Goal: Task Accomplishment & Management: Manage account settings

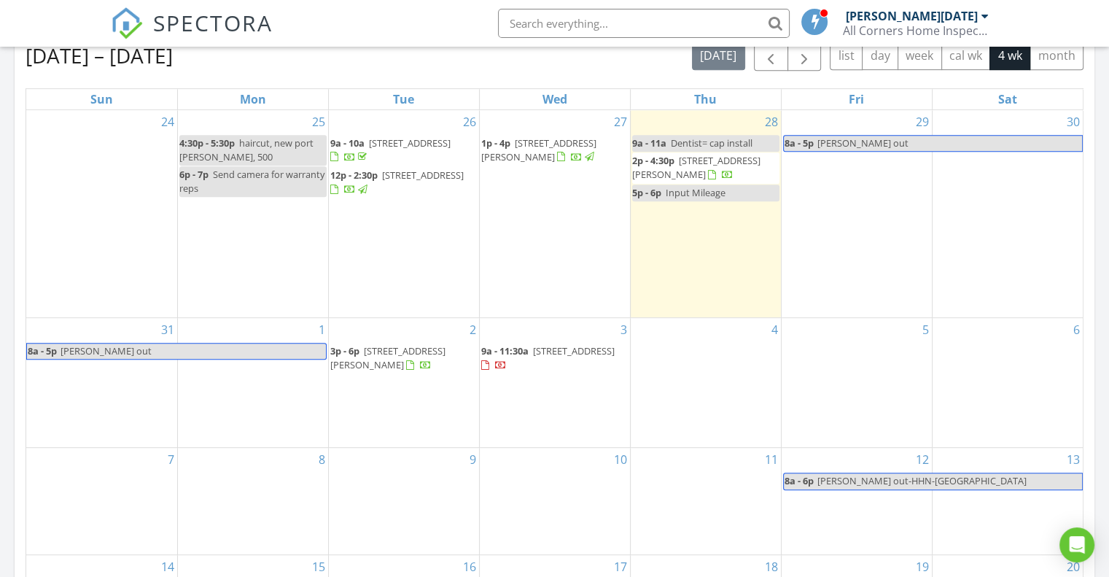
scroll to position [1349, 1131]
click at [213, 23] on span "SPECTORA" at bounding box center [213, 22] width 120 height 31
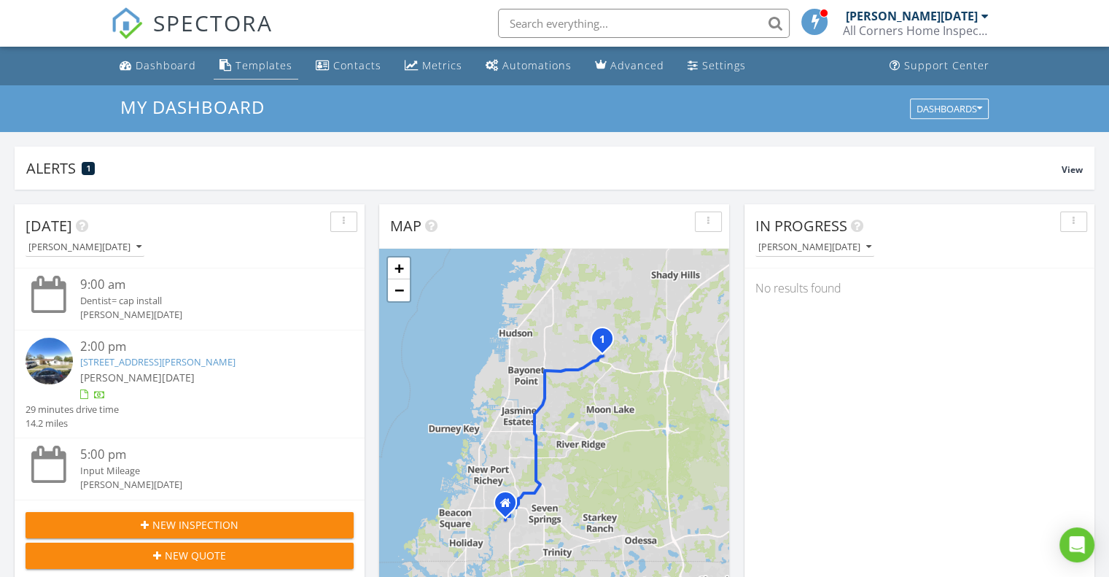
click at [263, 63] on div "Templates" at bounding box center [264, 65] width 57 height 14
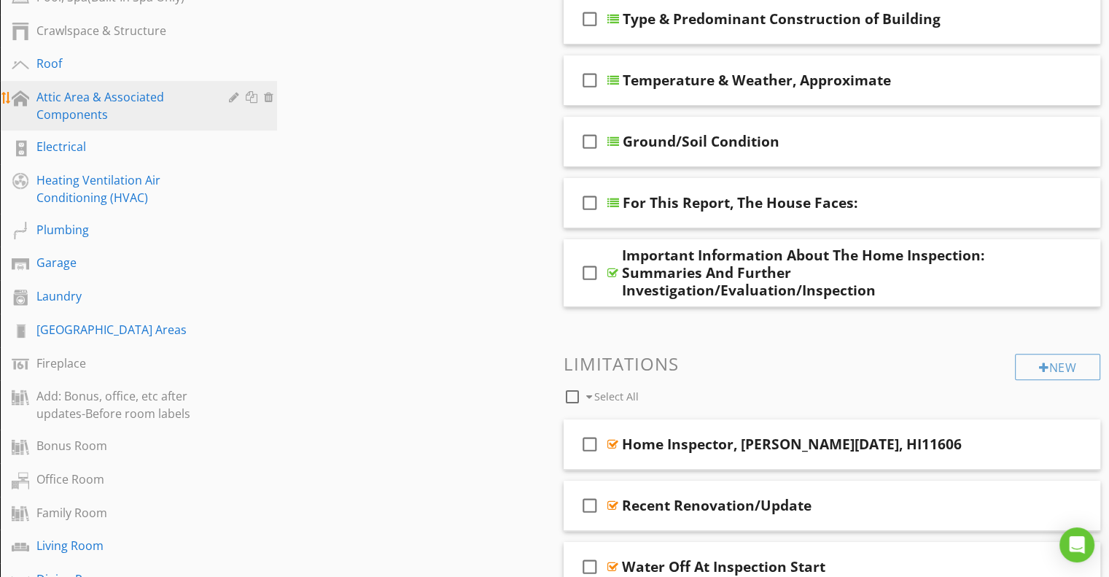
scroll to position [365, 0]
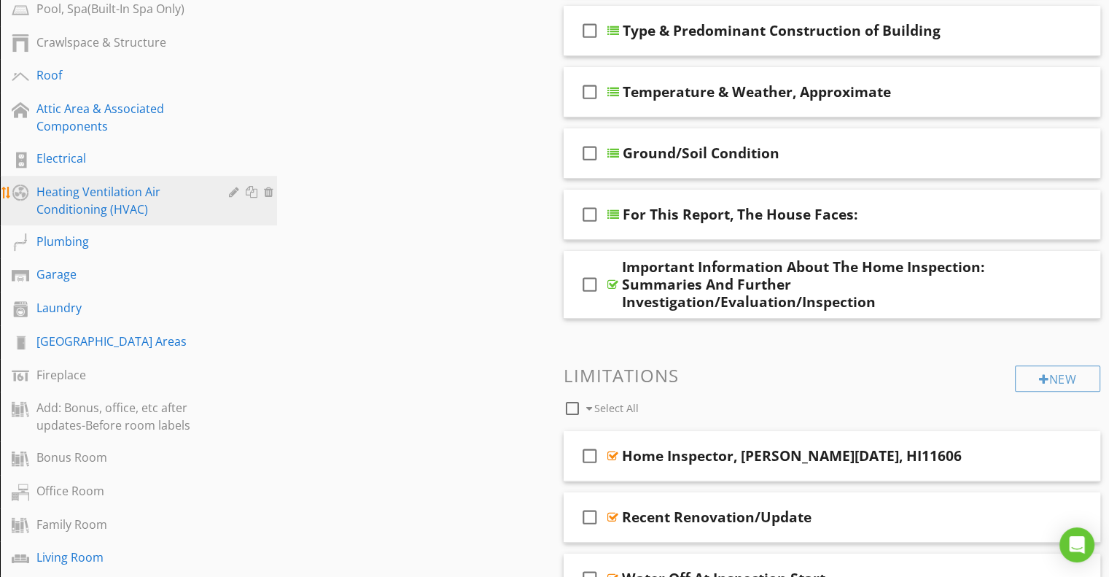
click at [68, 191] on div "Heating Ventilation Air Conditioning (HVAC)" at bounding box center [121, 200] width 171 height 35
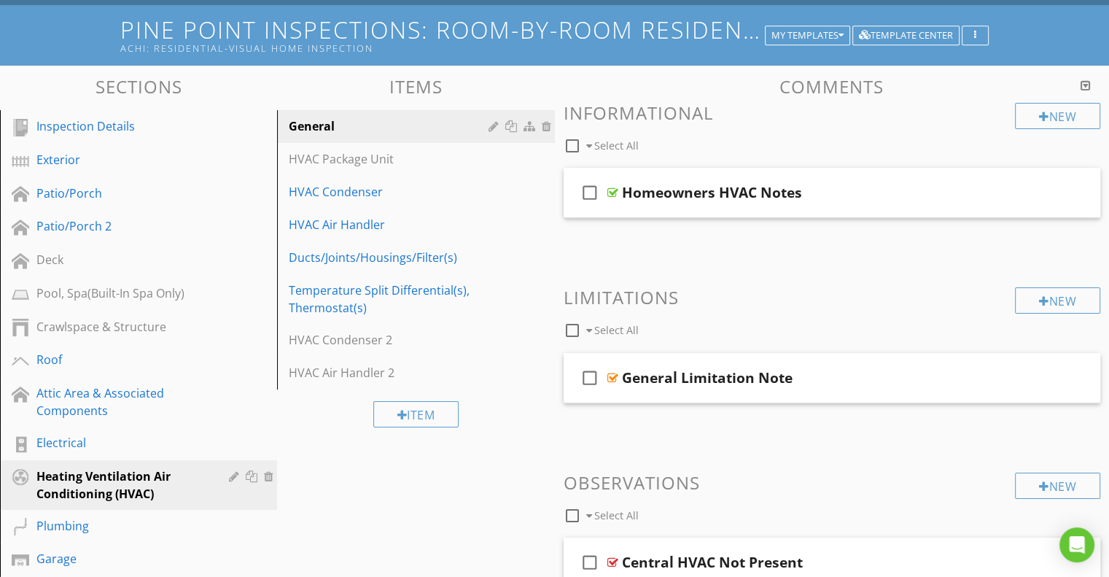
scroll to position [73, 0]
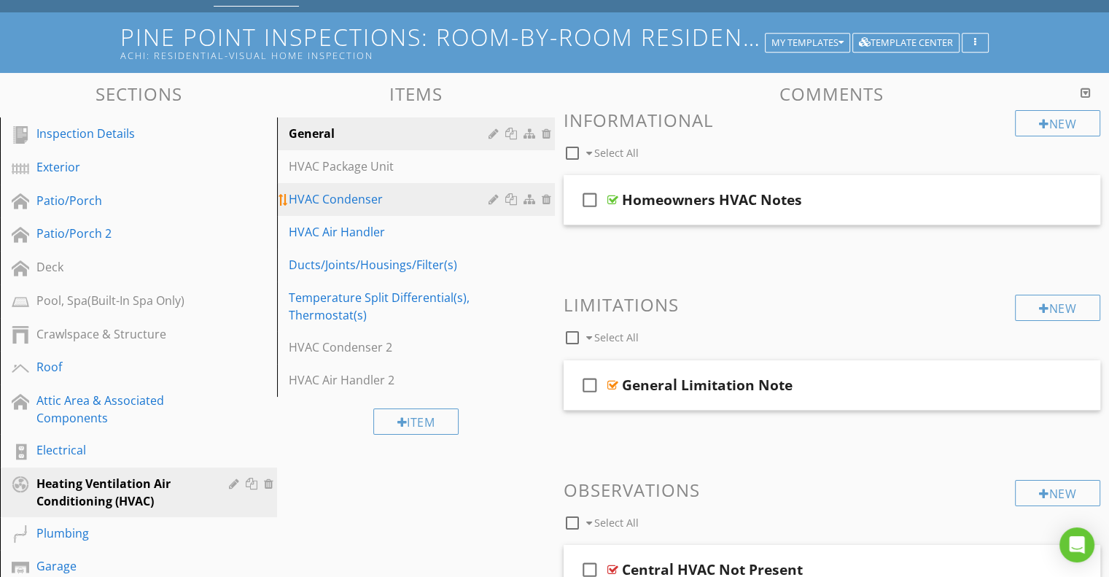
click at [395, 195] on div "HVAC Condenser" at bounding box center [390, 199] width 203 height 18
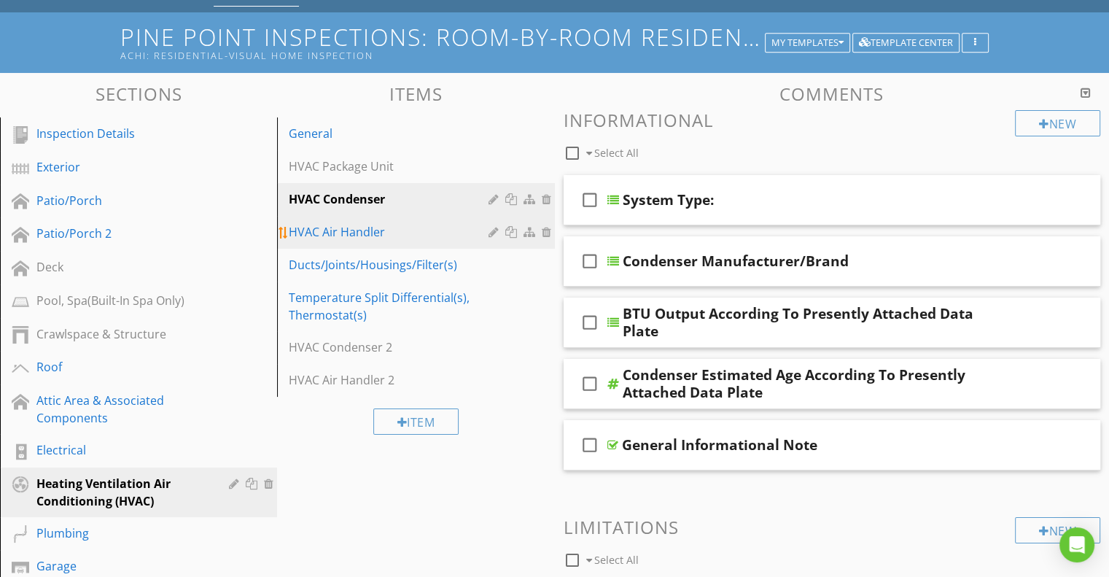
click at [396, 231] on div "HVAC Air Handler" at bounding box center [390, 232] width 203 height 18
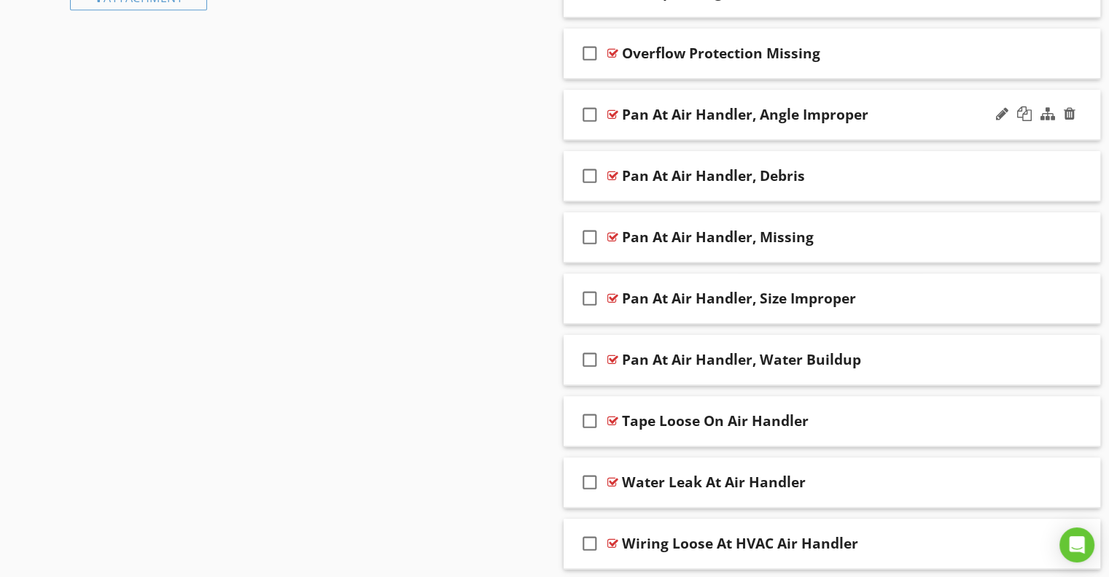
scroll to position [1750, 0]
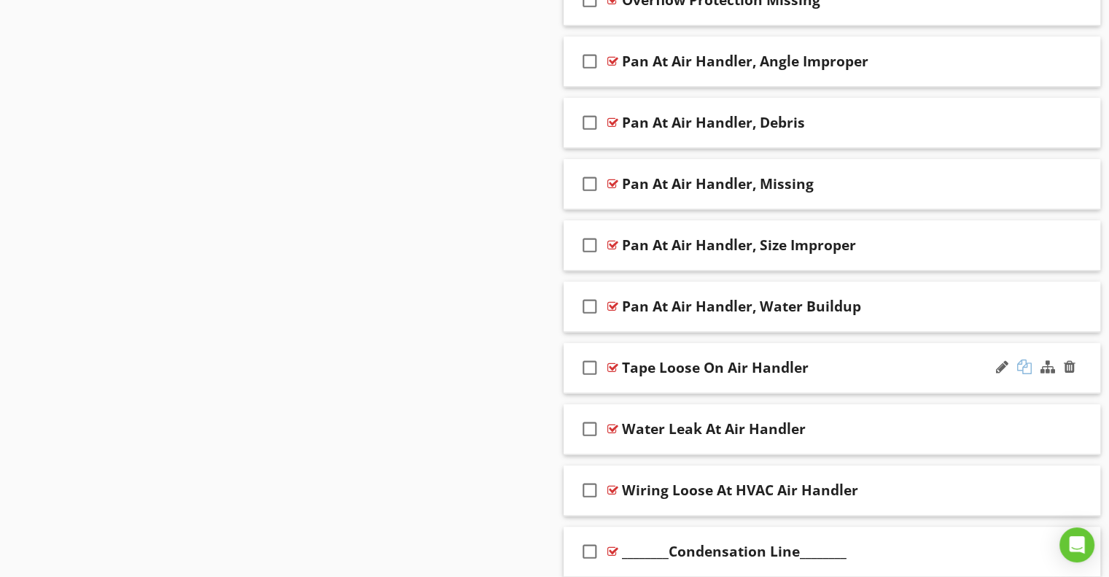
click at [1022, 360] on div at bounding box center [1024, 367] width 15 height 15
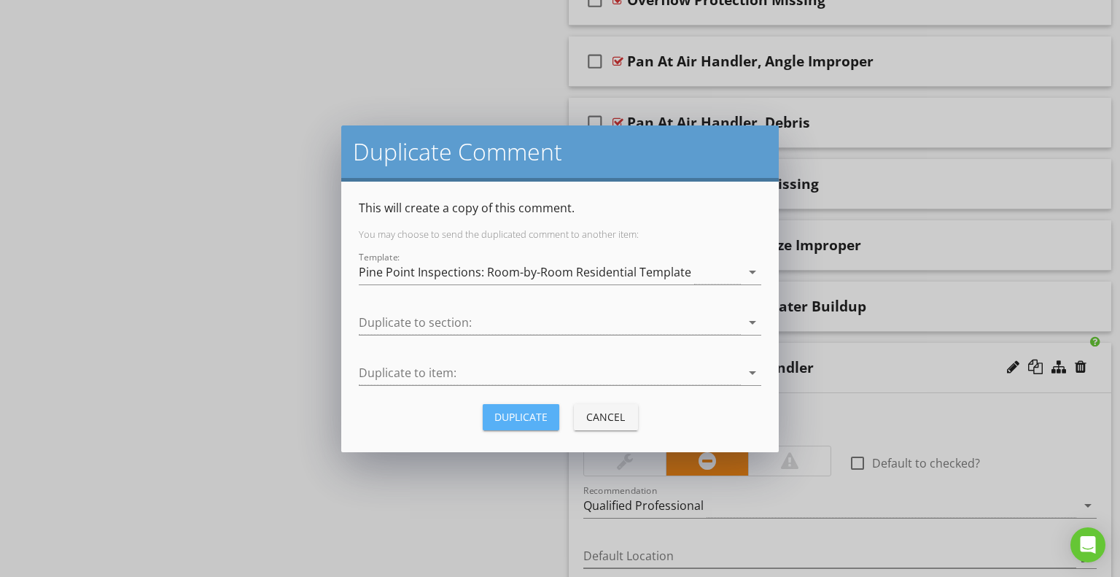
click at [519, 415] on div "Duplicate" at bounding box center [520, 416] width 53 height 15
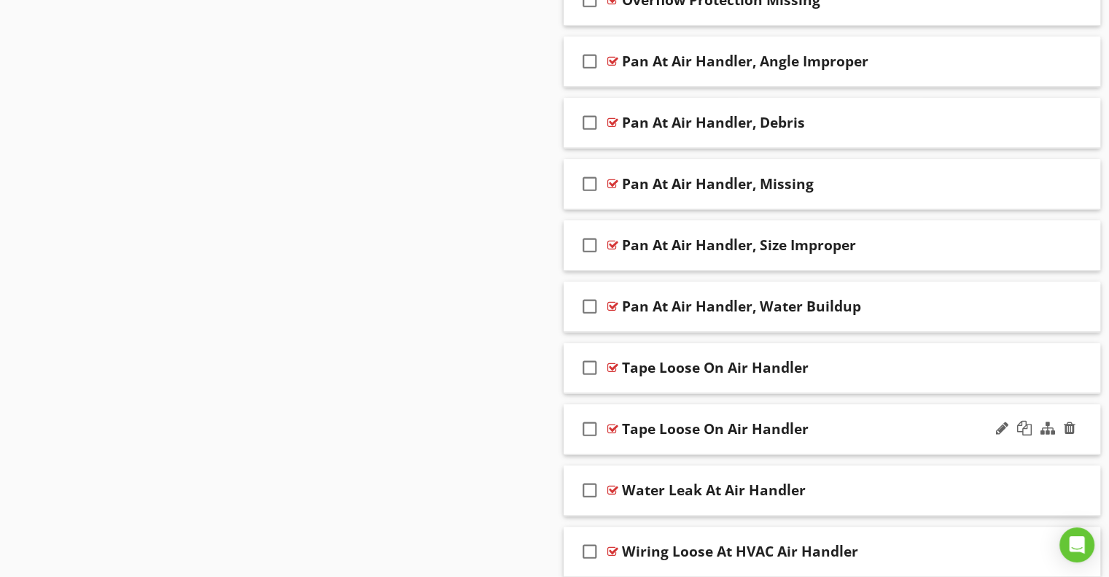
click at [766, 420] on div "Tape Loose On Air Handler" at bounding box center [715, 429] width 187 height 18
click at [796, 425] on input "Tape Loose On Air Handler" at bounding box center [812, 430] width 381 height 24
type input "Tape Loose On Air Handler Manifold"
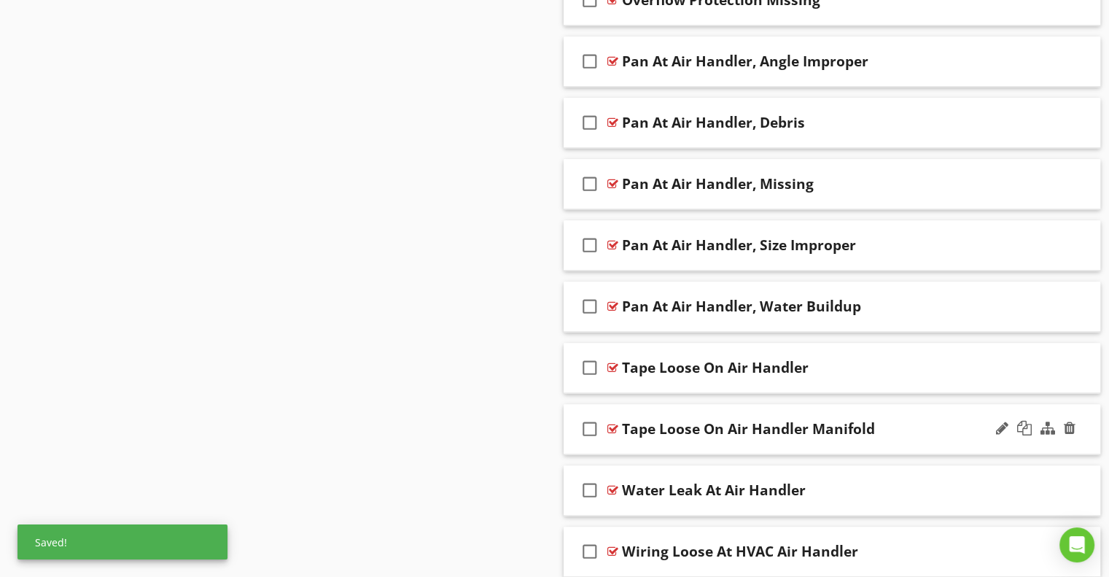
click at [890, 421] on div "Tape Loose On Air Handler Manifold" at bounding box center [812, 429] width 381 height 18
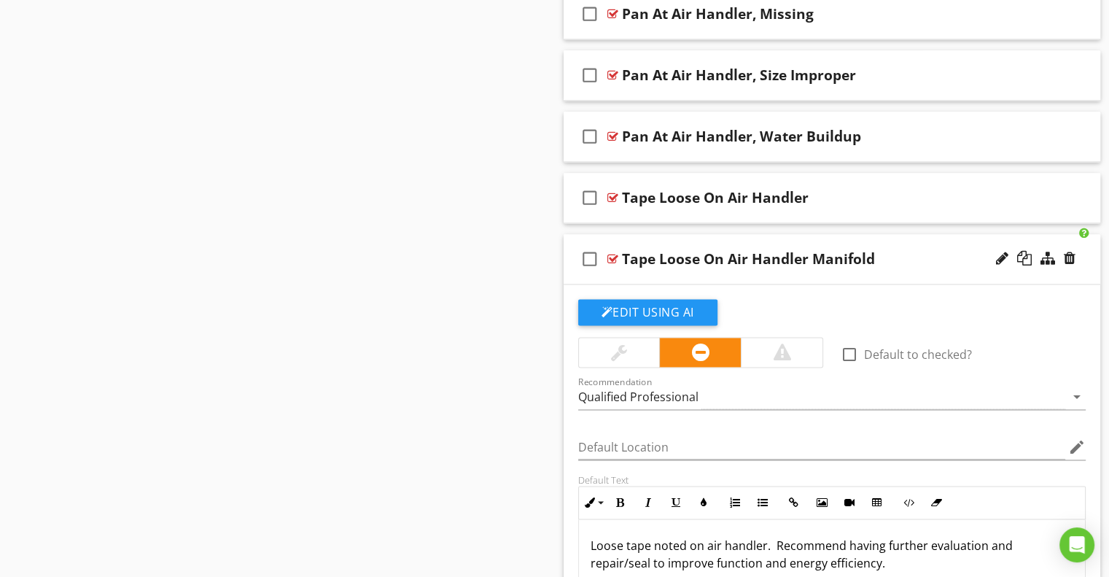
scroll to position [1969, 0]
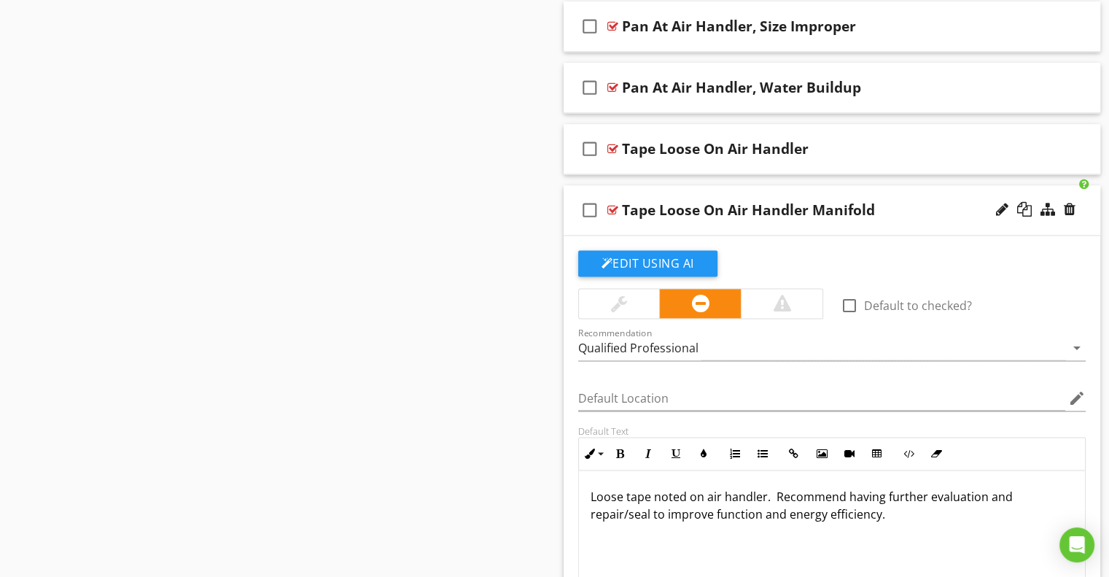
click at [764, 495] on p "Loose tape noted on air handler. Recommend having further evaluation and repair…" at bounding box center [833, 505] width 484 height 35
click at [907, 488] on p "Loose tape noted on air handler manifold. Recommend having further evaluation a…" at bounding box center [833, 505] width 484 height 35
click at [893, 208] on div "Tape Loose On Air Handler Manifold" at bounding box center [812, 210] width 381 height 18
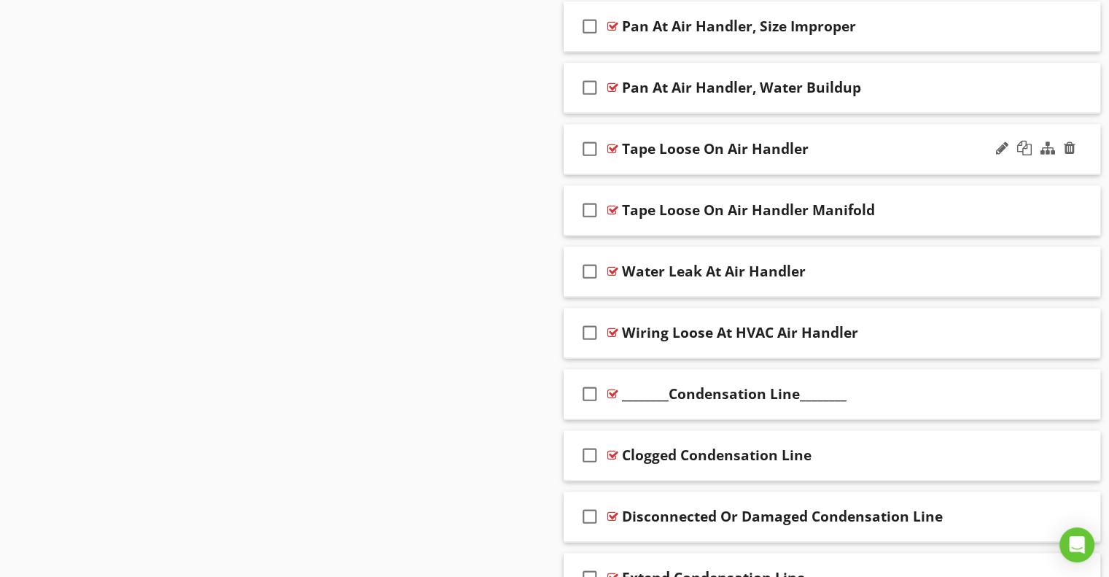
click at [877, 150] on div "Tape Loose On Air Handler" at bounding box center [812, 149] width 381 height 18
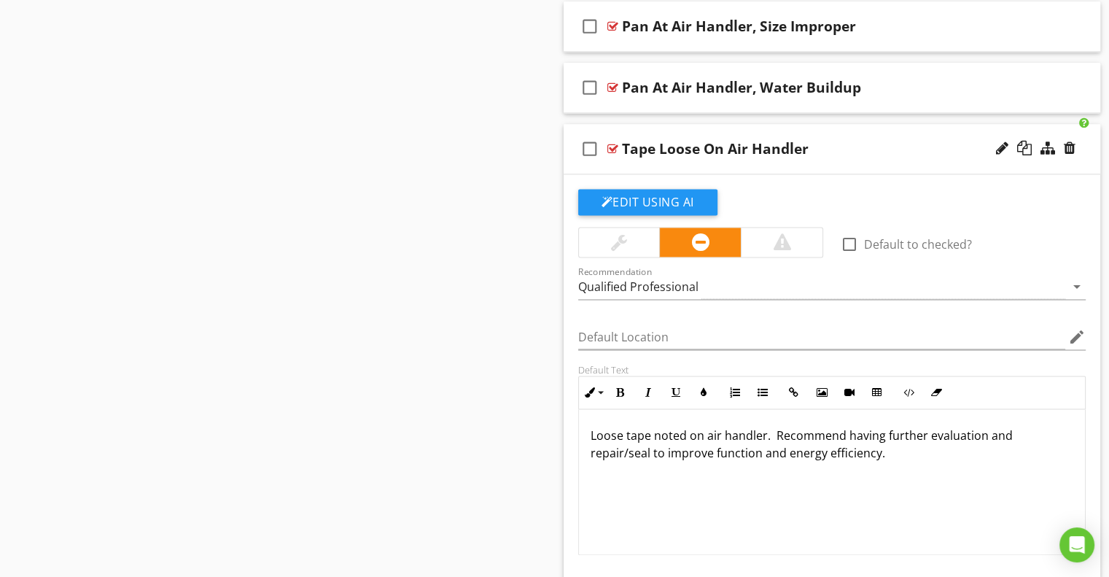
click at [861, 430] on p "Loose tape noted on air handler. Recommend having further evaluation and repair…" at bounding box center [833, 444] width 484 height 35
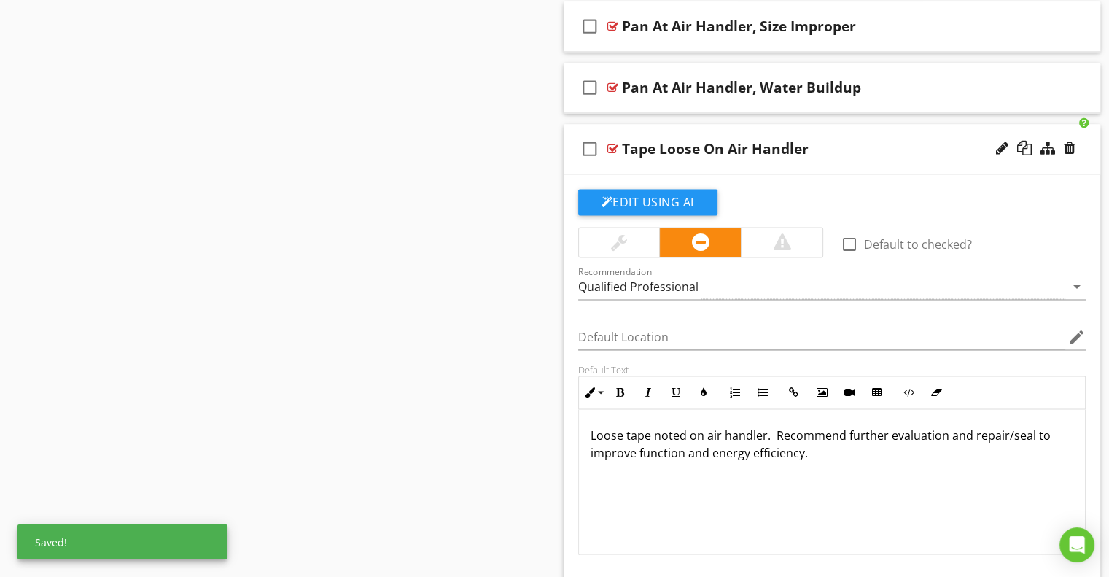
click at [866, 154] on div "check_box_outline_blank Tape Loose On Air Handler" at bounding box center [832, 149] width 537 height 50
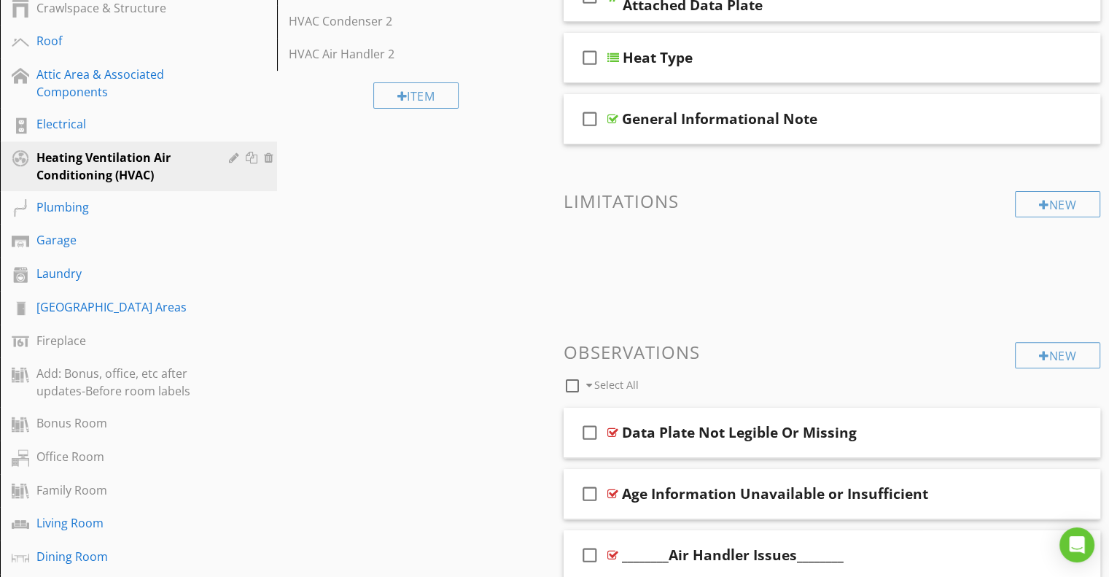
scroll to position [146, 0]
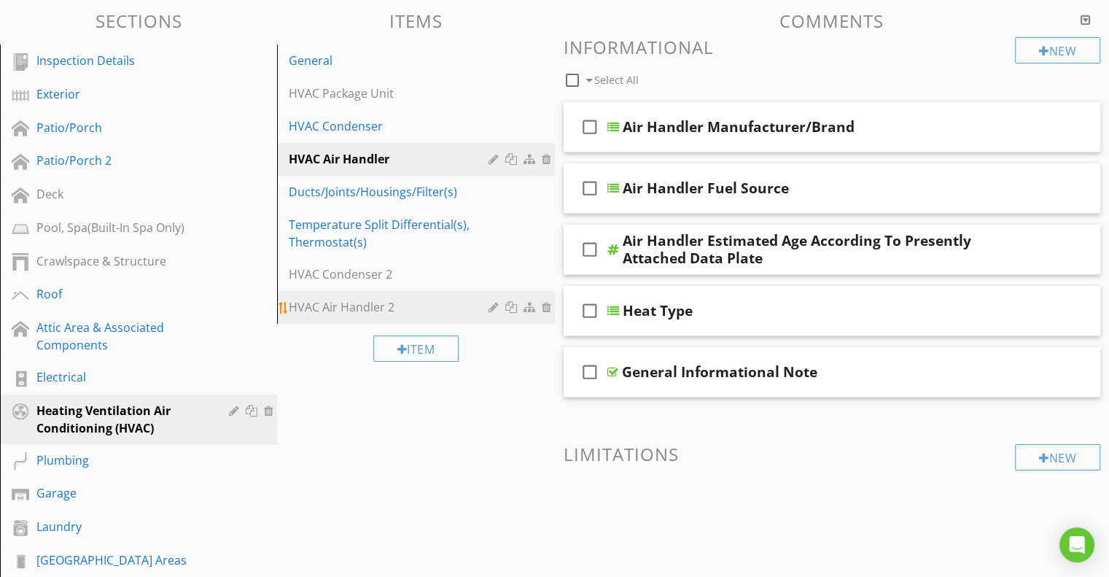
click at [342, 308] on div "HVAC Air Handler 2" at bounding box center [390, 307] width 203 height 18
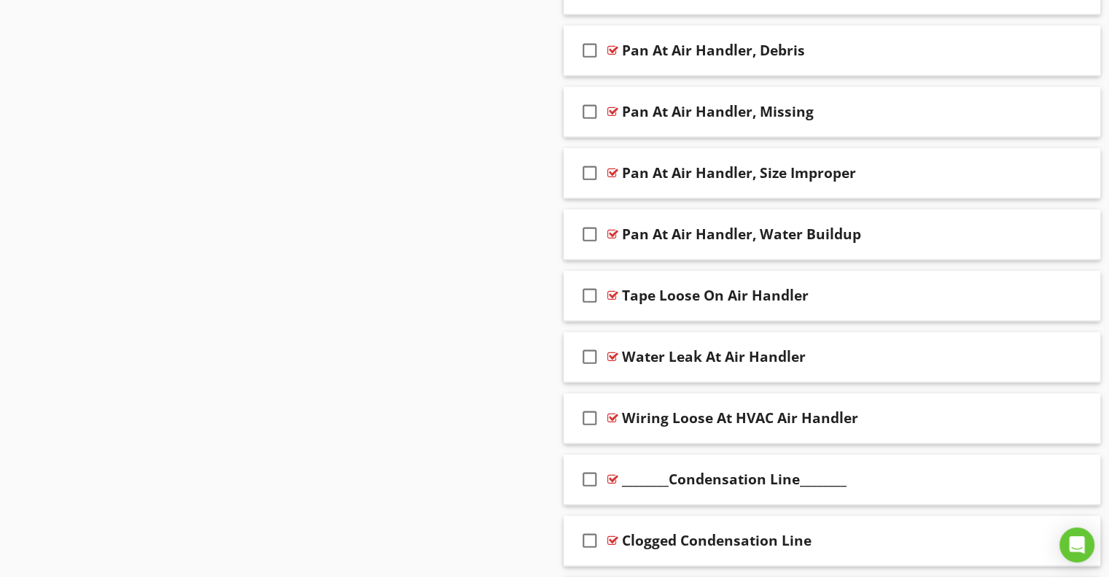
scroll to position [1896, 0]
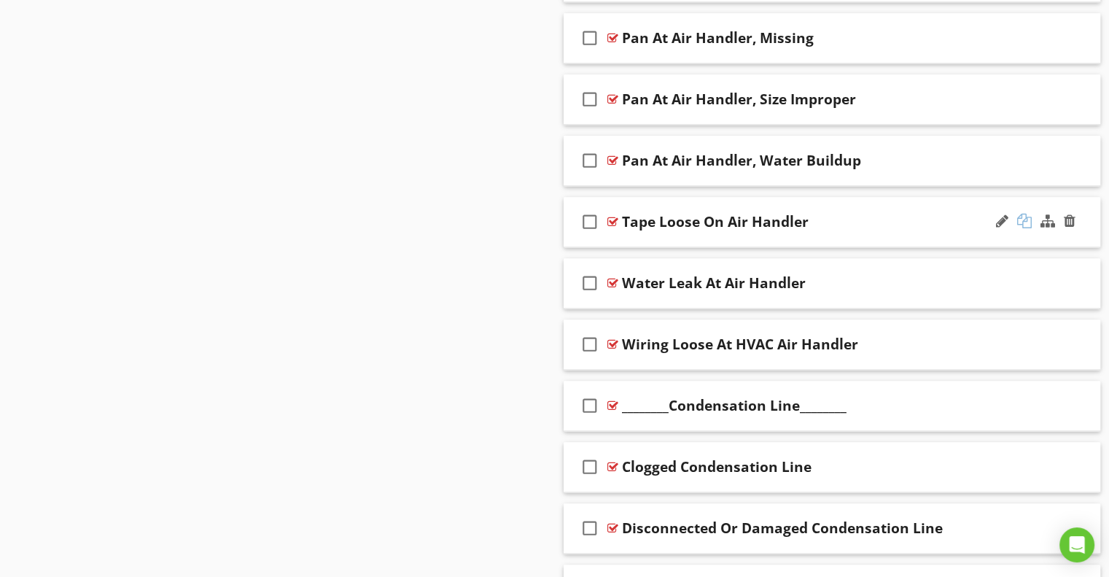
click at [1022, 218] on div at bounding box center [1024, 221] width 15 height 15
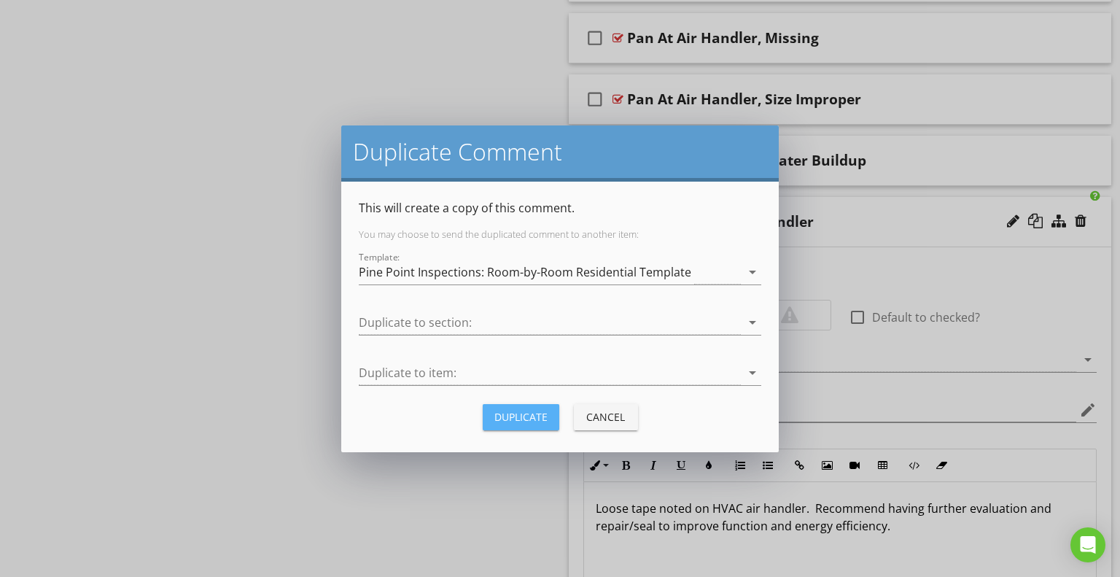
click at [527, 419] on div "Duplicate" at bounding box center [520, 416] width 53 height 15
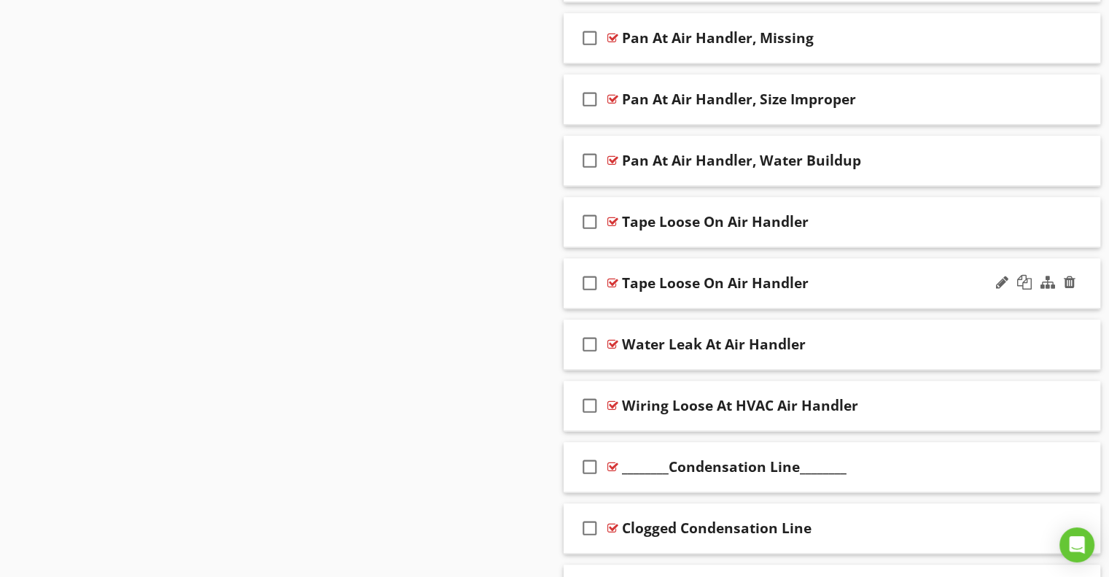
click at [883, 282] on div "Tape Loose On Air Handler" at bounding box center [812, 283] width 381 height 18
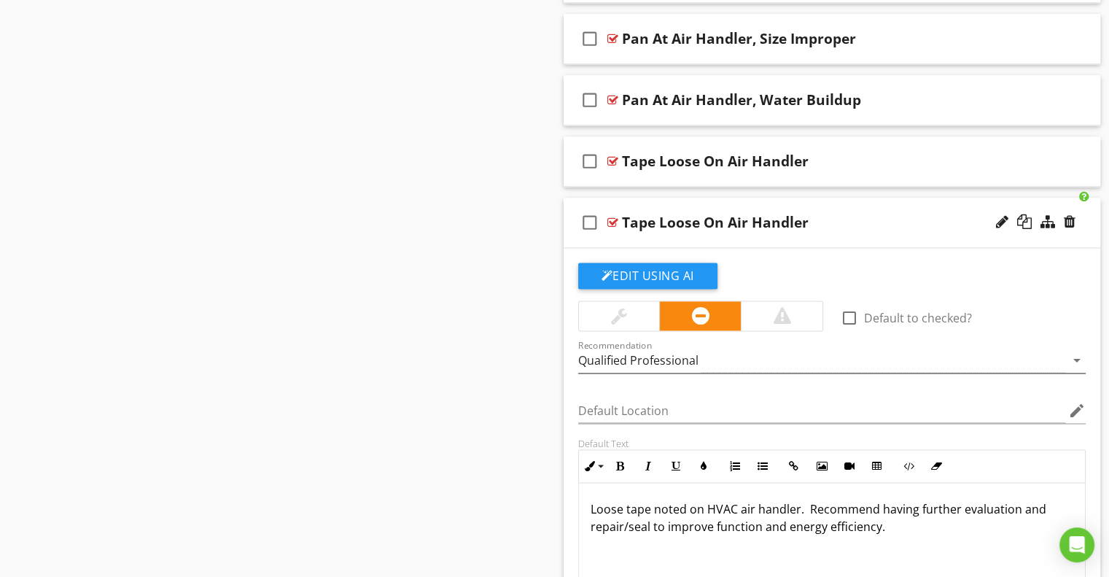
scroll to position [1969, 0]
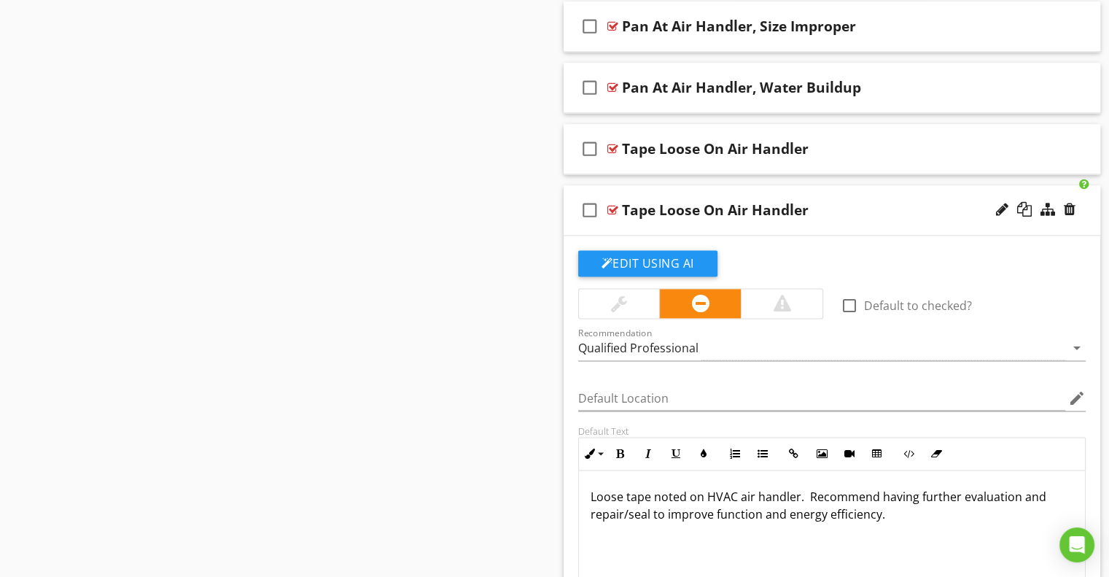
click at [896, 493] on p "Loose tape noted on HVAC air handler. Recommend having further evaluation and r…" at bounding box center [833, 505] width 484 height 35
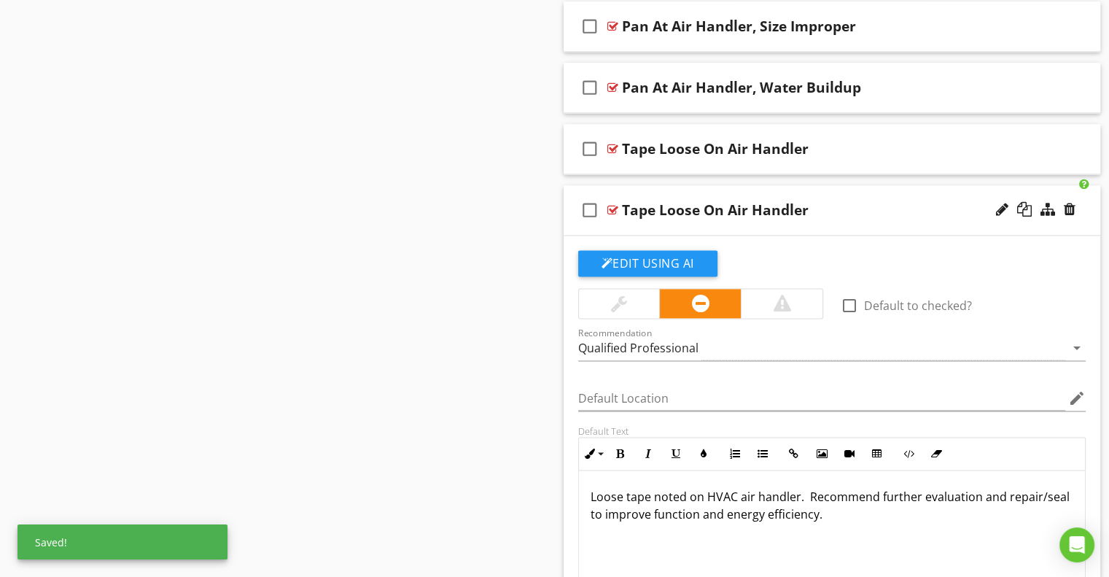
click at [863, 206] on div "Tape Loose On Air Handler" at bounding box center [812, 210] width 381 height 18
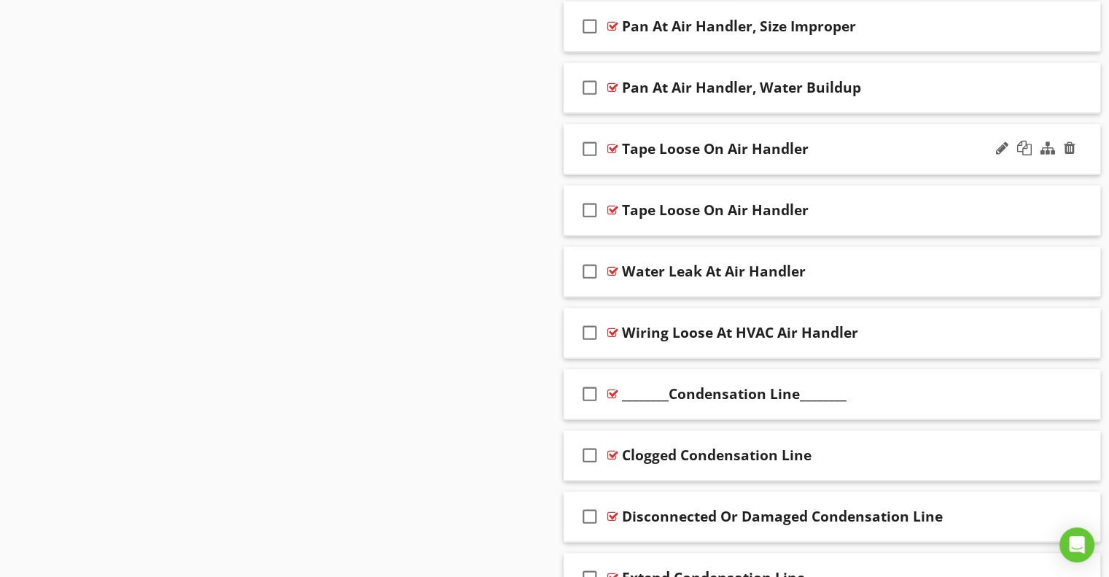
click at [847, 144] on div "Tape Loose On Air Handler" at bounding box center [812, 149] width 381 height 18
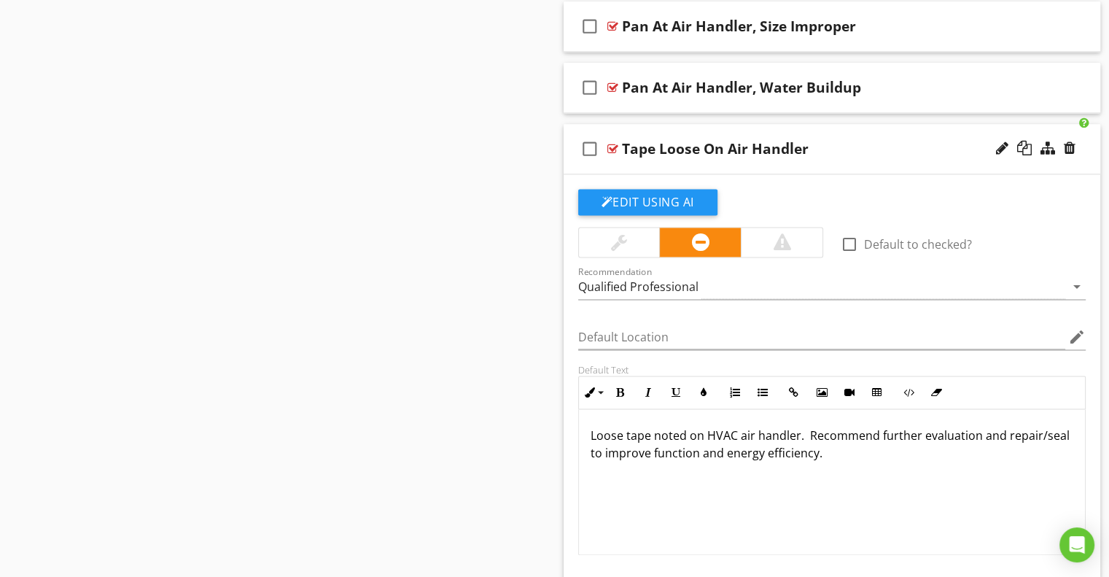
click at [871, 140] on div "Tape Loose On Air Handler" at bounding box center [812, 149] width 381 height 18
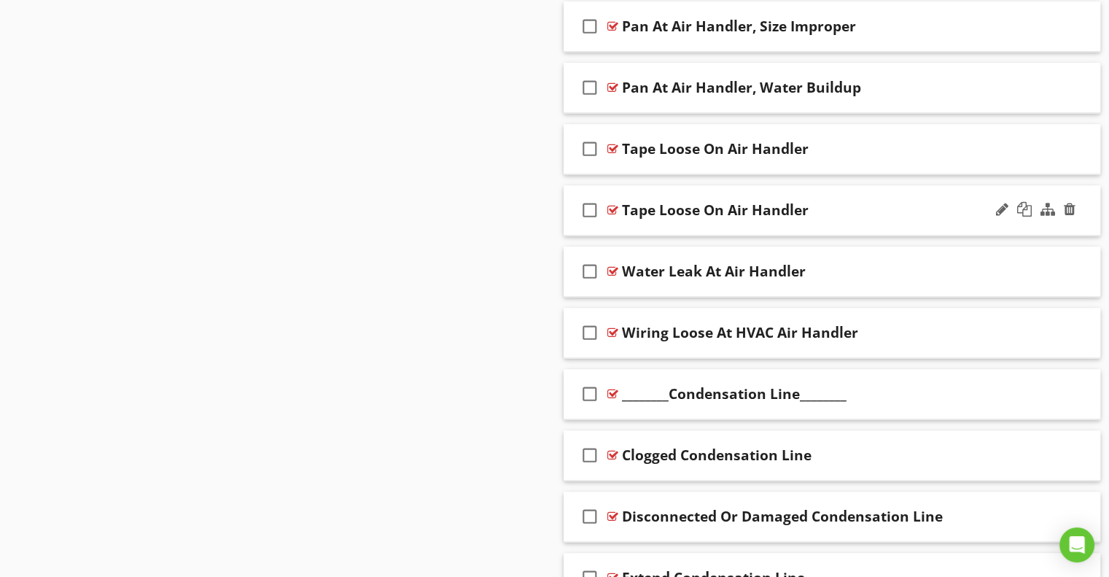
click at [753, 201] on div "Tape Loose On Air Handler" at bounding box center [715, 210] width 187 height 18
click at [789, 204] on input "Tape Loose On Air Handler" at bounding box center [812, 211] width 381 height 24
type input "Tape Loose On Air Handler Manifold"
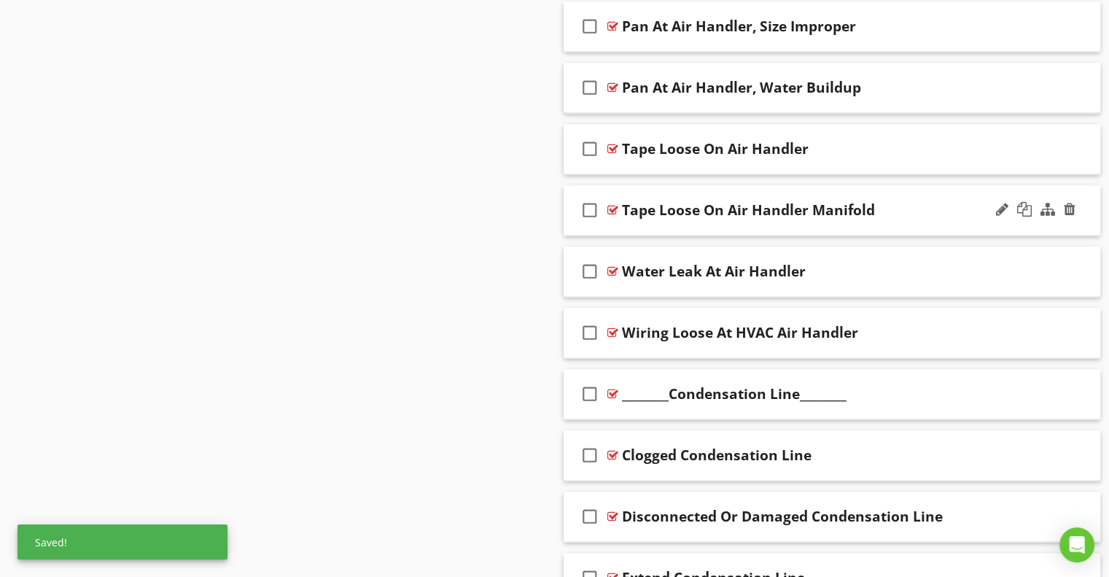
click at [947, 209] on div "Tape Loose On Air Handler Manifold" at bounding box center [812, 210] width 381 height 18
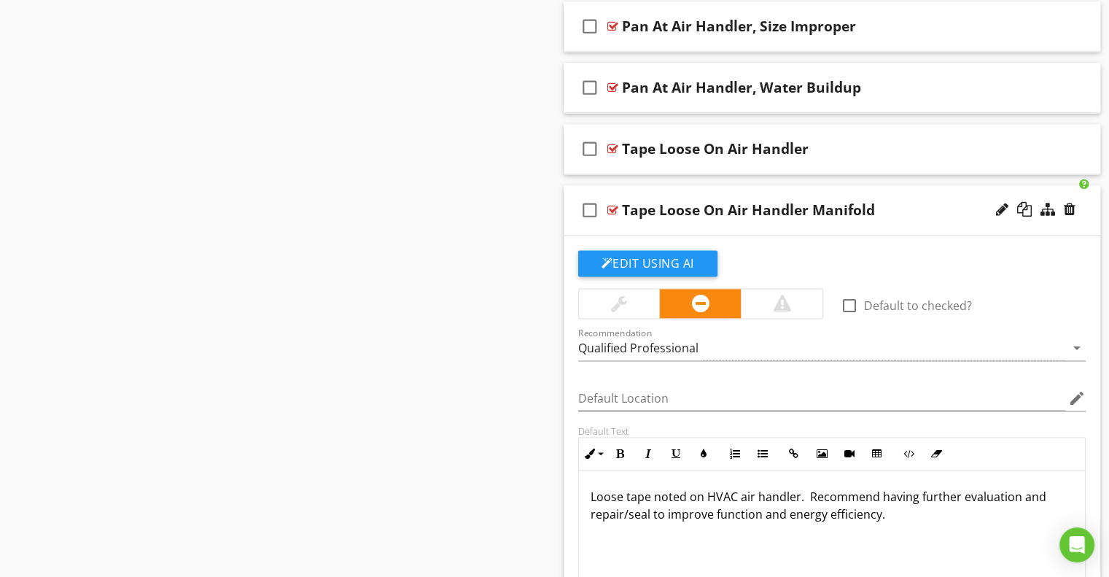
click at [899, 495] on p "Loose tape noted on HVAC air handler. Recommend having further evaluation and r…" at bounding box center [833, 505] width 484 height 35
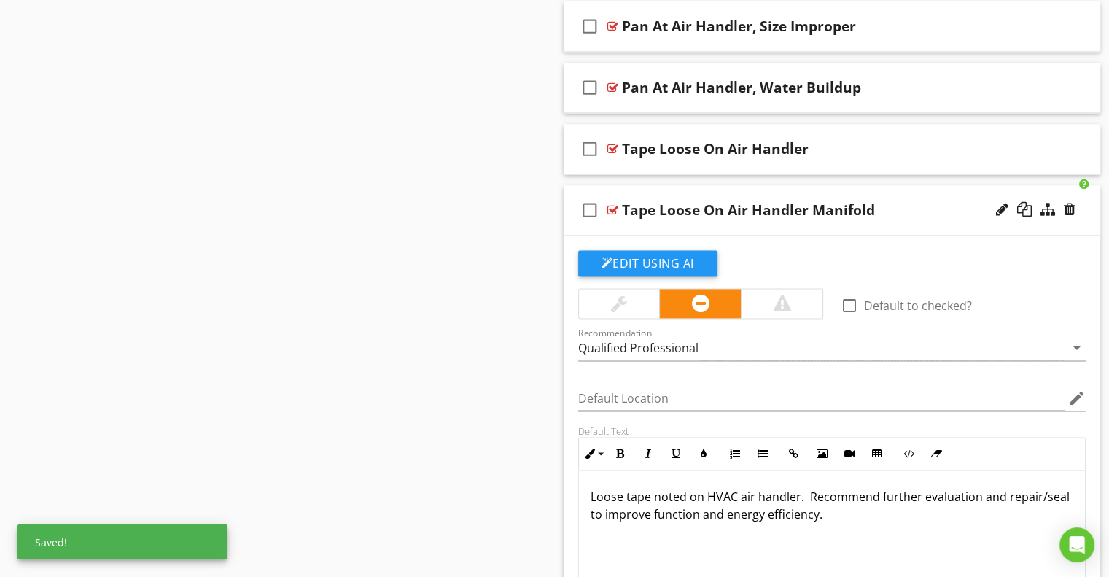
click at [795, 494] on p "Loose tape noted on HVAC air handler. Recommend further evaluation and repair/s…" at bounding box center [833, 505] width 484 height 35
click at [912, 205] on div "Tape Loose On Air Handler Manifold" at bounding box center [812, 210] width 381 height 18
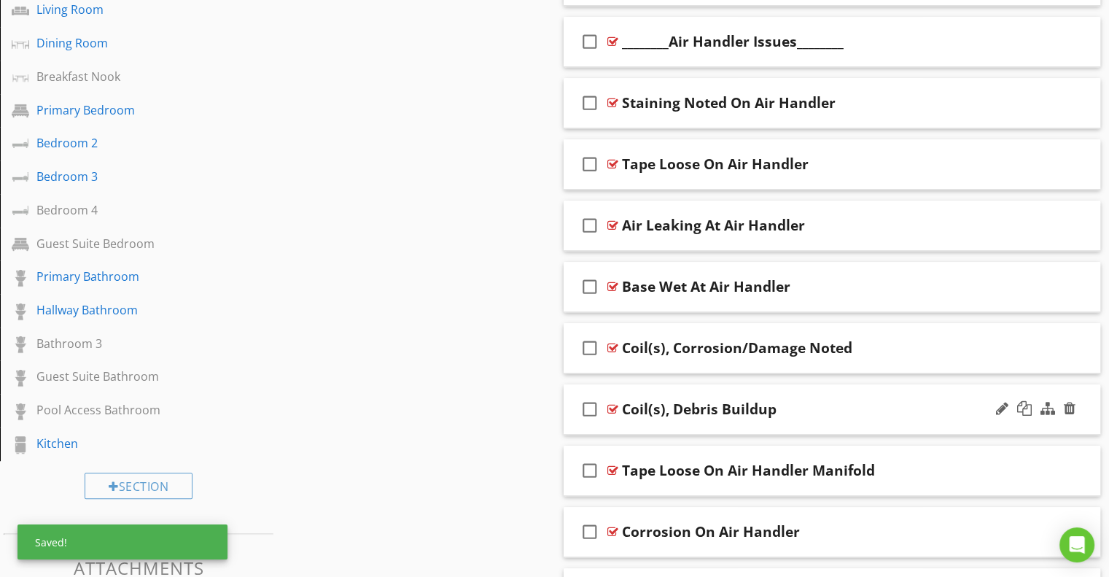
scroll to position [931, 0]
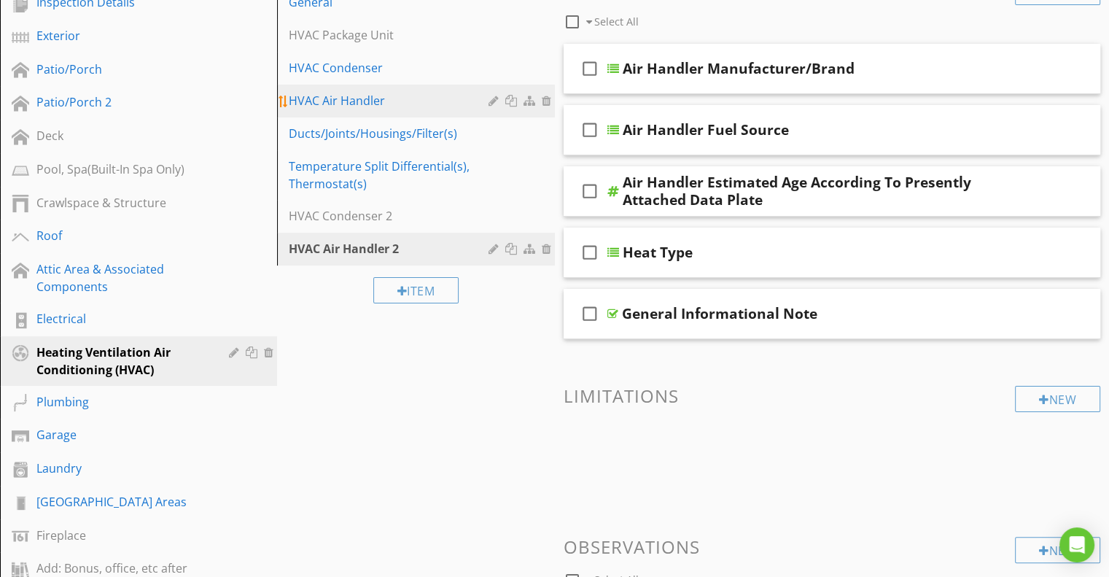
scroll to position [201, 0]
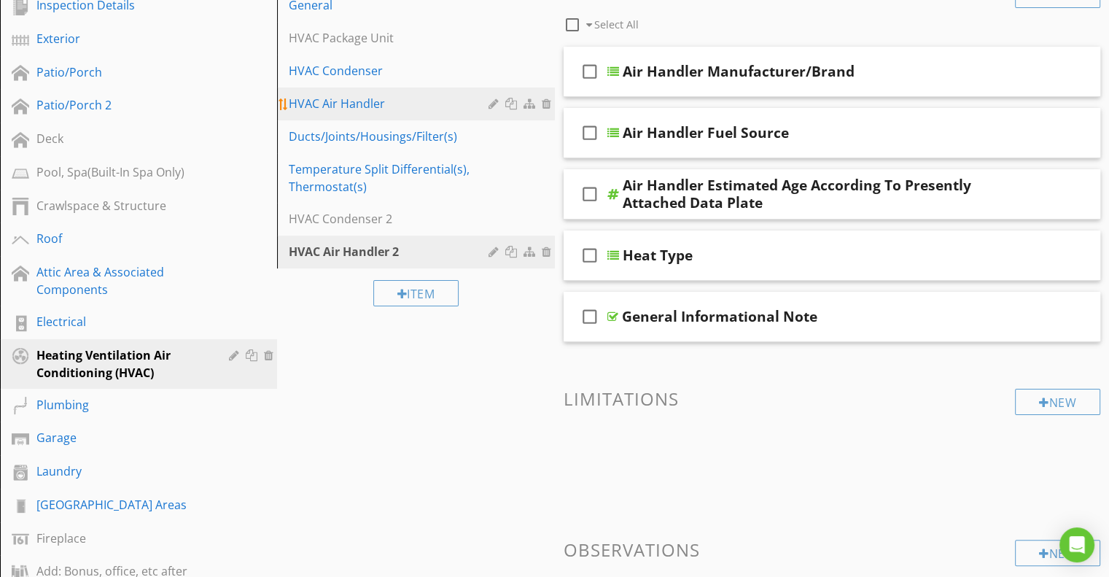
click at [352, 99] on div "HVAC Air Handler" at bounding box center [390, 104] width 203 height 18
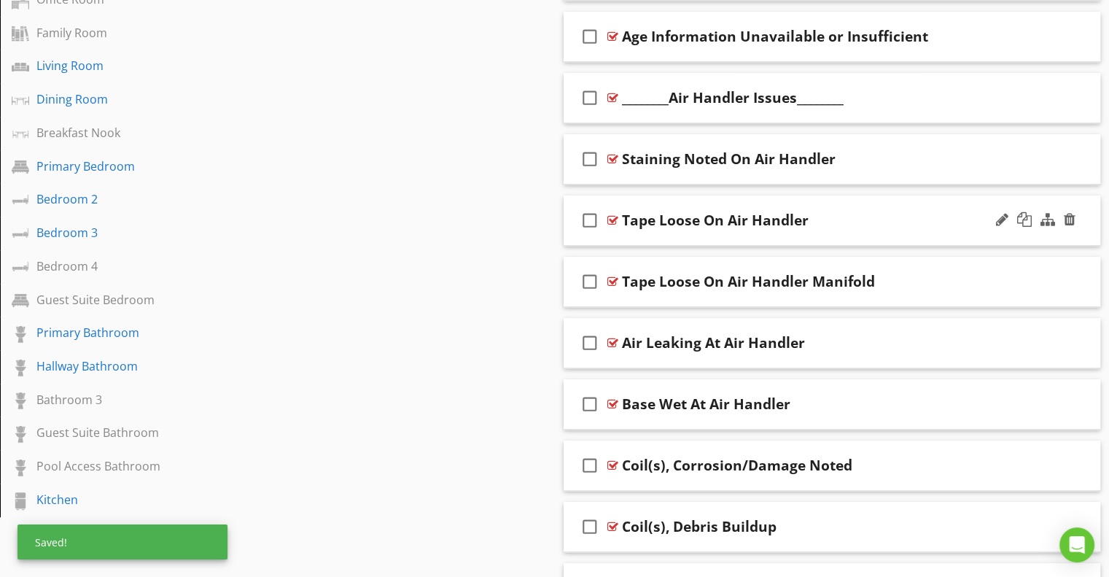
scroll to position [785, 0]
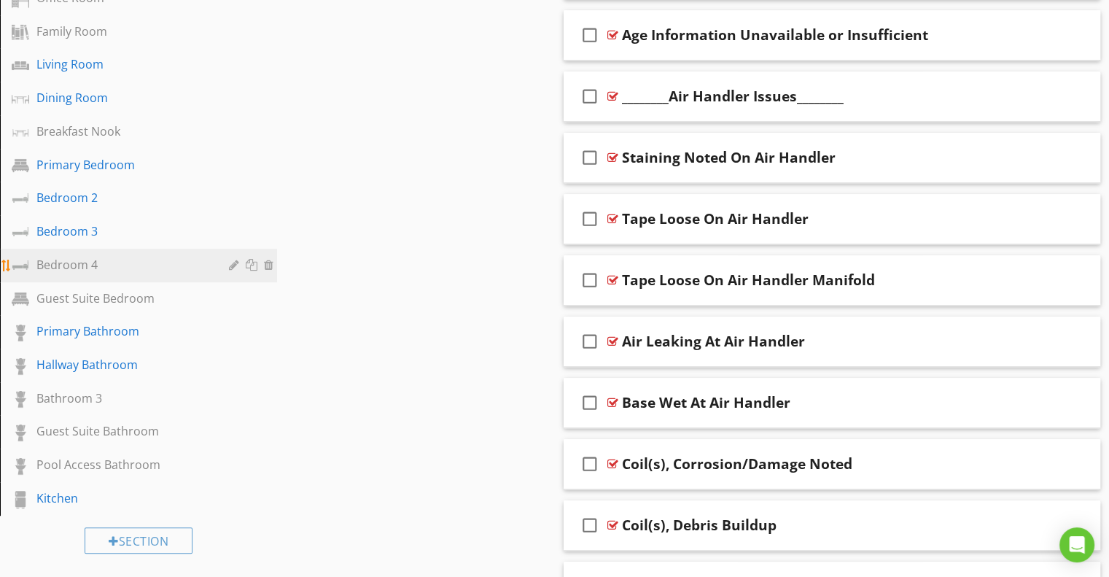
scroll to position [931, 0]
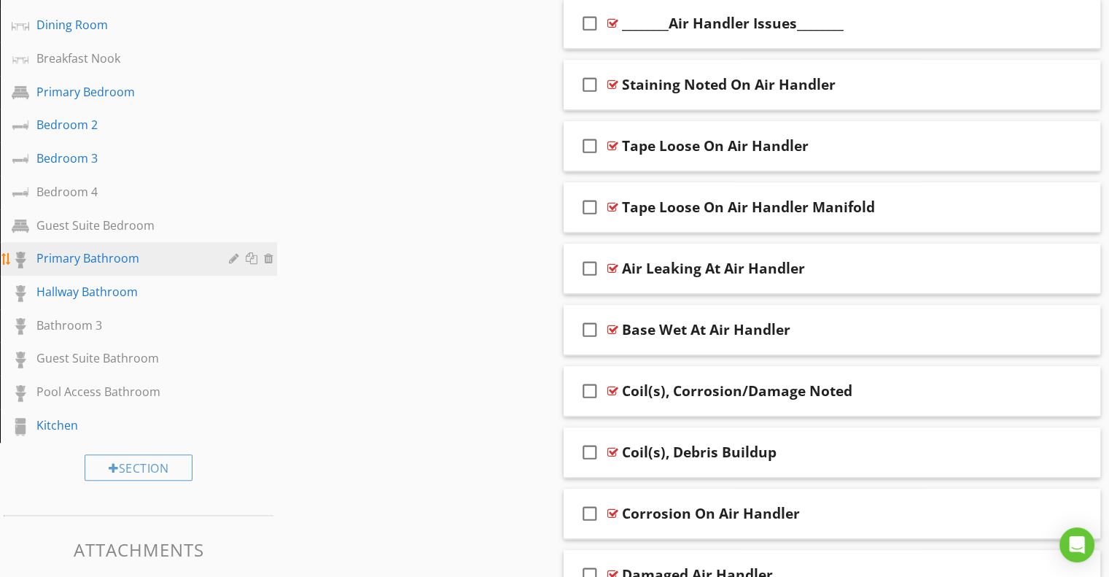
click at [111, 265] on div "Primary Bathroom" at bounding box center [121, 258] width 171 height 18
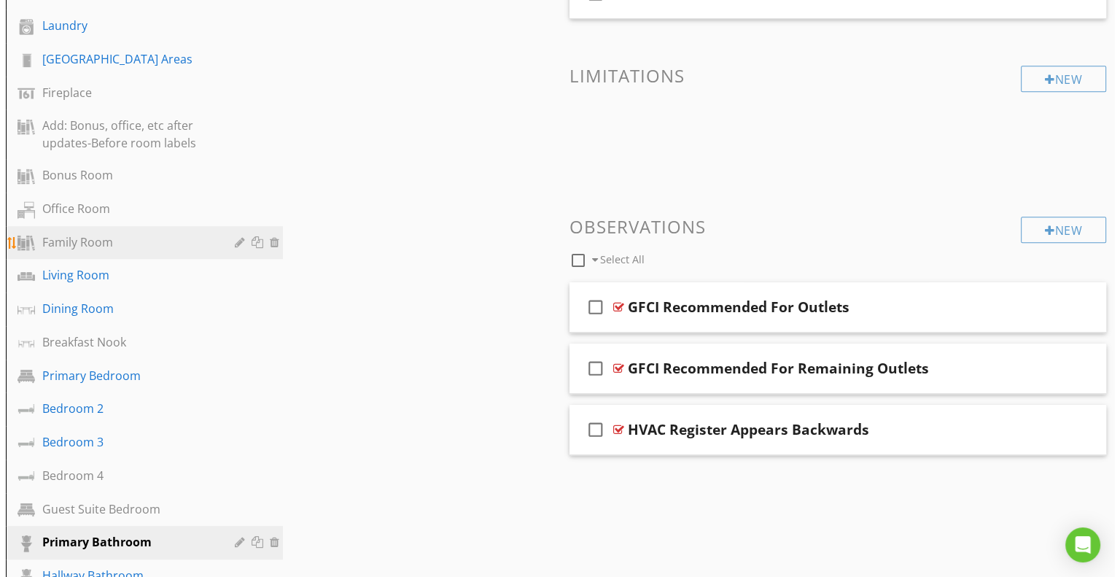
scroll to position [639, 0]
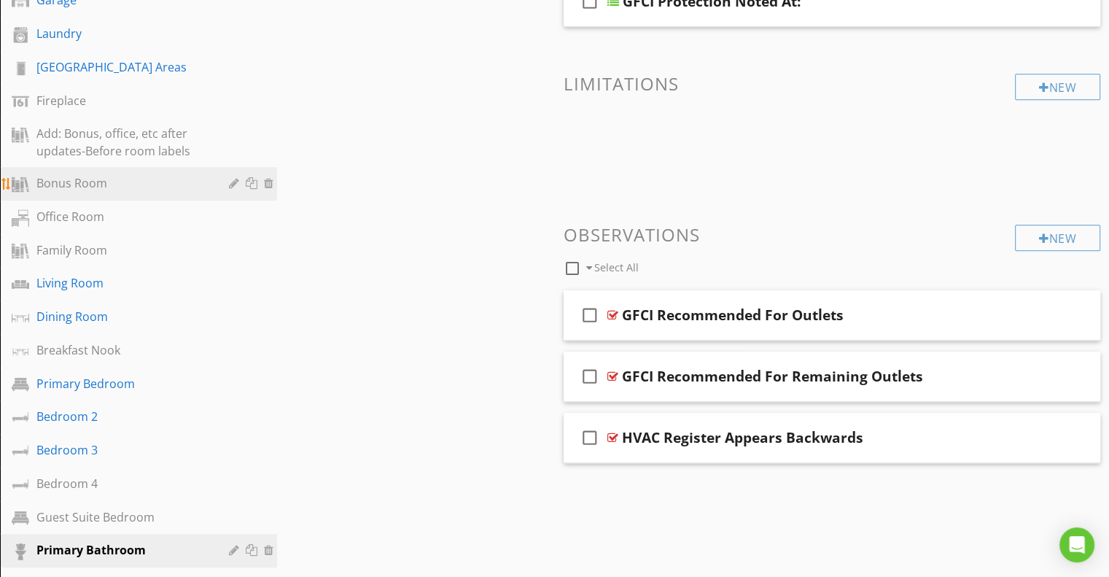
click at [250, 184] on div at bounding box center [253, 183] width 15 height 12
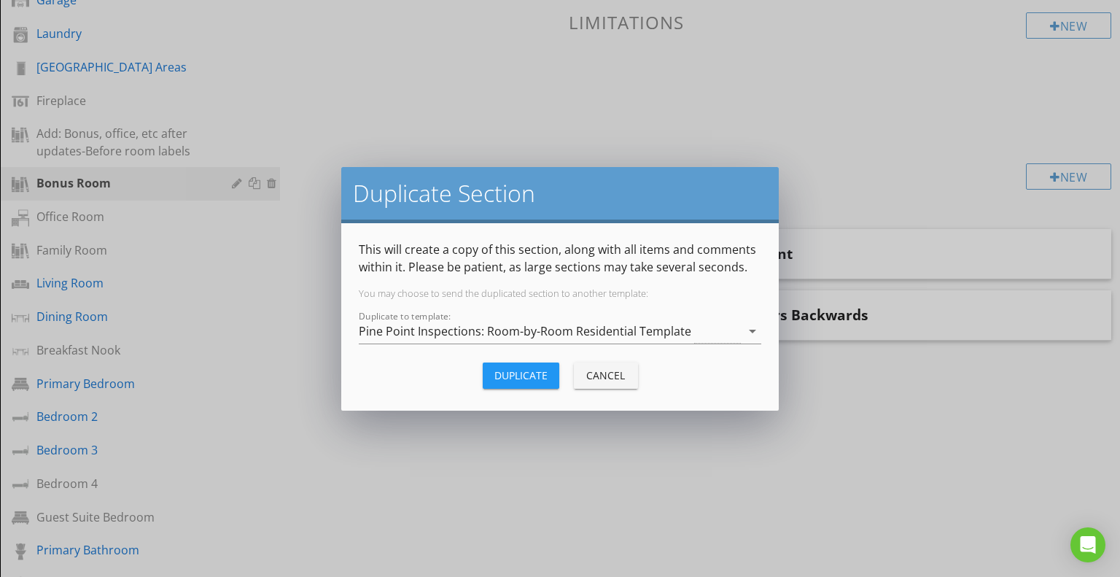
click at [514, 370] on div "Duplicate" at bounding box center [520, 375] width 53 height 15
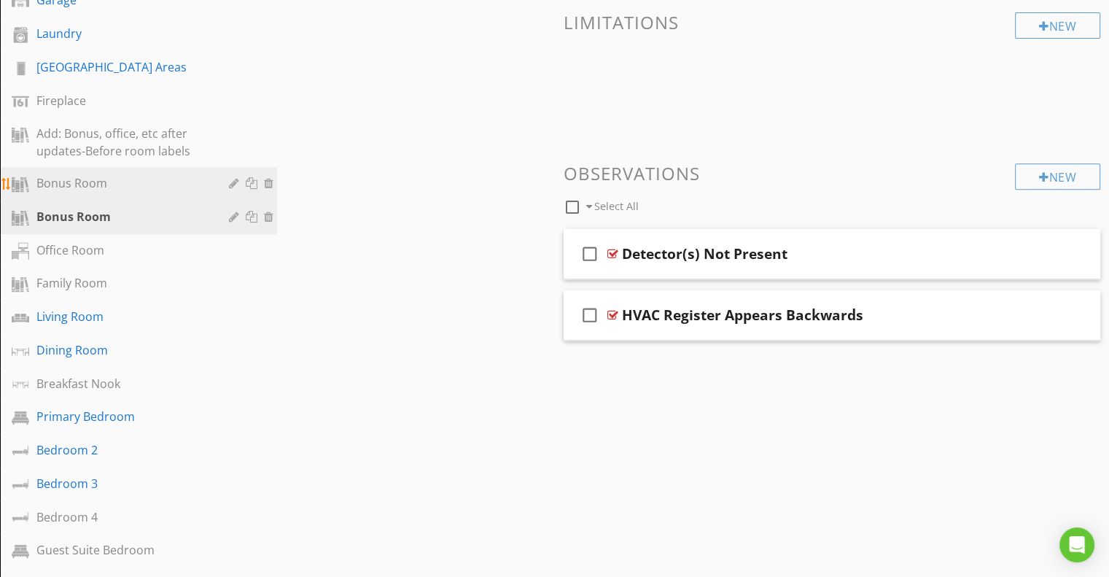
click at [95, 191] on div "Bonus Room" at bounding box center [121, 183] width 171 height 18
click at [82, 184] on div "Bonus Room" at bounding box center [121, 183] width 171 height 18
click at [232, 184] on div at bounding box center [236, 183] width 14 height 12
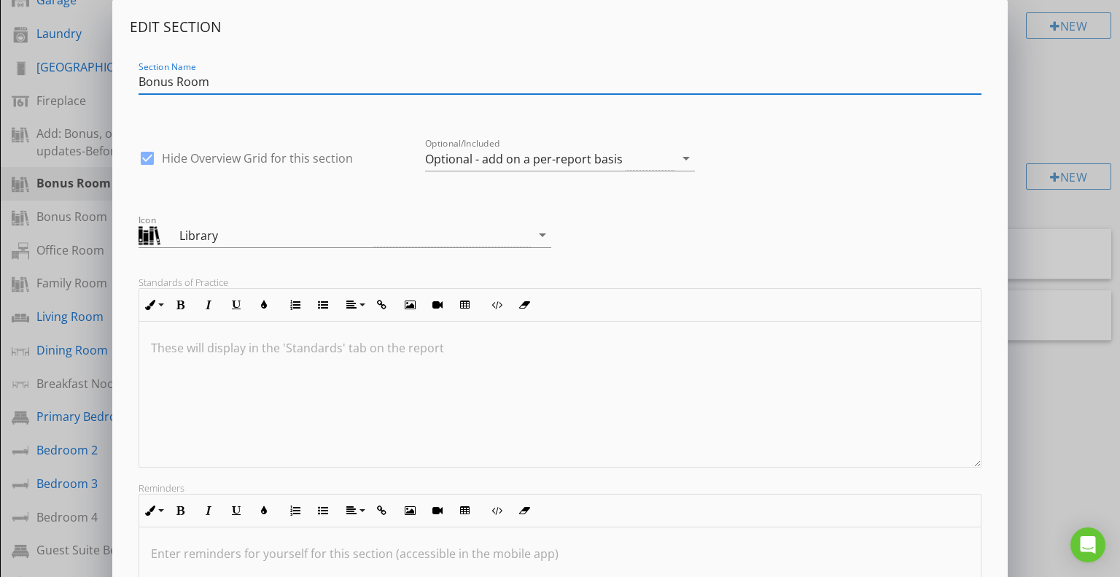
click at [160, 81] on input "Bonus Room" at bounding box center [561, 82] width 844 height 24
click at [200, 79] on input "Room" at bounding box center [561, 82] width 844 height 24
type input "Room,"
click at [206, 241] on div "Library" at bounding box center [276, 236] width 195 height 18
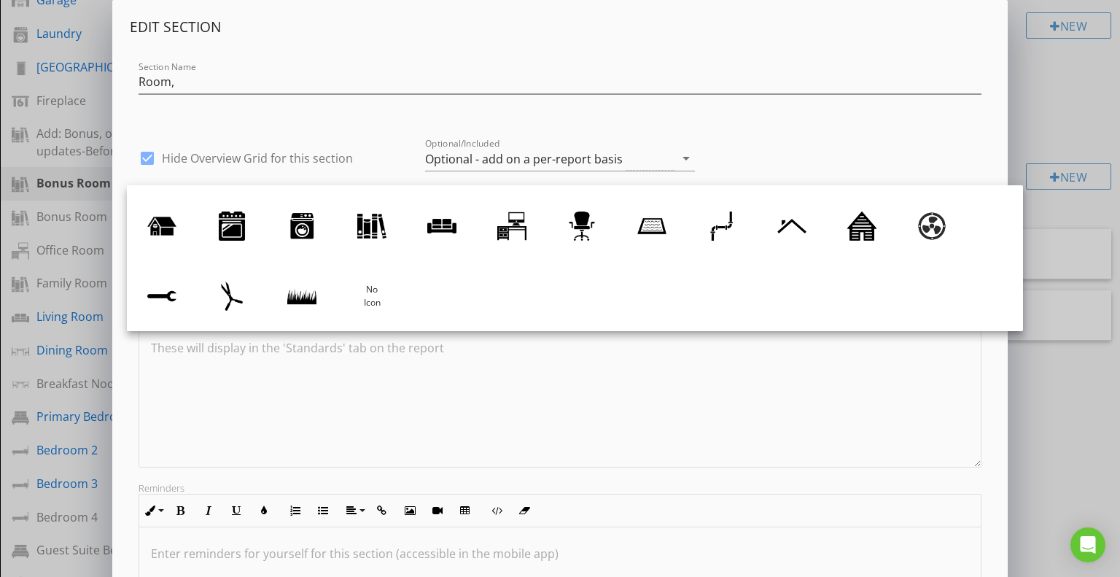
scroll to position [0, 0]
click at [275, 381] on div at bounding box center [560, 395] width 842 height 146
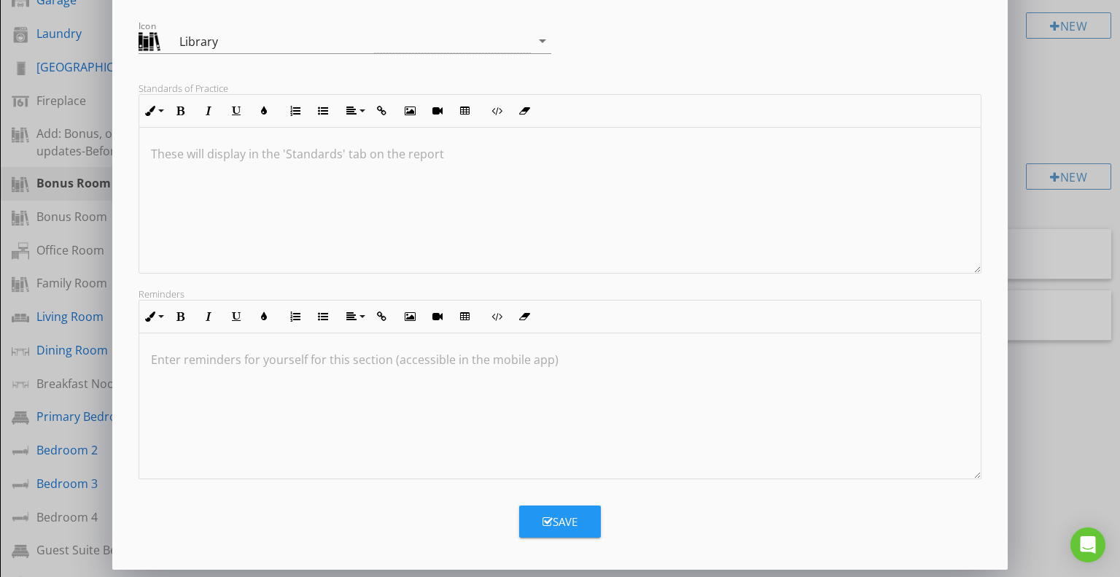
click at [562, 524] on div "Save" at bounding box center [560, 521] width 35 height 17
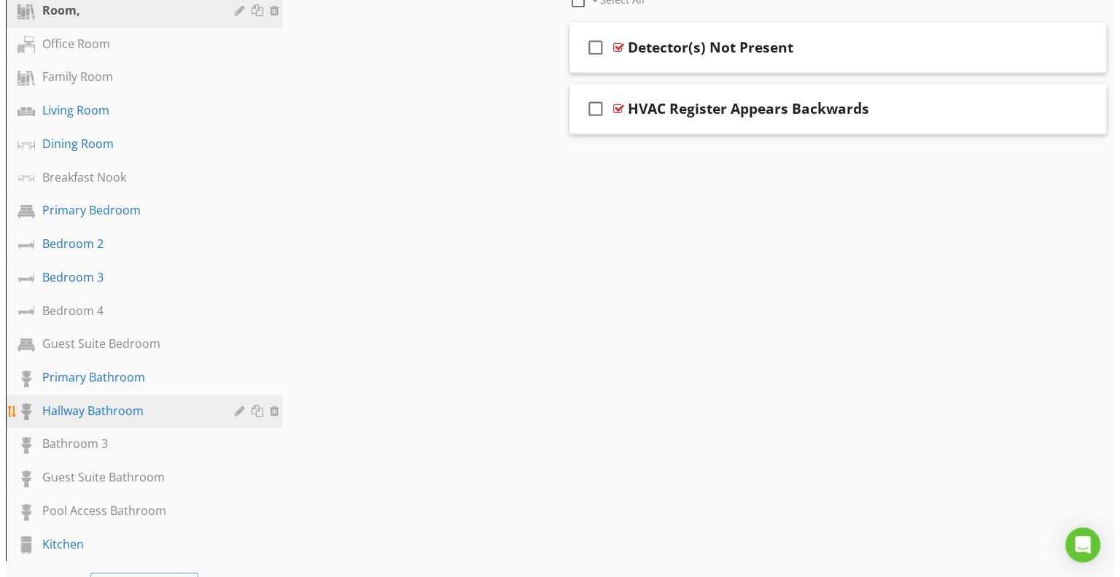
scroll to position [858, 0]
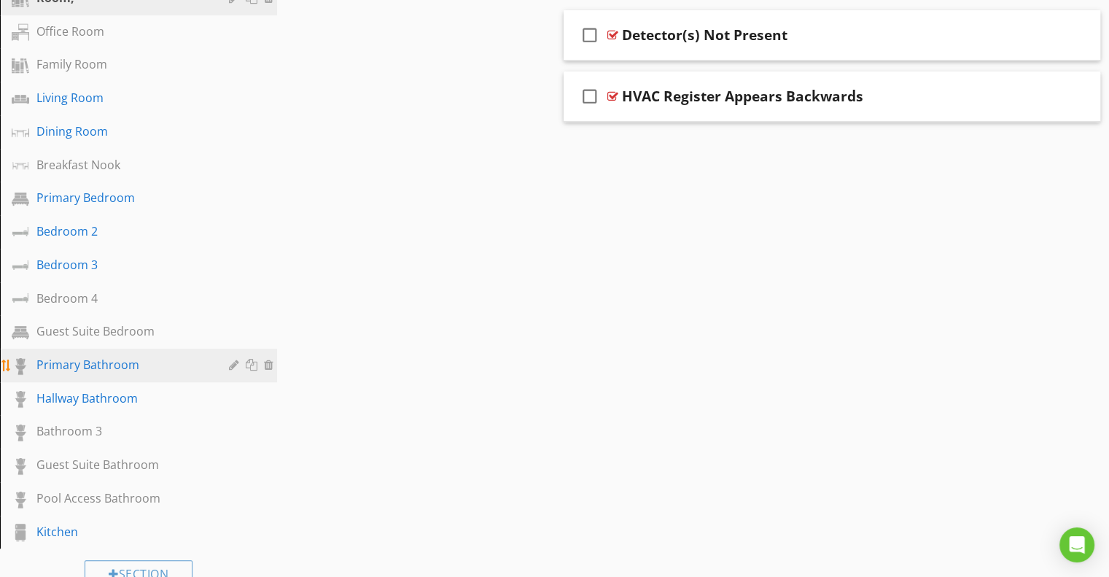
click at [90, 367] on div "Primary Bathroom" at bounding box center [121, 365] width 171 height 18
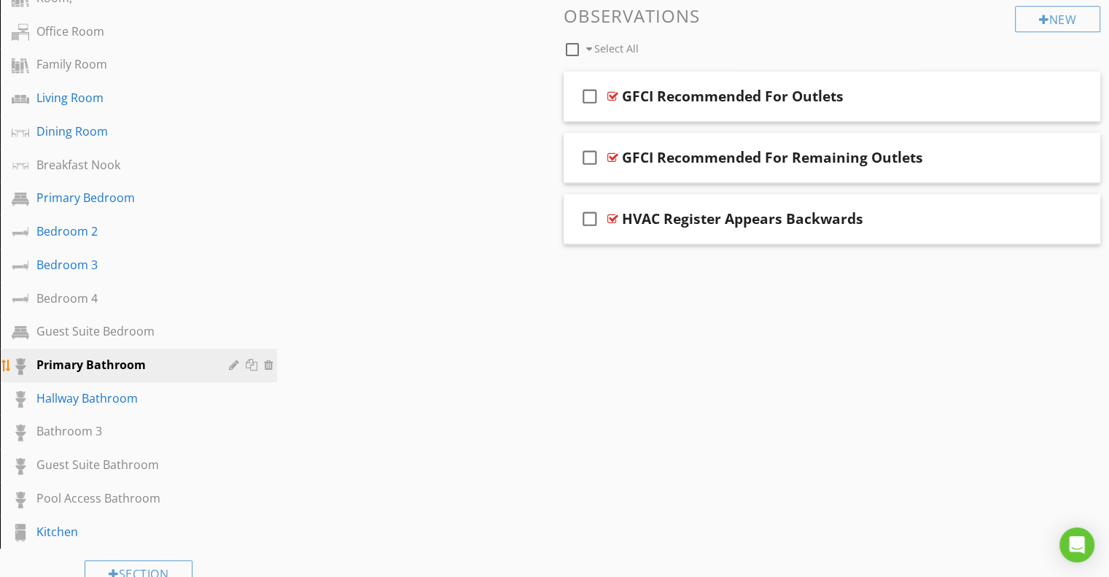
click at [233, 366] on div at bounding box center [236, 365] width 14 height 12
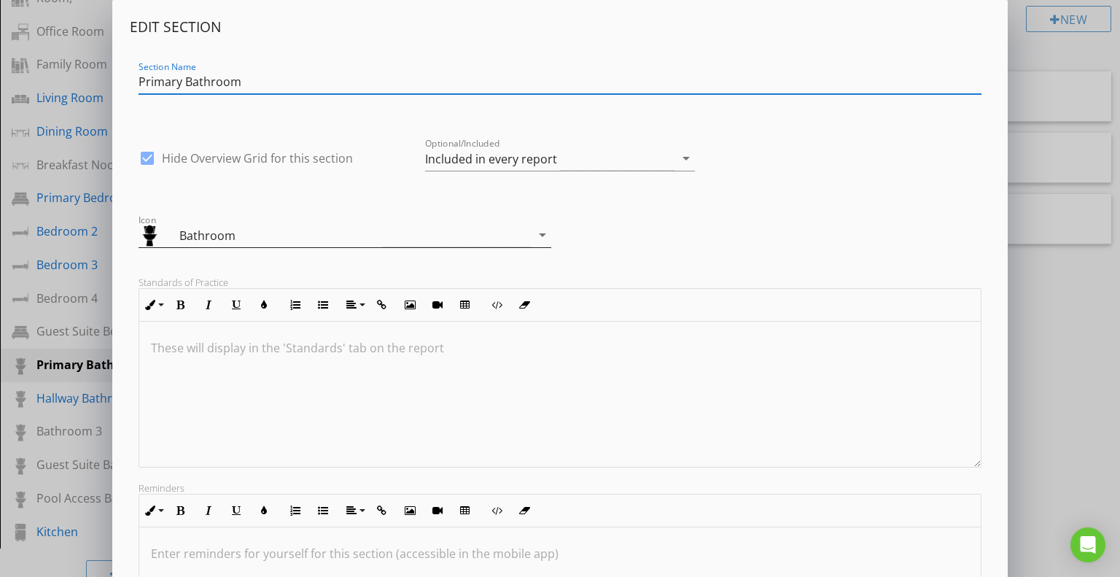
click at [338, 238] on div "Bathroom" at bounding box center [281, 236] width 204 height 18
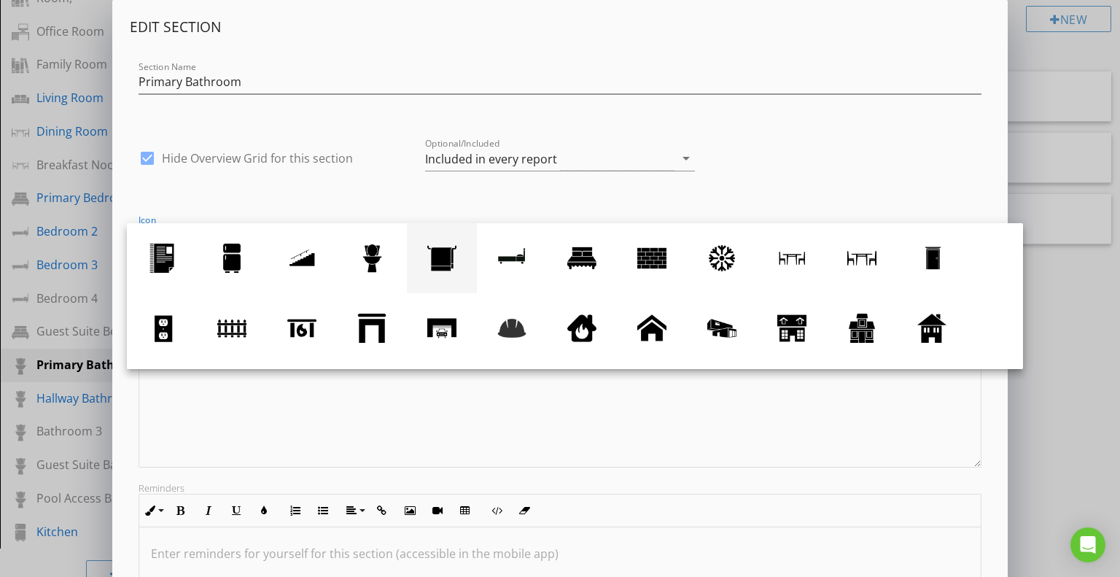
click at [450, 255] on div at bounding box center [441, 258] width 29 height 29
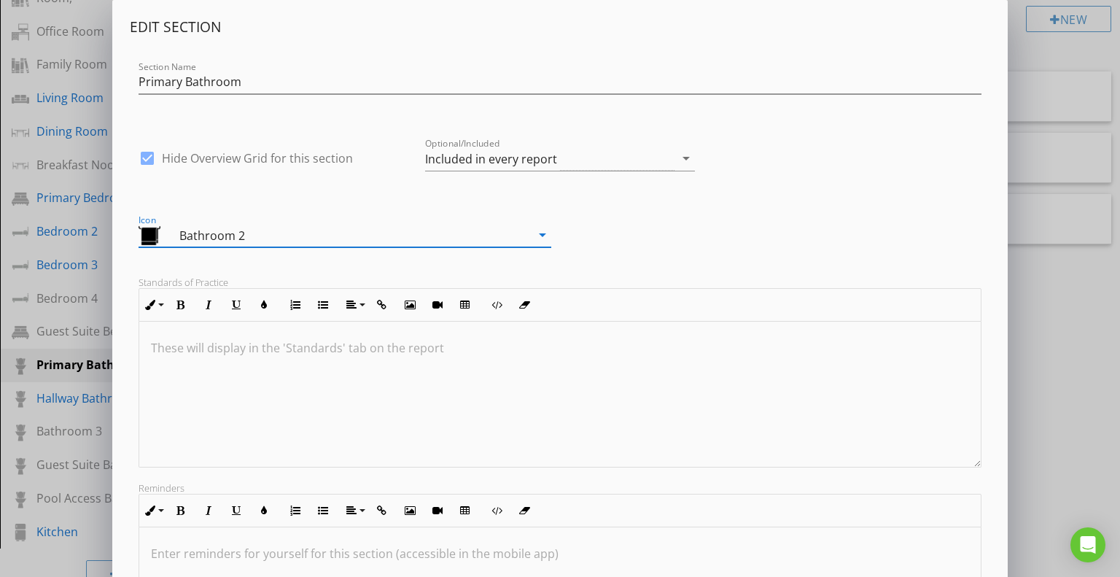
click at [413, 405] on div at bounding box center [560, 395] width 842 height 146
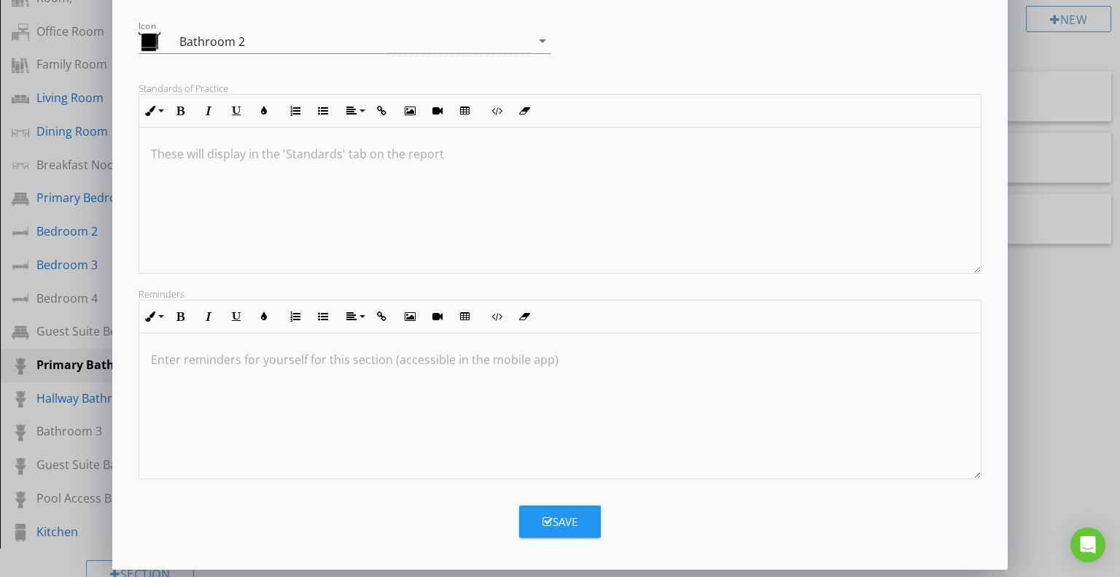
click at [561, 524] on div "Save" at bounding box center [560, 521] width 35 height 17
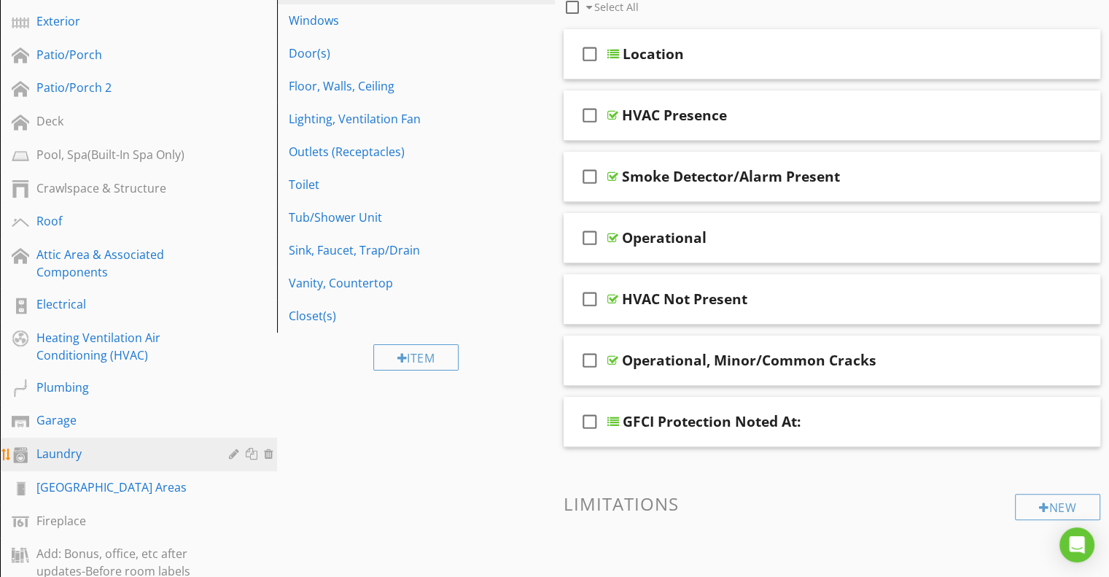
scroll to position [438, 0]
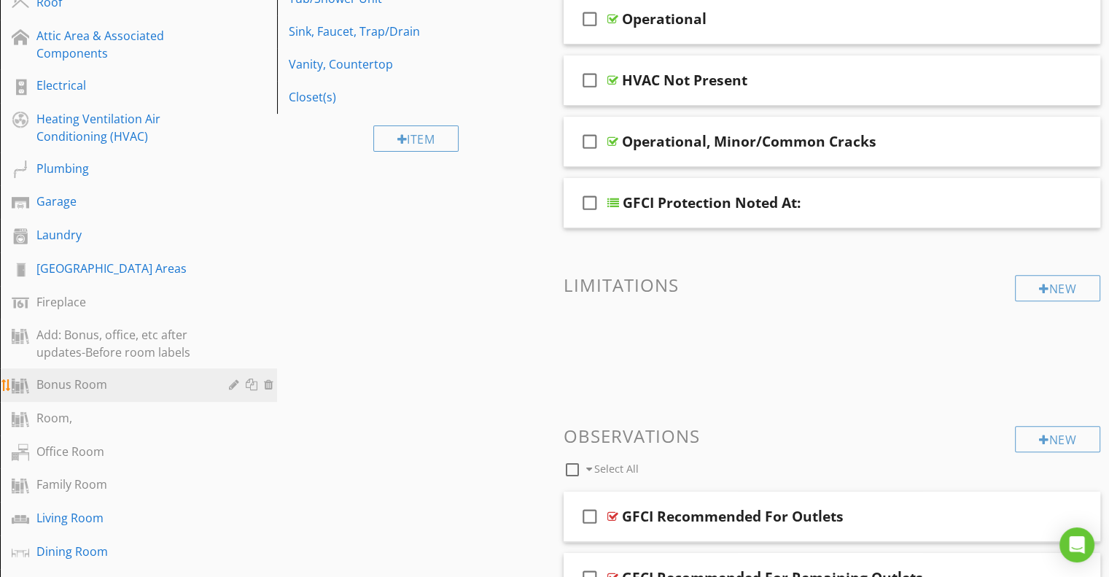
click at [69, 387] on div "Bonus Room" at bounding box center [121, 385] width 171 height 18
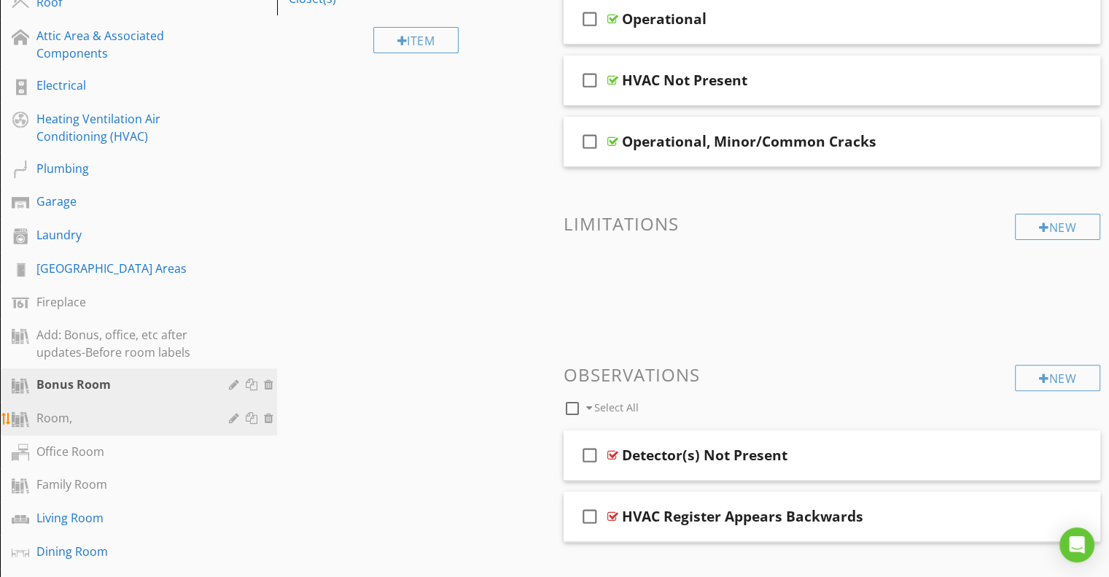
click at [53, 422] on div "Room," at bounding box center [121, 418] width 171 height 18
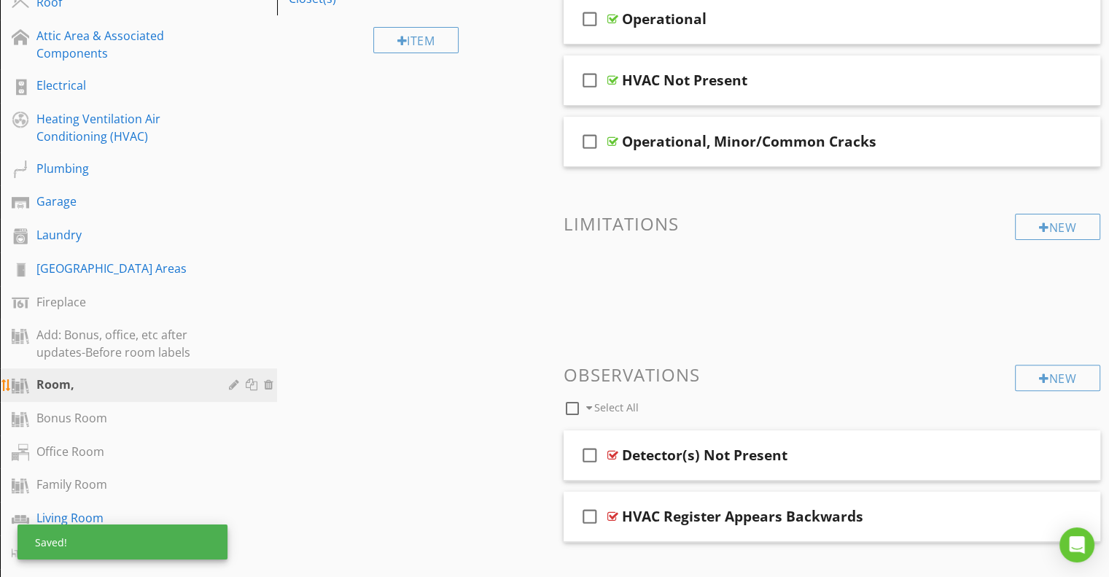
scroll to position [583, 0]
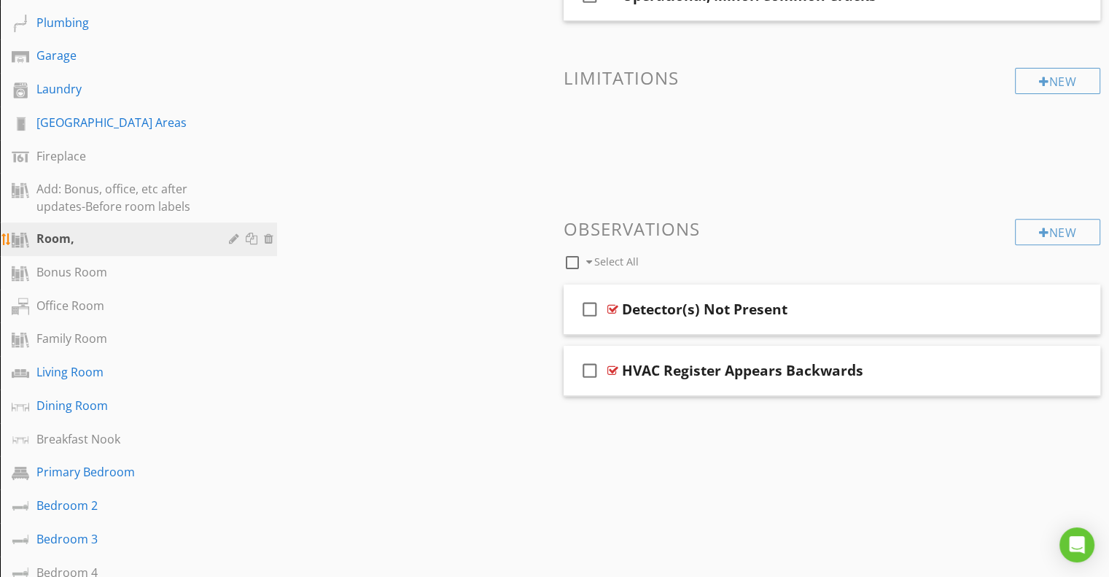
click at [154, 238] on div "Room," at bounding box center [121, 239] width 171 height 18
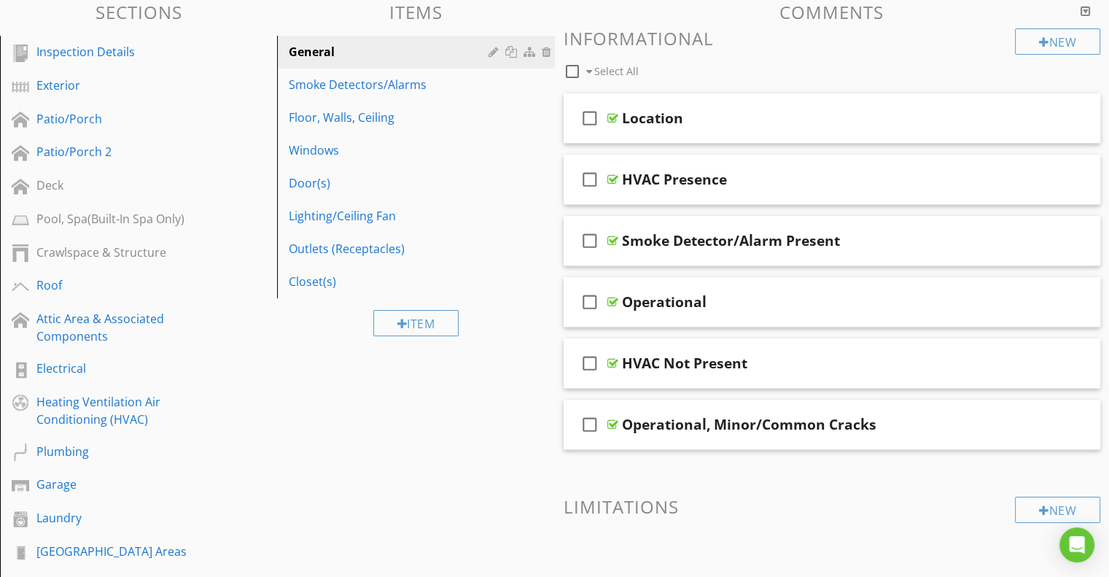
scroll to position [146, 0]
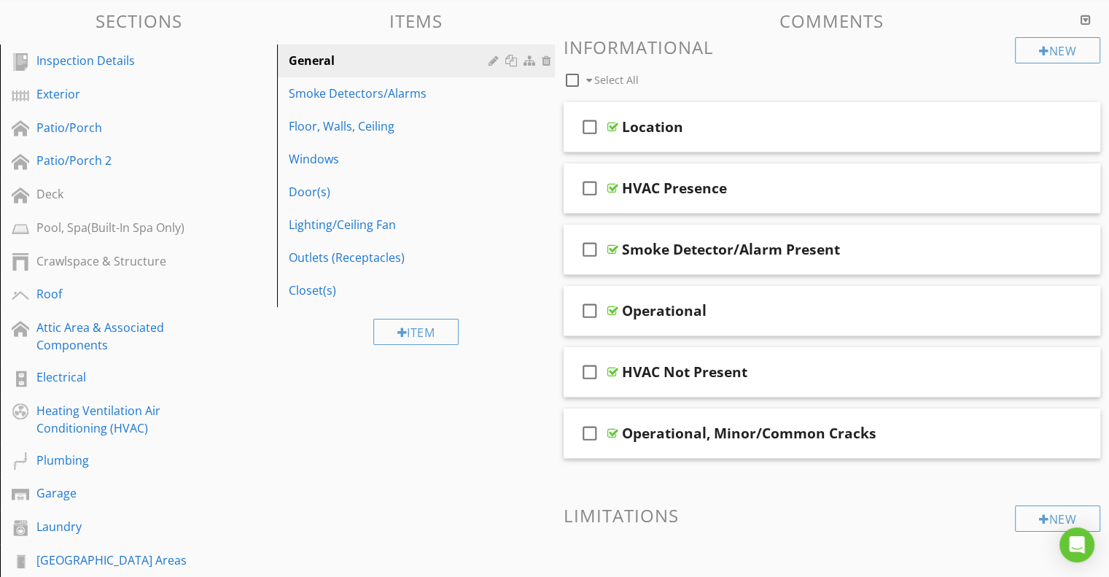
click at [593, 79] on span "Select All" at bounding box center [610, 79] width 58 height 21
checkbox input "false"
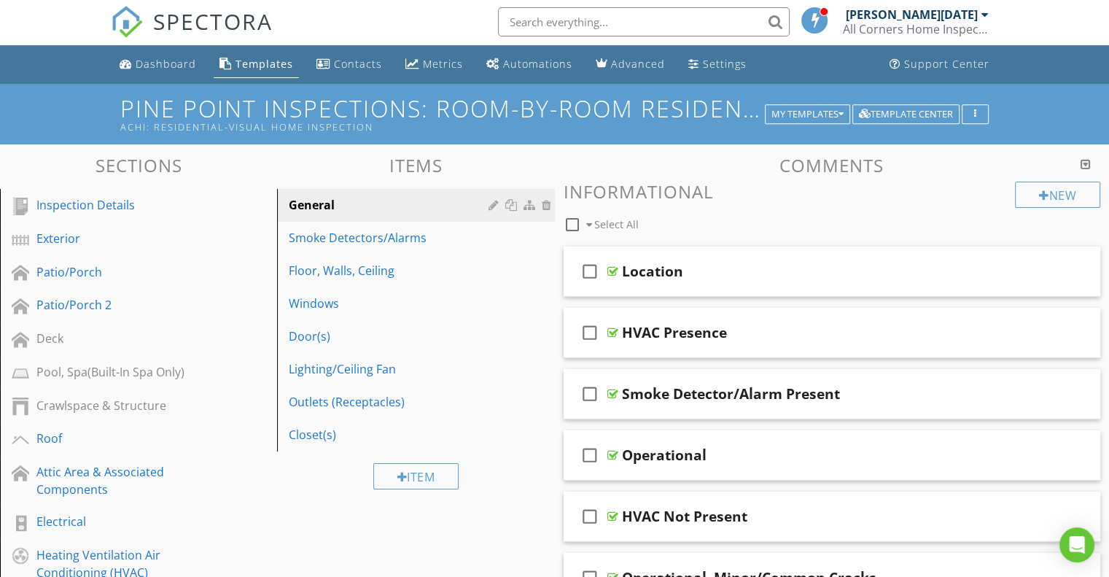
scroll to position [0, 0]
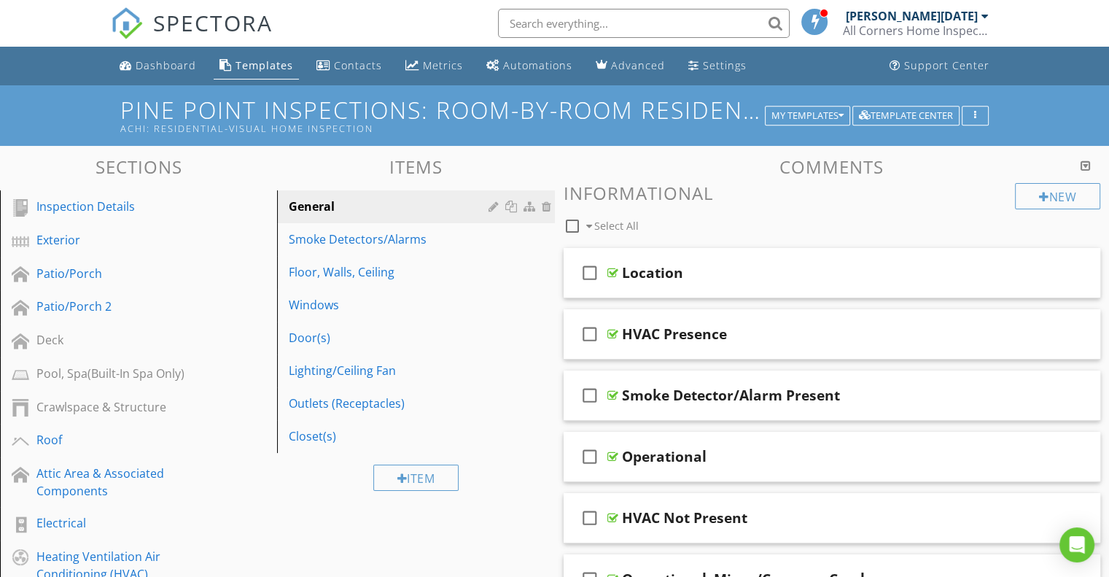
click at [1086, 161] on div at bounding box center [1086, 166] width 10 height 12
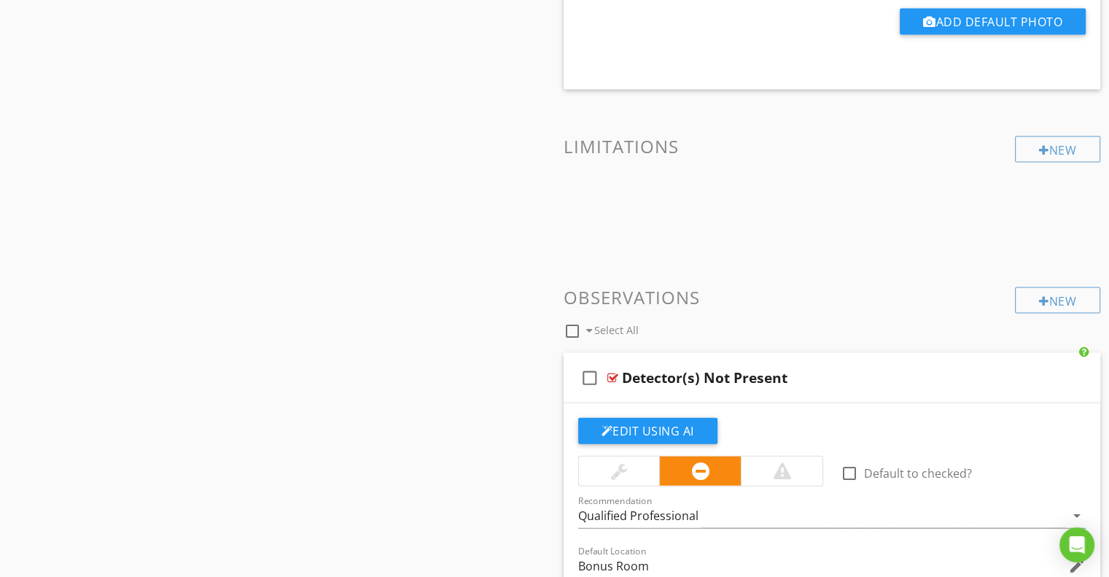
scroll to position [3501, 0]
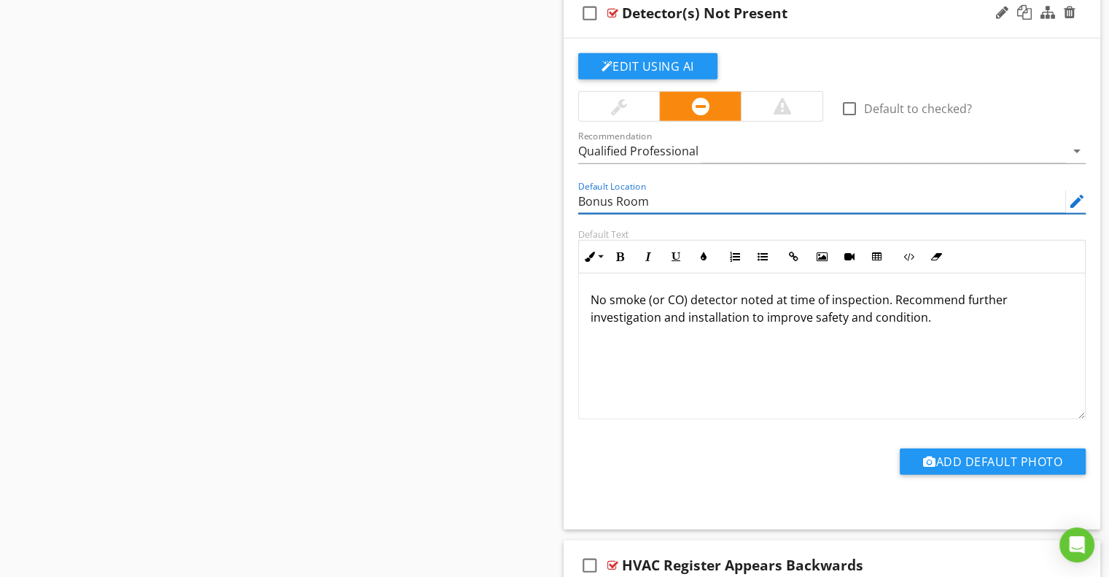
click at [627, 196] on input "Bonus Room" at bounding box center [822, 202] width 488 height 24
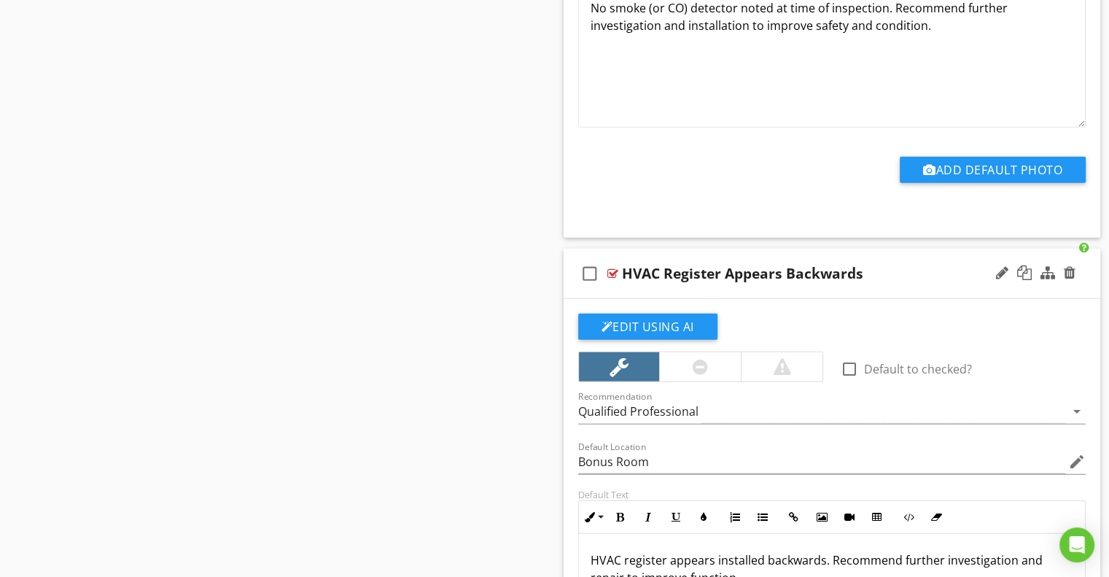
scroll to position [4061, 0]
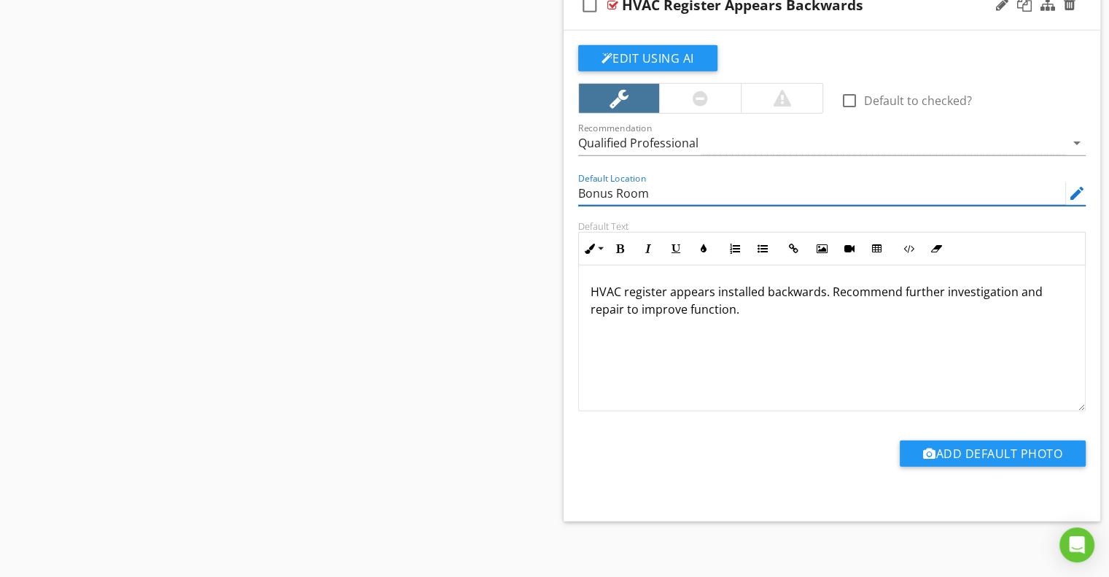
click at [604, 193] on input "Bonus Room" at bounding box center [822, 194] width 488 height 24
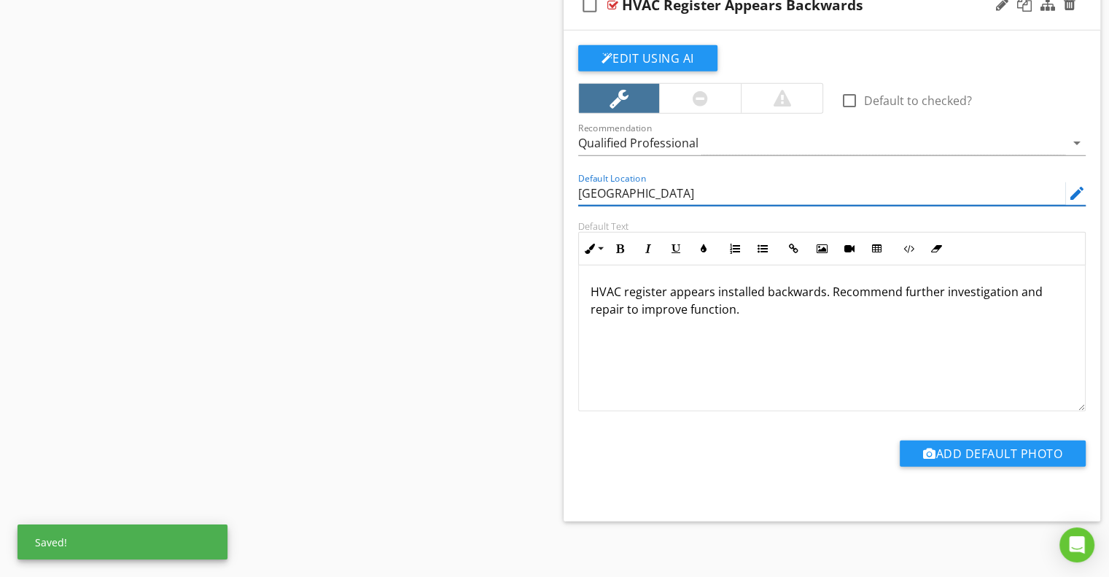
type input "Bs Room"
click at [606, 187] on input "Bs Room" at bounding box center [822, 194] width 488 height 24
type input "Bonus Room"
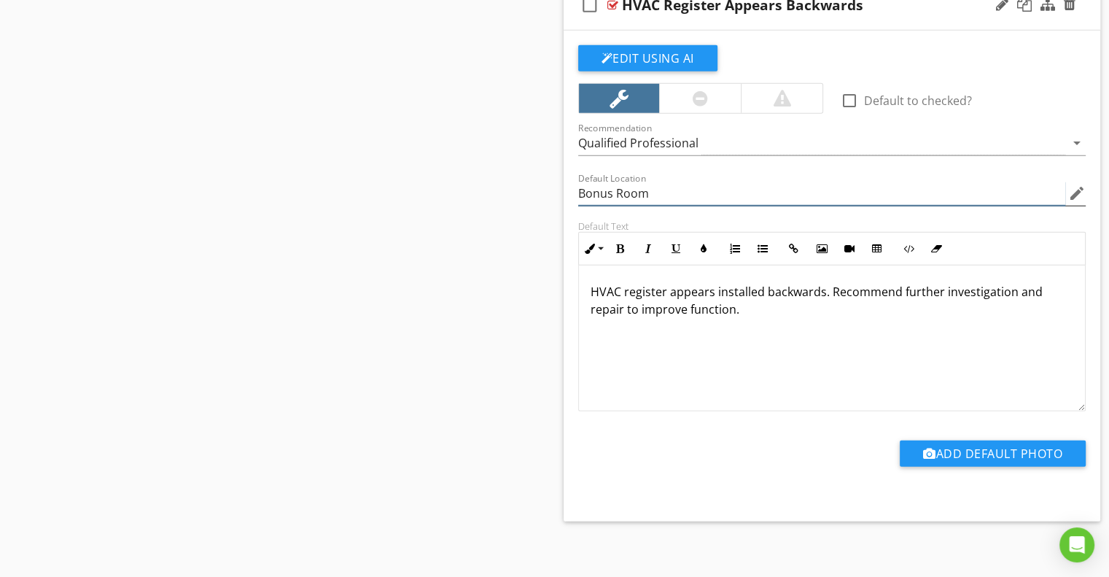
click at [621, 186] on input "Bonus Room" at bounding box center [822, 194] width 488 height 24
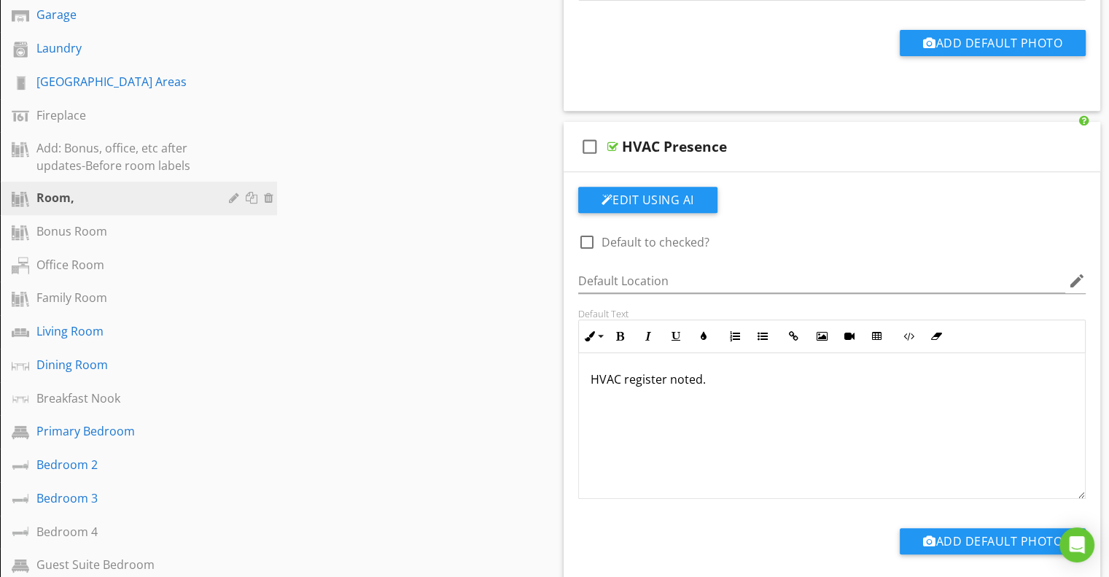
scroll to position [50, 0]
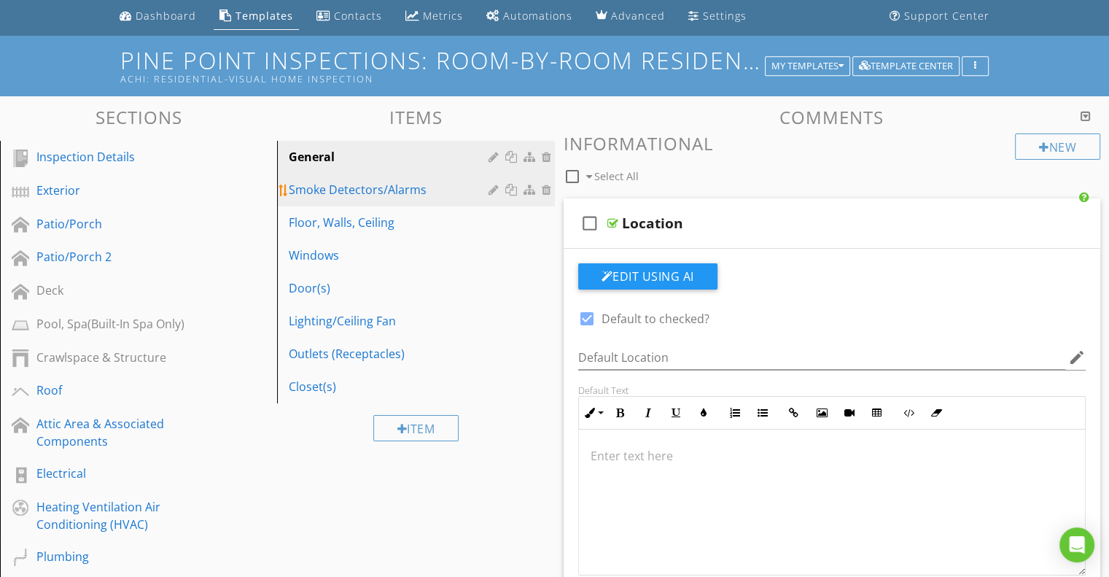
click at [373, 197] on div "Smoke Detectors/Alarms" at bounding box center [390, 190] width 203 height 18
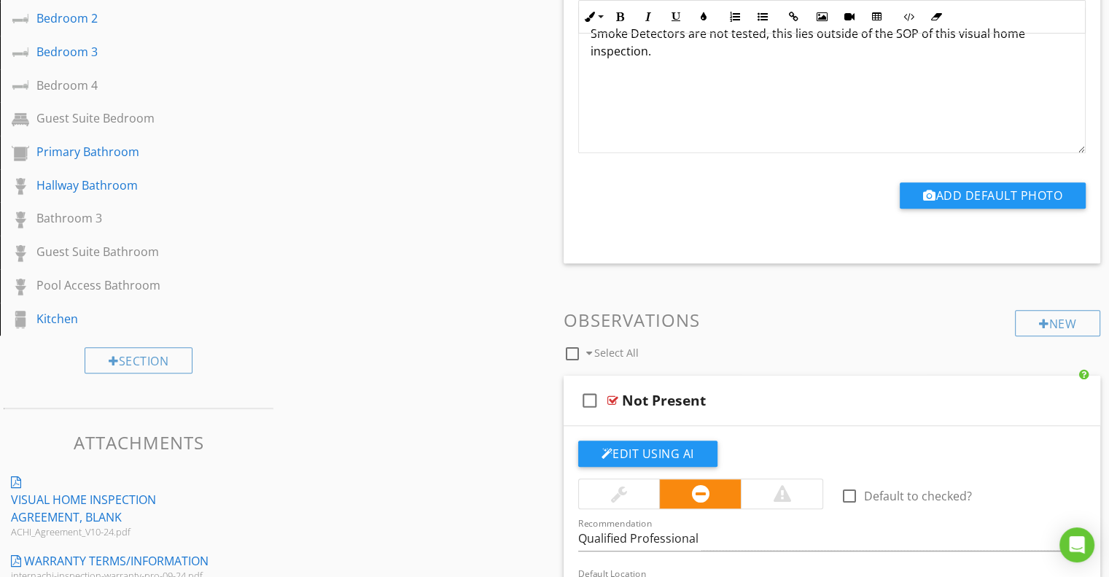
scroll to position [1216, 0]
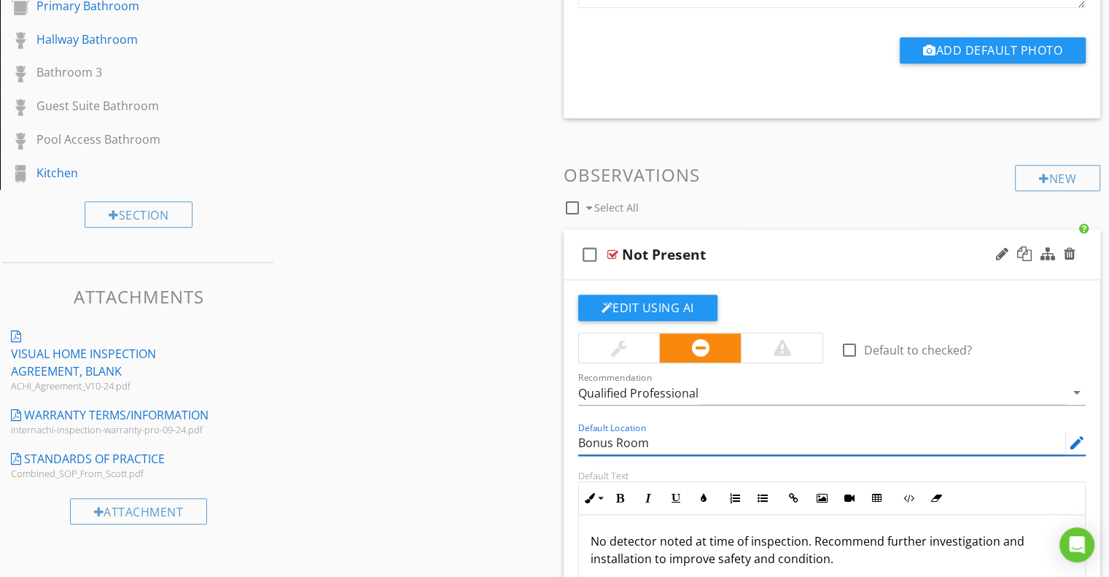
click at [616, 437] on input "Bonus Room" at bounding box center [822, 443] width 488 height 24
click at [572, 438] on div "Default Location edit" at bounding box center [833, 444] width 526 height 50
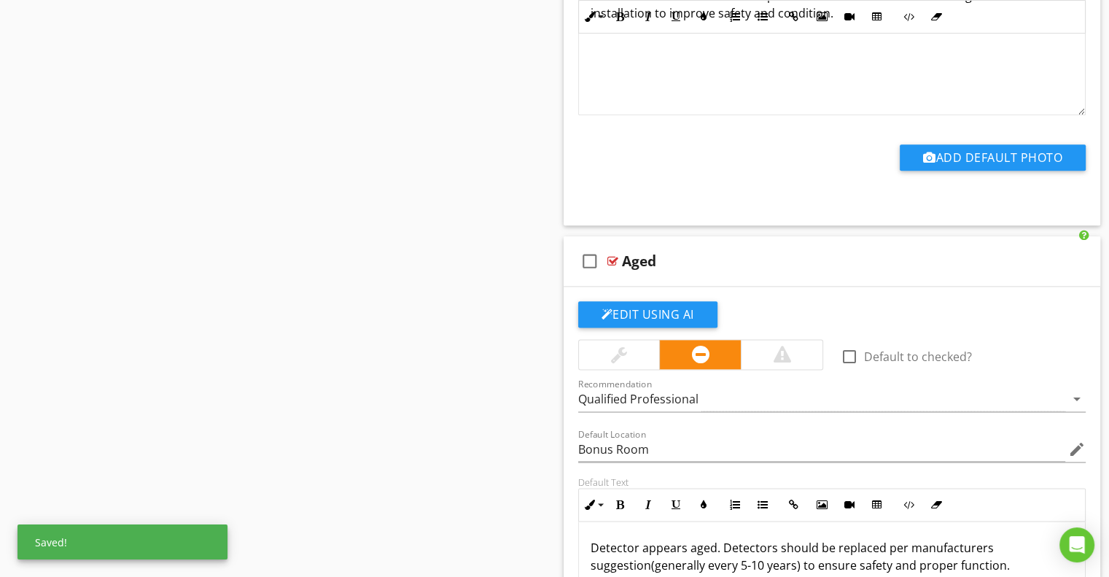
scroll to position [1800, 0]
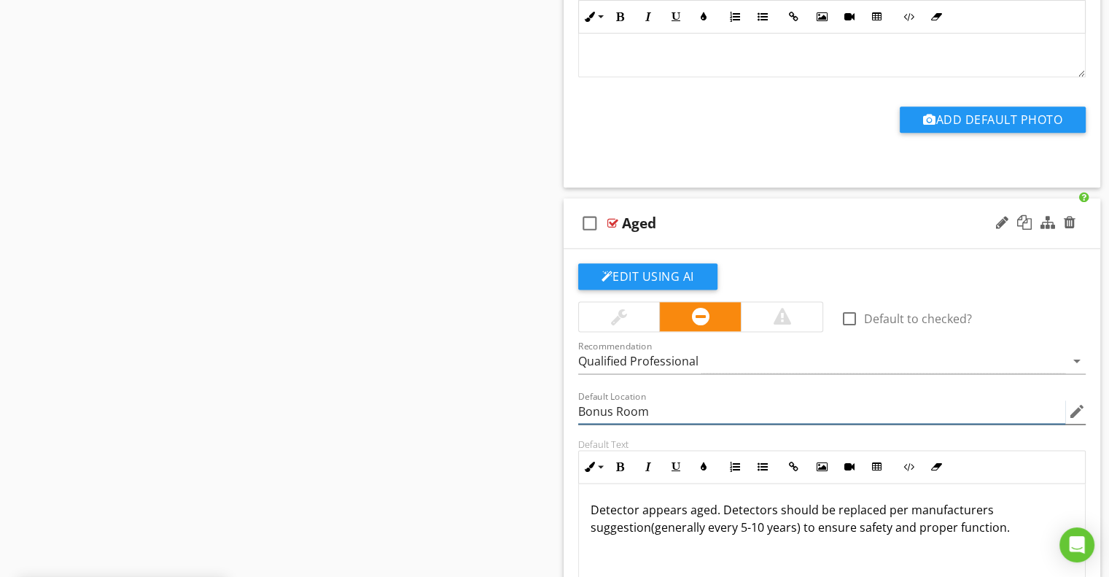
click at [607, 403] on input "Bonus Room" at bounding box center [822, 412] width 488 height 24
click at [567, 415] on div "Edit Using AI check_box_outline_blank Default to checked? Recommendation Qualif…" at bounding box center [832, 494] width 537 height 491
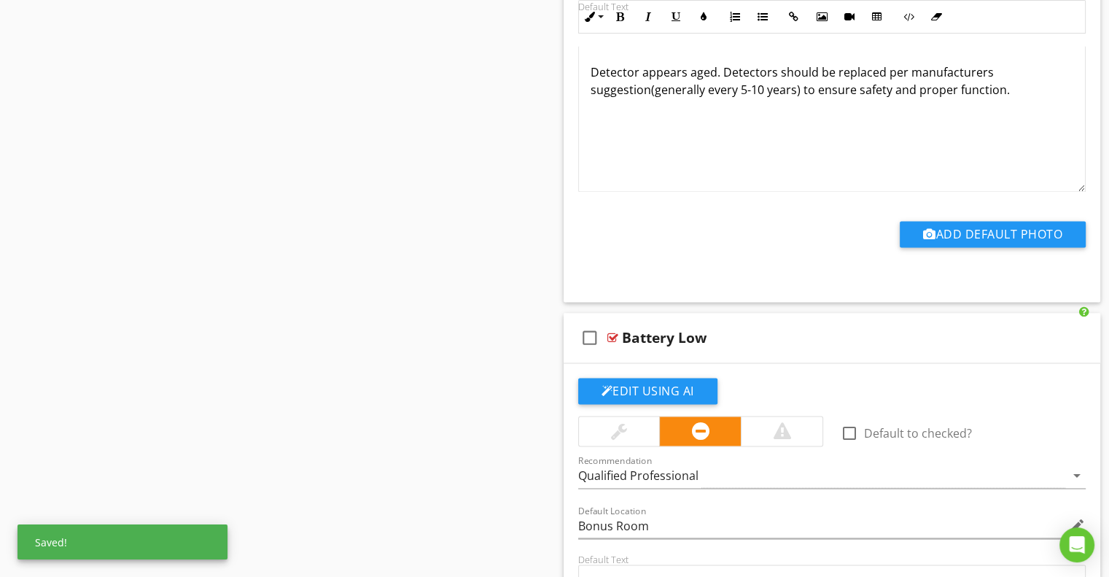
scroll to position [2456, 0]
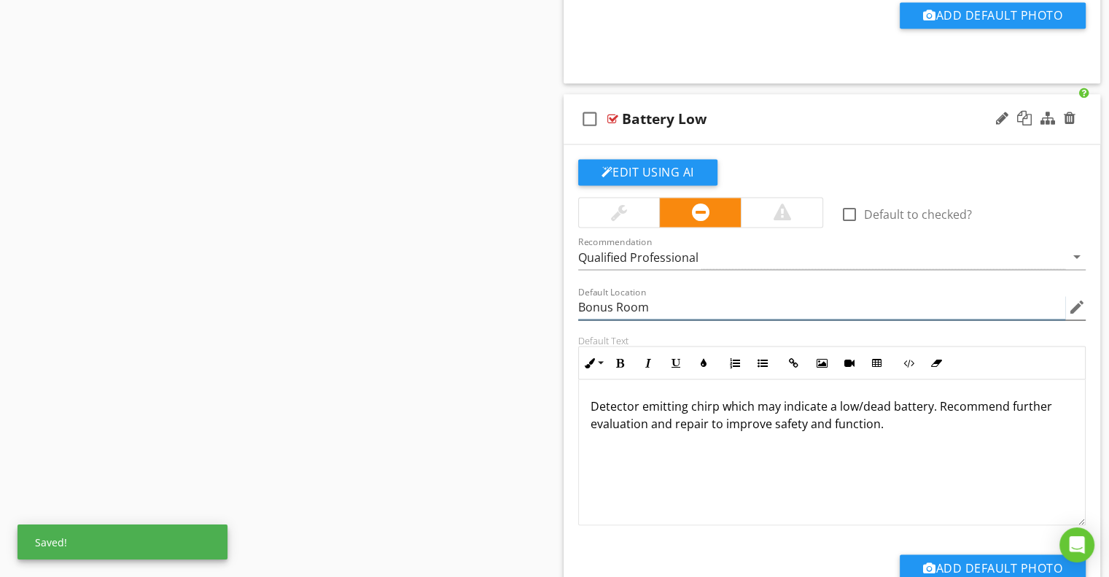
click at [605, 304] on input "Bonus Room" at bounding box center [822, 307] width 488 height 24
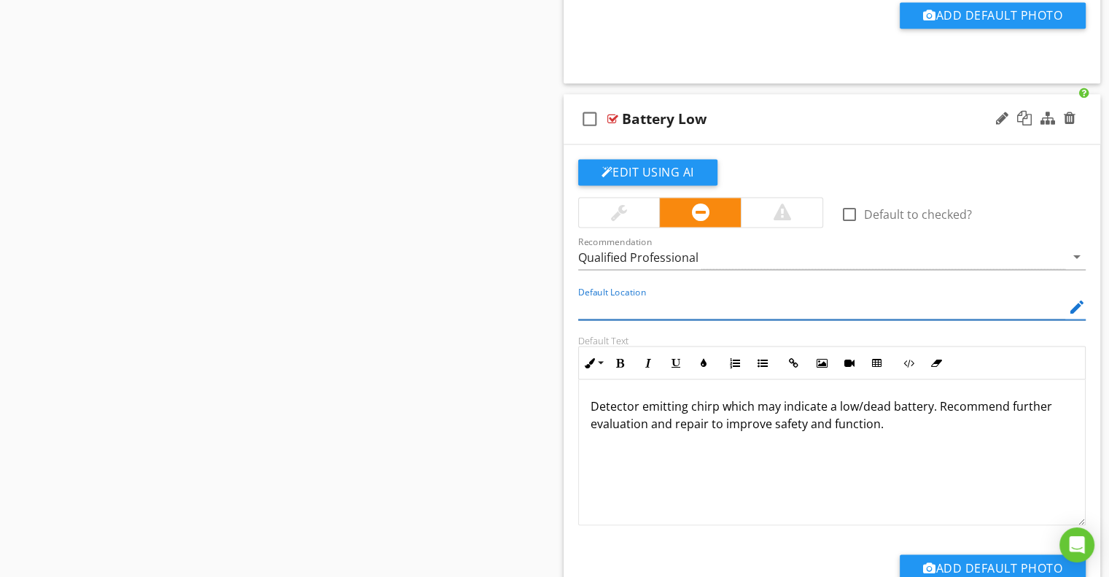
click at [565, 333] on div "Edit Using AI check_box_outline_blank Default to checked? Recommendation Qualif…" at bounding box center [832, 389] width 537 height 491
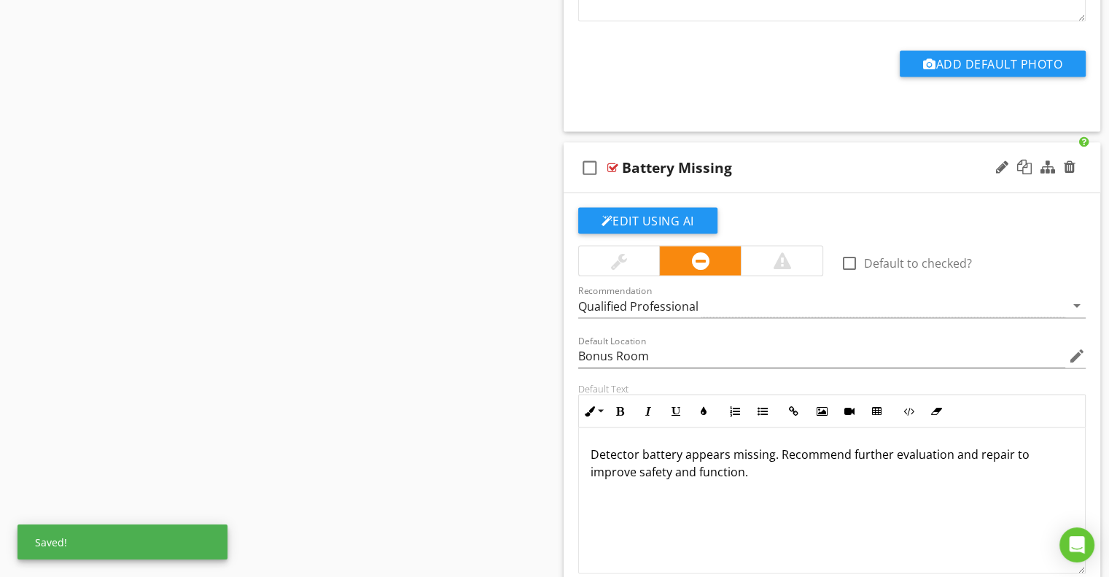
scroll to position [2967, 0]
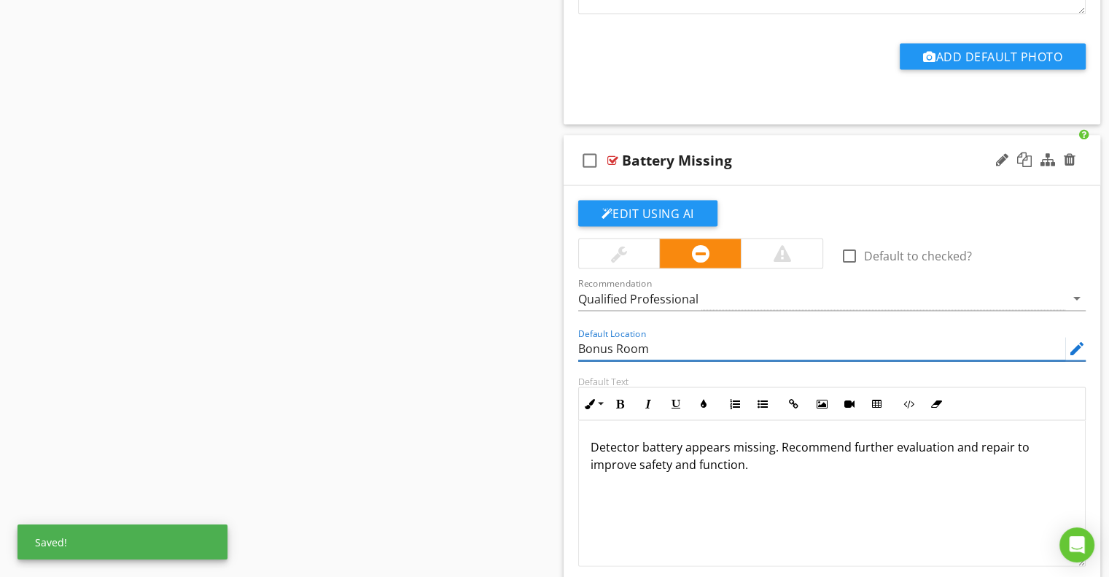
click at [588, 346] on input "Bonus Room" at bounding box center [822, 349] width 488 height 24
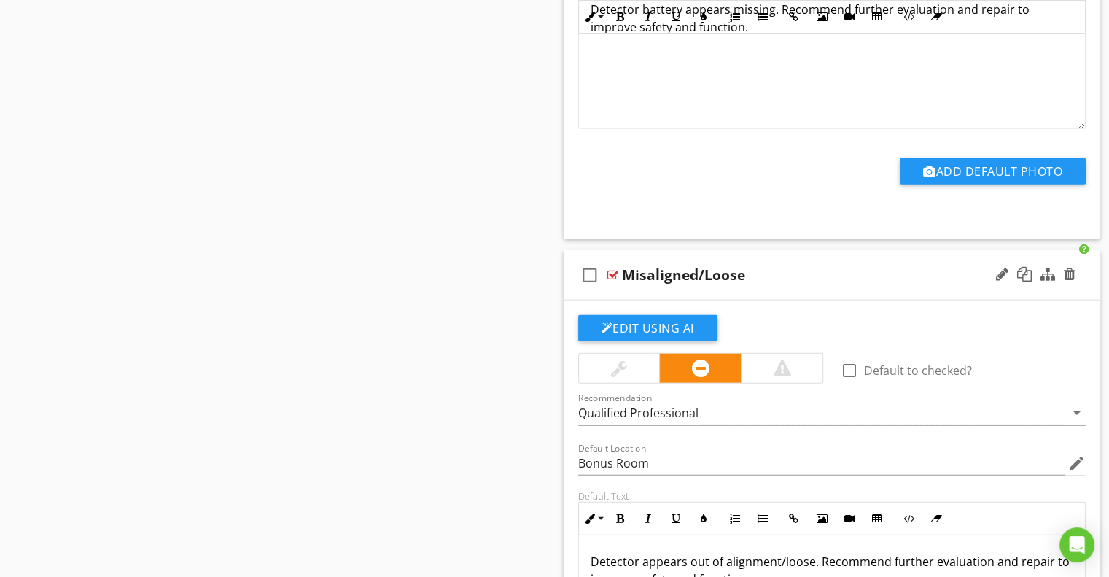
click at [572, 354] on div at bounding box center [701, 368] width 263 height 31
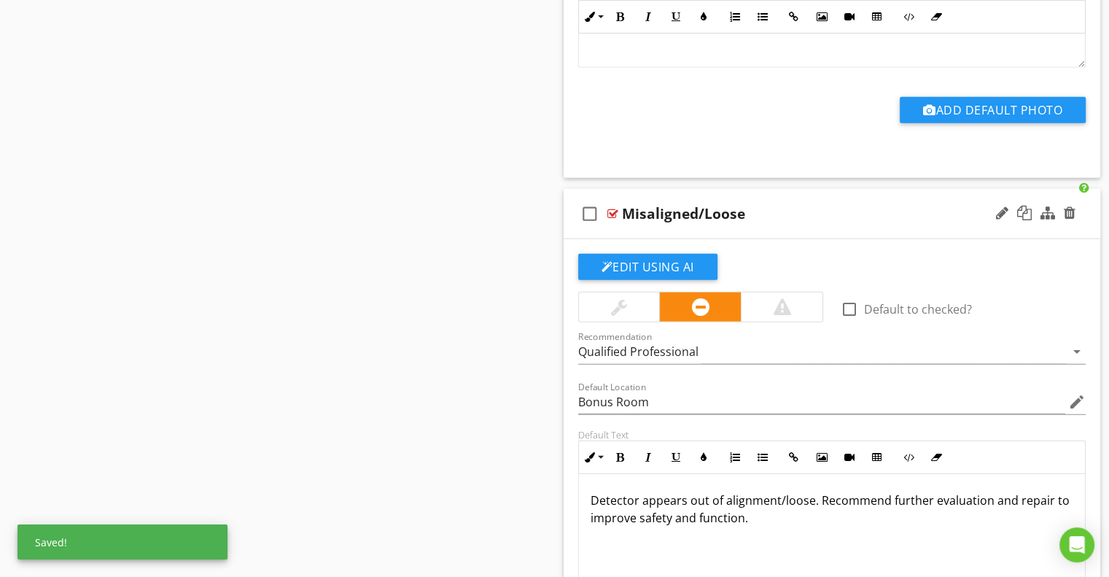
scroll to position [3477, 0]
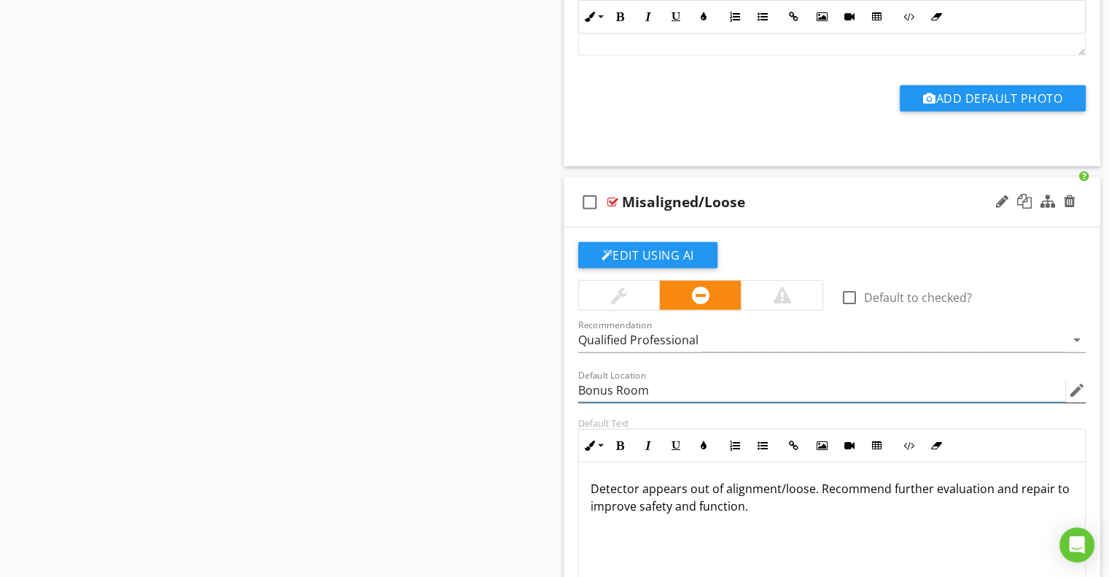
click at [596, 389] on input "Bonus Room" at bounding box center [822, 390] width 488 height 24
click at [570, 379] on div "Default Location edit" at bounding box center [833, 392] width 526 height 50
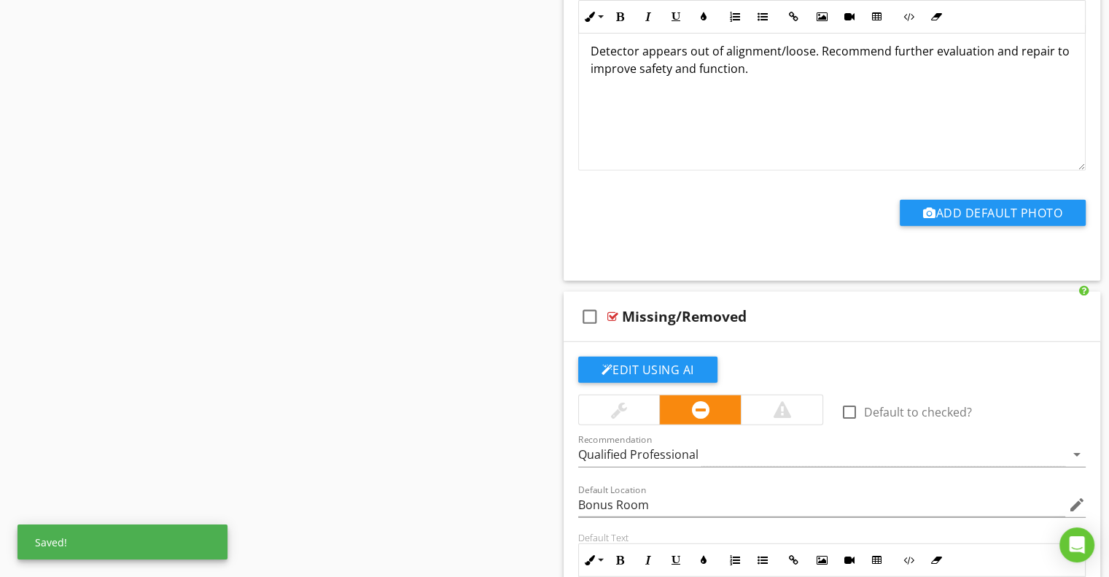
scroll to position [3988, 0]
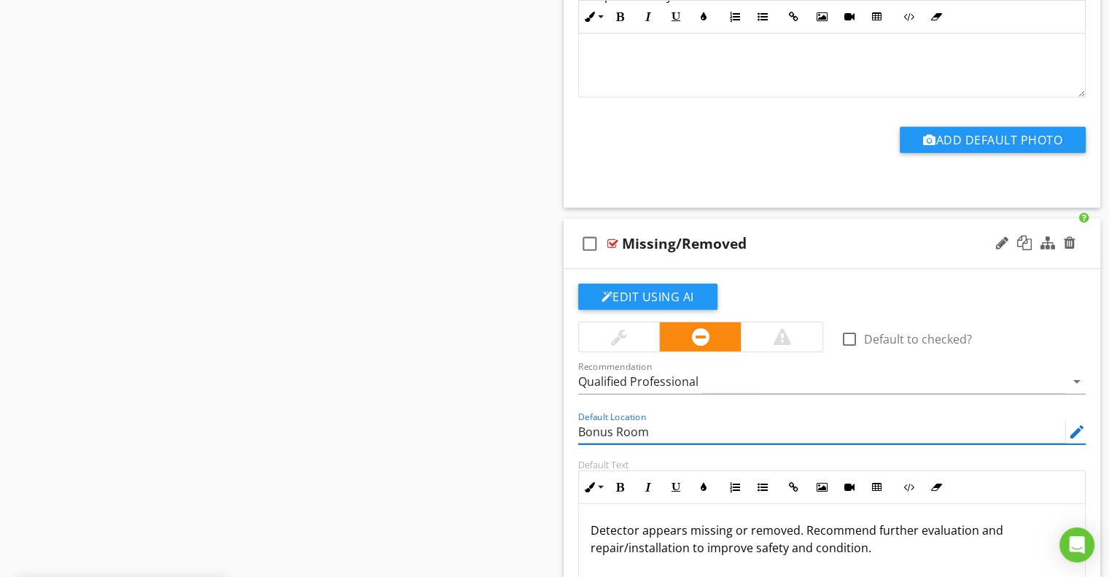
click at [589, 420] on input "Bonus Room" at bounding box center [822, 432] width 488 height 24
click at [568, 408] on div "Edit Using AI check_box_outline_blank Default to checked? Recommendation Qualif…" at bounding box center [832, 514] width 537 height 491
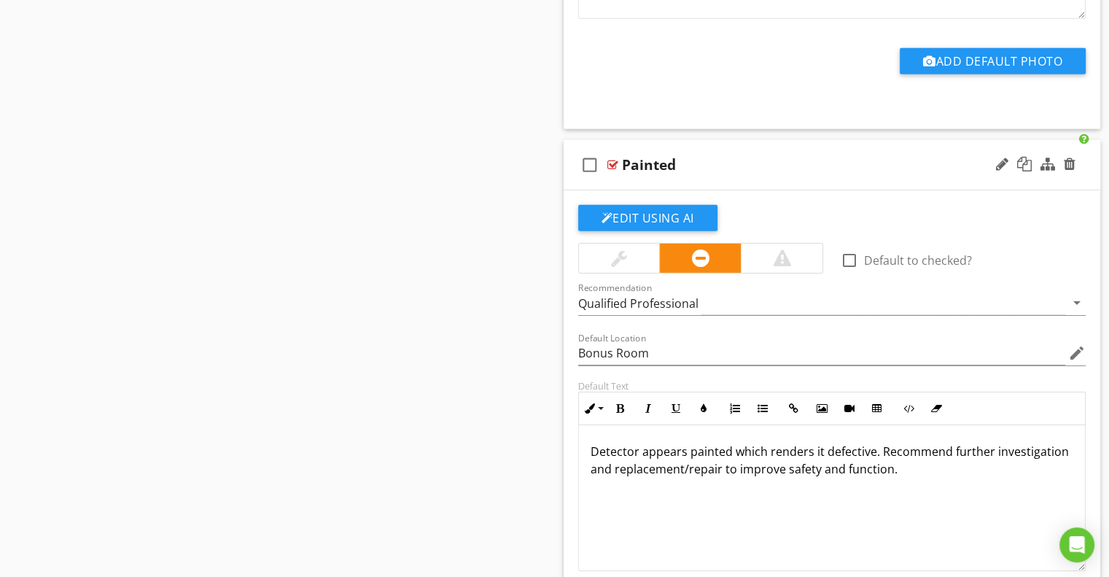
scroll to position [4644, 0]
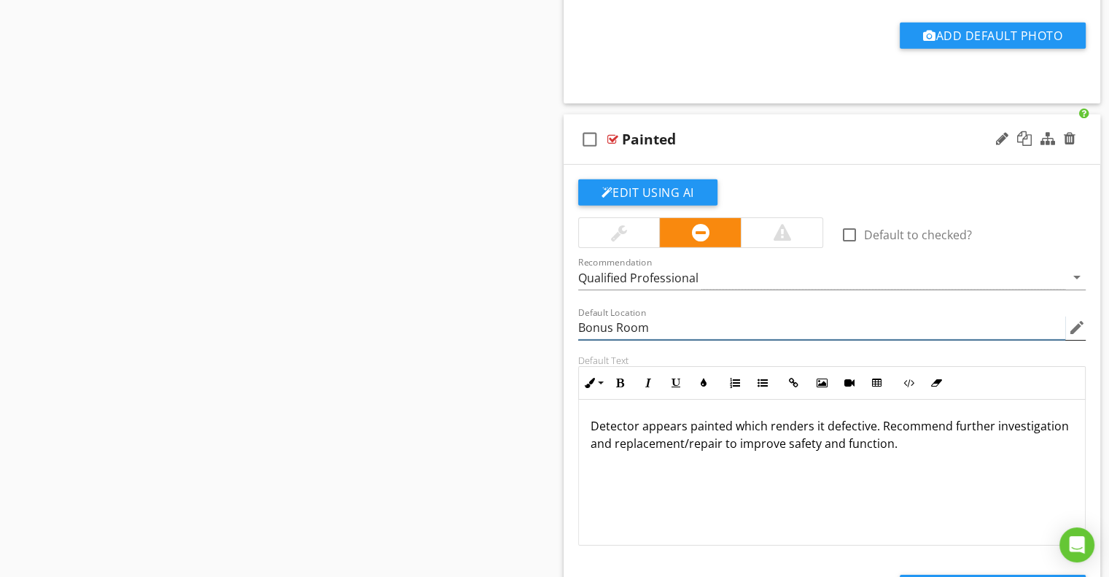
click at [588, 316] on input "Bonus Room" at bounding box center [822, 328] width 488 height 24
click at [564, 314] on div "Edit Using AI check_box_outline_blank Default to checked? Recommendation Qualif…" at bounding box center [832, 410] width 537 height 491
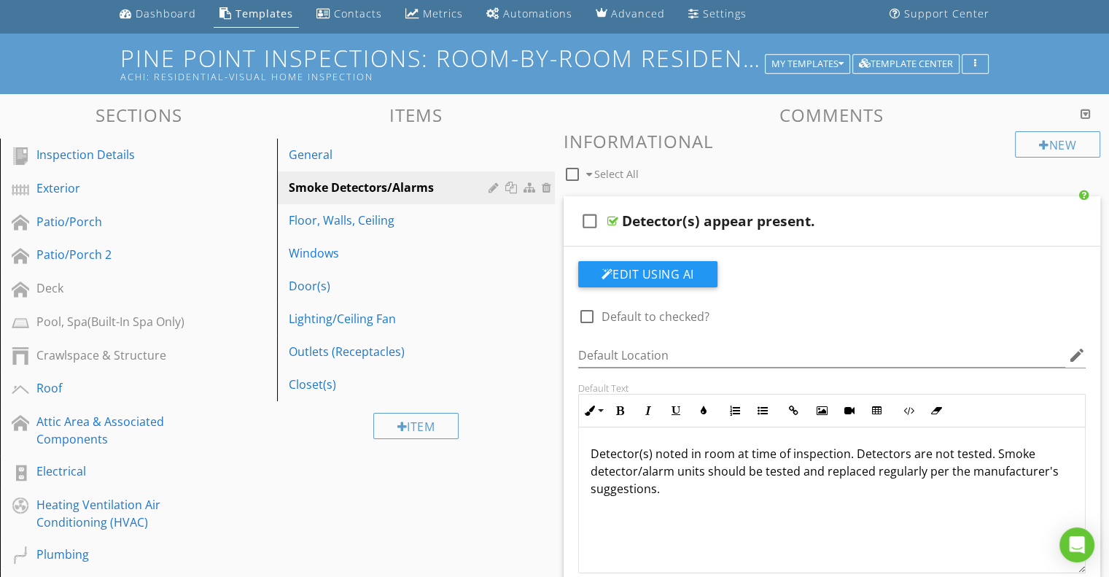
scroll to position [0, 0]
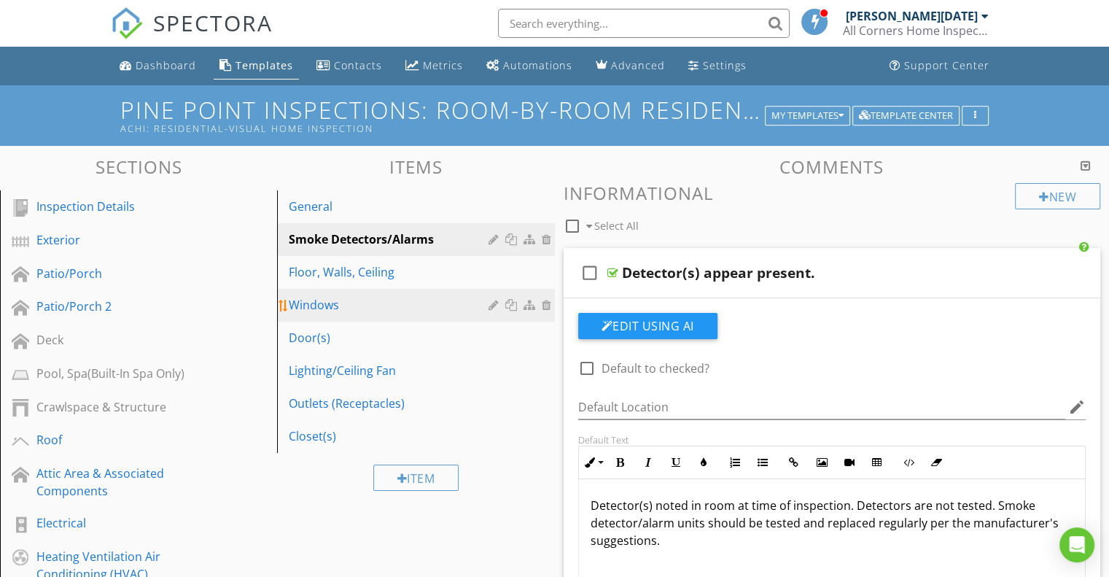
click at [384, 282] on link "Floor, Walls, Ceiling" at bounding box center [418, 272] width 273 height 32
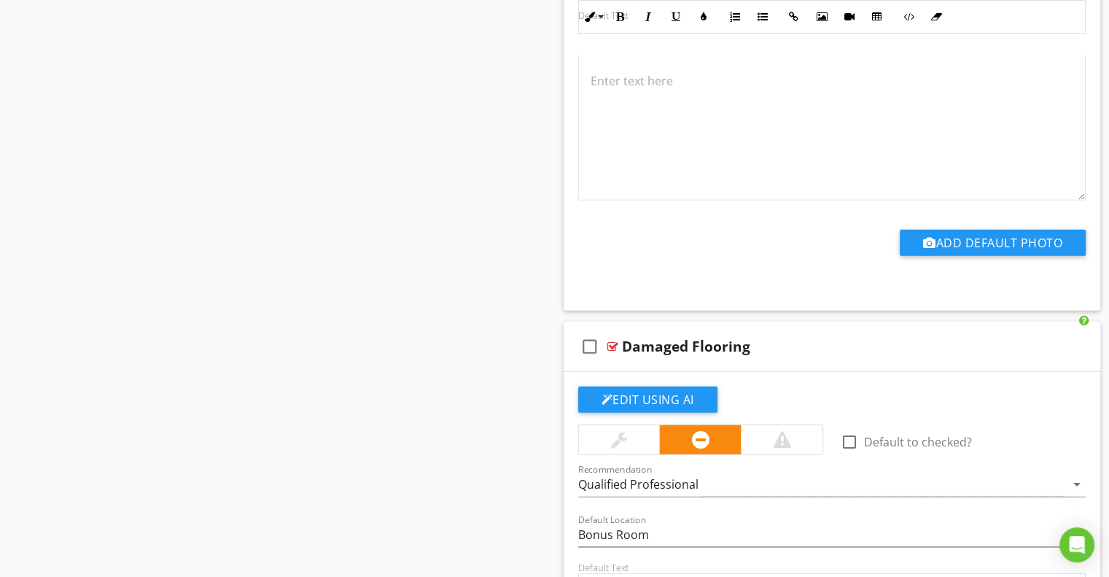
scroll to position [3938, 0]
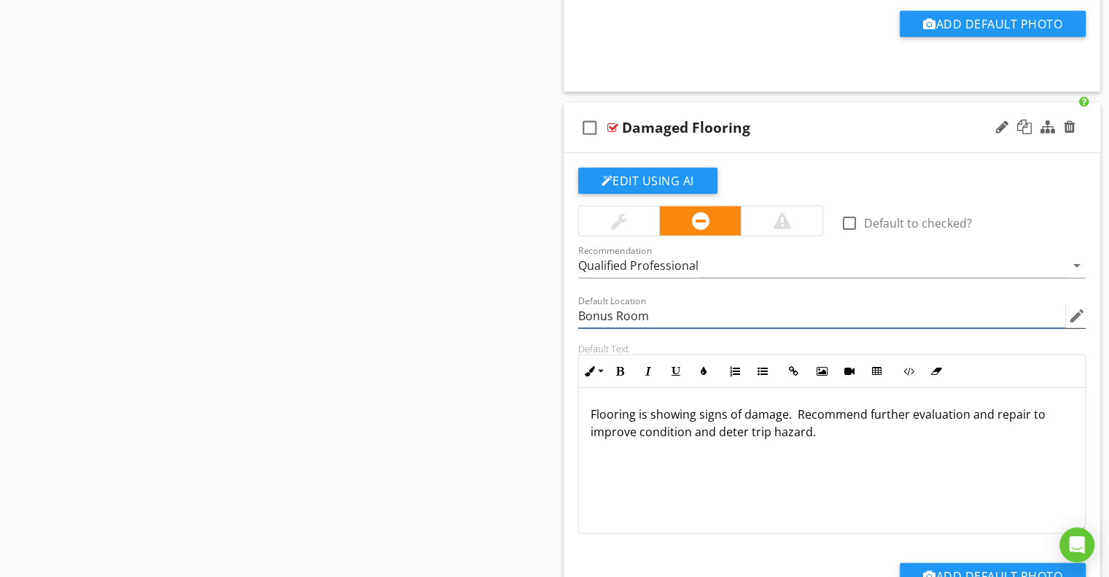
click at [614, 311] on input "Bonus Room" at bounding box center [822, 316] width 488 height 24
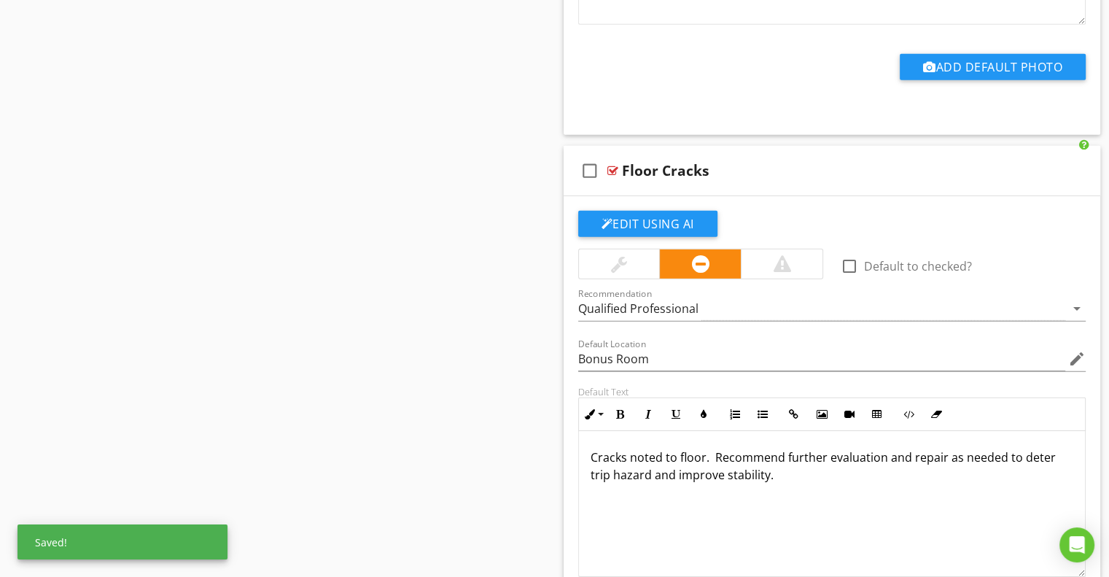
scroll to position [4449, 0]
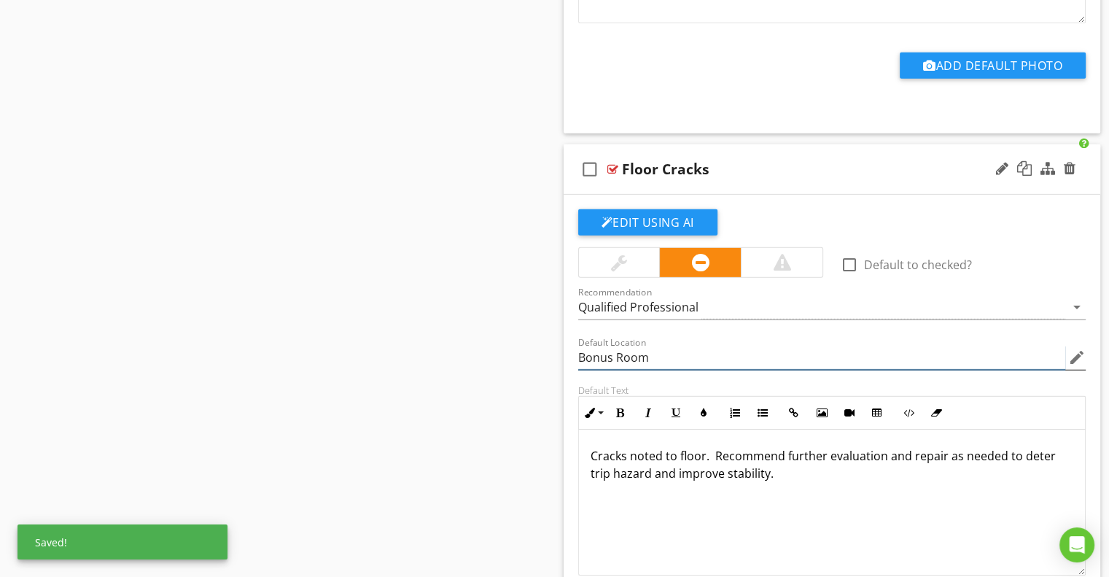
click at [581, 346] on input "Bonus Room" at bounding box center [822, 358] width 488 height 24
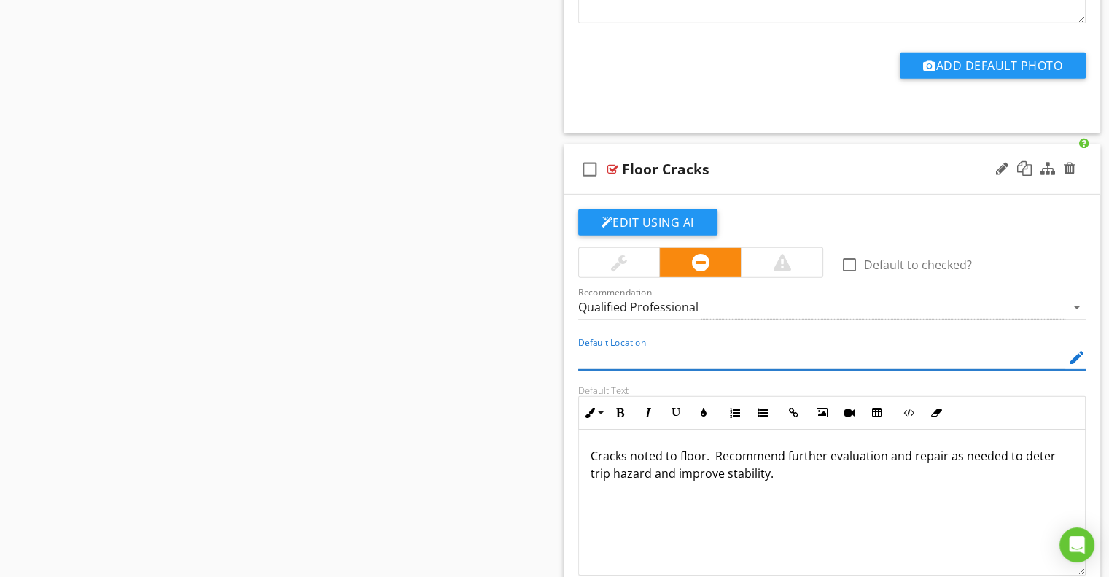
click at [564, 345] on div "Edit Using AI check_box_outline_blank Default to checked? Recommendation Qualif…" at bounding box center [832, 440] width 537 height 491
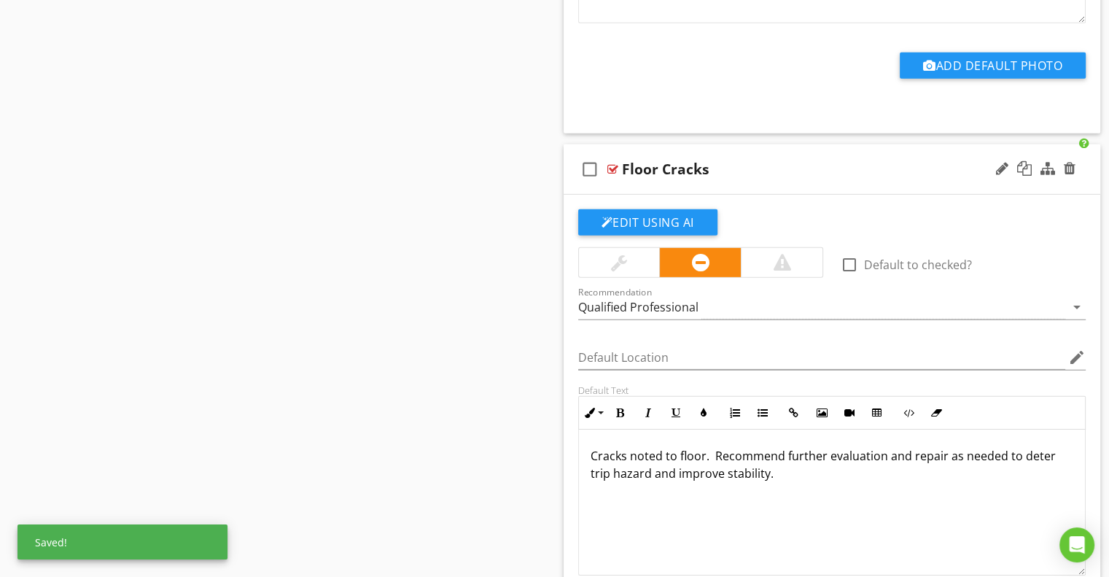
scroll to position [4667, 0]
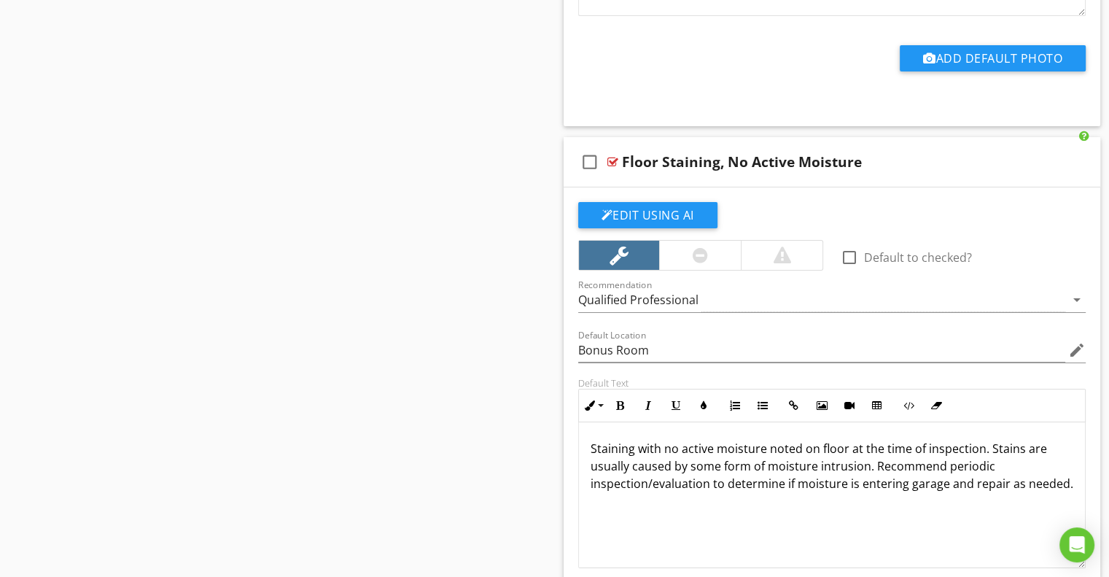
scroll to position [5105, 0]
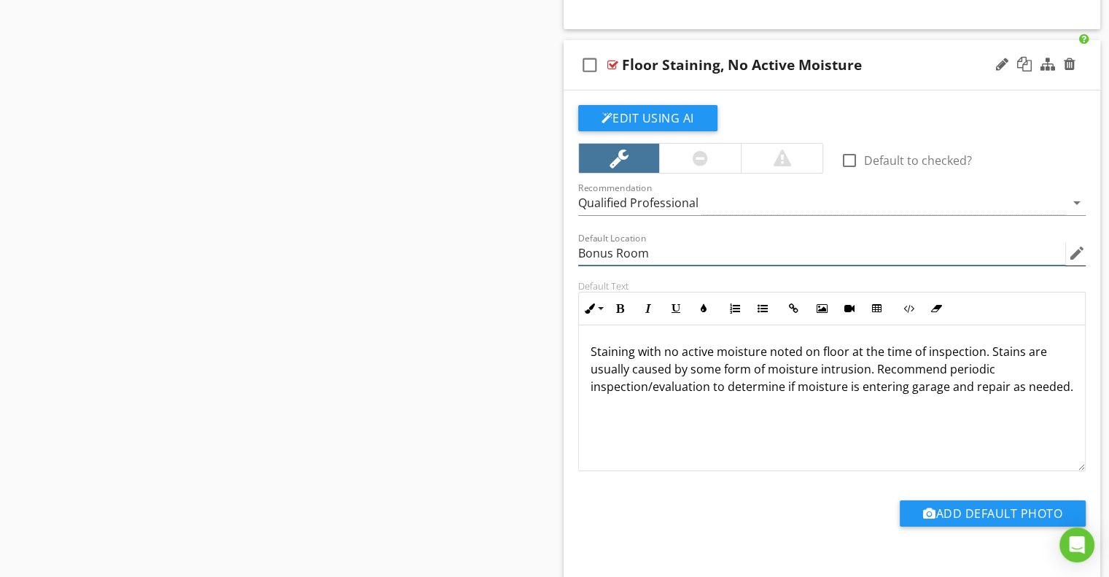
click at [593, 242] on input "Bonus Room" at bounding box center [822, 253] width 488 height 24
click at [573, 256] on div "Default Location edit" at bounding box center [833, 255] width 526 height 50
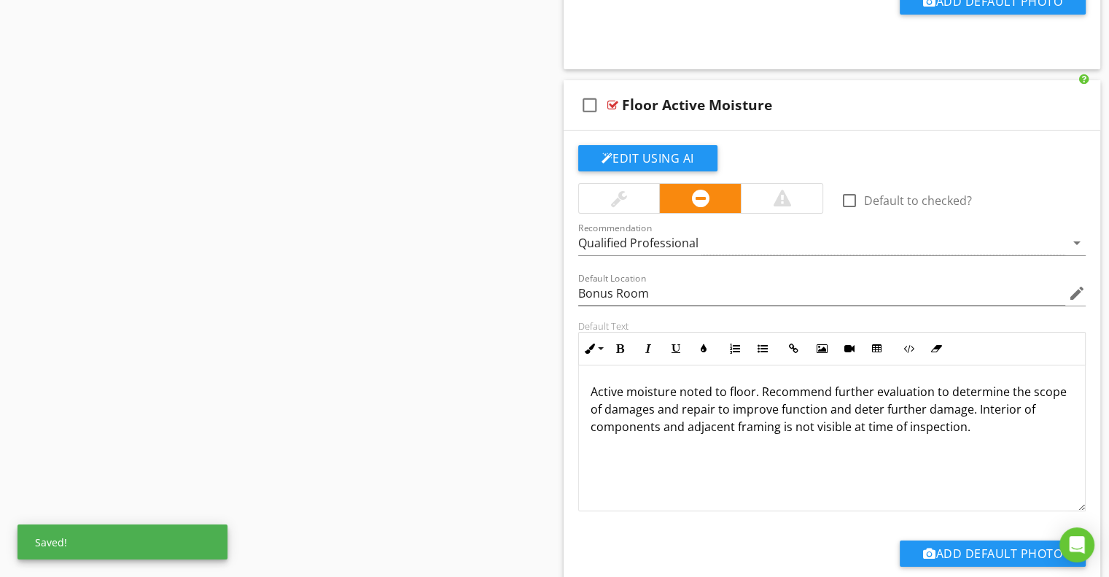
scroll to position [5688, 0]
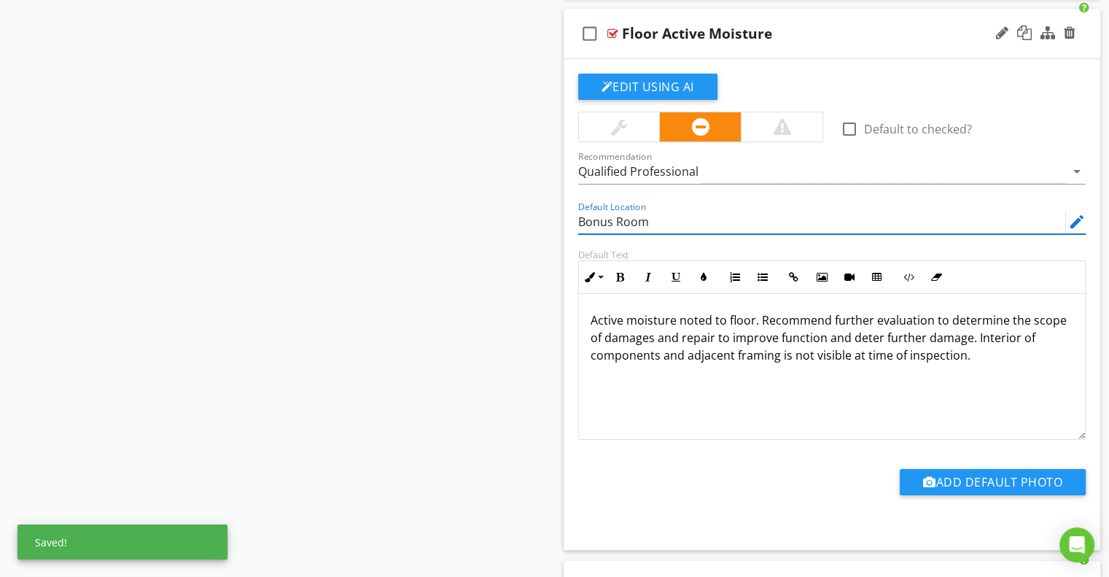
click at [589, 210] on input "Bonus Room" at bounding box center [822, 222] width 488 height 24
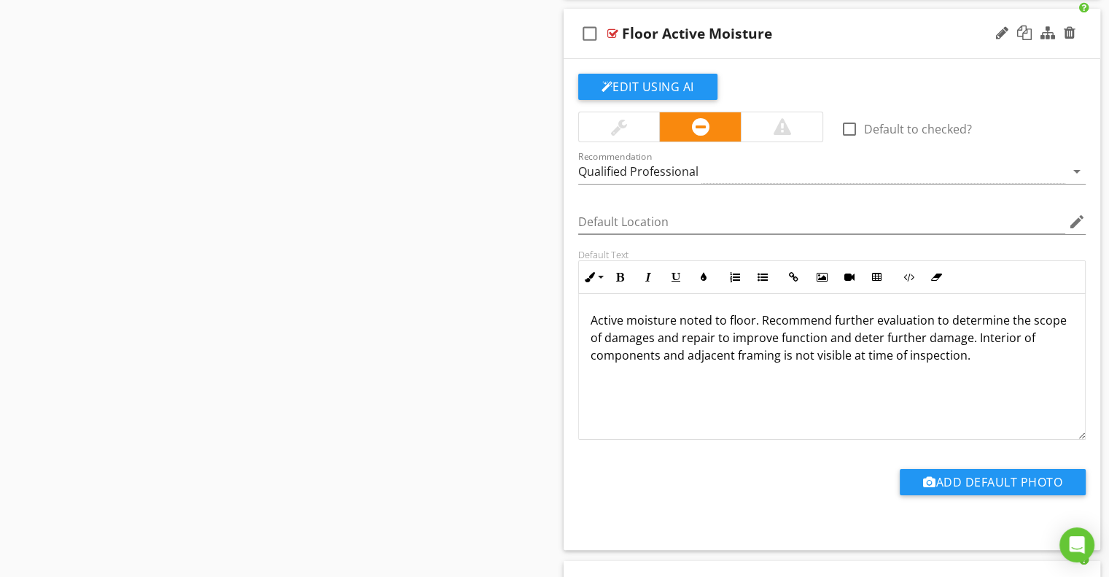
click at [566, 228] on div "Edit Using AI check_box_outline_blank Default to checked? Recommendation Qualif…" at bounding box center [832, 304] width 537 height 491
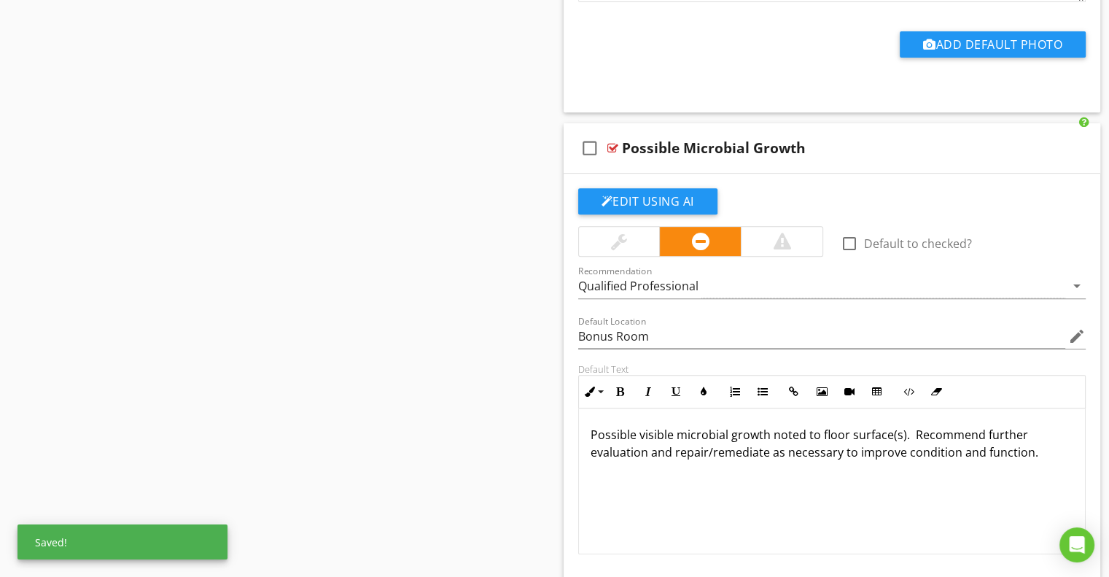
scroll to position [6199, 0]
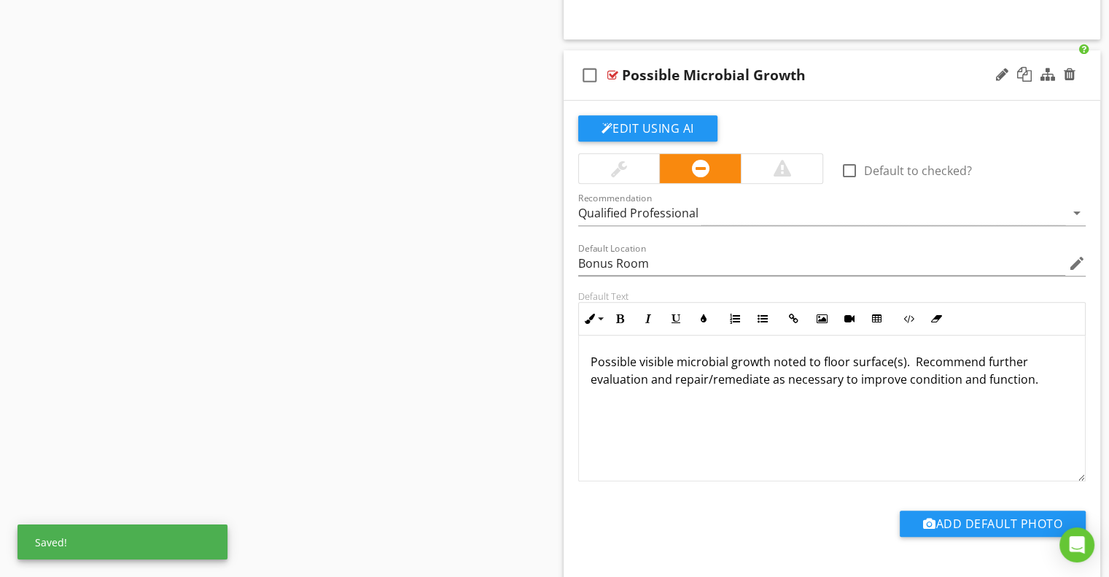
click at [597, 268] on div "Default Location Bonus Room edit" at bounding box center [832, 271] width 508 height 39
click at [596, 255] on input "Bonus Room" at bounding box center [822, 264] width 488 height 24
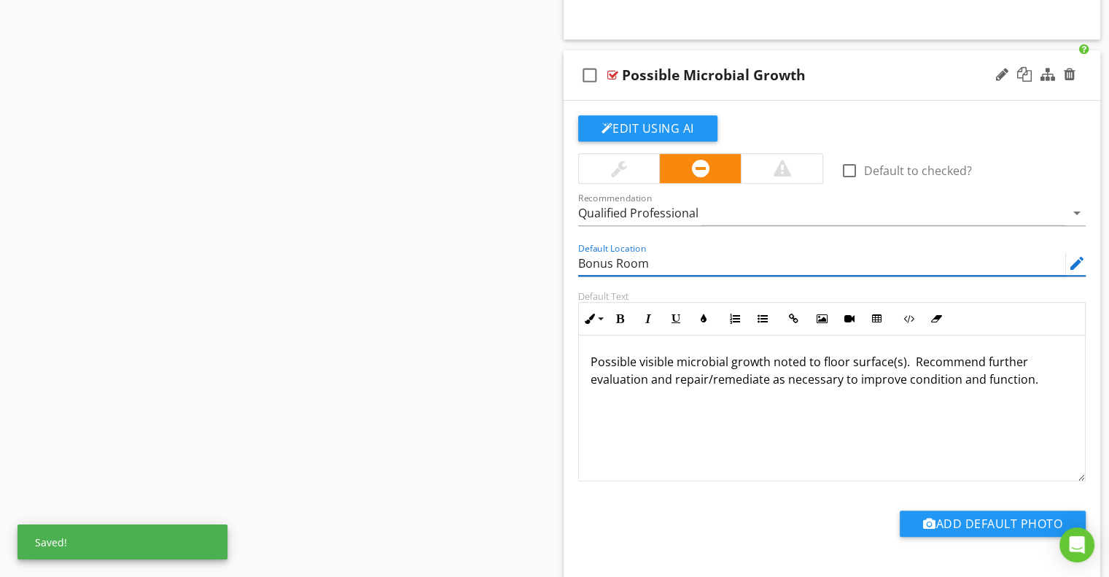
click at [596, 255] on input "Bonus Room" at bounding box center [822, 264] width 488 height 24
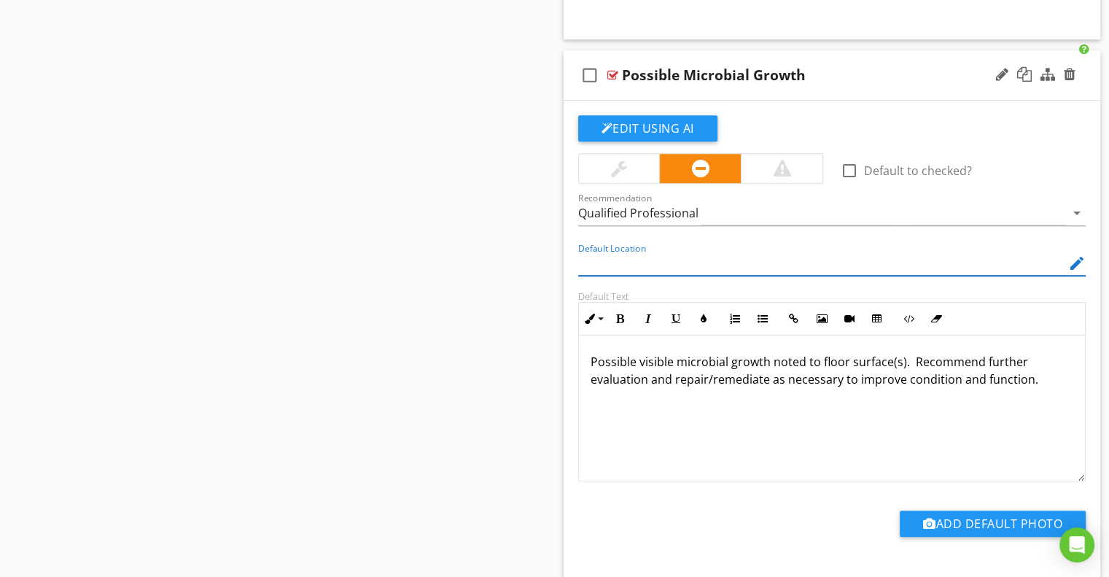
click at [569, 266] on div "Edit Using AI check_box_outline_blank Default to checked? Recommendation Qualif…" at bounding box center [832, 346] width 537 height 491
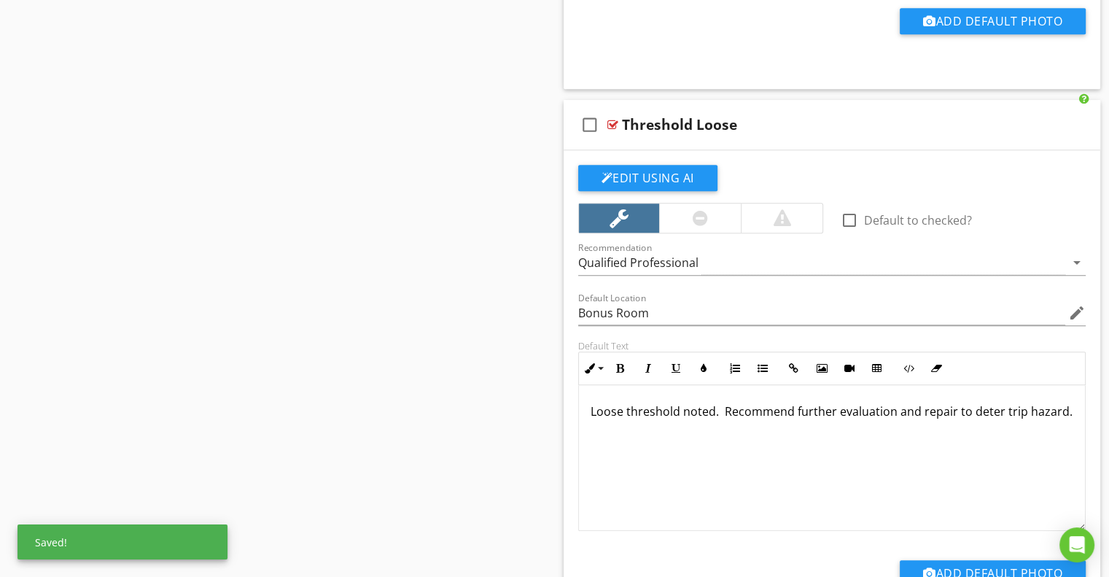
scroll to position [6855, 0]
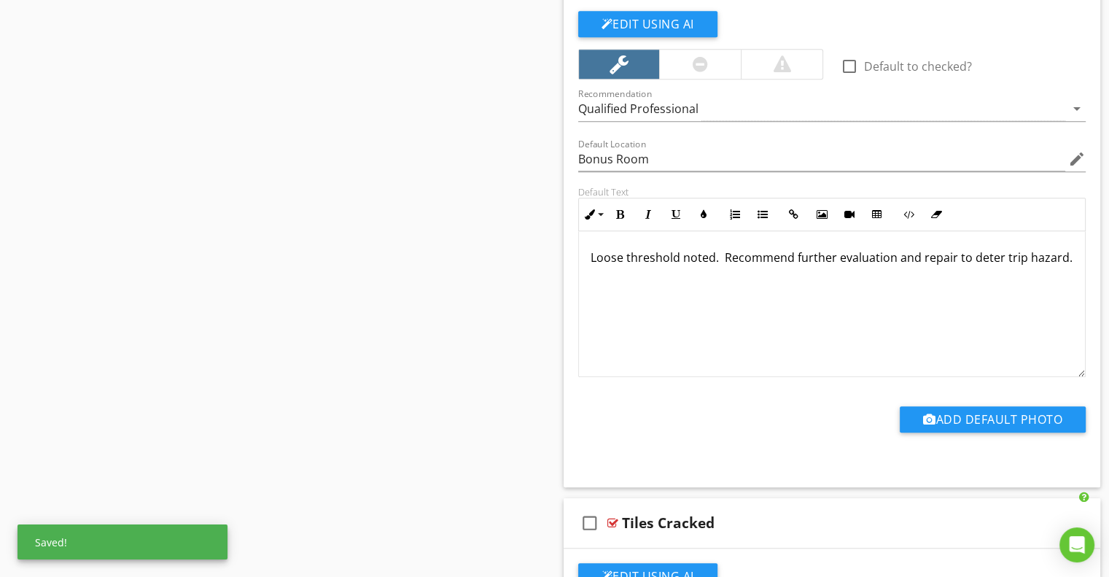
click at [594, 163] on div "Default Location Bonus Room edit" at bounding box center [832, 166] width 508 height 39
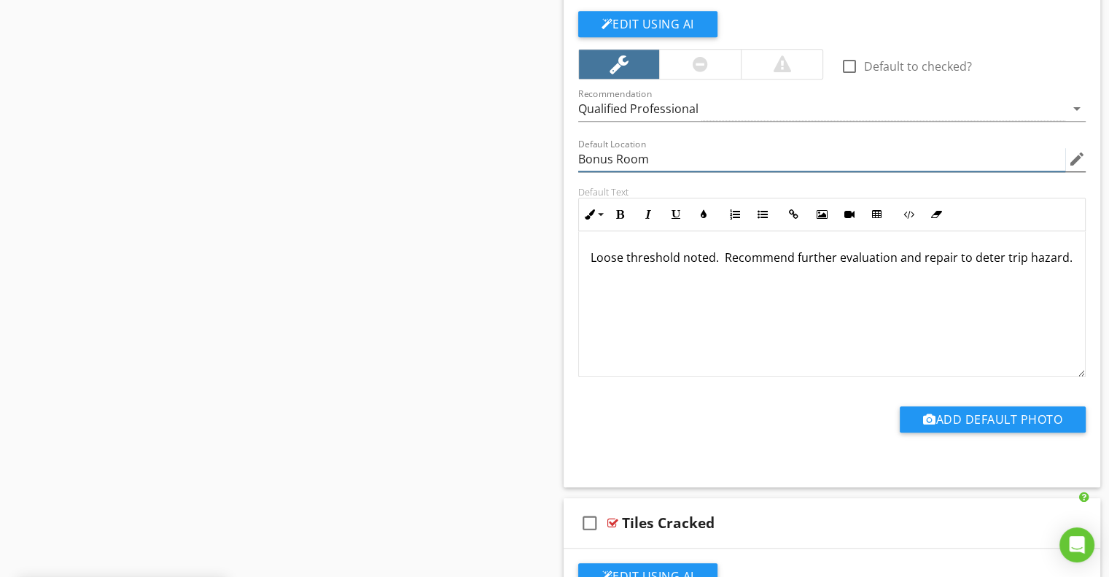
click at [588, 150] on input "Bonus Room" at bounding box center [822, 159] width 488 height 24
click at [575, 166] on div "Default Location edit" at bounding box center [833, 161] width 526 height 50
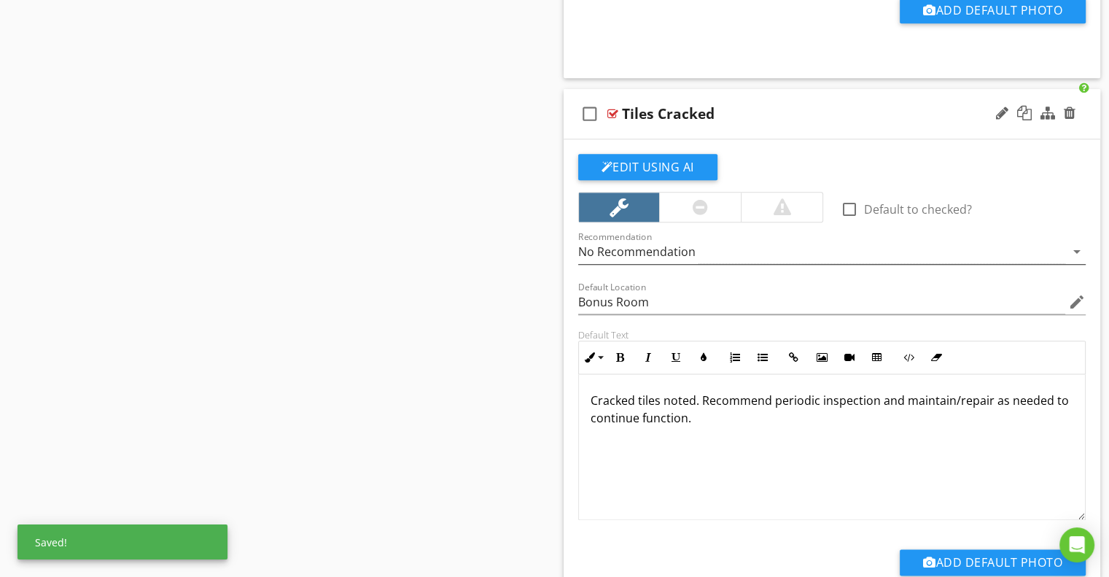
scroll to position [7293, 0]
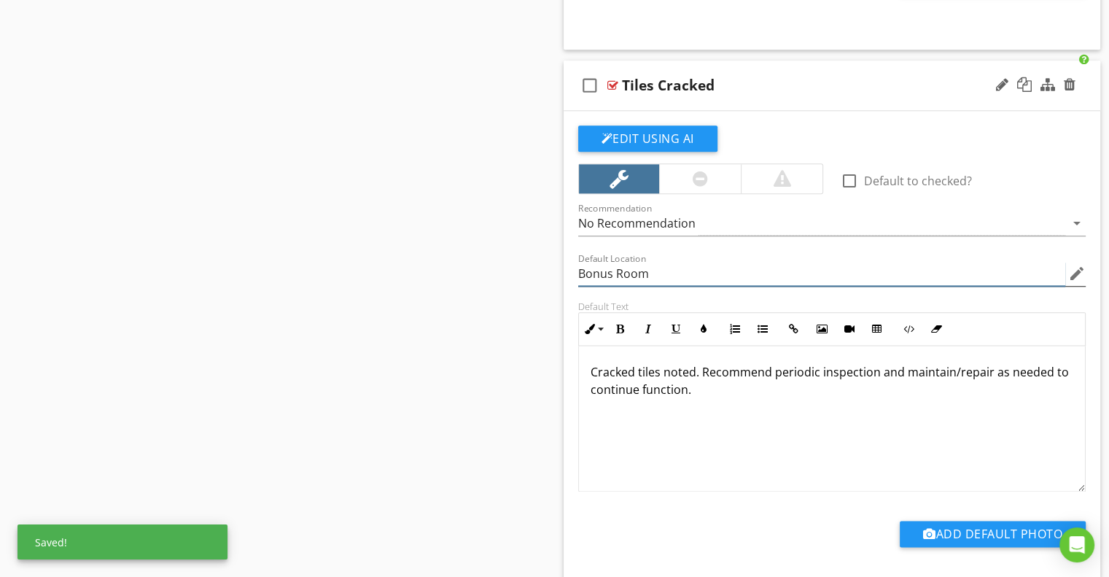
click at [605, 270] on input "Bonus Room" at bounding box center [822, 274] width 488 height 24
click at [604, 270] on input "Bonus Room" at bounding box center [822, 274] width 488 height 24
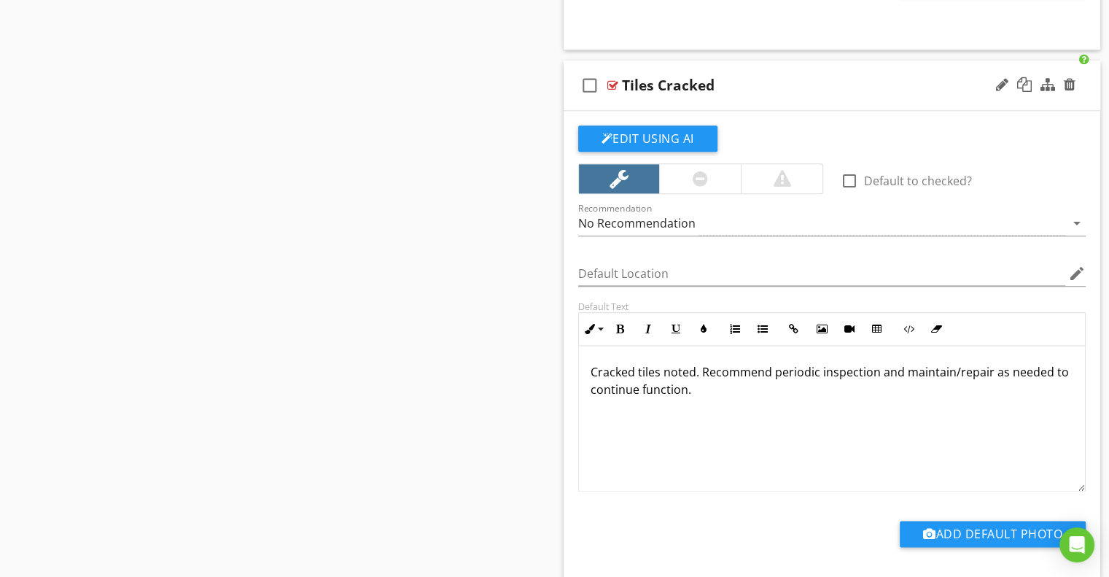
click at [575, 269] on div "Default Location edit" at bounding box center [833, 275] width 526 height 50
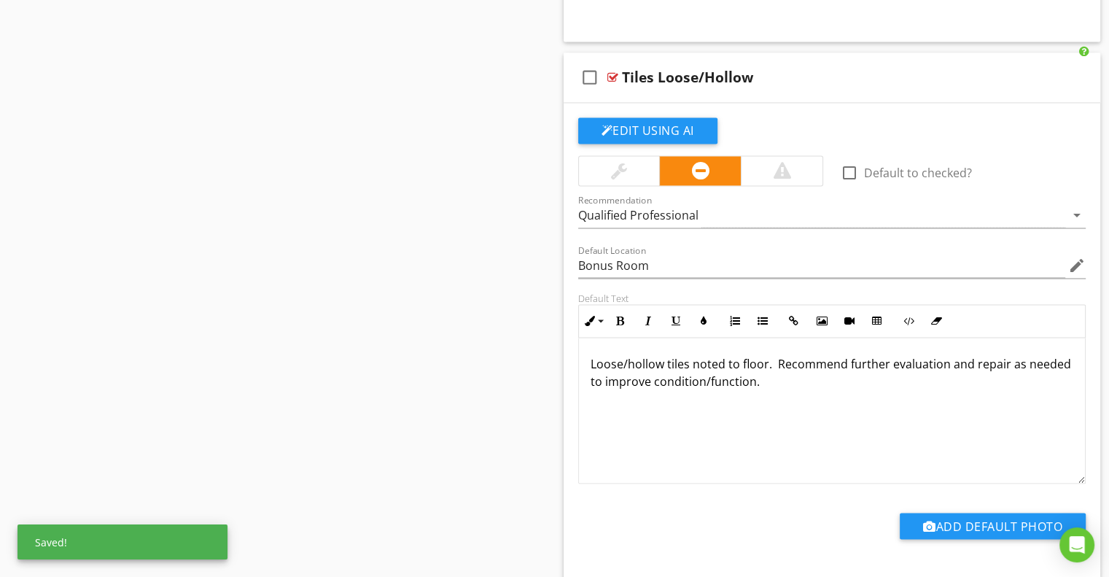
scroll to position [7876, 0]
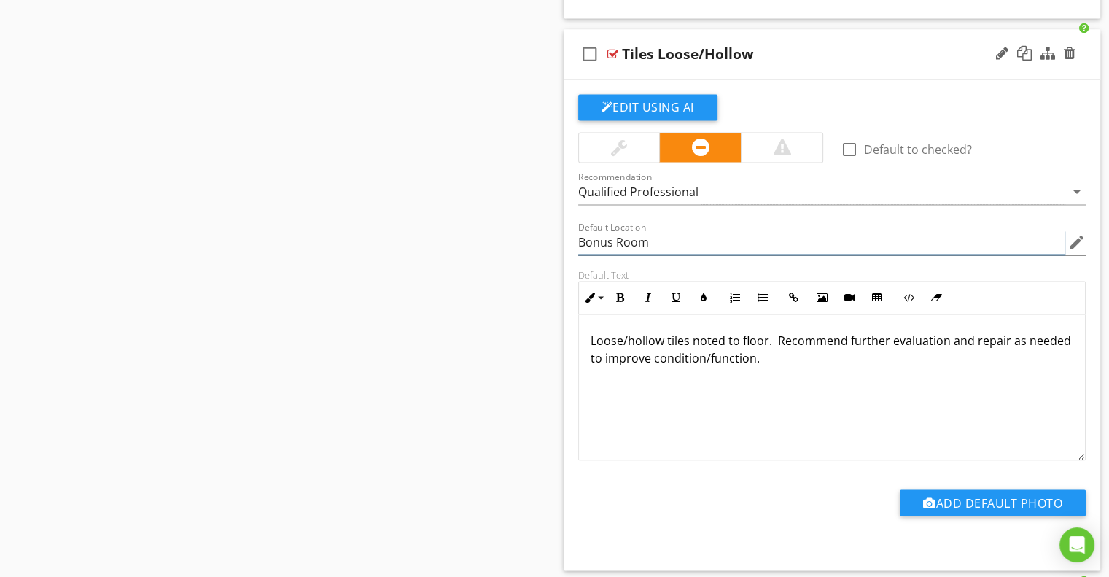
click at [592, 230] on input "Bonus Room" at bounding box center [822, 242] width 488 height 24
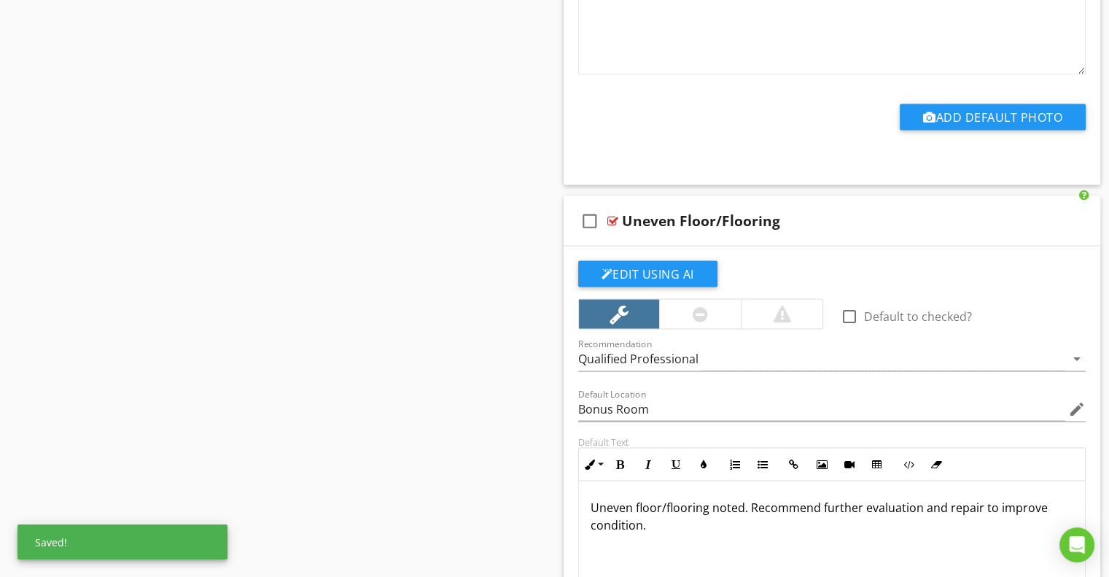
scroll to position [8314, 0]
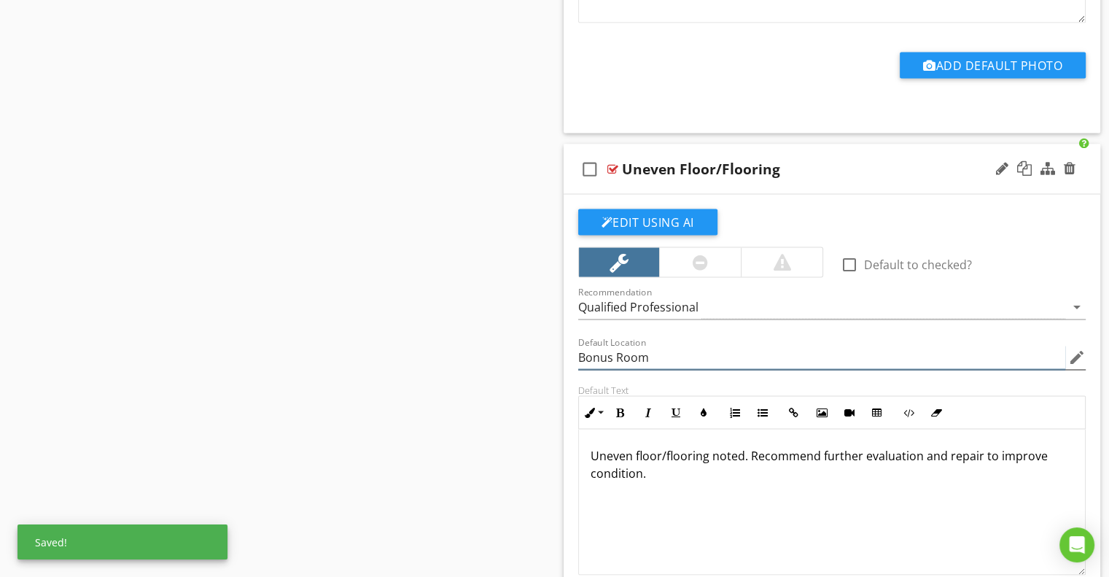
click at [601, 345] on input "Bonus Room" at bounding box center [822, 357] width 488 height 24
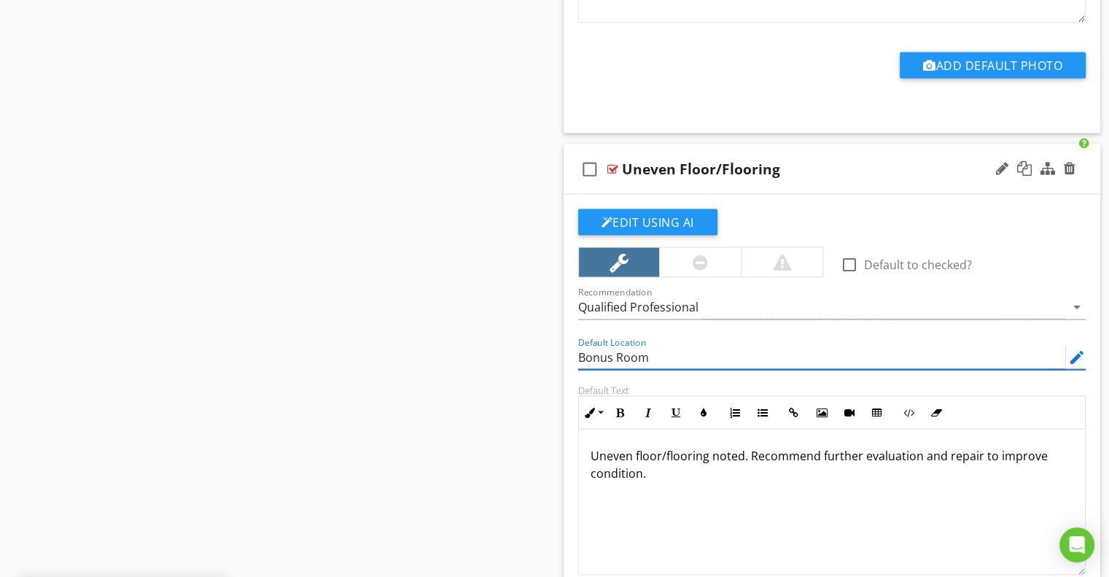
click at [601, 345] on input "Bonus Room" at bounding box center [822, 357] width 488 height 24
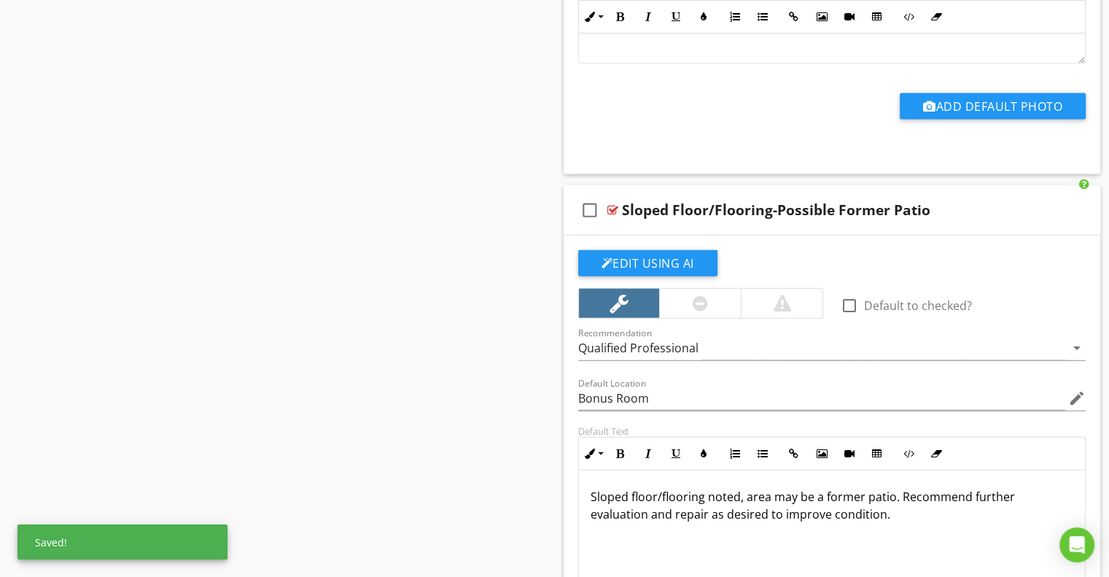
scroll to position [8970, 0]
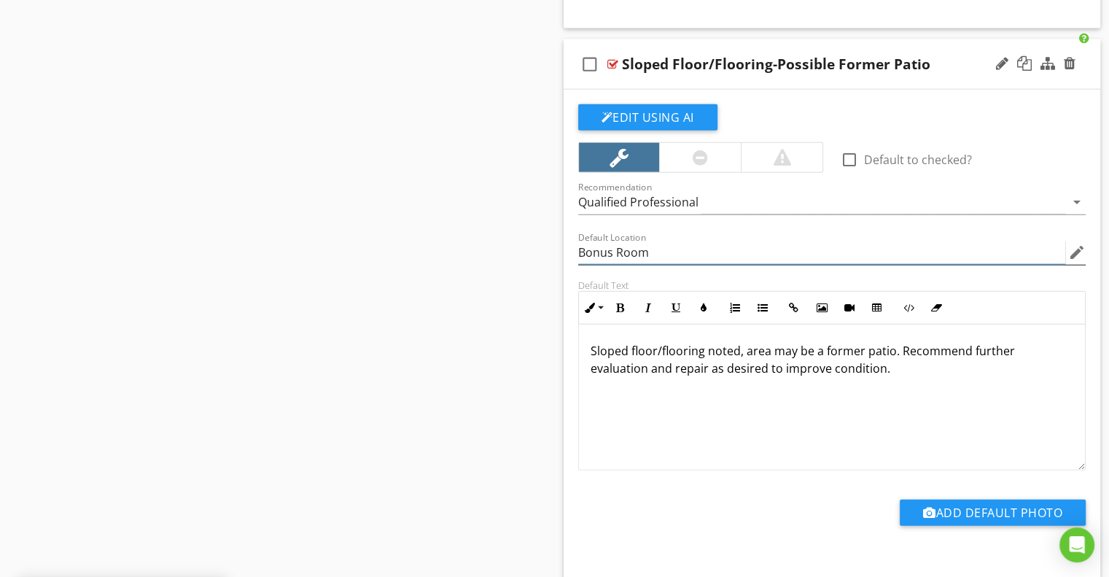
click at [621, 241] on input "Bonus Room" at bounding box center [822, 253] width 488 height 24
click at [572, 250] on div "Default Location edit" at bounding box center [833, 254] width 526 height 50
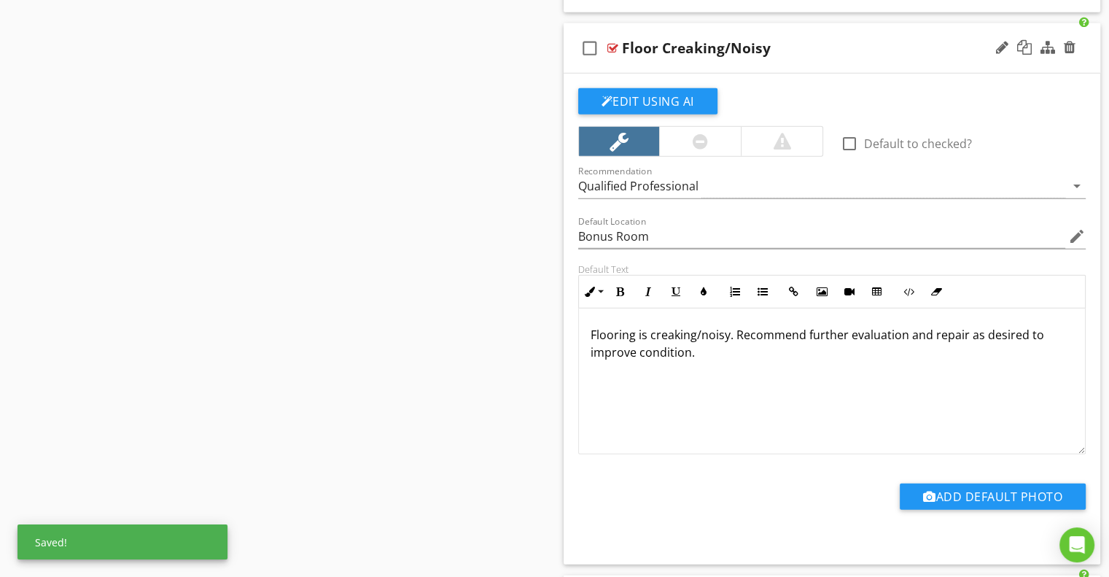
scroll to position [9554, 0]
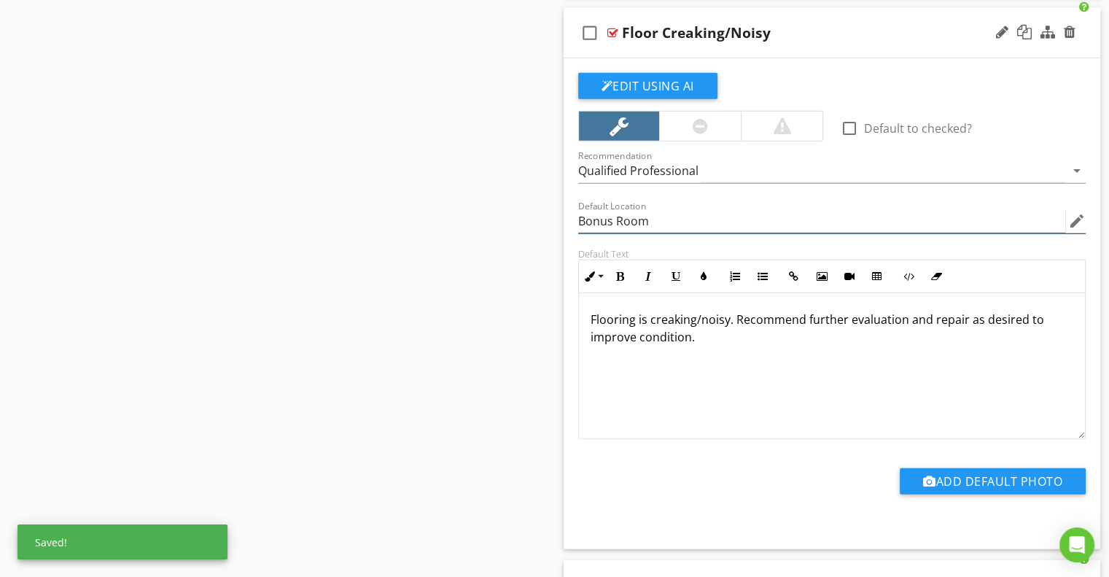
click at [597, 209] on input "Bonus Room" at bounding box center [822, 221] width 488 height 24
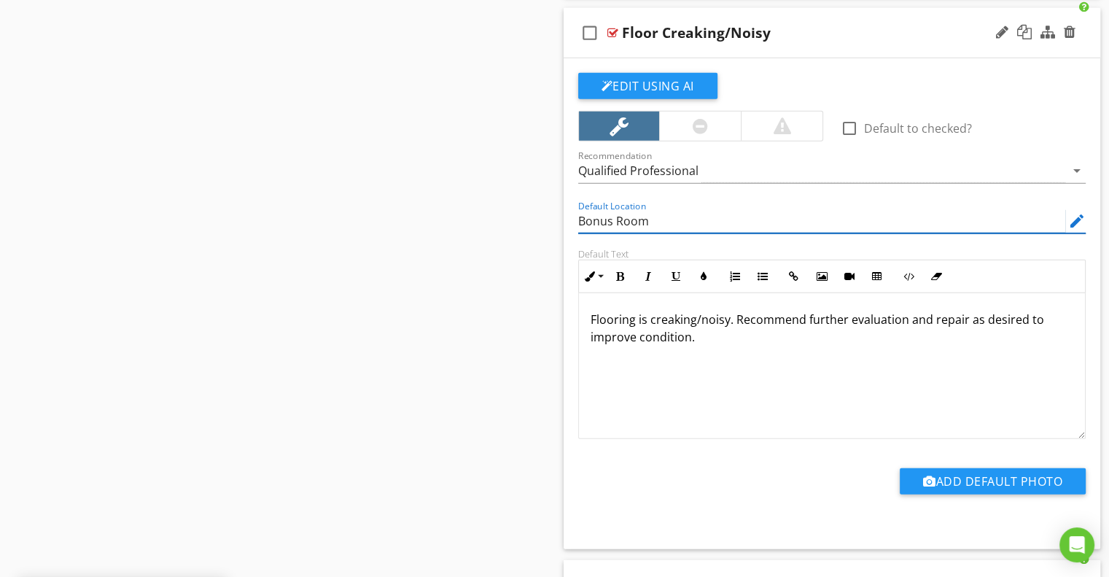
click at [597, 209] on input "Bonus Room" at bounding box center [822, 221] width 488 height 24
click at [579, 239] on div at bounding box center [832, 243] width 508 height 9
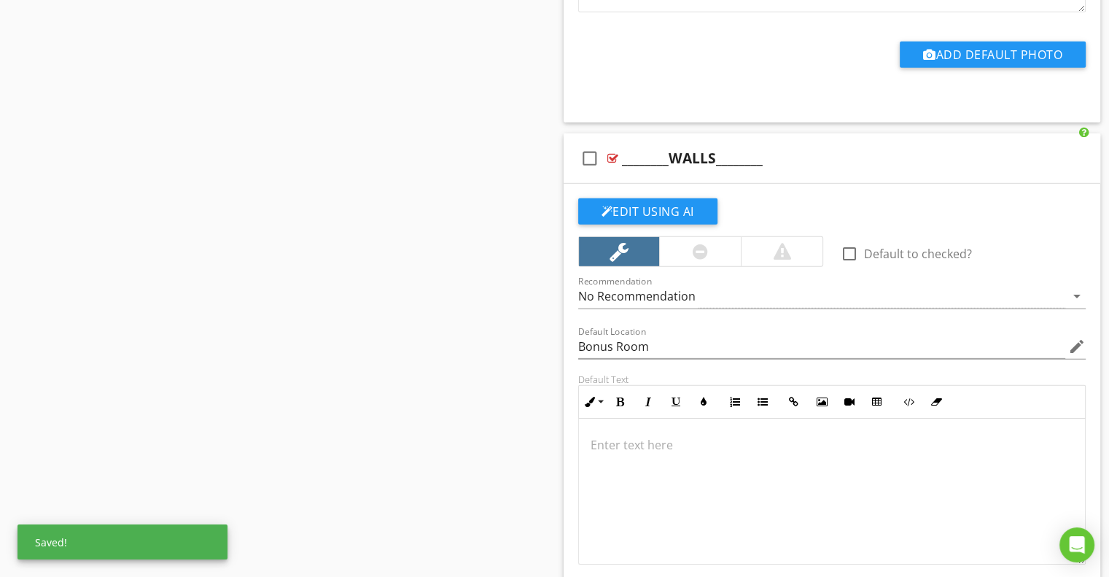
scroll to position [10064, 0]
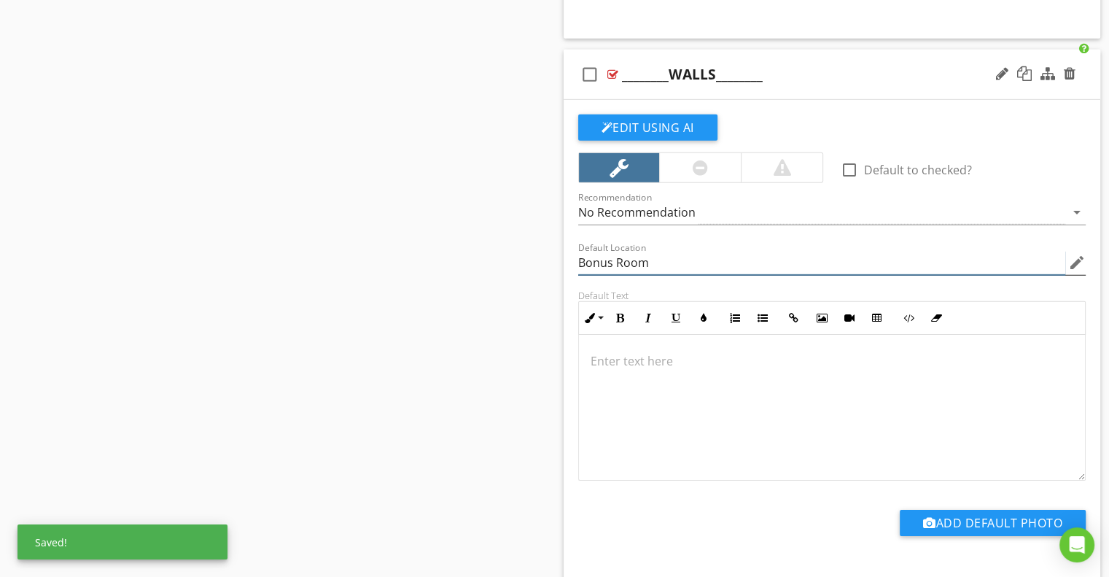
click at [599, 251] on input "Bonus Room" at bounding box center [822, 263] width 488 height 24
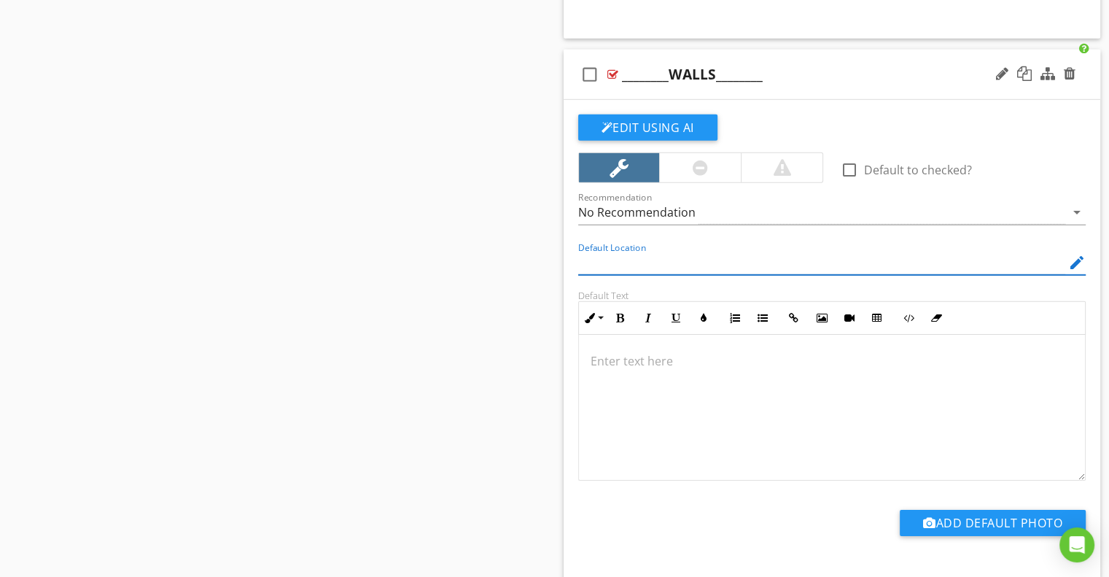
click at [570, 249] on div "Default Location edit" at bounding box center [833, 264] width 526 height 50
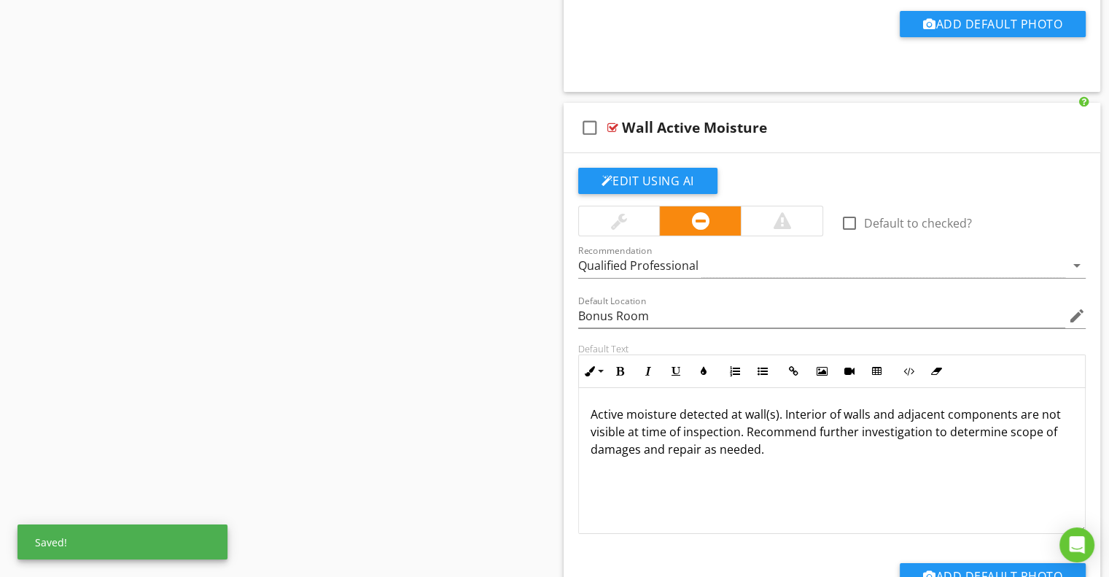
scroll to position [10575, 0]
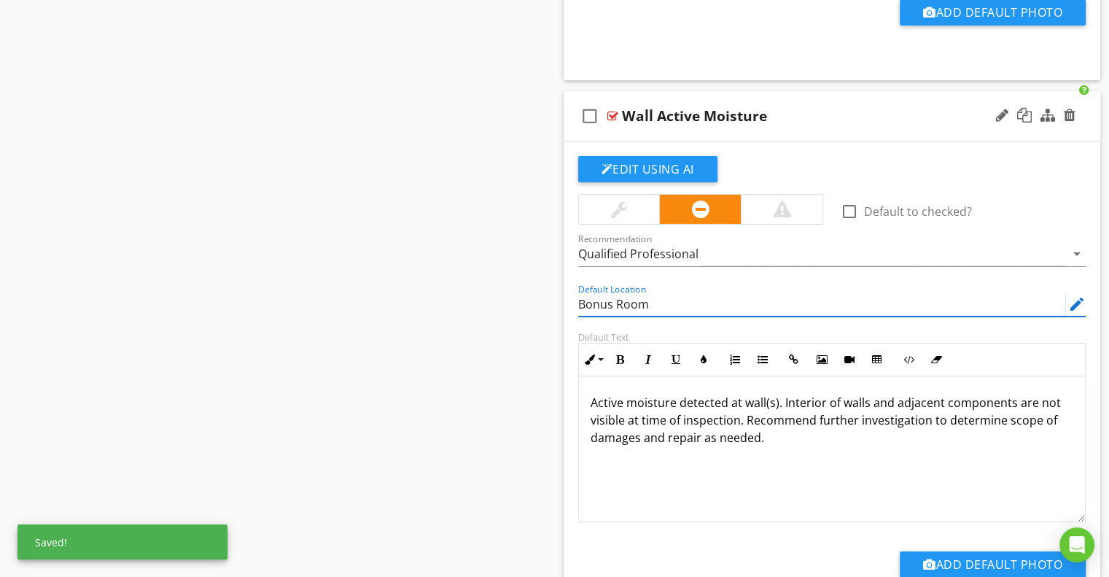
click at [599, 292] on input "Bonus Room" at bounding box center [822, 304] width 488 height 24
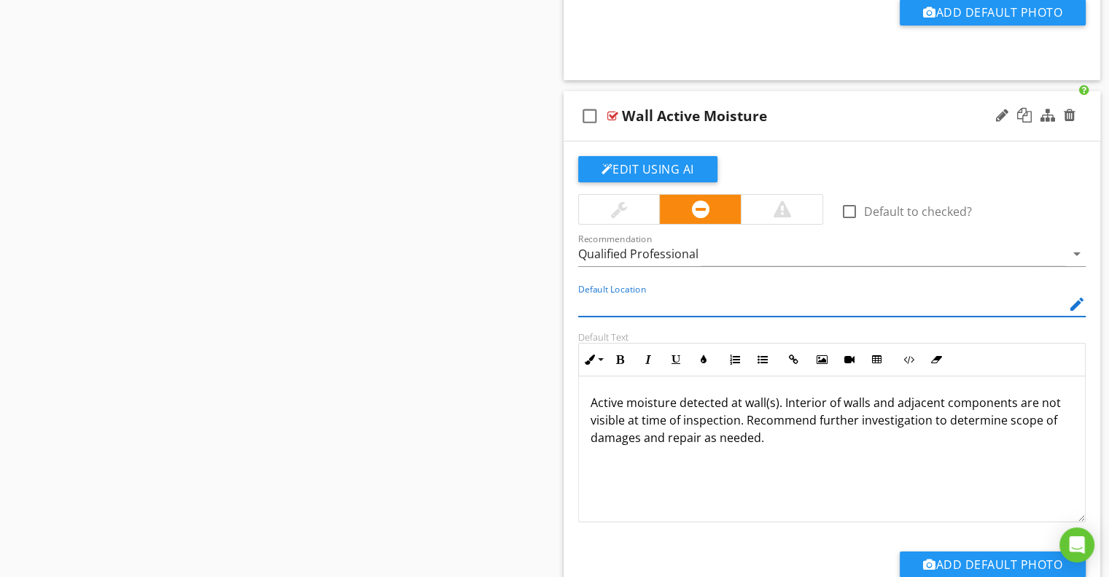
click at [575, 297] on div "Default Location edit" at bounding box center [833, 306] width 526 height 50
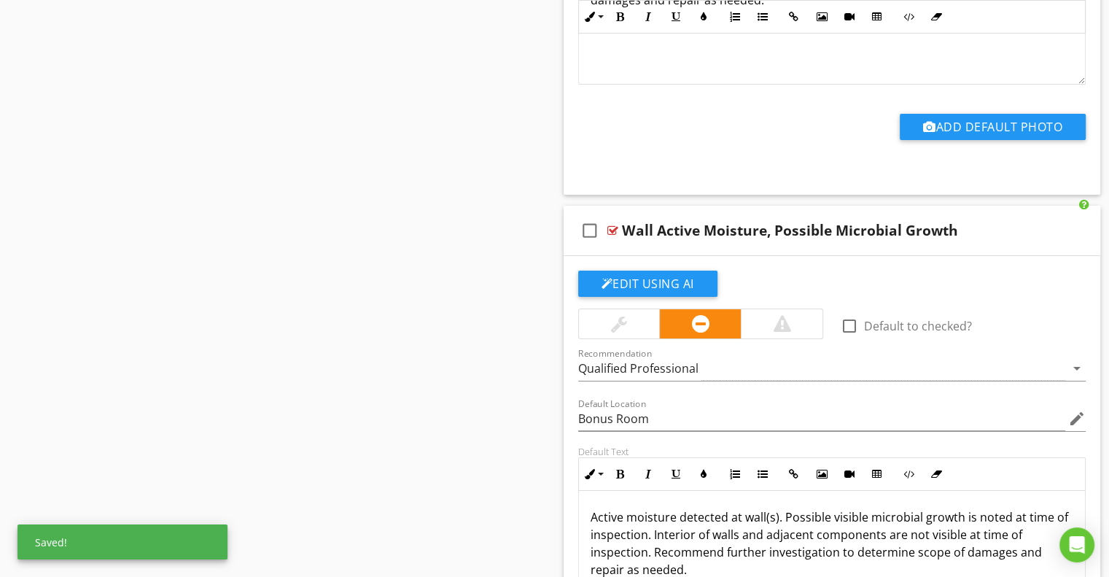
scroll to position [11158, 0]
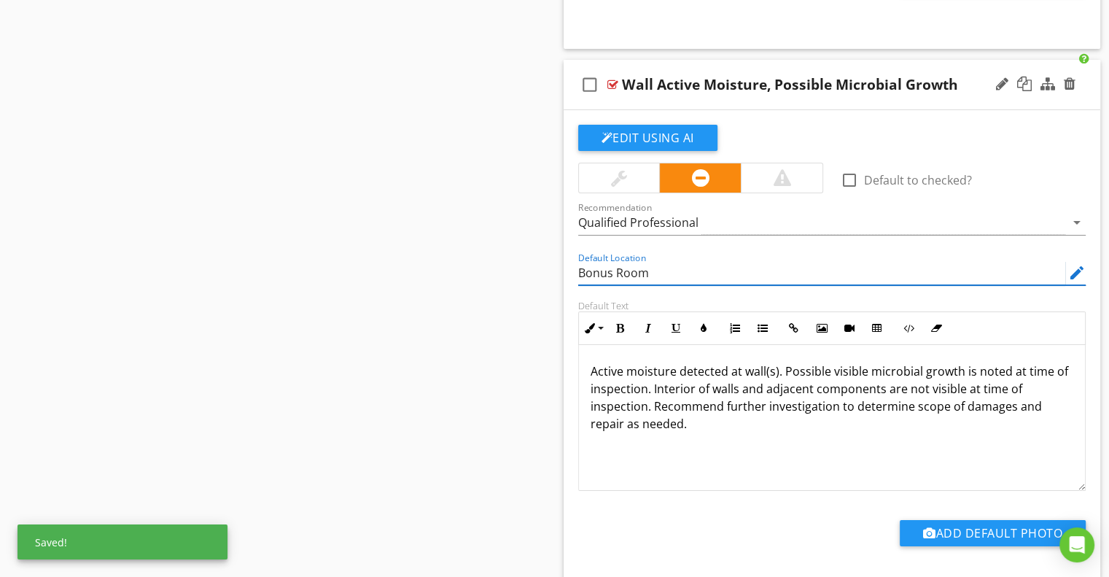
click at [588, 261] on input "Bonus Room" at bounding box center [822, 273] width 488 height 24
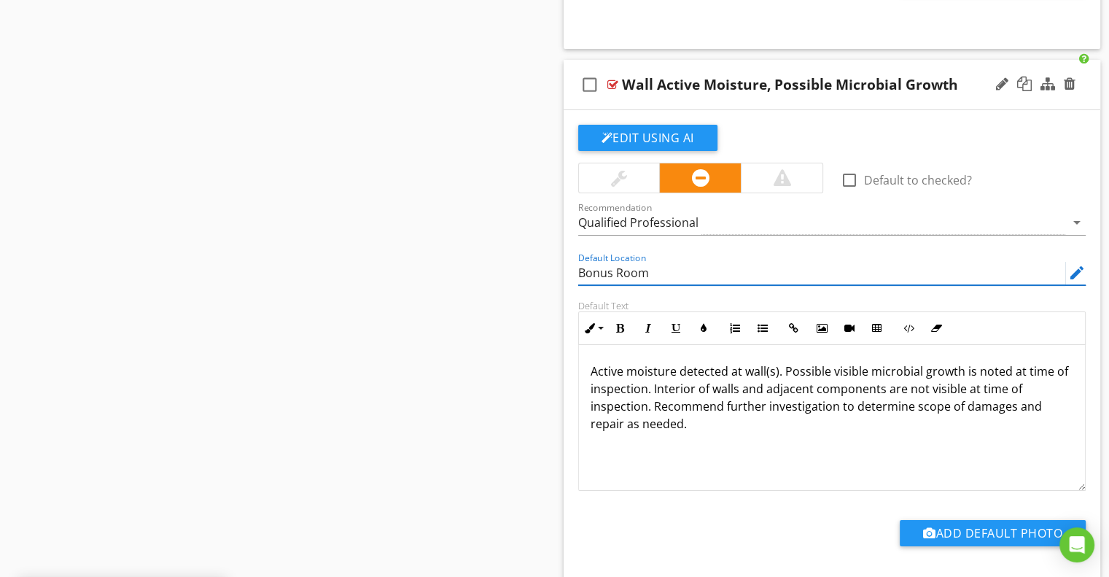
click at [588, 261] on input "Bonus Room" at bounding box center [822, 273] width 488 height 24
click at [570, 261] on div "Default Location edit" at bounding box center [833, 274] width 526 height 50
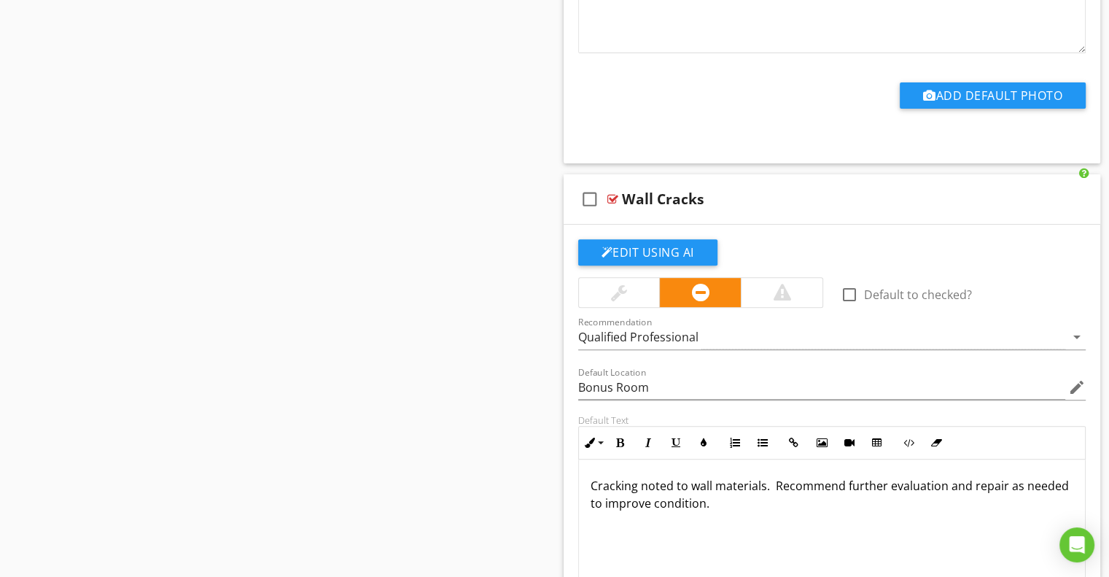
scroll to position [11741, 0]
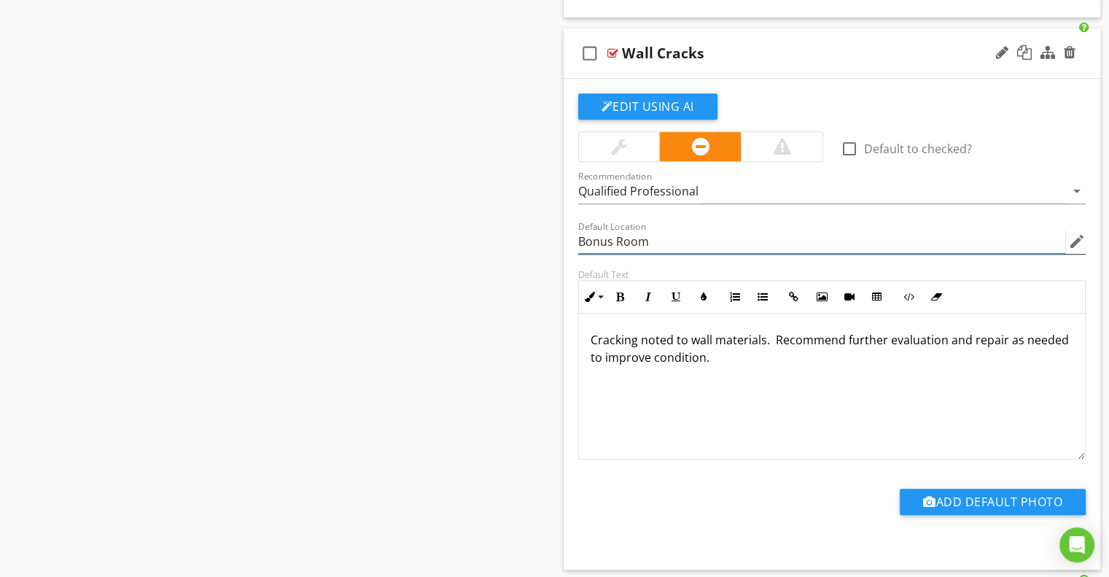
click at [594, 230] on input "Bonus Room" at bounding box center [822, 242] width 488 height 24
click at [567, 247] on div "Edit Using AI check_box_outline_blank Default to checked? Recommendation Qualif…" at bounding box center [832, 324] width 537 height 491
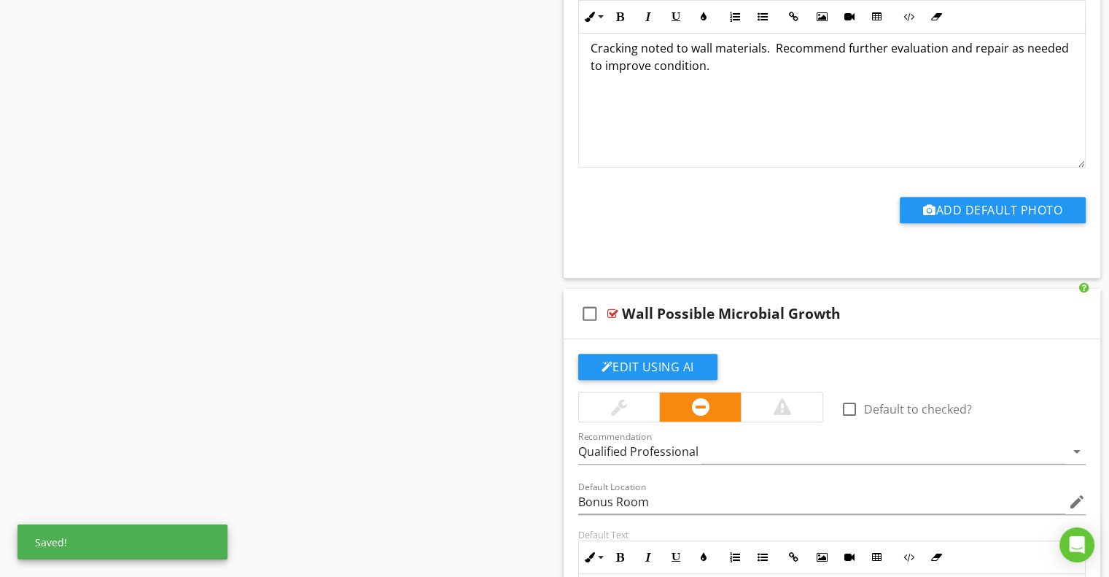
scroll to position [12179, 0]
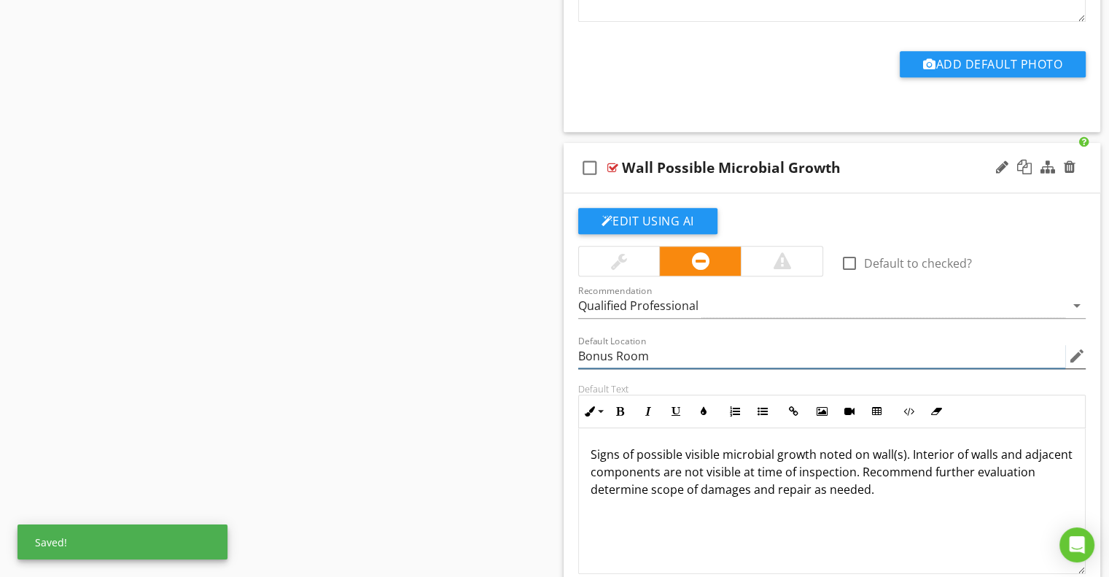
click at [591, 344] on input "Bonus Room" at bounding box center [822, 356] width 488 height 24
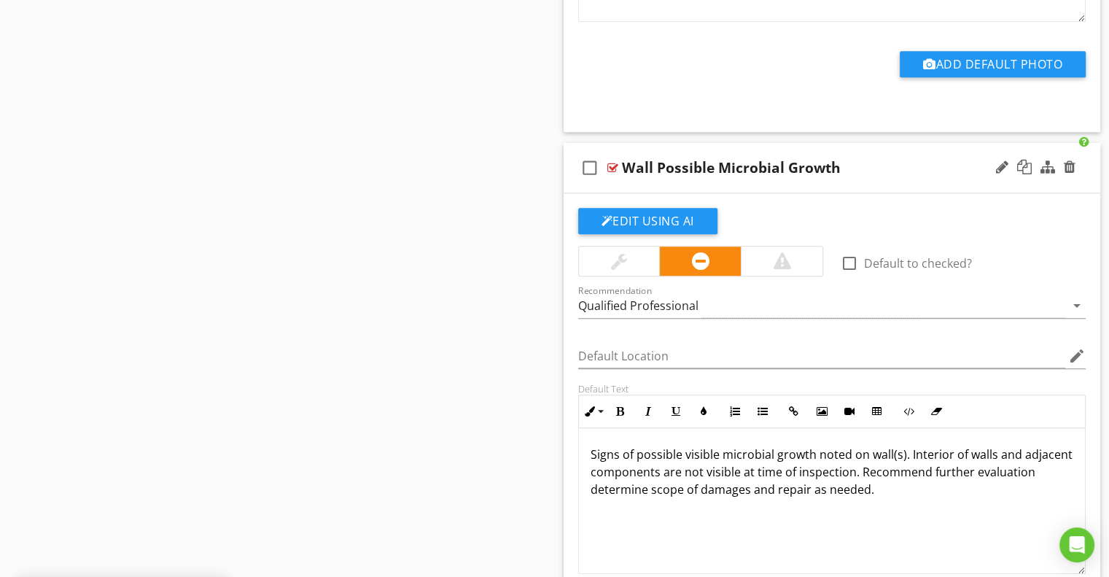
click at [567, 325] on div "Edit Using AI check_box_outline_blank Default to checked? Recommendation Qualif…" at bounding box center [832, 438] width 537 height 491
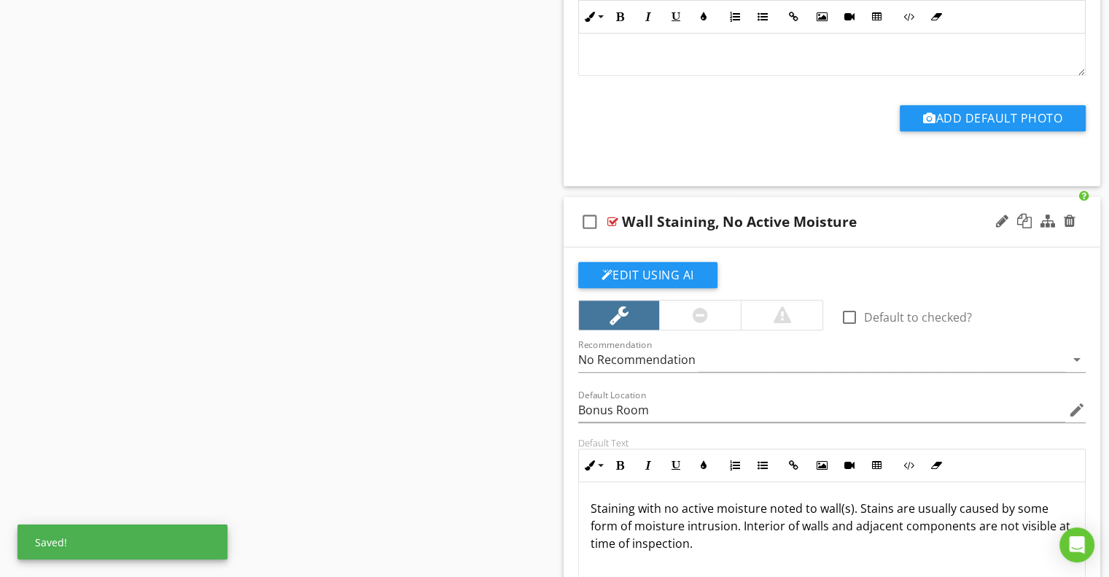
scroll to position [12689, 0]
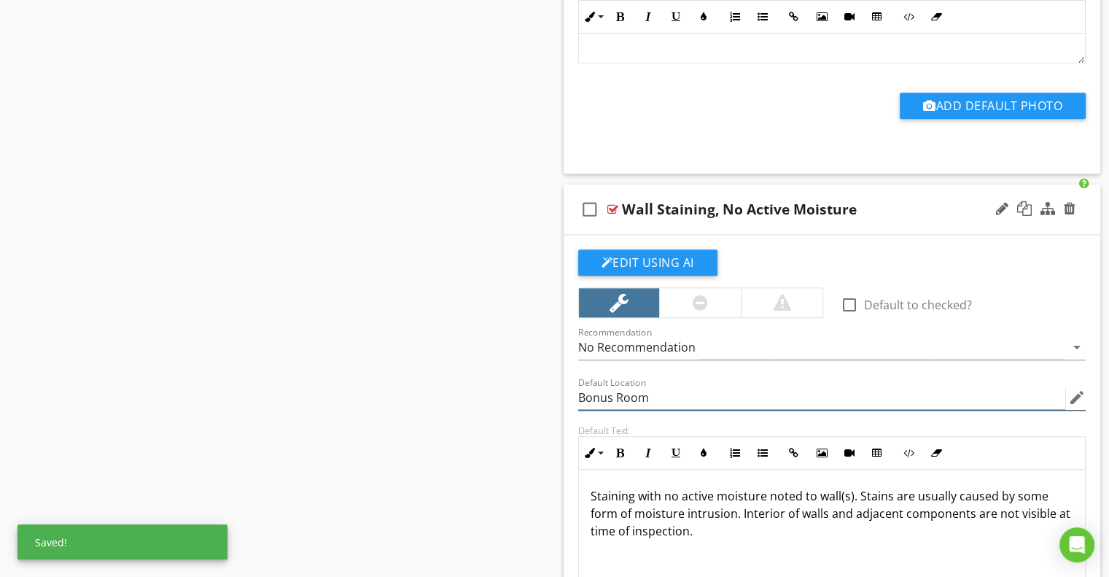
click at [603, 386] on input "Bonus Room" at bounding box center [822, 398] width 488 height 24
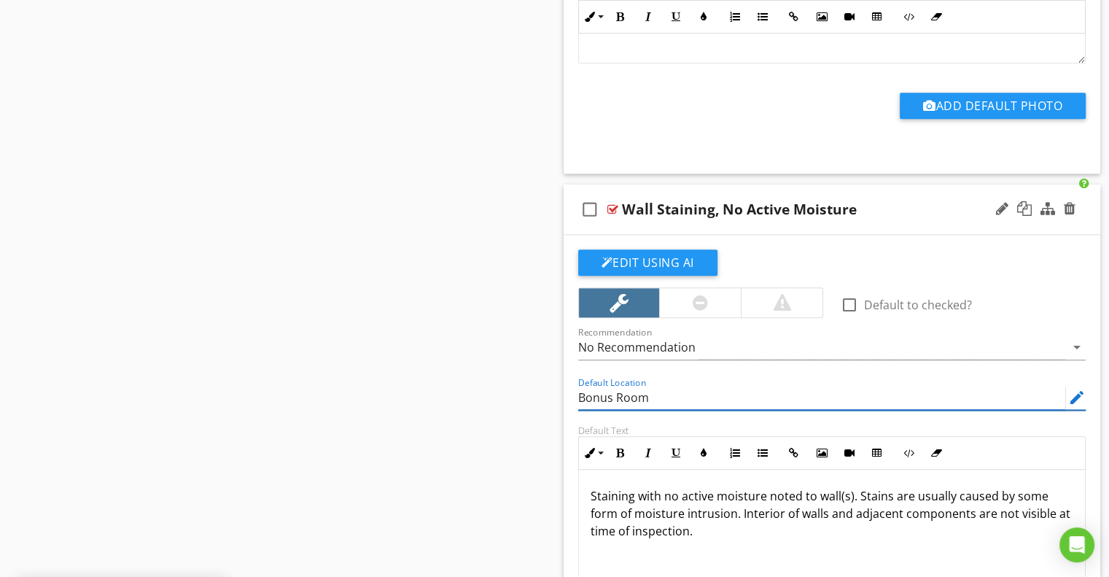
click at [603, 386] on input "Bonus Room" at bounding box center [822, 398] width 488 height 24
click at [570, 374] on div "Default Location edit" at bounding box center [833, 399] width 526 height 50
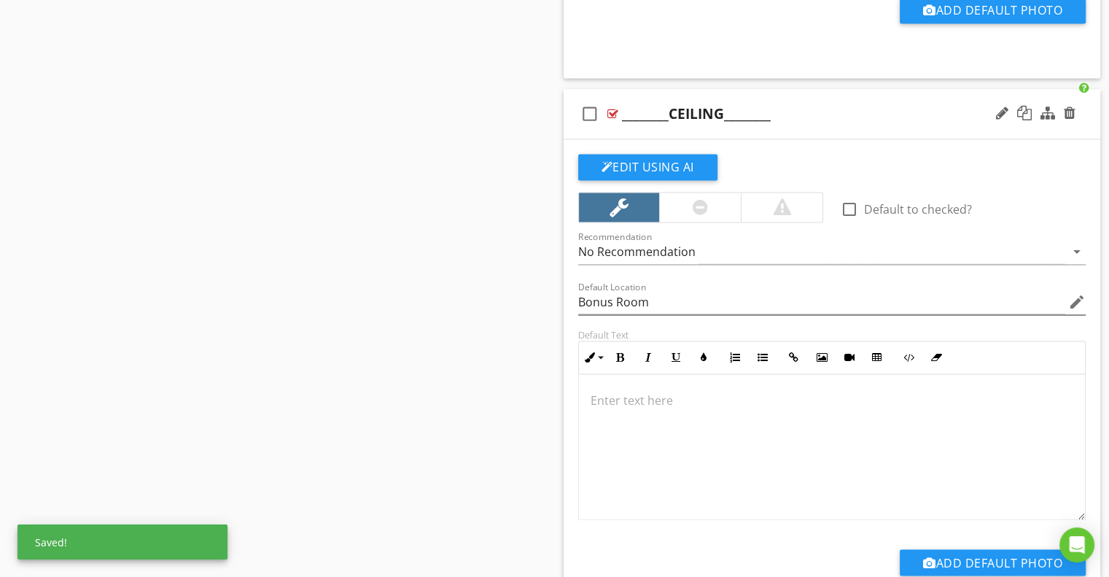
scroll to position [13346, 0]
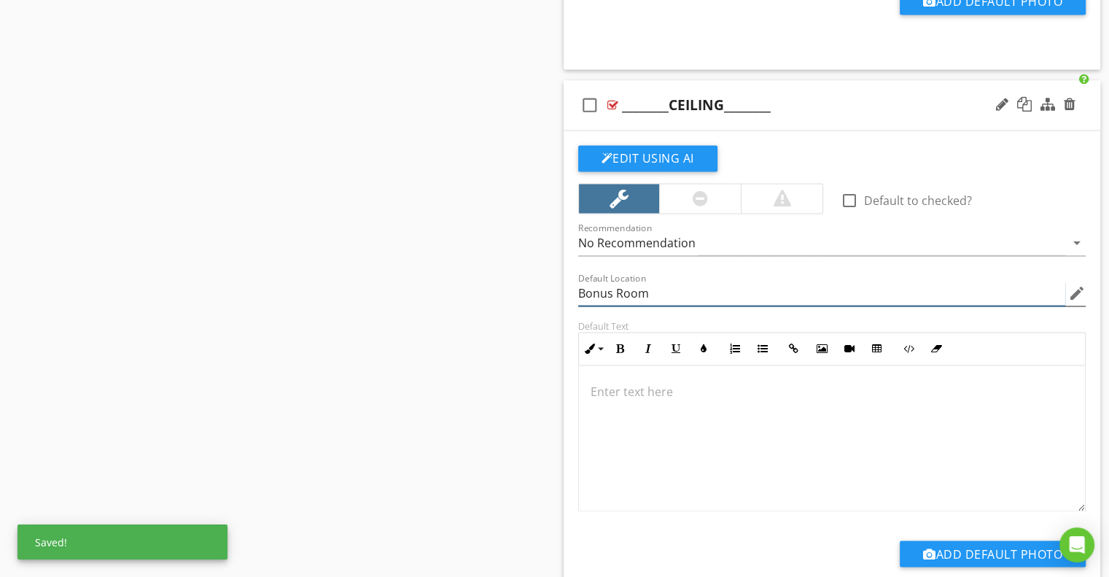
click at [591, 282] on input "Bonus Room" at bounding box center [822, 294] width 488 height 24
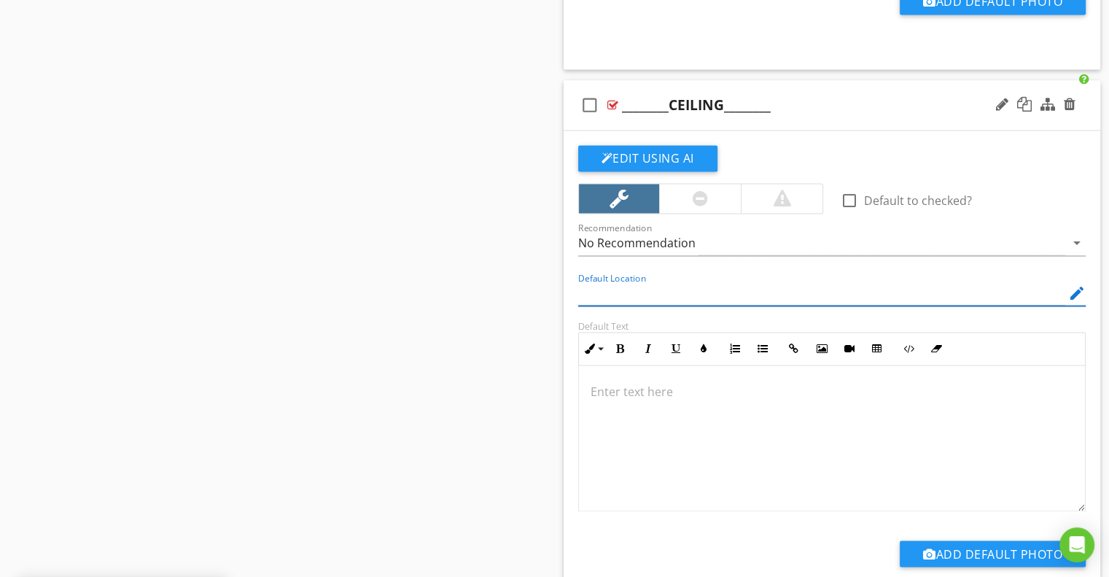
click at [564, 266] on div "Edit Using AI check_box_outline_blank Default to checked? Recommendation No Rec…" at bounding box center [832, 376] width 537 height 491
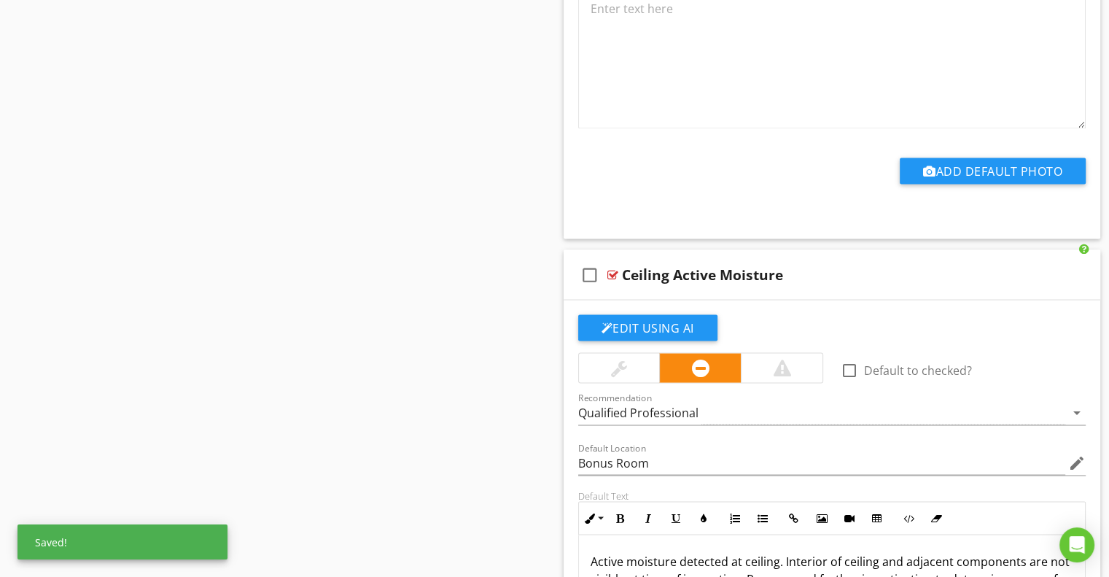
scroll to position [13856, 0]
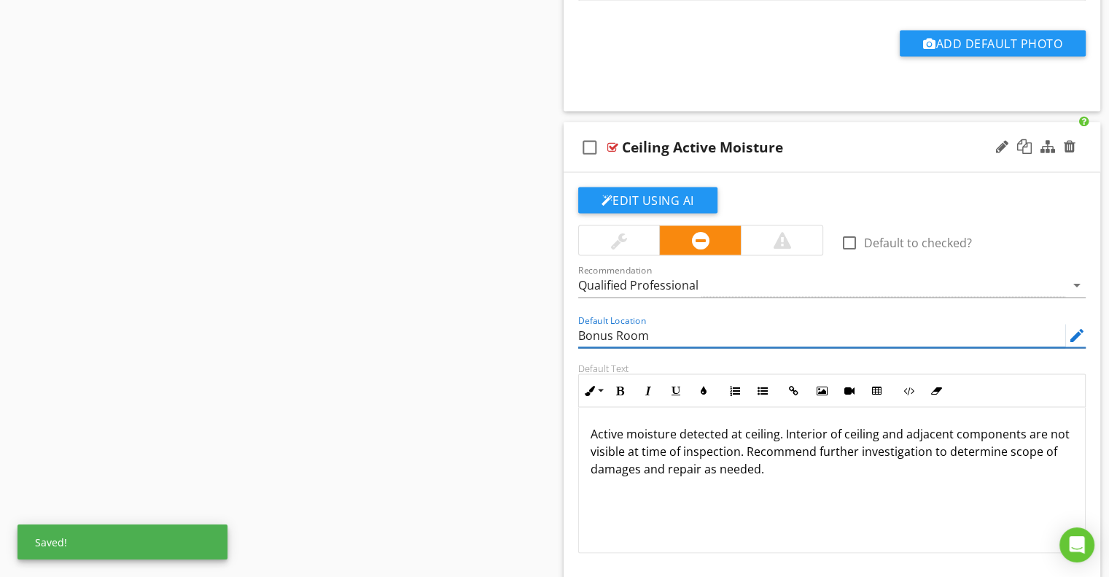
click at [595, 323] on input "Bonus Room" at bounding box center [822, 335] width 488 height 24
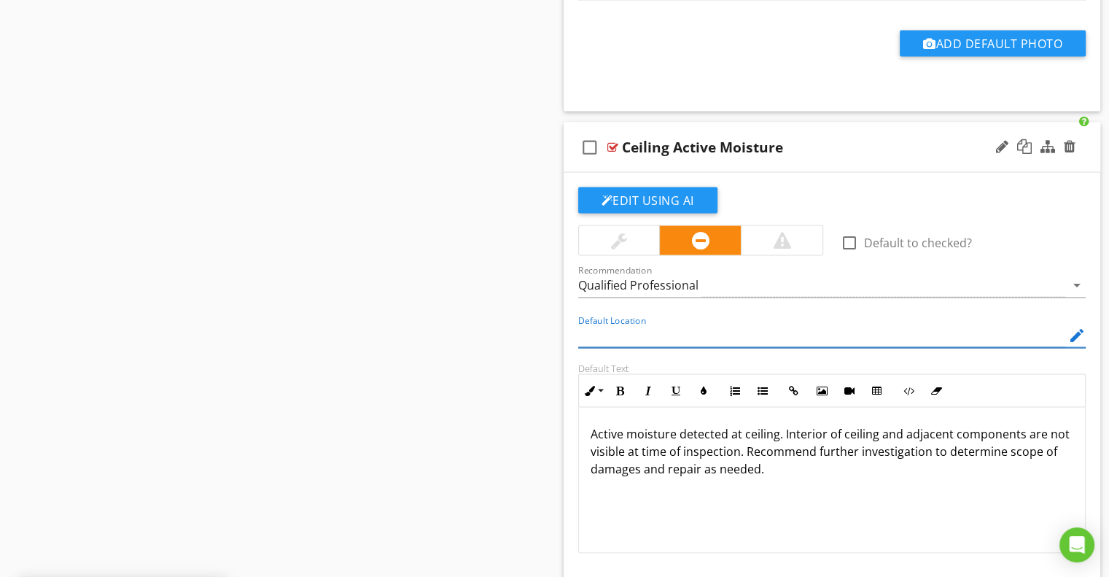
click at [570, 311] on div "Default Location edit" at bounding box center [833, 336] width 526 height 50
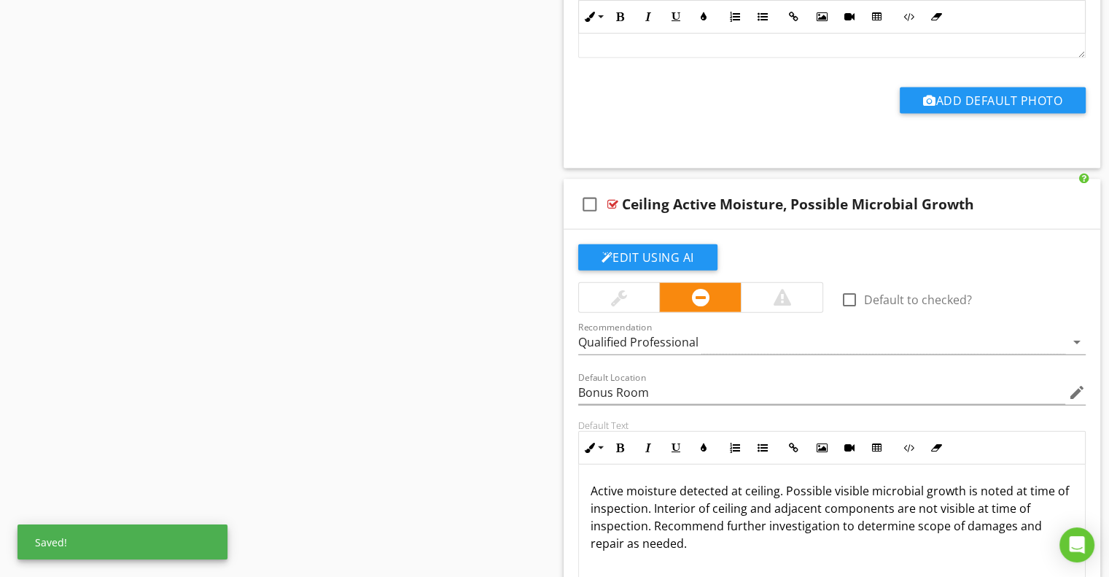
scroll to position [14367, 0]
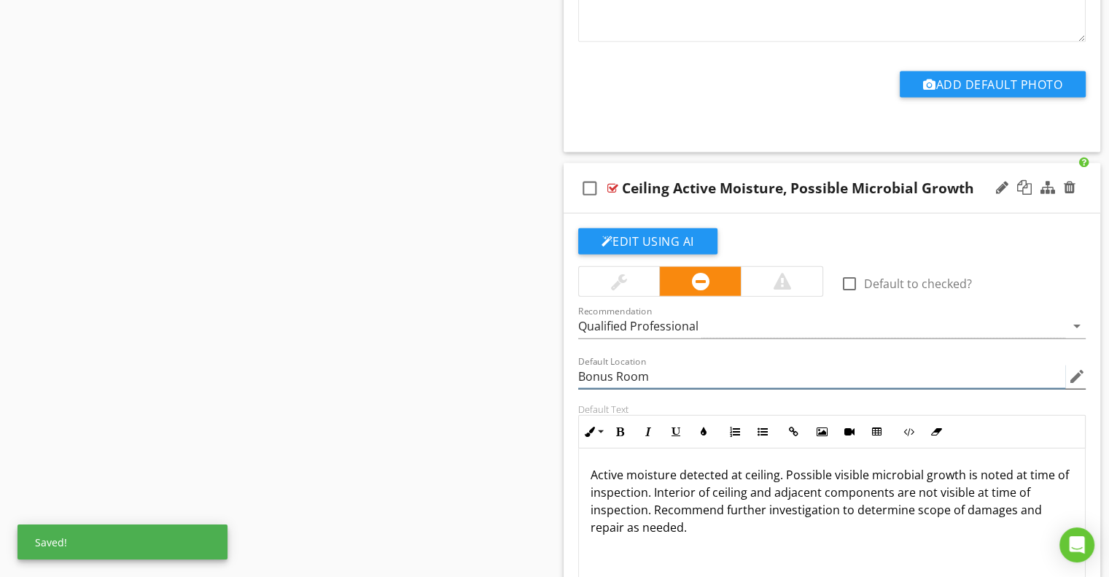
click at [591, 365] on input "Bonus Room" at bounding box center [822, 377] width 488 height 24
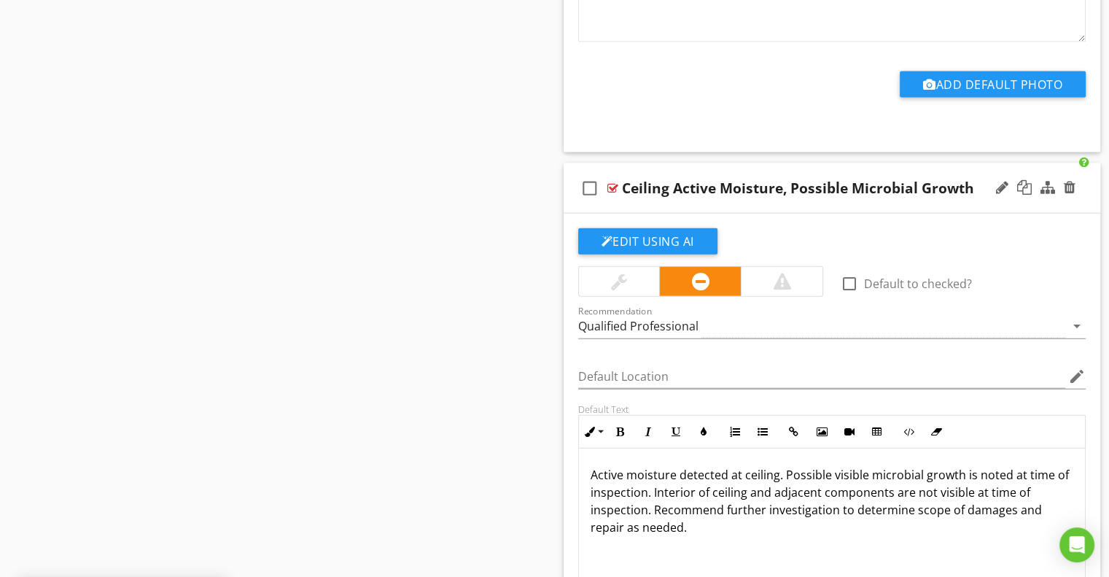
click at [564, 338] on div "Edit Using AI check_box_outline_blank Default to checked? Recommendation Qualif…" at bounding box center [832, 459] width 537 height 491
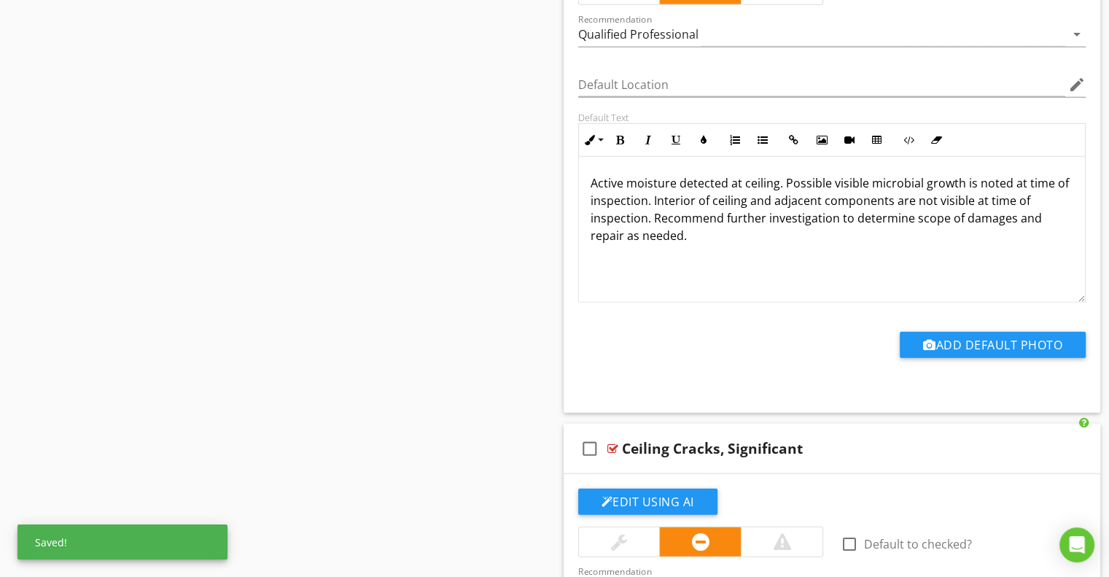
scroll to position [14950, 0]
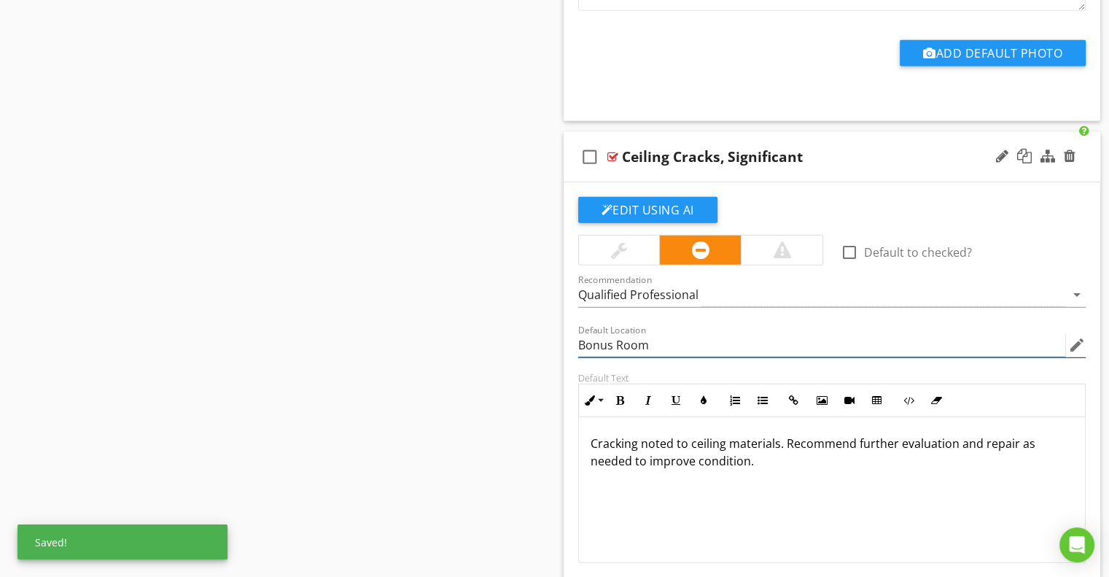
click at [600, 333] on input "Bonus Room" at bounding box center [822, 345] width 488 height 24
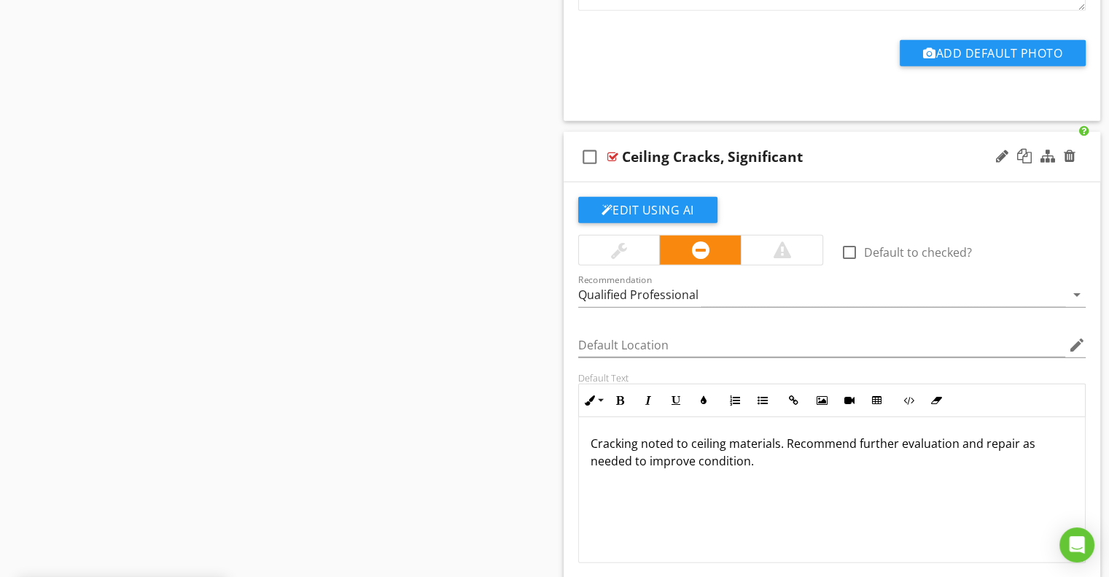
click at [567, 313] on div "Edit Using AI check_box_outline_blank Default to checked? Recommendation Qualif…" at bounding box center [832, 427] width 537 height 491
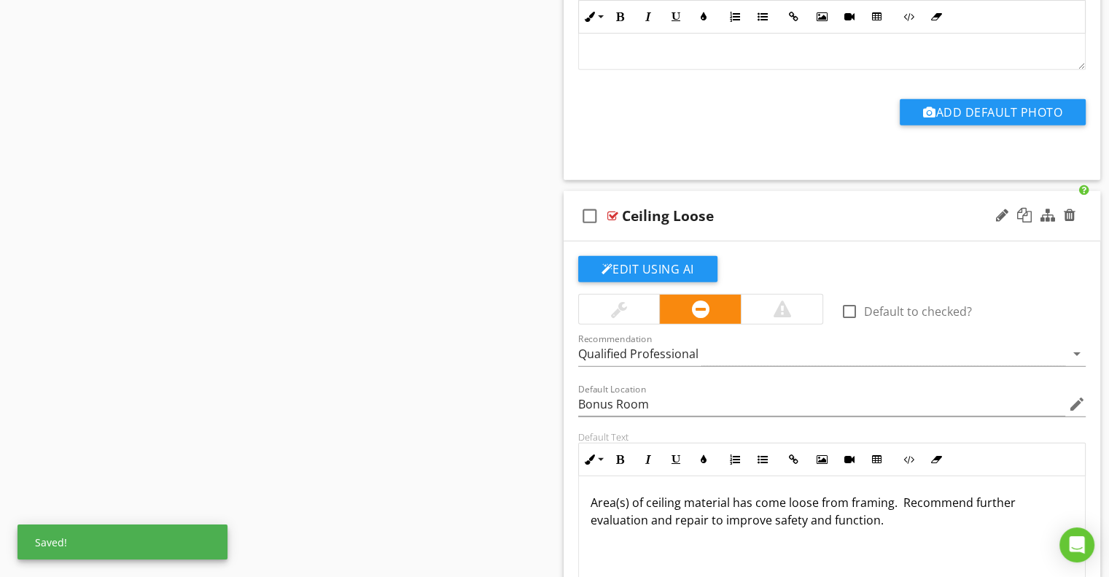
scroll to position [15607, 0]
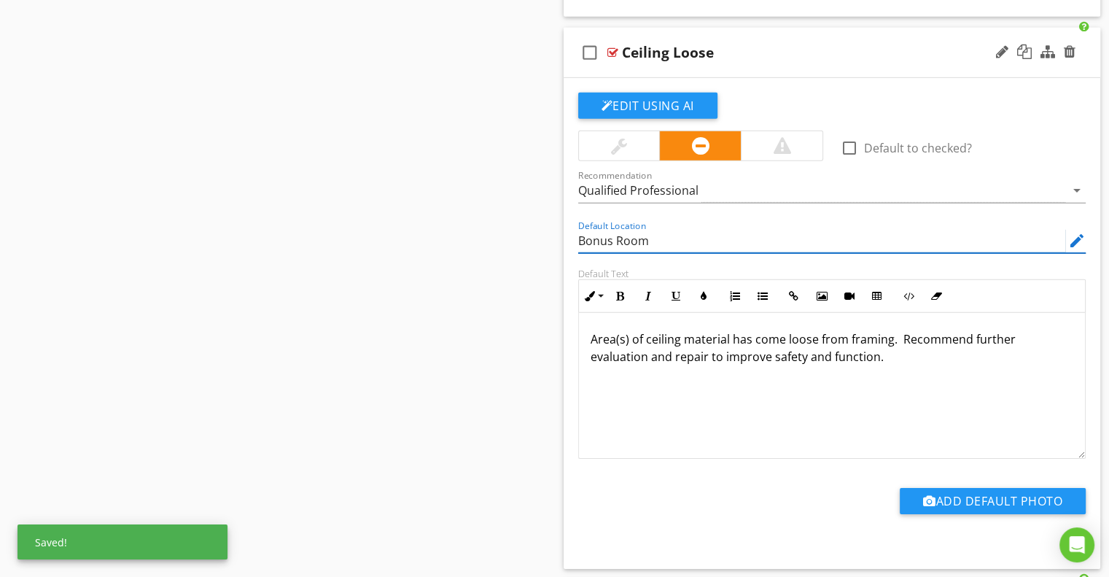
click at [592, 229] on input "Bonus Room" at bounding box center [822, 241] width 488 height 24
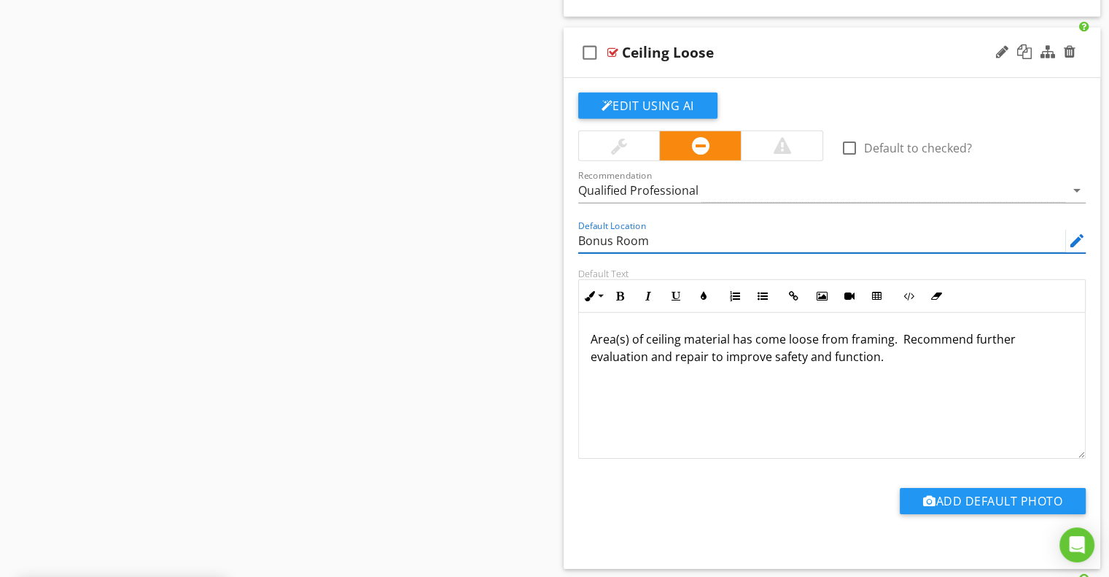
click at [592, 229] on input "Bonus Room" at bounding box center [822, 241] width 488 height 24
click at [570, 220] on div "Default Location edit" at bounding box center [833, 242] width 526 height 50
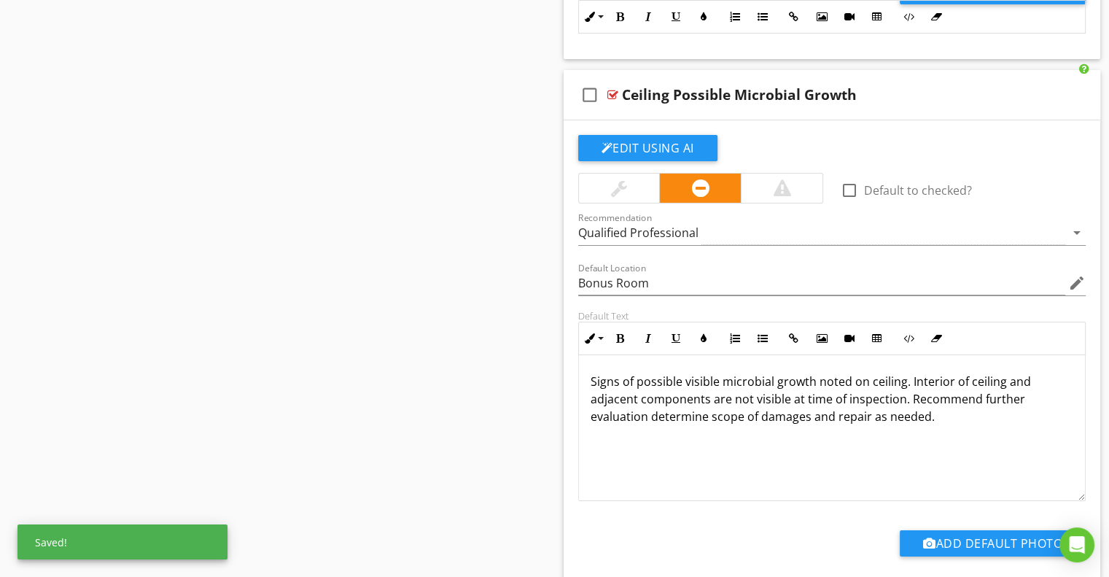
scroll to position [16190, 0]
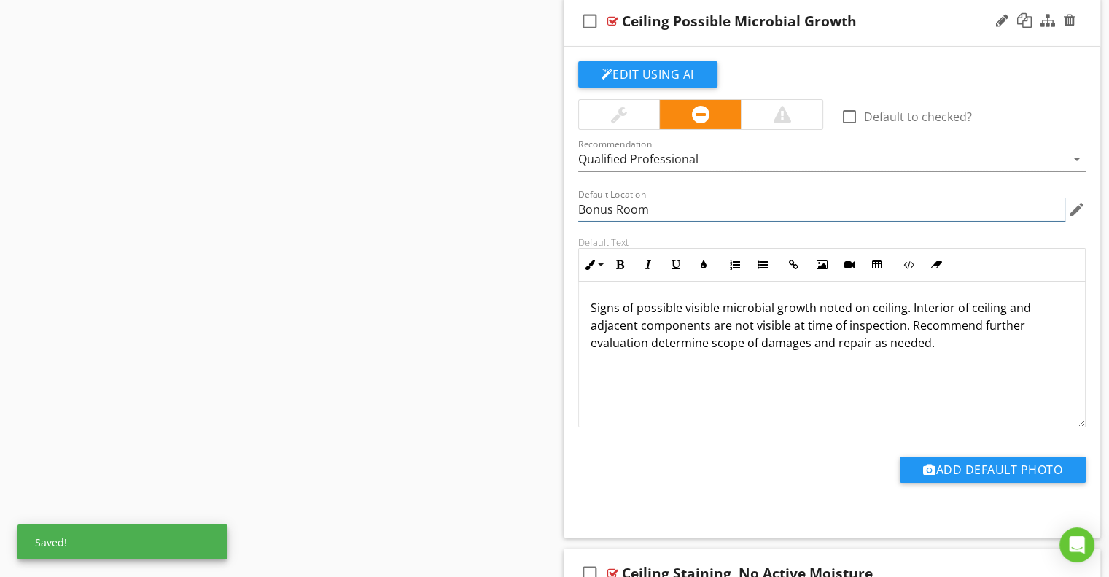
click at [597, 198] on input "Bonus Room" at bounding box center [822, 210] width 488 height 24
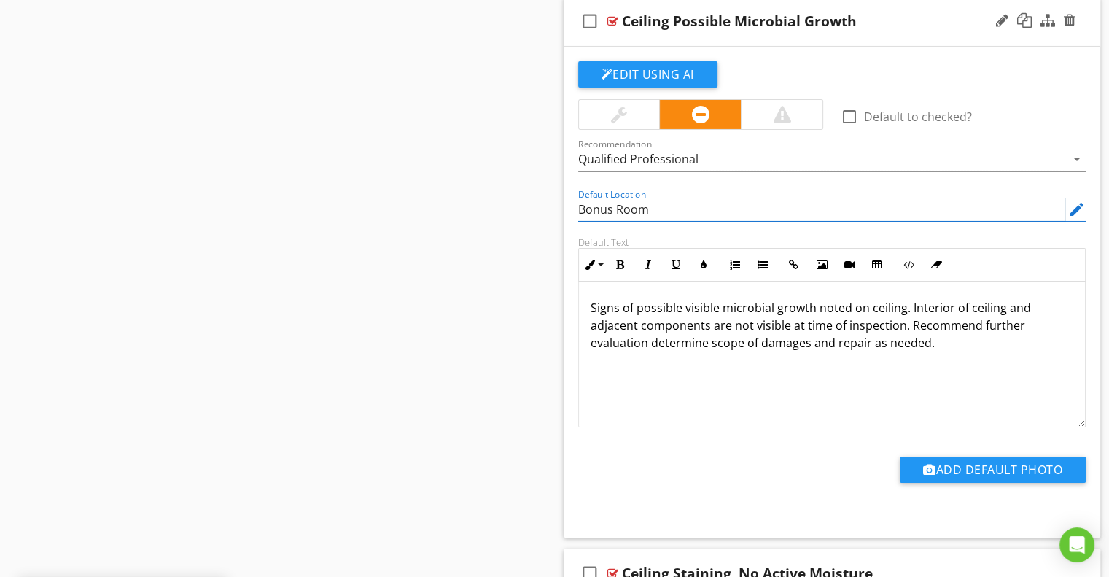
click at [597, 198] on input "Bonus Room" at bounding box center [822, 210] width 488 height 24
click at [570, 200] on div "Default Location edit" at bounding box center [833, 211] width 526 height 50
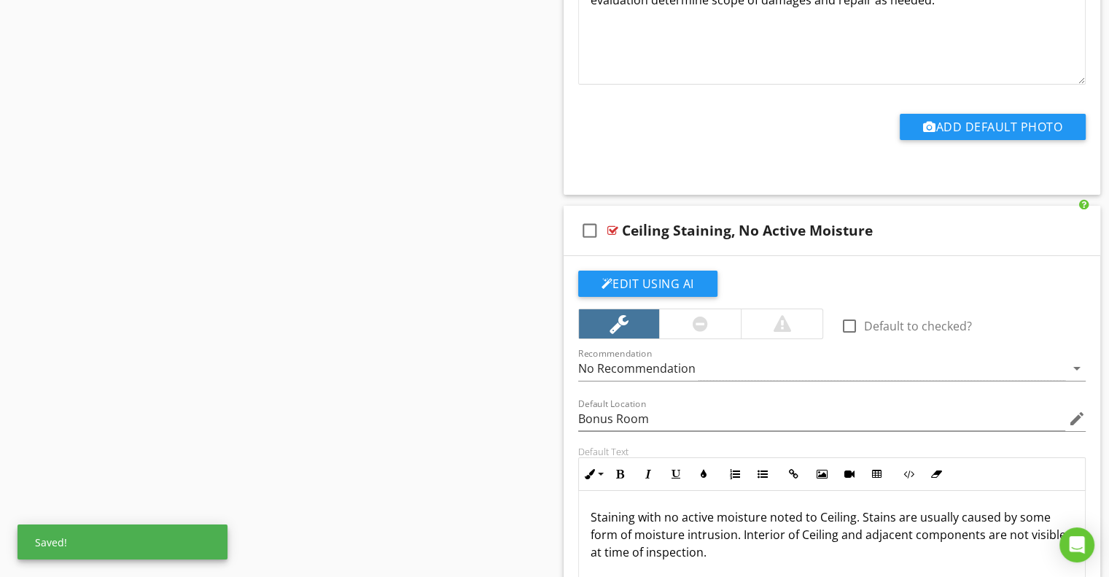
scroll to position [16555, 0]
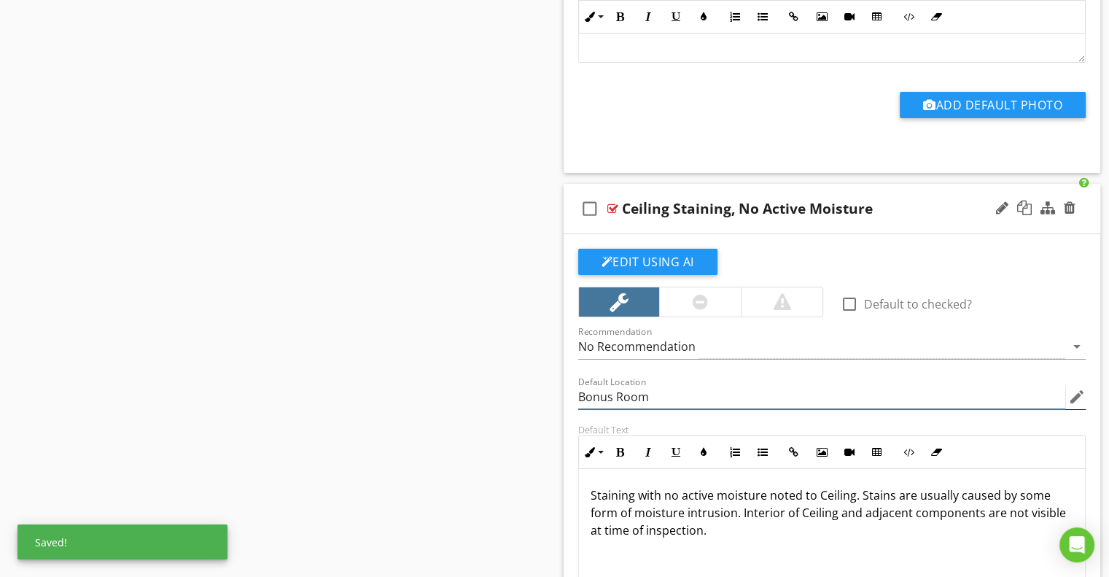
click at [607, 385] on input "Bonus Room" at bounding box center [822, 397] width 488 height 24
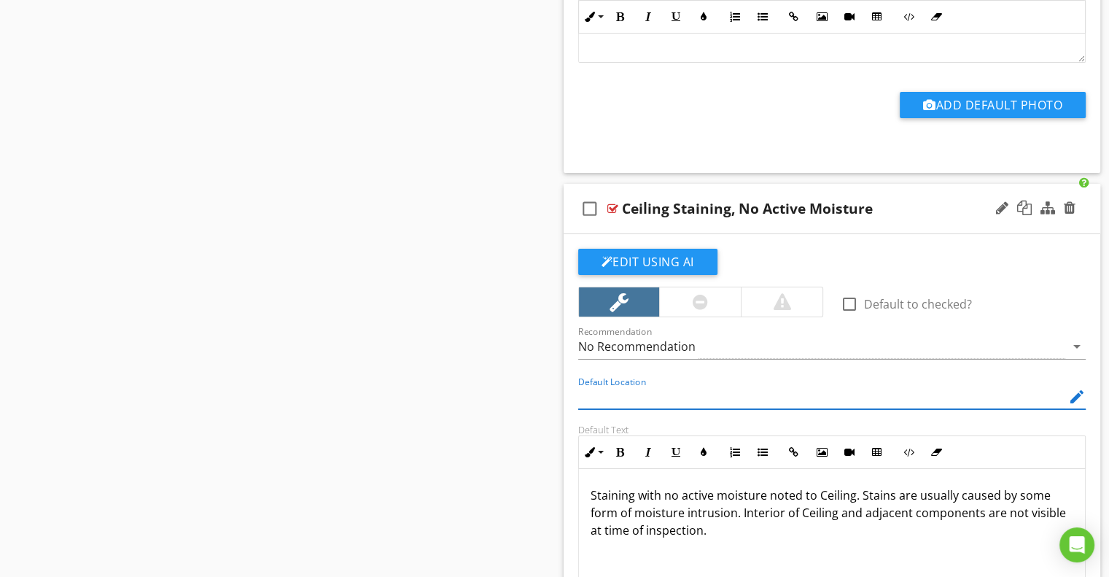
click at [566, 373] on div "Edit Using AI check_box_outline_blank Default to checked? Recommendation No Rec…" at bounding box center [832, 479] width 537 height 491
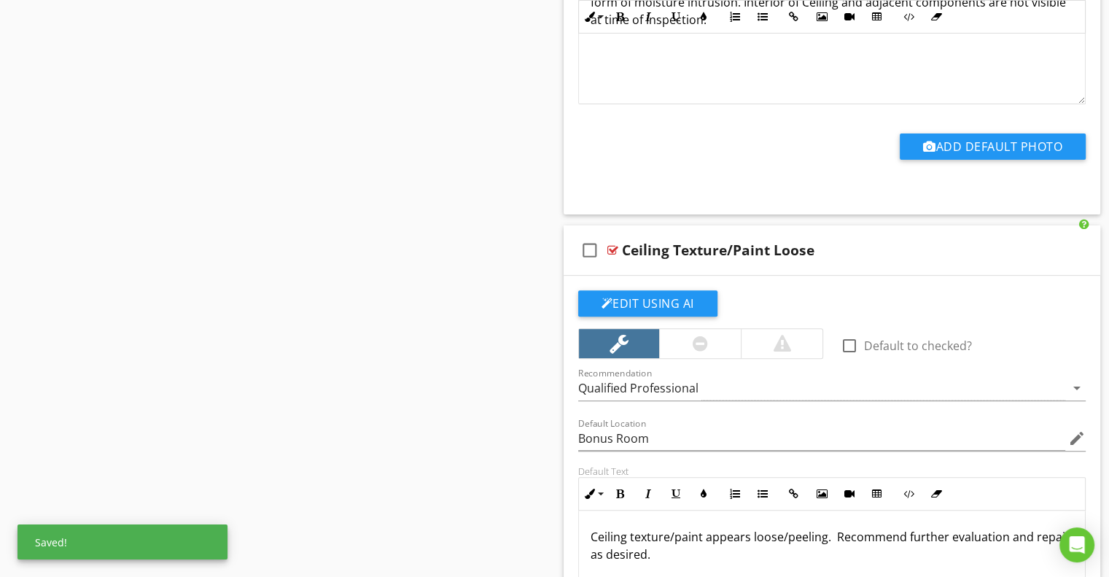
scroll to position [17211, 0]
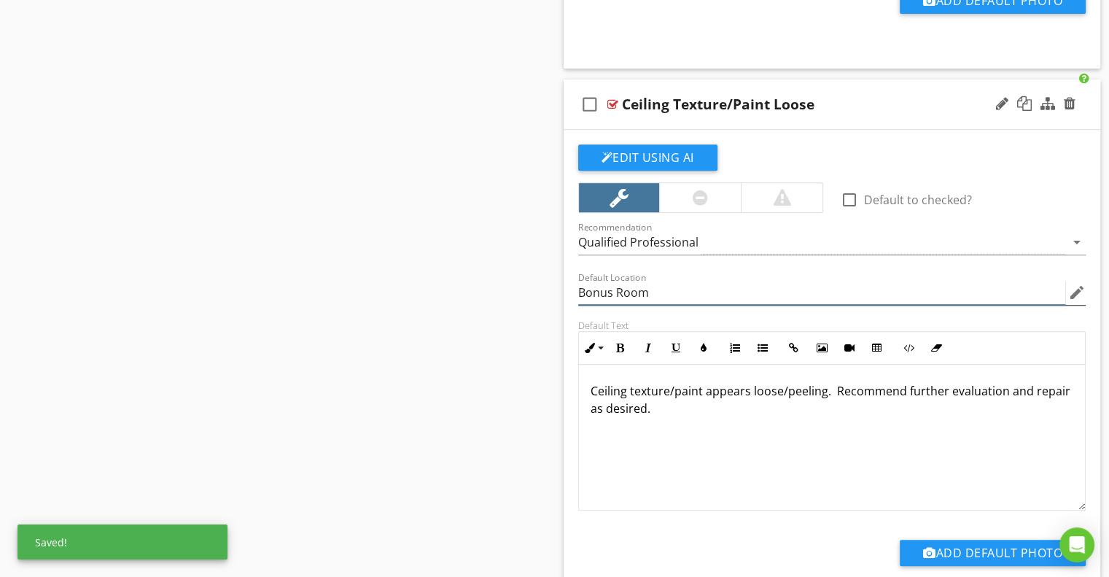
click at [597, 281] on input "Bonus Room" at bounding box center [822, 293] width 488 height 24
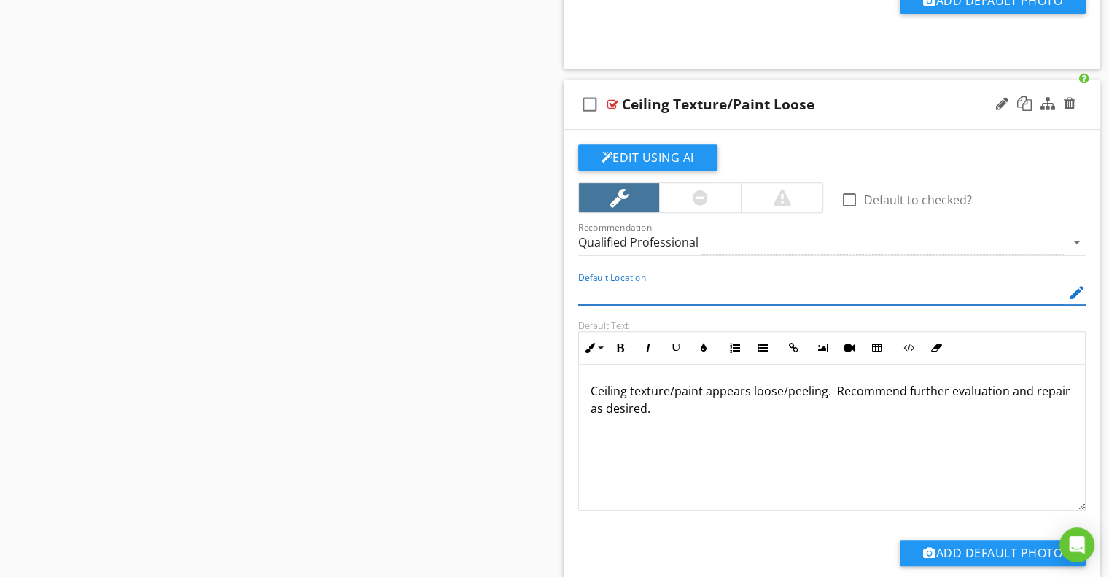
click at [572, 276] on div "Default Location edit" at bounding box center [833, 294] width 526 height 50
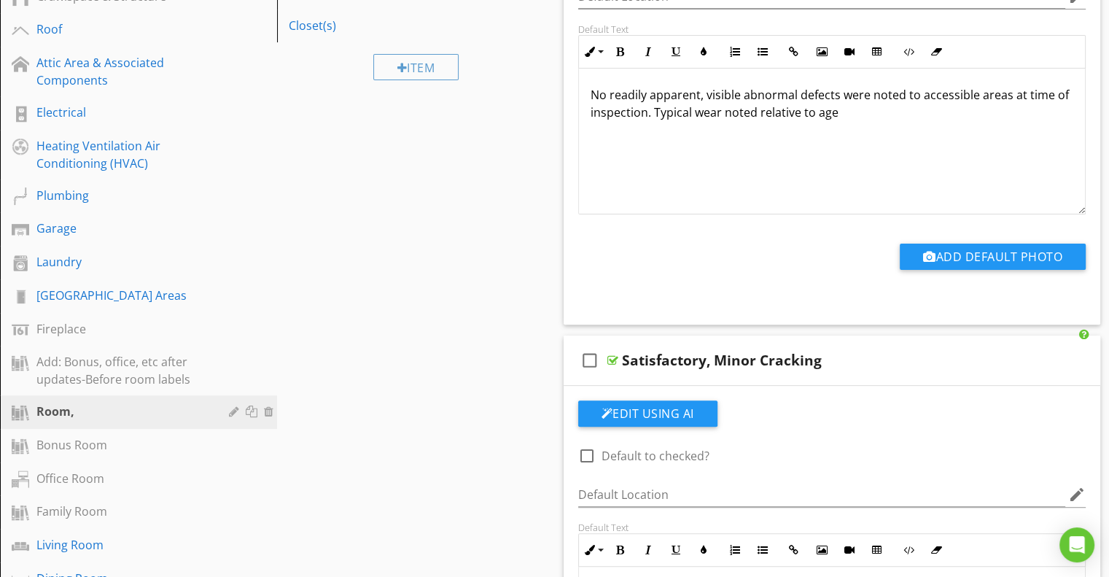
scroll to position [0, 0]
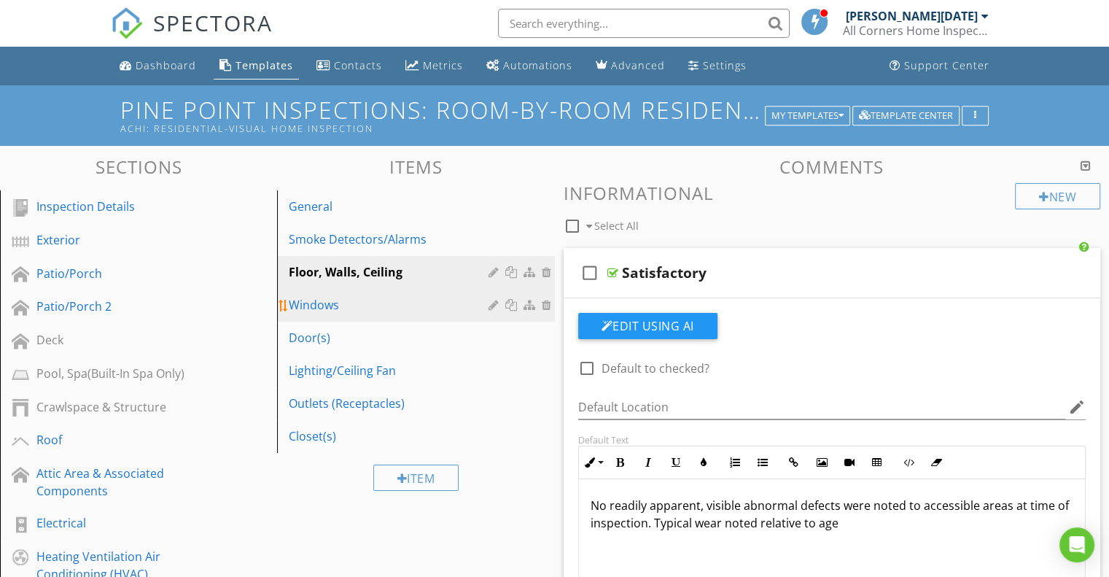
click at [324, 306] on div "Windows" at bounding box center [390, 305] width 203 height 18
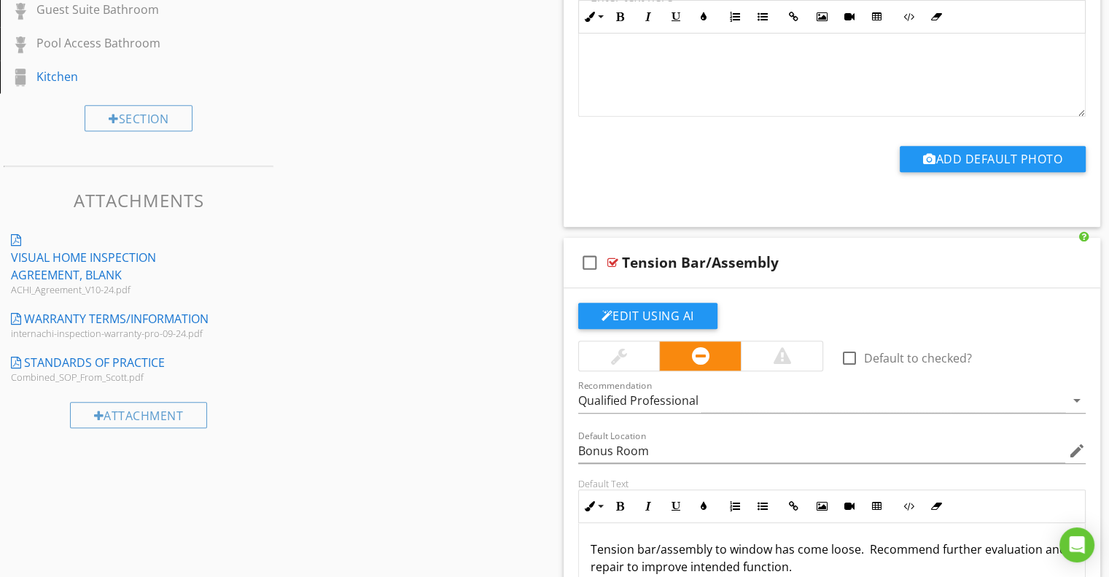
scroll to position [1531, 0]
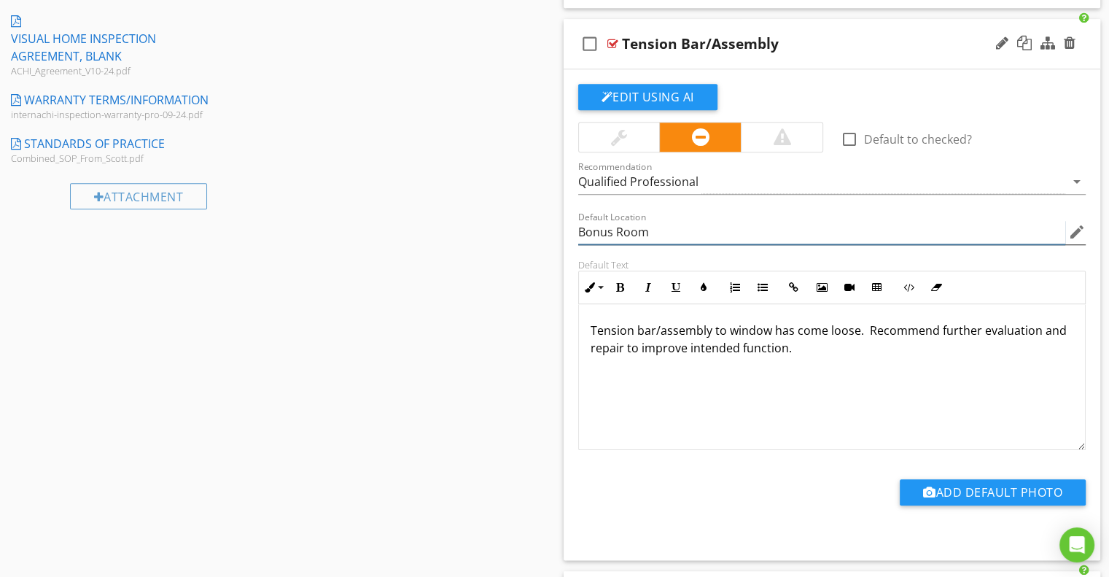
click at [594, 230] on input "Bonus Room" at bounding box center [822, 232] width 488 height 24
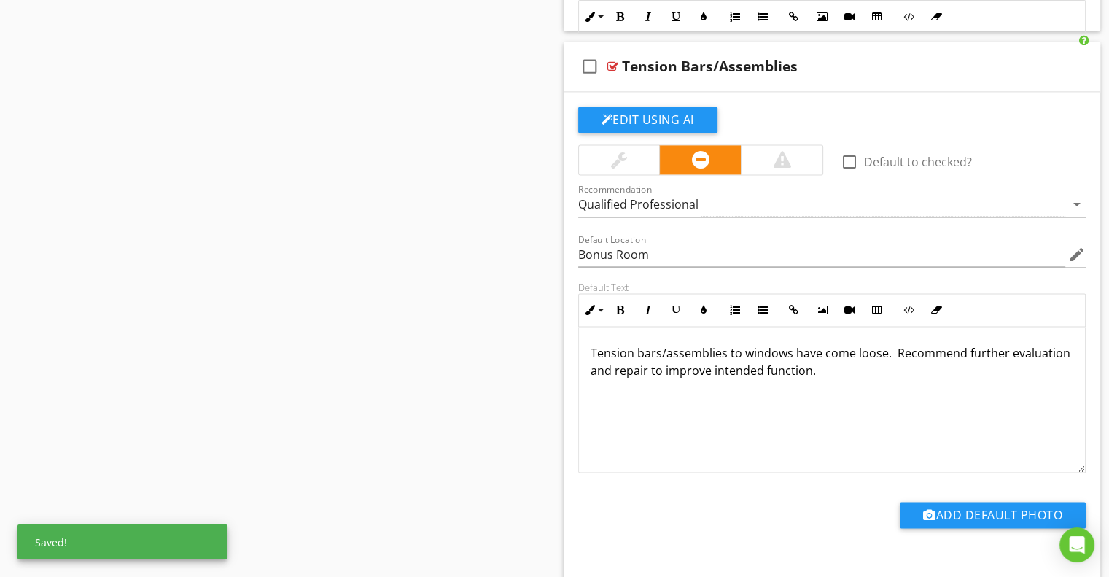
scroll to position [2188, 0]
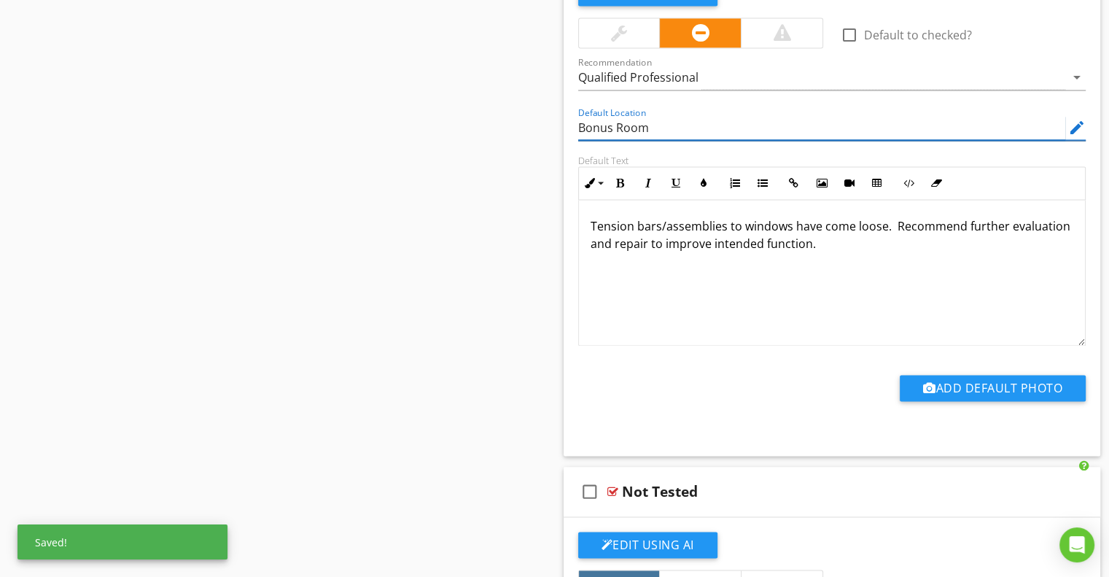
click at [587, 131] on input "Bonus Room" at bounding box center [822, 128] width 488 height 24
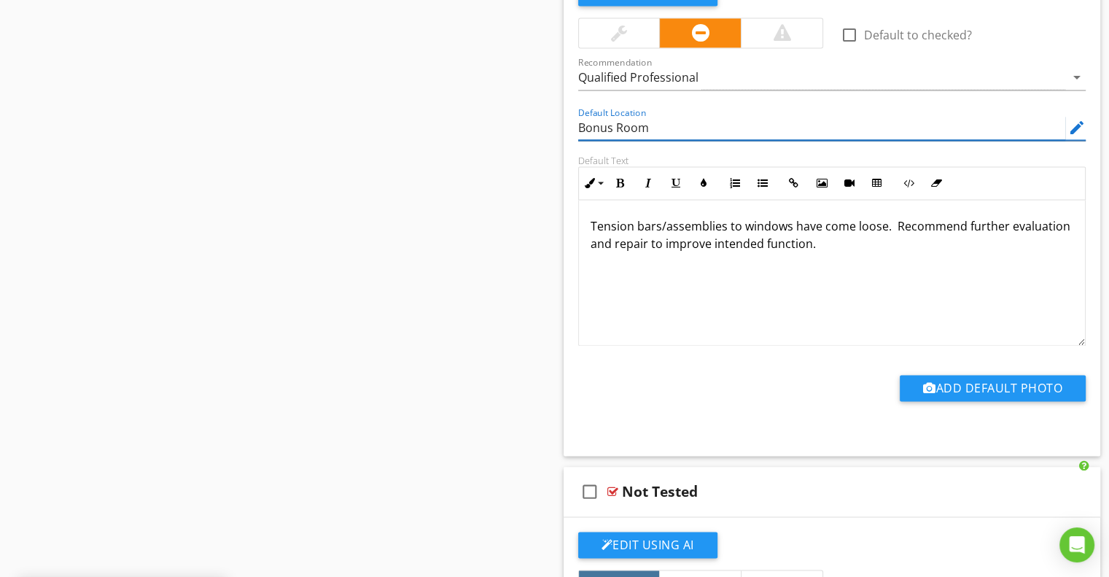
click at [587, 131] on input "Bonus Room" at bounding box center [822, 128] width 488 height 24
click at [567, 157] on div "Edit Using AI check_box_outline_blank Default to checked? Recommendation Qualif…" at bounding box center [832, 210] width 537 height 491
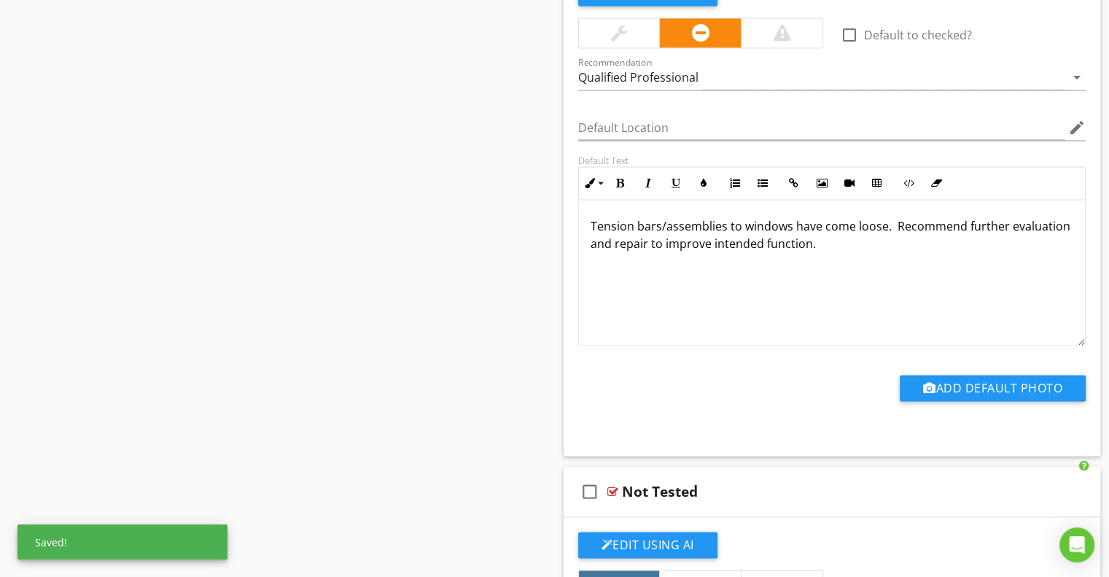
scroll to position [2480, 0]
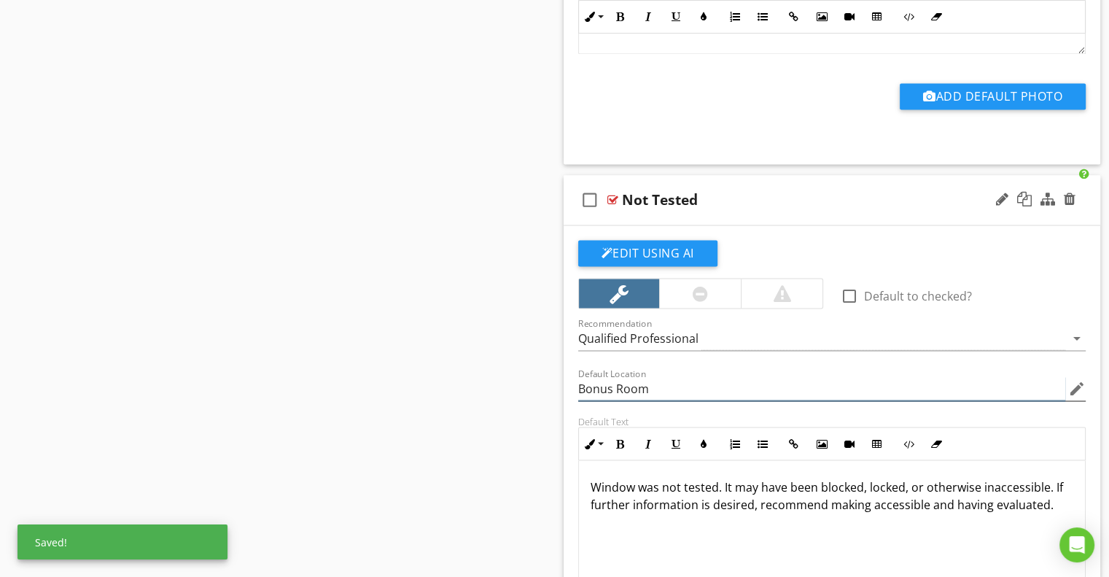
click at [598, 383] on input "Bonus Room" at bounding box center [822, 388] width 488 height 24
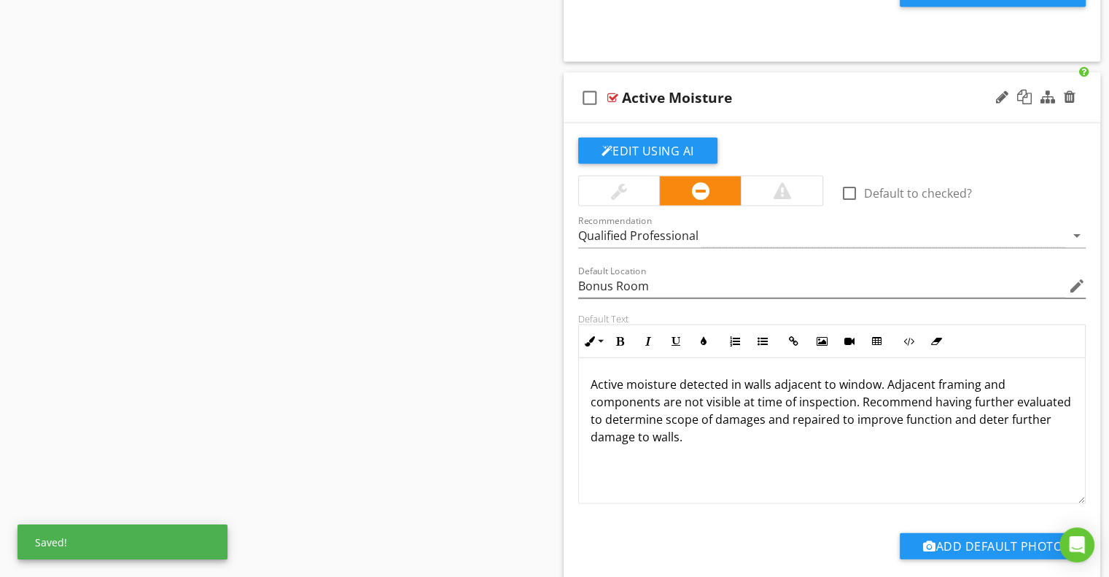
scroll to position [3136, 0]
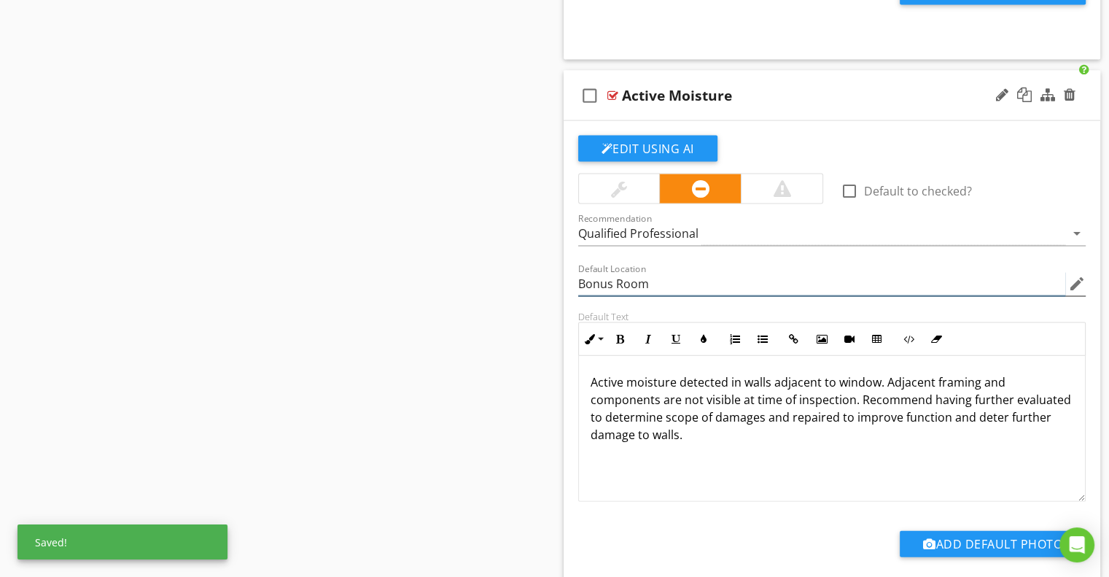
click at [595, 278] on input "Bonus Room" at bounding box center [822, 284] width 488 height 24
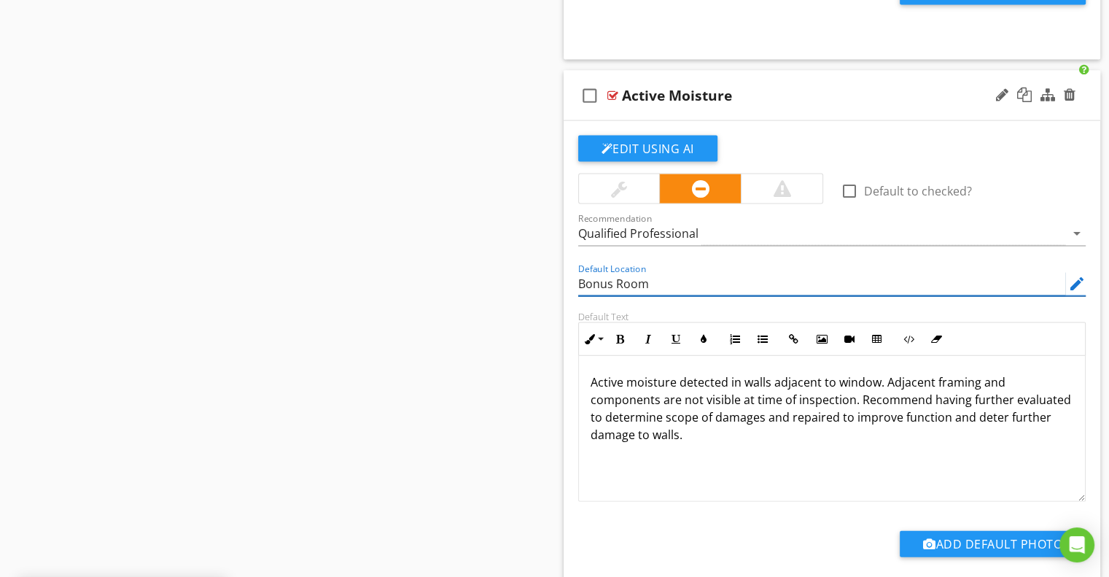
click at [595, 278] on input "Bonus Room" at bounding box center [822, 284] width 488 height 24
click at [568, 295] on div "Edit Using AI check_box_outline_blank Default to checked? Recommendation Qualif…" at bounding box center [832, 366] width 537 height 491
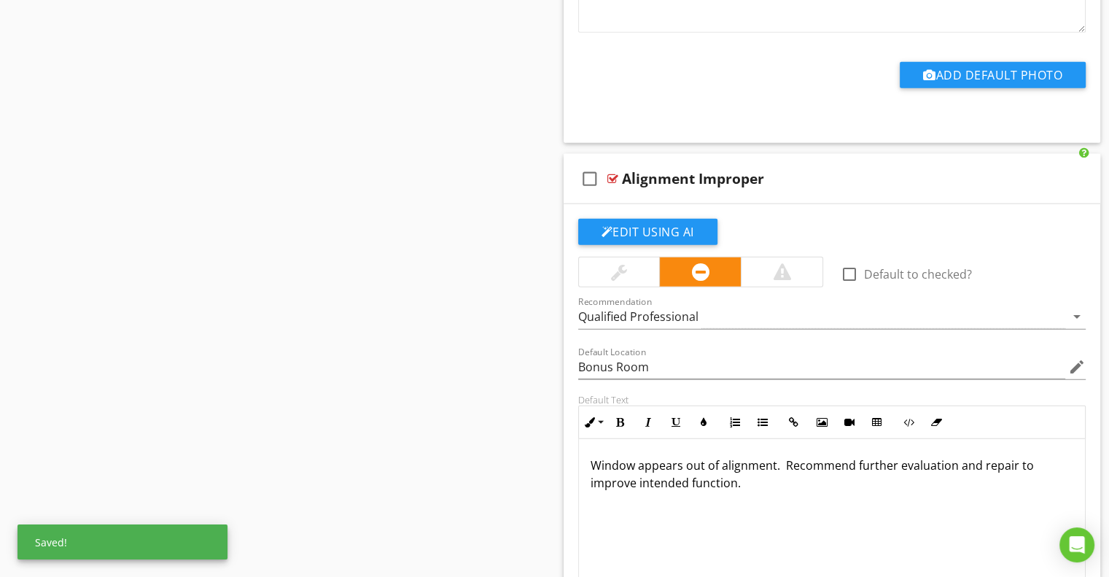
scroll to position [3646, 0]
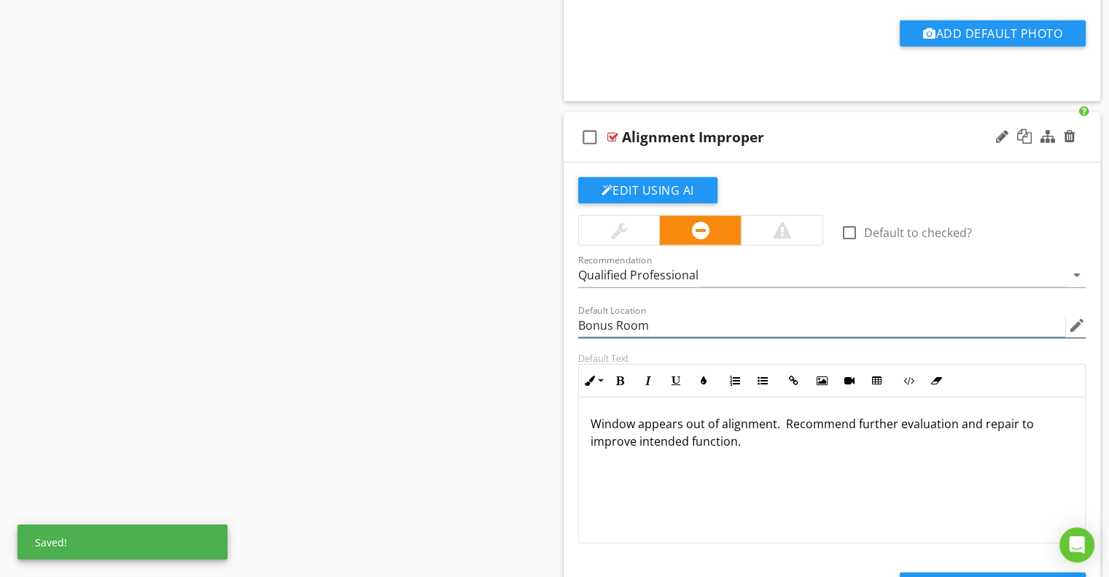
click at [582, 316] on input "Bonus Room" at bounding box center [822, 326] width 488 height 24
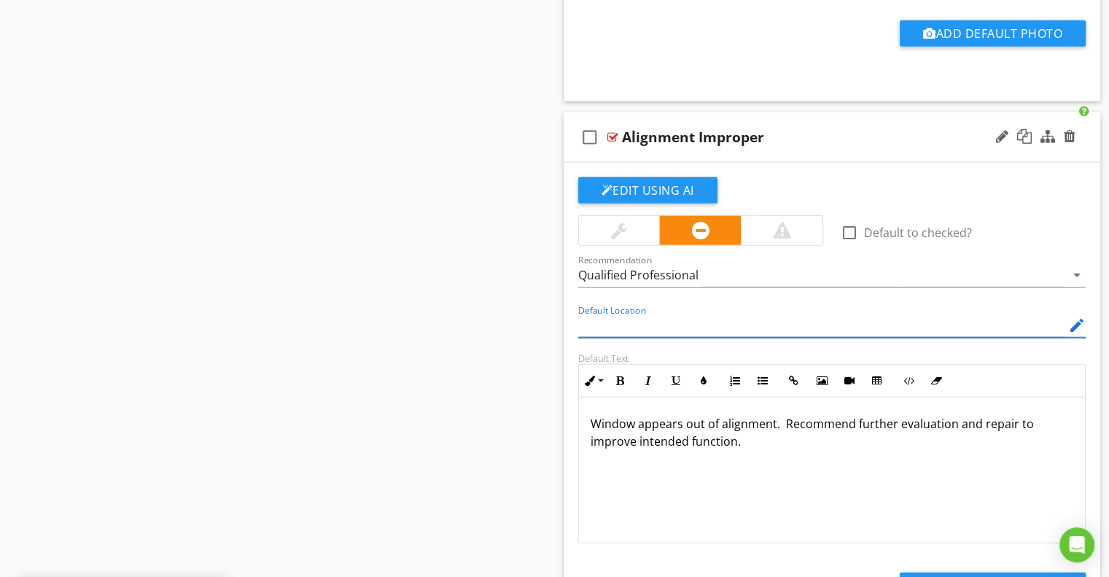
click at [569, 332] on div "Edit Using AI check_box_outline_blank Default to checked? Recommendation Qualif…" at bounding box center [832, 408] width 537 height 491
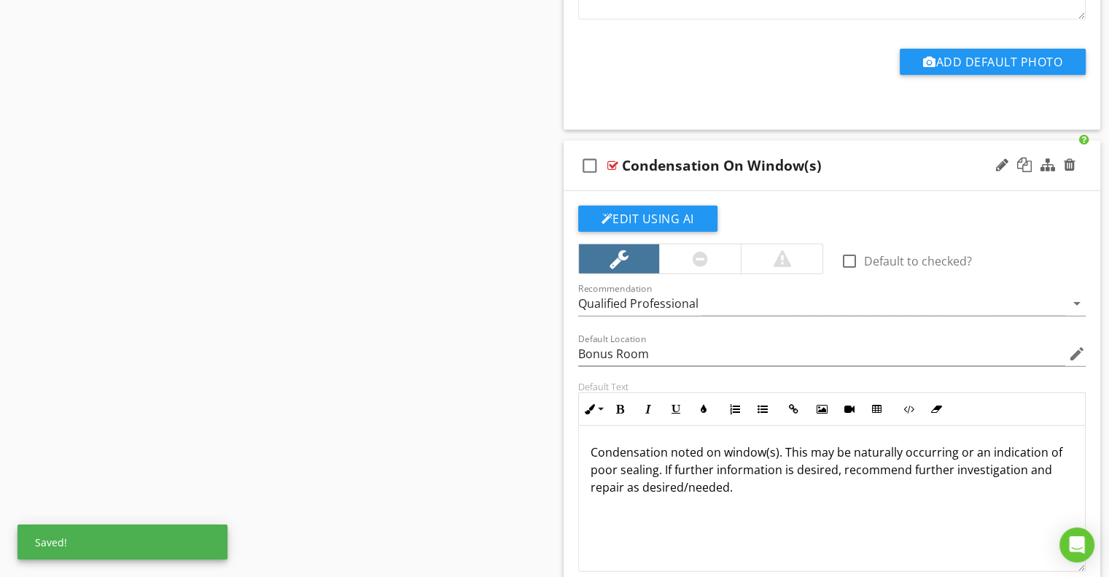
scroll to position [4230, 0]
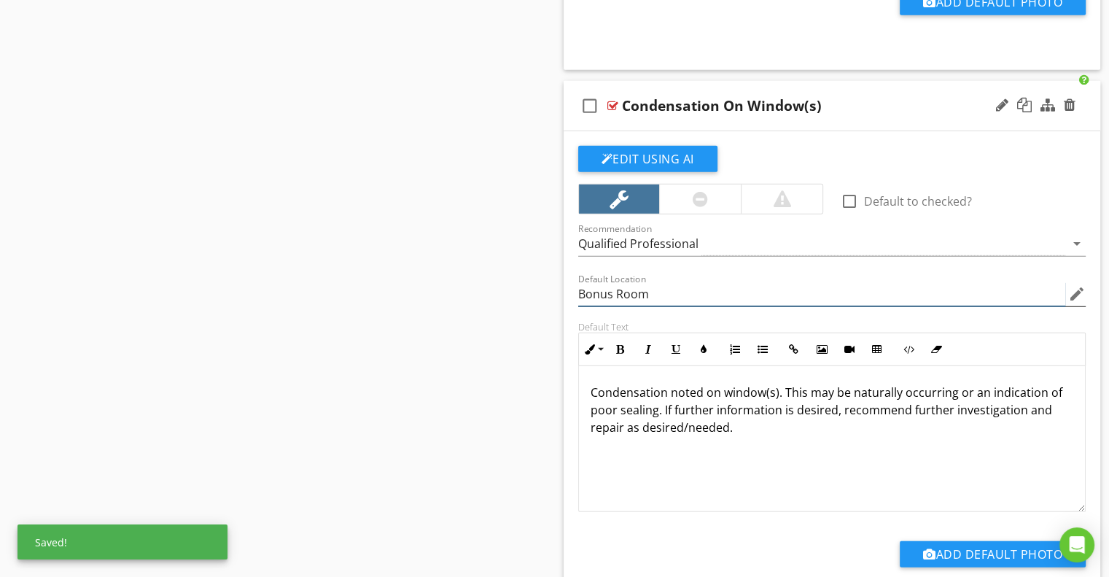
click at [594, 286] on input "Bonus Room" at bounding box center [822, 294] width 488 height 24
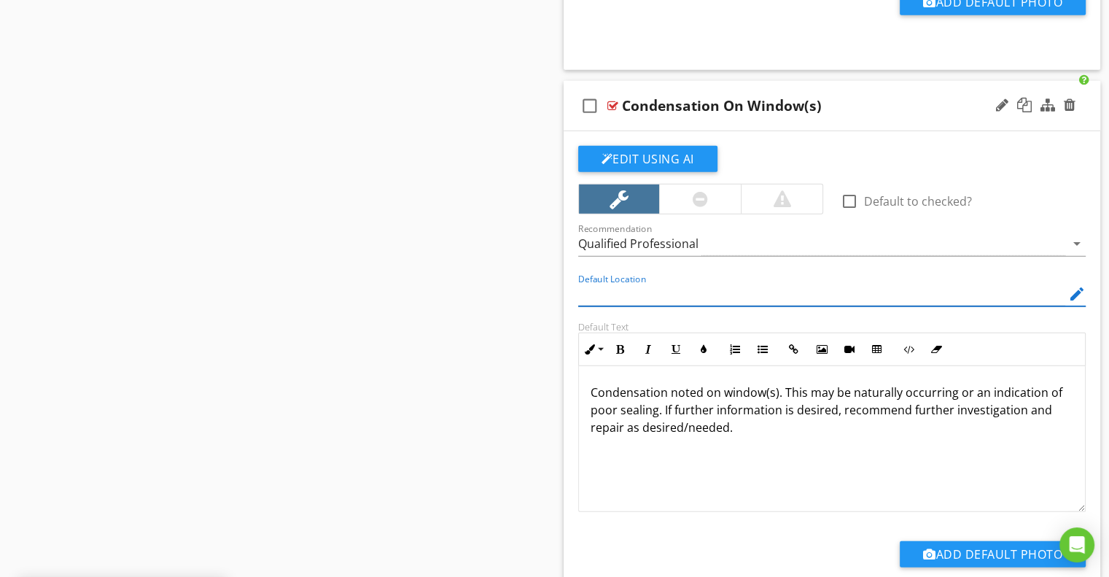
click at [571, 300] on div "Default Location edit" at bounding box center [833, 296] width 526 height 50
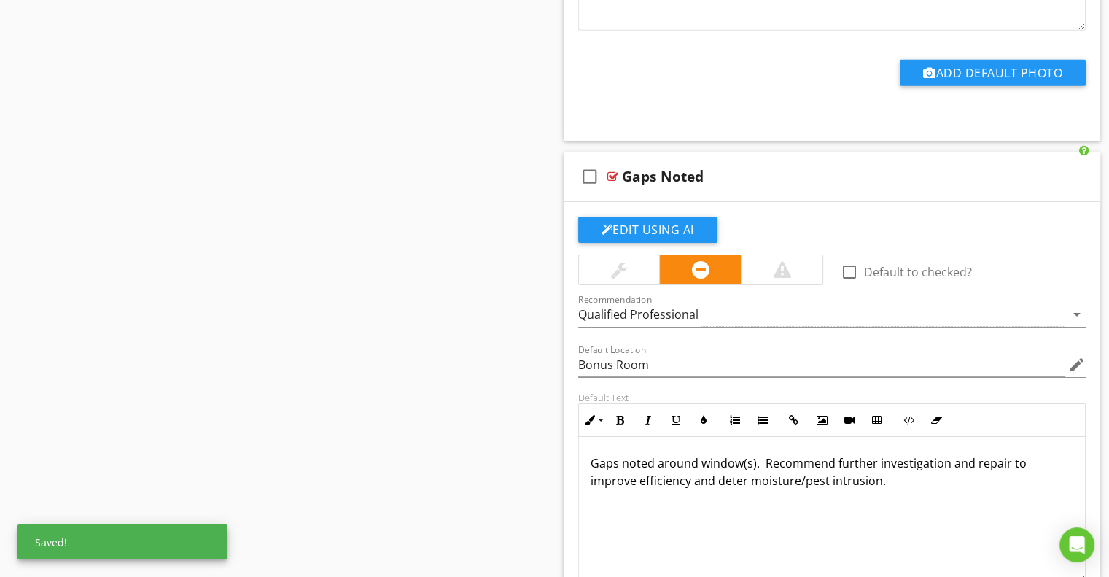
scroll to position [4813, 0]
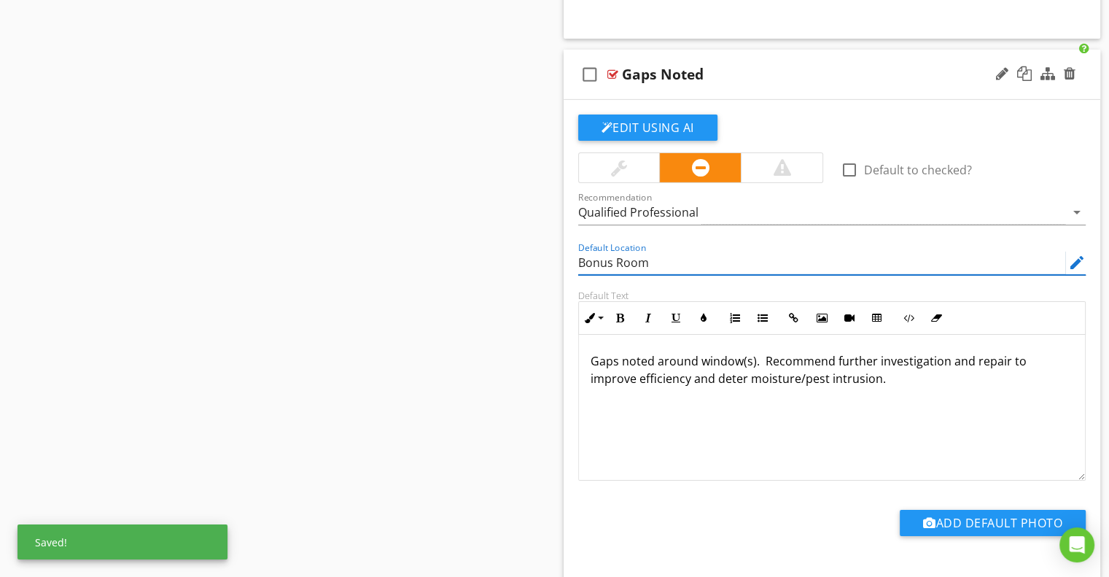
click at [597, 253] on input "Bonus Room" at bounding box center [822, 263] width 488 height 24
click at [597, 252] on input "Bonus Room" at bounding box center [822, 263] width 488 height 24
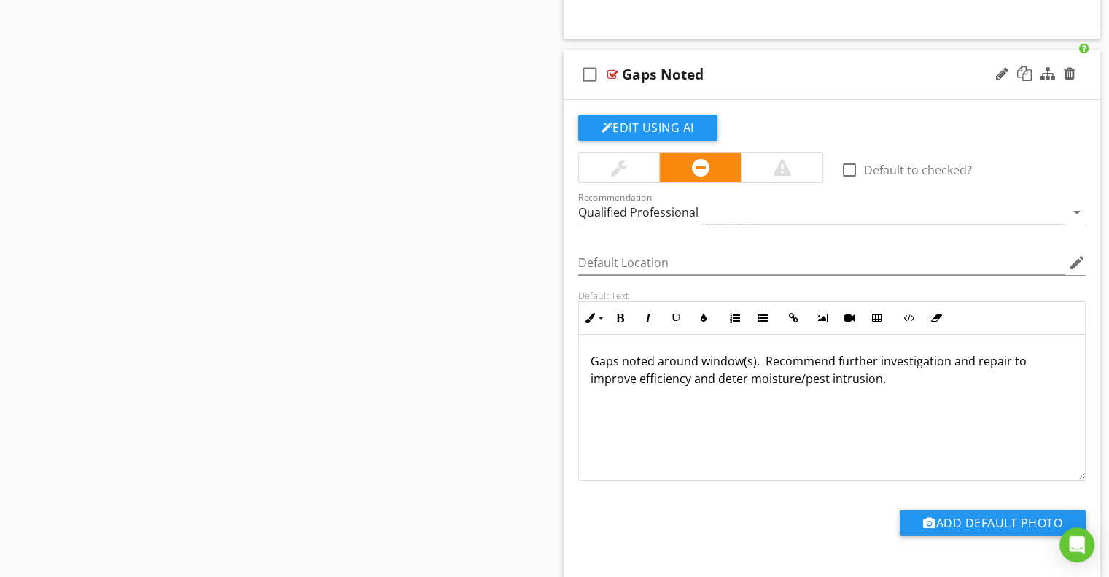
click at [567, 279] on div "Edit Using AI check_box_outline_blank Default to checked? Recommendation Qualif…" at bounding box center [832, 345] width 537 height 491
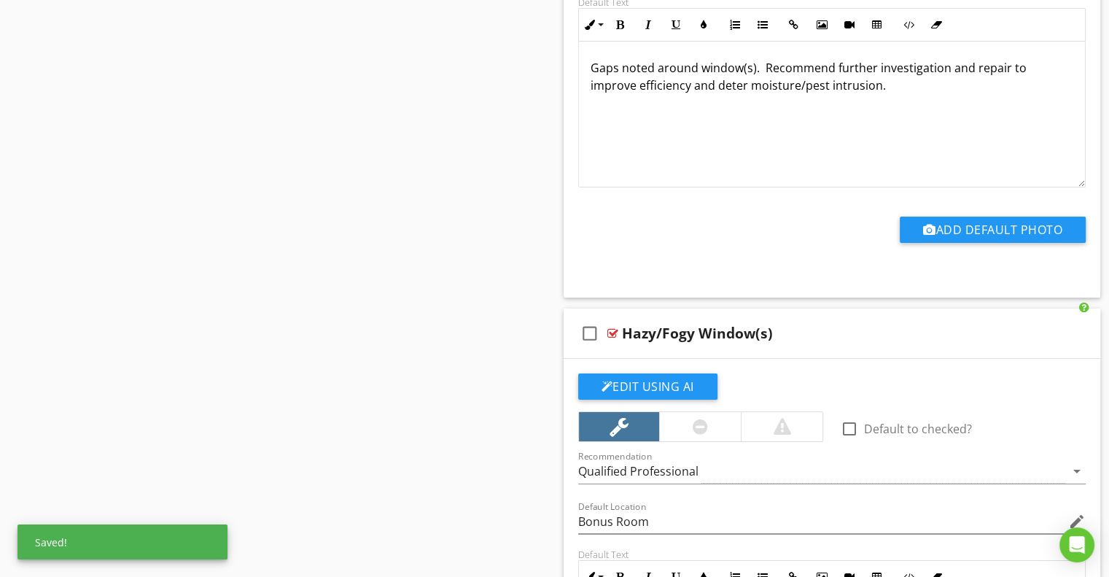
scroll to position [5324, 0]
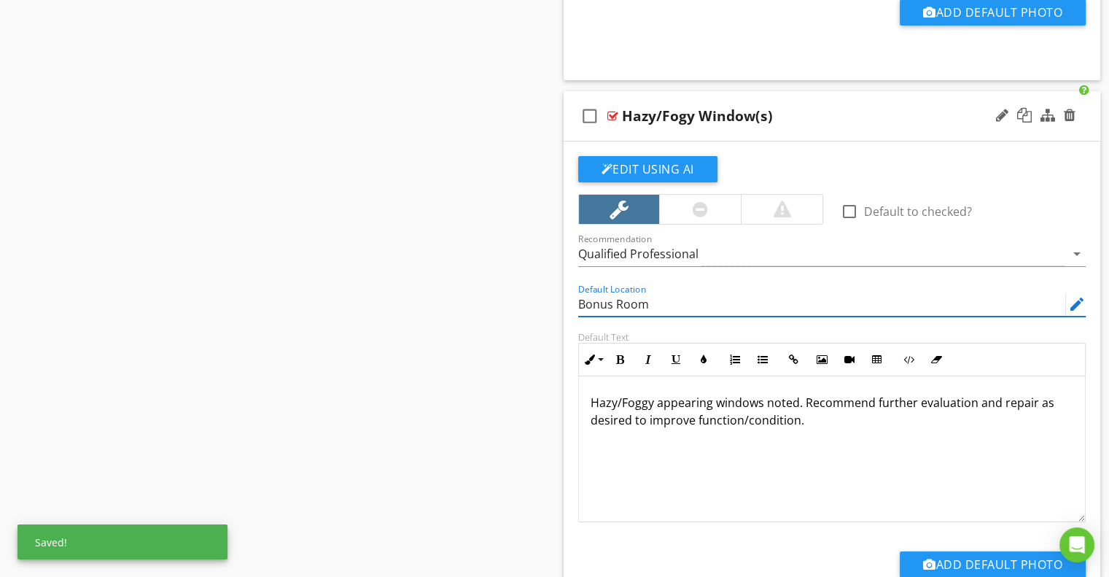
click at [594, 298] on input "Bonus Room" at bounding box center [822, 304] width 488 height 24
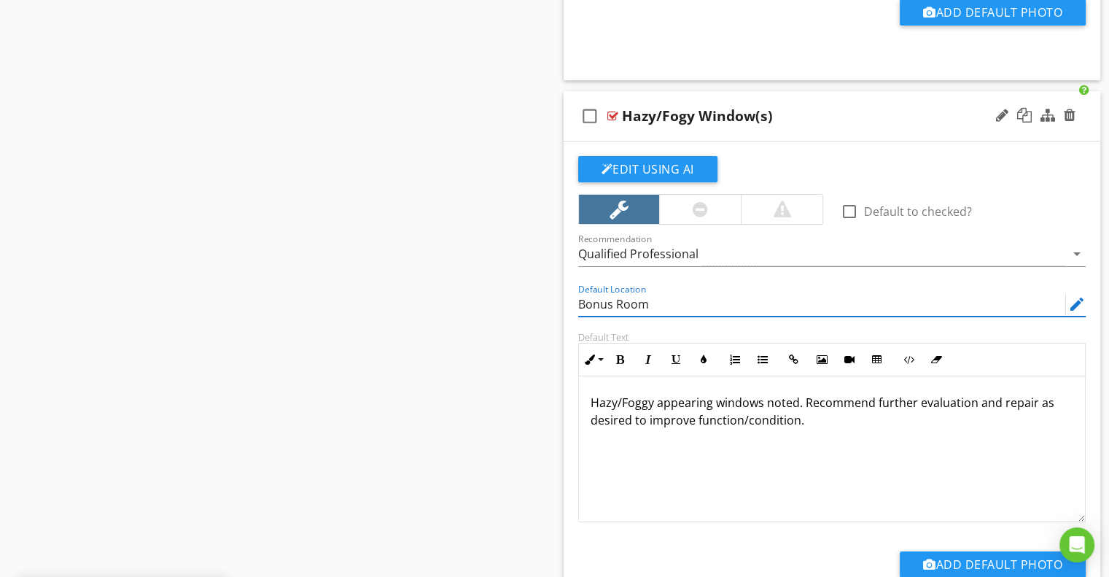
click at [594, 298] on input "Bonus Room" at bounding box center [822, 304] width 488 height 24
click at [567, 310] on div "Edit Using AI check_box_outline_blank Default to checked? Recommendation Qualif…" at bounding box center [832, 386] width 537 height 491
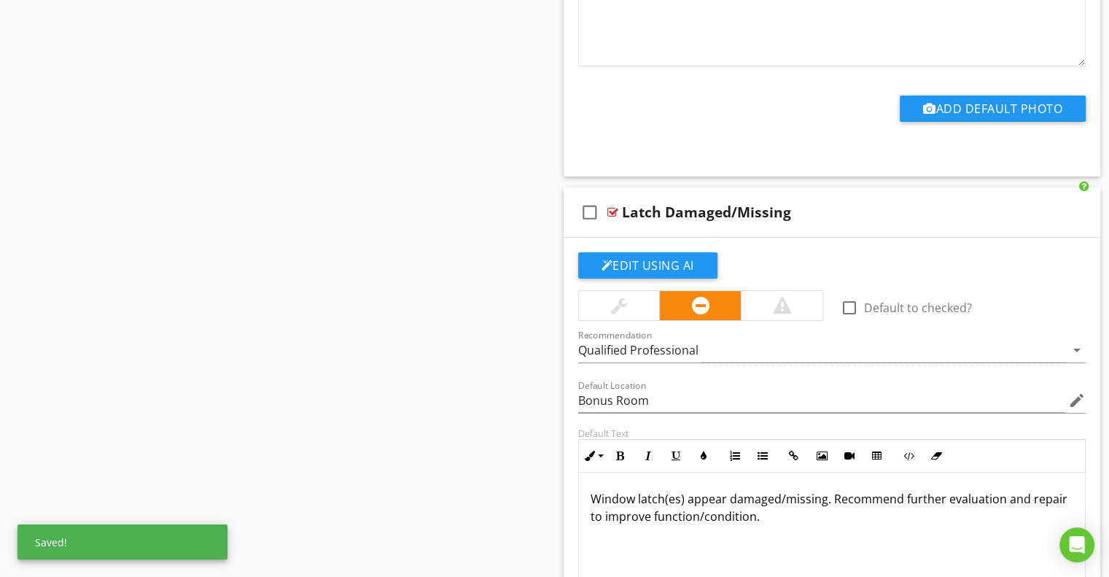
scroll to position [5834, 0]
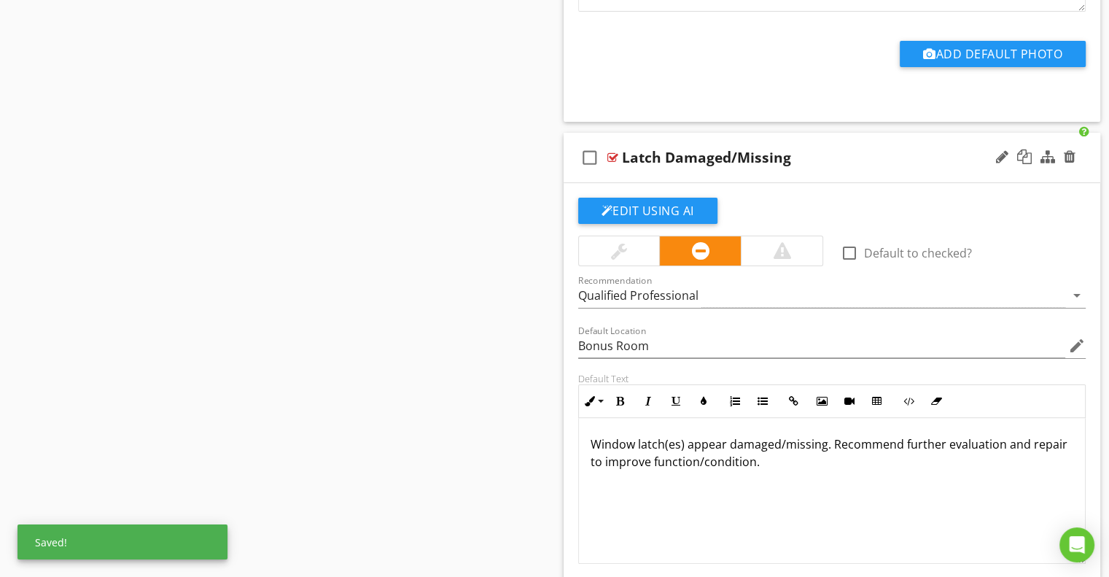
click at [575, 333] on div "Default Location Bonus Room edit" at bounding box center [833, 347] width 526 height 50
click at [578, 334] on input "Bonus Room" at bounding box center [822, 346] width 488 height 24
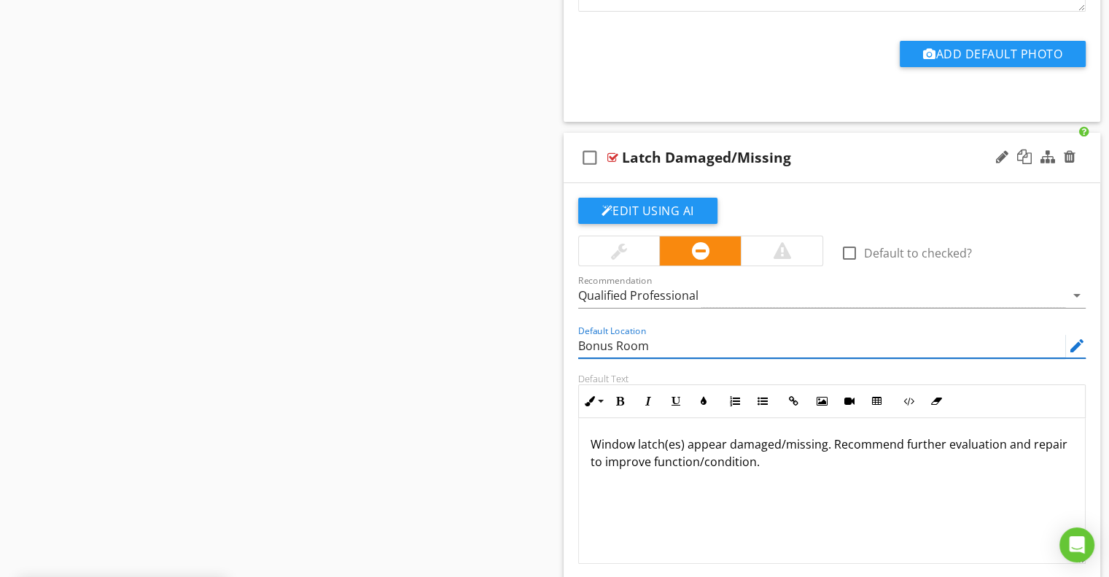
click at [578, 334] on input "Bonus Room" at bounding box center [822, 346] width 488 height 24
click at [570, 338] on div "Default Location edit" at bounding box center [833, 347] width 526 height 50
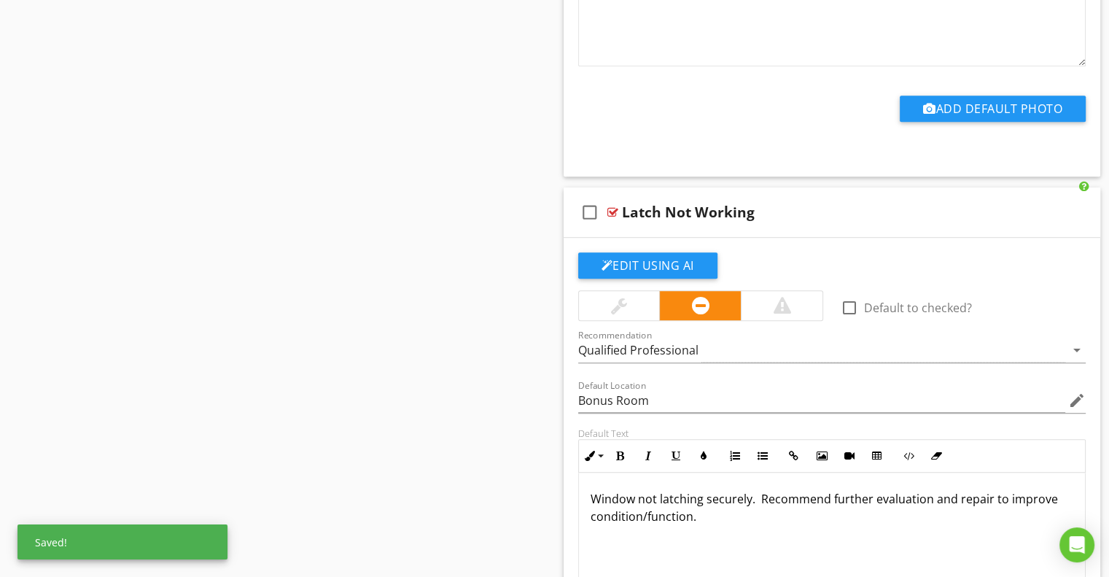
scroll to position [6418, 0]
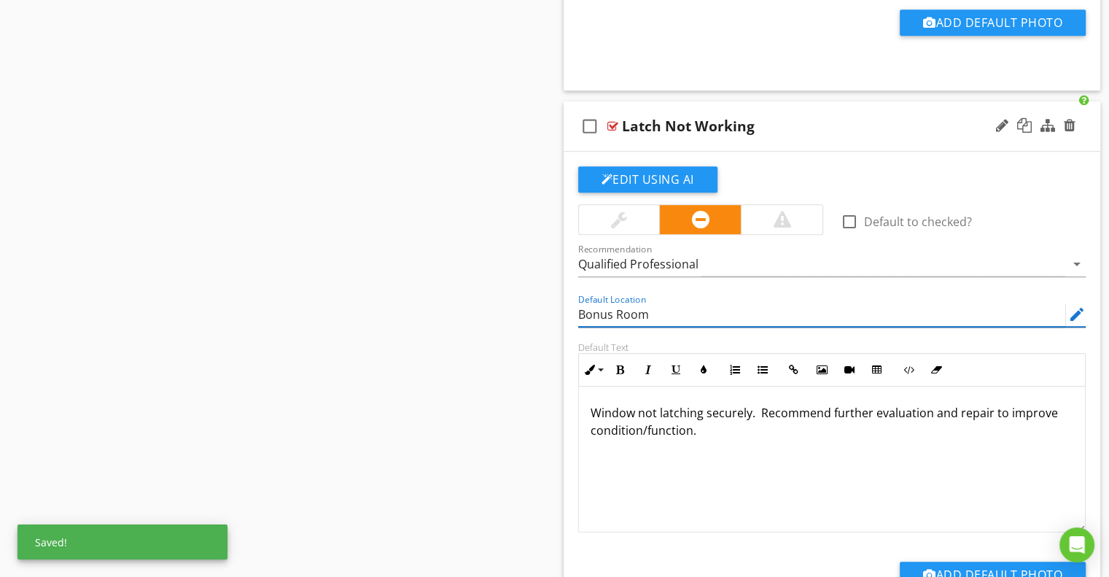
click at [593, 305] on input "Bonus Room" at bounding box center [822, 315] width 488 height 24
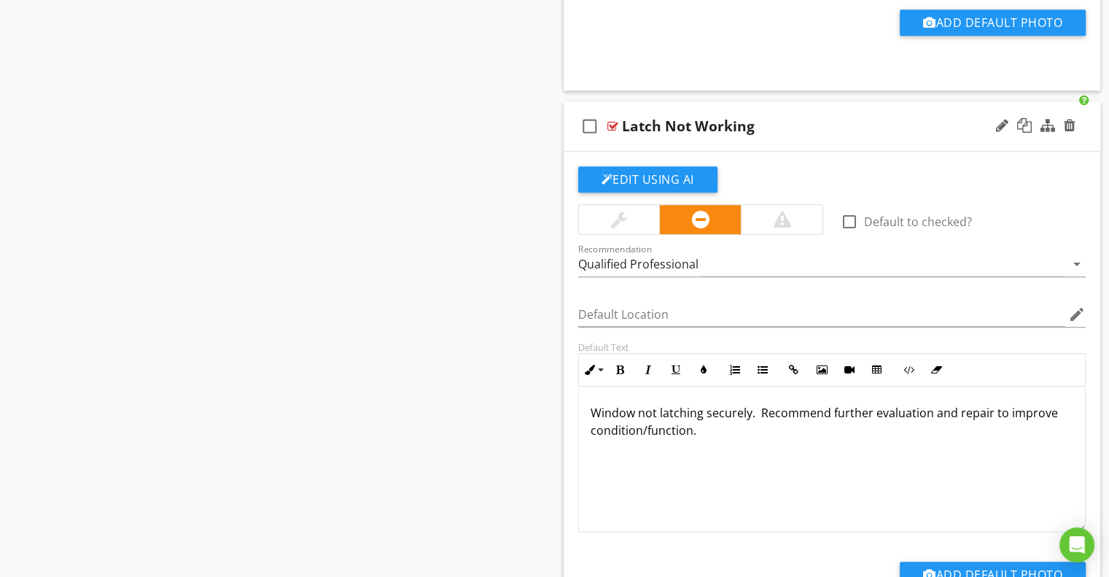
click at [570, 341] on div "Default Text Inline Style XLarge Large Normal Small Light Small/Light Bold Ital…" at bounding box center [833, 436] width 526 height 191
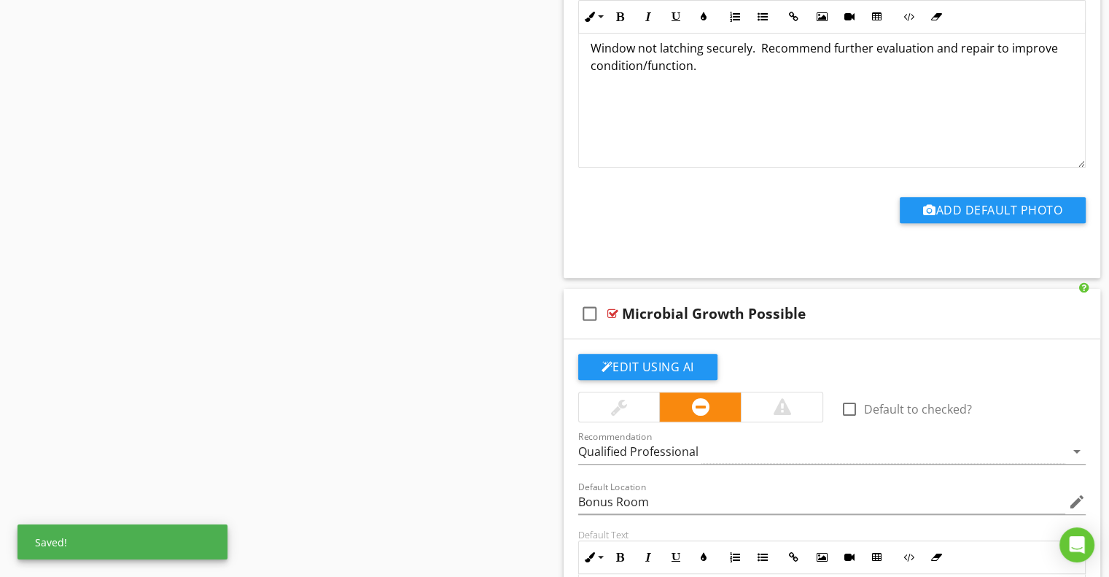
scroll to position [7001, 0]
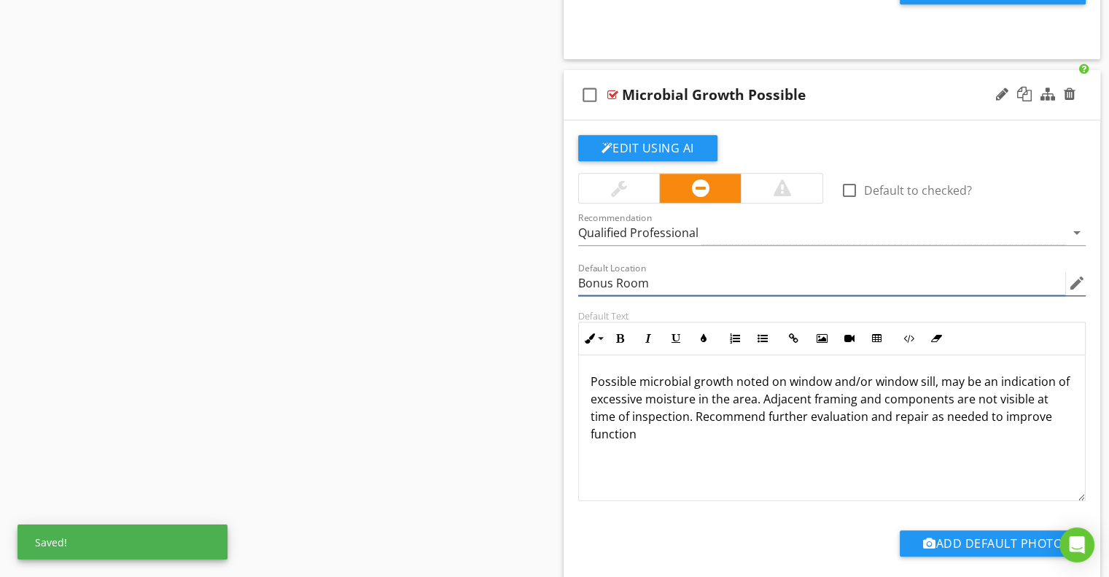
click at [598, 279] on input "Bonus Room" at bounding box center [822, 283] width 488 height 24
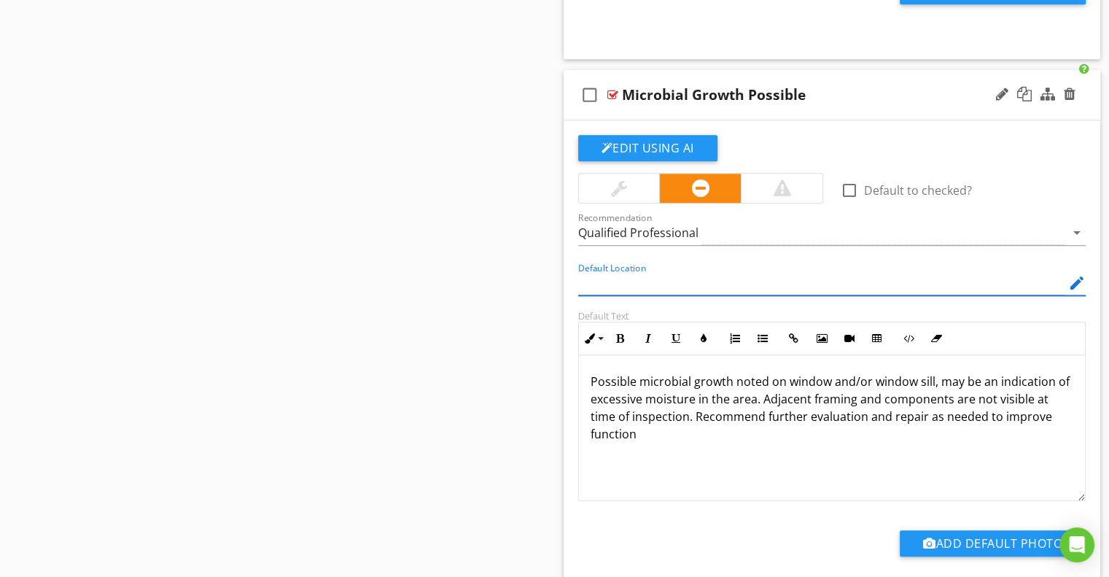
click at [571, 296] on div "Default Location edit" at bounding box center [833, 285] width 526 height 50
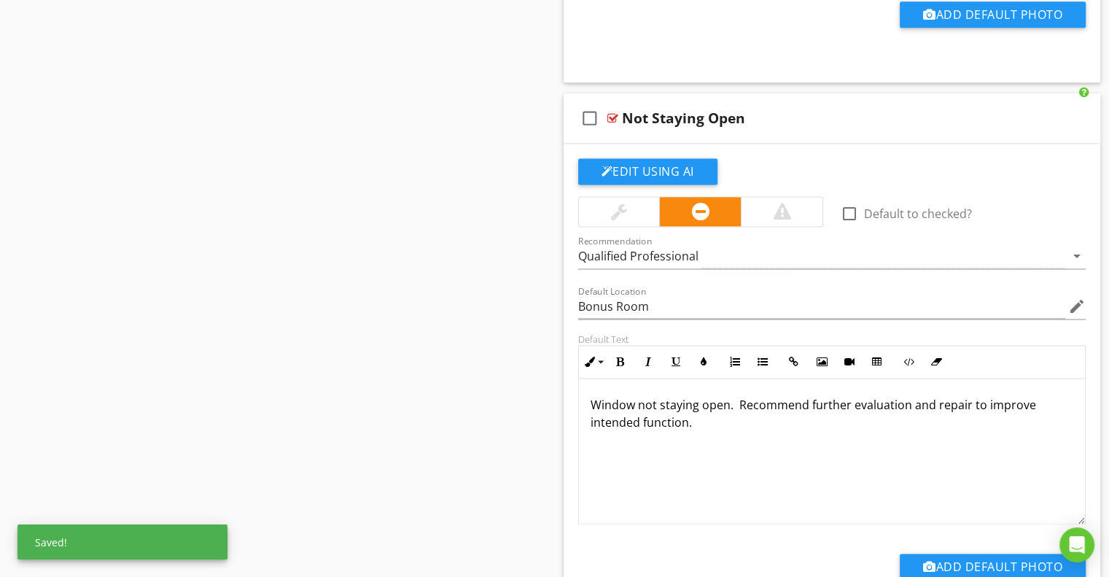
scroll to position [7584, 0]
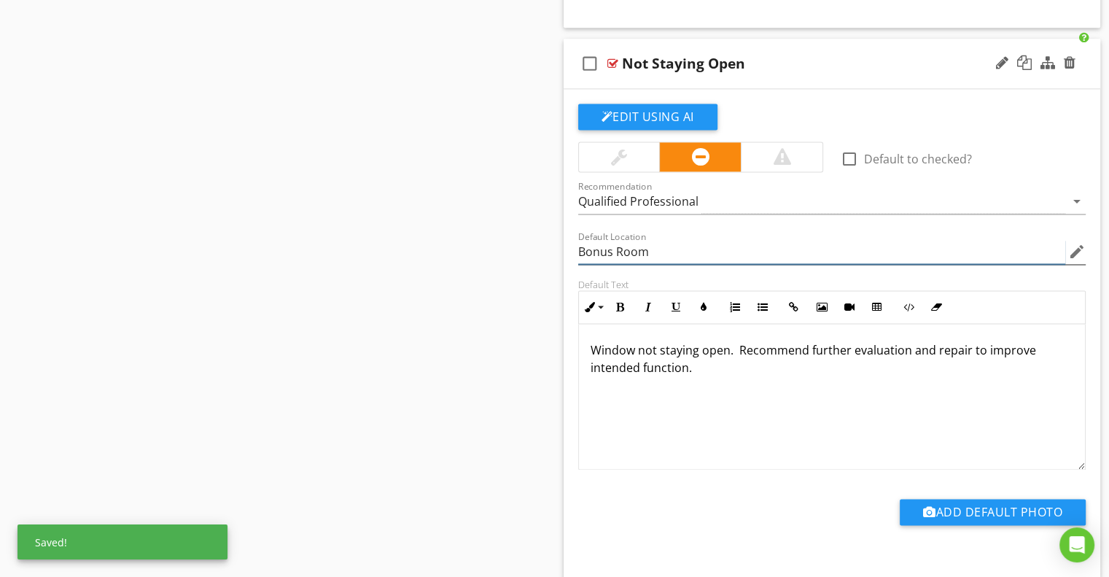
click at [602, 244] on input "Bonus Room" at bounding box center [822, 252] width 488 height 24
click at [602, 243] on input "Bonus Room" at bounding box center [822, 252] width 488 height 24
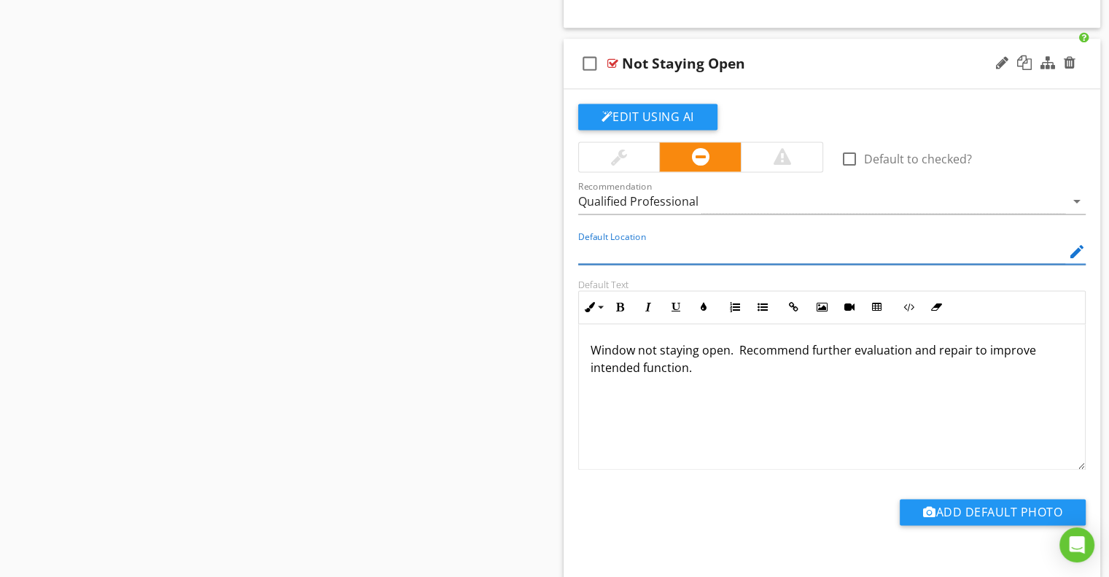
click at [572, 261] on div "Default Location edit" at bounding box center [833, 253] width 526 height 50
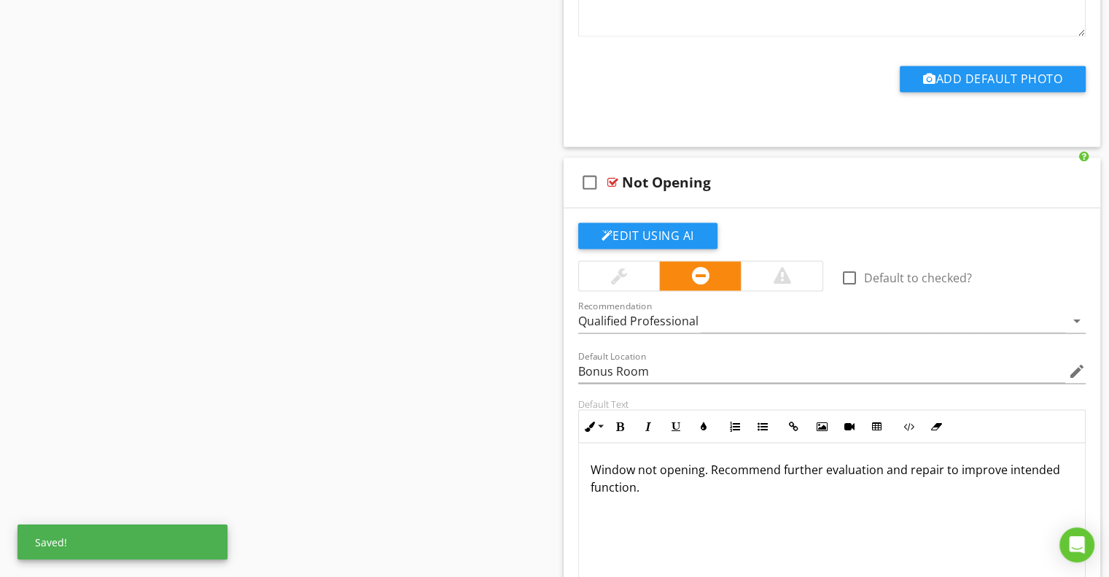
scroll to position [8095, 0]
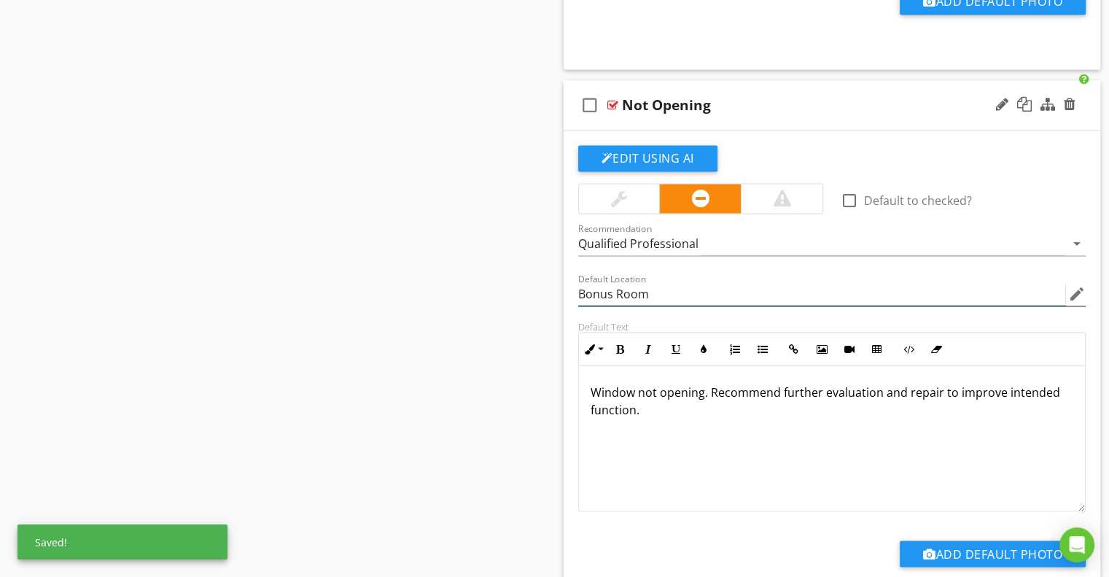
click at [594, 282] on input "Bonus Room" at bounding box center [822, 294] width 488 height 24
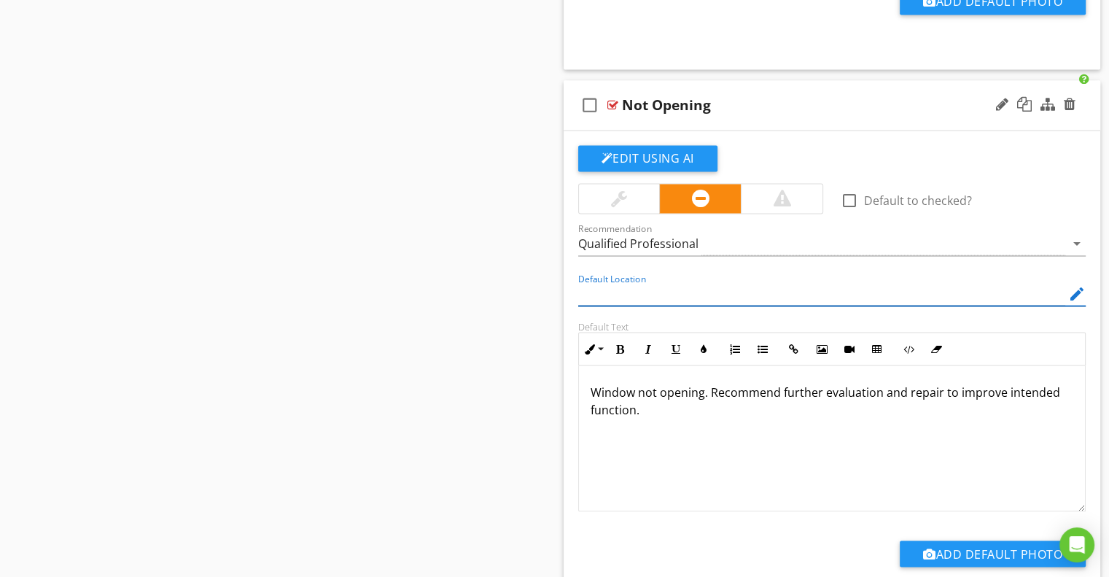
click at [572, 292] on div "Default Location edit" at bounding box center [833, 295] width 526 height 50
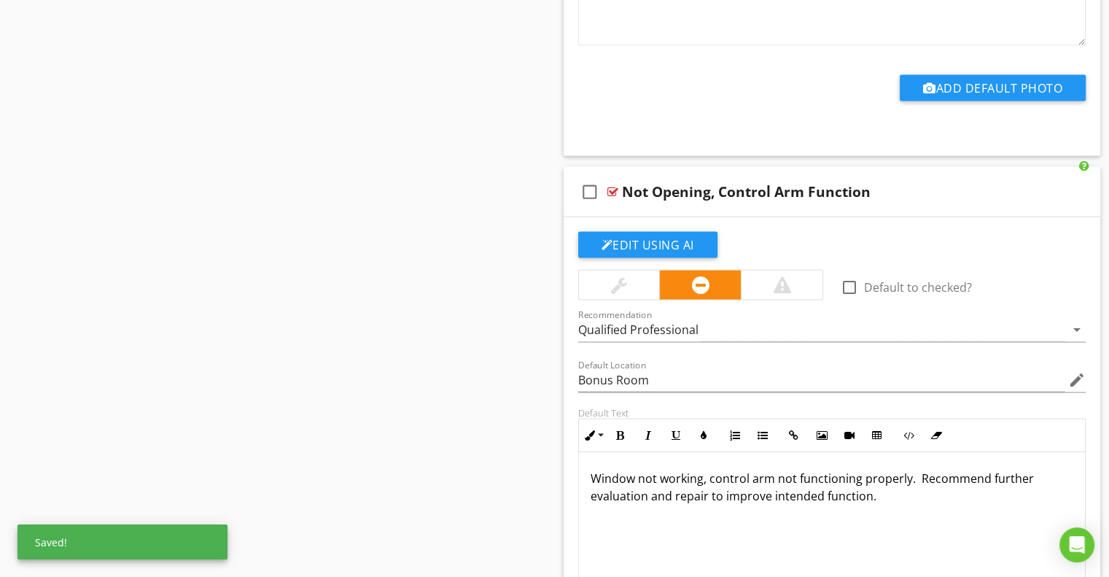
scroll to position [8678, 0]
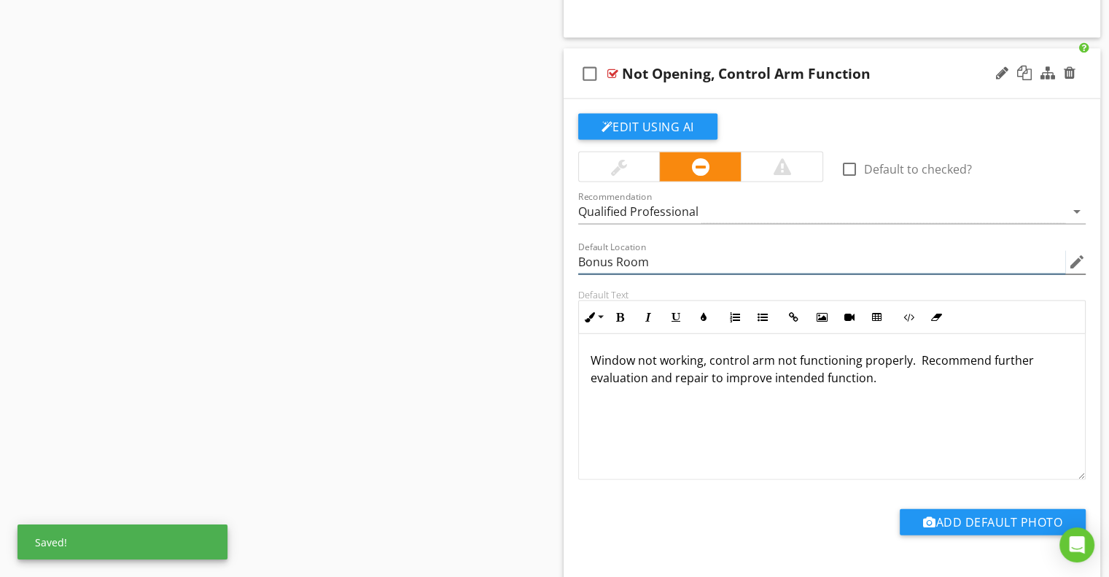
click at [601, 252] on input "Bonus Room" at bounding box center [822, 262] width 488 height 24
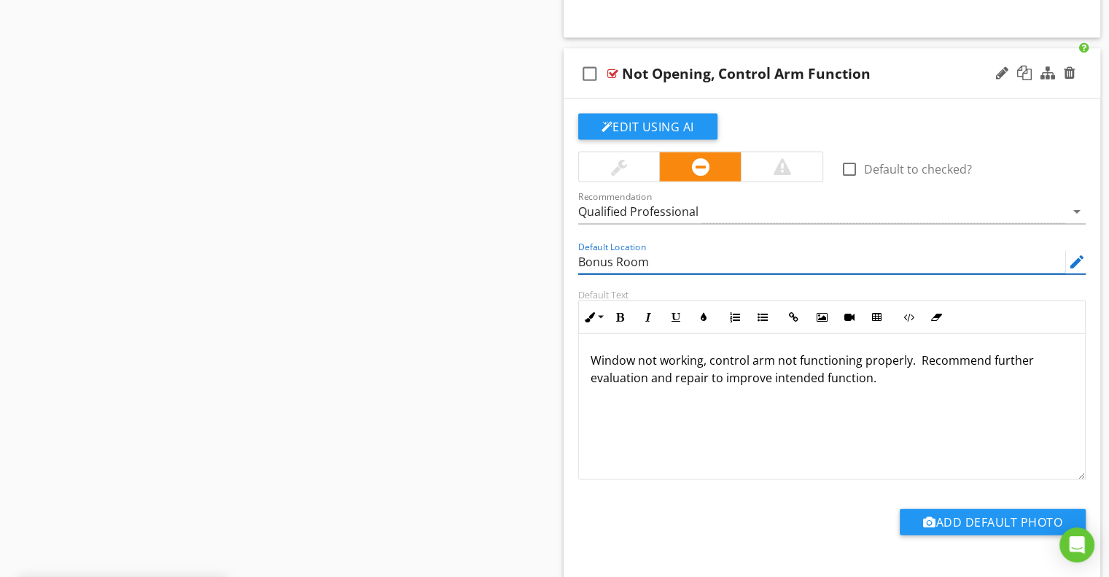
click at [601, 252] on input "Bonus Room" at bounding box center [822, 262] width 488 height 24
click at [572, 270] on div "Default Location edit" at bounding box center [833, 263] width 526 height 50
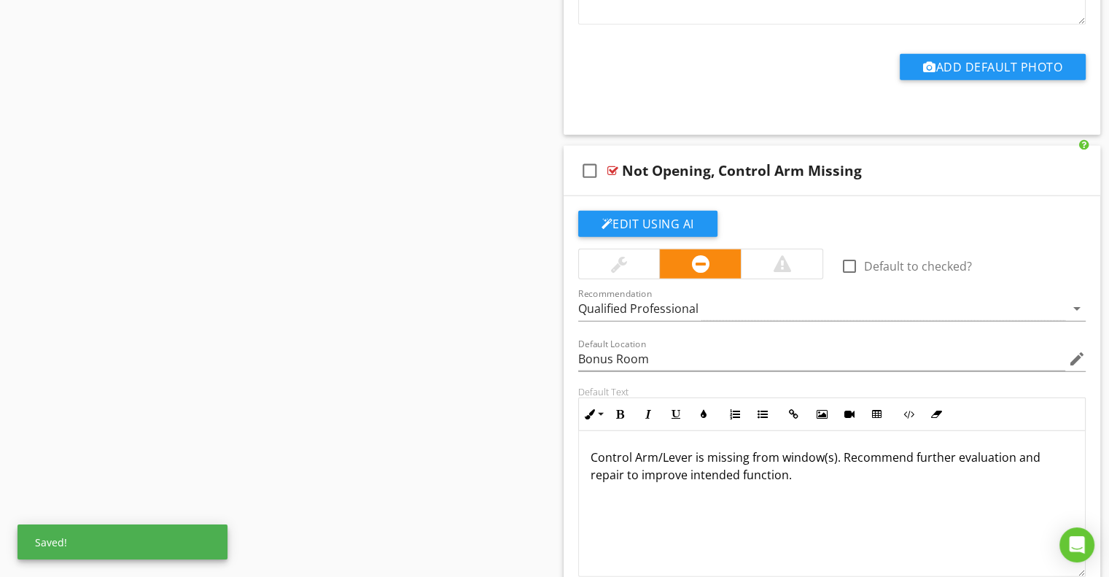
scroll to position [9189, 0]
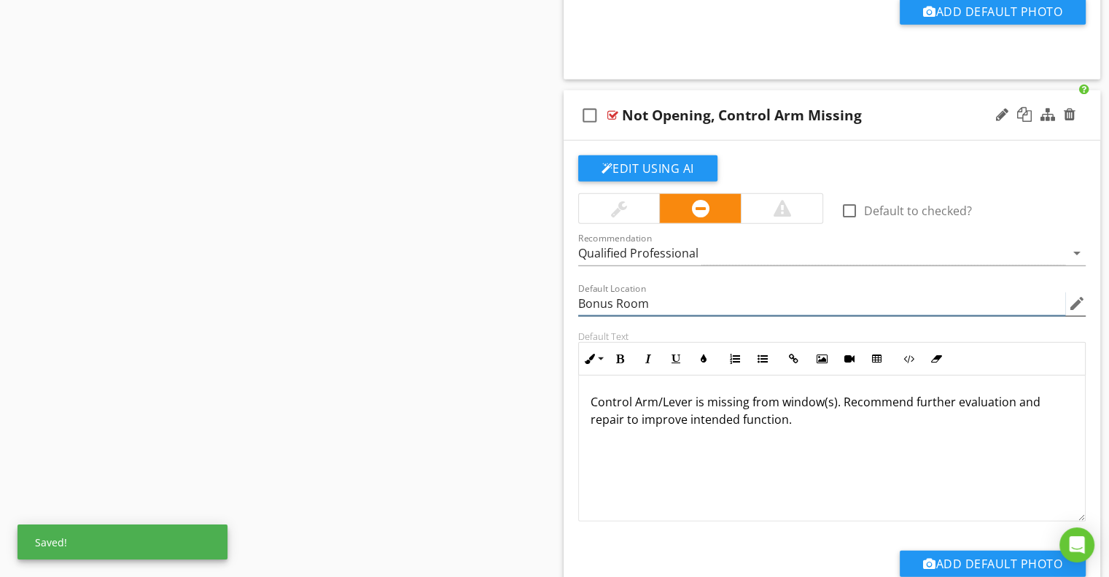
click at [595, 292] on input "Bonus Room" at bounding box center [822, 304] width 488 height 24
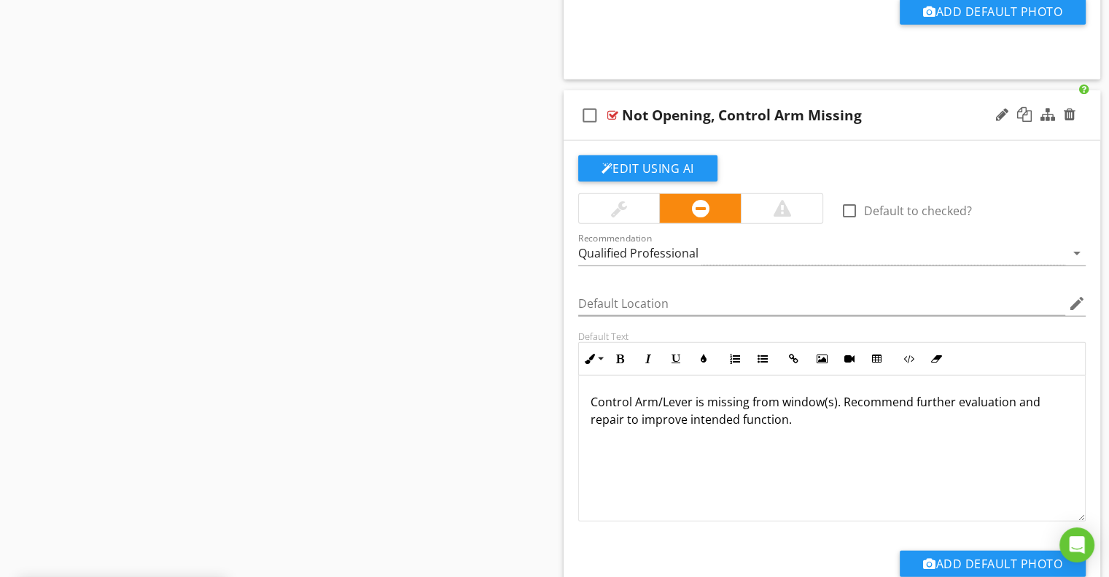
click at [570, 306] on div "Default Location edit" at bounding box center [833, 305] width 526 height 50
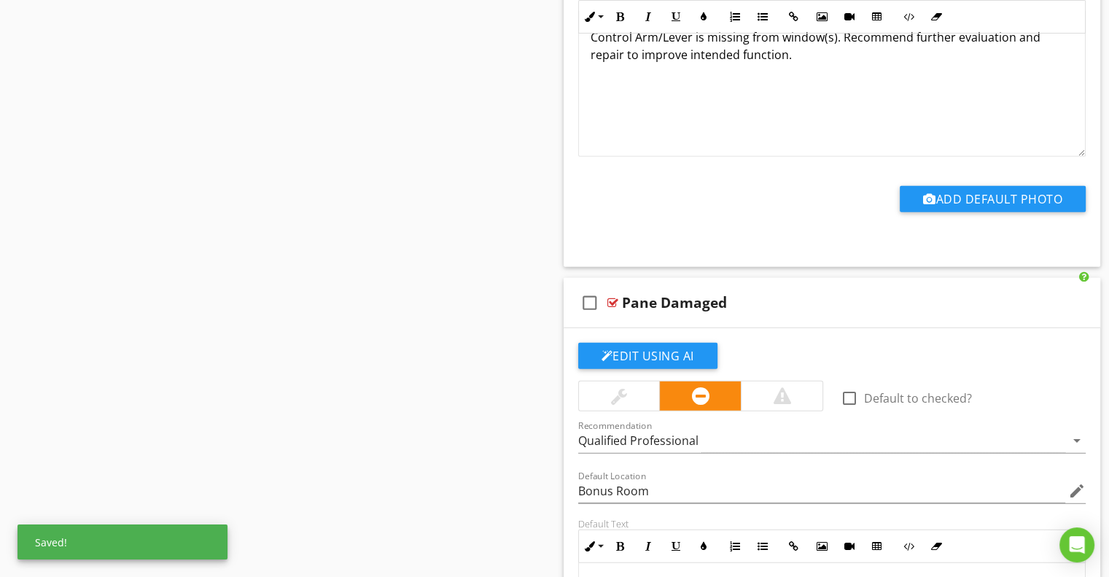
scroll to position [9772, 0]
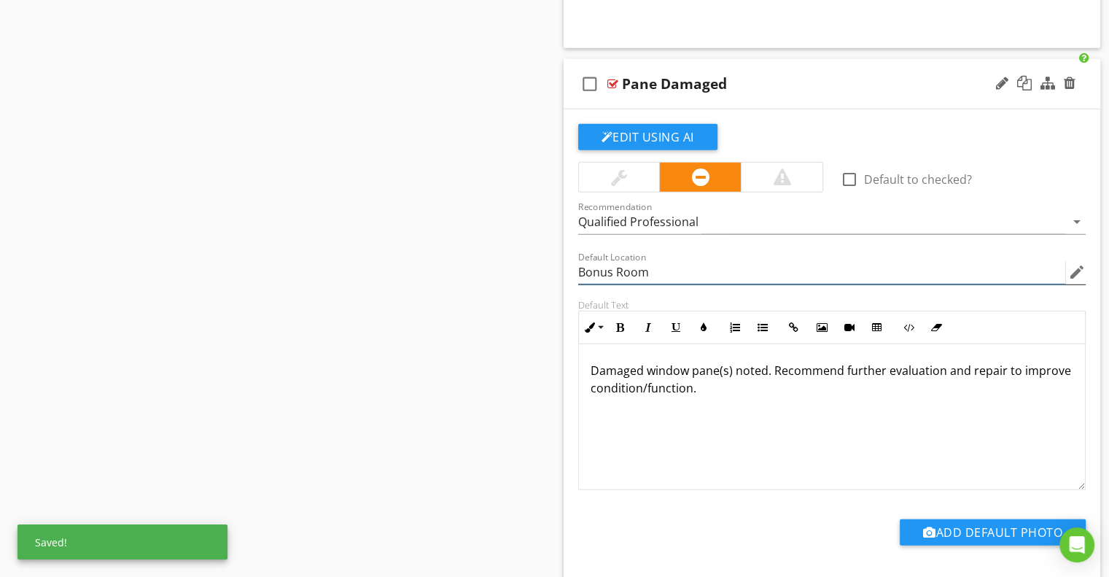
click at [592, 260] on input "Bonus Room" at bounding box center [822, 272] width 488 height 24
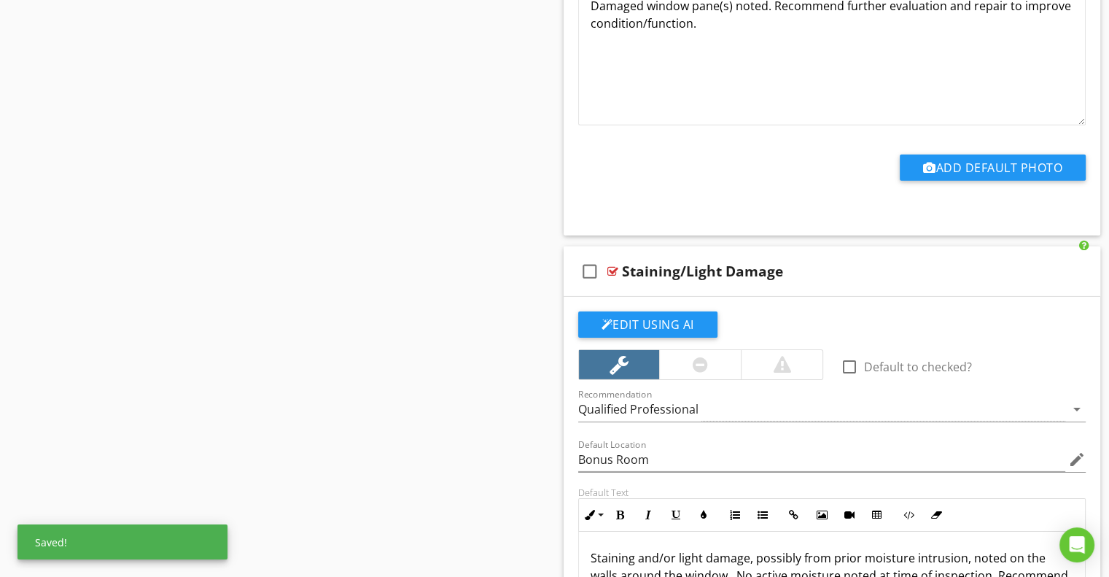
scroll to position [10356, 0]
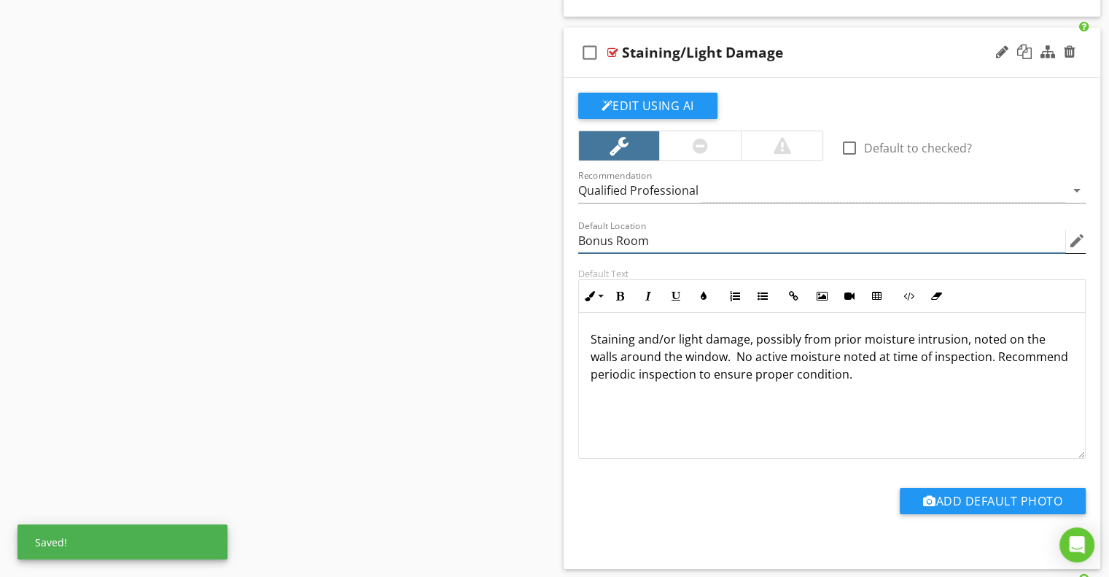
click at [589, 229] on input "Bonus Room" at bounding box center [822, 241] width 488 height 24
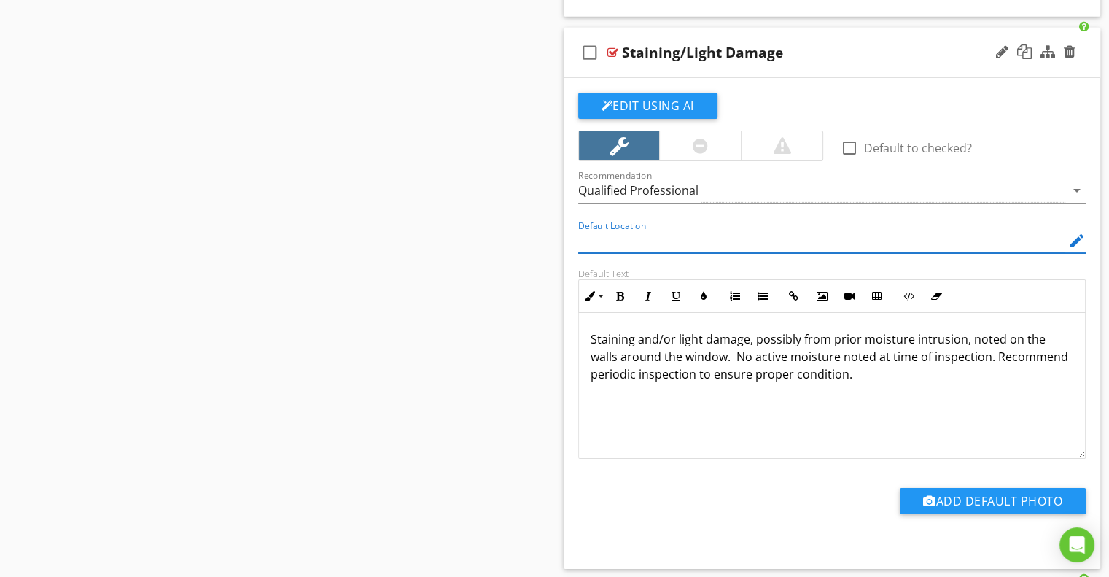
click at [564, 271] on div "Edit Using AI check_box_outline_blank Default to checked? Recommendation Qualif…" at bounding box center [832, 323] width 537 height 491
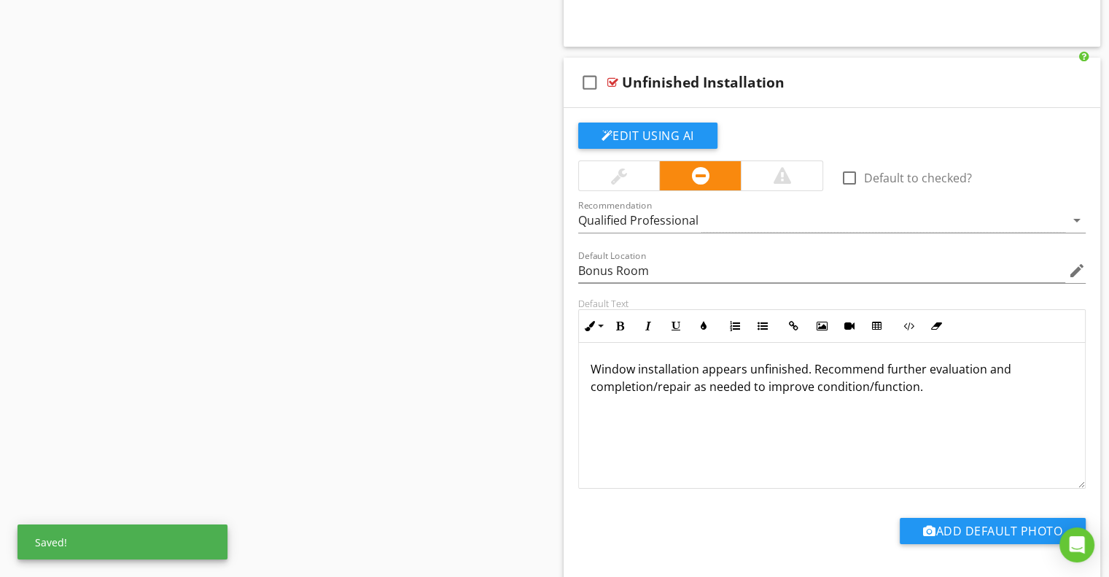
scroll to position [11012, 0]
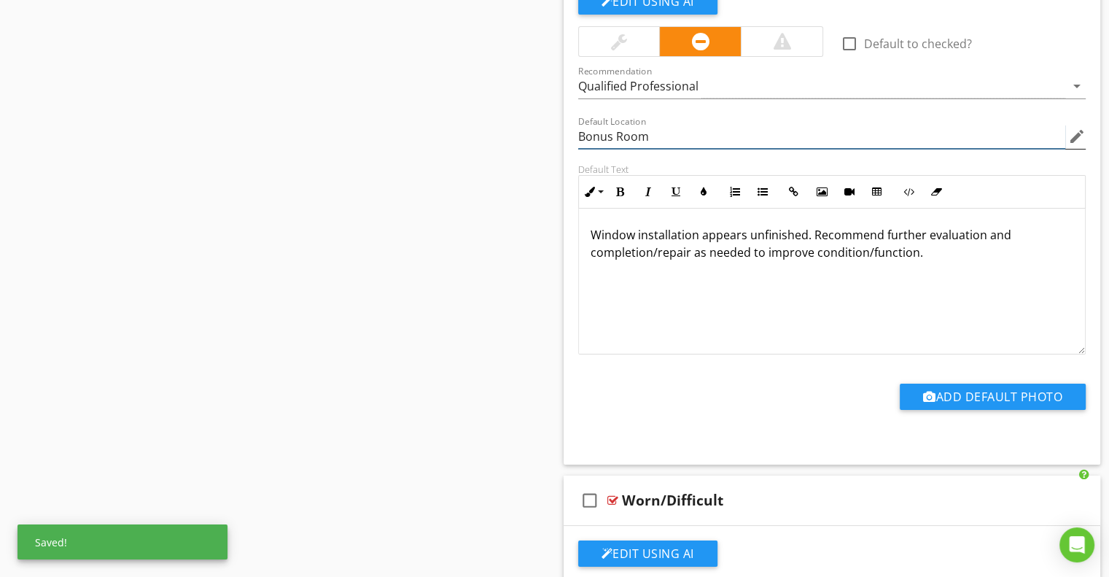
click at [606, 125] on input "Bonus Room" at bounding box center [822, 137] width 488 height 24
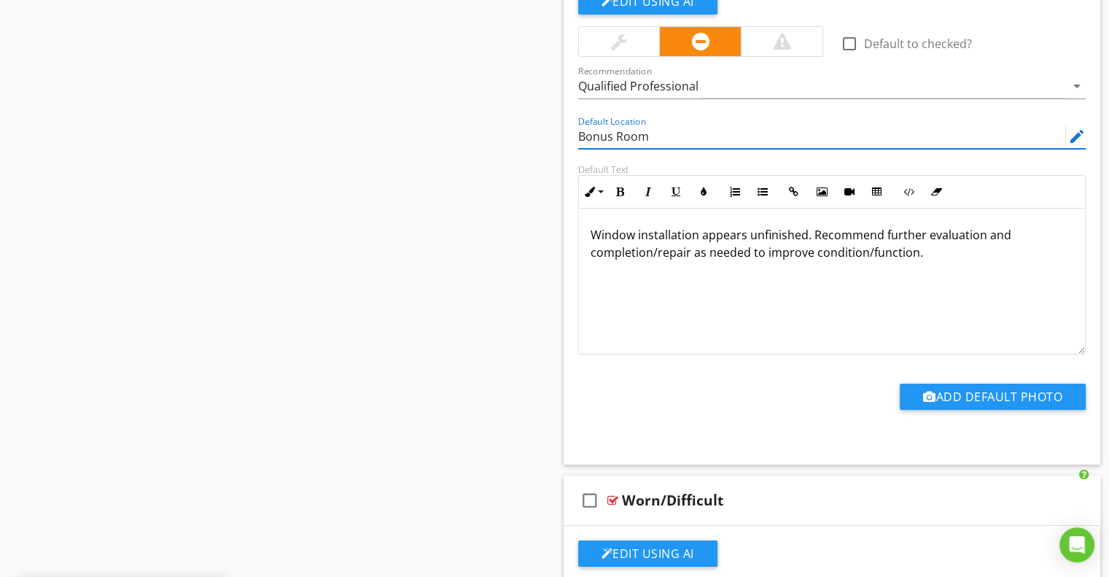
click at [606, 125] on input "Bonus Room" at bounding box center [822, 137] width 488 height 24
click at [570, 163] on div "Default Text Inline Style XLarge Large Normal Small Light Small/Light Bold Ital…" at bounding box center [833, 258] width 526 height 191
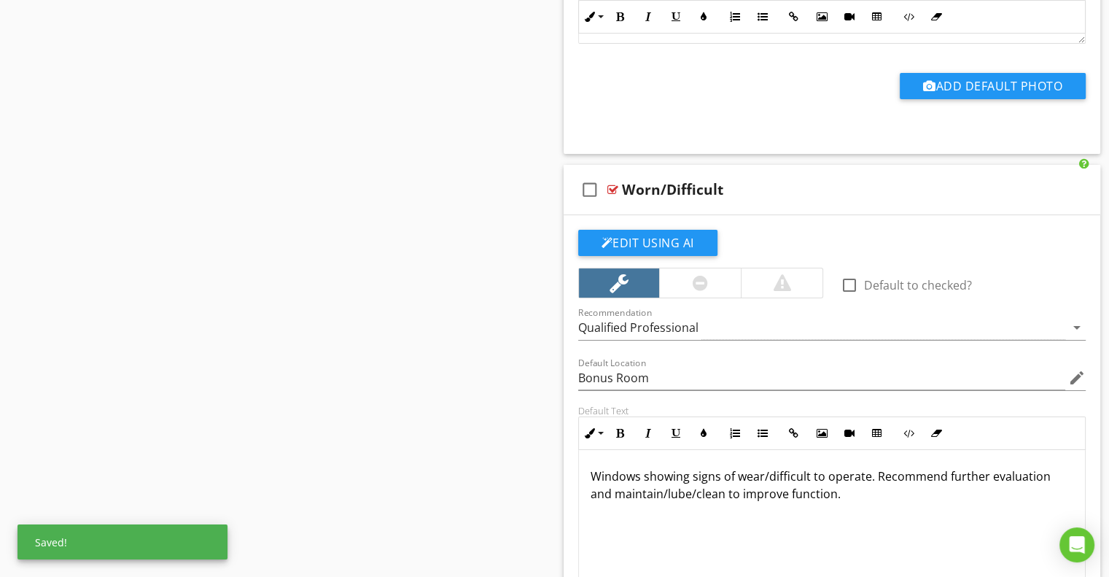
scroll to position [11377, 0]
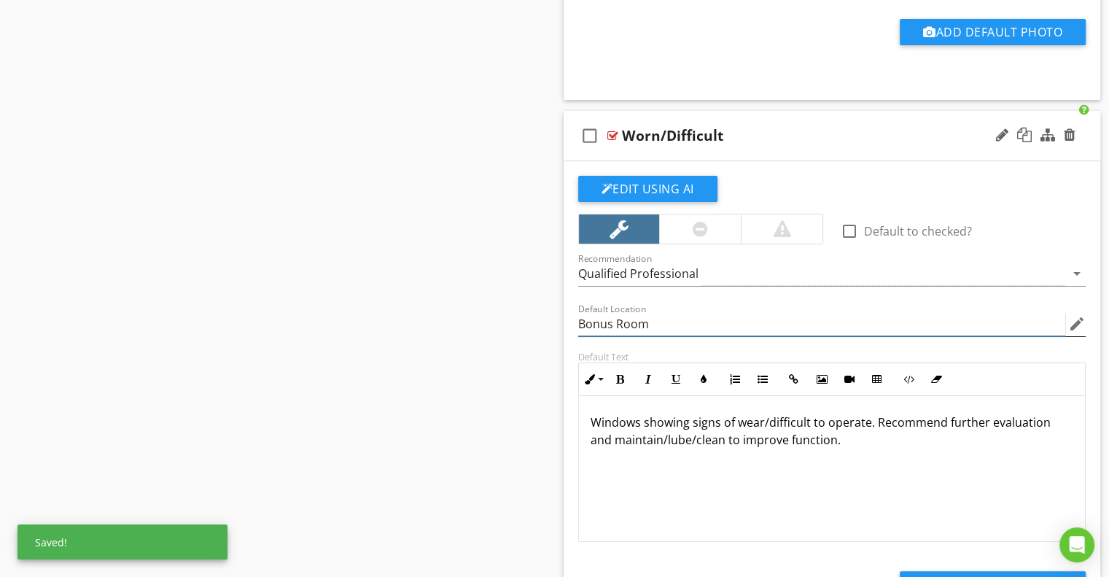
click at [599, 312] on input "Bonus Room" at bounding box center [822, 324] width 488 height 24
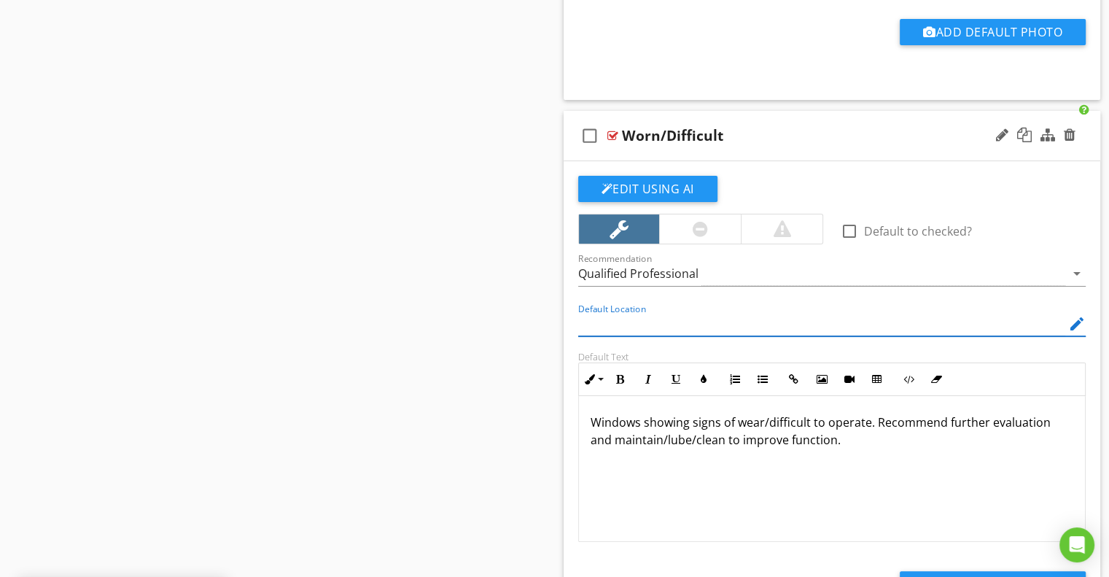
click at [572, 314] on div "Default Location edit" at bounding box center [833, 325] width 526 height 50
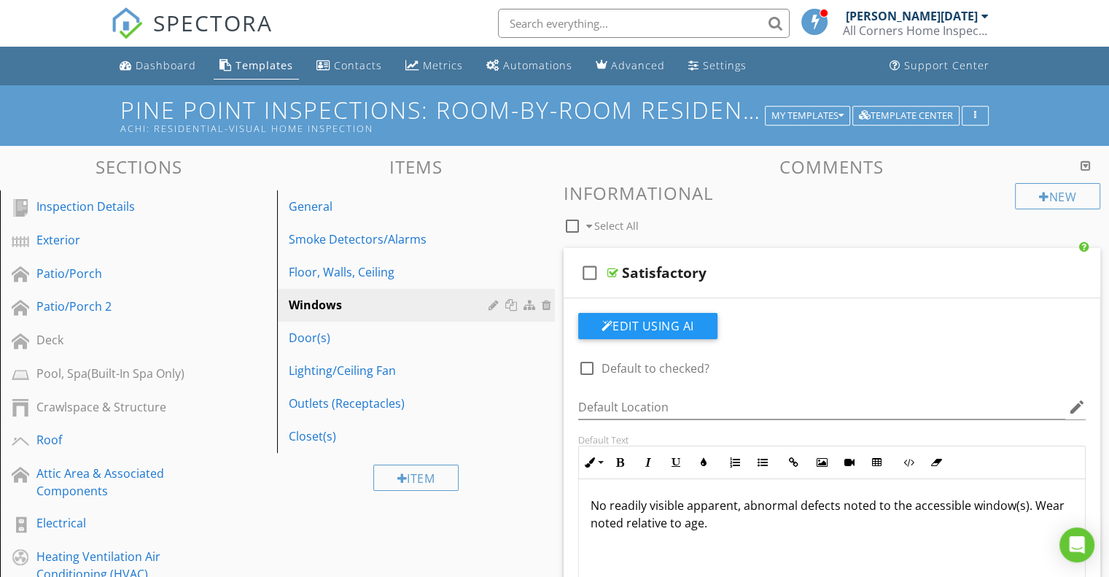
scroll to position [0, 0]
click at [313, 335] on div "Door(s)" at bounding box center [390, 338] width 203 height 18
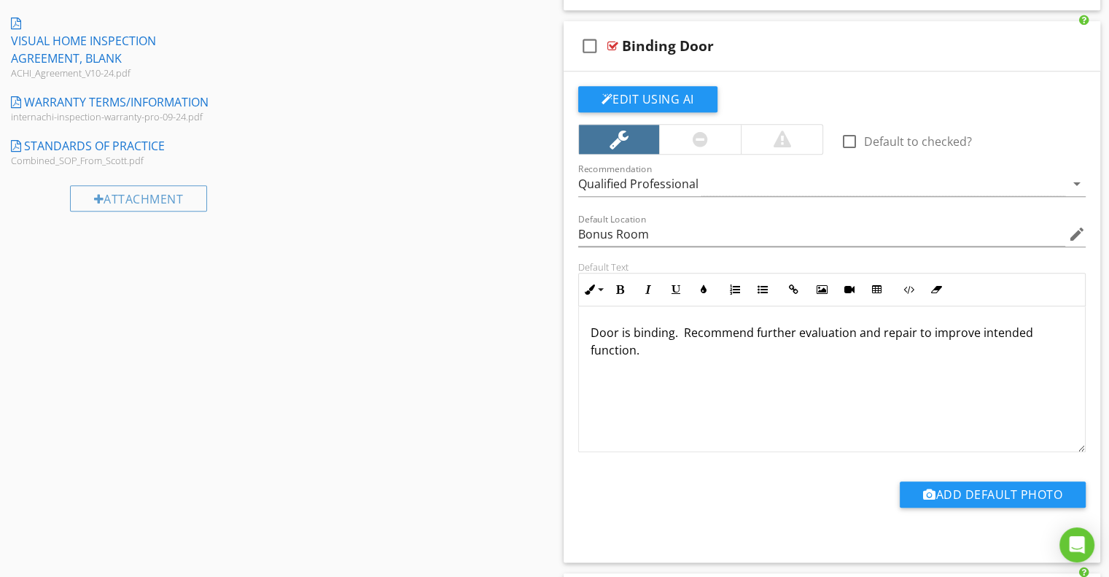
scroll to position [1531, 0]
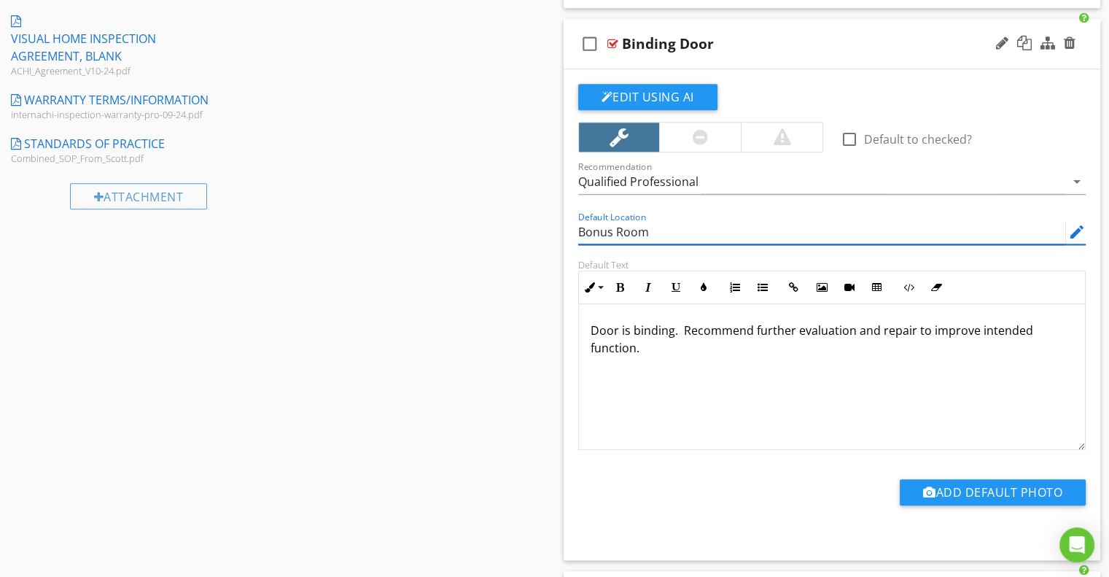
click at [611, 227] on input "Bonus Room" at bounding box center [822, 232] width 488 height 24
click at [564, 259] on div "Edit Using AI check_box_outline_blank Default to checked? Recommendation Qualif…" at bounding box center [832, 314] width 537 height 491
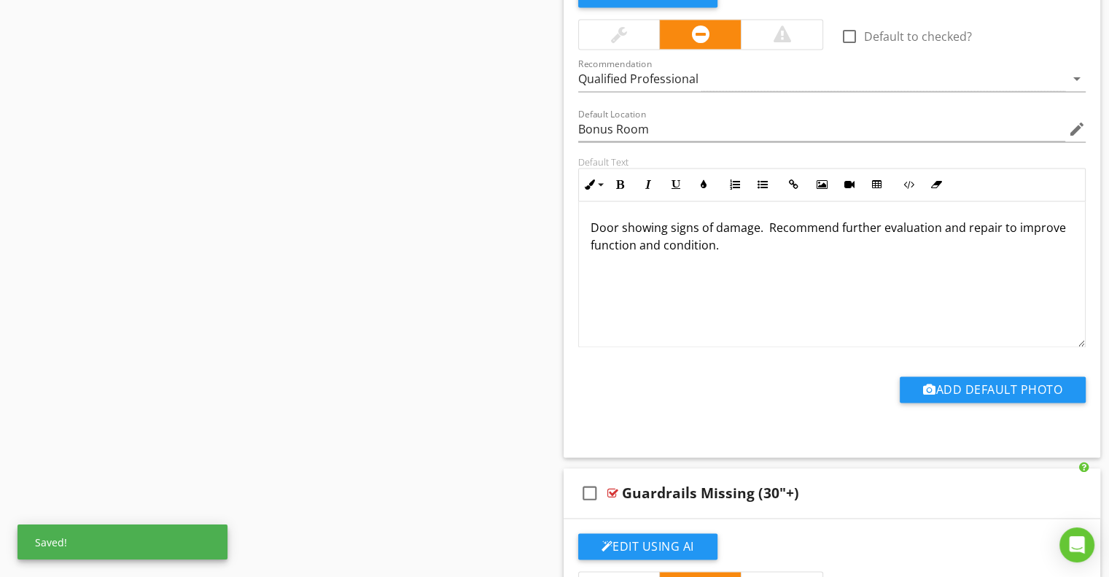
scroll to position [2188, 0]
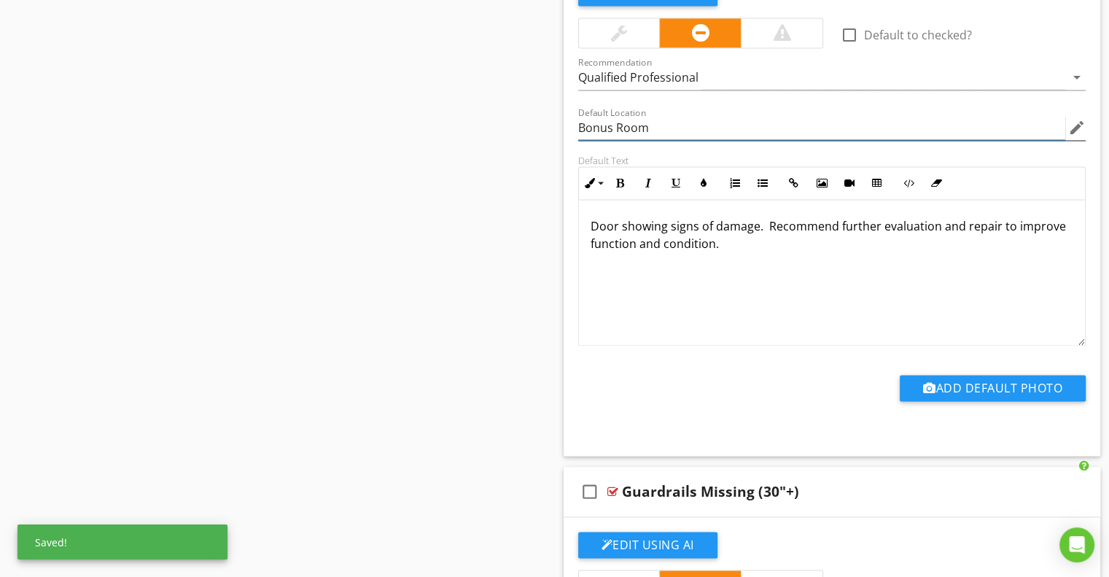
click at [591, 123] on input "Bonus Room" at bounding box center [822, 128] width 488 height 24
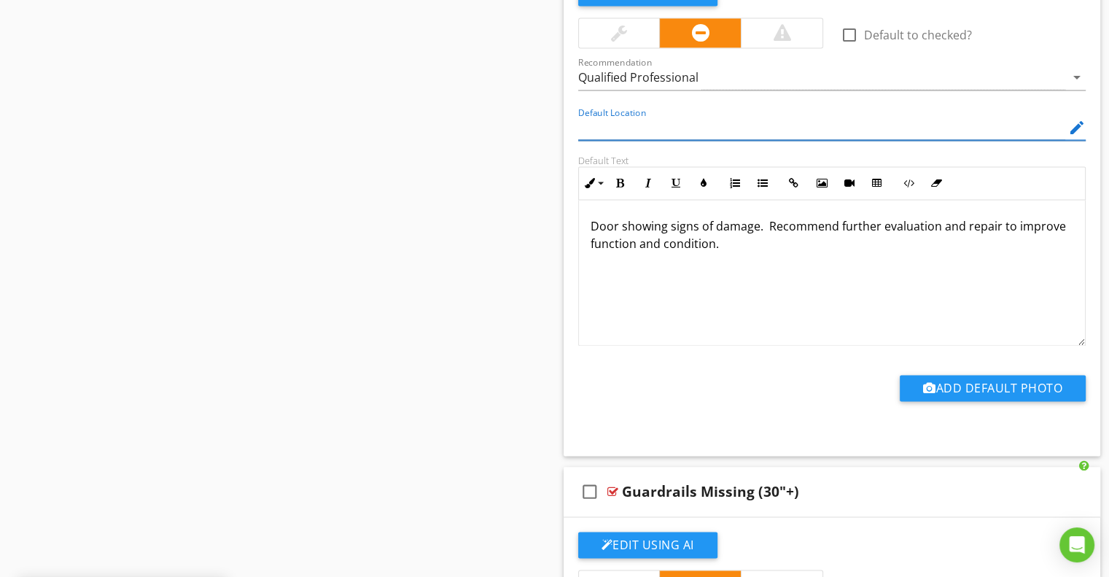
click at [570, 146] on div "Default Location edit" at bounding box center [833, 129] width 526 height 50
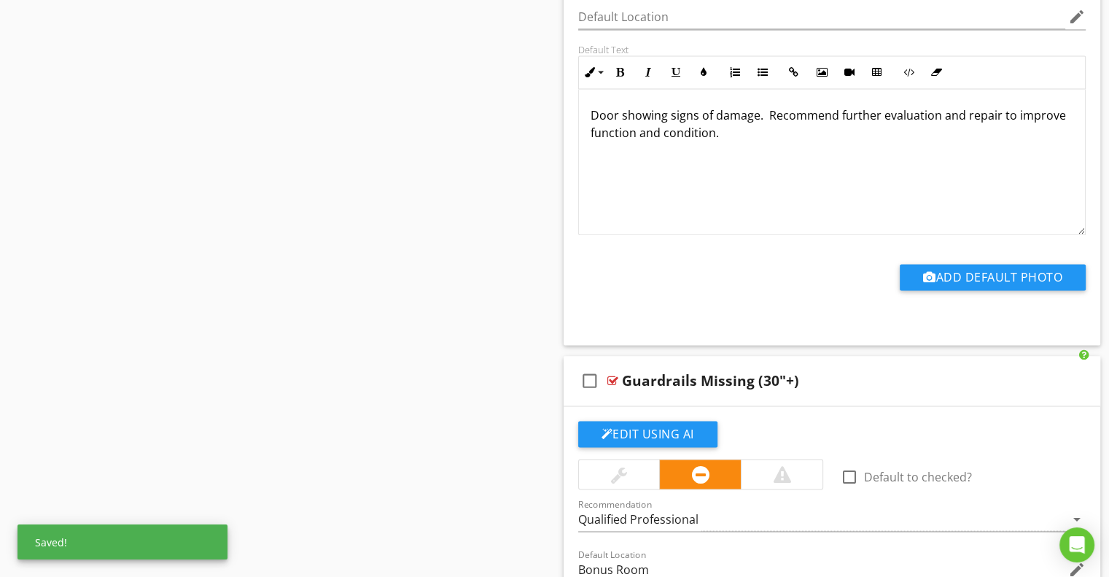
scroll to position [2480, 0]
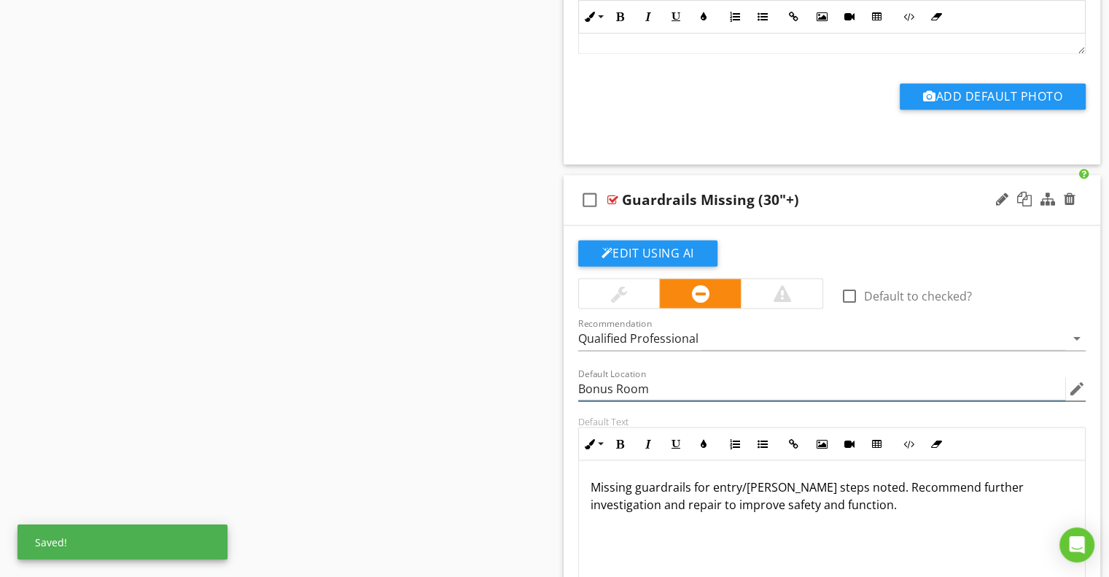
click at [602, 387] on input "Bonus Room" at bounding box center [822, 388] width 488 height 24
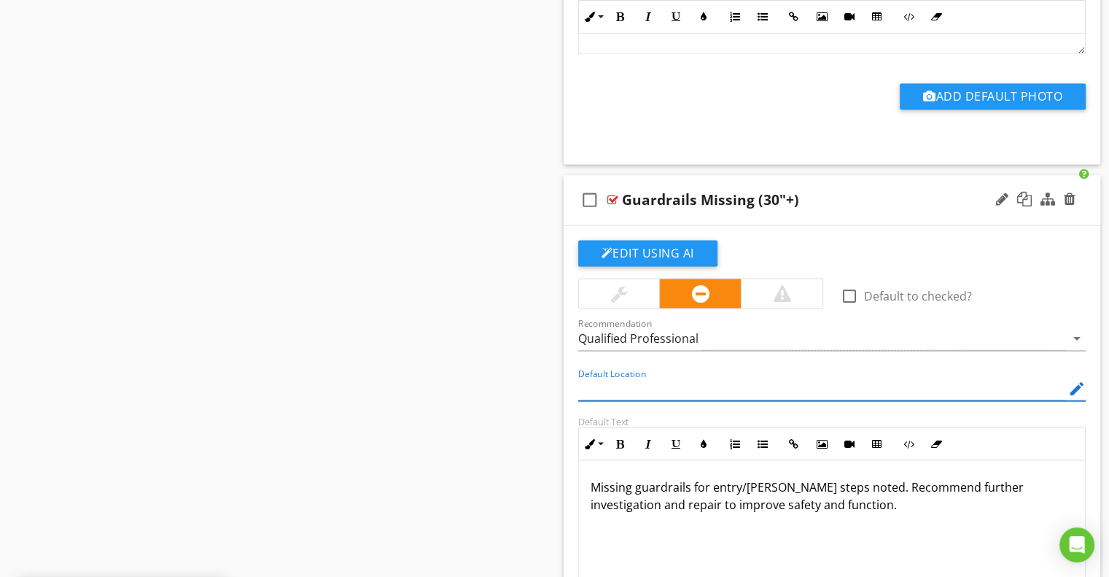
click at [571, 387] on div "Default Location edit" at bounding box center [833, 390] width 526 height 50
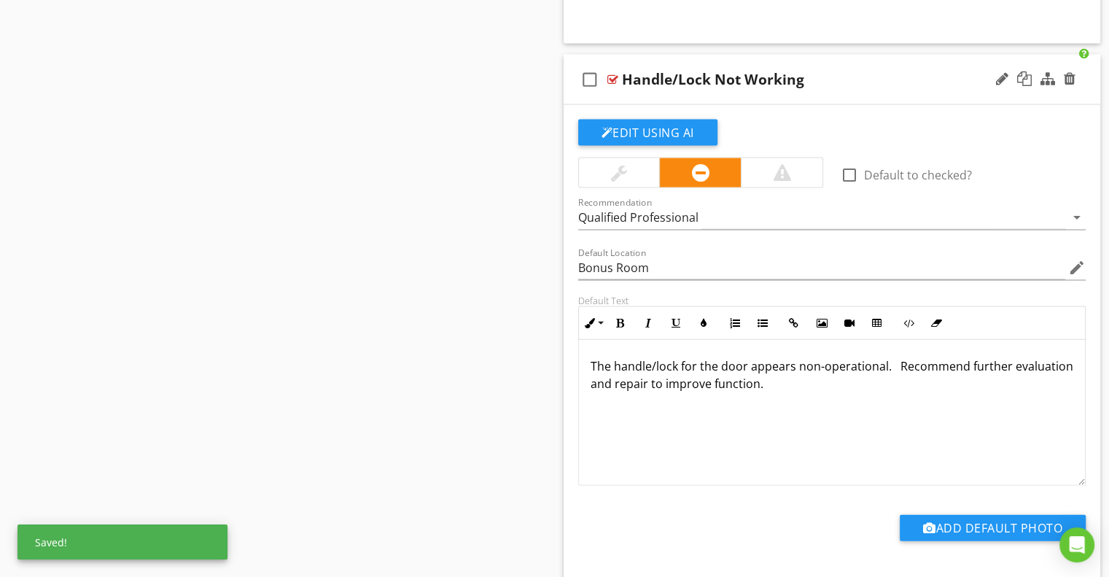
scroll to position [3209, 0]
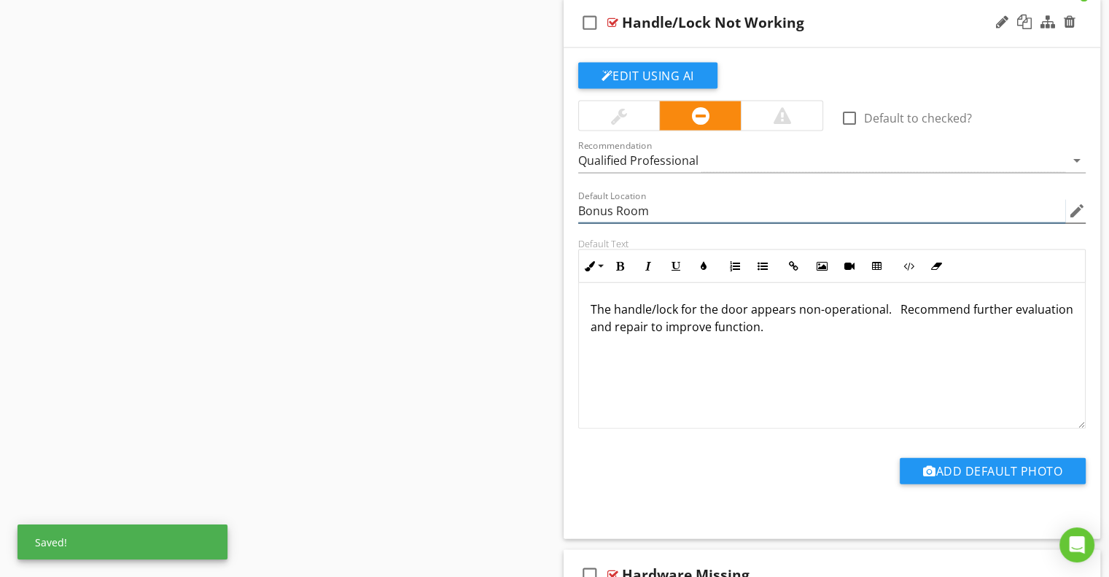
click at [591, 201] on input "Bonus Room" at bounding box center [822, 211] width 488 height 24
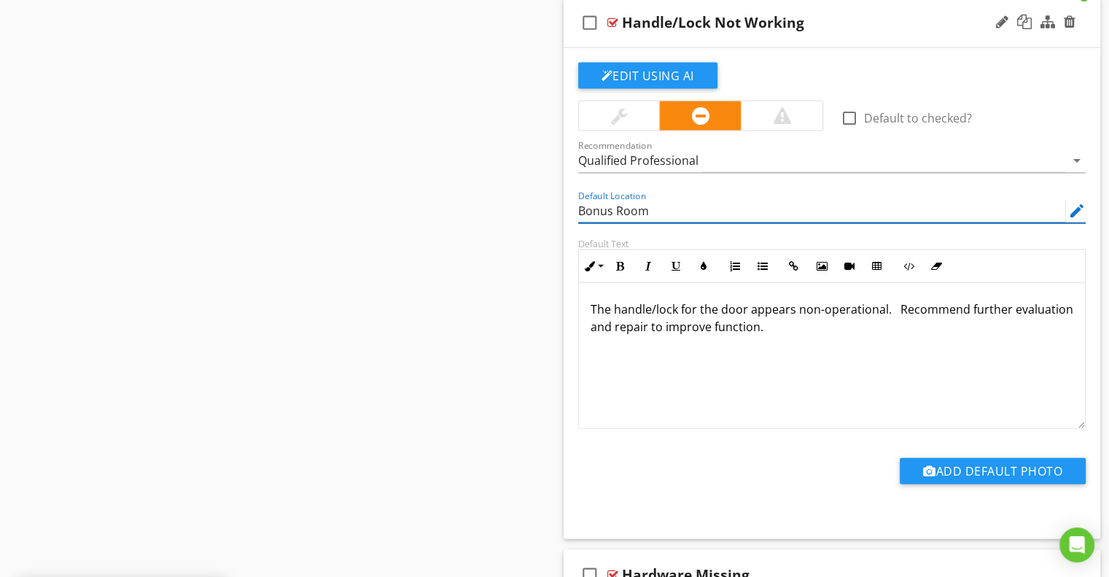
click at [591, 201] on input "Bonus Room" at bounding box center [822, 211] width 488 height 24
click at [568, 212] on div "Edit Using AI check_box_outline_blank Default to checked? Recommendation Qualif…" at bounding box center [832, 293] width 537 height 491
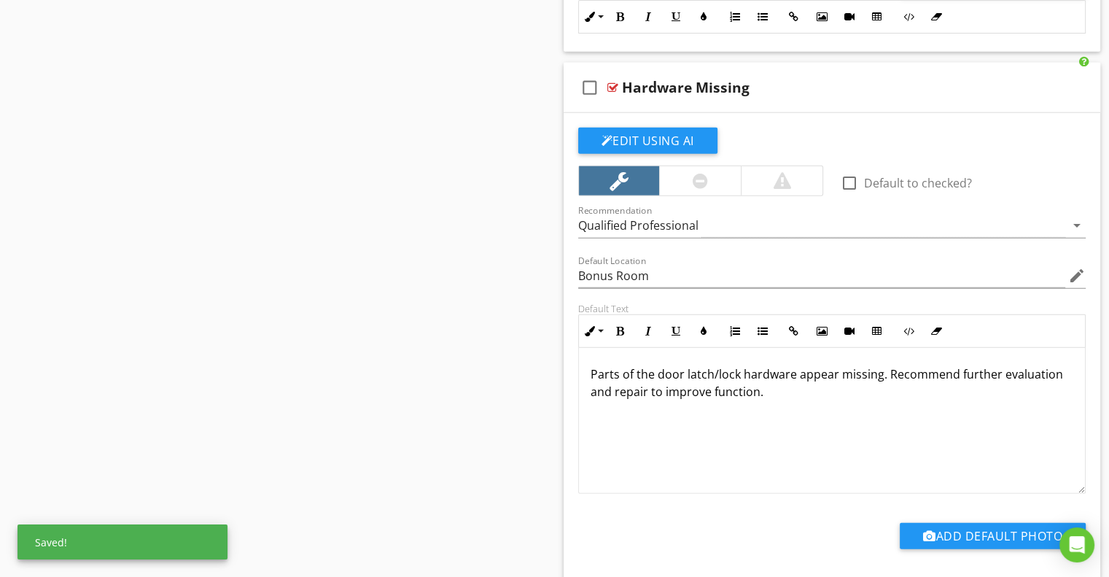
scroll to position [3719, 0]
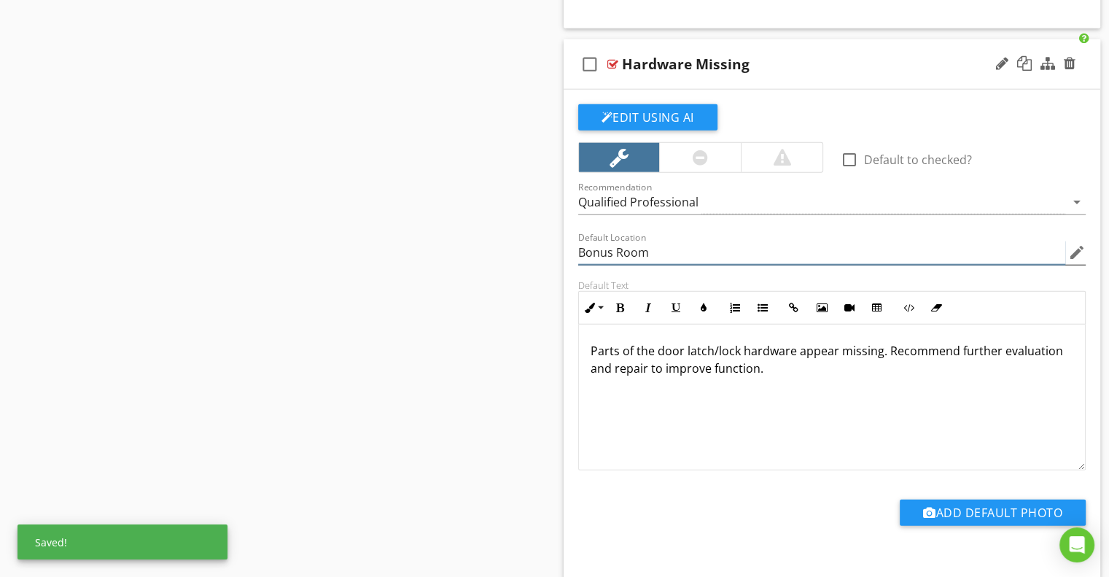
click at [599, 246] on input "Bonus Room" at bounding box center [822, 253] width 488 height 24
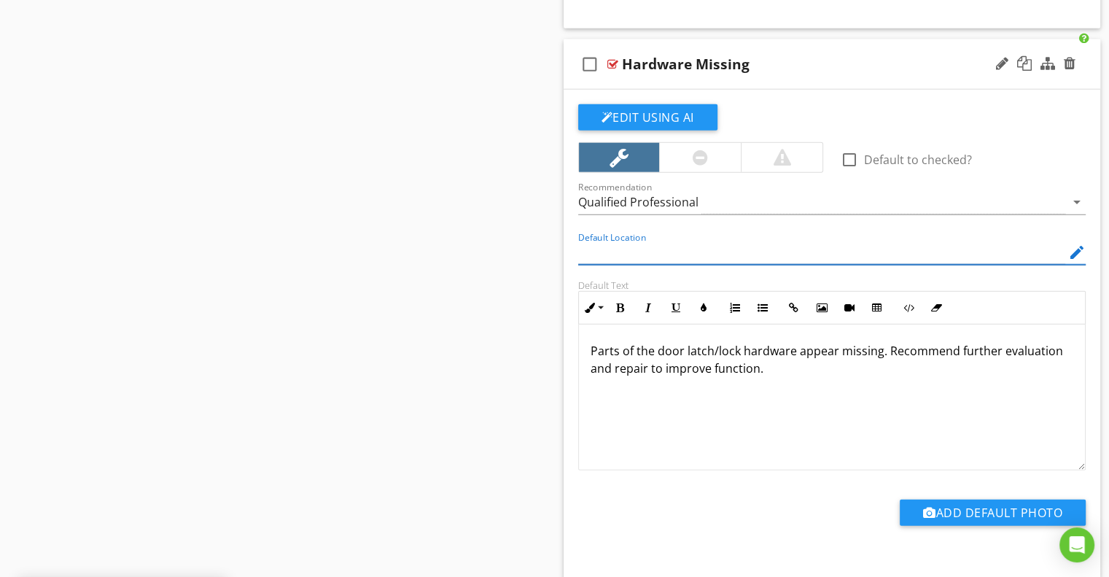
click at [575, 249] on div "Default Location edit" at bounding box center [833, 254] width 526 height 50
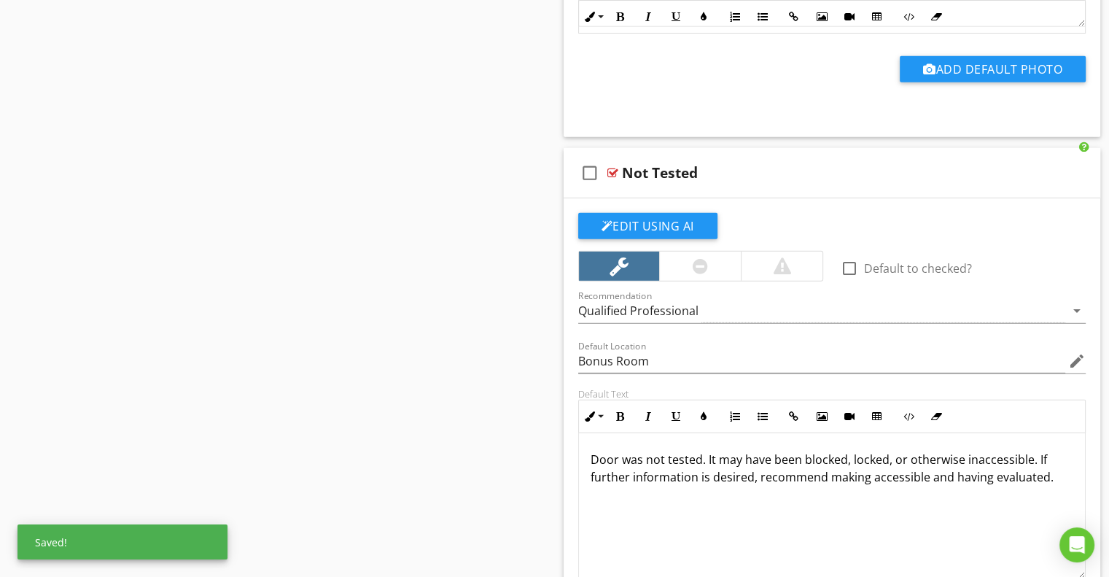
scroll to position [4303, 0]
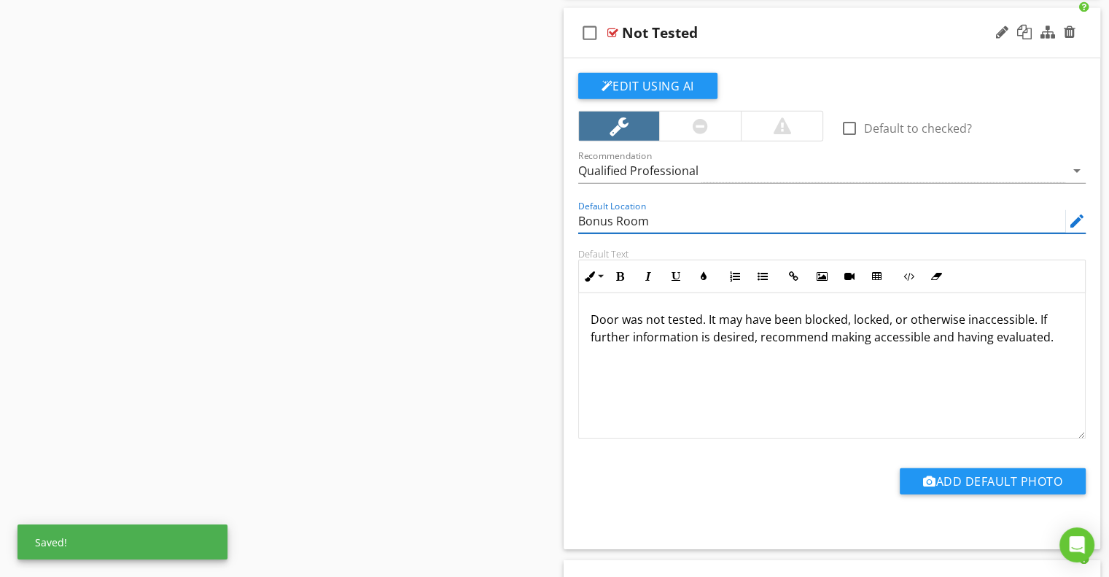
click at [602, 210] on input "Bonus Room" at bounding box center [822, 221] width 488 height 24
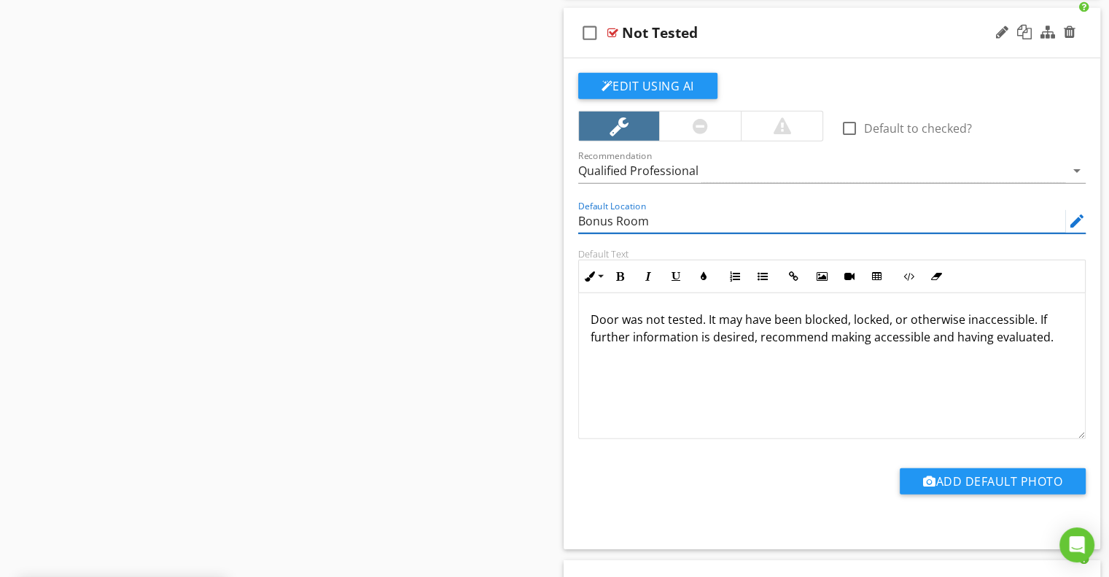
click at [602, 210] on input "Bonus Room" at bounding box center [822, 221] width 488 height 24
click at [575, 224] on div "Default Location edit" at bounding box center [833, 223] width 526 height 50
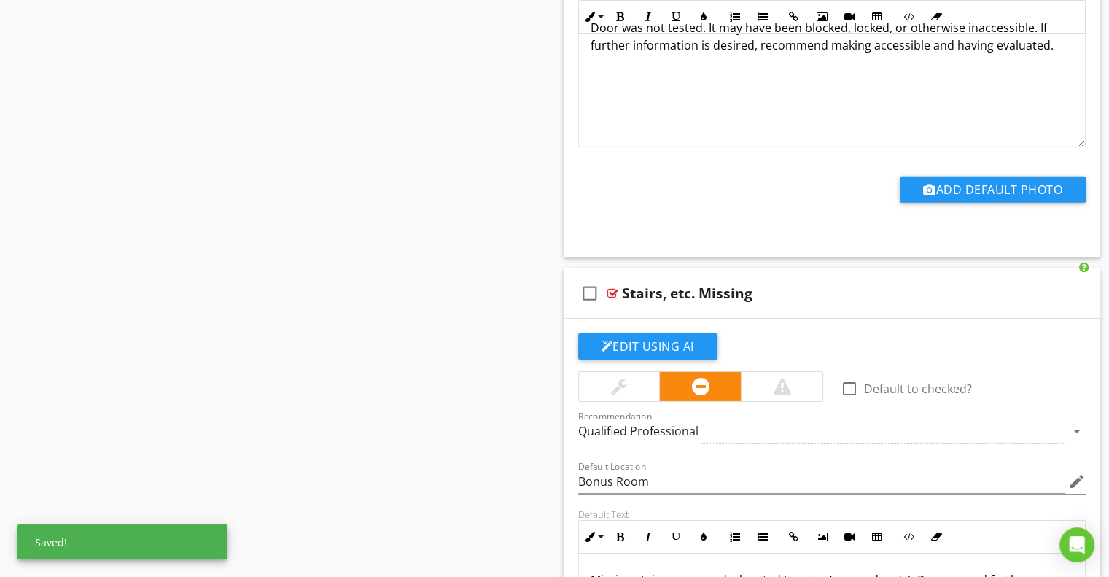
scroll to position [4886, 0]
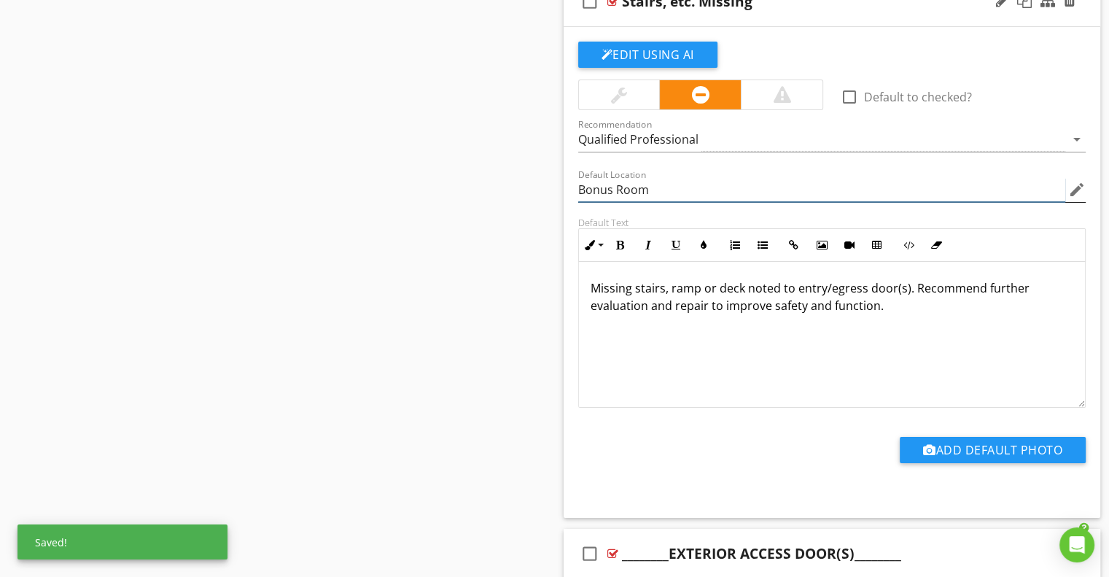
click at [596, 184] on input "Bonus Room" at bounding box center [822, 190] width 488 height 24
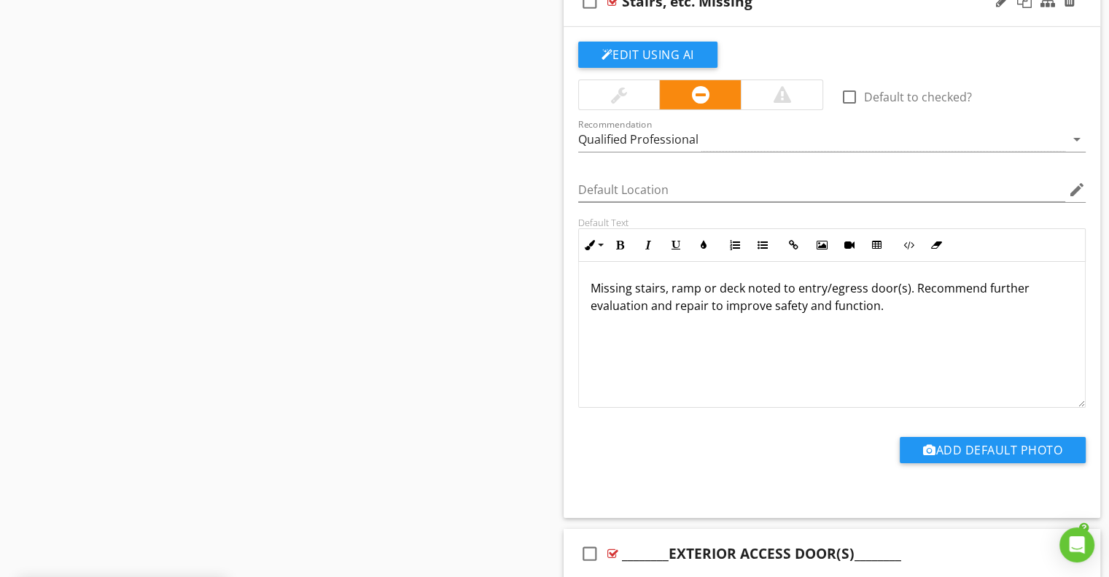
click at [568, 201] on div "Edit Using AI check_box_outline_blank Default to checked? Recommendation Qualif…" at bounding box center [832, 272] width 537 height 491
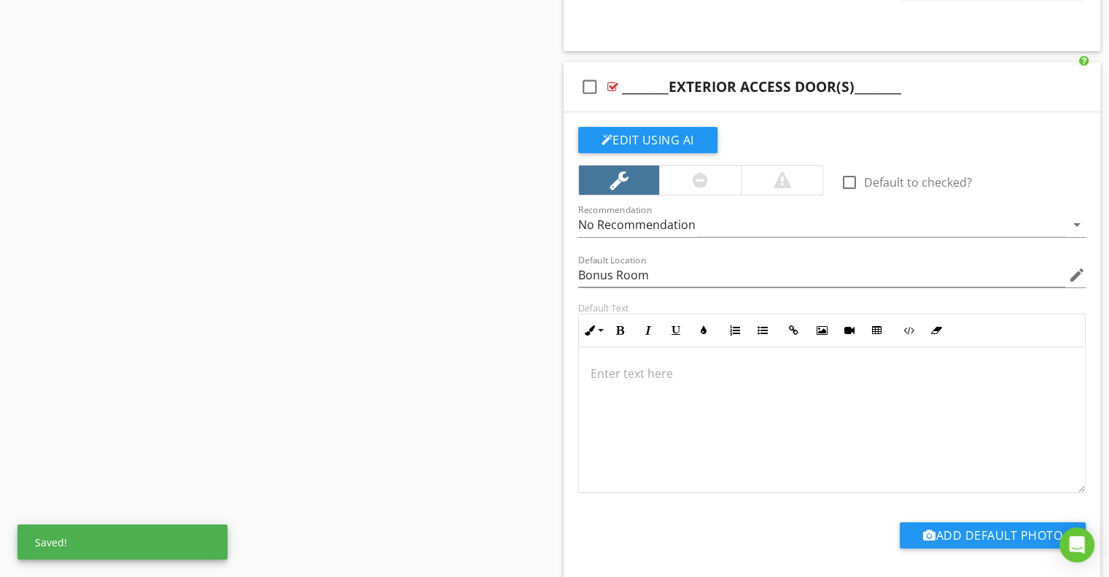
scroll to position [5397, 0]
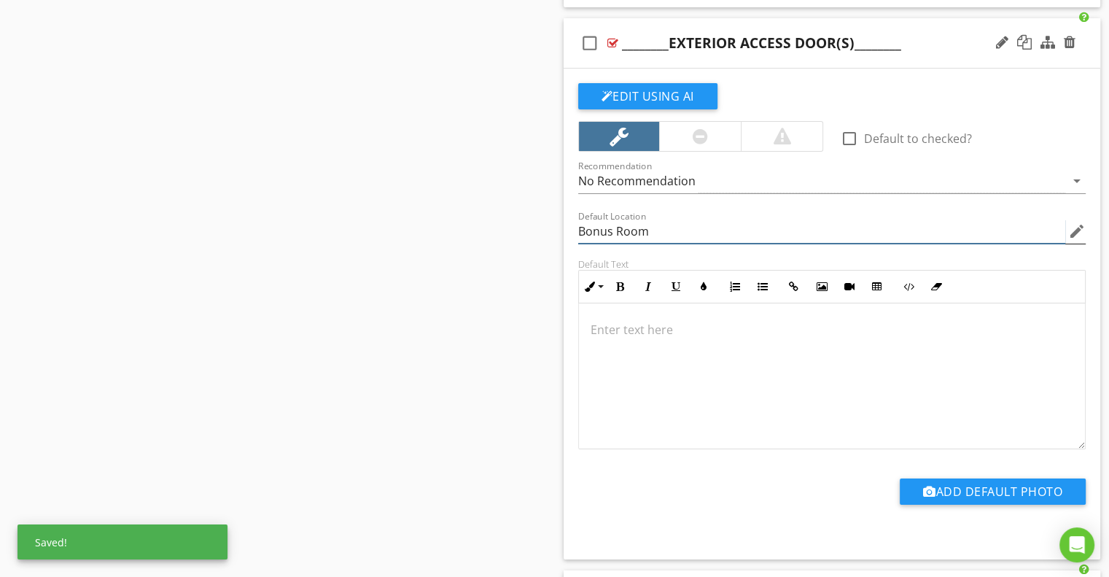
click at [597, 220] on input "Bonus Room" at bounding box center [822, 232] width 488 height 24
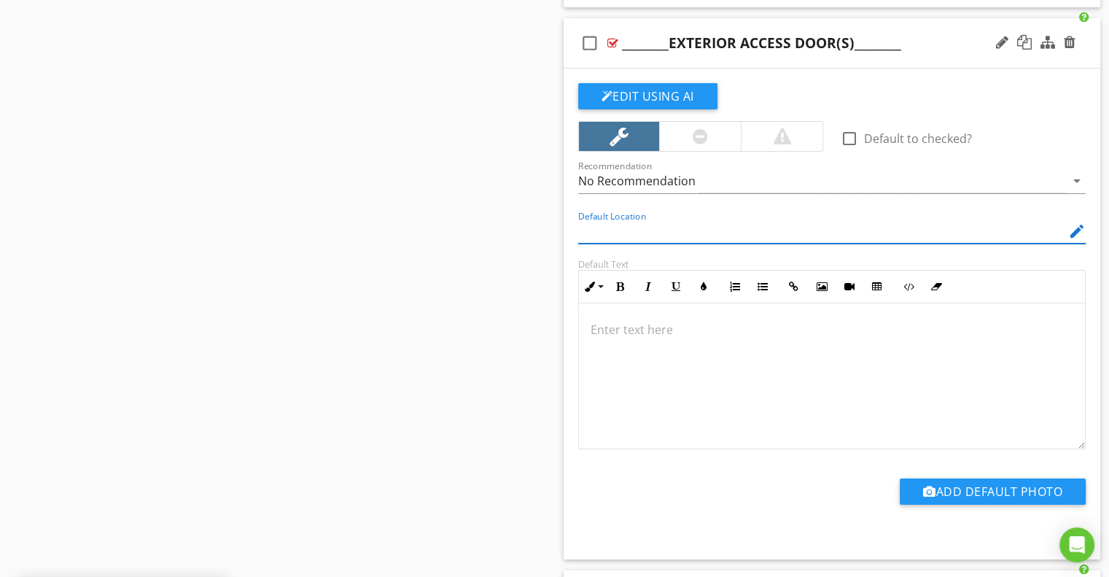
click at [570, 236] on div "Default Location edit" at bounding box center [833, 233] width 526 height 50
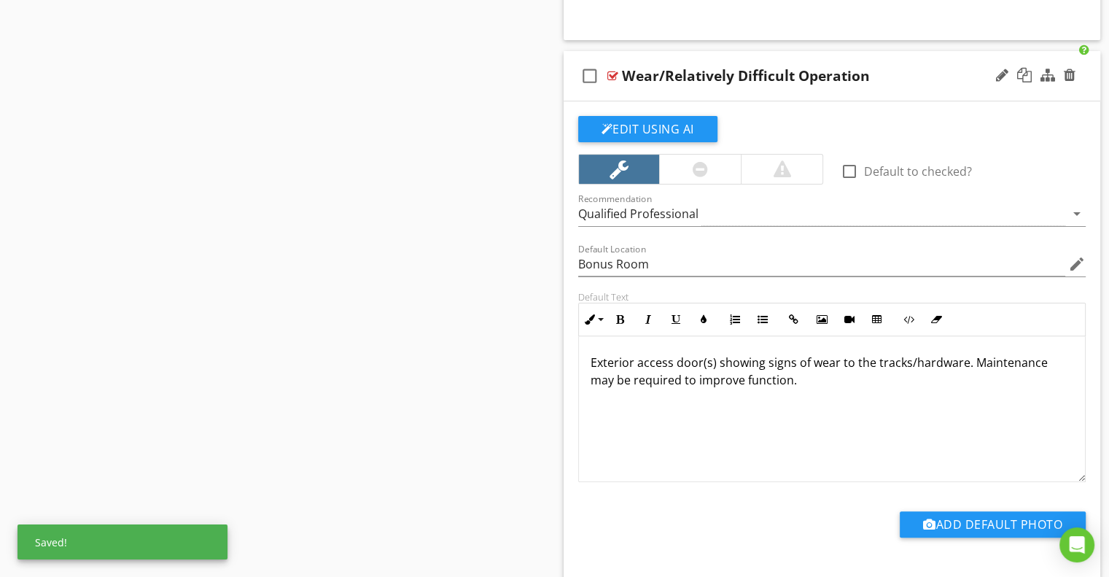
scroll to position [5980, 0]
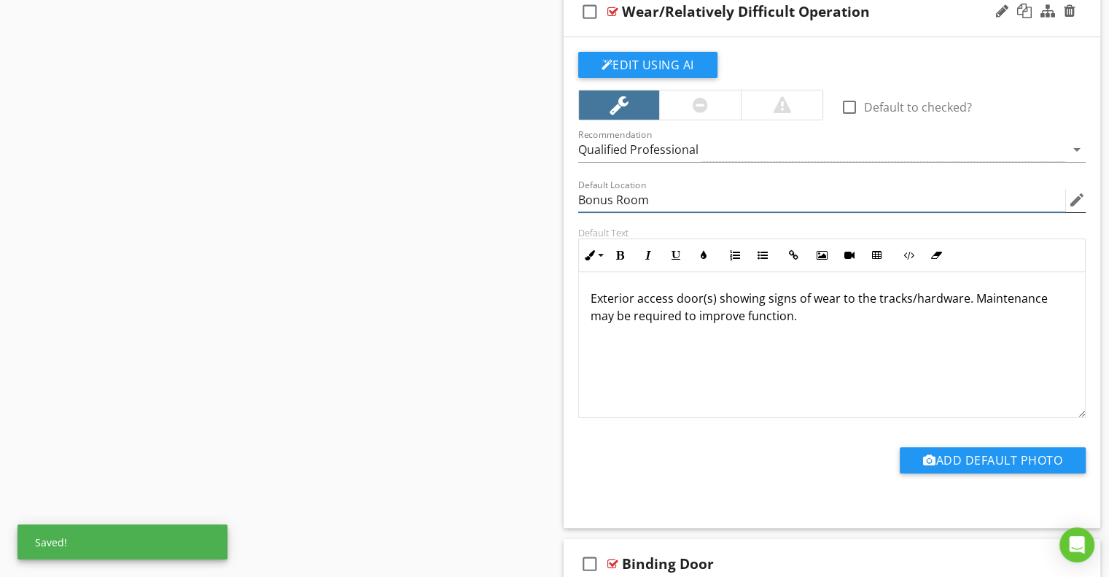
click at [616, 193] on input "Bonus Room" at bounding box center [822, 200] width 488 height 24
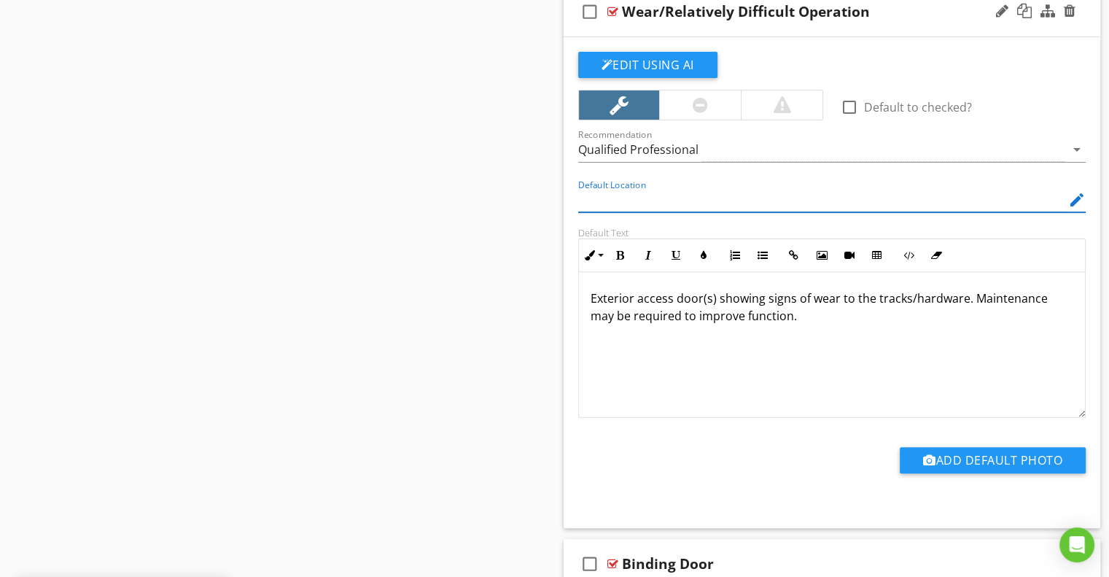
click at [568, 204] on div "Edit Using AI check_box_outline_blank Default to checked? Recommendation Qualif…" at bounding box center [832, 282] width 537 height 491
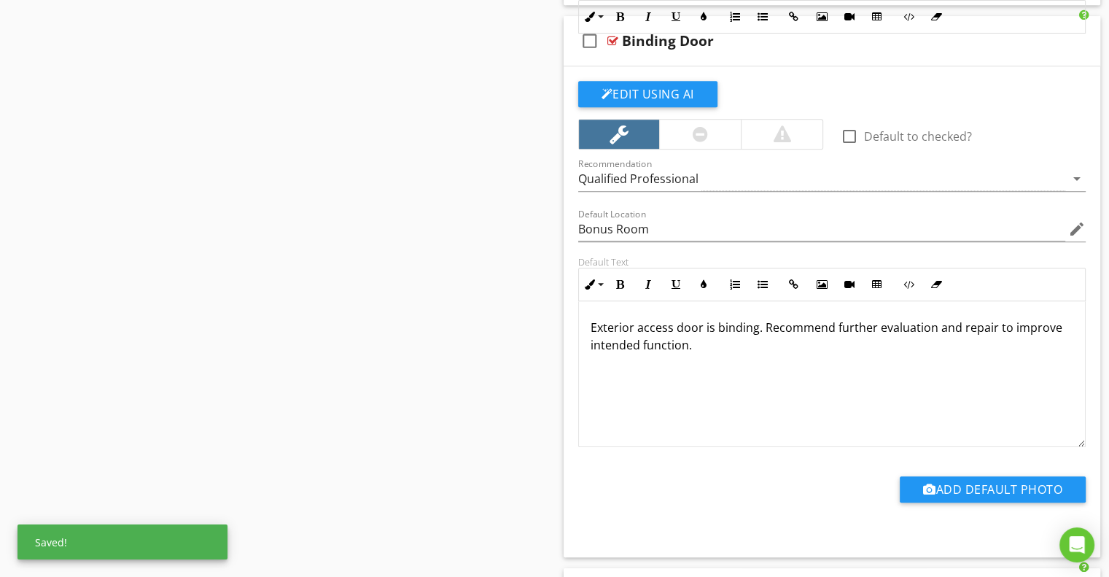
scroll to position [6564, 0]
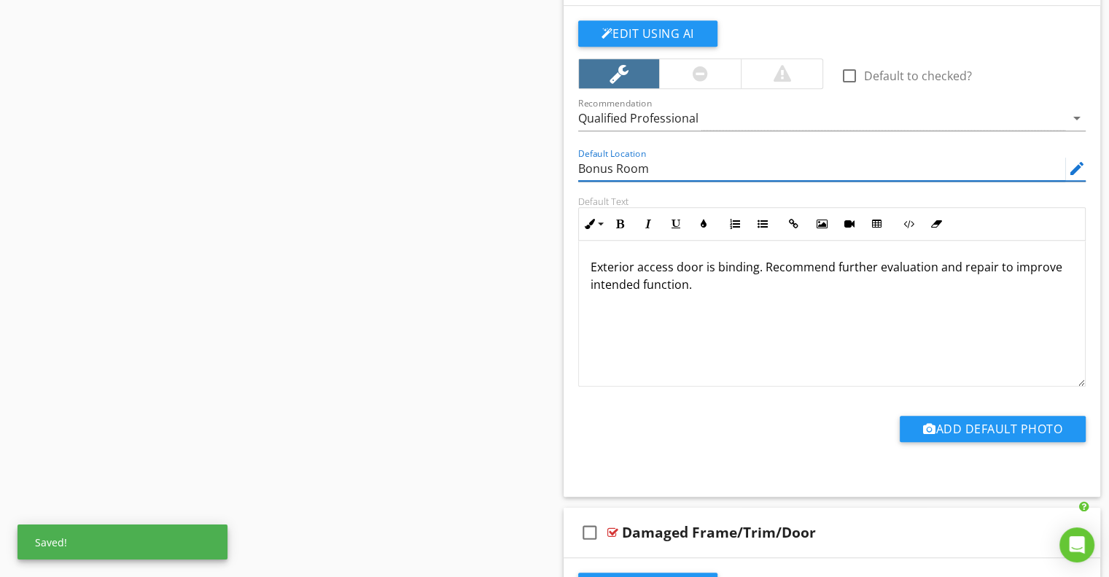
click at [598, 160] on input "Bonus Room" at bounding box center [822, 169] width 488 height 24
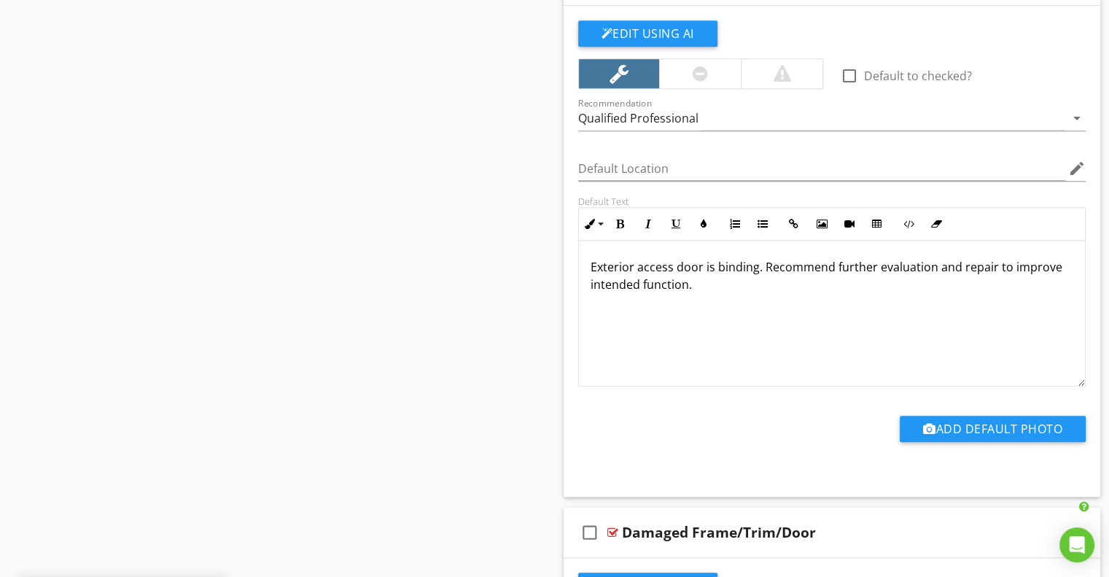
click at [572, 195] on div "Default Text Inline Style XLarge Large Normal Small Light Small/Light Bold Ital…" at bounding box center [833, 290] width 526 height 191
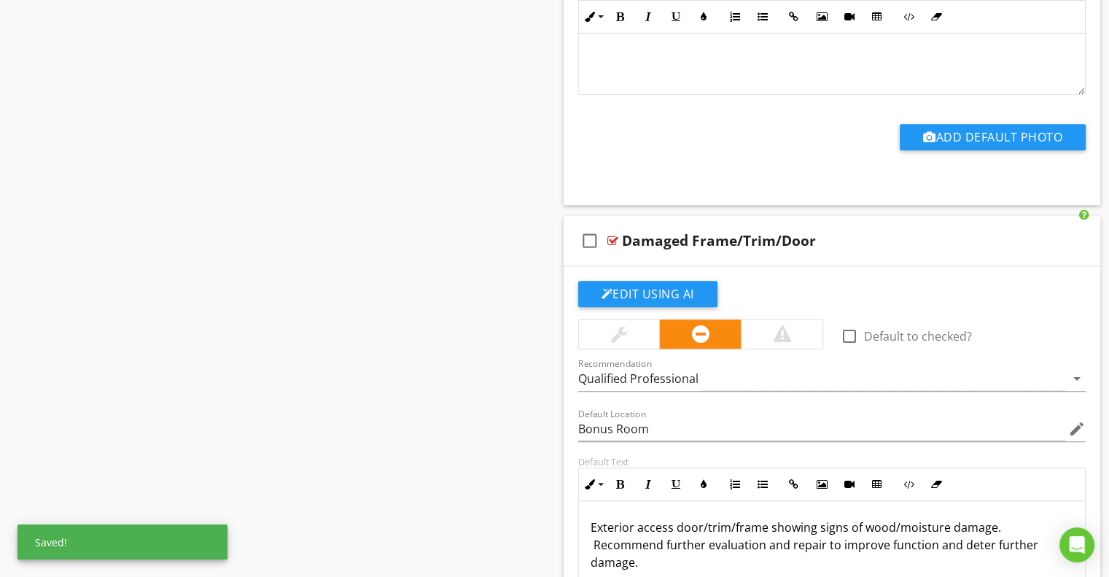
scroll to position [7001, 0]
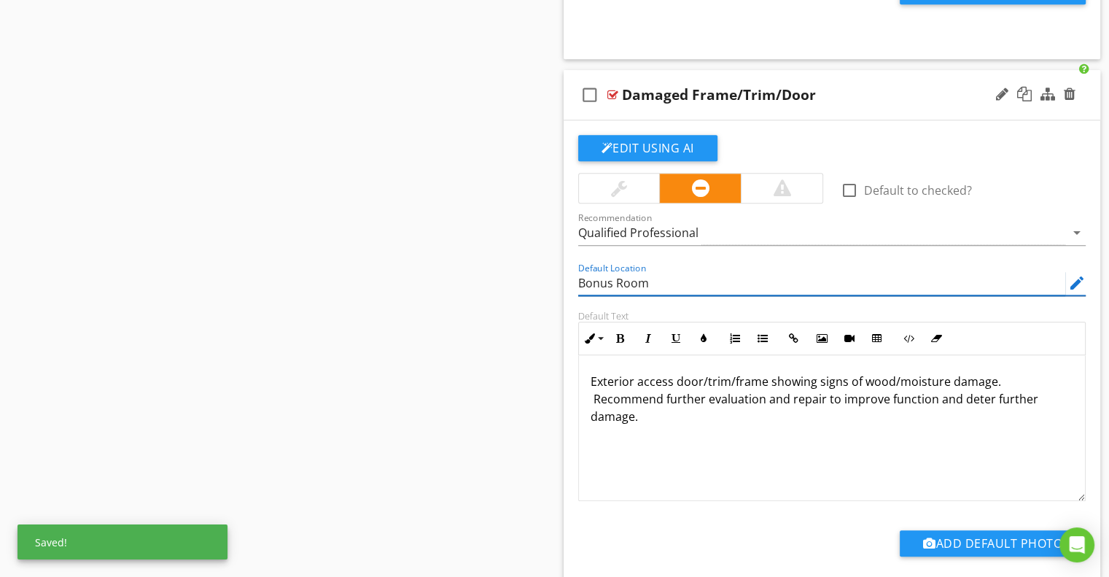
click at [594, 271] on input "Bonus Room" at bounding box center [822, 283] width 488 height 24
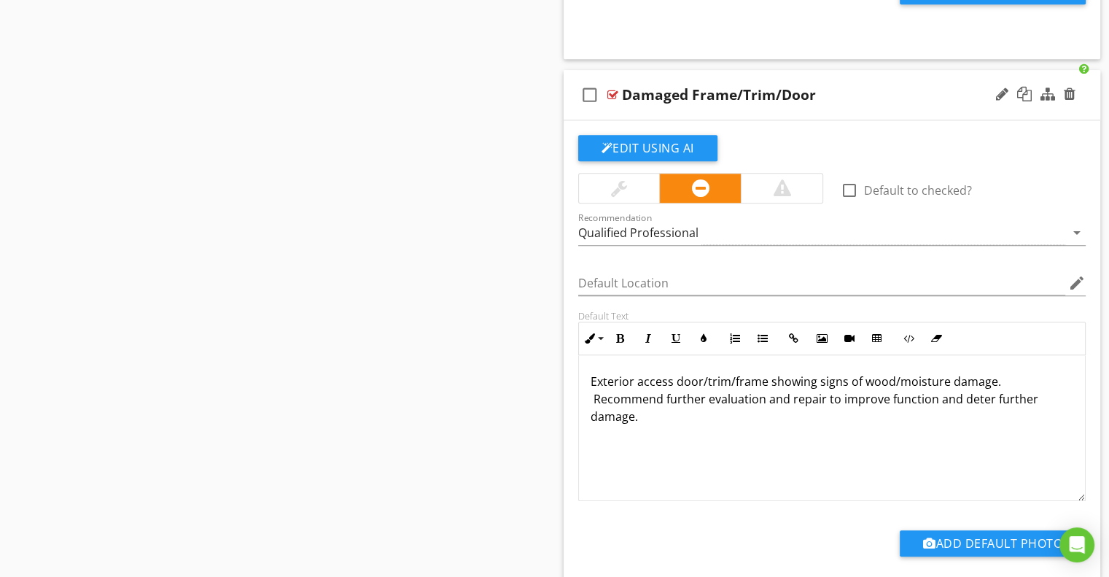
click at [564, 279] on div "Edit Using AI check_box_outline_blank Default to checked? Recommendation Qualif…" at bounding box center [832, 365] width 537 height 491
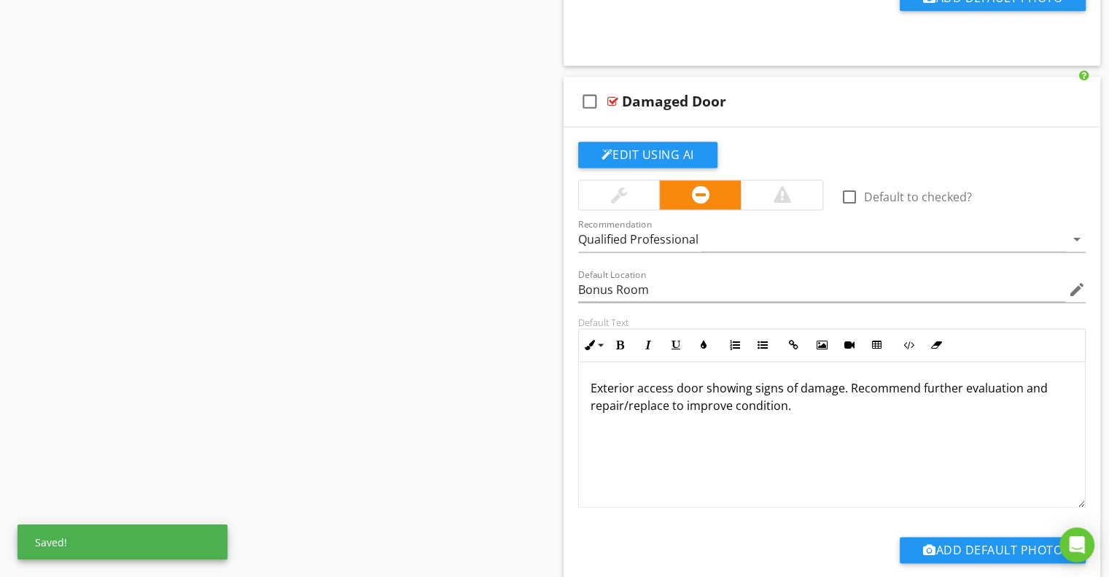
scroll to position [7584, 0]
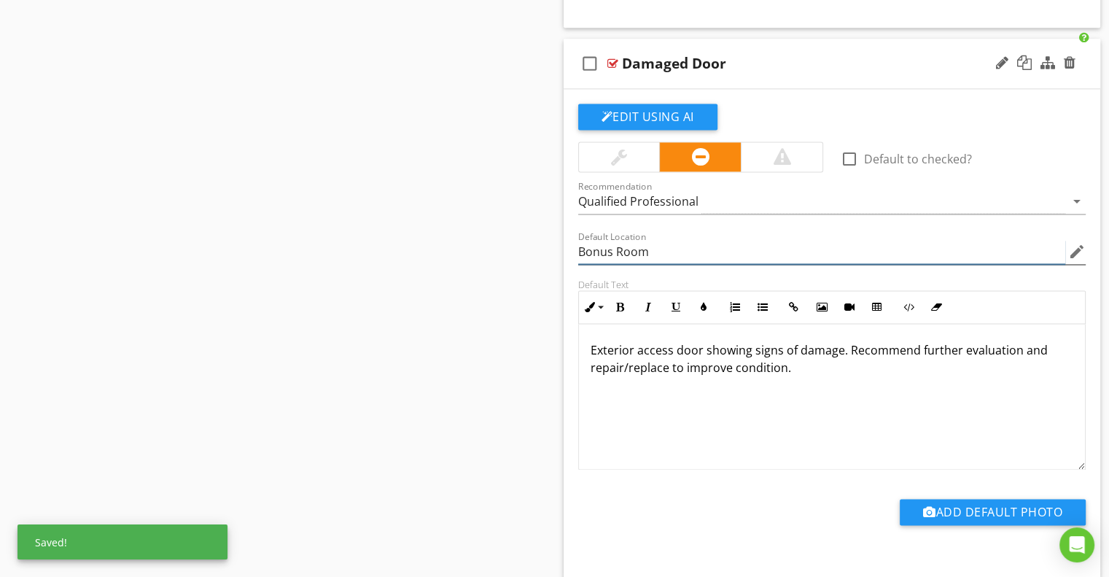
click at [598, 240] on input "Bonus Room" at bounding box center [822, 252] width 488 height 24
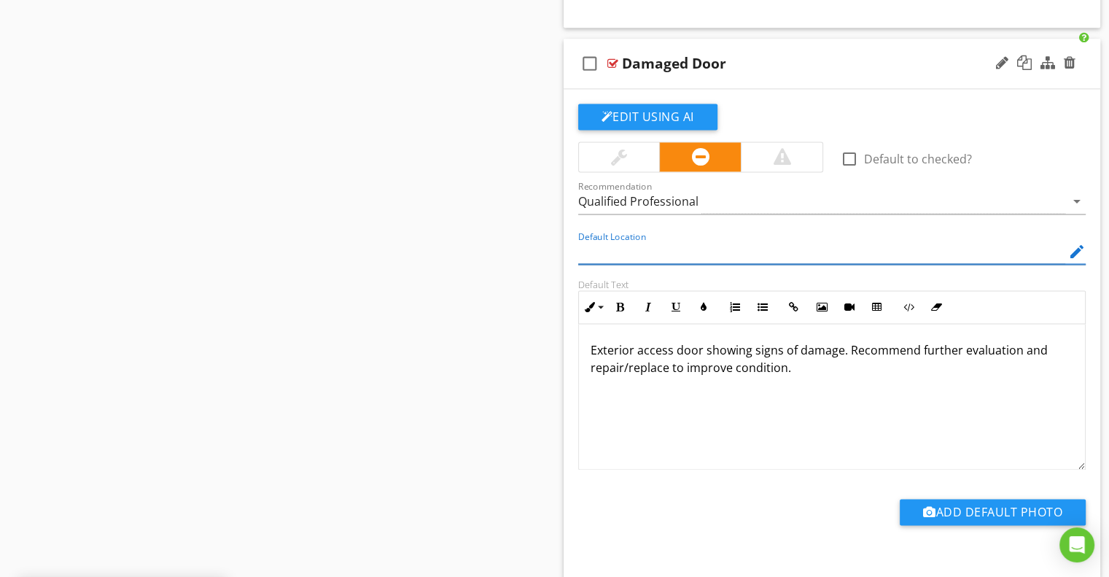
click at [568, 246] on div "Edit Using AI check_box_outline_blank Default to checked? Recommendation Qualif…" at bounding box center [832, 334] width 537 height 491
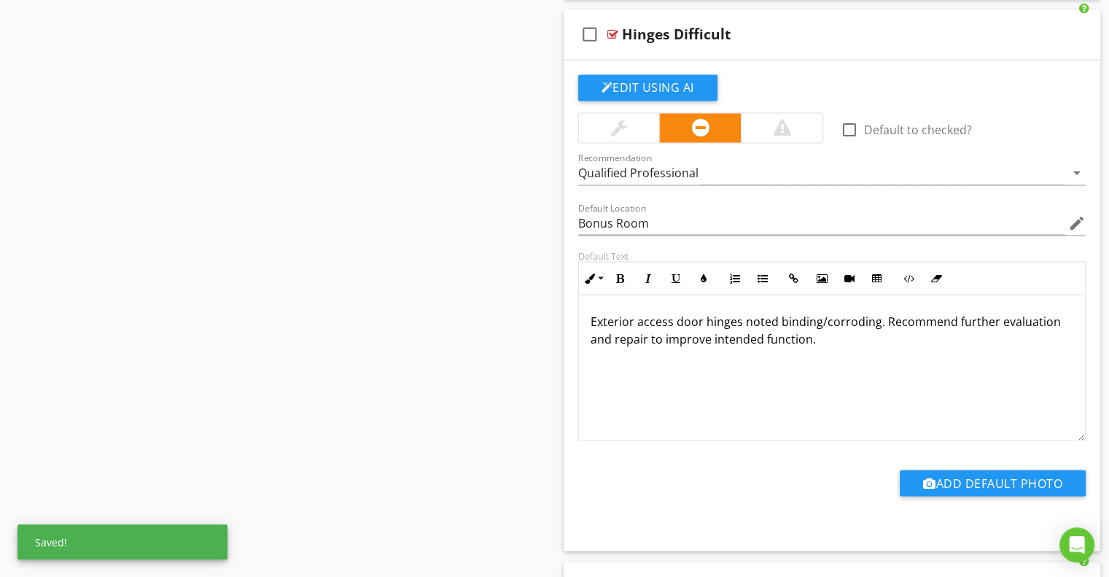
scroll to position [8168, 0]
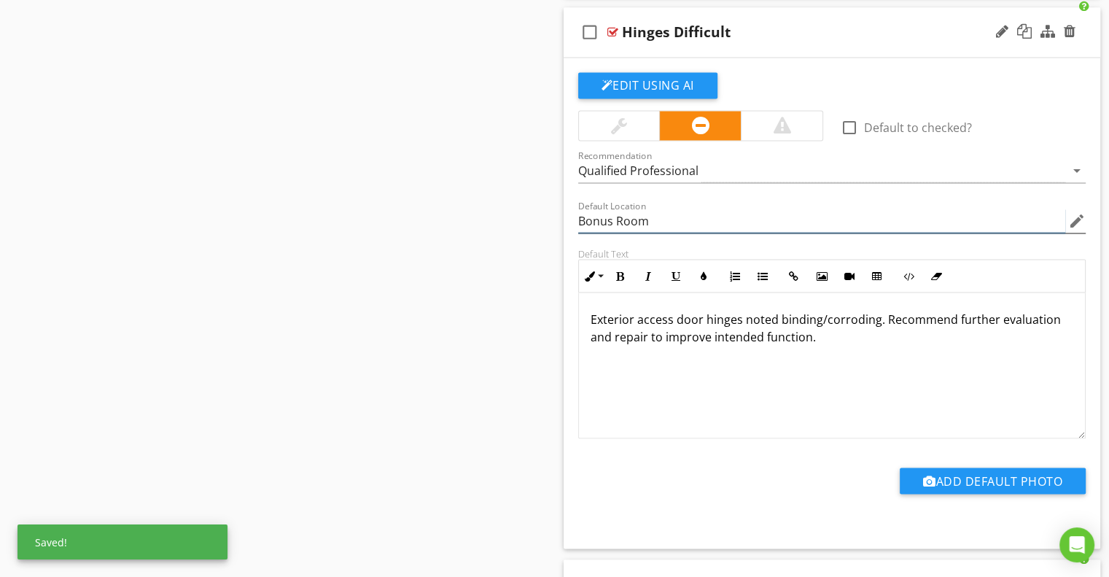
click at [599, 209] on input "Bonus Room" at bounding box center [822, 221] width 488 height 24
click at [598, 209] on input "Bonus Room" at bounding box center [822, 221] width 488 height 24
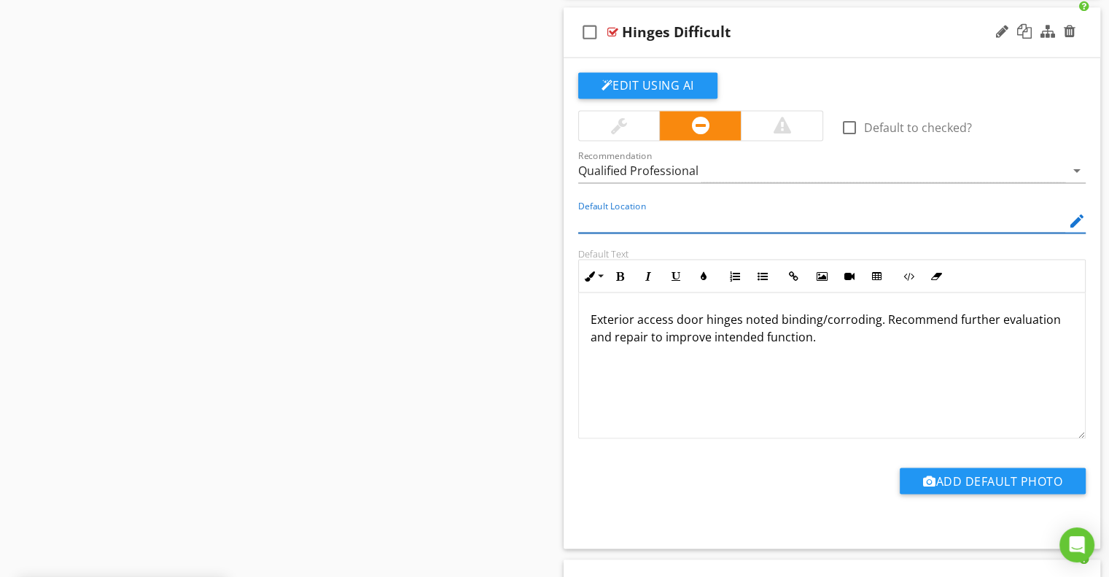
click at [570, 228] on div "Default Location edit" at bounding box center [833, 222] width 526 height 50
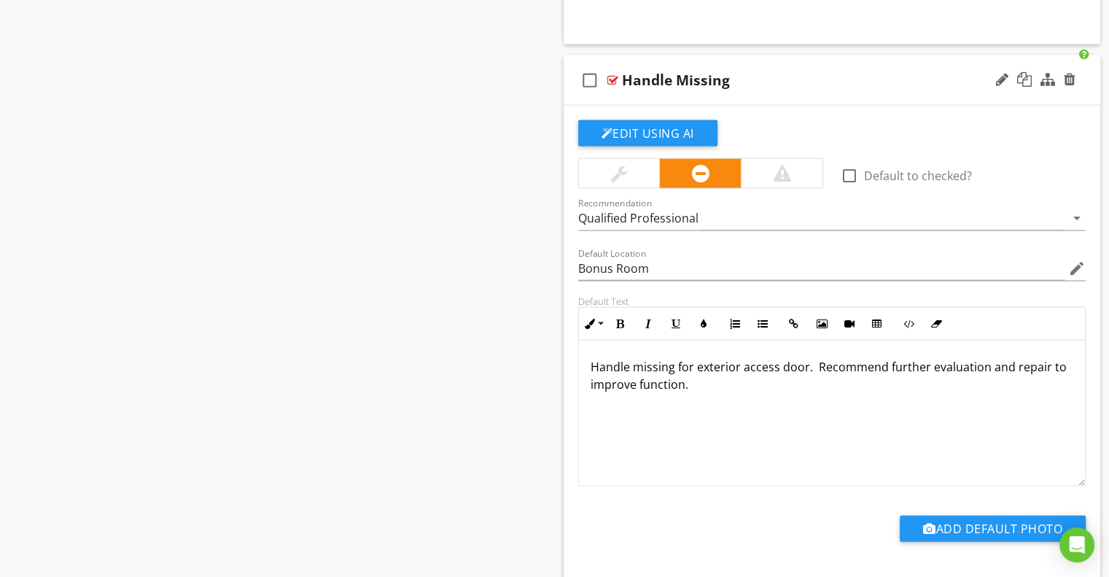
scroll to position [8678, 0]
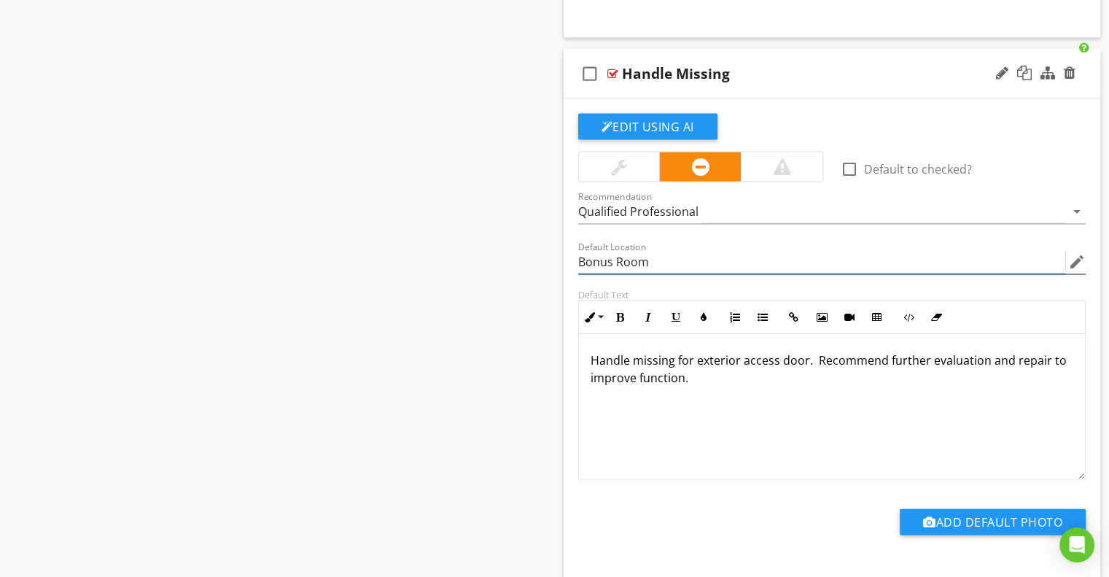
click at [591, 250] on input "Bonus Room" at bounding box center [822, 262] width 488 height 24
click at [589, 250] on input "Bonus Room" at bounding box center [822, 262] width 488 height 24
click at [570, 245] on div "Default Location edit" at bounding box center [833, 263] width 526 height 50
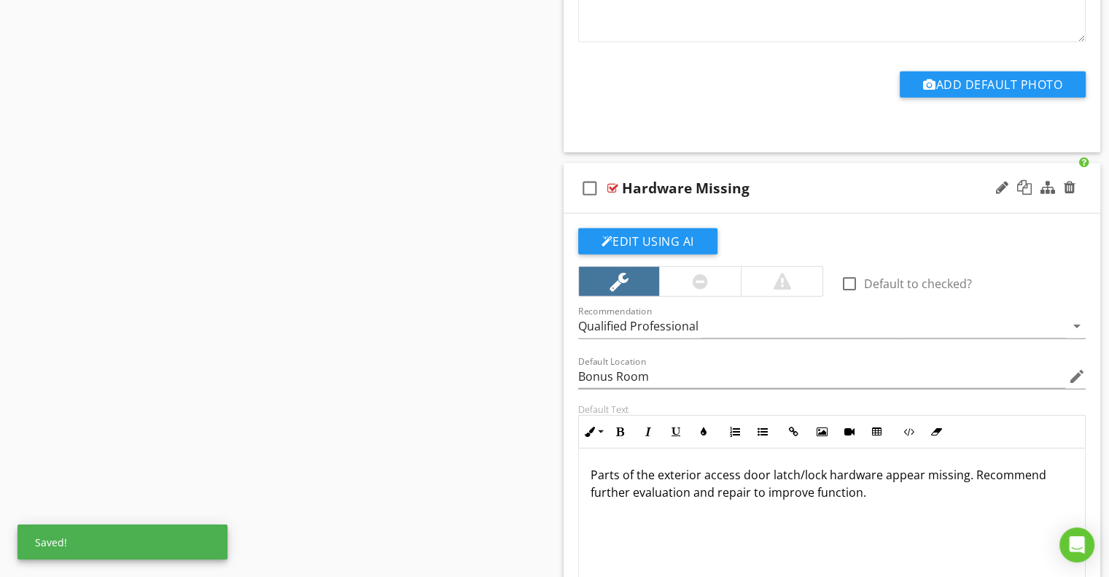
scroll to position [9335, 0]
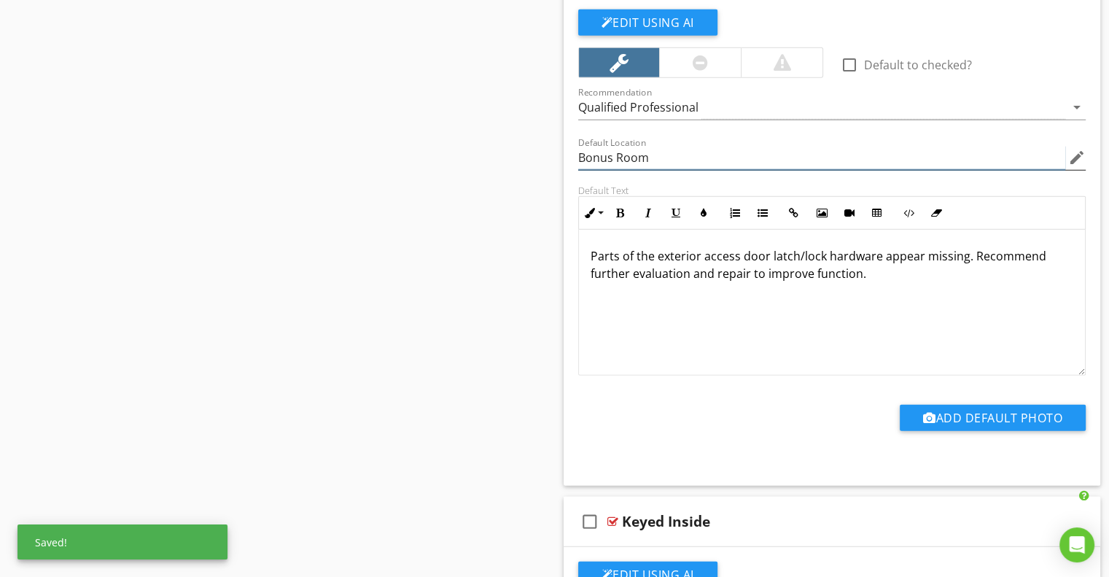
click at [587, 146] on input "Bonus Room" at bounding box center [822, 158] width 488 height 24
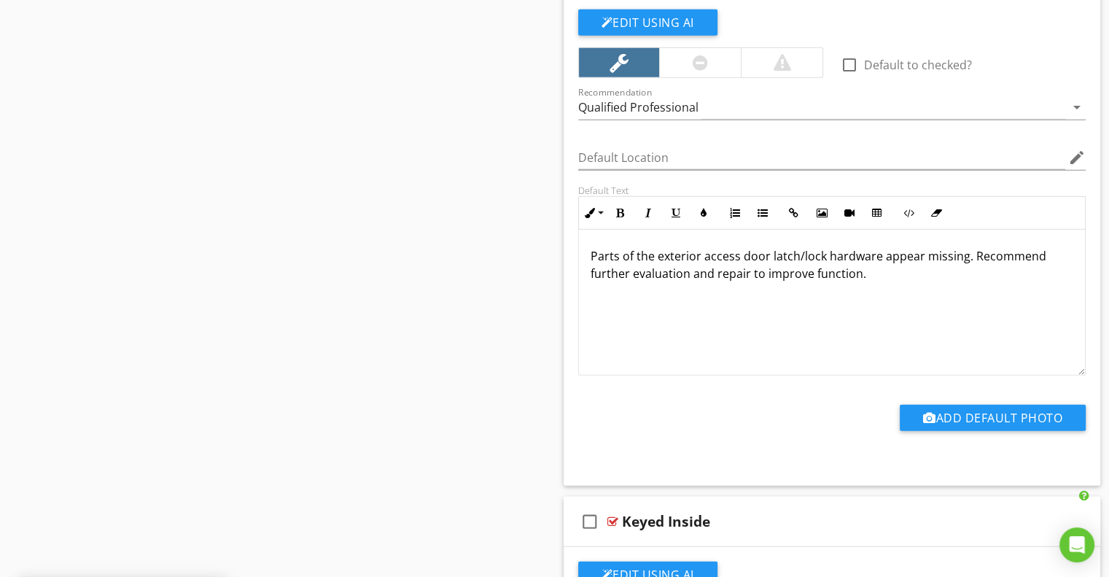
click at [569, 161] on div "Edit Using AI check_box_outline_blank Default to checked? Recommendation Qualif…" at bounding box center [832, 240] width 537 height 491
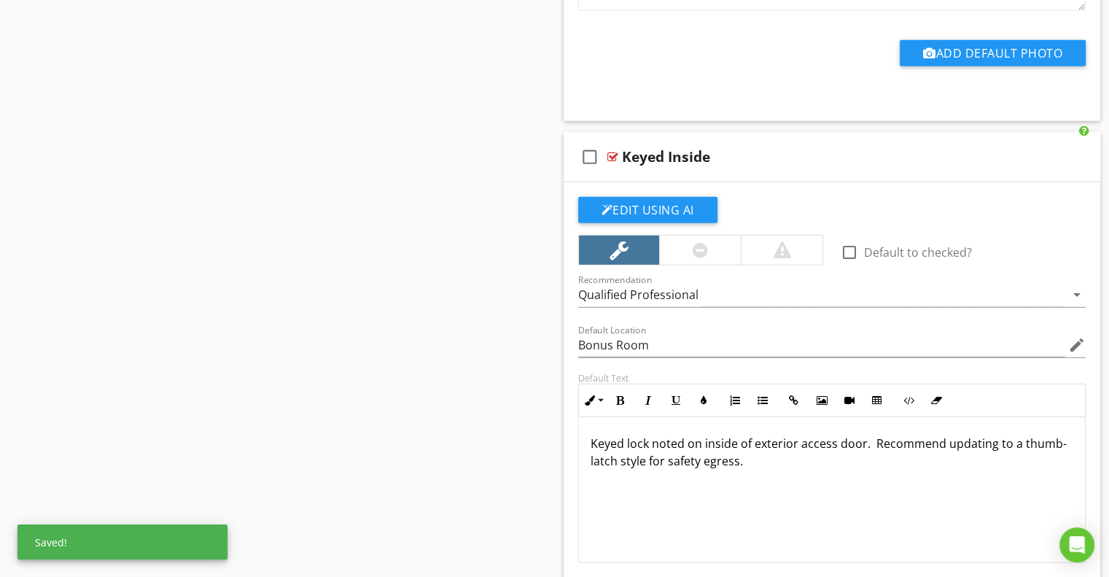
scroll to position [9845, 0]
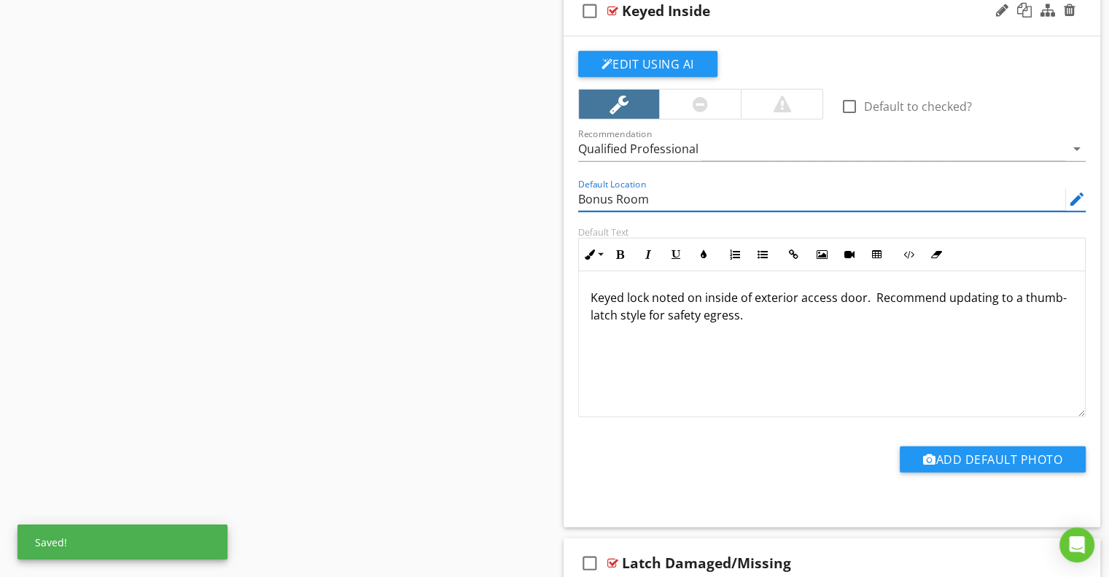
click at [588, 187] on input "Bonus Room" at bounding box center [822, 199] width 488 height 24
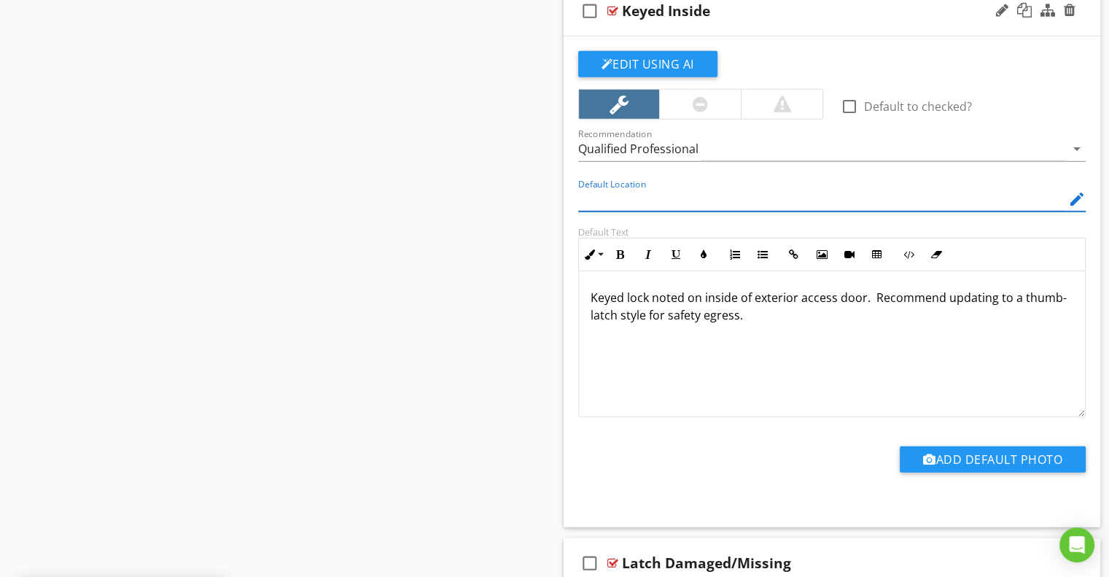
click at [571, 191] on div "Default Location edit" at bounding box center [833, 201] width 526 height 50
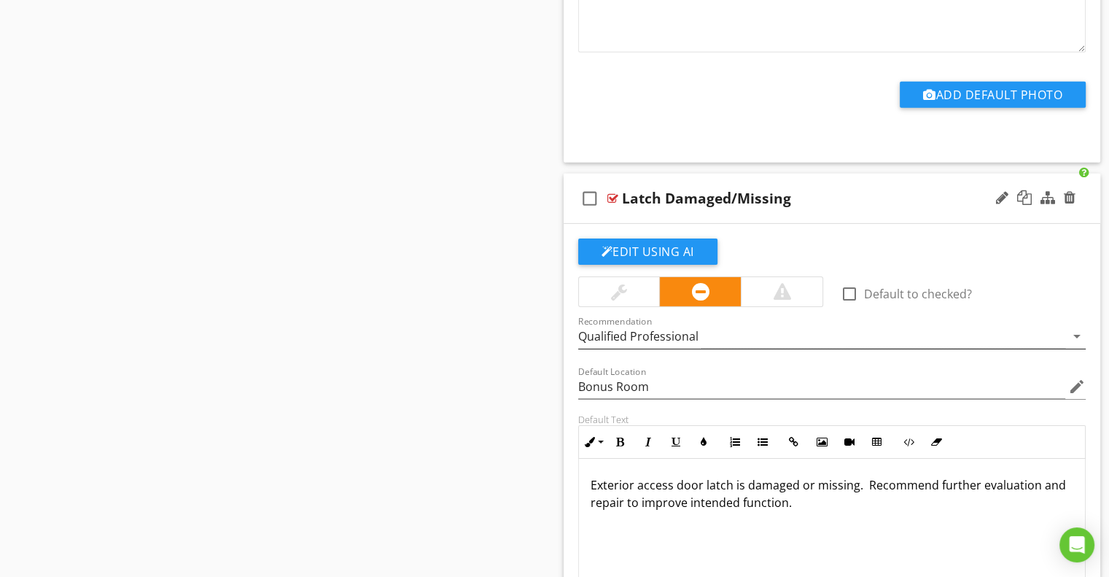
scroll to position [10356, 0]
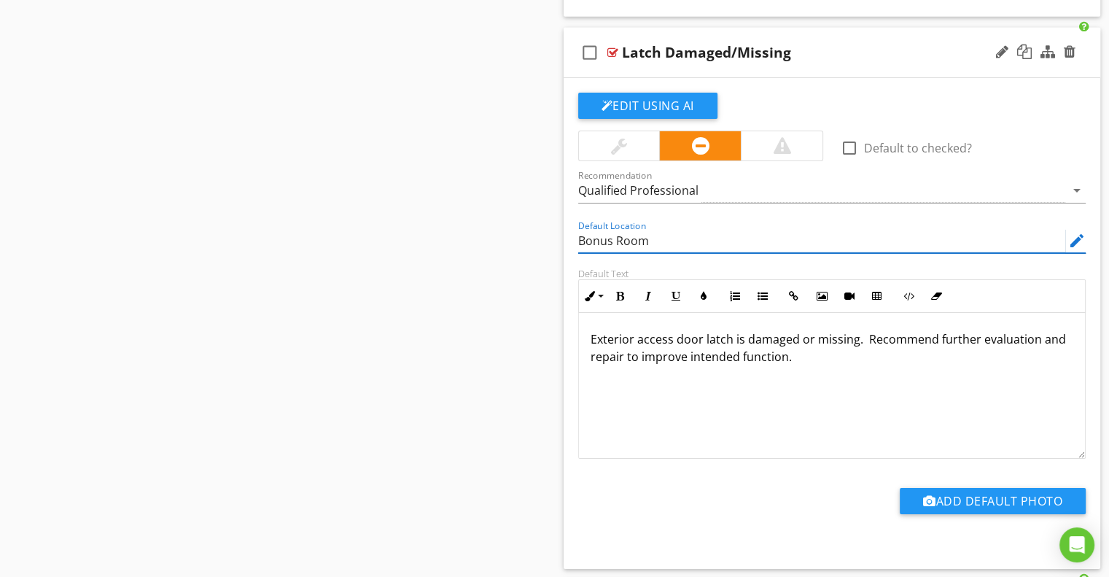
click at [601, 229] on input "Bonus Room" at bounding box center [822, 241] width 488 height 24
click at [573, 237] on div "Default Location edit" at bounding box center [833, 242] width 526 height 50
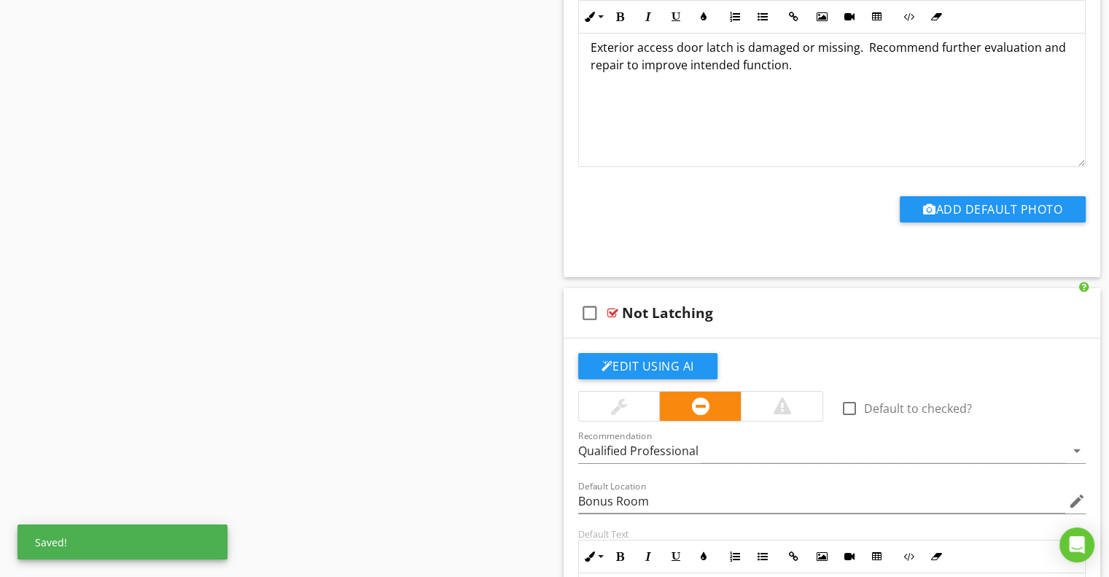
scroll to position [10939, 0]
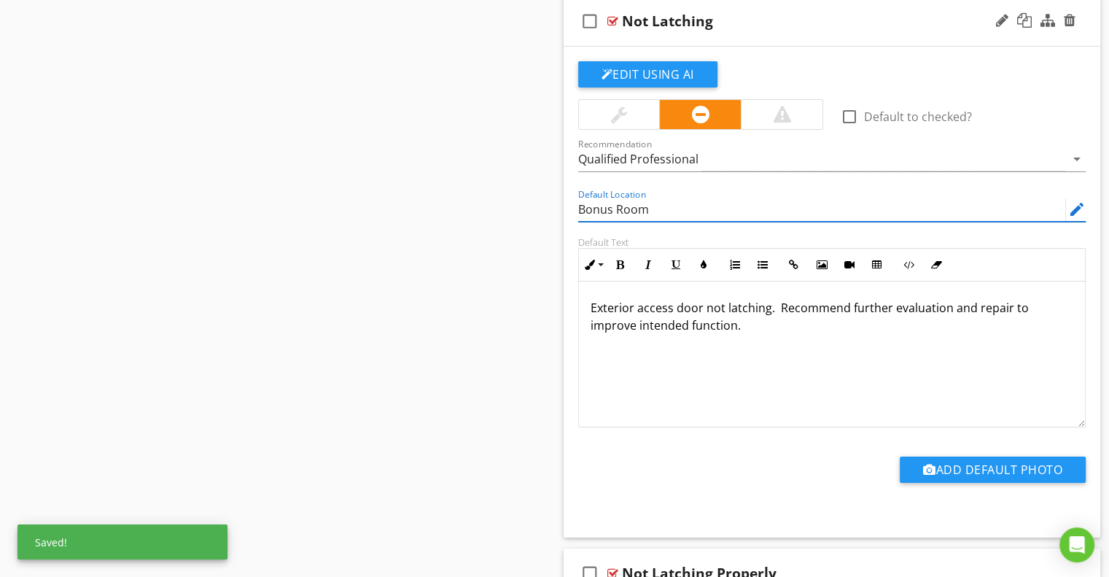
click at [599, 198] on input "Bonus Room" at bounding box center [822, 210] width 488 height 24
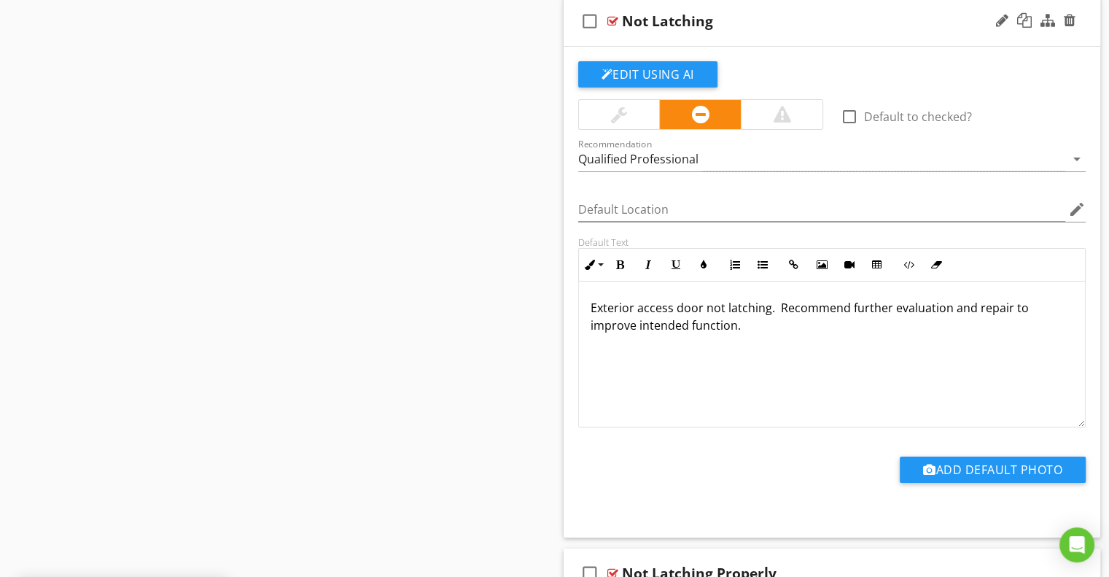
click at [572, 202] on div "Default Location edit" at bounding box center [833, 211] width 526 height 50
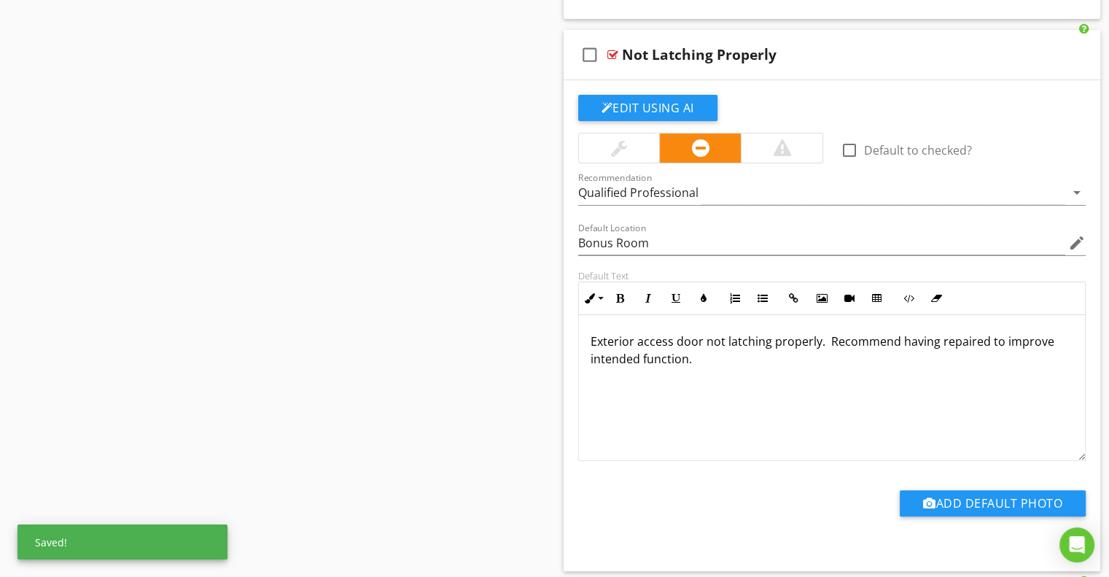
scroll to position [11523, 0]
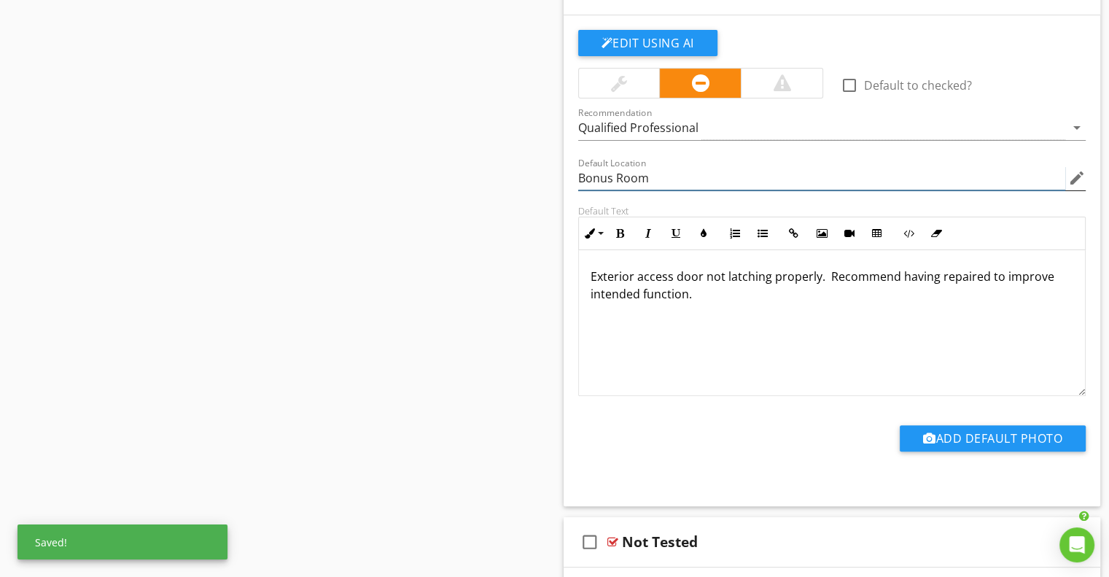
click at [585, 166] on input "Bonus Room" at bounding box center [822, 178] width 488 height 24
click at [567, 171] on div "Edit Using AI check_box_outline_blank Default to checked? Recommendation Qualif…" at bounding box center [832, 260] width 537 height 491
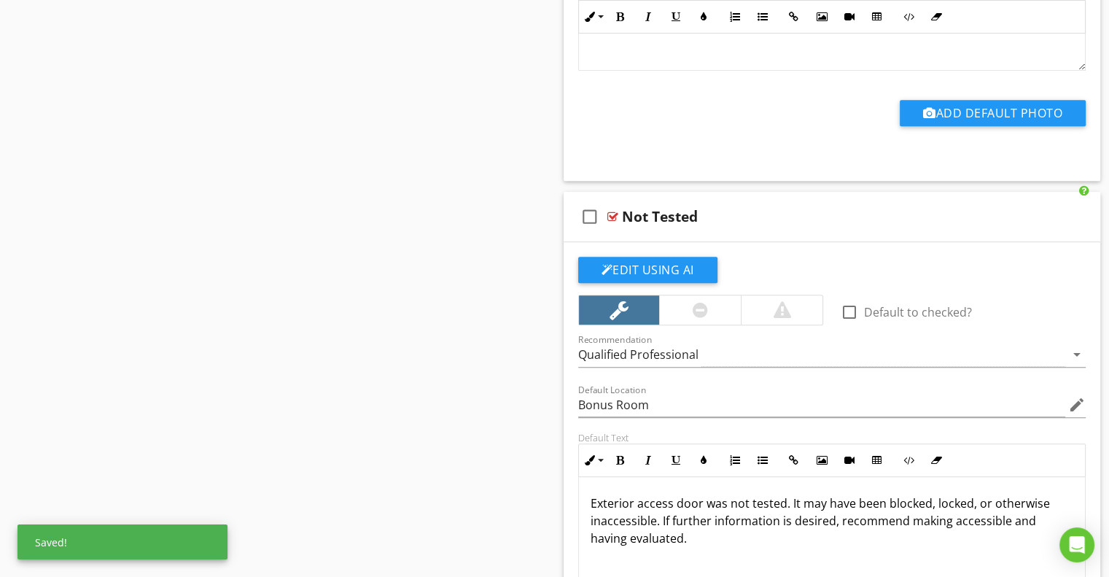
scroll to position [11960, 0]
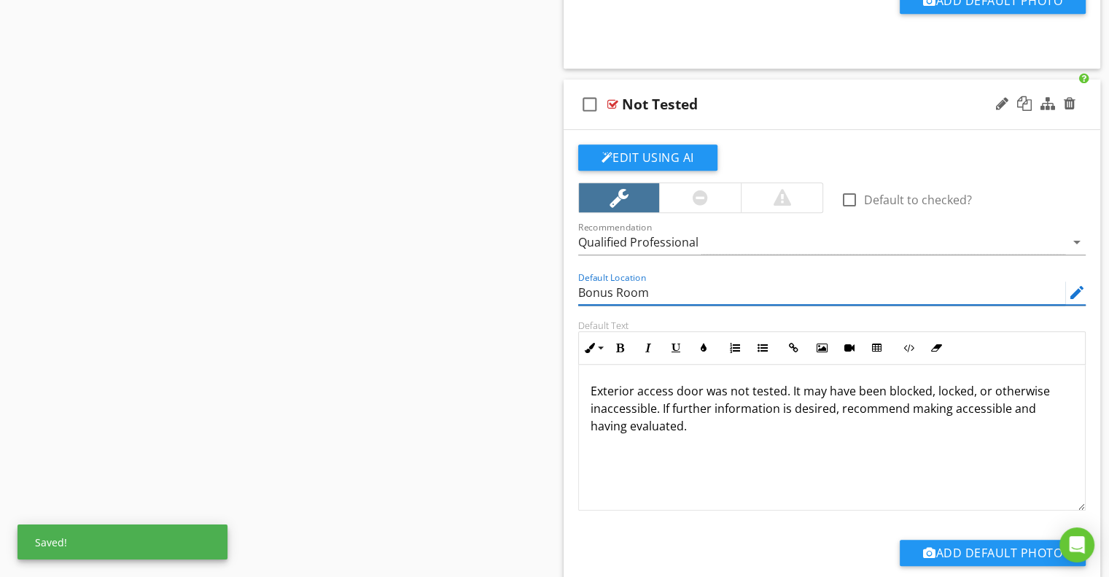
click at [594, 281] on input "Bonus Room" at bounding box center [822, 293] width 488 height 24
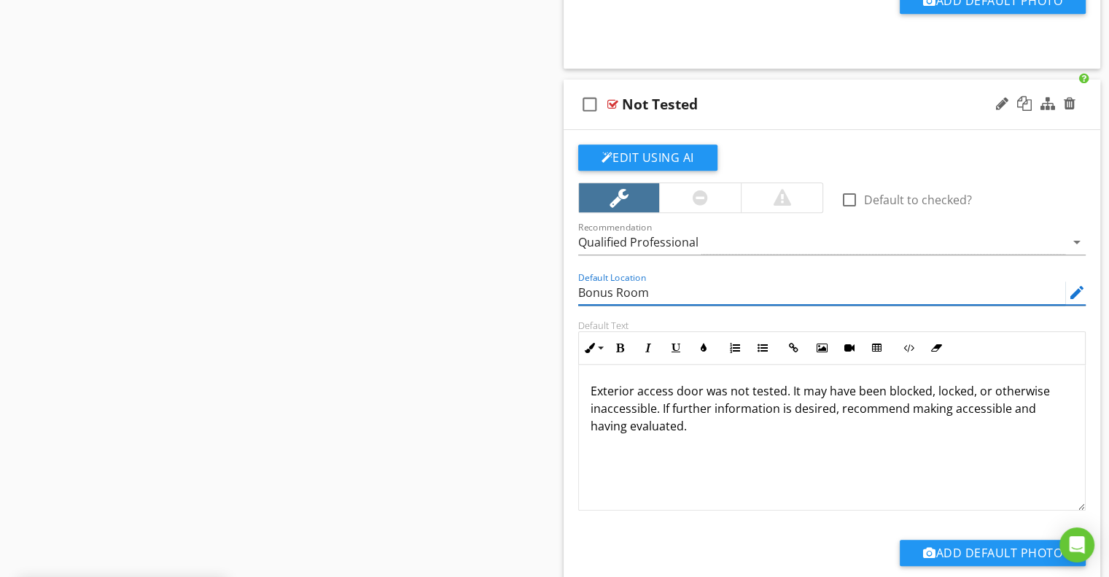
click at [594, 281] on input "Bonus Room" at bounding box center [822, 293] width 488 height 24
click at [566, 275] on div "Edit Using AI check_box_outline_blank Default to checked? Recommendation Qualif…" at bounding box center [832, 375] width 537 height 491
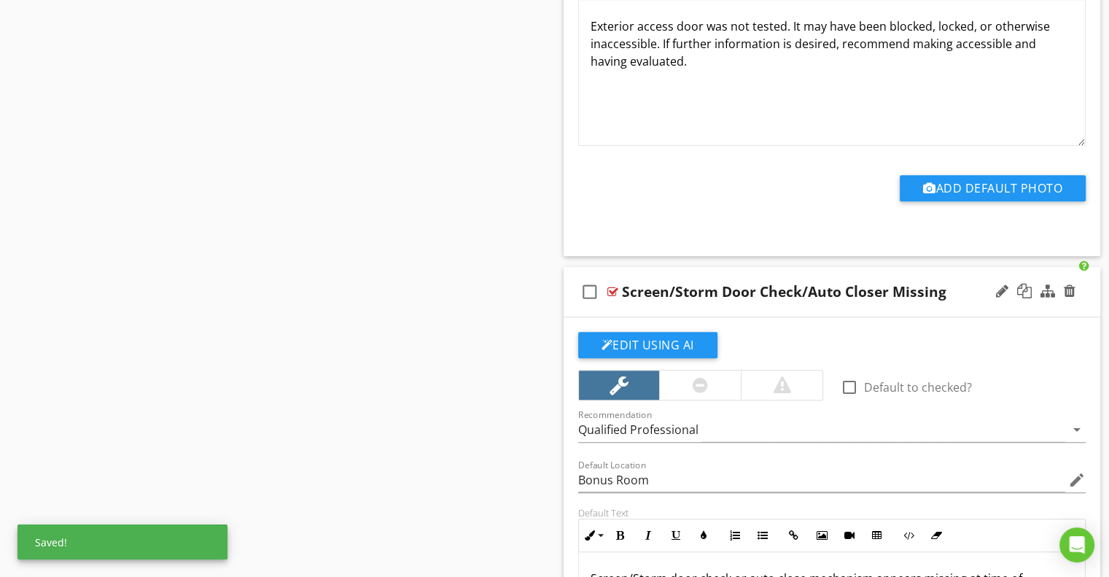
scroll to position [12544, 0]
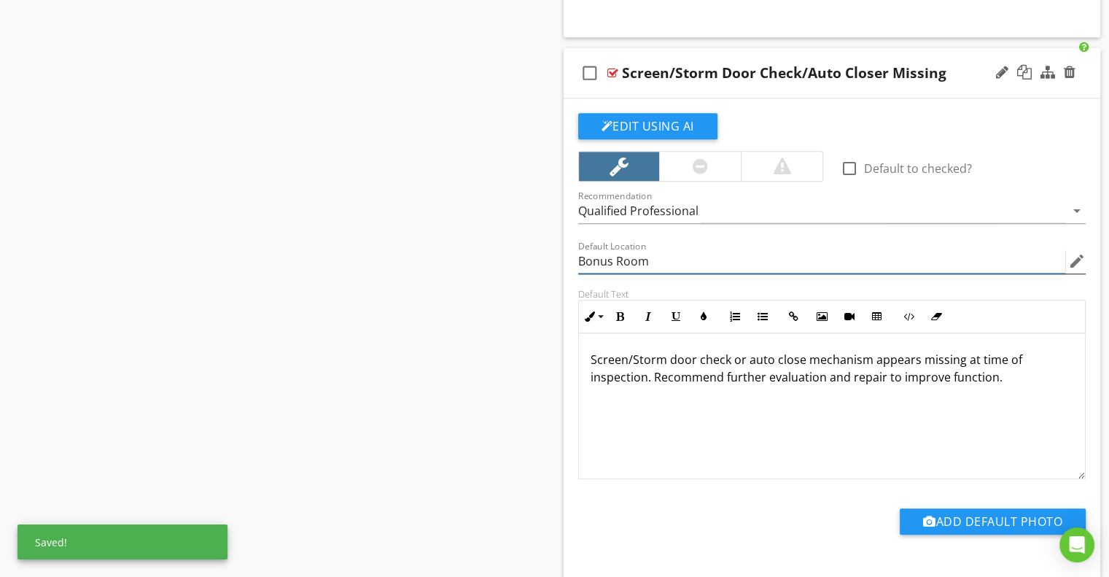
click at [588, 249] on input "Bonus Room" at bounding box center [822, 261] width 488 height 24
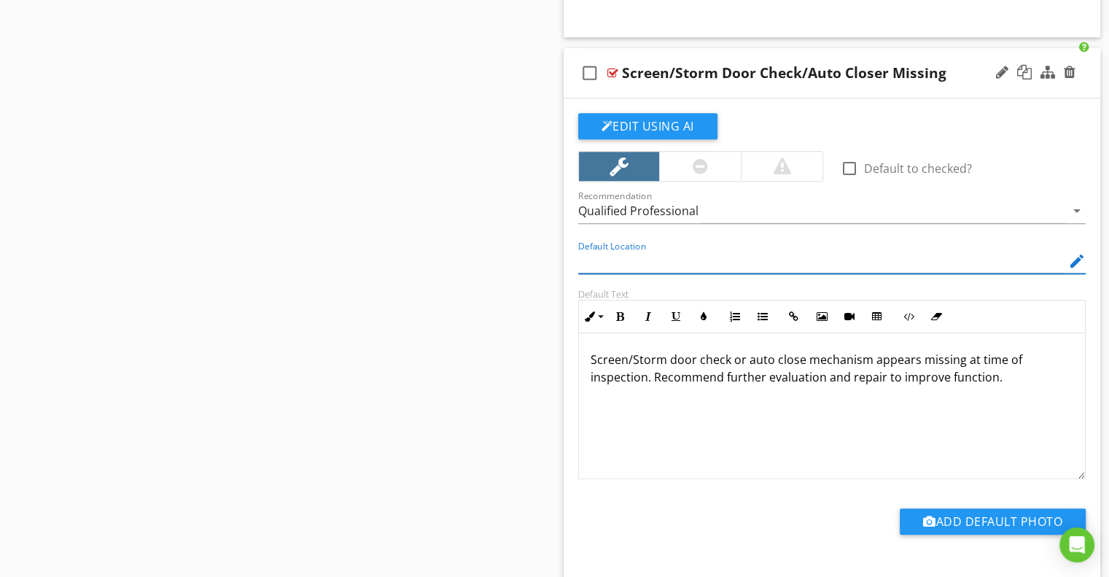
click at [570, 246] on div "Default Location edit" at bounding box center [833, 263] width 526 height 50
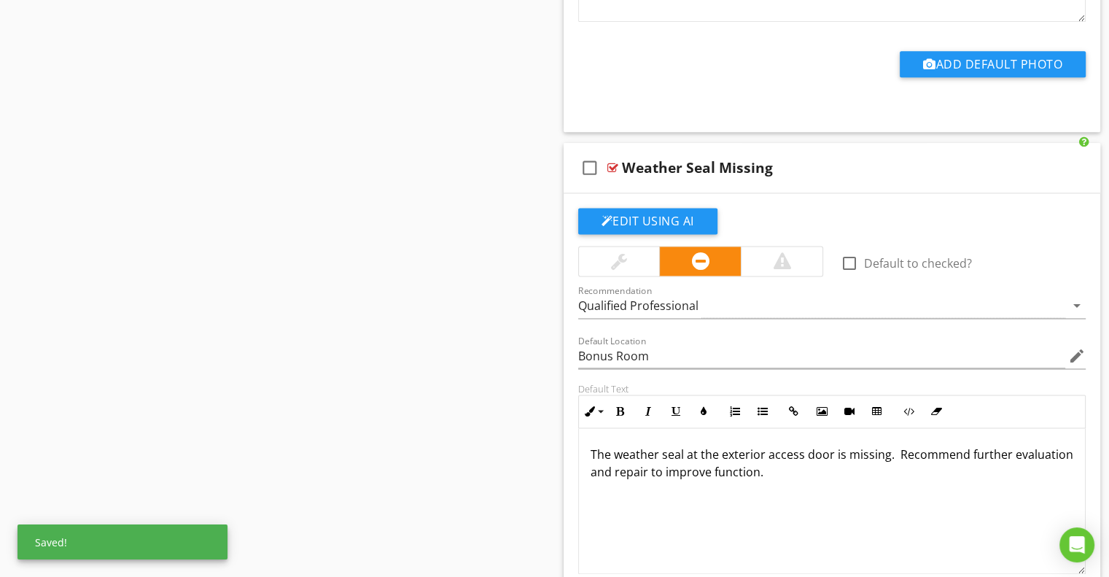
scroll to position [13054, 0]
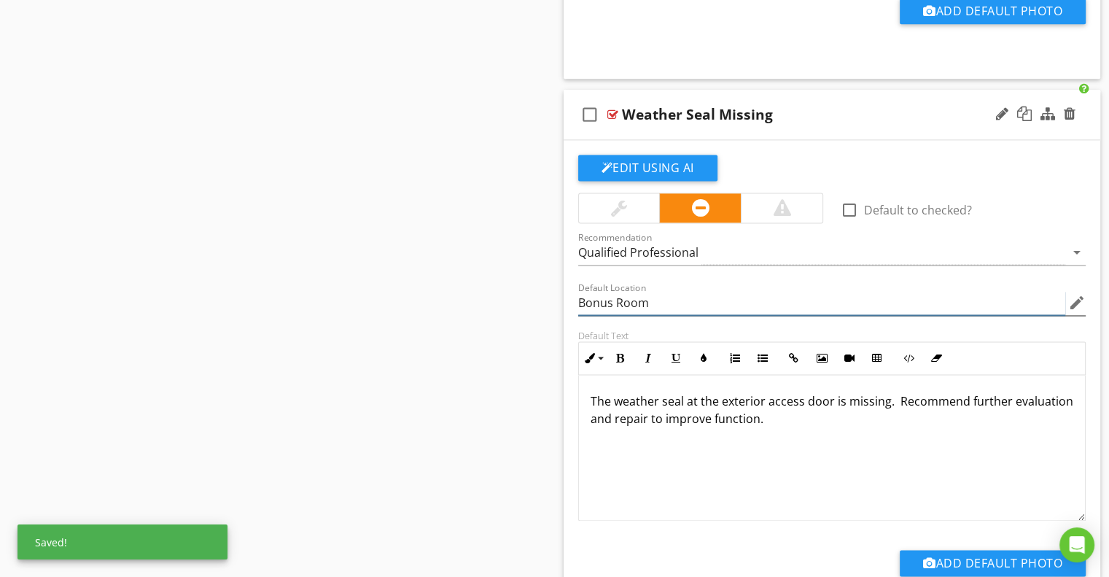
click at [586, 291] on input "Bonus Room" at bounding box center [822, 303] width 488 height 24
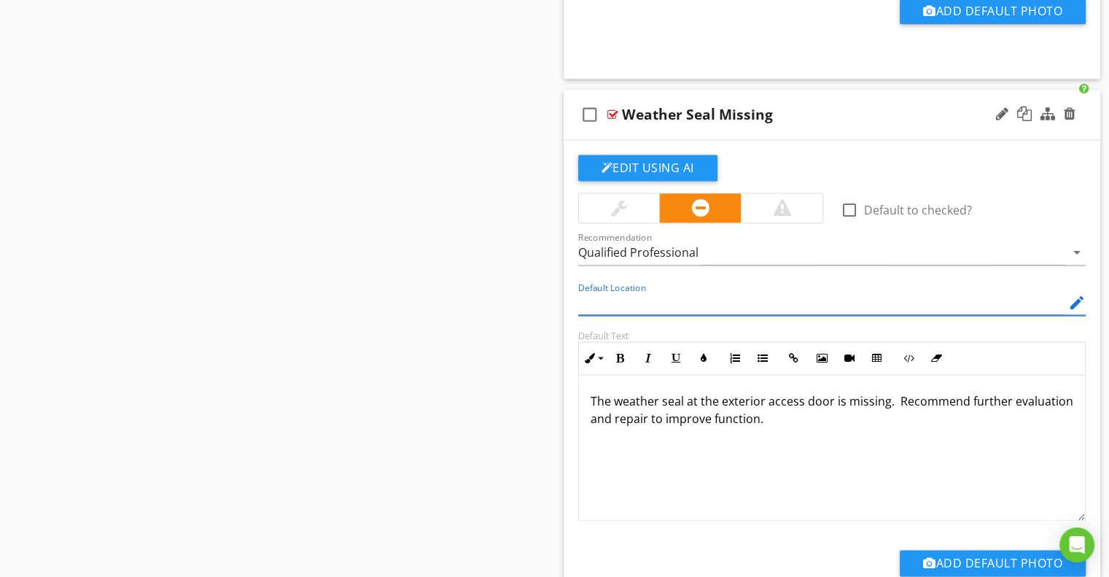
click at [565, 282] on div "Edit Using AI check_box_outline_blank Default to checked? Recommendation Qualif…" at bounding box center [832, 385] width 537 height 491
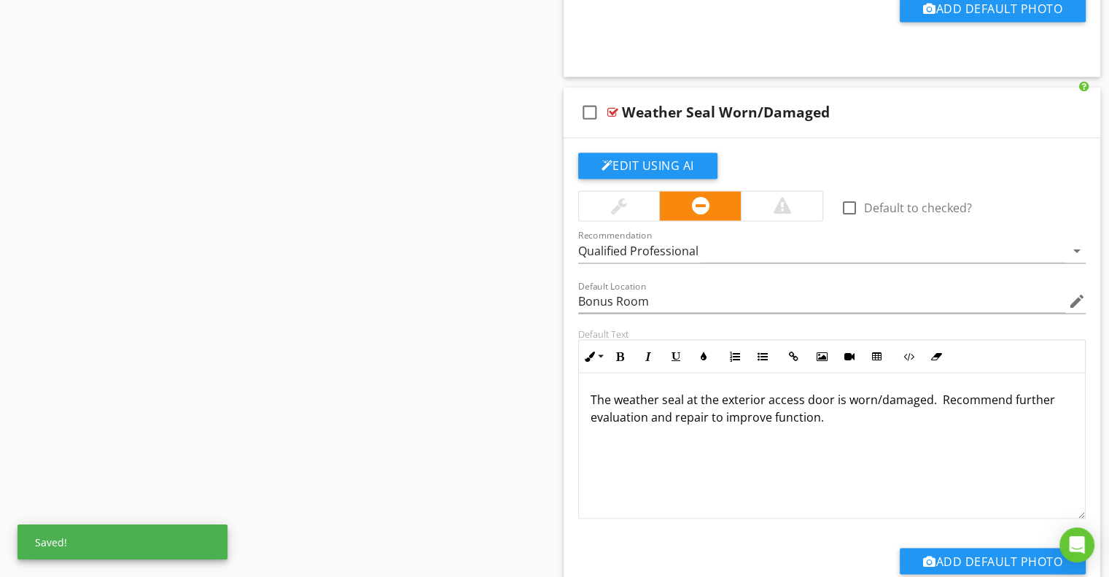
scroll to position [13638, 0]
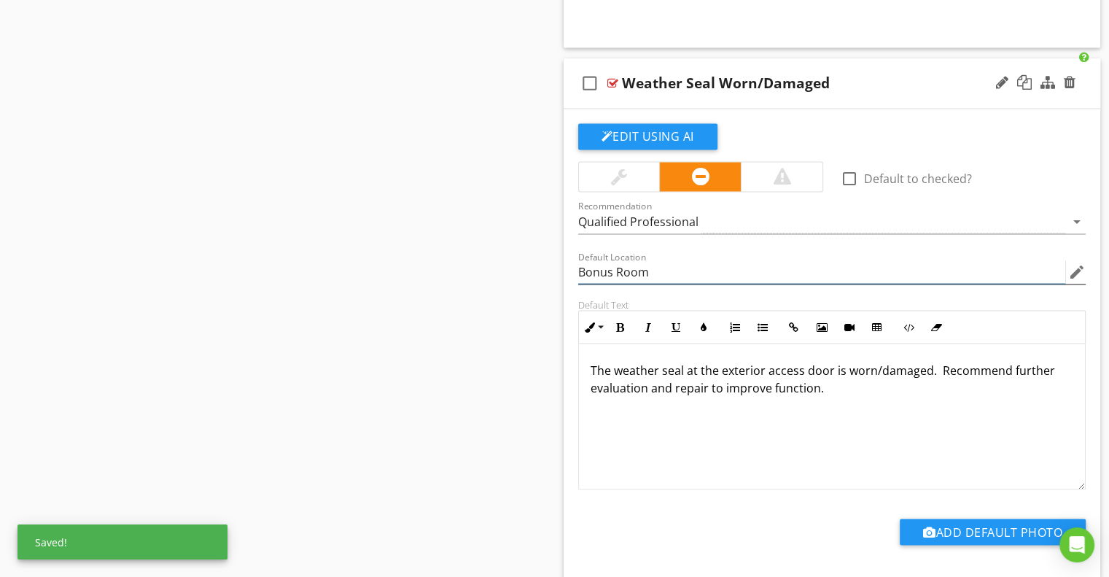
click at [604, 260] on input "Bonus Room" at bounding box center [822, 272] width 488 height 24
click at [602, 260] on input "Bonus Room" at bounding box center [822, 272] width 488 height 24
type input "Bous Room"
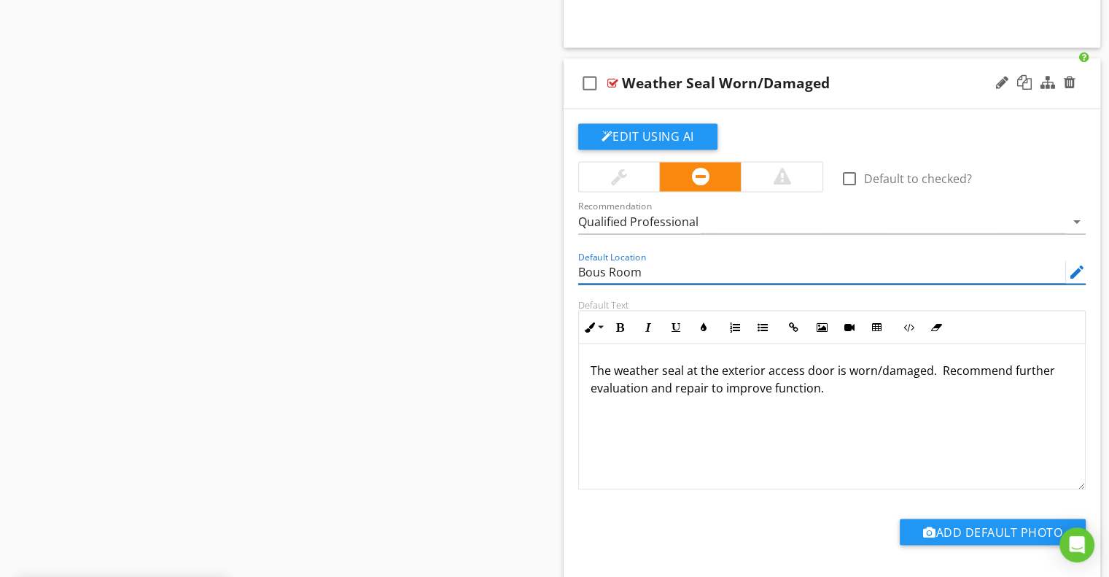
click at [588, 260] on input "Bous Room" at bounding box center [822, 272] width 488 height 24
click at [566, 252] on div "Edit Using AI check_box_outline_blank Default to checked? Recommendation Qualif…" at bounding box center [832, 354] width 537 height 491
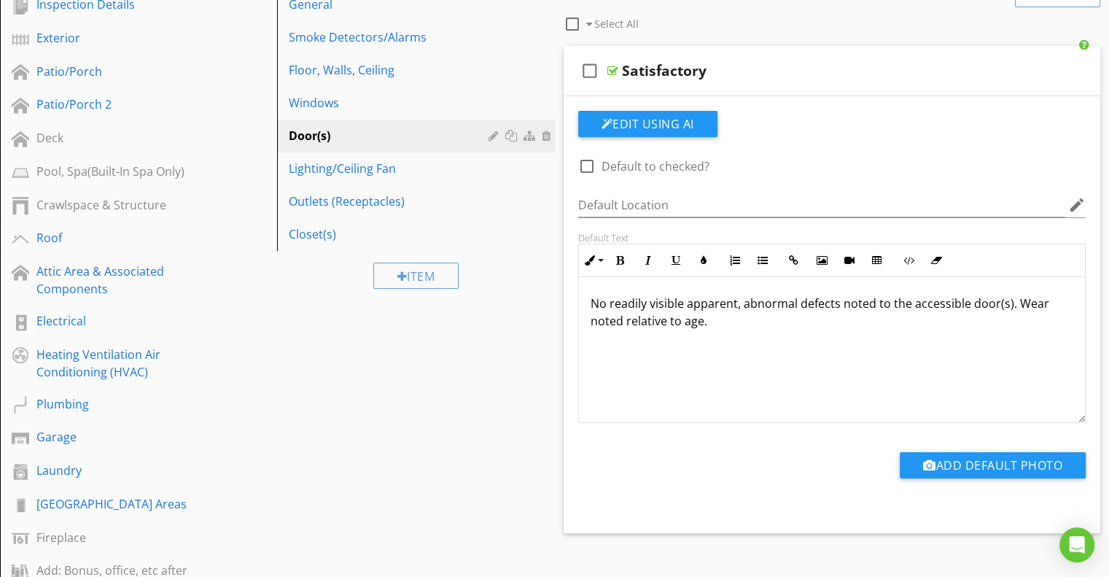
scroll to position [0, 0]
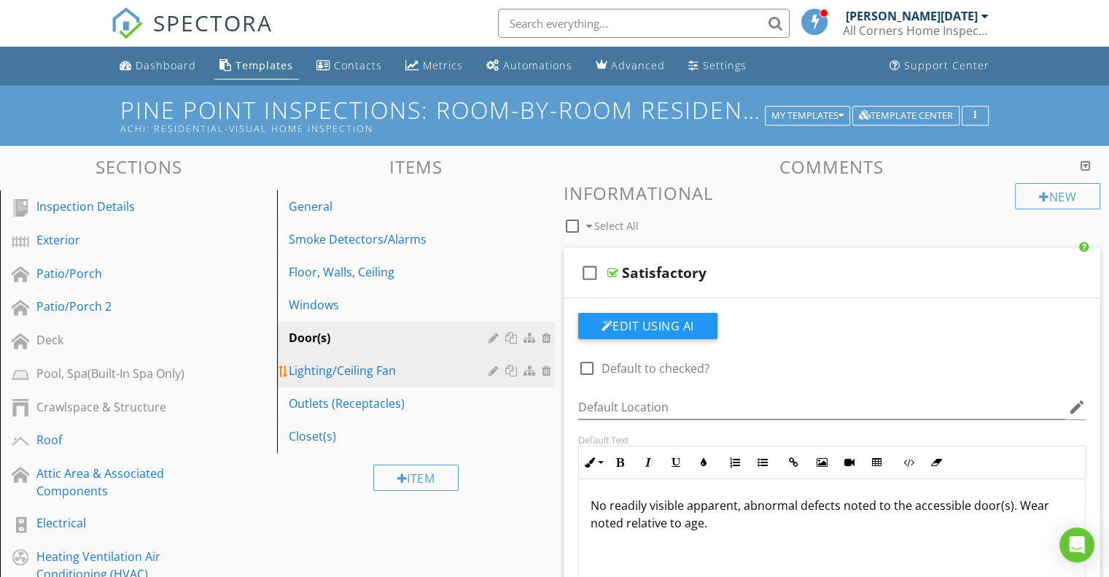
click at [365, 368] on div "Lighting/Ceiling Fan" at bounding box center [390, 371] width 203 height 18
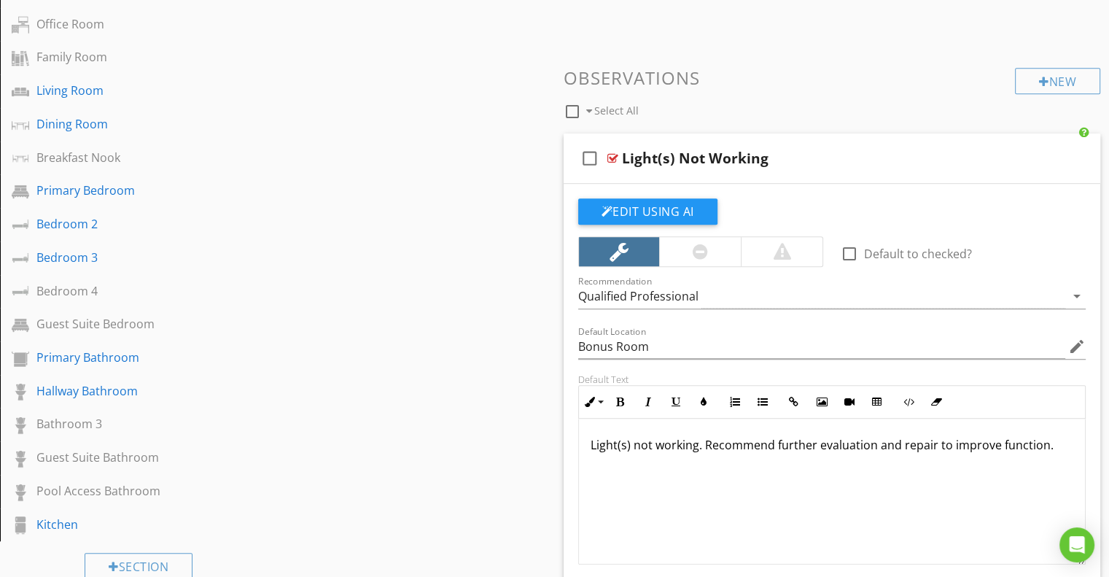
scroll to position [948, 0]
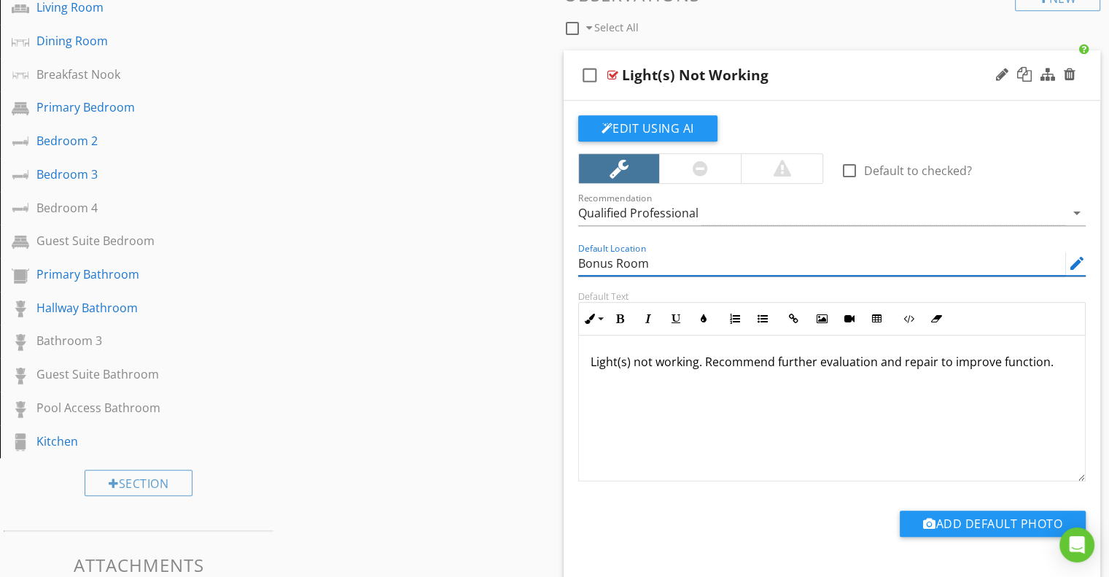
click at [602, 263] on input "Bonus Room" at bounding box center [822, 264] width 488 height 24
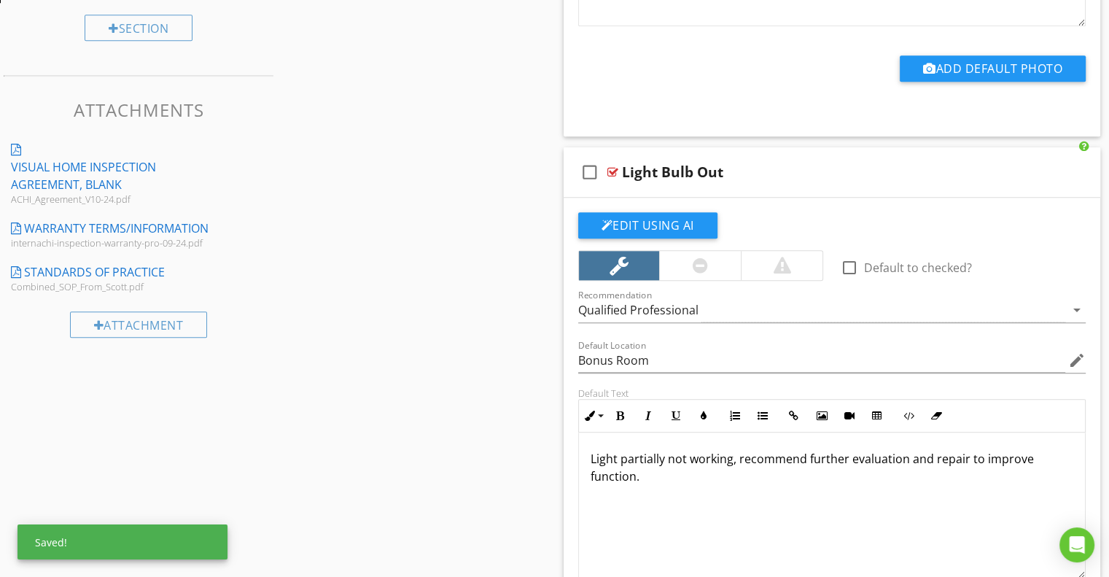
scroll to position [1459, 0]
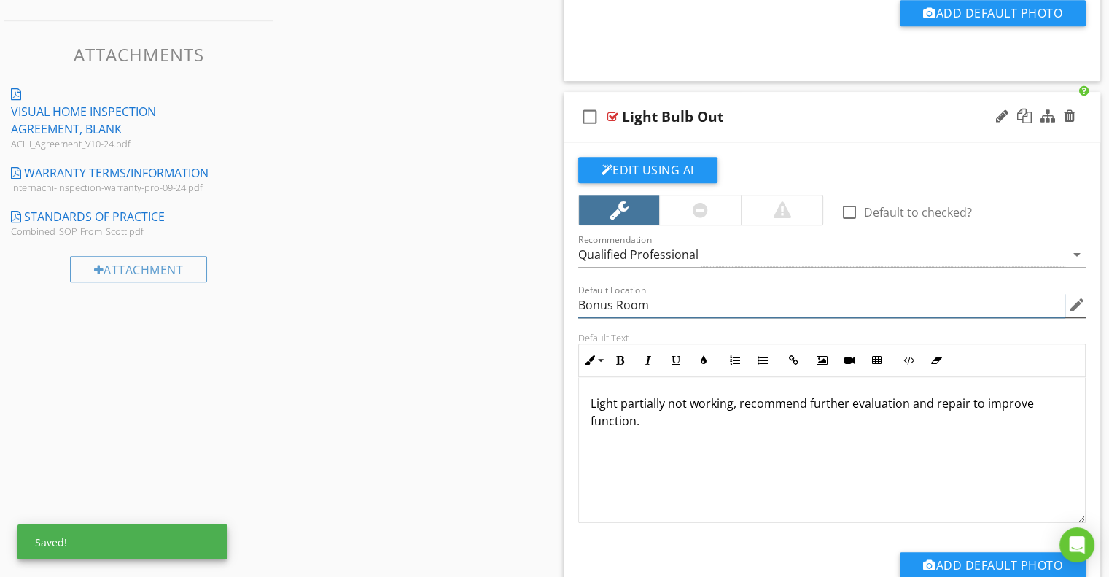
click at [581, 302] on input "Bonus Room" at bounding box center [822, 305] width 488 height 24
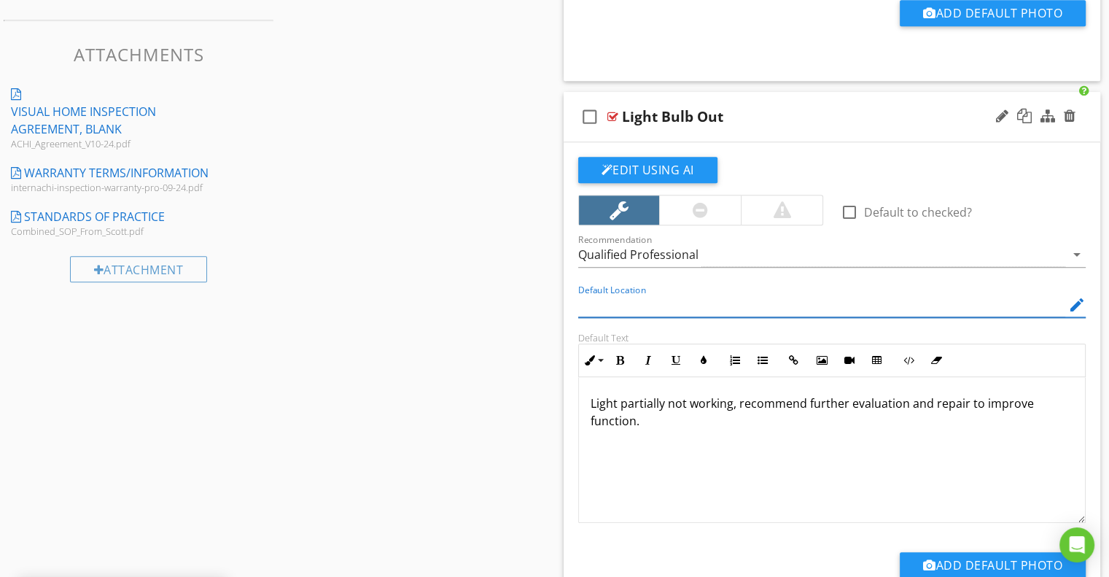
click at [564, 306] on div "Edit Using AI check_box_outline_blank Default to checked? Recommendation Qualif…" at bounding box center [832, 387] width 537 height 491
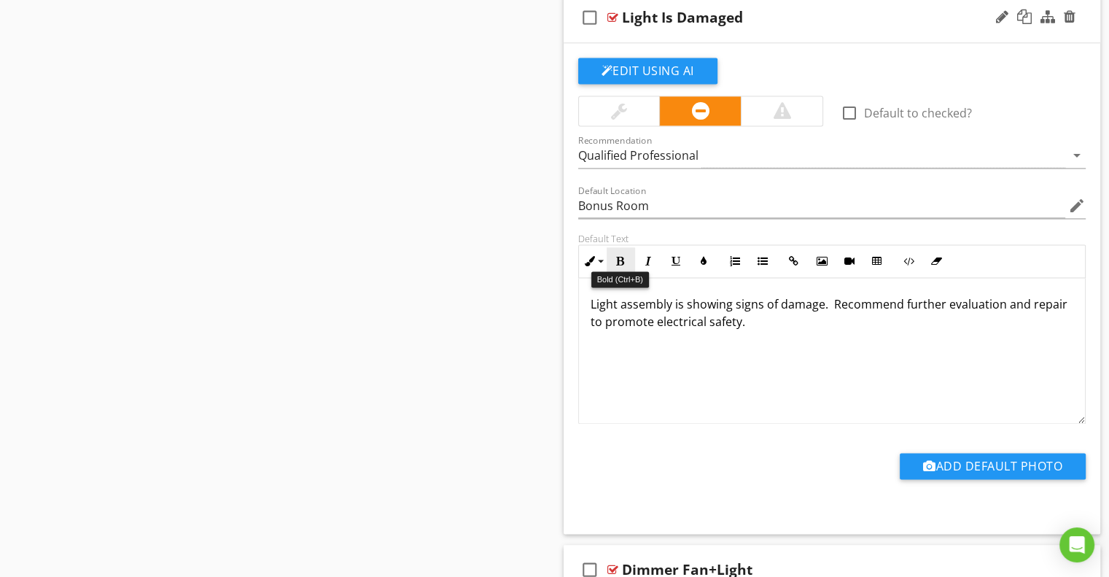
scroll to position [2115, 0]
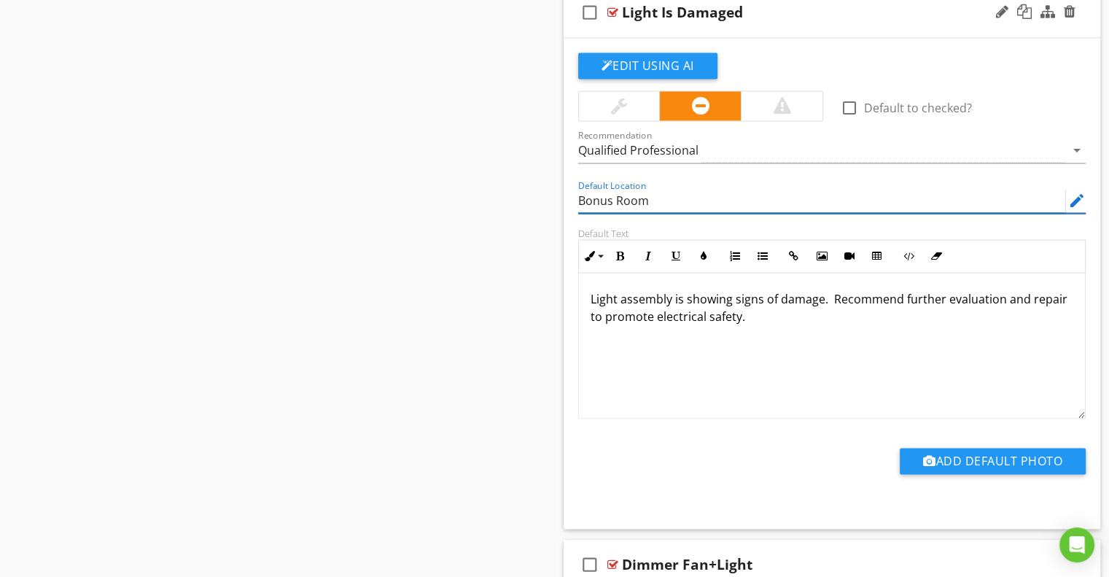
click at [596, 202] on input "Bonus Room" at bounding box center [822, 201] width 488 height 24
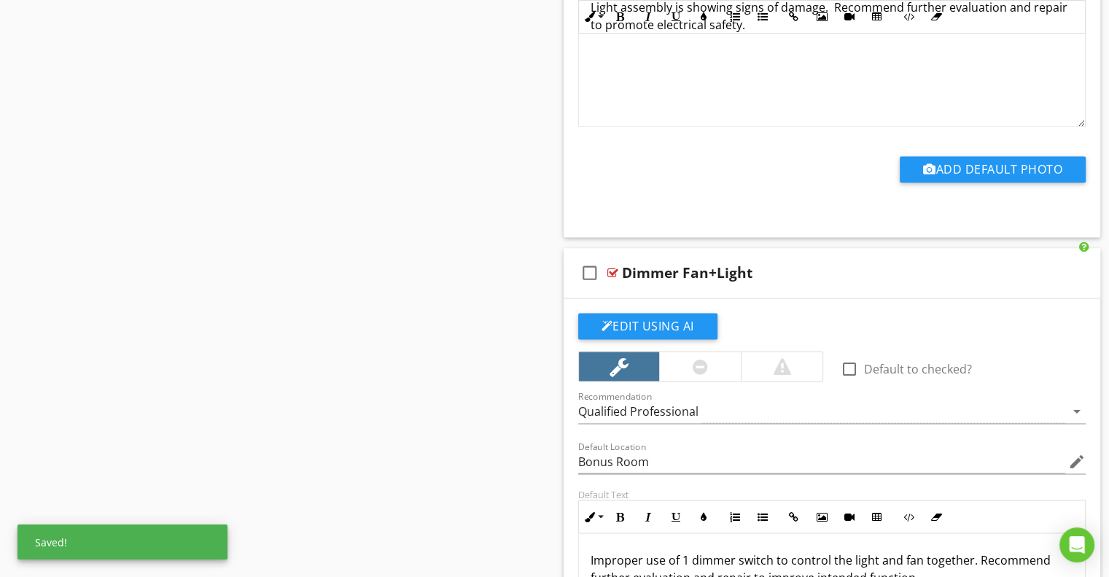
scroll to position [2552, 0]
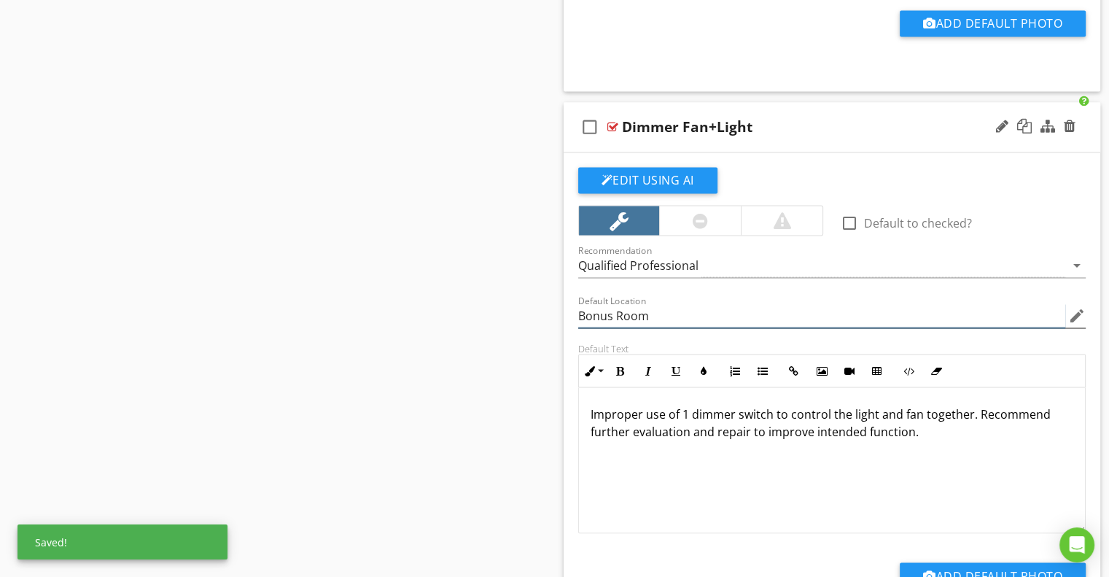
click at [597, 309] on input "Bonus Room" at bounding box center [822, 315] width 488 height 24
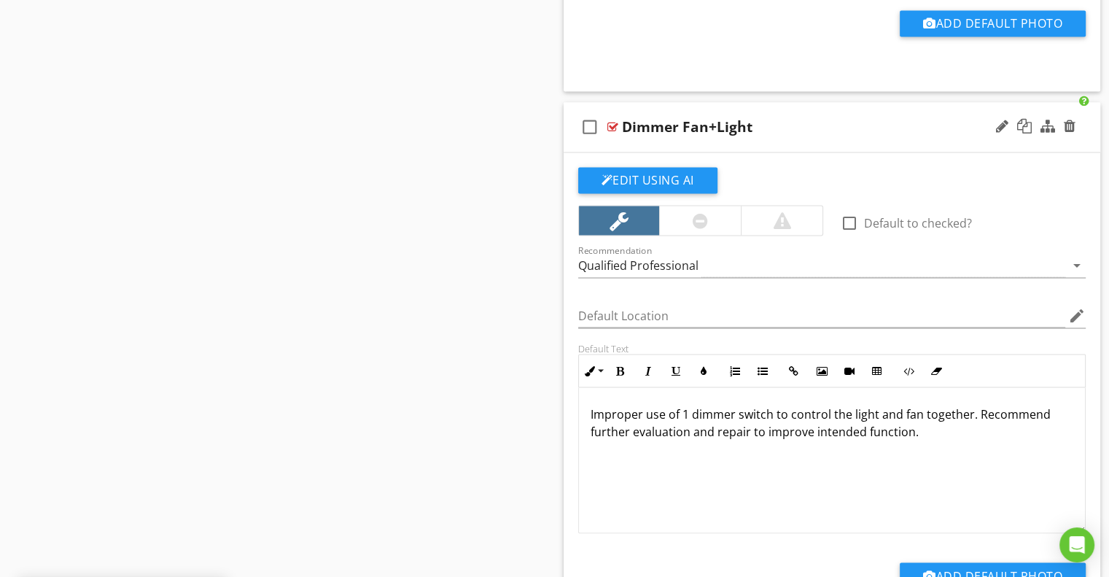
click at [572, 322] on div "Default Location edit" at bounding box center [833, 317] width 526 height 50
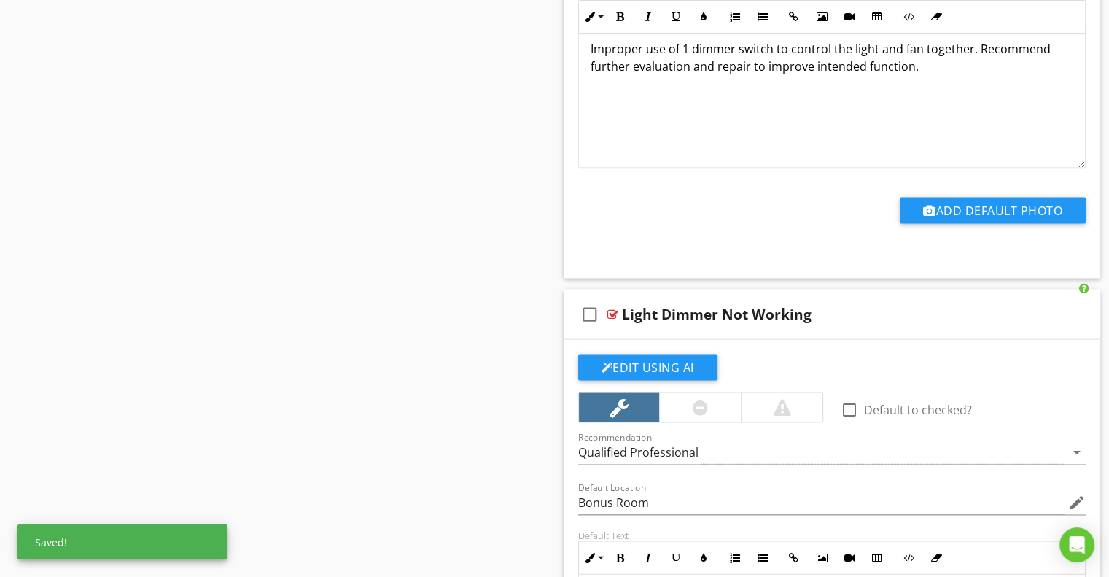
scroll to position [3063, 0]
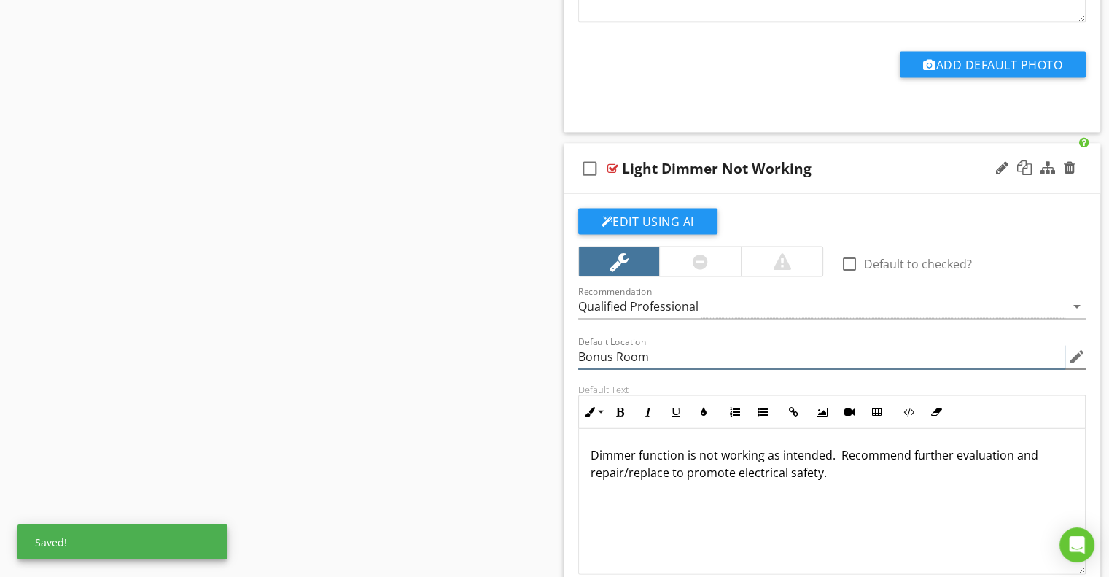
click at [592, 348] on input "Bonus Room" at bounding box center [822, 357] width 488 height 24
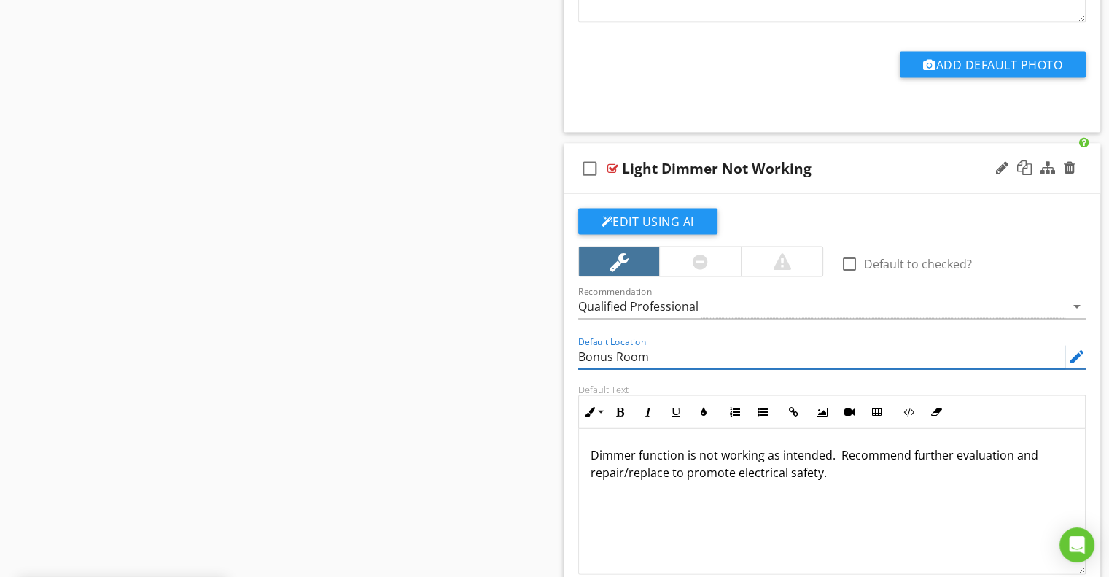
click at [592, 348] on input "Bonus Room" at bounding box center [822, 357] width 488 height 24
click at [567, 359] on div "Edit Using AI check_box_outline_blank Default to checked? Recommendation Qualif…" at bounding box center [832, 439] width 537 height 491
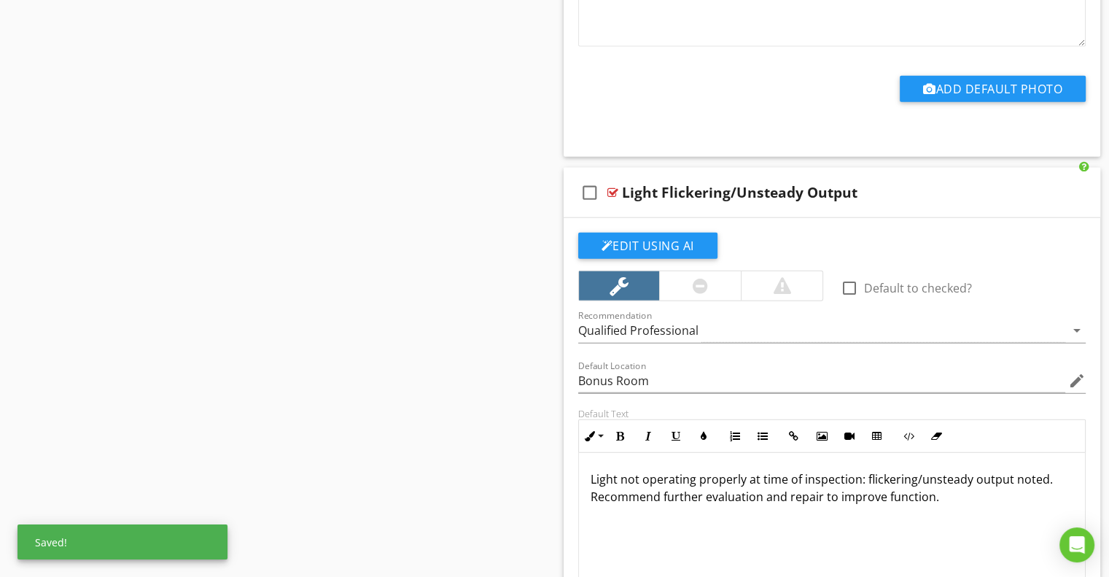
scroll to position [3646, 0]
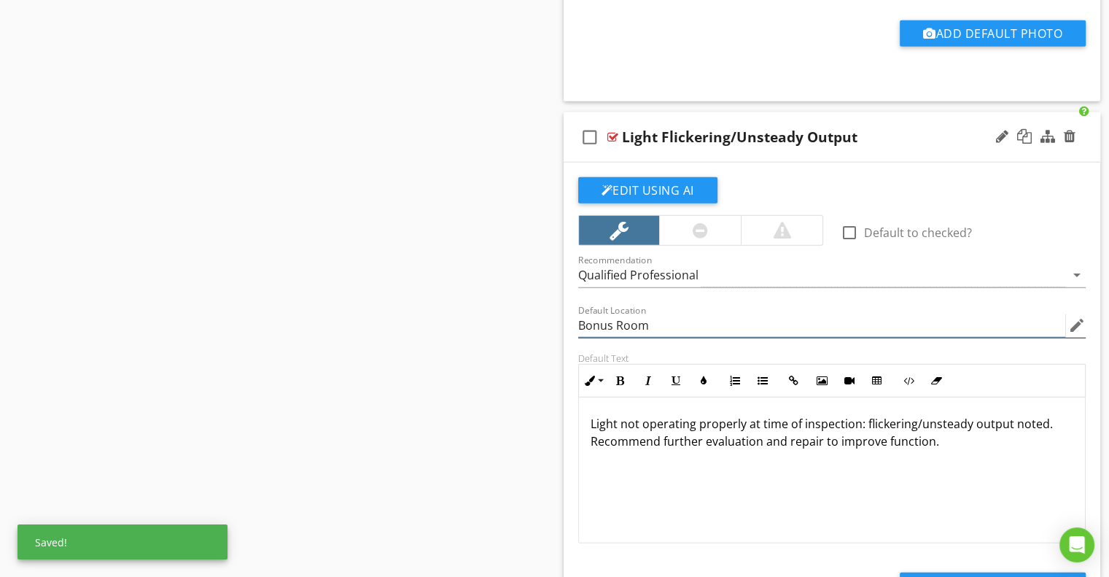
click at [597, 325] on input "Bonus Room" at bounding box center [822, 326] width 488 height 24
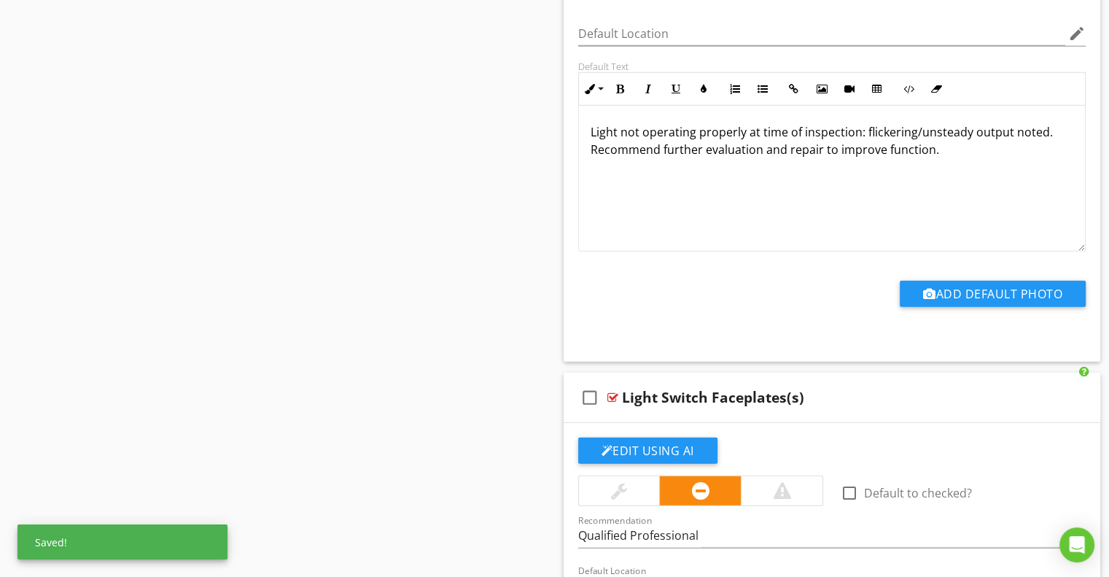
scroll to position [4084, 0]
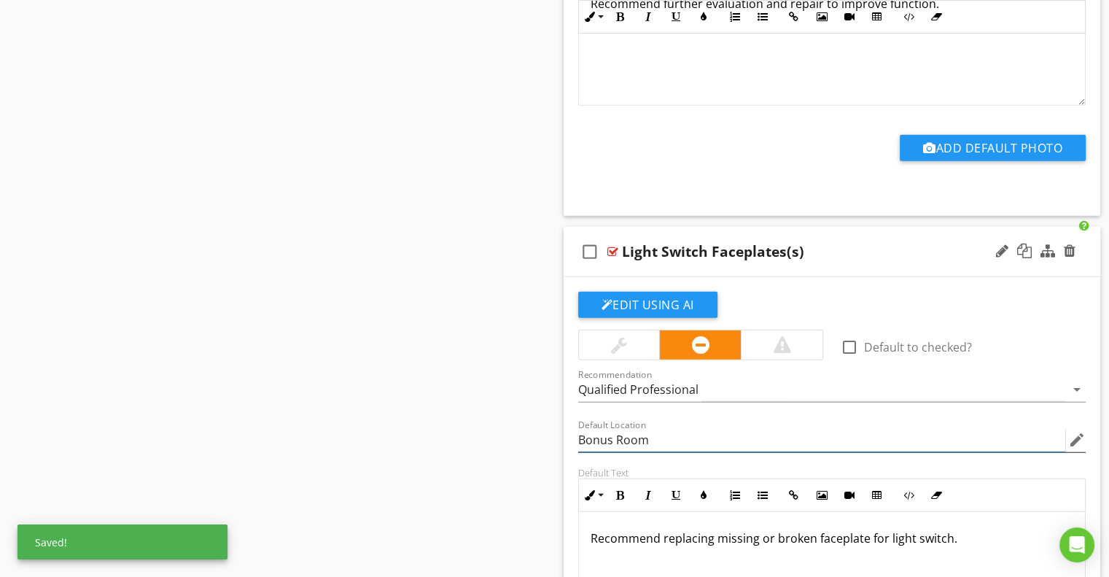
click at [605, 433] on input "Bonus Room" at bounding box center [822, 440] width 488 height 24
click at [605, 432] on input "Bonus Room" at bounding box center [822, 440] width 488 height 24
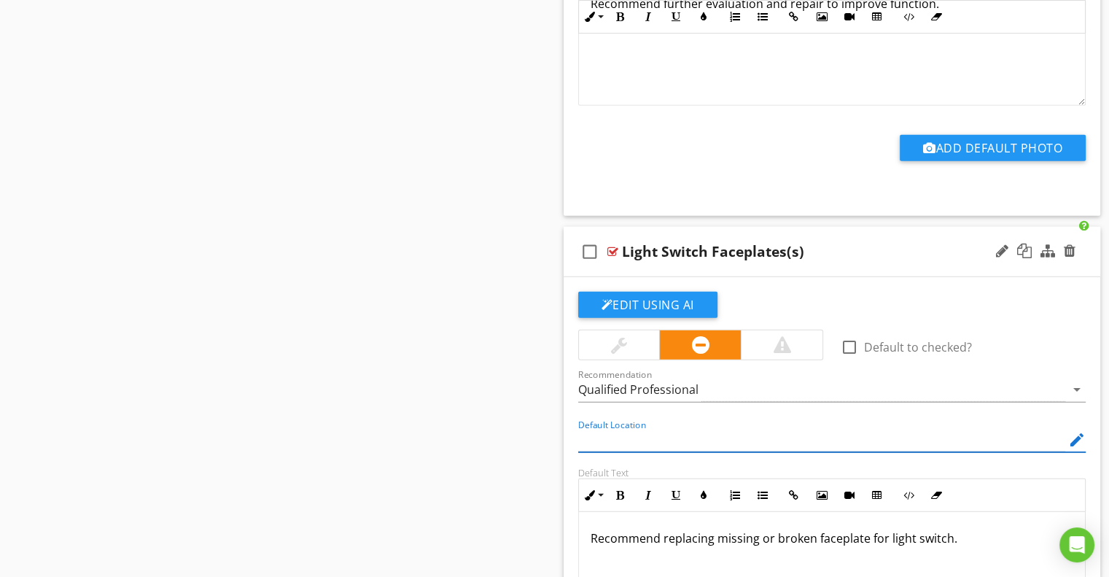
click at [574, 433] on div "Default Location edit" at bounding box center [833, 441] width 526 height 50
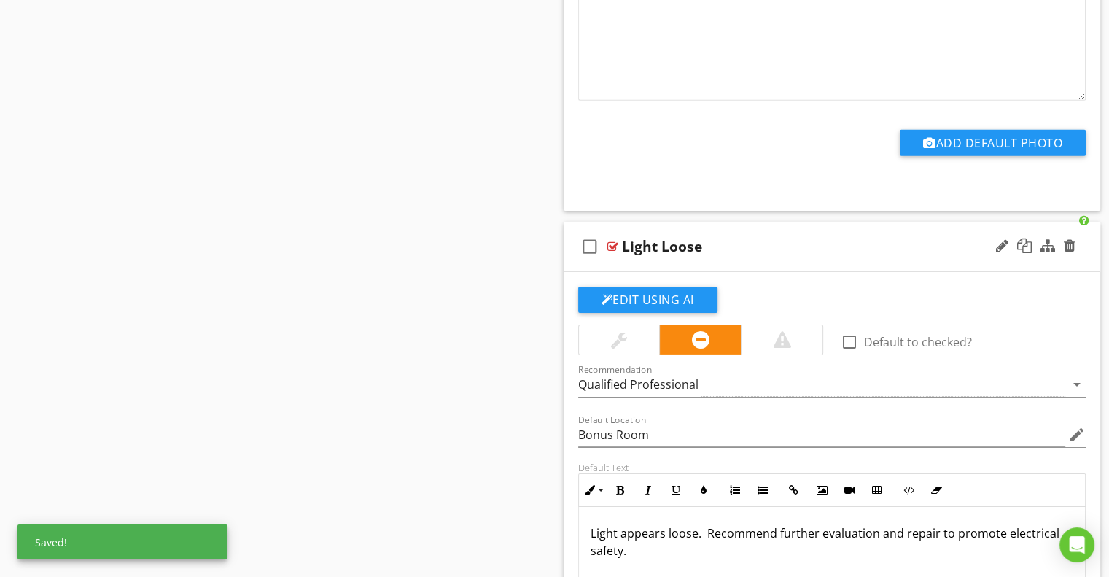
scroll to position [4740, 0]
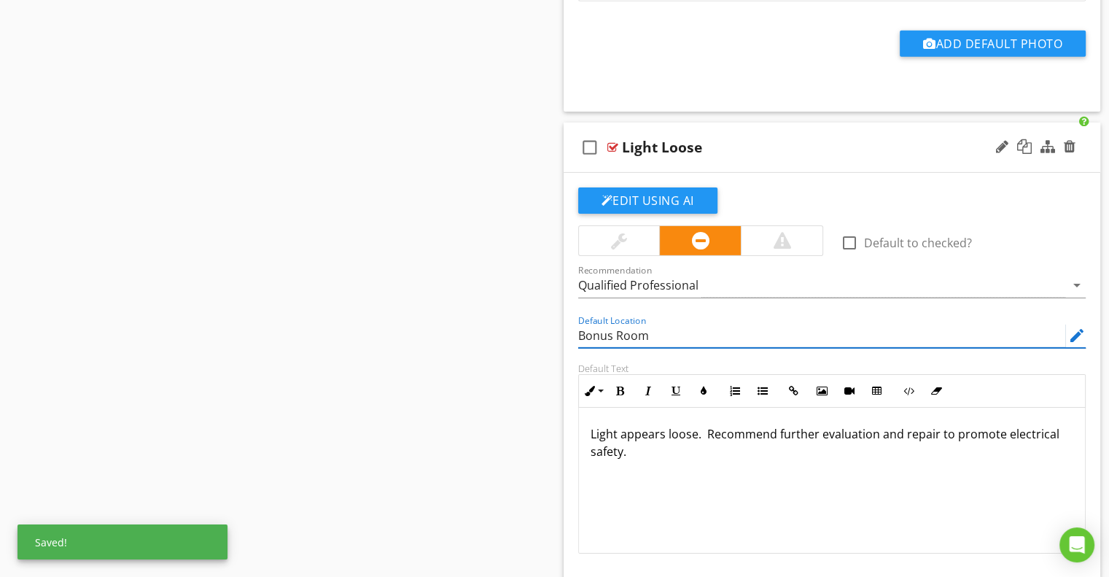
click at [581, 324] on input "Bonus Room" at bounding box center [822, 336] width 488 height 24
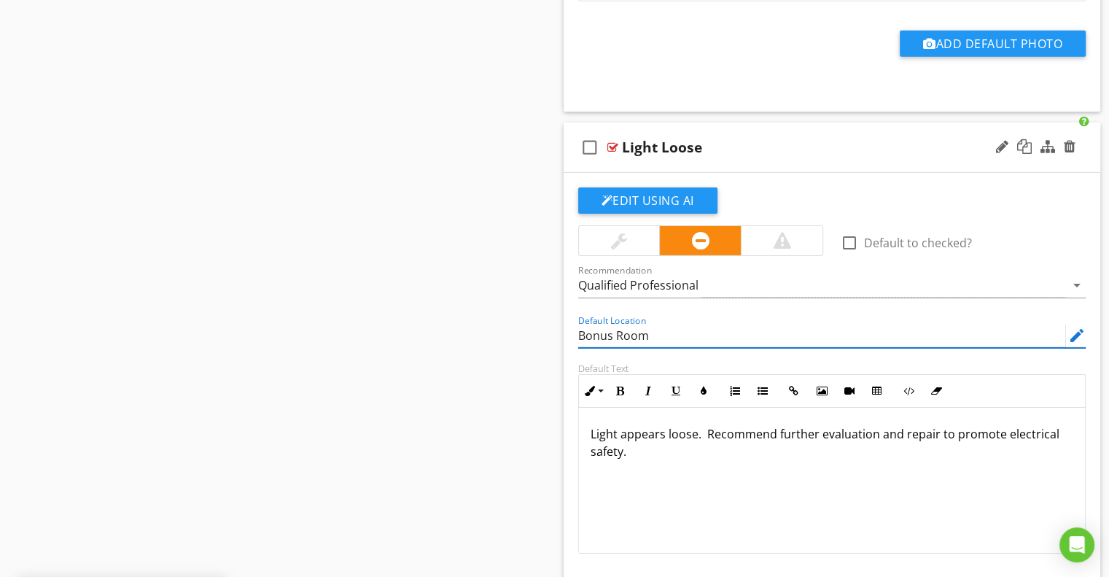
click at [581, 324] on input "Bonus Room" at bounding box center [822, 336] width 488 height 24
click at [570, 333] on div "Default Location edit" at bounding box center [833, 337] width 526 height 50
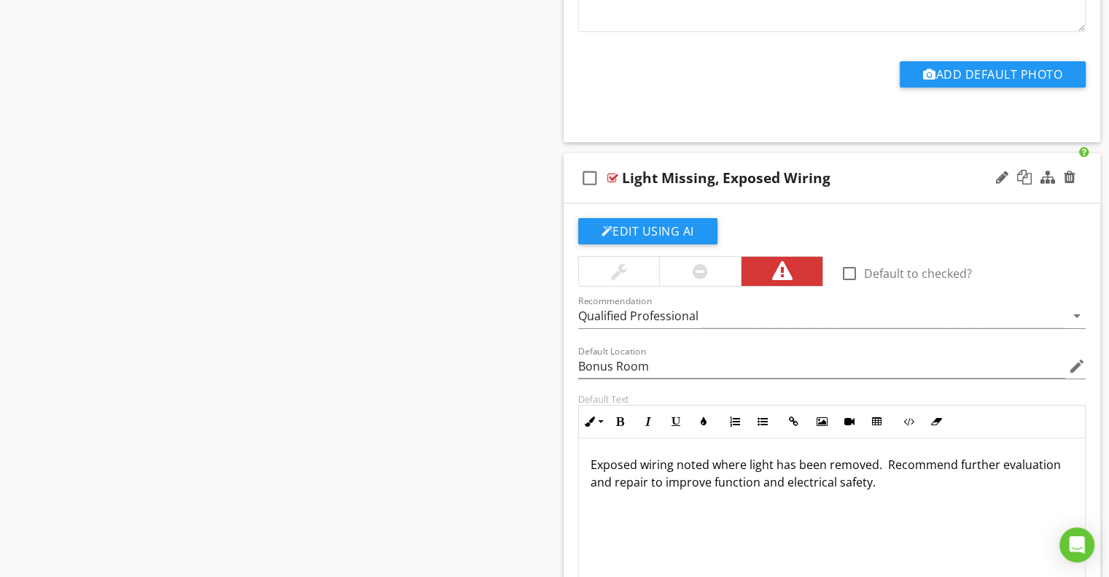
scroll to position [5324, 0]
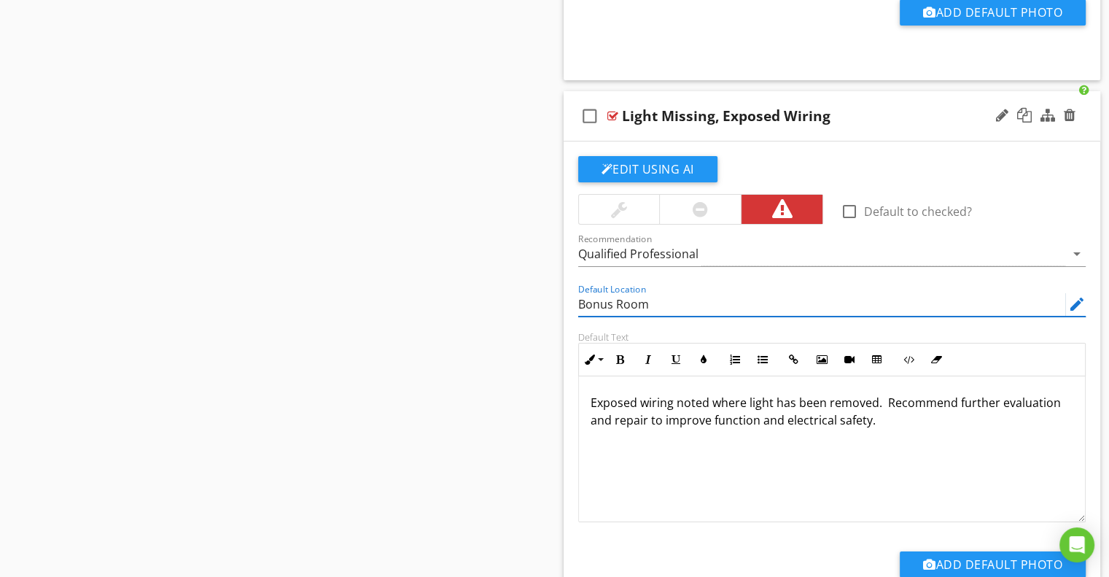
click at [603, 300] on input "Bonus Room" at bounding box center [822, 304] width 488 height 24
click at [570, 311] on div "Default Location edit" at bounding box center [833, 306] width 526 height 50
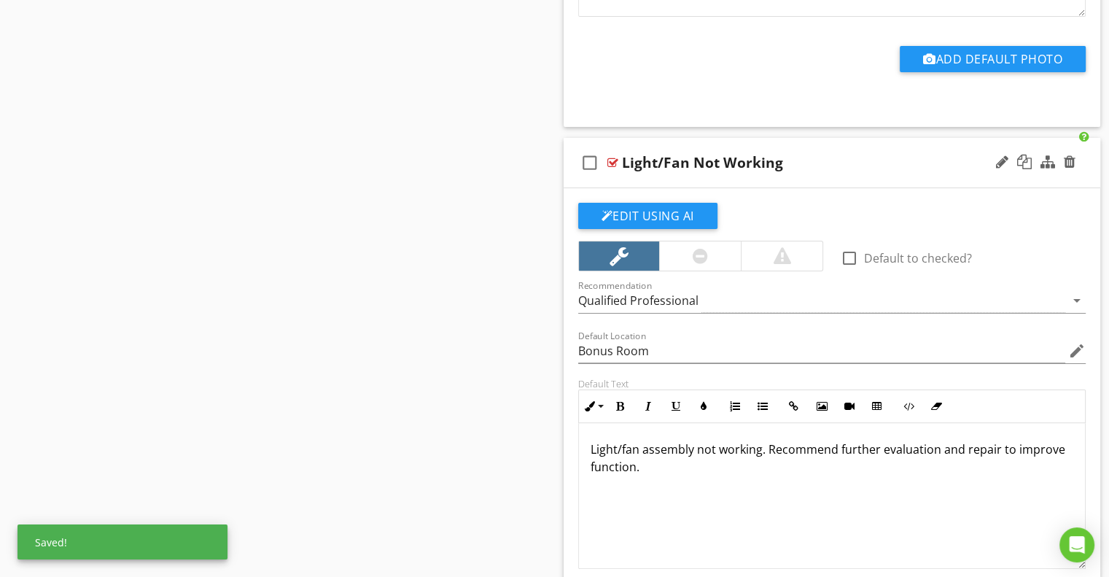
scroll to position [5834, 0]
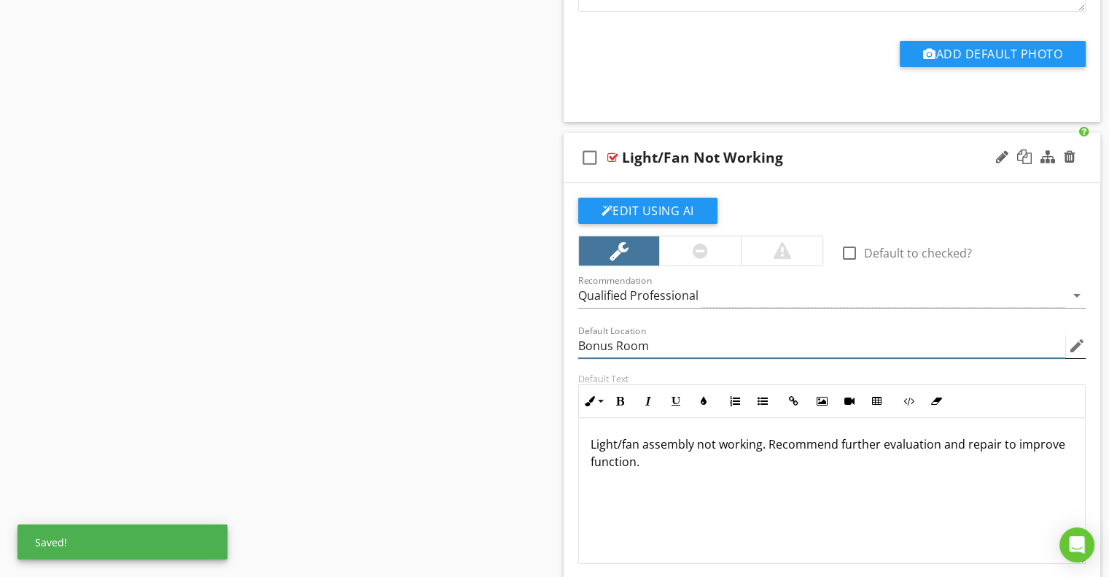
click at [594, 334] on input "Bonus Room" at bounding box center [822, 346] width 488 height 24
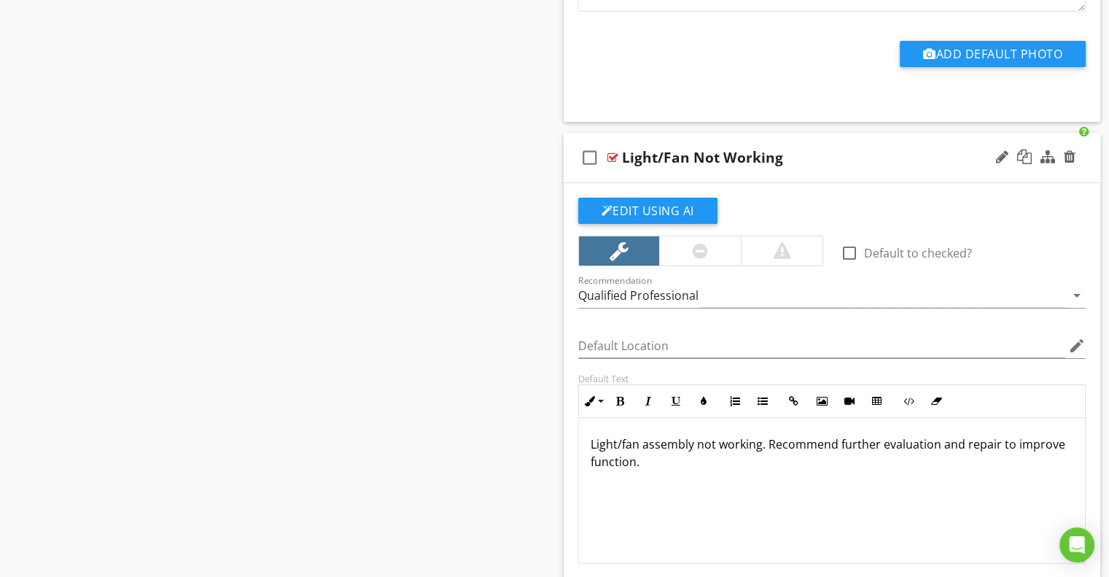
click at [574, 343] on div "Default Location edit" at bounding box center [833, 347] width 526 height 50
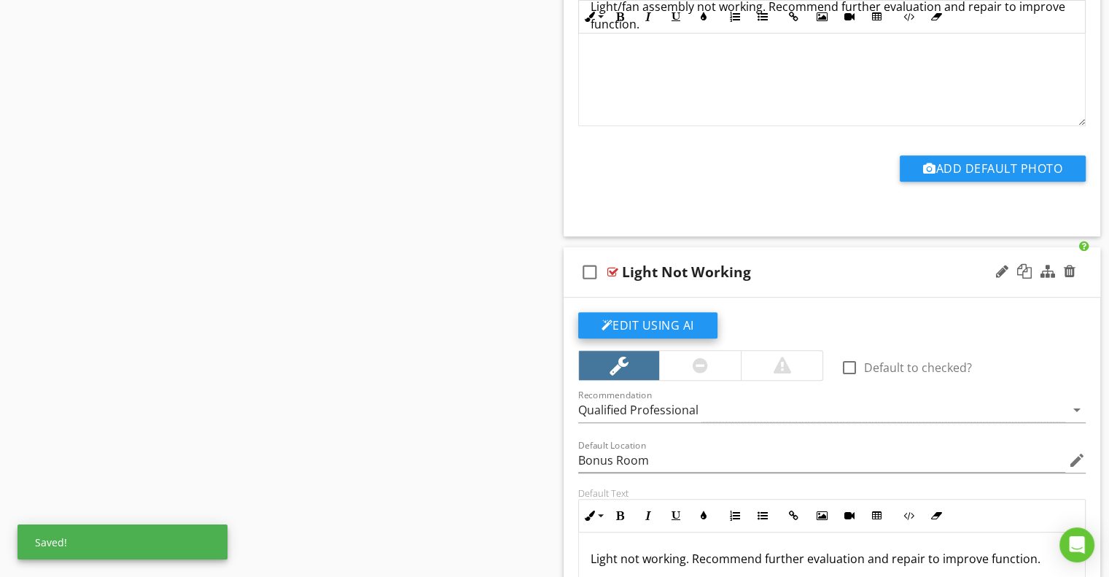
scroll to position [6418, 0]
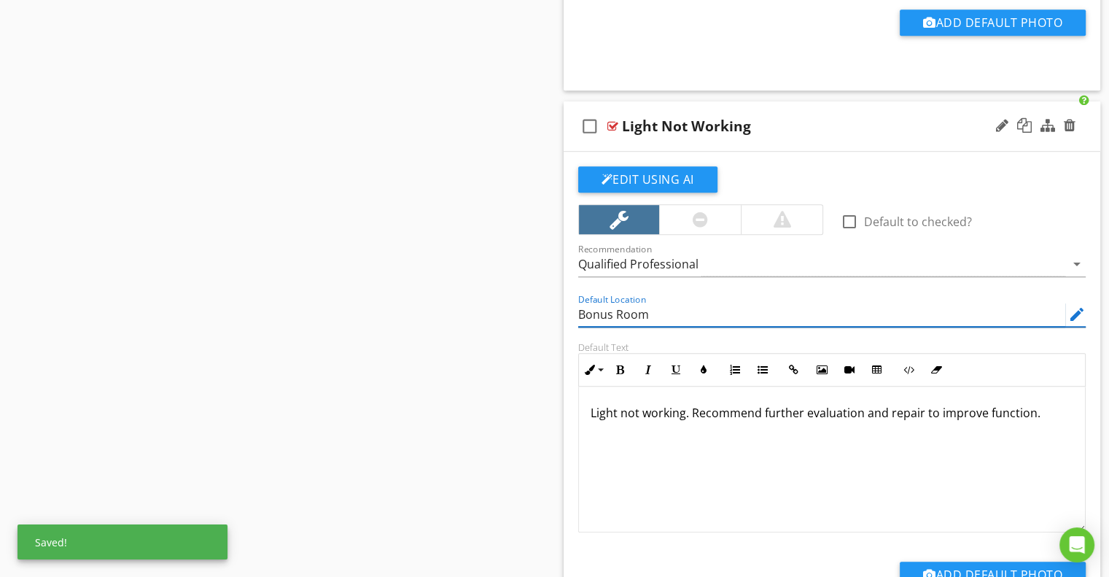
click at [583, 304] on input "Bonus Room" at bounding box center [822, 315] width 488 height 24
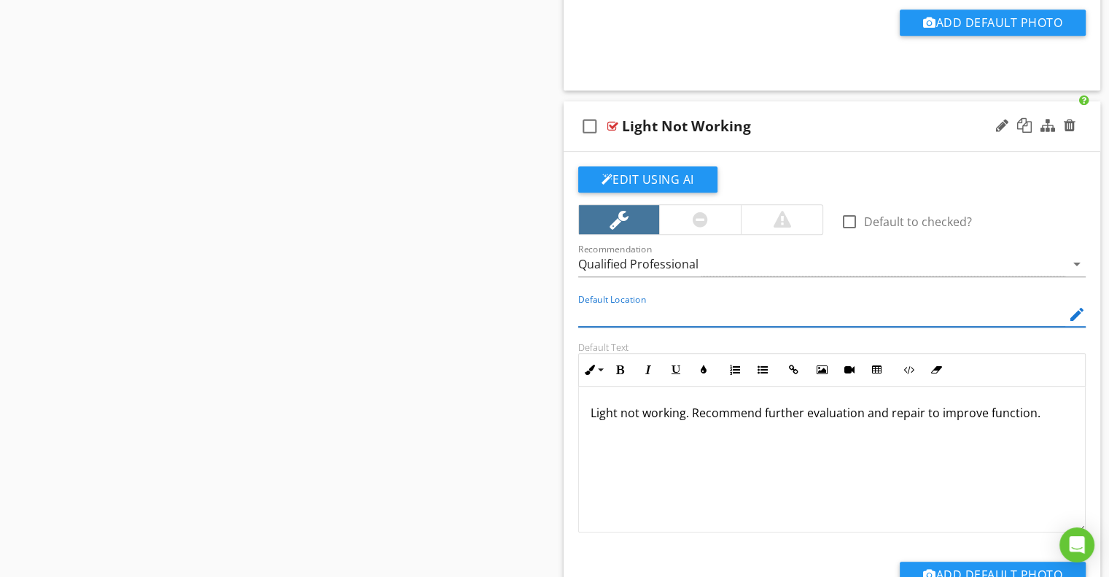
click at [570, 309] on div "Default Location edit" at bounding box center [833, 316] width 526 height 50
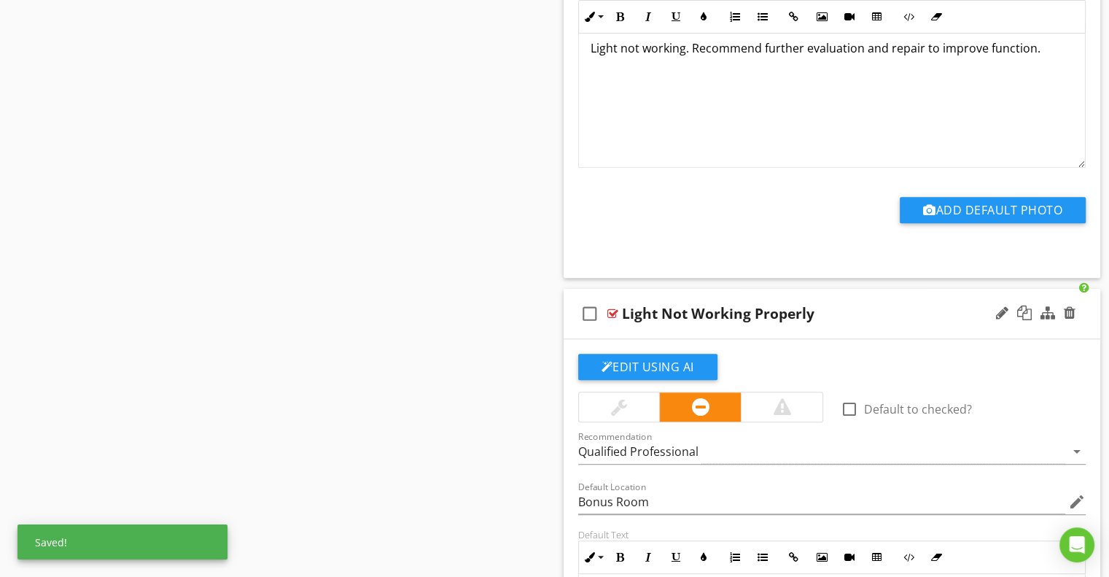
scroll to position [7074, 0]
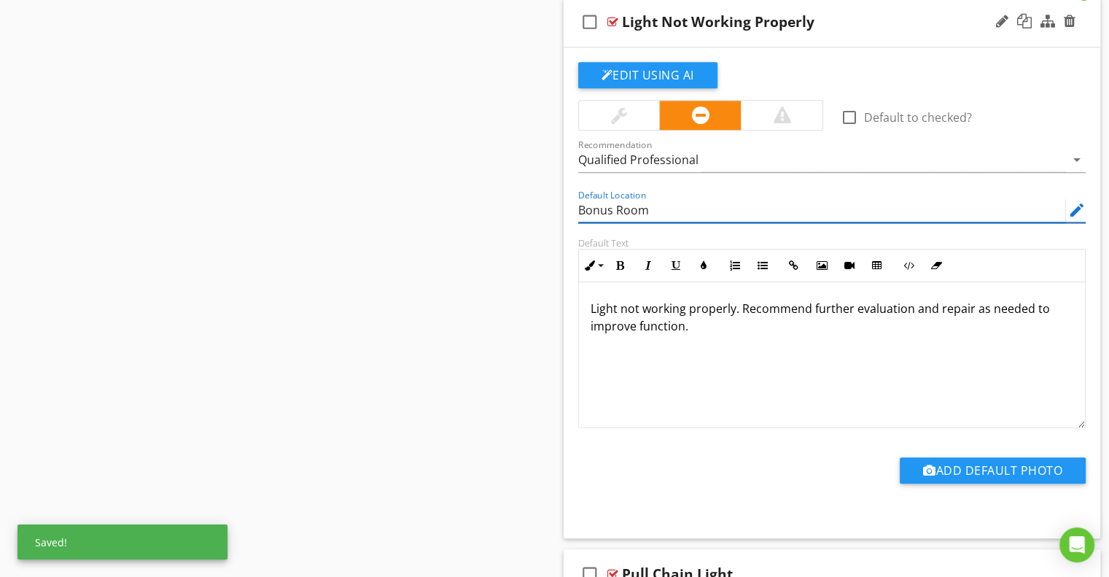
click at [578, 198] on input "Bonus Room" at bounding box center [822, 210] width 488 height 24
click at [580, 198] on input "Bonus Room" at bounding box center [822, 210] width 488 height 24
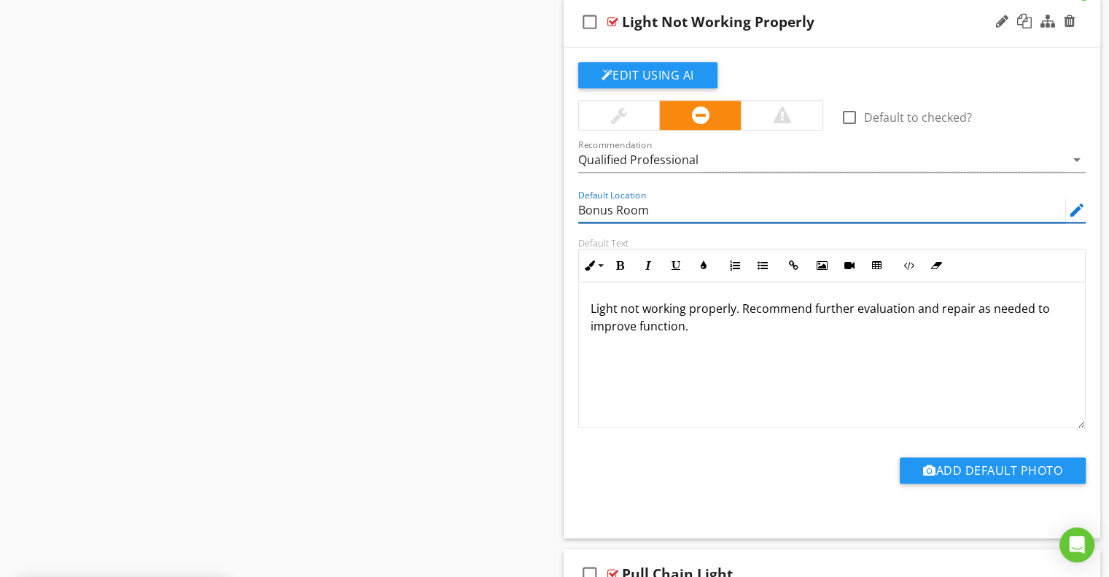
click at [580, 198] on input "Bonus Room" at bounding box center [822, 210] width 488 height 24
click at [582, 198] on input "Bonus Room" at bounding box center [822, 210] width 488 height 24
click at [570, 210] on div "Default Location edit" at bounding box center [833, 212] width 526 height 50
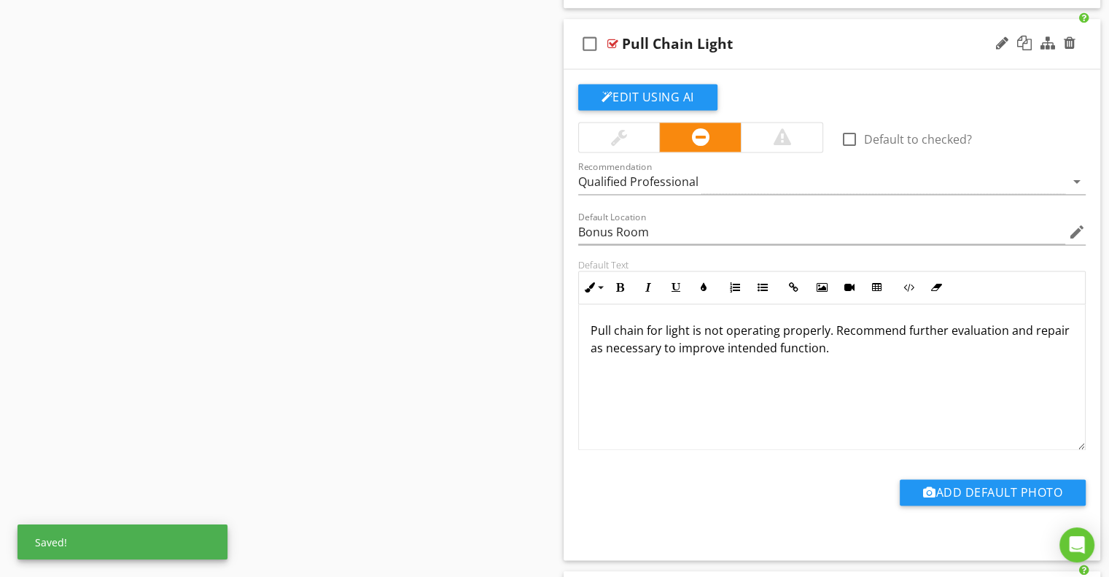
scroll to position [7657, 0]
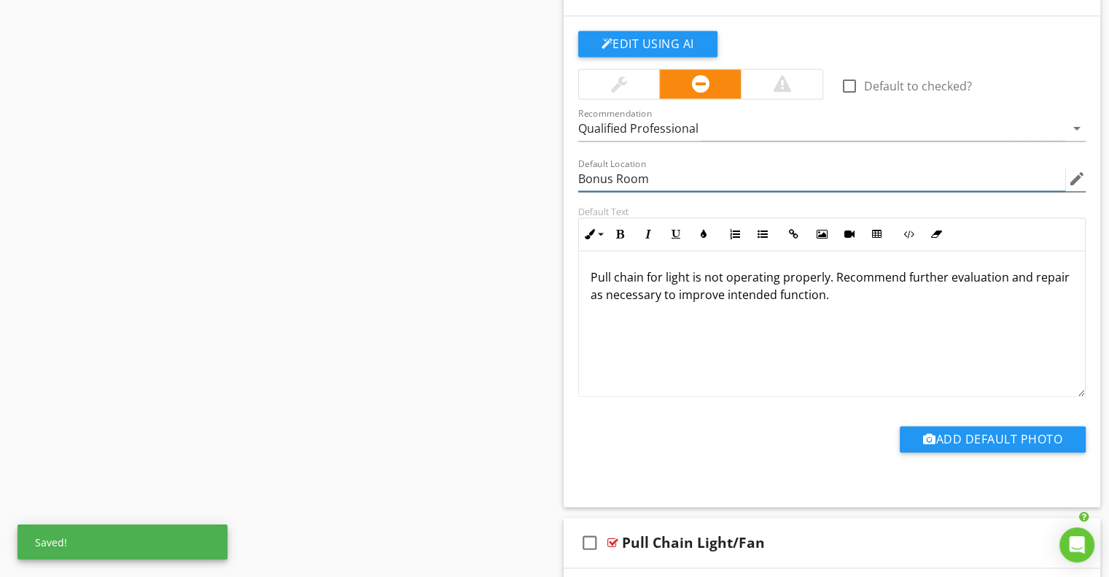
click at [604, 167] on input "Bonus Room" at bounding box center [822, 179] width 488 height 24
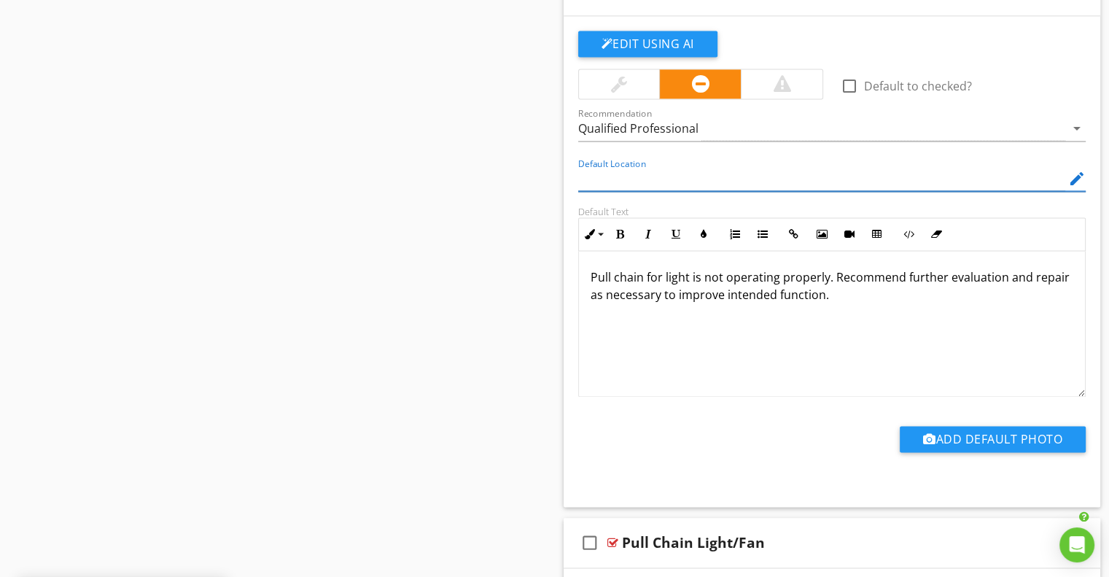
click at [573, 216] on div "Default Text Inline Style XLarge Large Normal Small Light Small/Light Bold Ital…" at bounding box center [833, 301] width 526 height 191
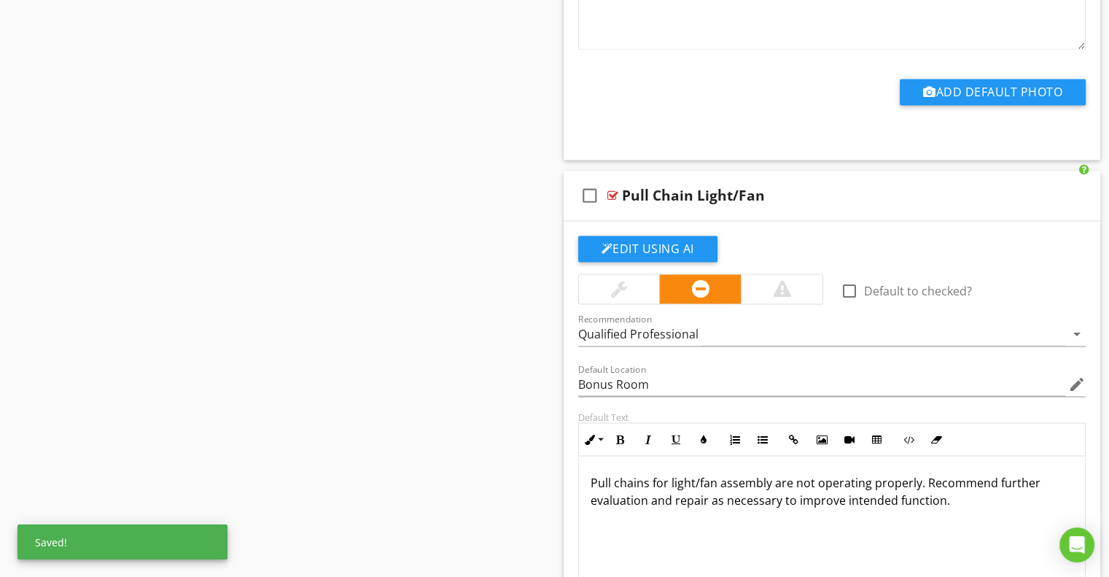
scroll to position [8095, 0]
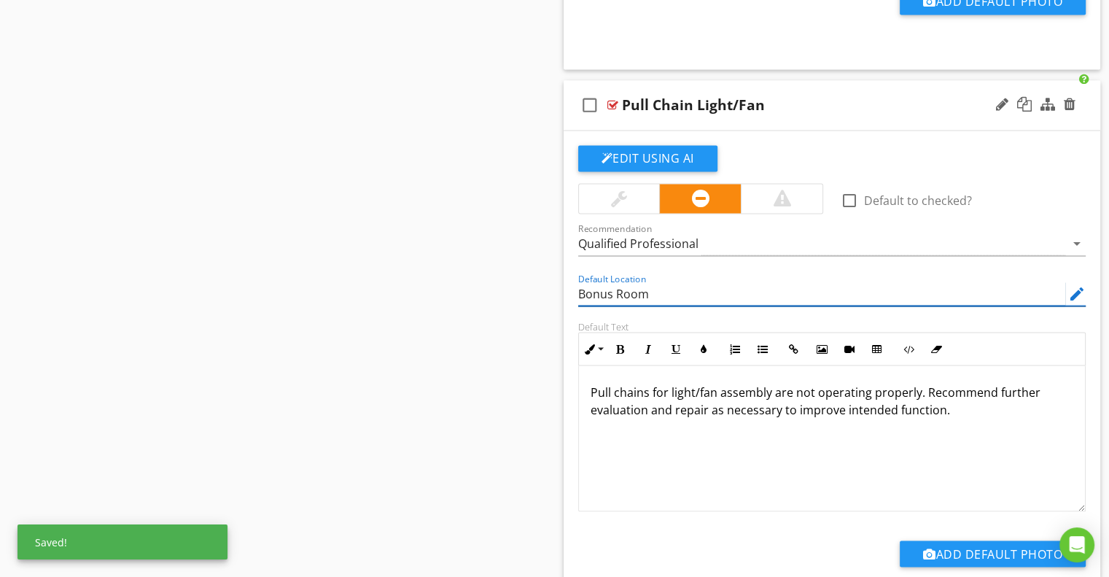
click at [595, 282] on input "Bonus Room" at bounding box center [822, 294] width 488 height 24
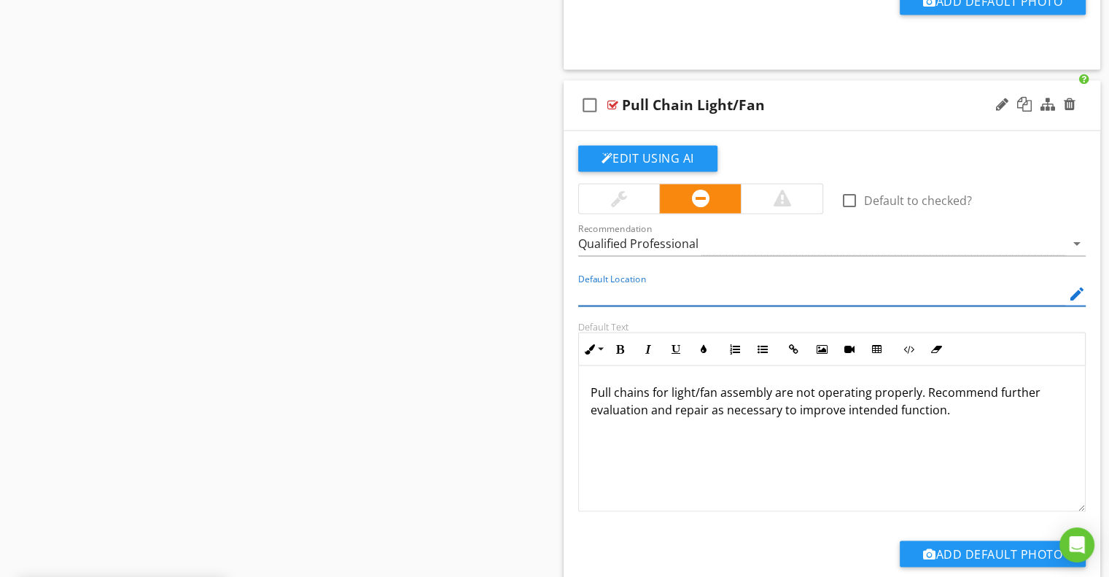
click at [572, 300] on div "Default Location edit" at bounding box center [833, 295] width 526 height 50
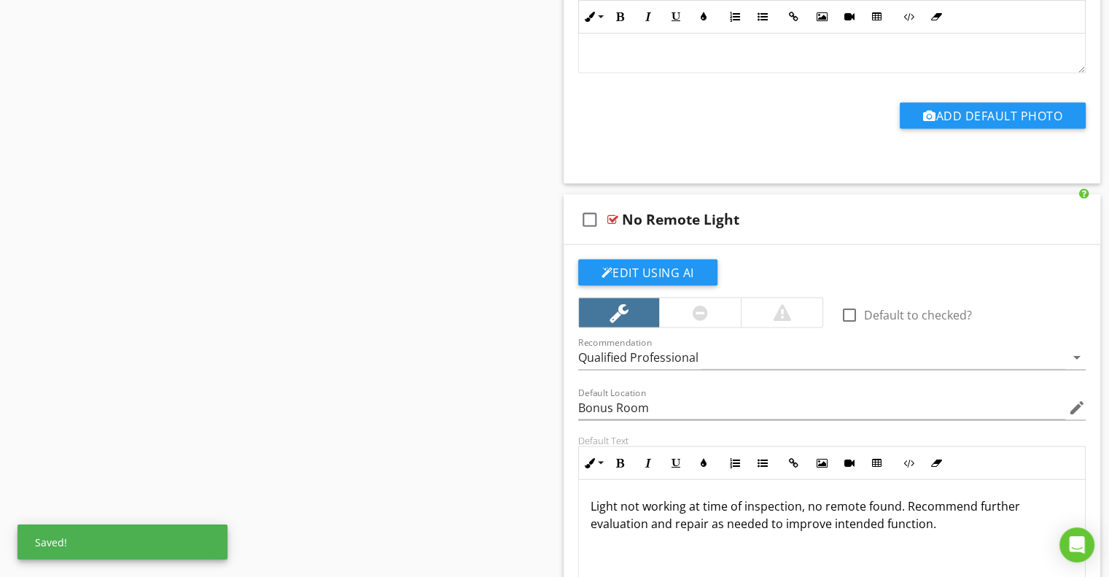
scroll to position [8605, 0]
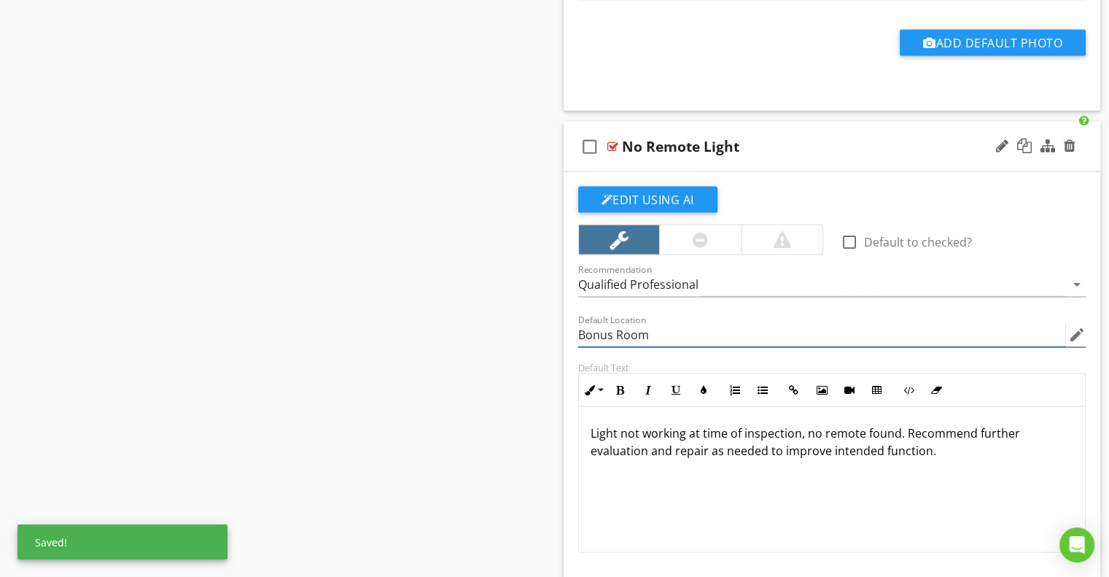
click at [602, 327] on input "Bonus Room" at bounding box center [822, 335] width 488 height 24
click at [602, 324] on input "Bonus Room" at bounding box center [822, 335] width 488 height 24
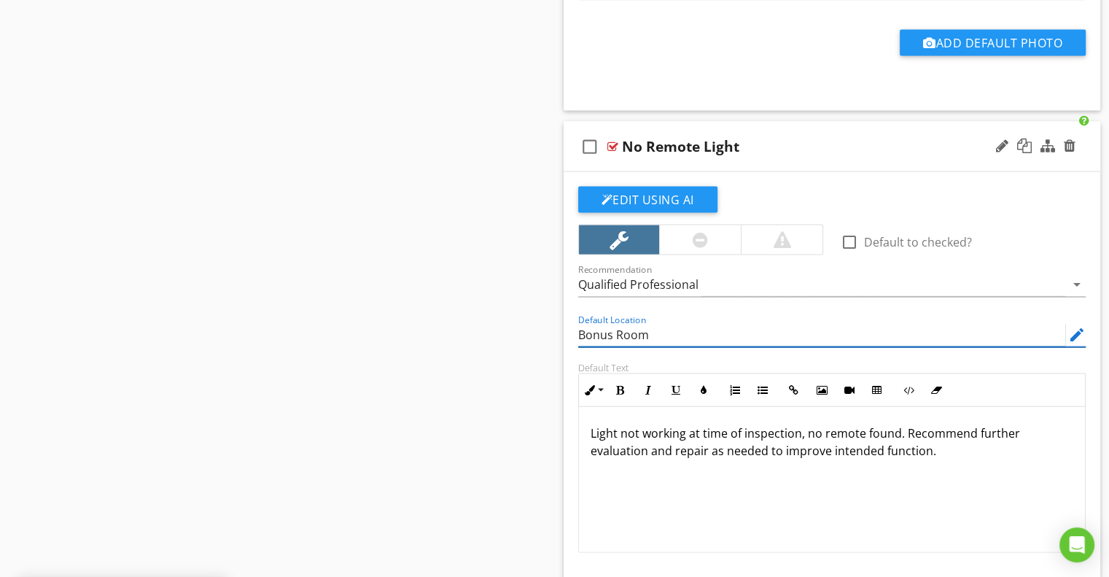
click at [602, 324] on input "Bonus Room" at bounding box center [822, 335] width 488 height 24
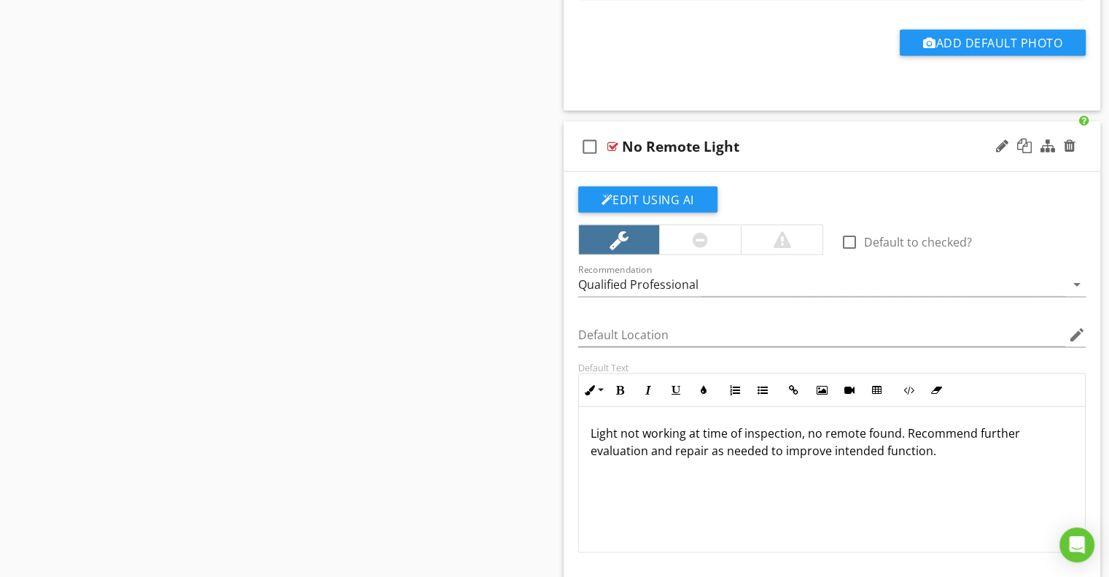
click at [568, 336] on div "Edit Using AI check_box_outline_blank Default to checked? Recommendation Qualif…" at bounding box center [832, 417] width 537 height 491
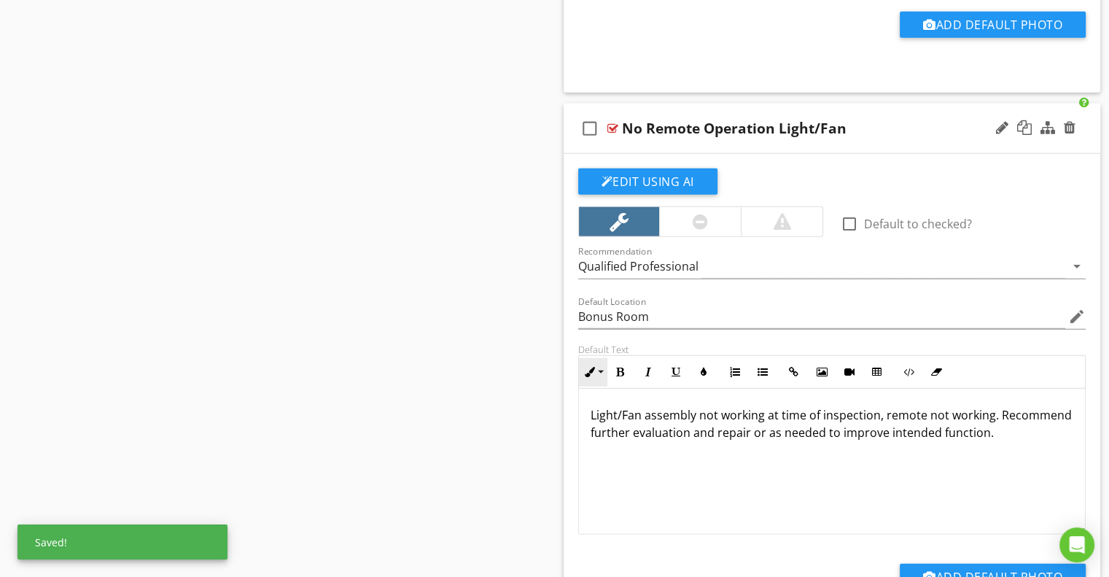
scroll to position [9189, 0]
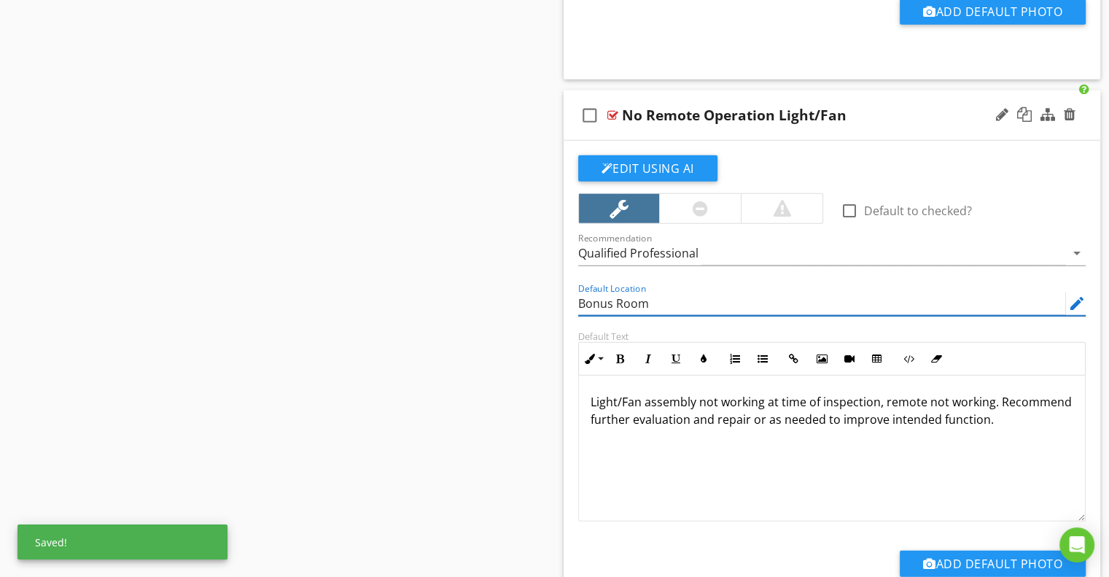
click at [602, 292] on input "Bonus Room" at bounding box center [822, 304] width 488 height 24
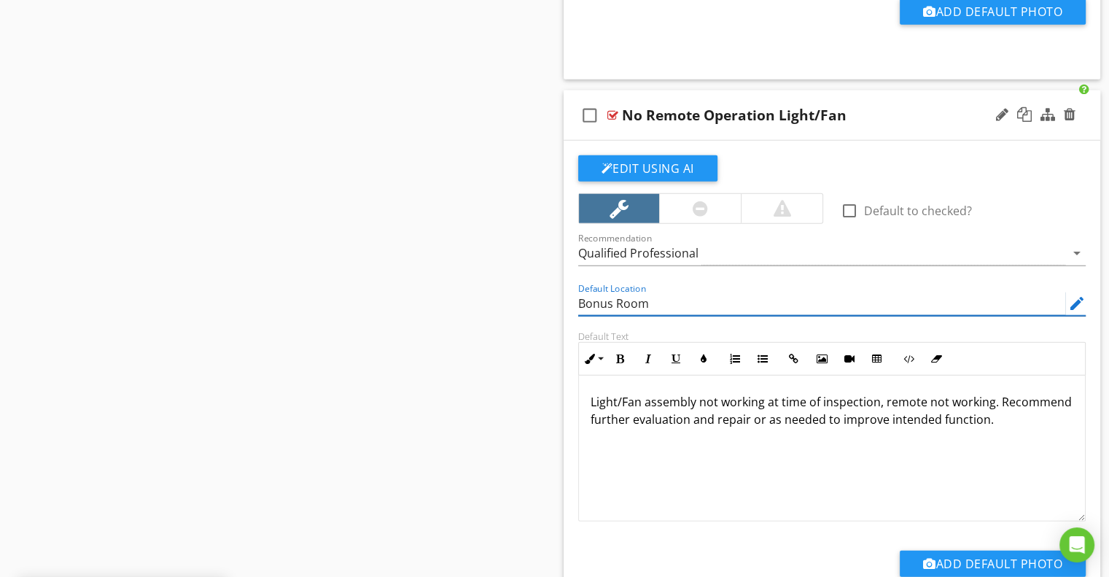
click at [602, 292] on input "Bonus Room" at bounding box center [822, 304] width 488 height 24
click at [566, 301] on div "Edit Using AI check_box_outline_blank Default to checked? Recommendation Qualif…" at bounding box center [832, 386] width 537 height 491
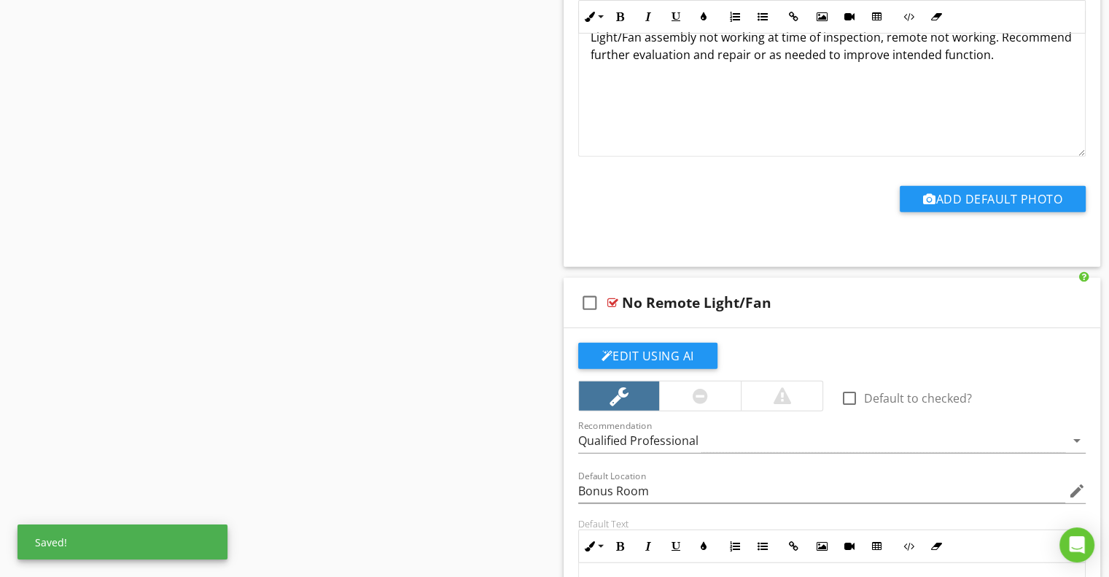
scroll to position [9772, 0]
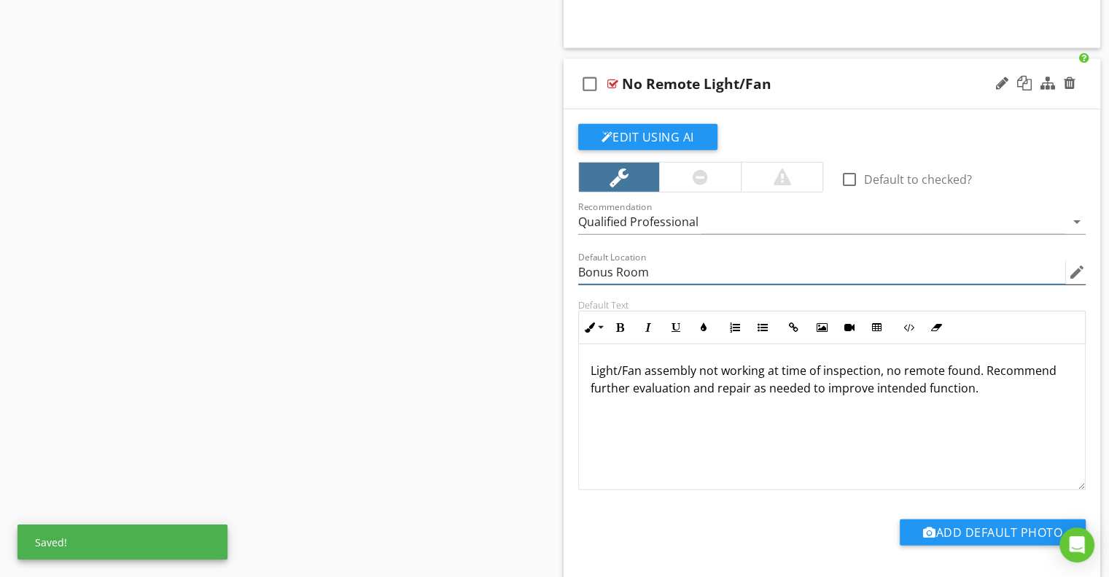
click at [599, 260] on input "Bonus Room" at bounding box center [822, 272] width 488 height 24
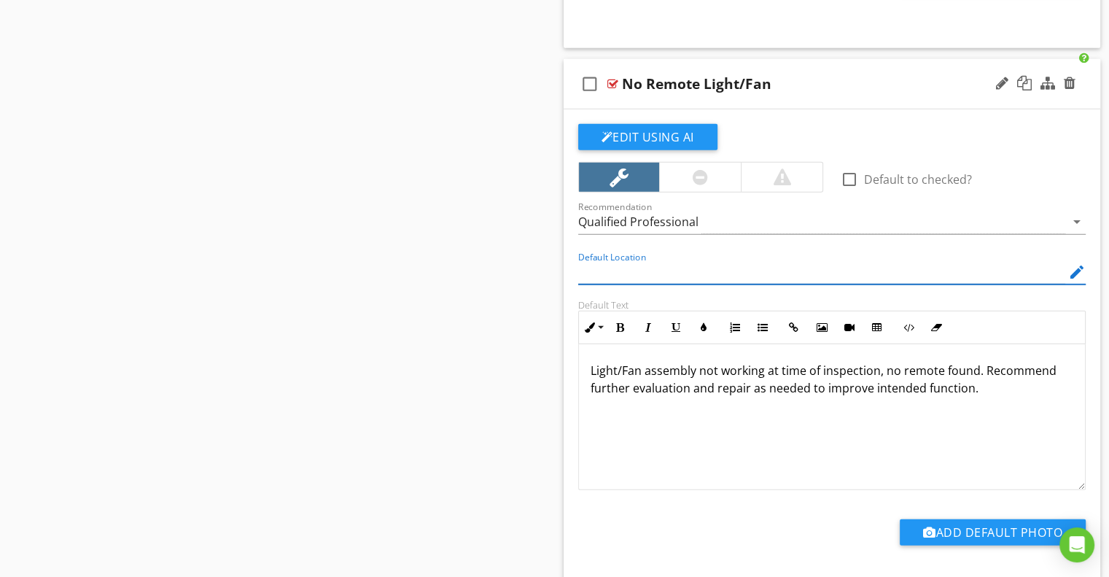
click at [568, 289] on div "Edit Using AI check_box_outline_blank Default to checked? Recommendation Qualif…" at bounding box center [832, 354] width 537 height 491
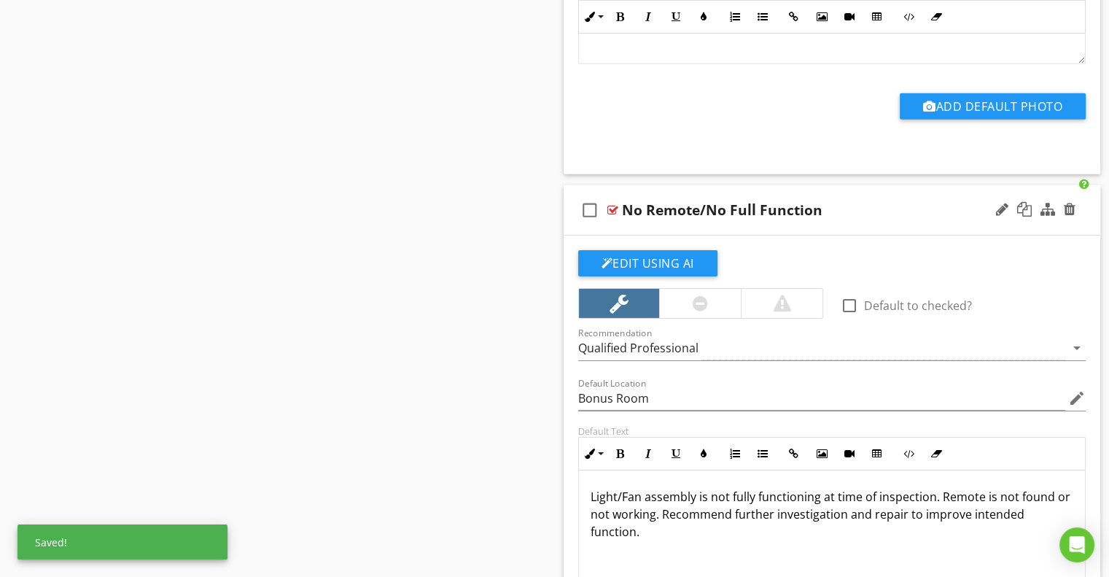
scroll to position [10210, 0]
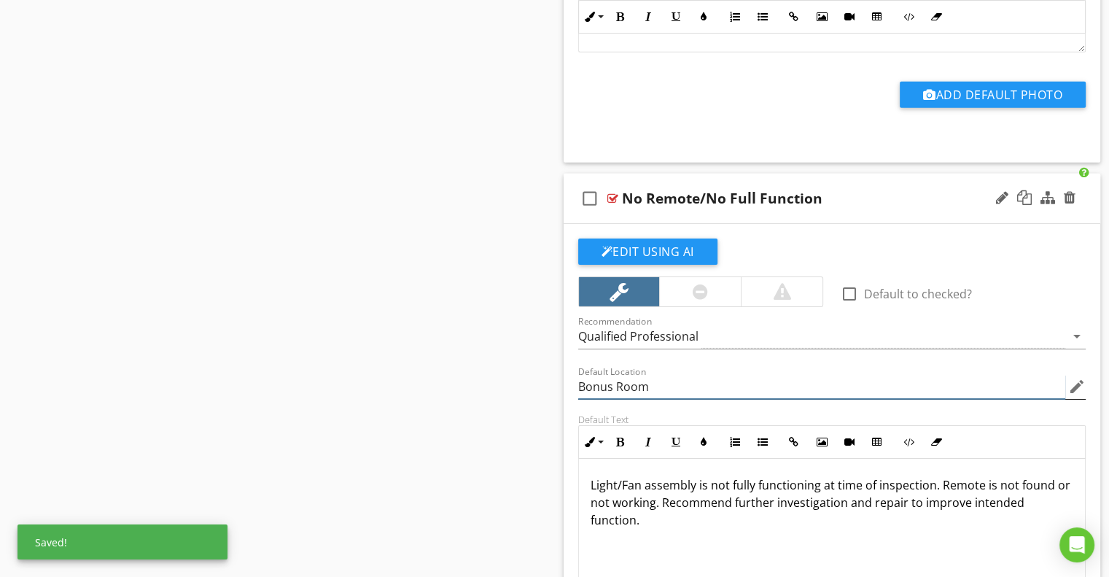
click at [594, 375] on input "Bonus Room" at bounding box center [822, 387] width 488 height 24
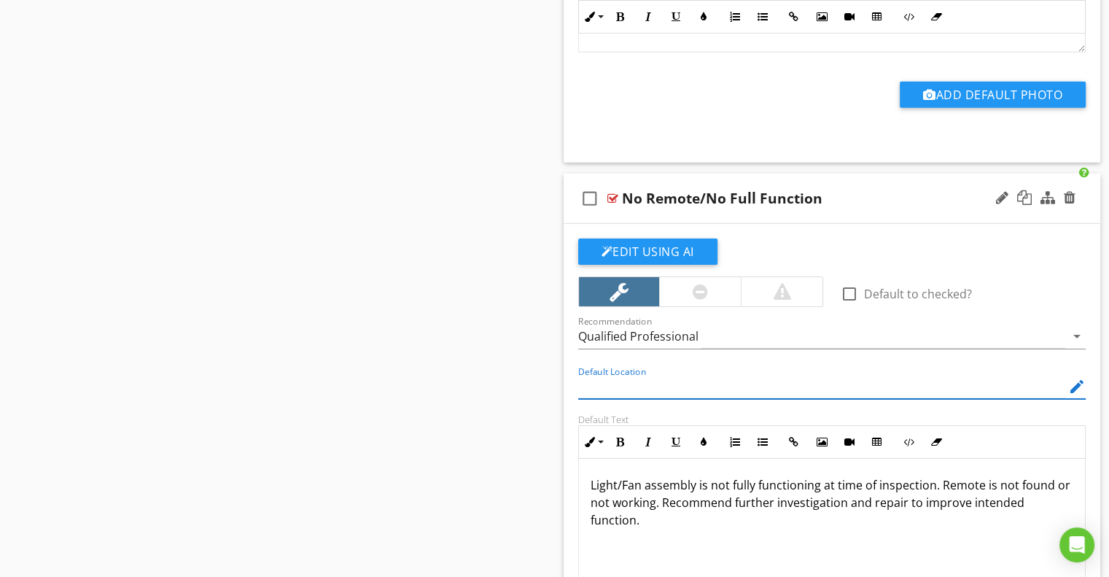
click at [566, 376] on div "Edit Using AI check_box_outline_blank Default to checked? Recommendation Qualif…" at bounding box center [832, 469] width 537 height 491
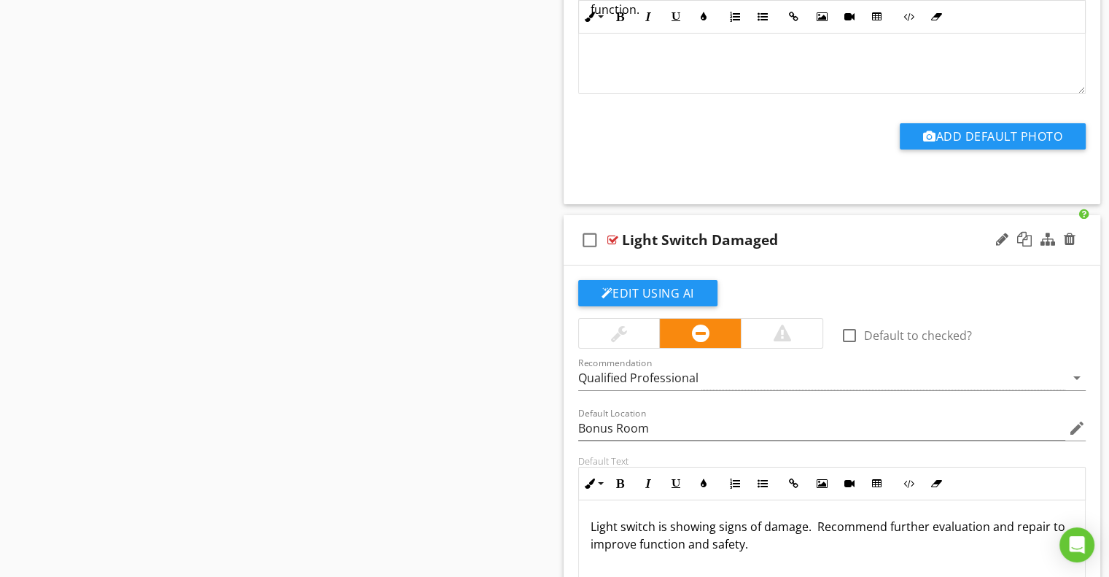
scroll to position [10866, 0]
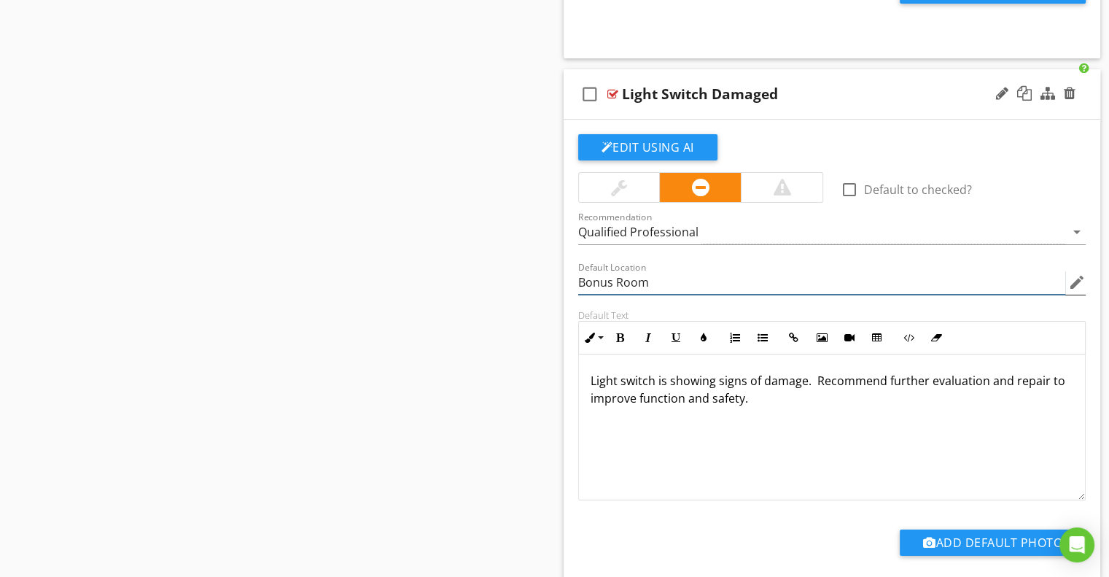
click at [594, 271] on input "Bonus Room" at bounding box center [822, 283] width 488 height 24
click at [570, 284] on div "Default Location edit" at bounding box center [833, 284] width 526 height 50
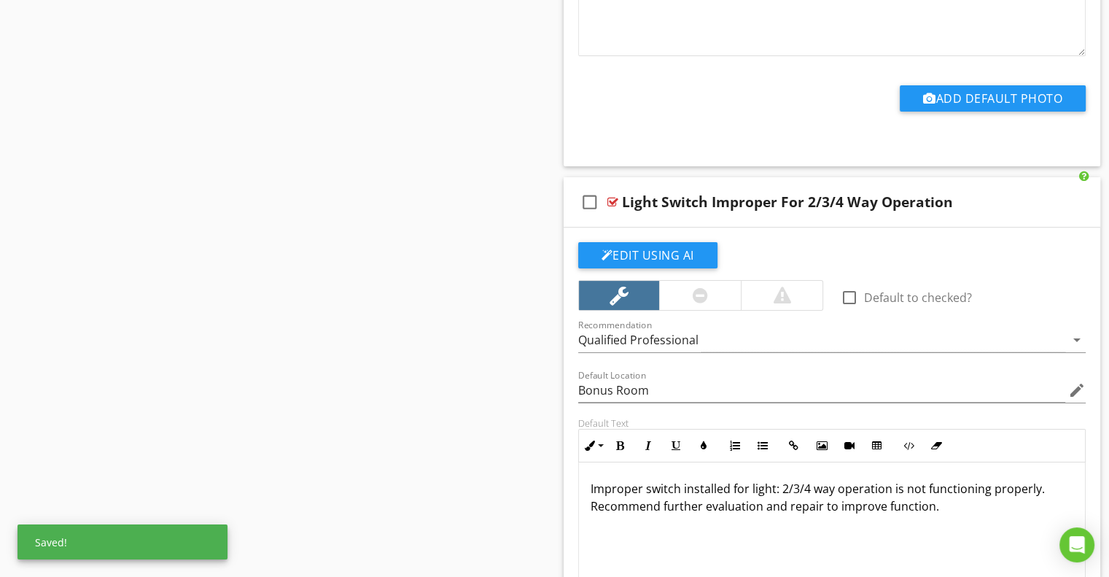
scroll to position [11377, 0]
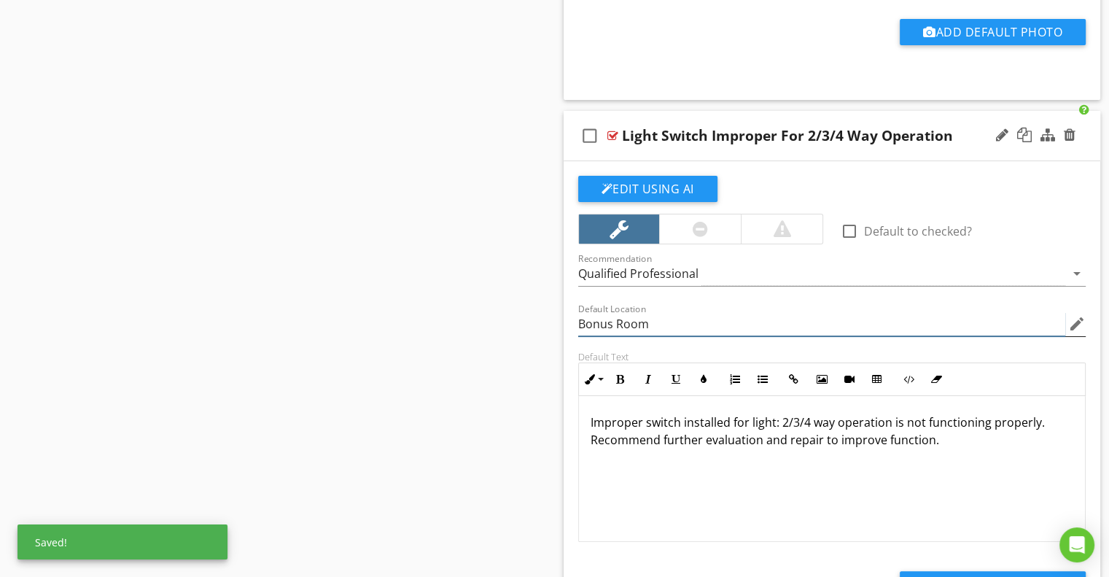
click at [602, 312] on input "Bonus Room" at bounding box center [822, 324] width 488 height 24
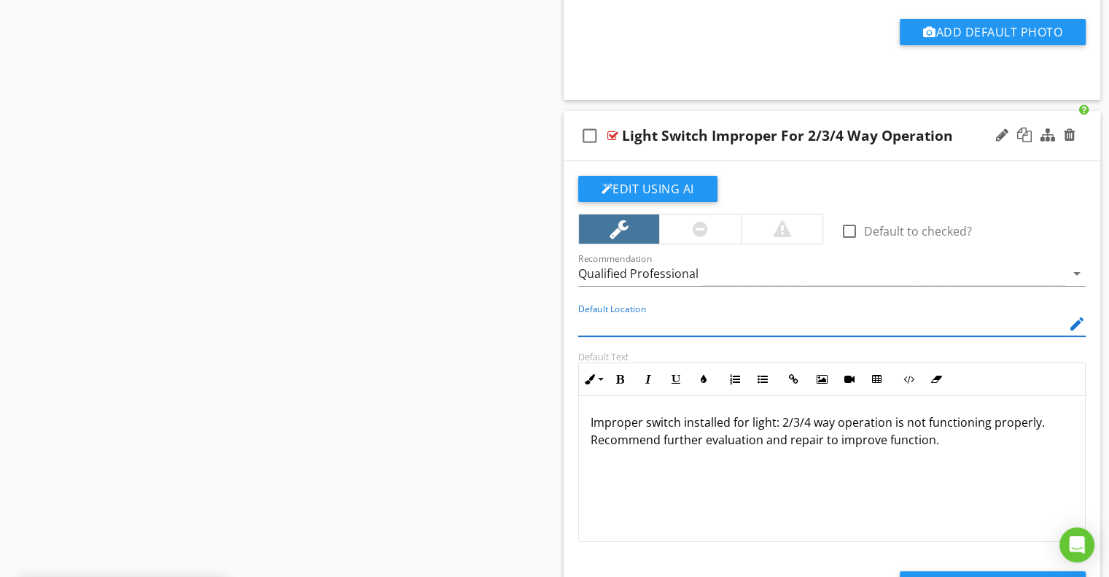
click at [578, 317] on div "Default Location edit" at bounding box center [833, 325] width 526 height 50
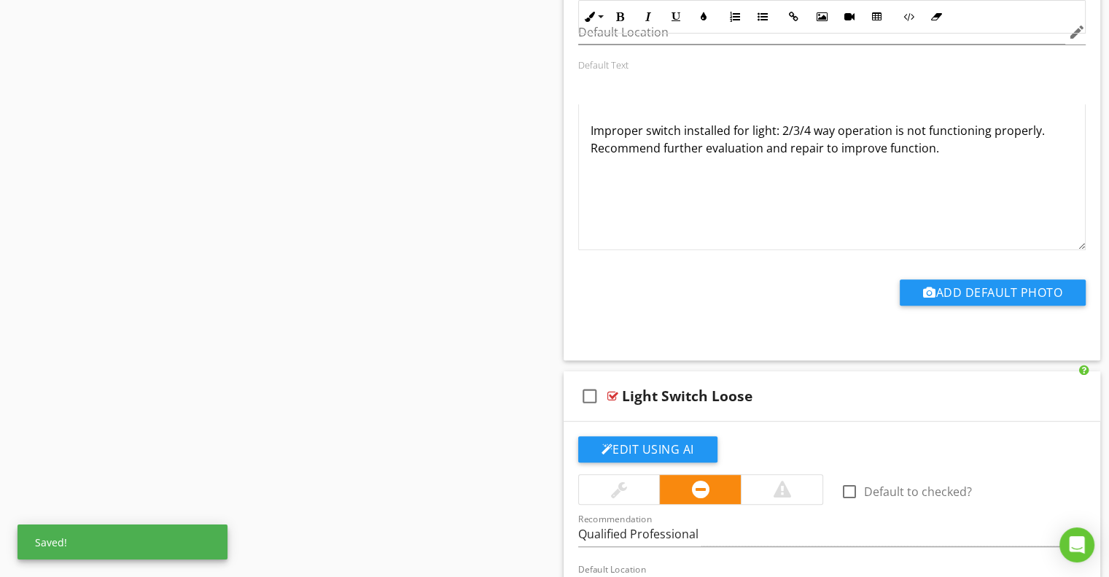
scroll to position [11960, 0]
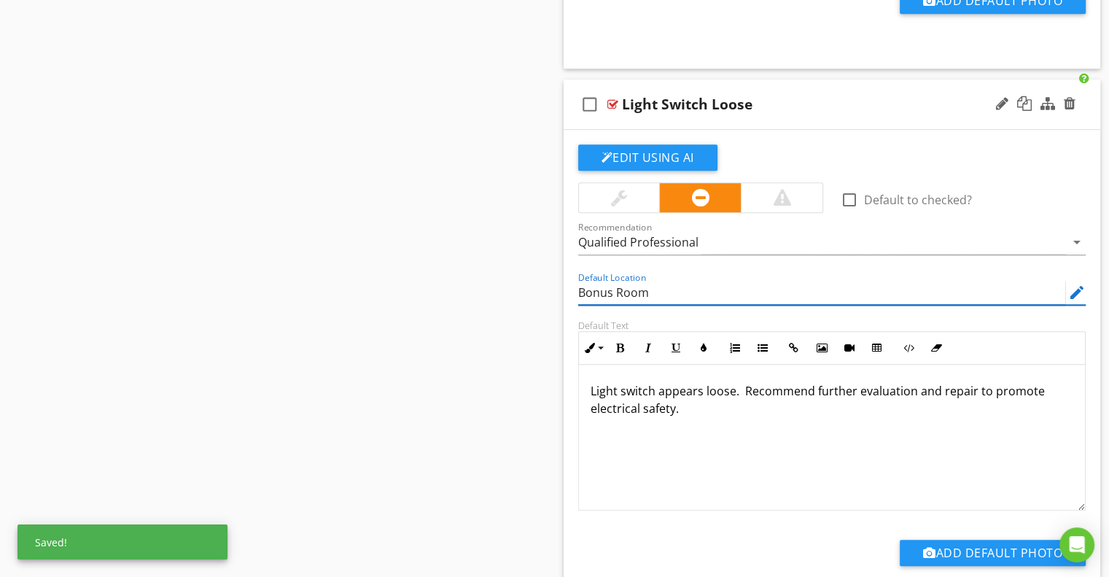
click at [598, 281] on input "Bonus Room" at bounding box center [822, 293] width 488 height 24
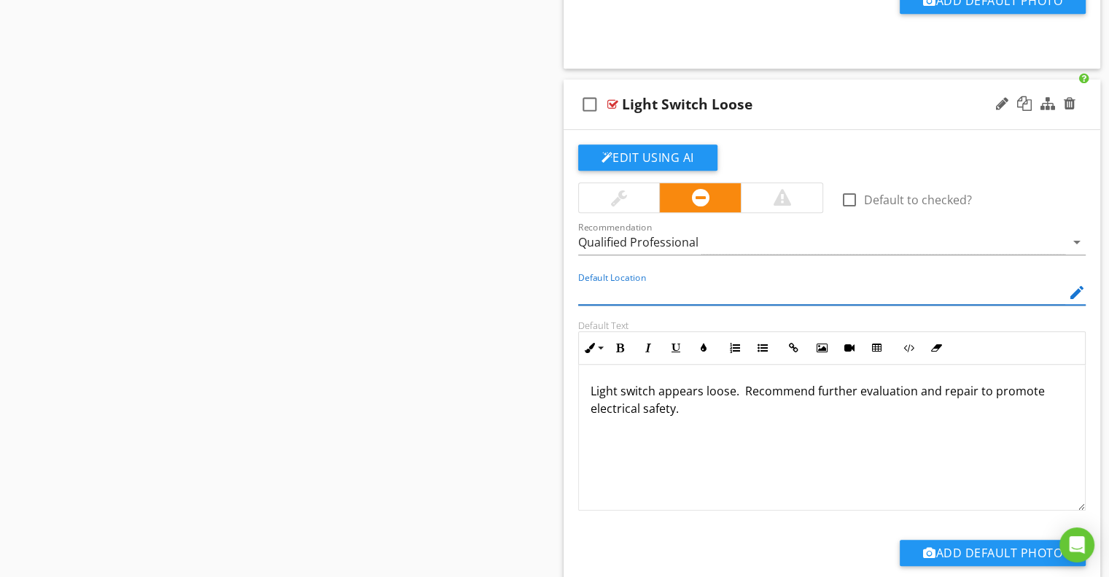
click at [573, 277] on div "Default Location edit" at bounding box center [833, 294] width 526 height 50
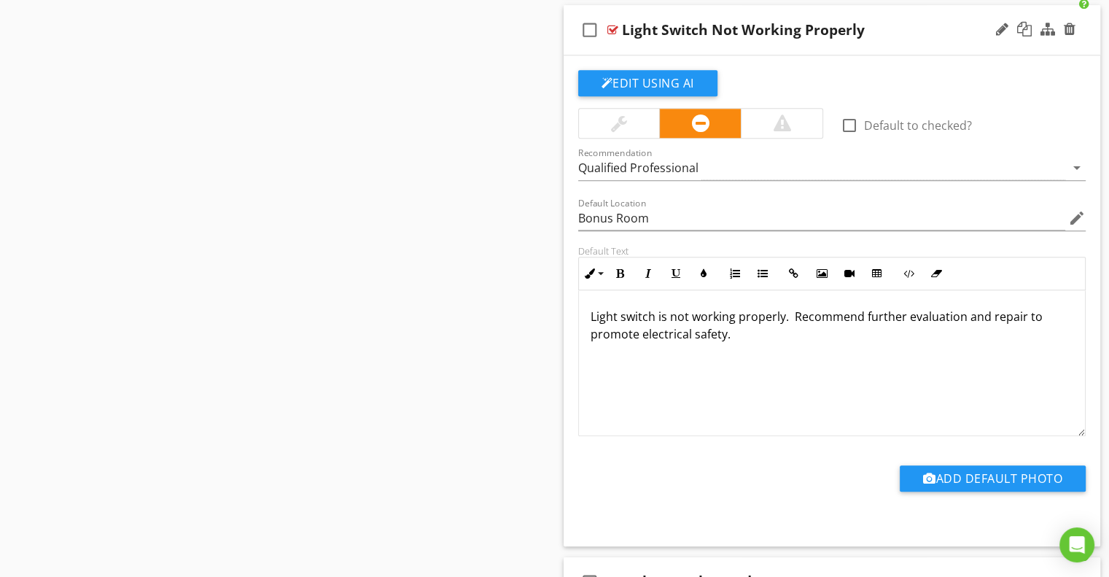
scroll to position [12617, 0]
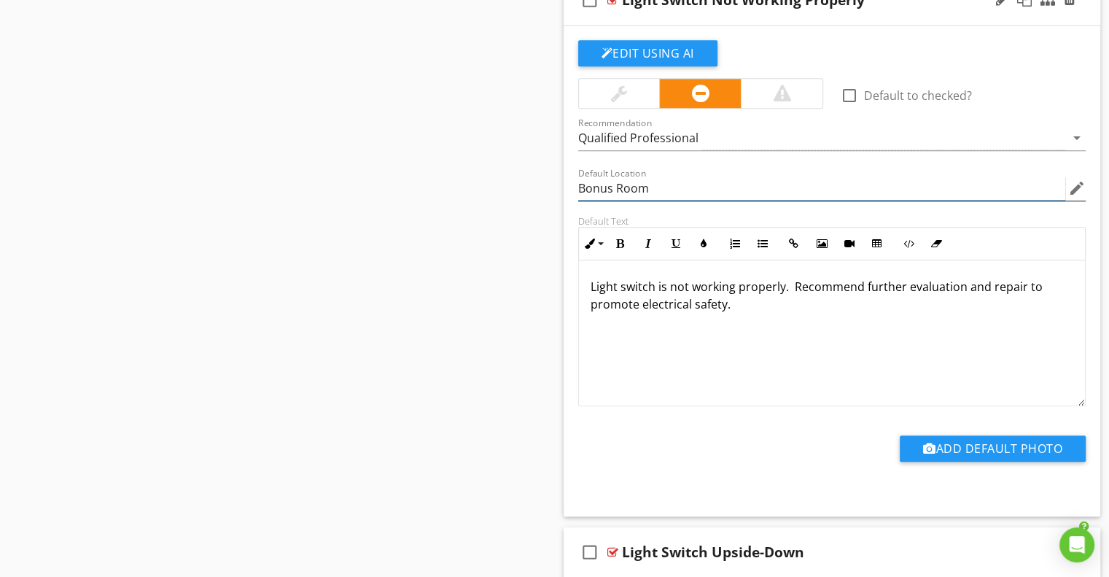
click at [597, 176] on input "Bonus Room" at bounding box center [822, 188] width 488 height 24
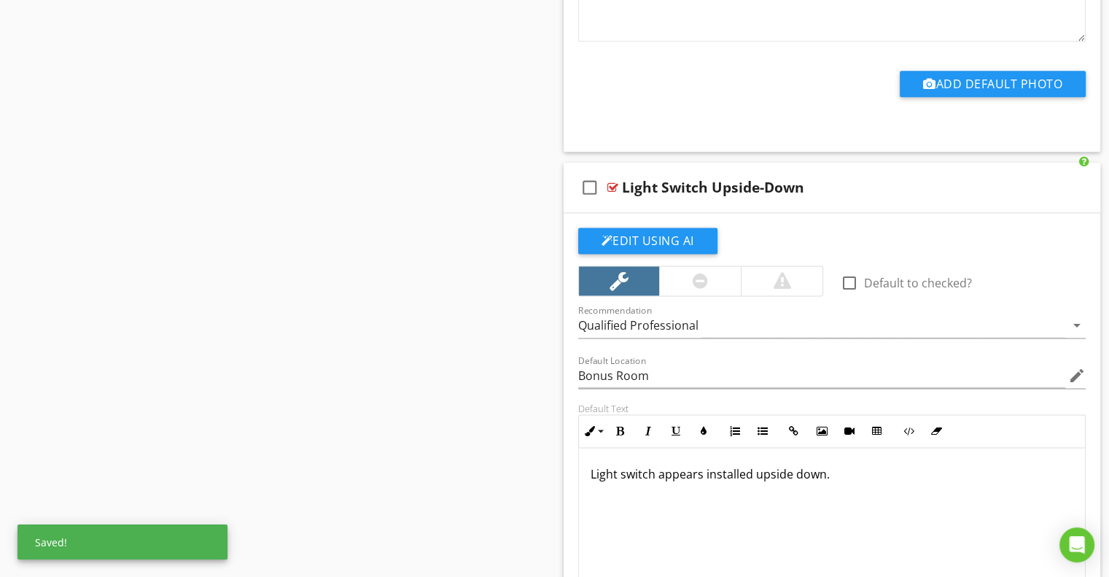
scroll to position [13127, 0]
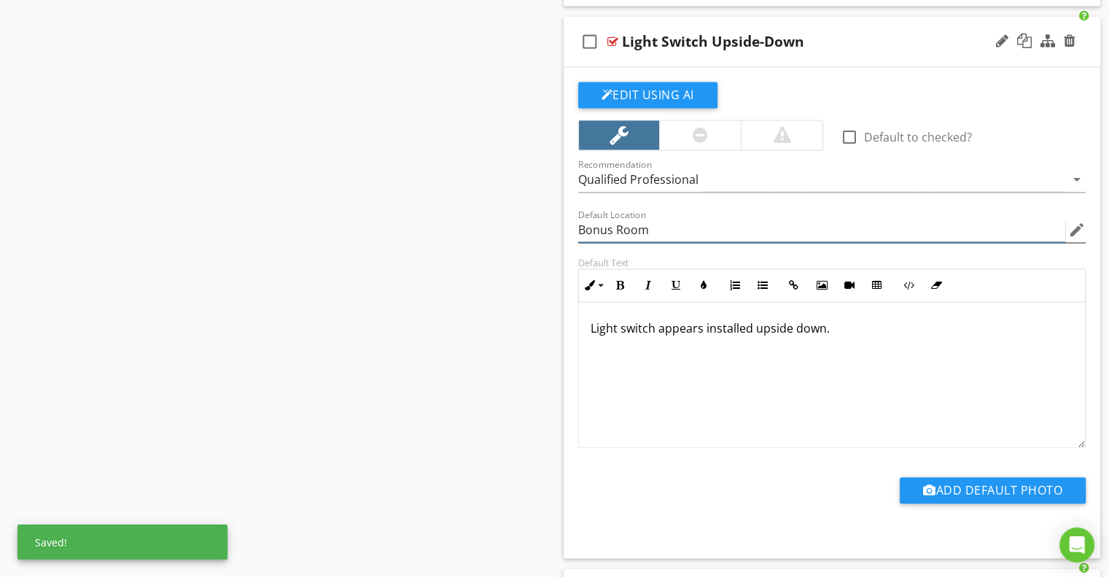
click at [593, 218] on input "Bonus Room" at bounding box center [822, 230] width 488 height 24
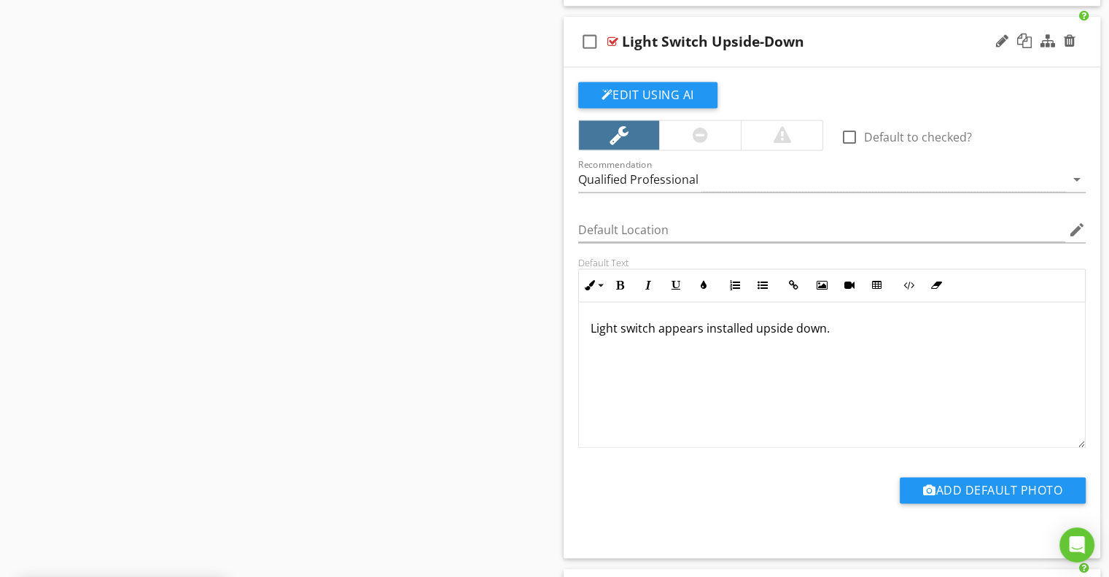
click at [572, 216] on div "Default Location edit" at bounding box center [833, 231] width 526 height 50
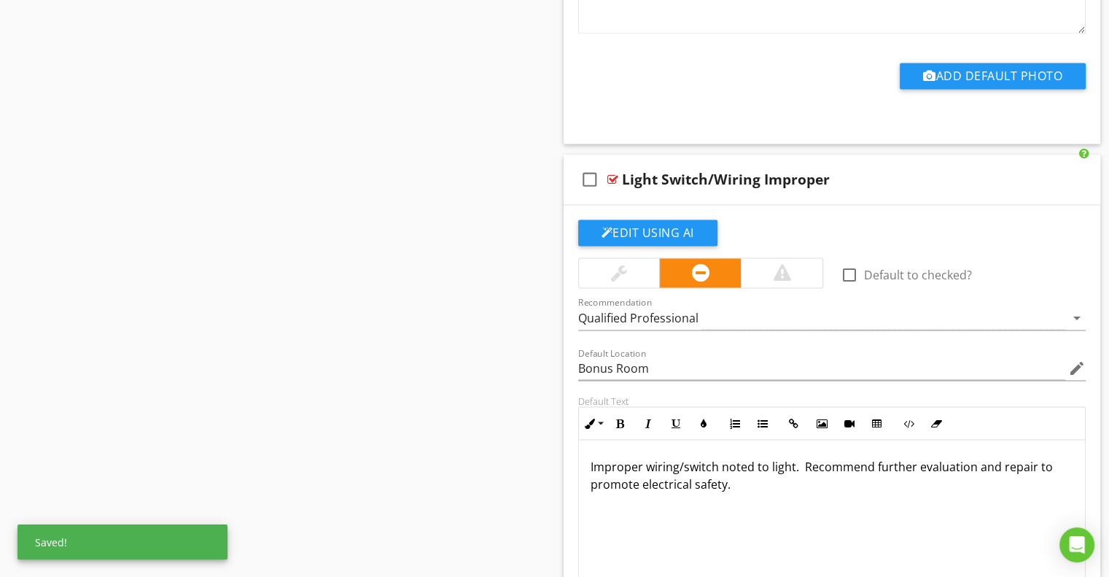
scroll to position [13565, 0]
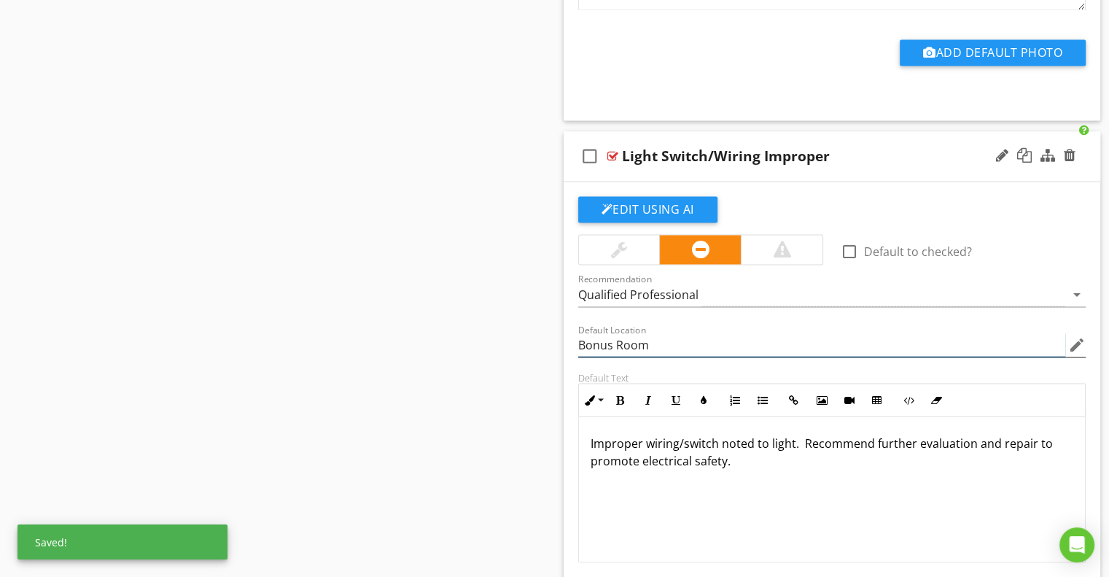
click at [602, 333] on input "Bonus Room" at bounding box center [822, 345] width 488 height 24
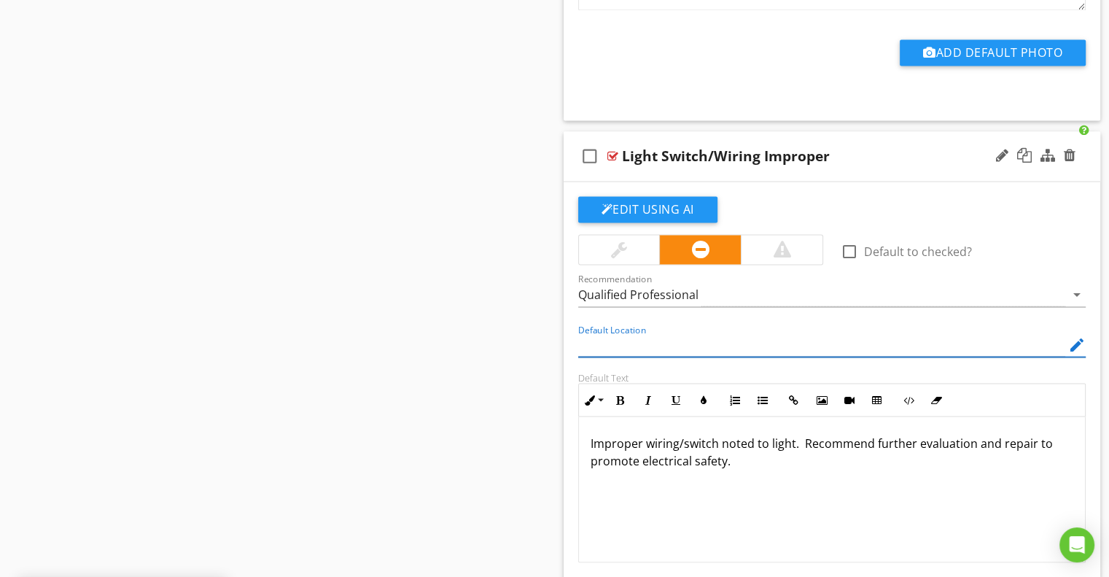
click at [573, 330] on div "Default Location edit" at bounding box center [833, 346] width 526 height 50
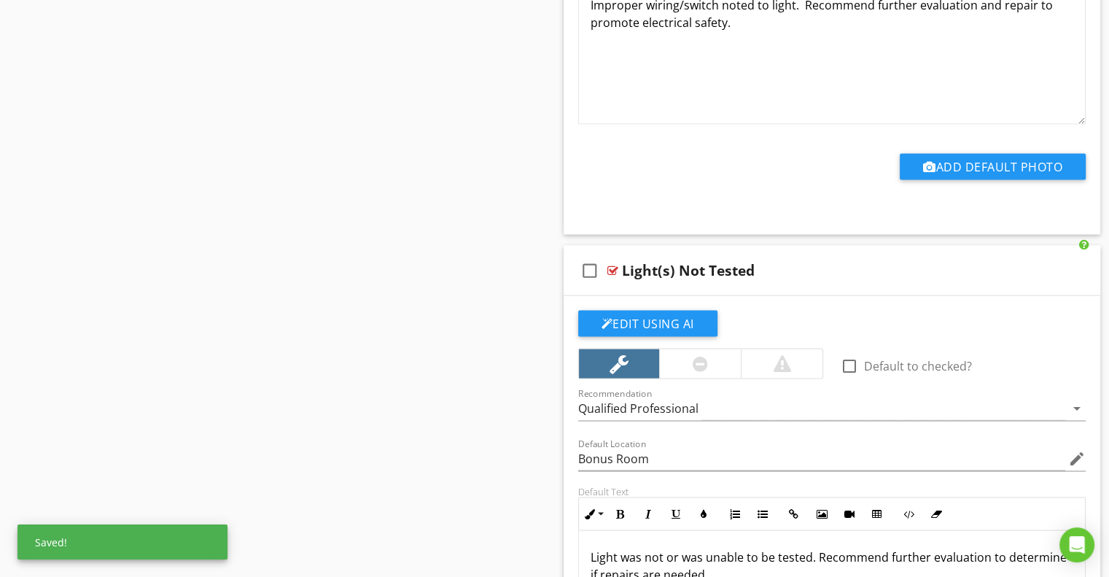
scroll to position [14148, 0]
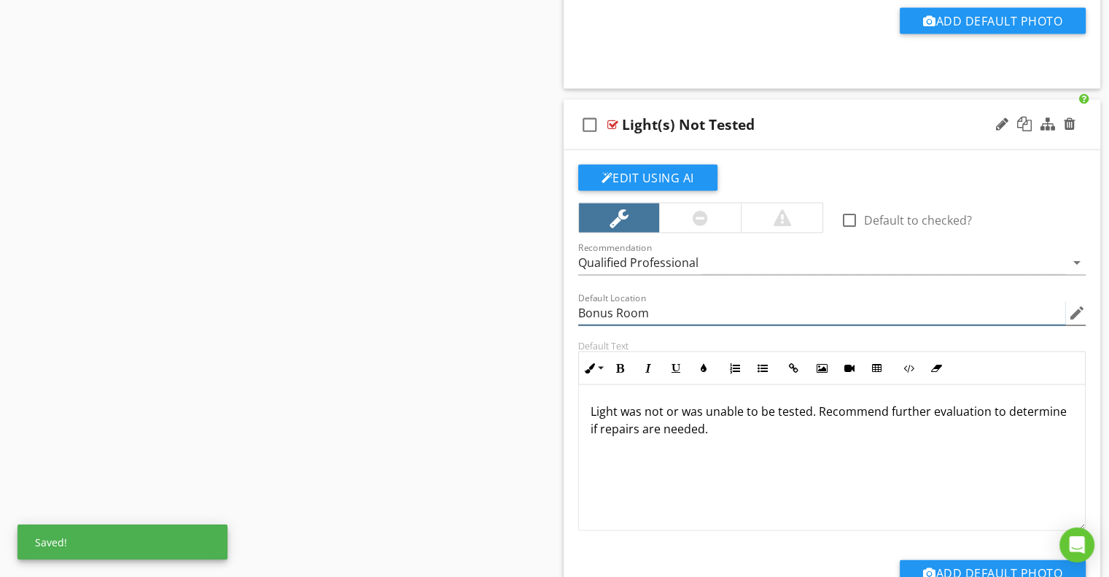
click at [595, 301] on input "Bonus Room" at bounding box center [822, 313] width 488 height 24
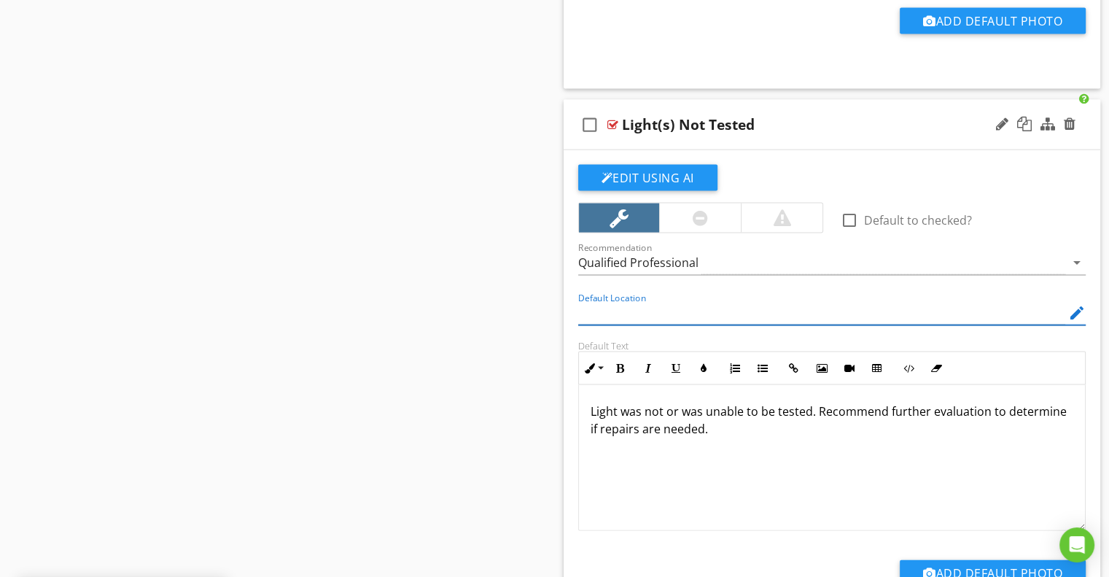
click at [567, 293] on div "Edit Using AI check_box_outline_blank Default to checked? Recommendation Qualif…" at bounding box center [832, 395] width 537 height 491
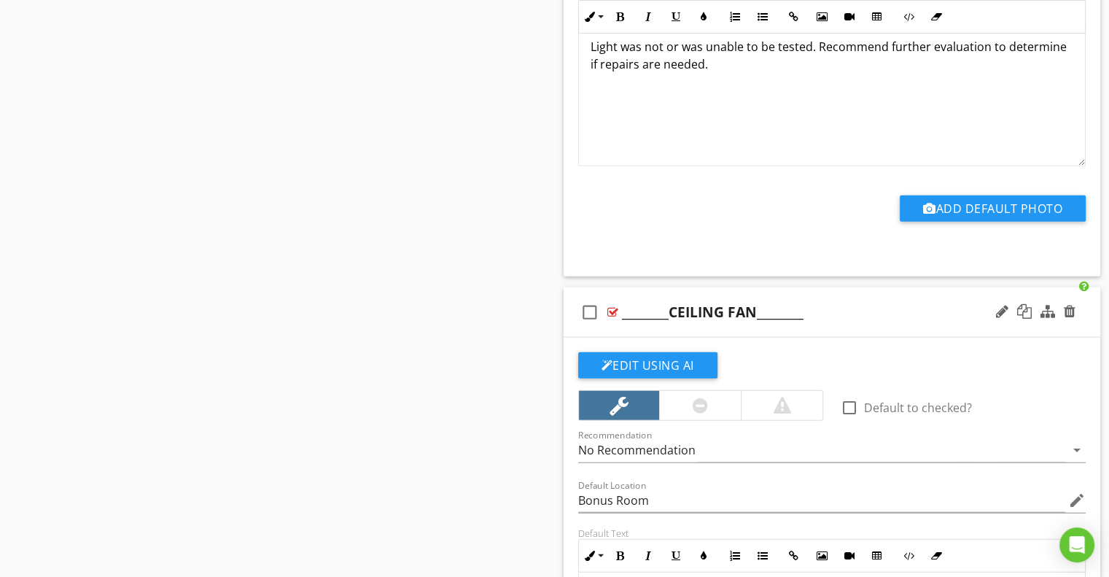
scroll to position [14658, 0]
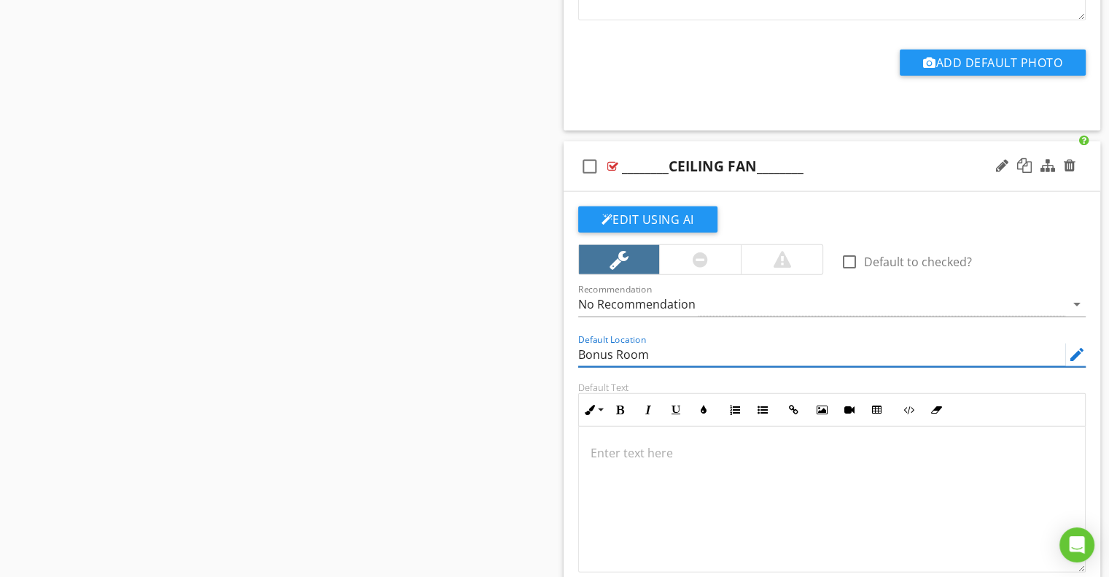
click at [589, 343] on input "Bonus Room" at bounding box center [822, 355] width 488 height 24
click at [570, 335] on div "Default Location edit" at bounding box center [833, 356] width 526 height 50
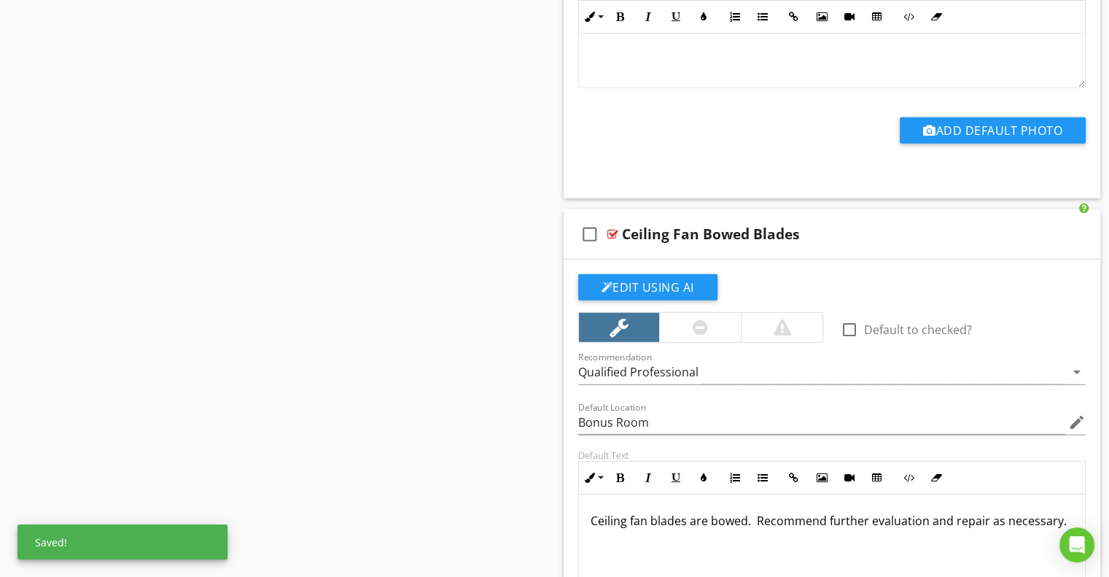
scroll to position [15169, 0]
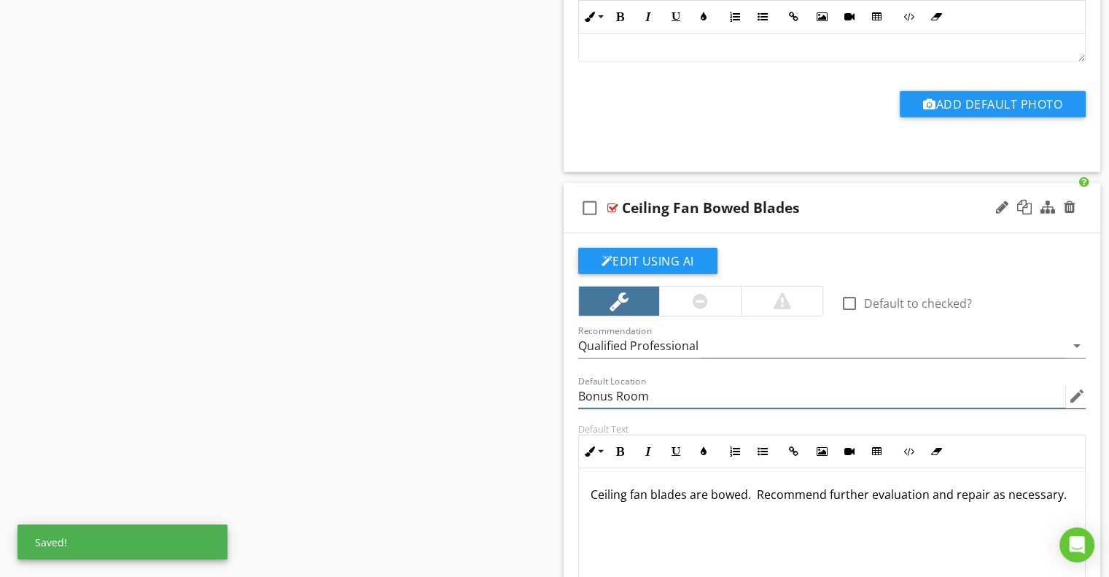
click at [598, 384] on input "Bonus Room" at bounding box center [822, 396] width 488 height 24
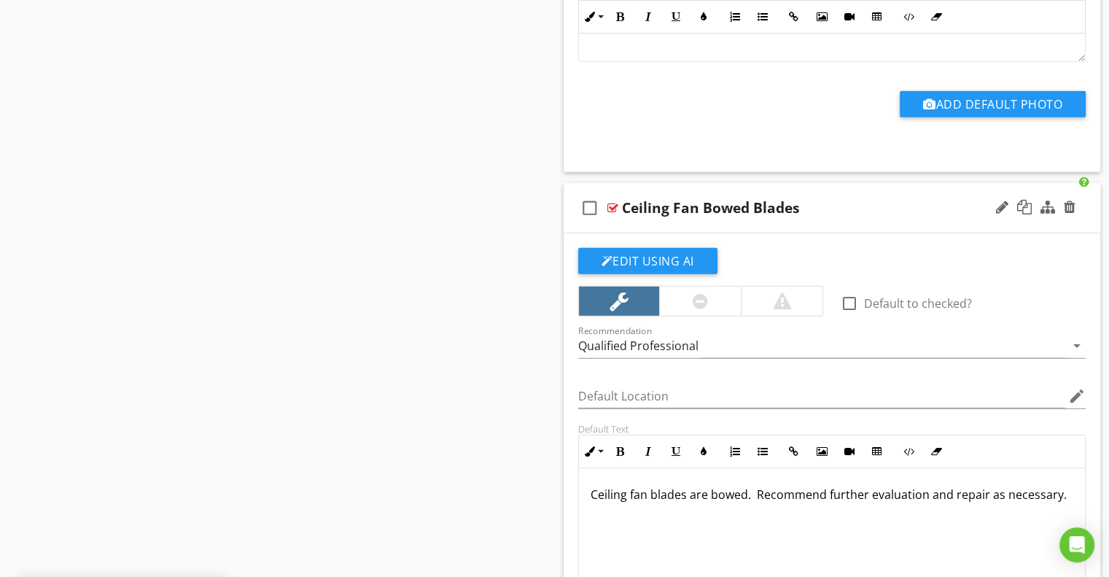
click at [575, 373] on div "Default Location edit" at bounding box center [833, 398] width 526 height 50
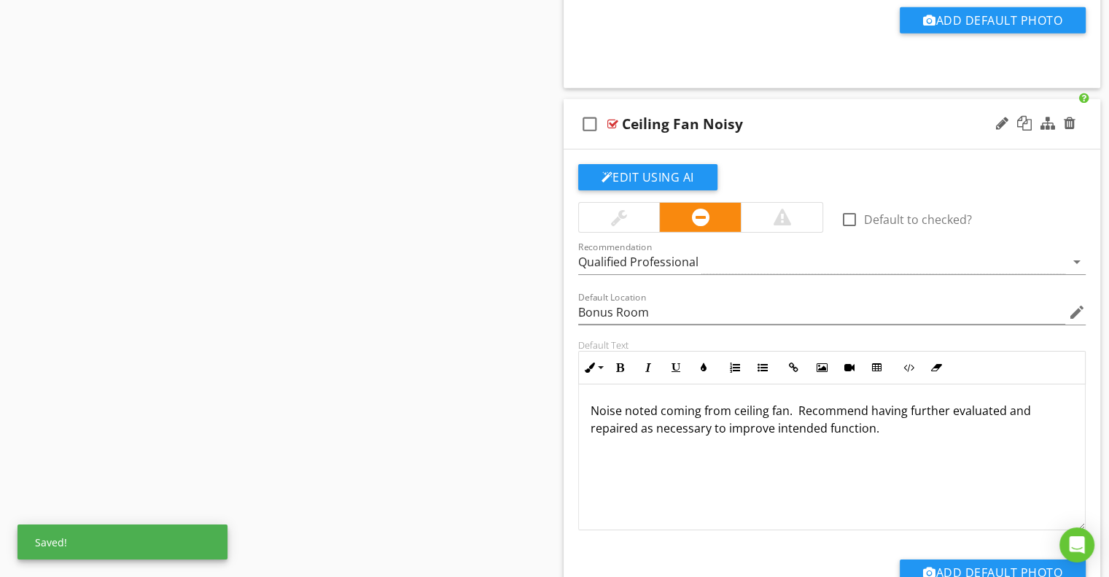
scroll to position [15898, 0]
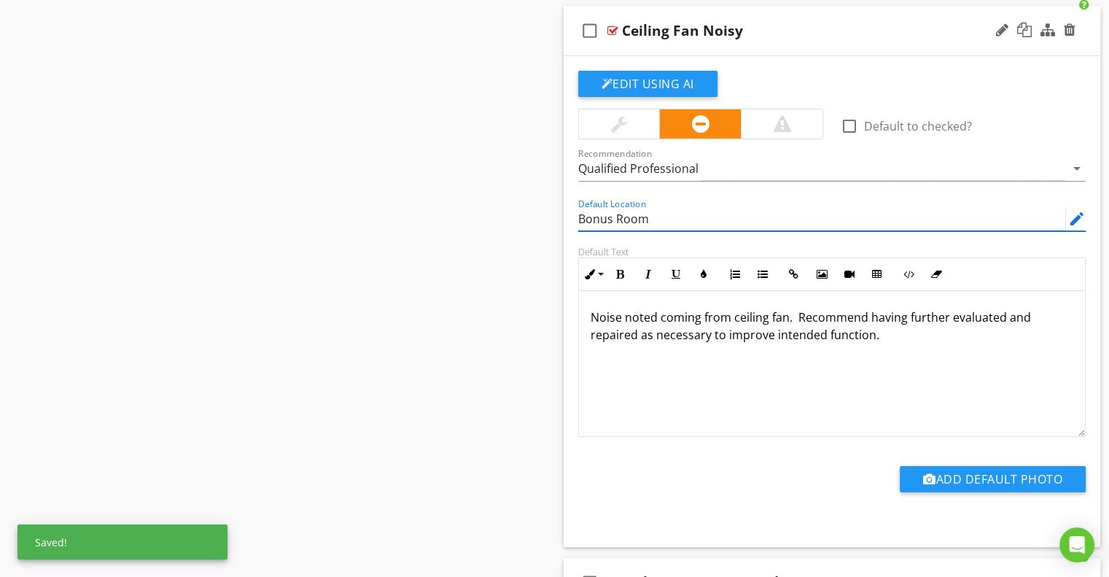
click at [605, 207] on input "Bonus Room" at bounding box center [822, 219] width 488 height 24
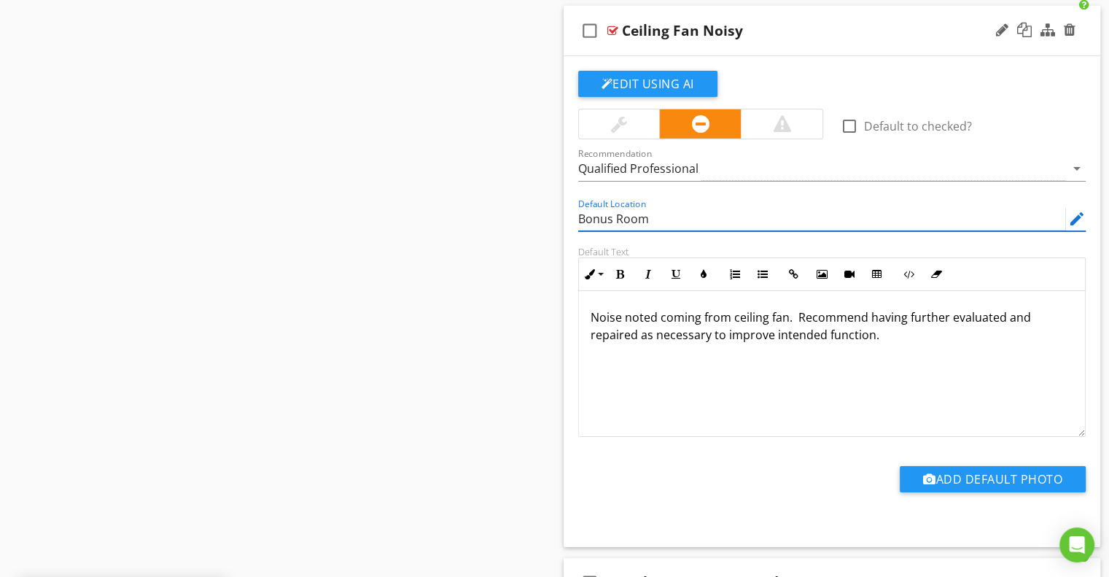
click at [605, 207] on input "Bonus Room" at bounding box center [822, 219] width 488 height 24
click at [576, 205] on div "Default Location edit" at bounding box center [833, 220] width 526 height 50
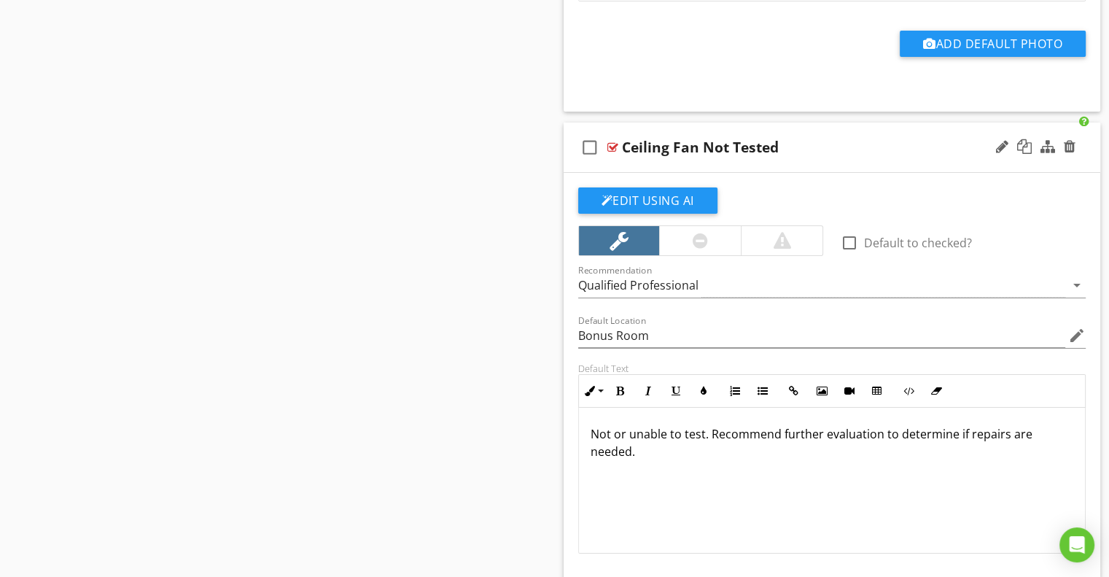
scroll to position [16336, 0]
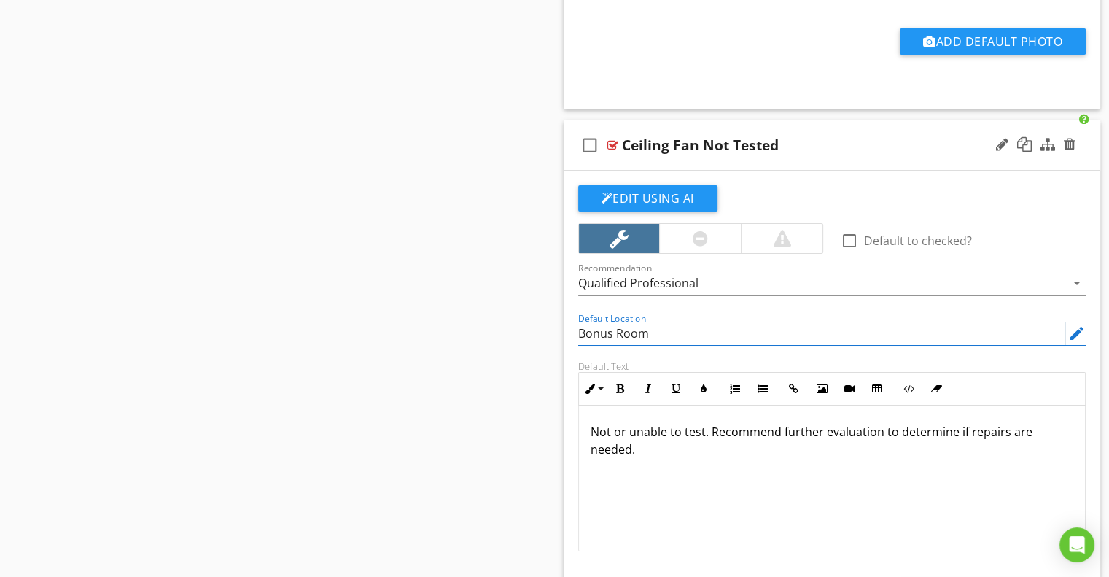
click at [602, 322] on input "Bonus Room" at bounding box center [822, 334] width 488 height 24
click at [570, 325] on div "Default Location edit" at bounding box center [833, 335] width 526 height 50
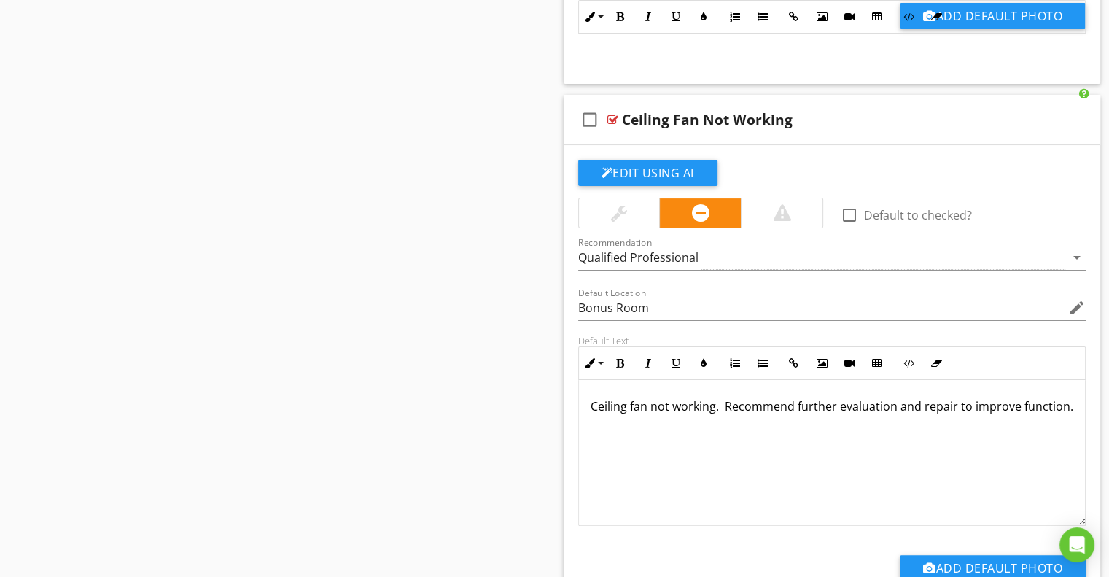
scroll to position [16919, 0]
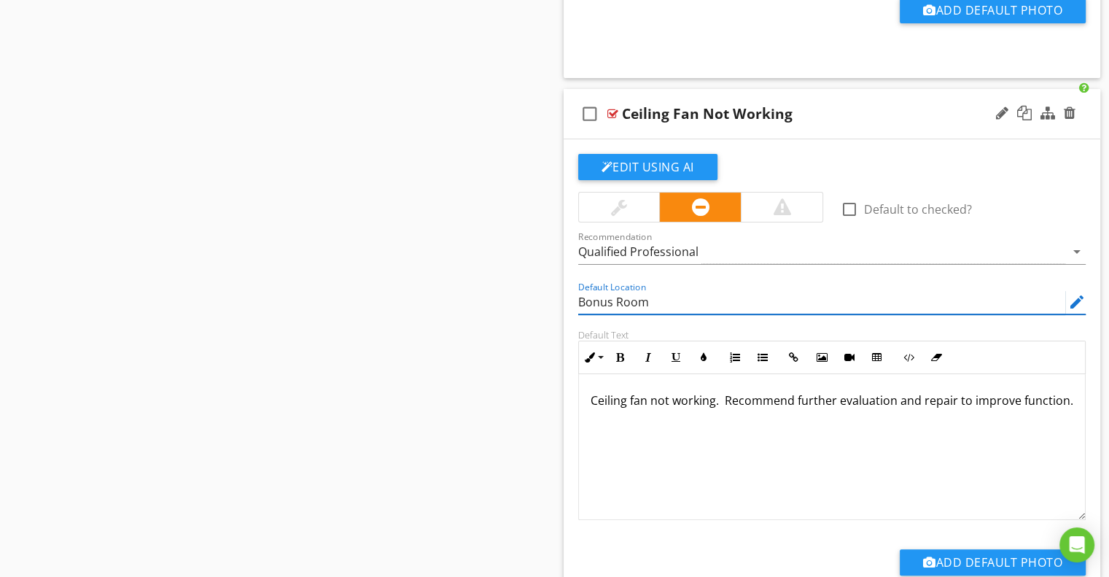
click at [597, 290] on input "Bonus Room" at bounding box center [822, 302] width 488 height 24
click at [570, 284] on div "Default Location edit" at bounding box center [833, 304] width 526 height 50
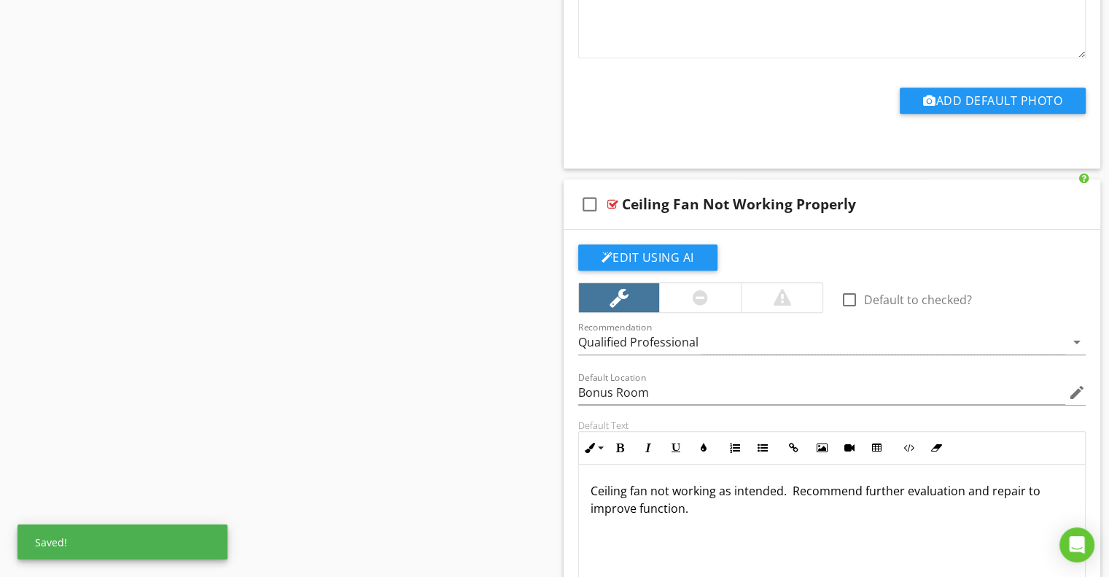
scroll to position [17430, 0]
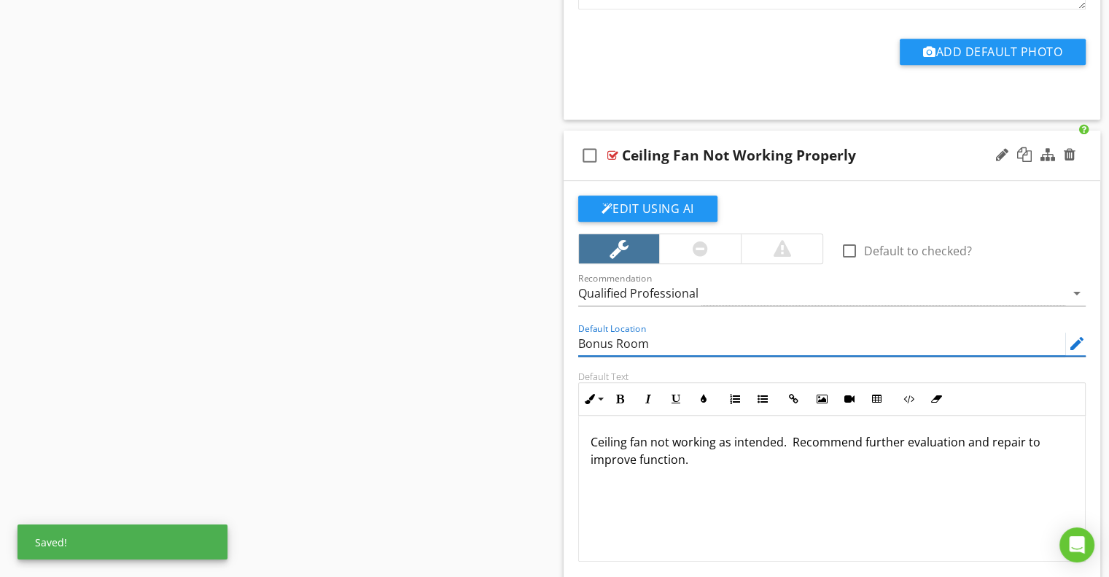
click at [589, 332] on input "Bonus Room" at bounding box center [822, 344] width 488 height 24
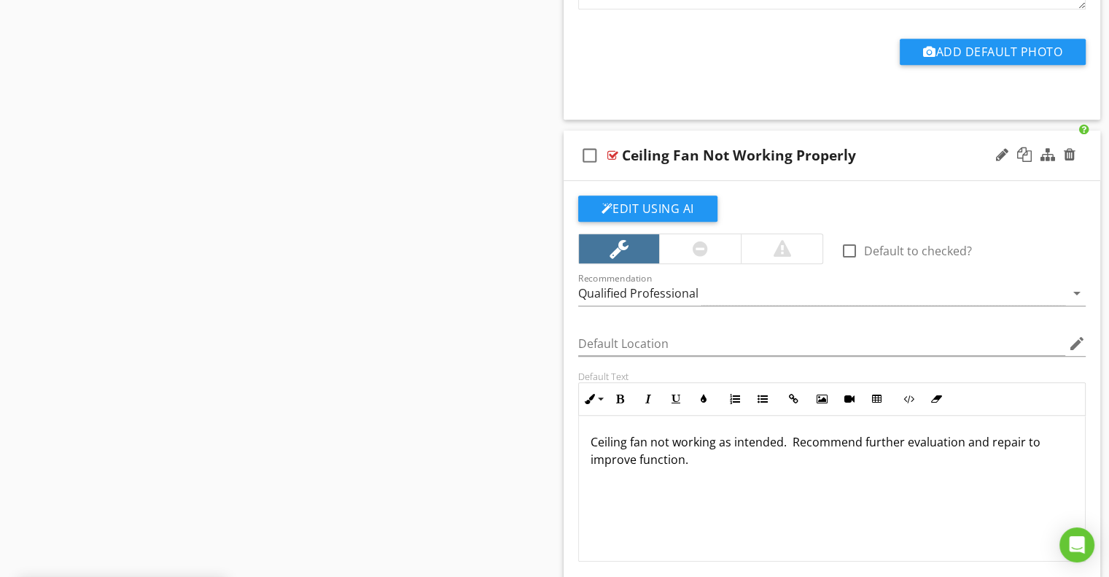
click at [571, 320] on div "Default Location edit" at bounding box center [833, 345] width 526 height 50
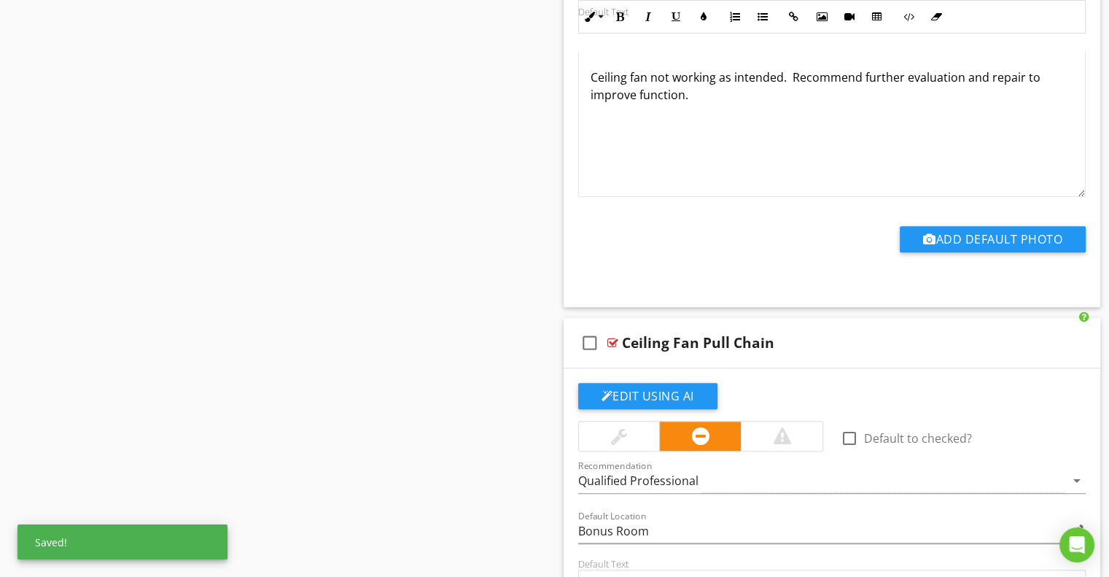
scroll to position [18013, 0]
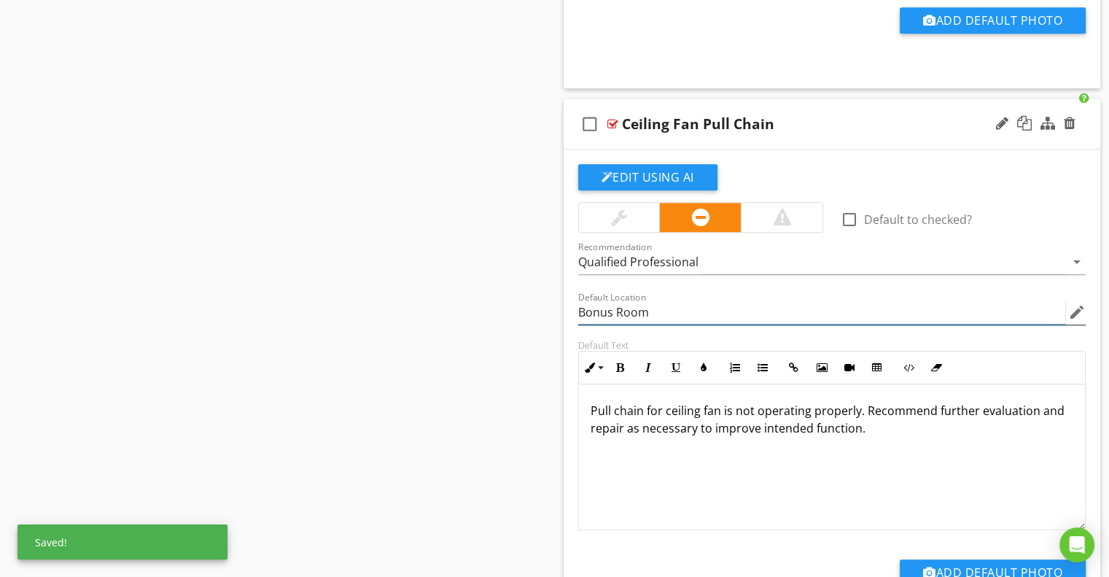
click at [604, 300] on input "Bonus Room" at bounding box center [822, 312] width 488 height 24
click at [597, 300] on input "Bonus Room" at bounding box center [822, 312] width 488 height 24
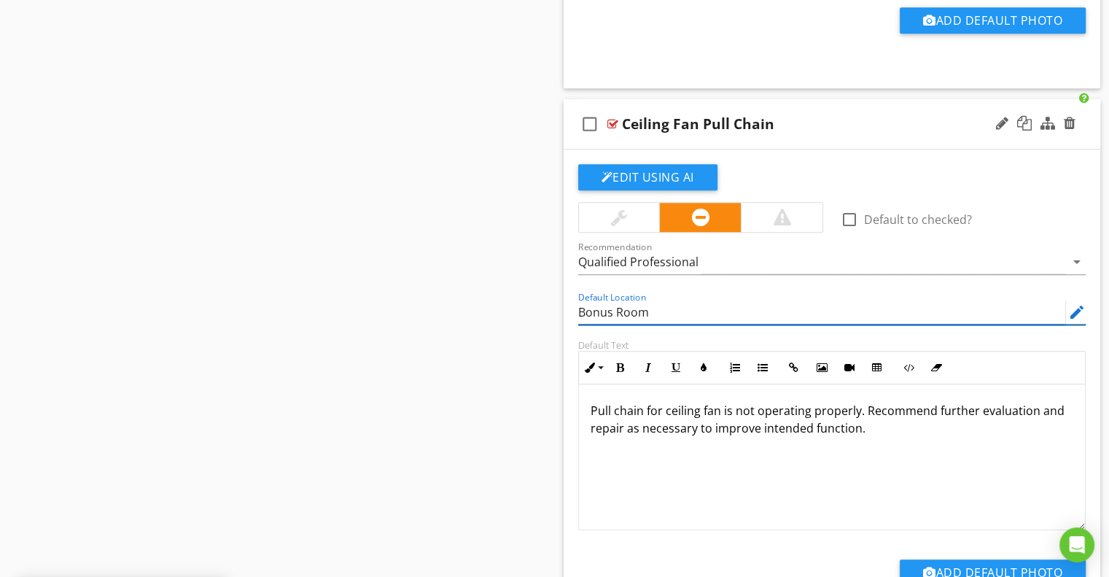
click at [597, 300] on input "Bonus Room" at bounding box center [822, 312] width 488 height 24
click at [574, 294] on div "Default Location edit" at bounding box center [833, 314] width 526 height 50
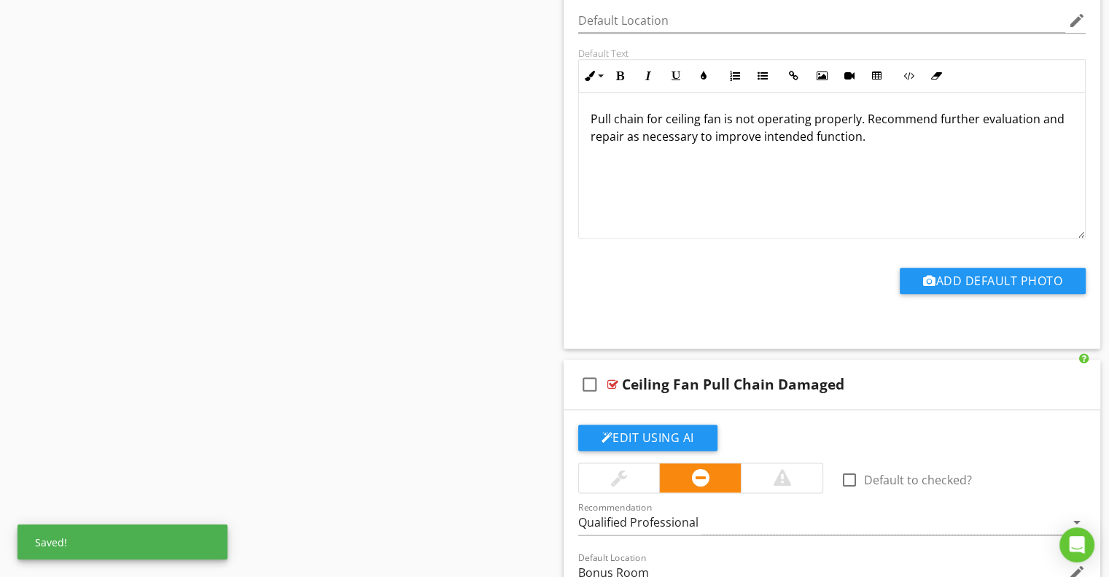
scroll to position [18524, 0]
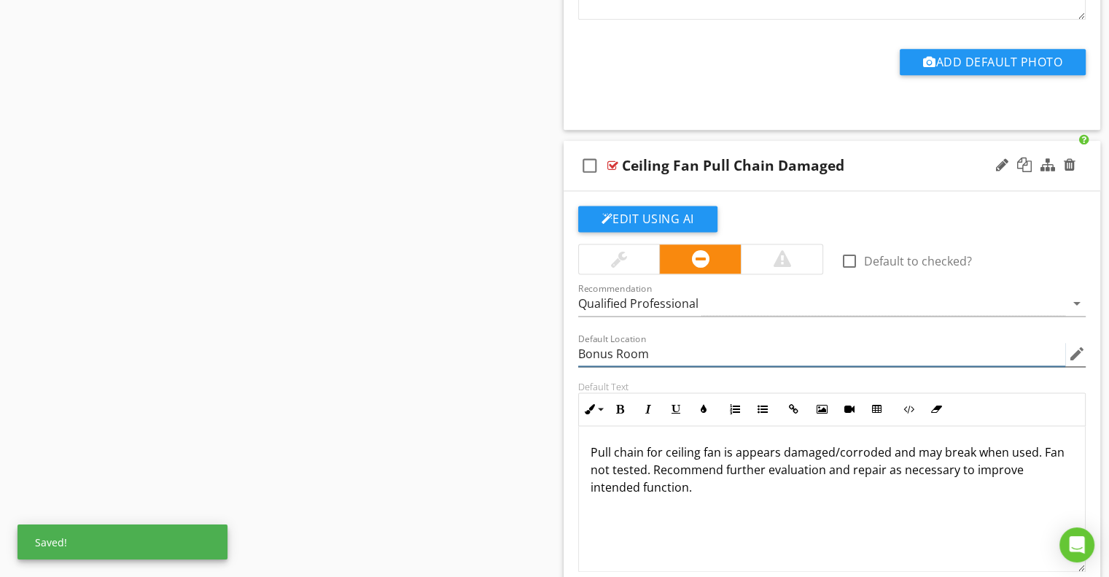
click at [588, 342] on input "Bonus Room" at bounding box center [822, 354] width 488 height 24
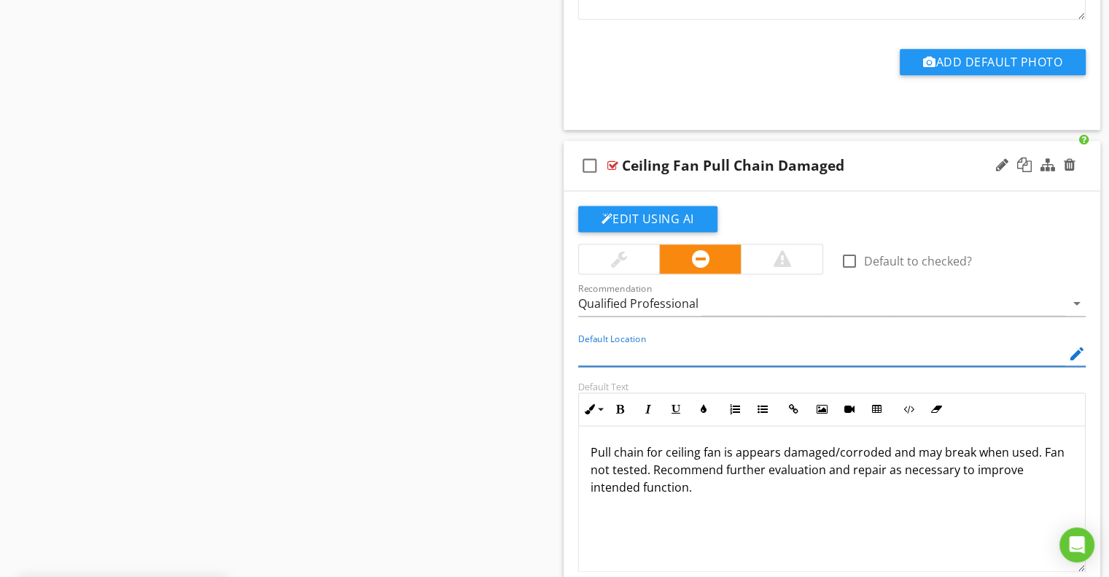
click at [569, 325] on div "Edit Using AI check_box_outline_blank Default to checked? Recommendation Qualif…" at bounding box center [832, 436] width 537 height 491
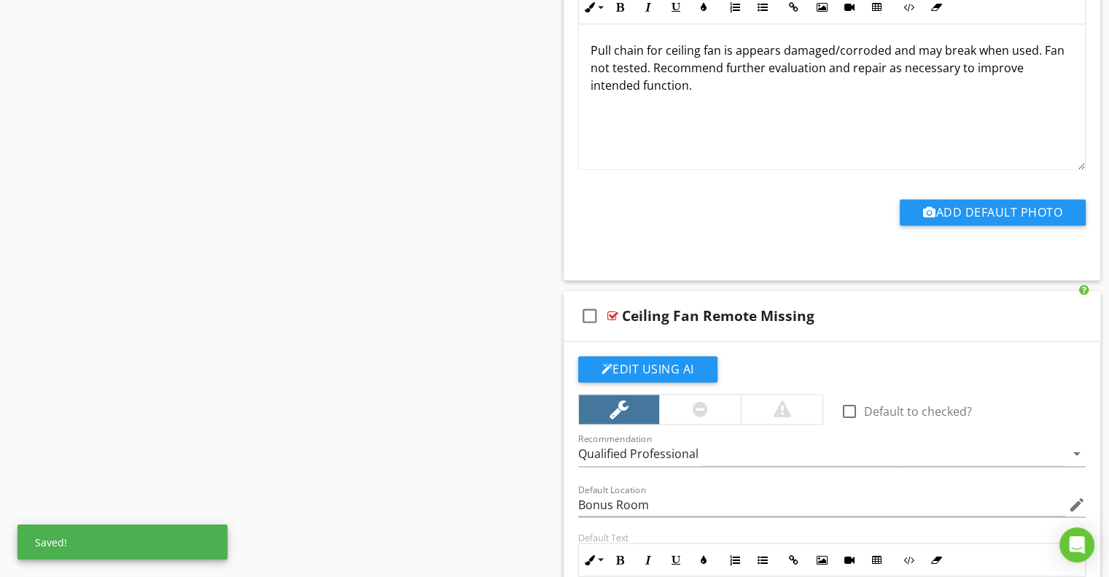
scroll to position [19107, 0]
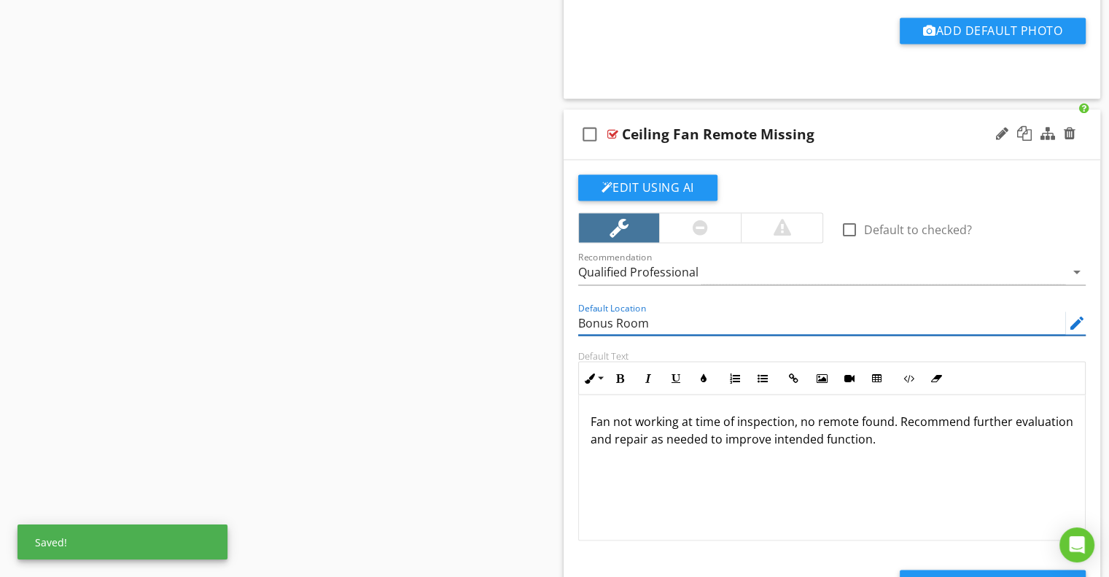
click at [601, 311] on input "Bonus Room" at bounding box center [822, 323] width 488 height 24
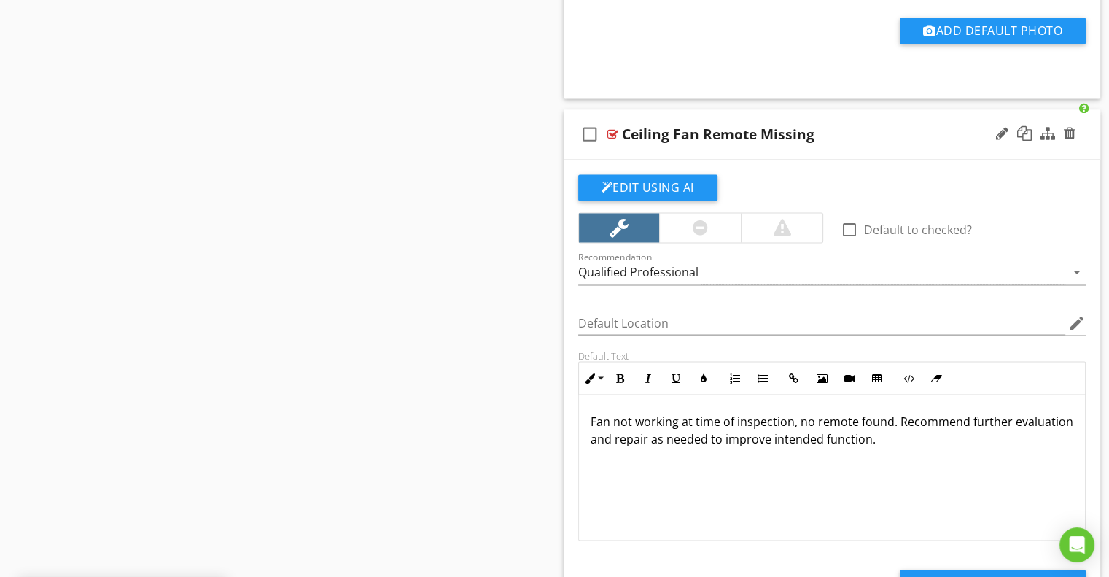
click at [567, 311] on div "Edit Using AI check_box_outline_blank Default to checked? Recommendation Qualif…" at bounding box center [832, 405] width 537 height 491
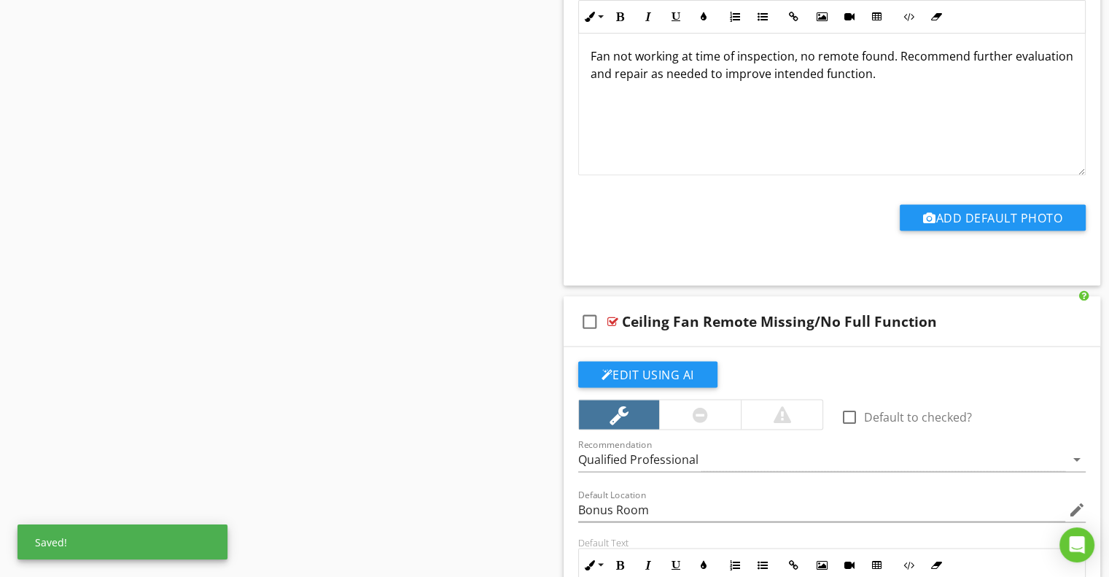
scroll to position [19763, 0]
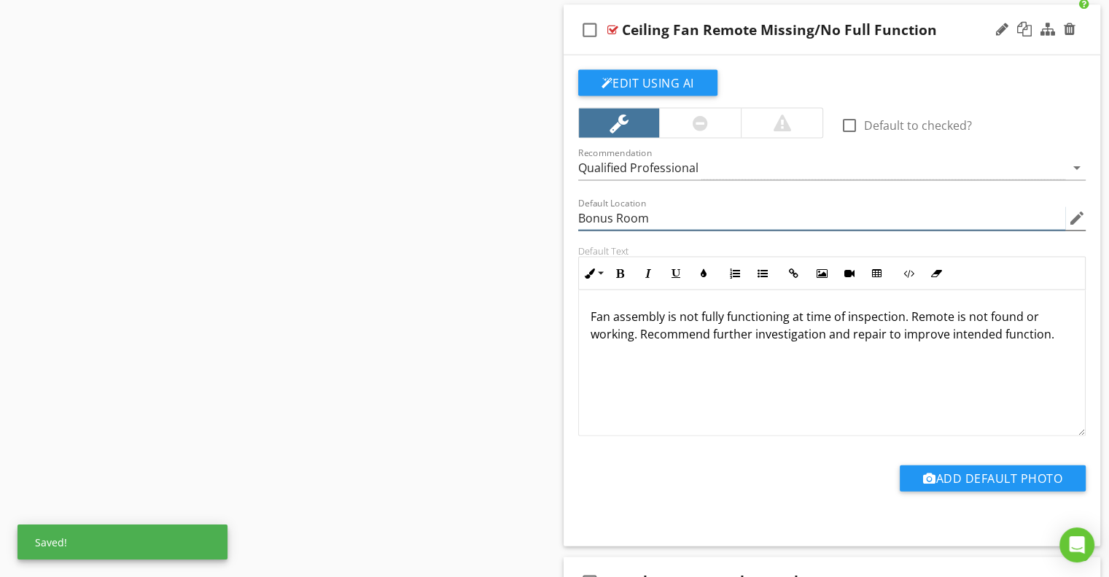
click at [597, 206] on input "Bonus Room" at bounding box center [822, 218] width 488 height 24
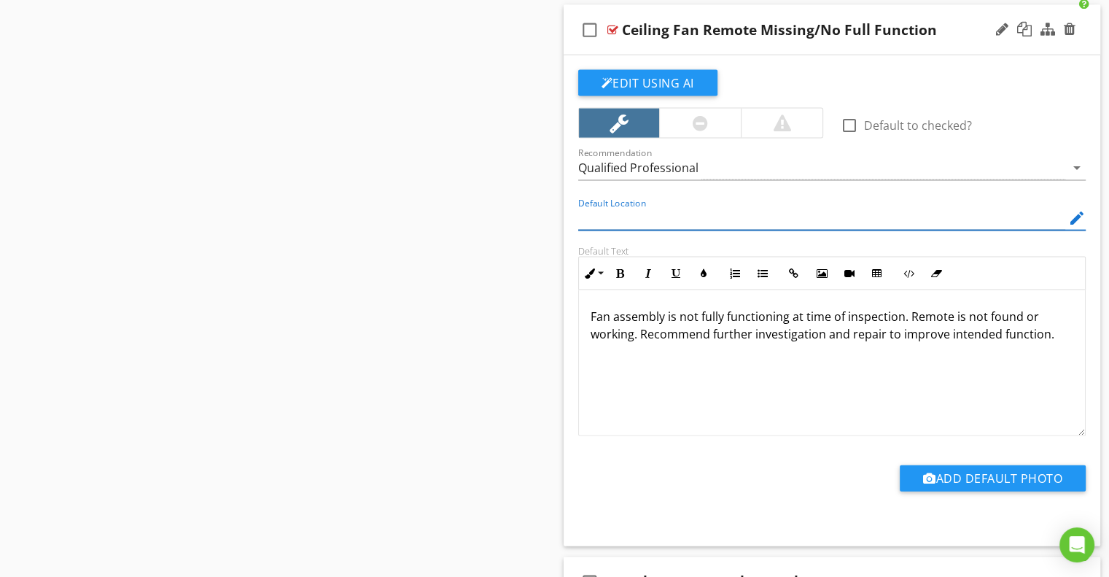
click at [570, 245] on div "Default Text Inline Style XLarge Large Normal Small Light Small/Light Bold Ital…" at bounding box center [833, 340] width 526 height 191
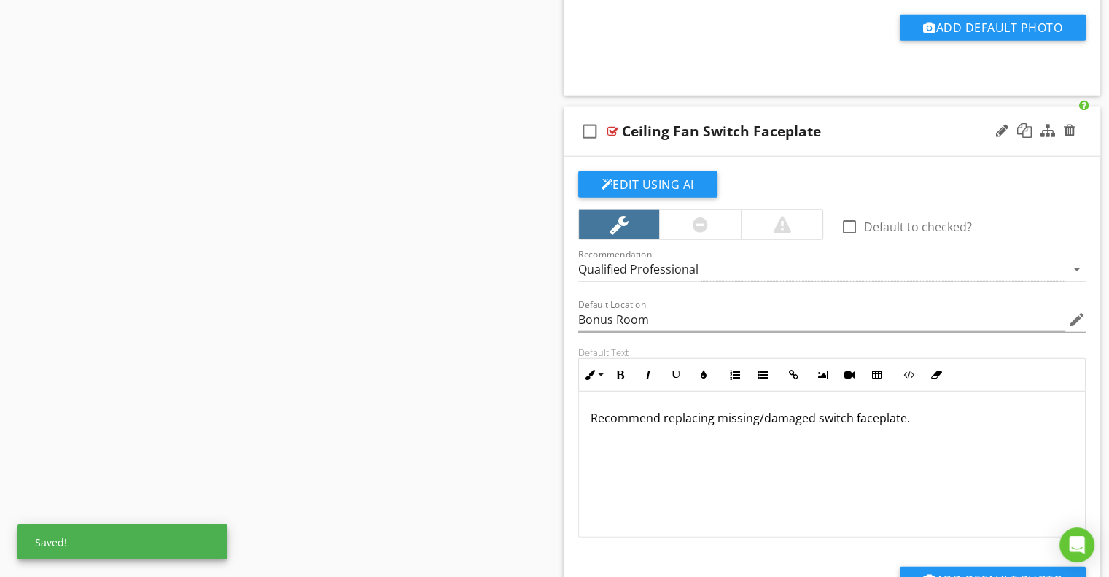
scroll to position [20274, 0]
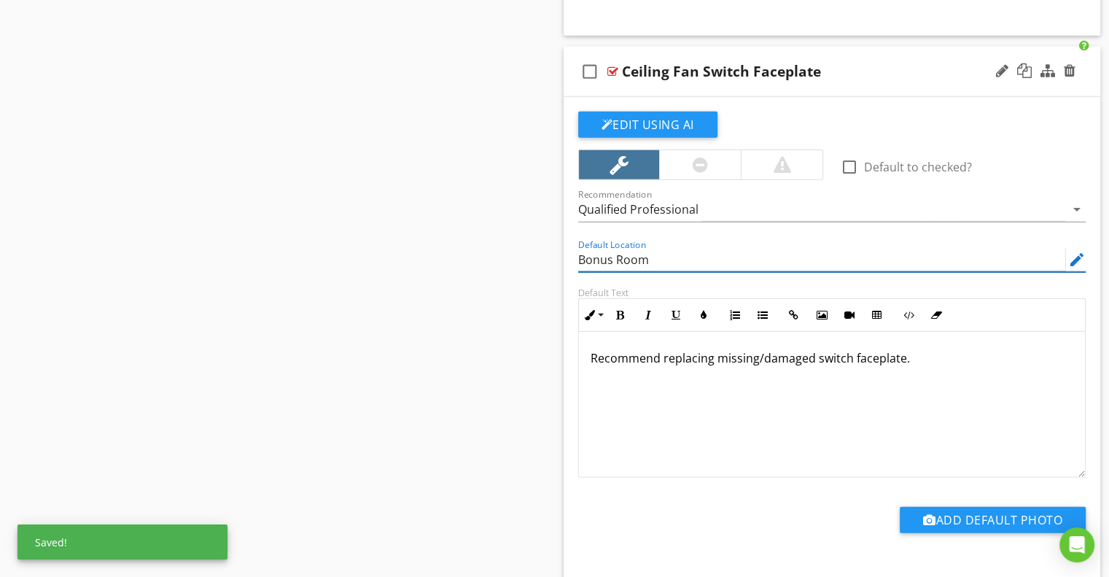
click at [601, 248] on input "Bonus Room" at bounding box center [822, 260] width 488 height 24
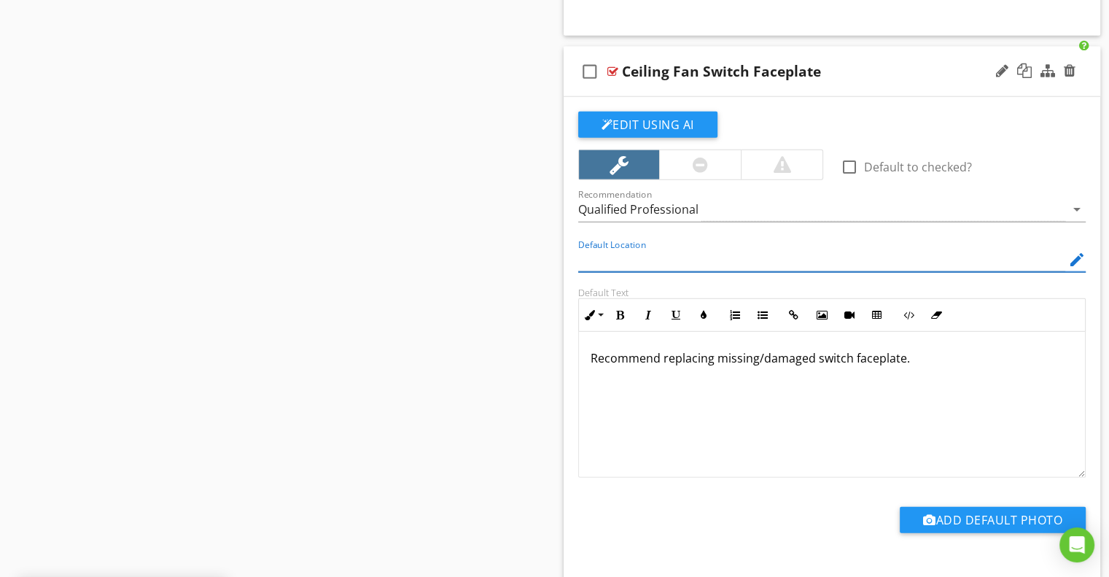
click at [571, 287] on div "Default Text Inline Style XLarge Large Normal Small Light Small/Light Bold Ital…" at bounding box center [833, 382] width 526 height 191
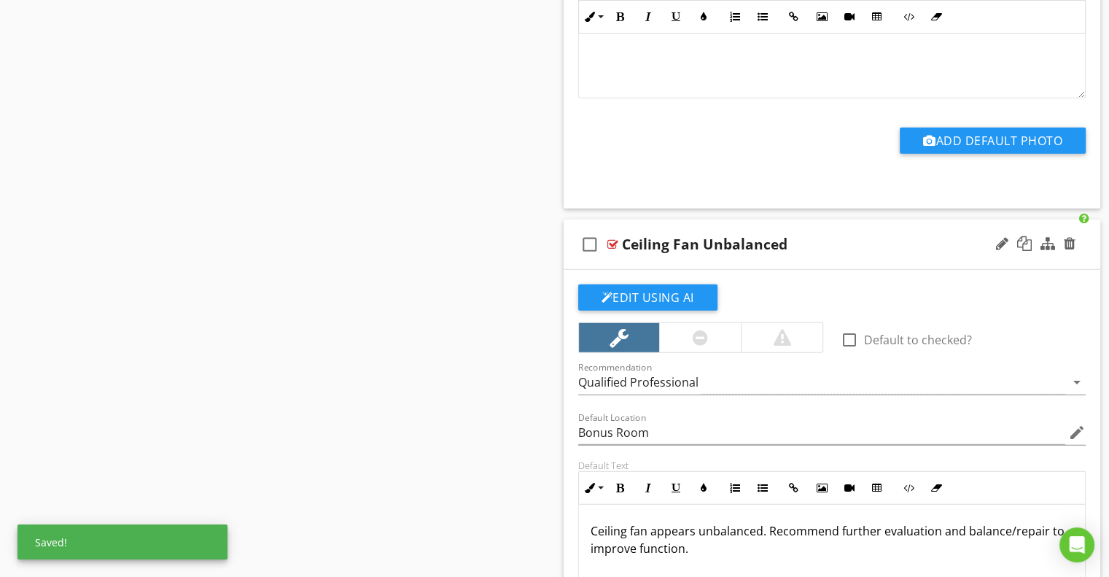
scroll to position [20784, 0]
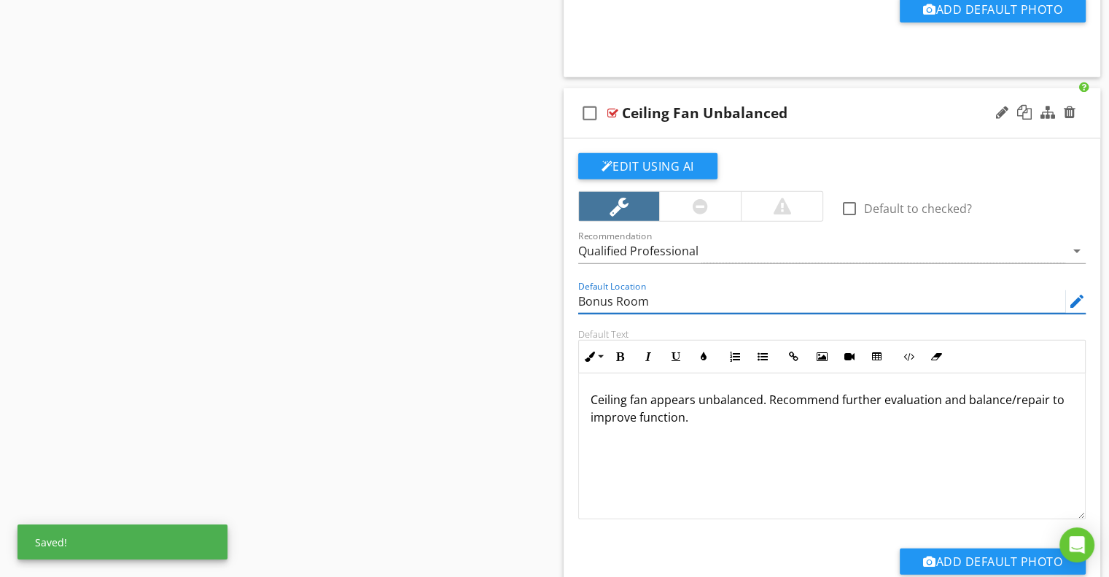
click at [598, 290] on input "Bonus Room" at bounding box center [822, 302] width 488 height 24
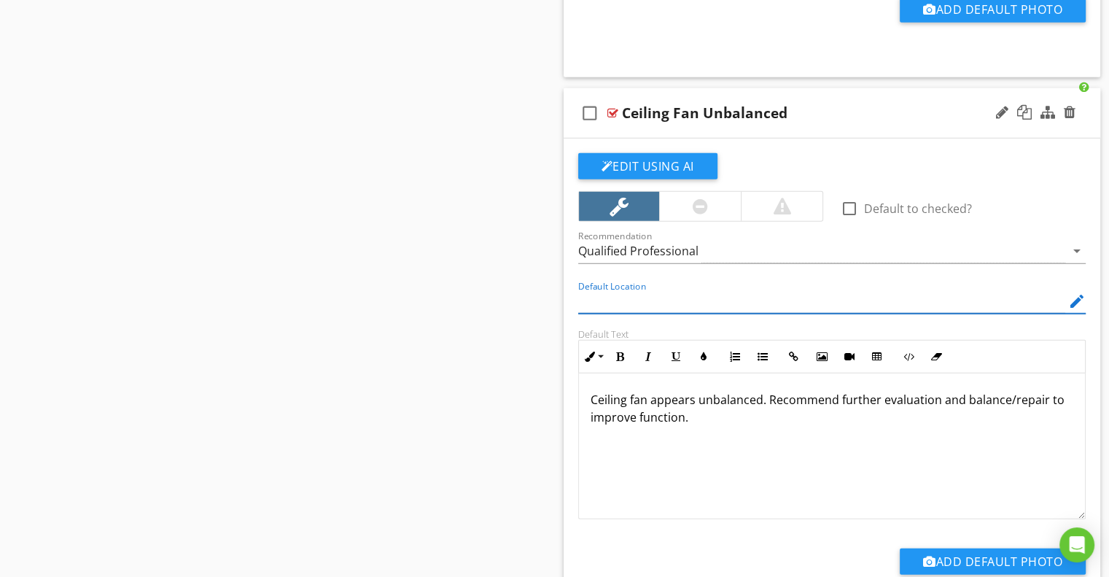
click at [571, 289] on div "Default Location edit" at bounding box center [833, 303] width 526 height 50
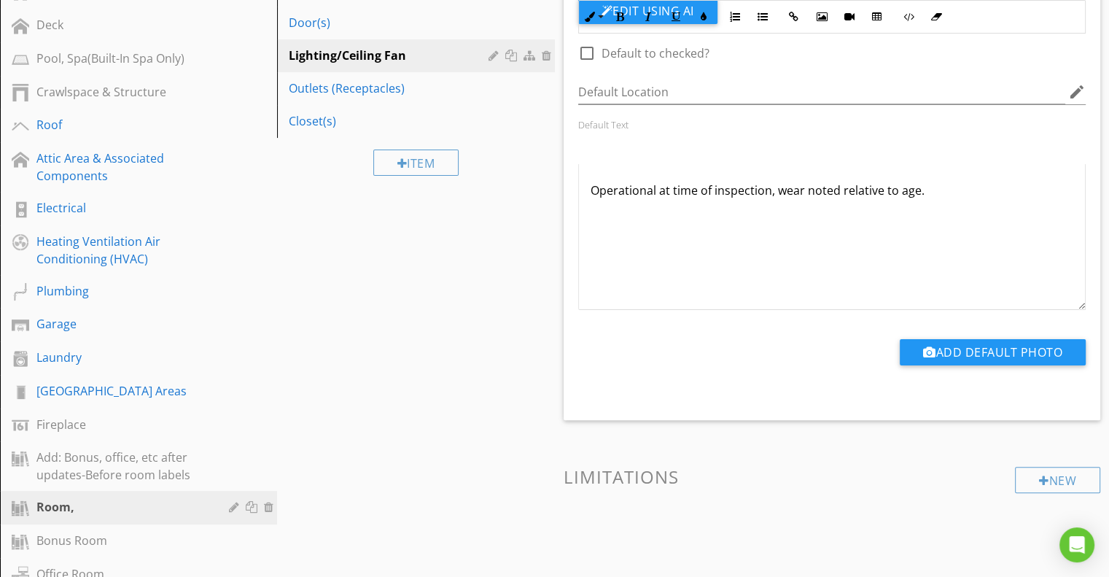
scroll to position [147, 0]
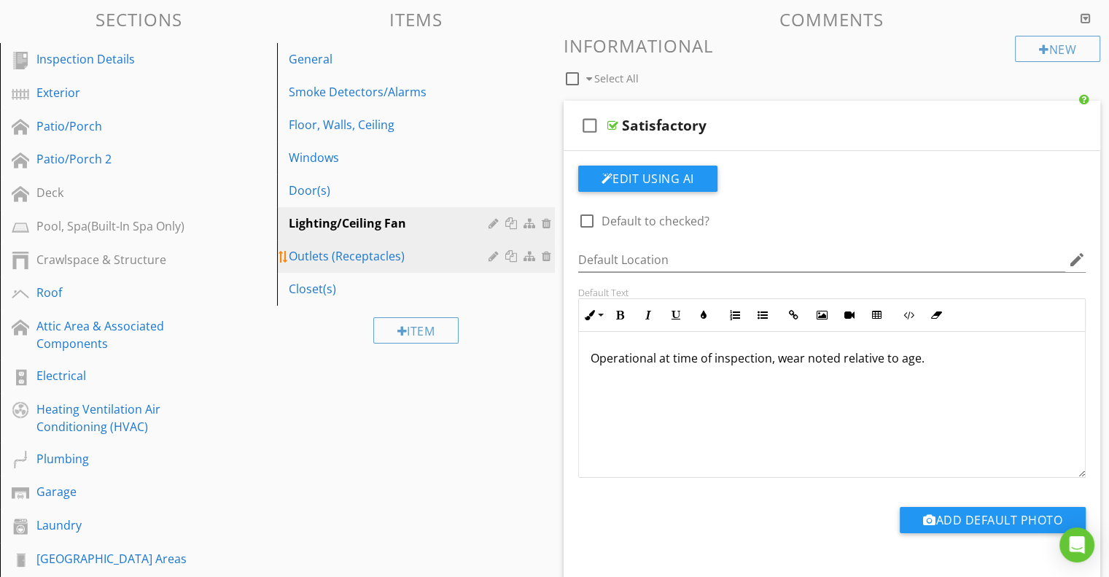
click at [354, 259] on div "Outlets (Receptacles)" at bounding box center [390, 256] width 203 height 18
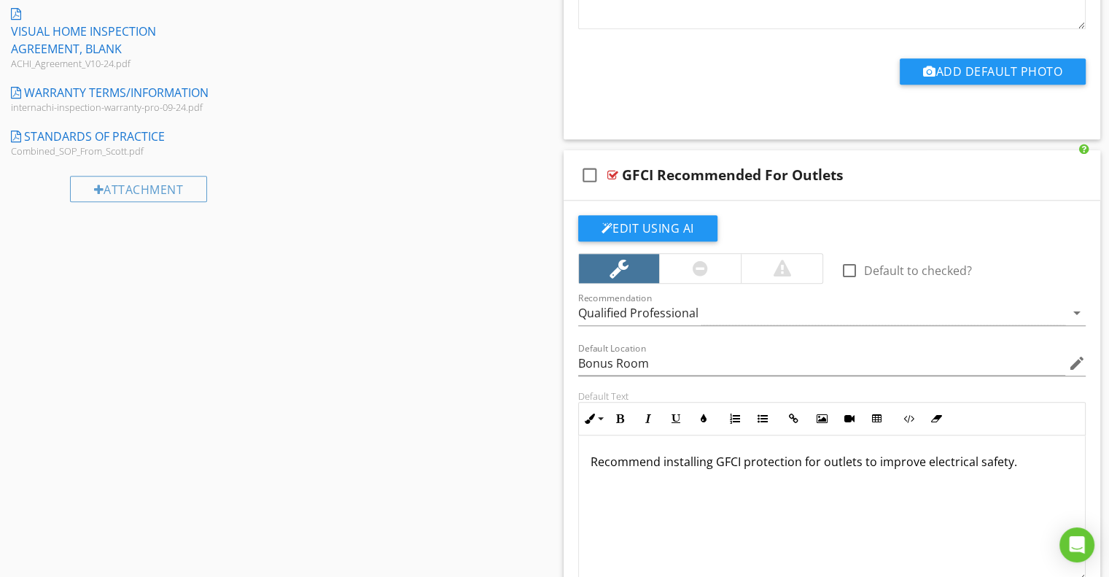
scroll to position [1606, 0]
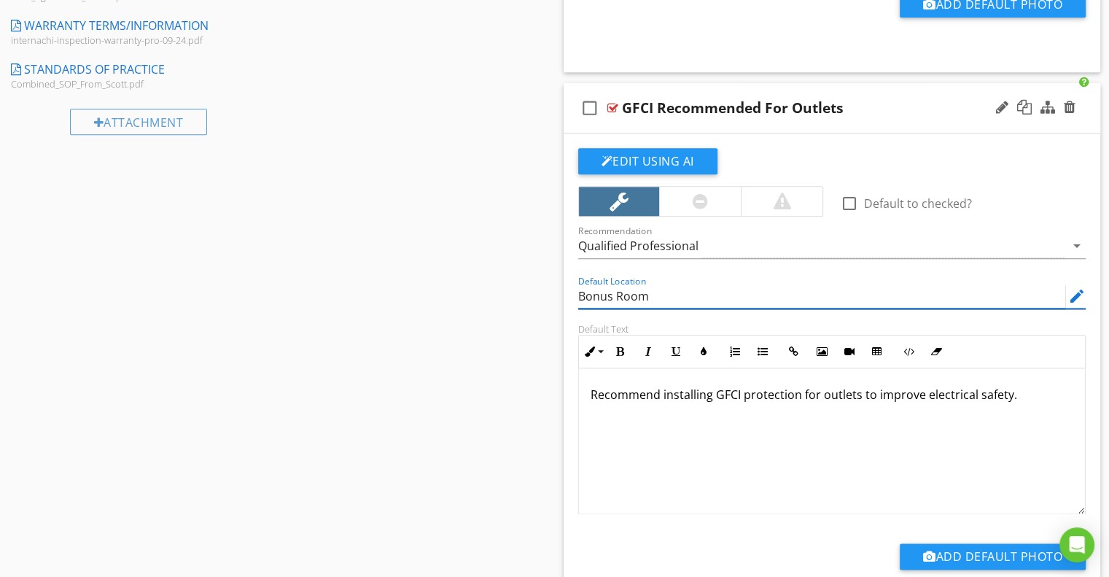
click at [589, 295] on input "Bonus Room" at bounding box center [822, 296] width 488 height 24
click at [567, 306] on div "Edit Using AI check_box_outline_blank Default to checked? Recommendation Qualif…" at bounding box center [832, 378] width 537 height 491
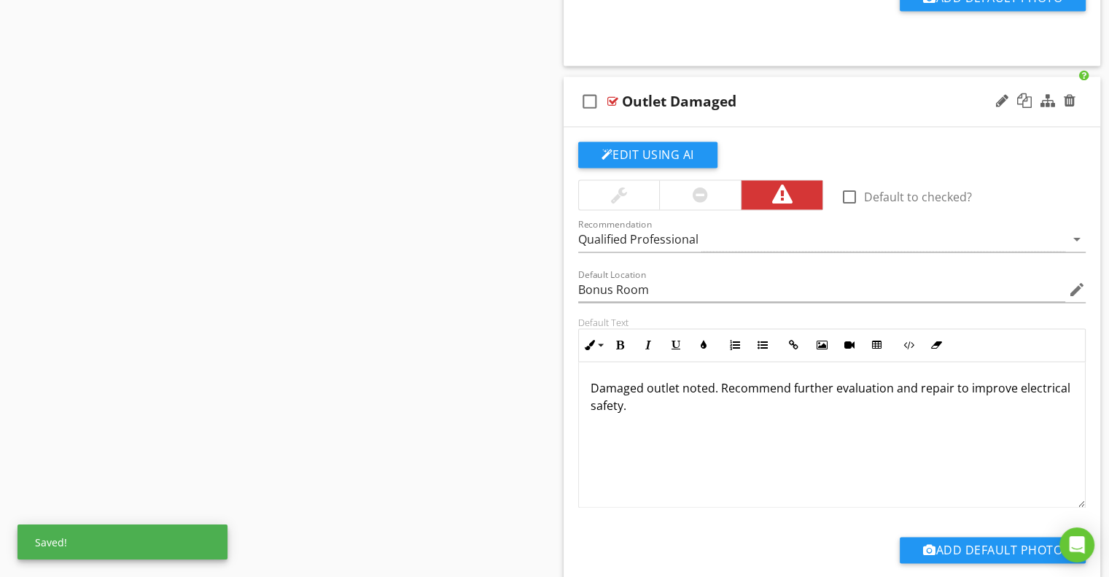
scroll to position [2335, 0]
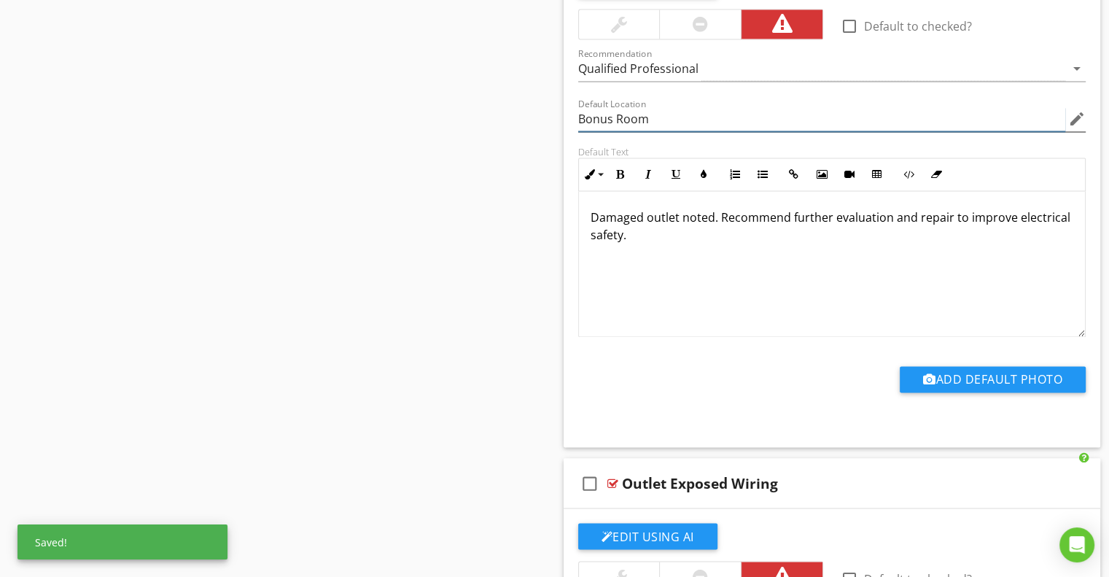
click at [629, 122] on input "Bonus Room" at bounding box center [822, 119] width 488 height 24
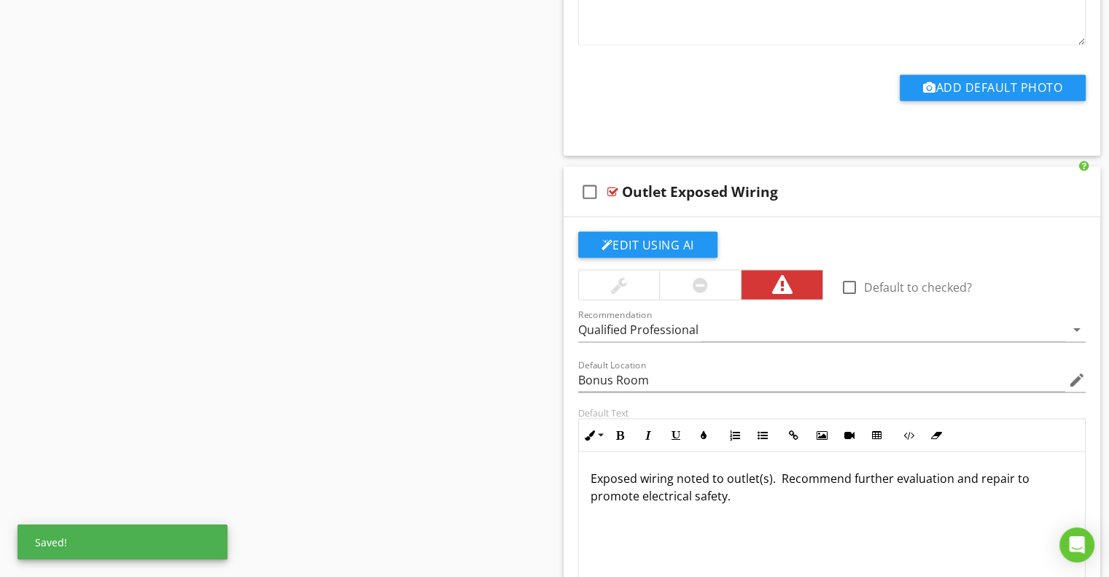
scroll to position [2846, 0]
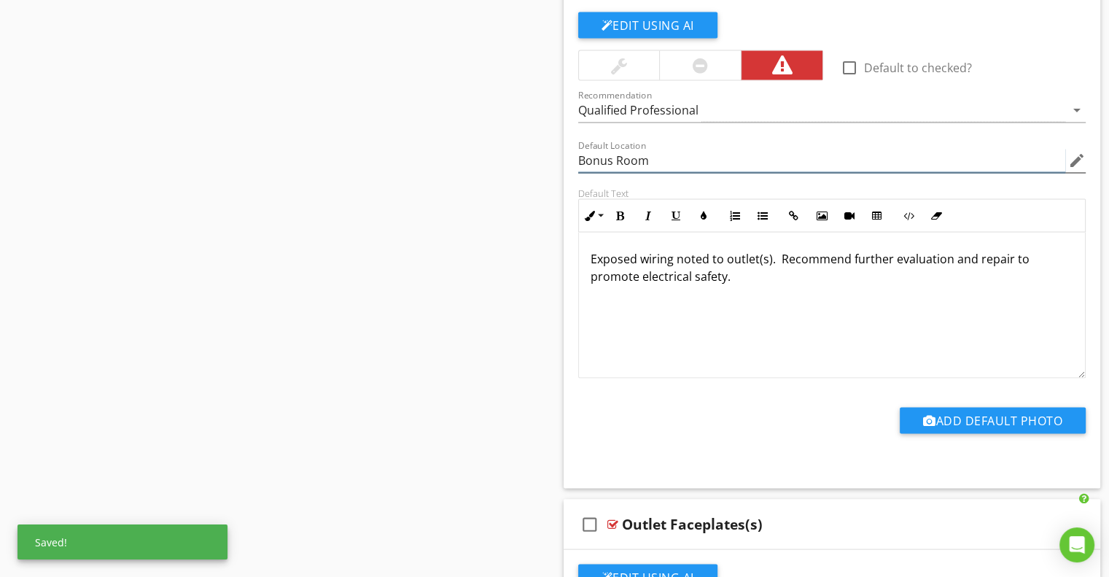
click at [591, 158] on input "Bonus Room" at bounding box center [822, 161] width 488 height 24
drag, startPoint x: 591, startPoint y: 158, endPoint x: 585, endPoint y: 163, distance: 7.8
click at [591, 158] on input "Bonus Room" at bounding box center [822, 161] width 488 height 24
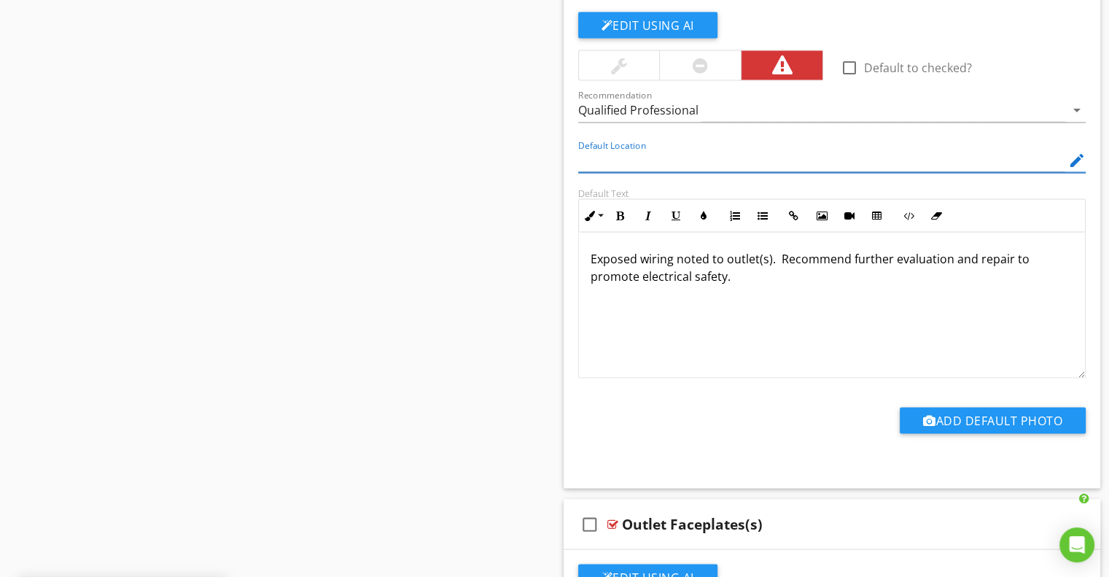
click at [570, 176] on div "Default Location edit" at bounding box center [833, 162] width 526 height 50
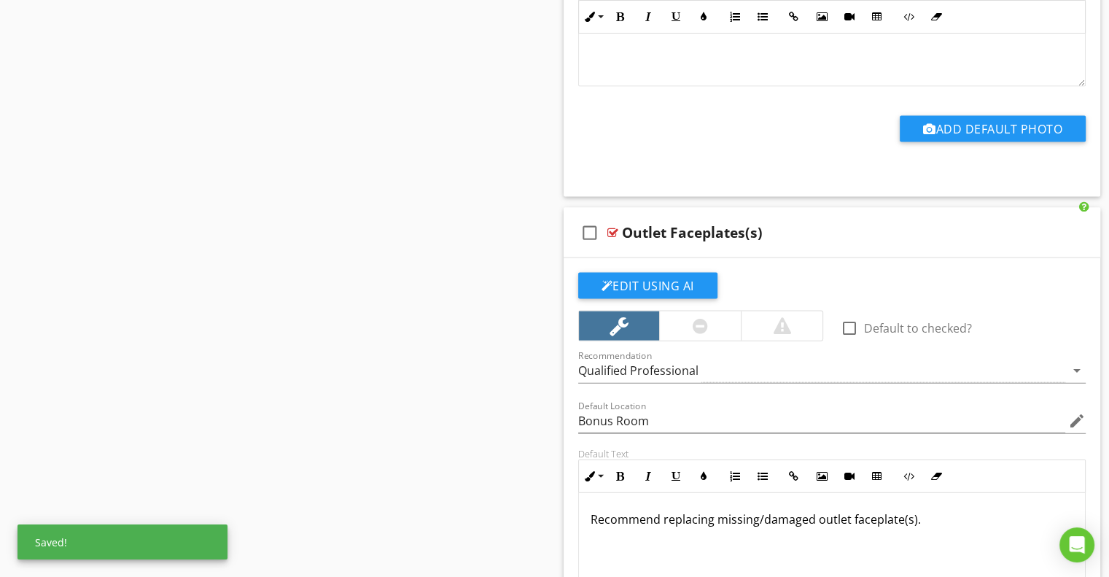
scroll to position [3283, 0]
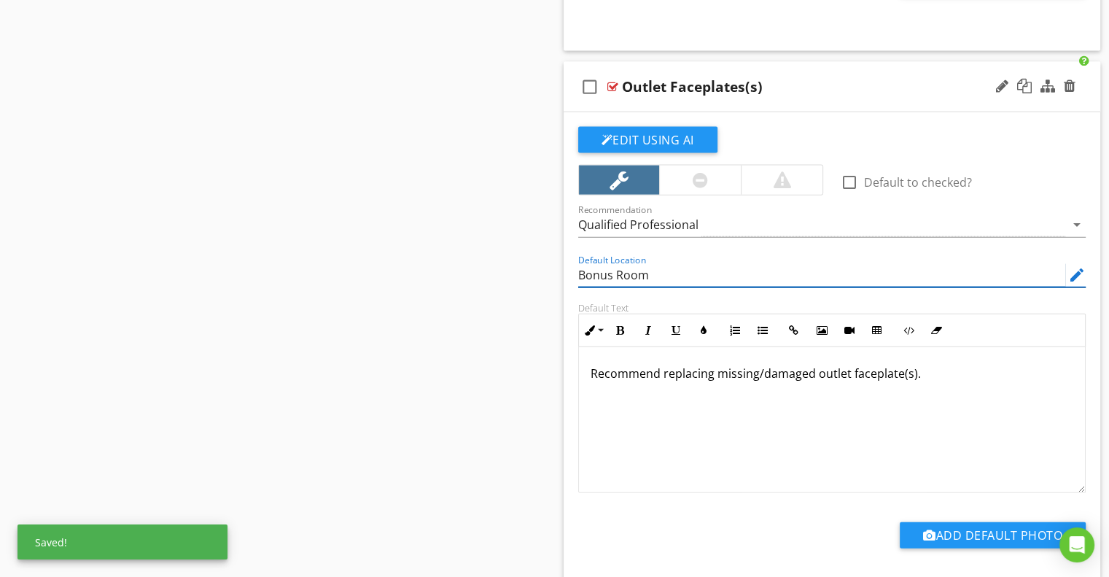
click at [594, 275] on input "Bonus Room" at bounding box center [822, 275] width 488 height 24
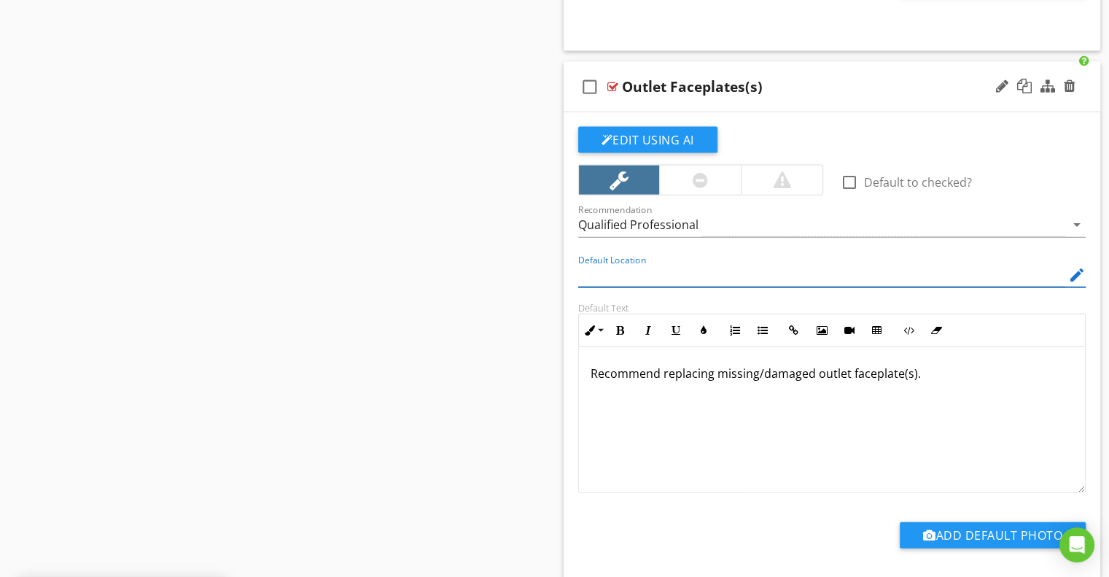
click at [571, 295] on div "Default Location edit" at bounding box center [833, 277] width 526 height 50
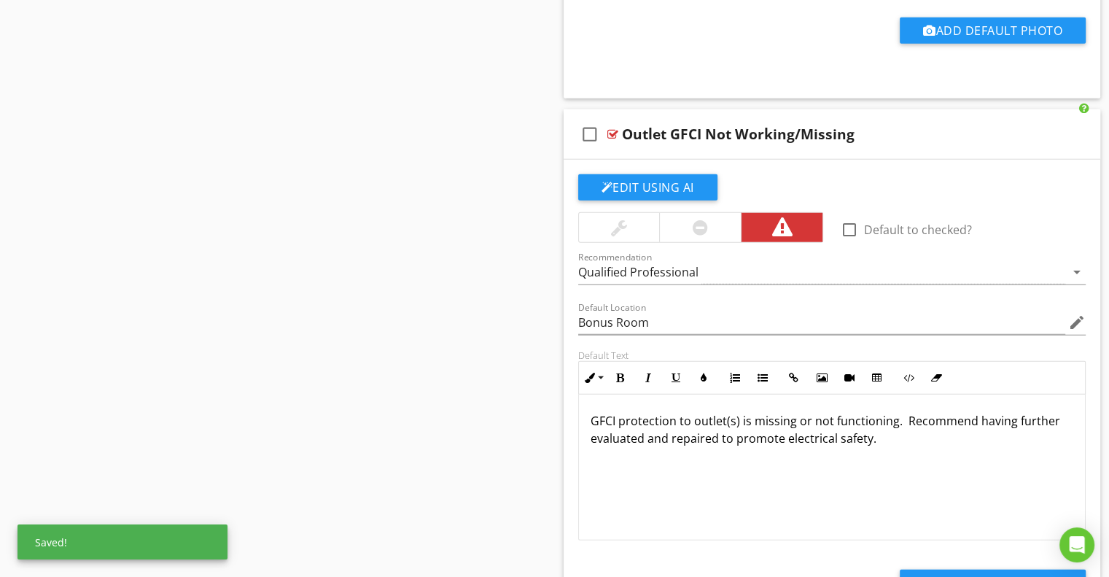
scroll to position [3867, 0]
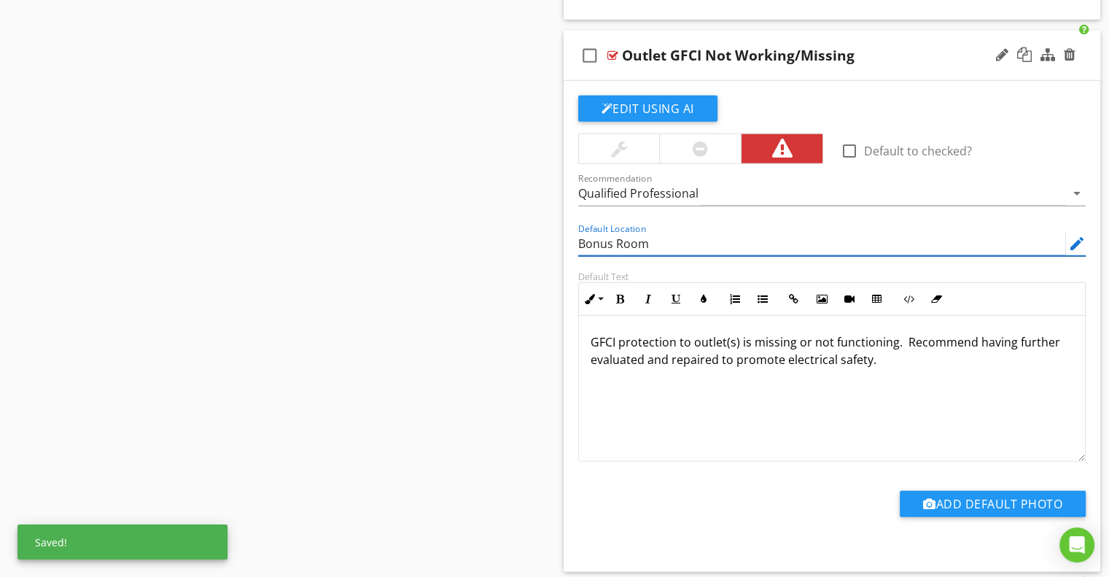
click at [589, 232] on input "Bonus Room" at bounding box center [822, 244] width 488 height 24
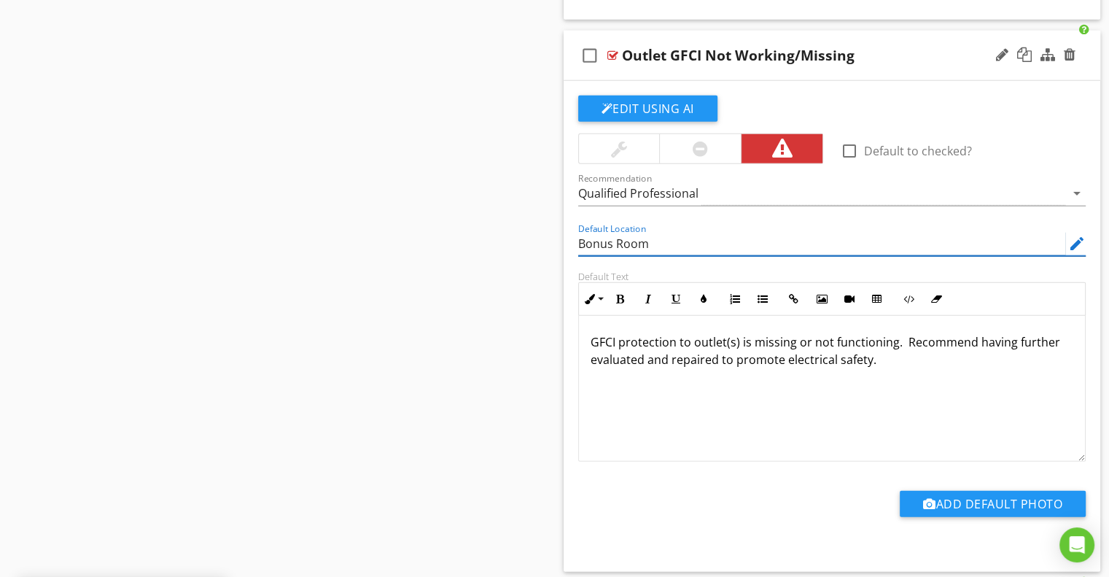
click at [589, 232] on input "Bonus Room" at bounding box center [822, 244] width 488 height 24
click at [572, 249] on div "Default Location edit" at bounding box center [833, 245] width 526 height 50
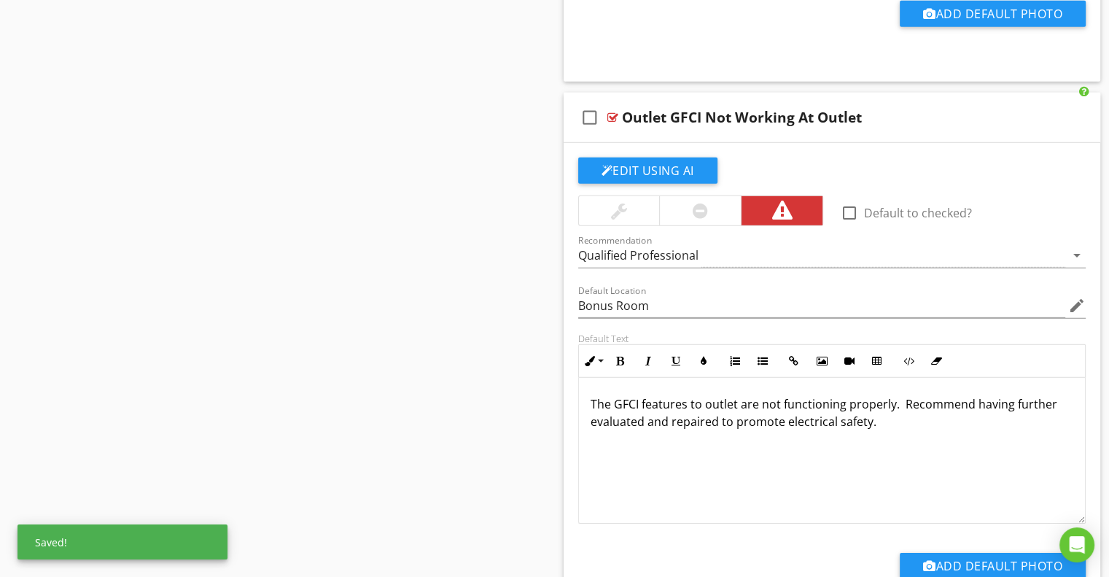
scroll to position [4377, 0]
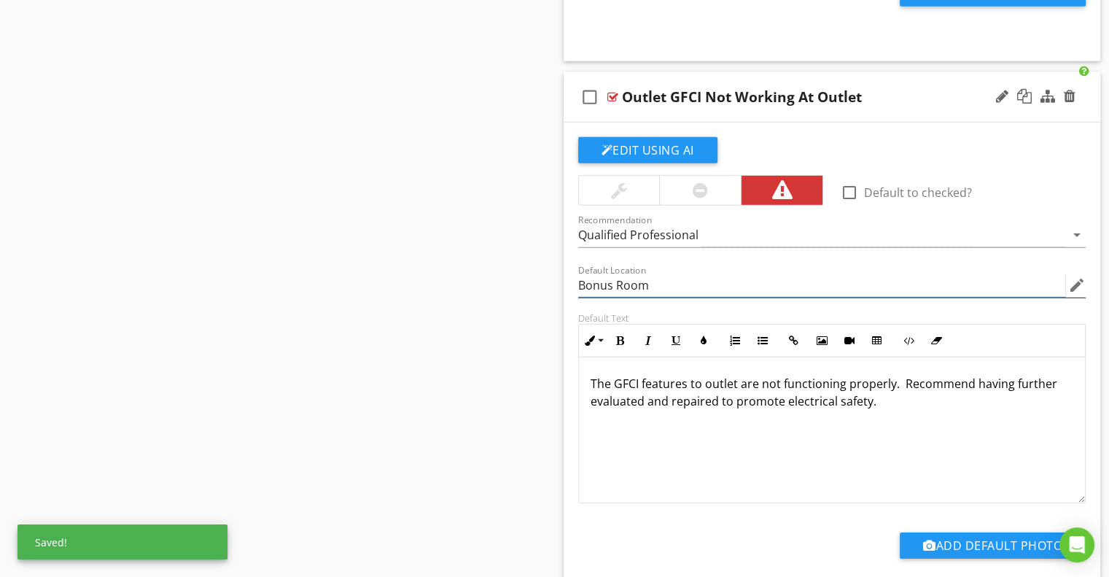
click at [597, 273] on input "Bonus Room" at bounding box center [822, 285] width 488 height 24
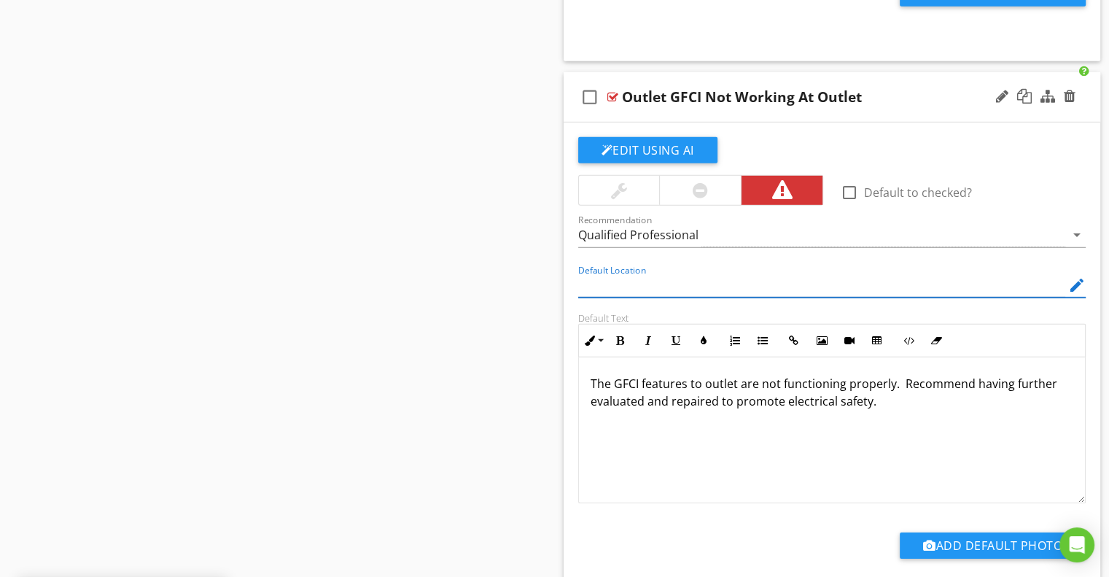
click at [573, 292] on div "Default Location edit" at bounding box center [833, 287] width 526 height 50
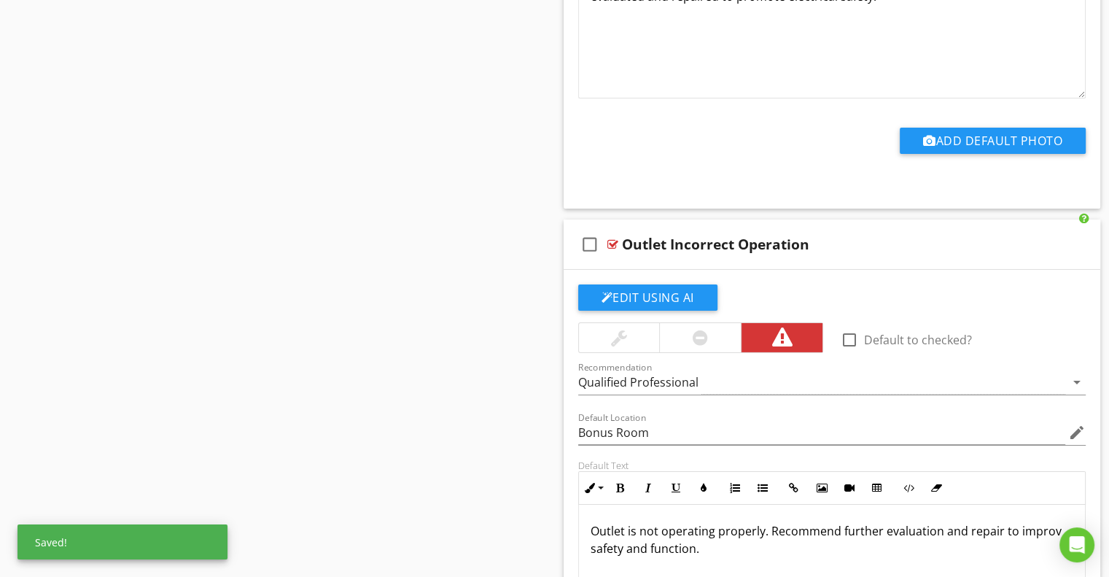
scroll to position [4815, 0]
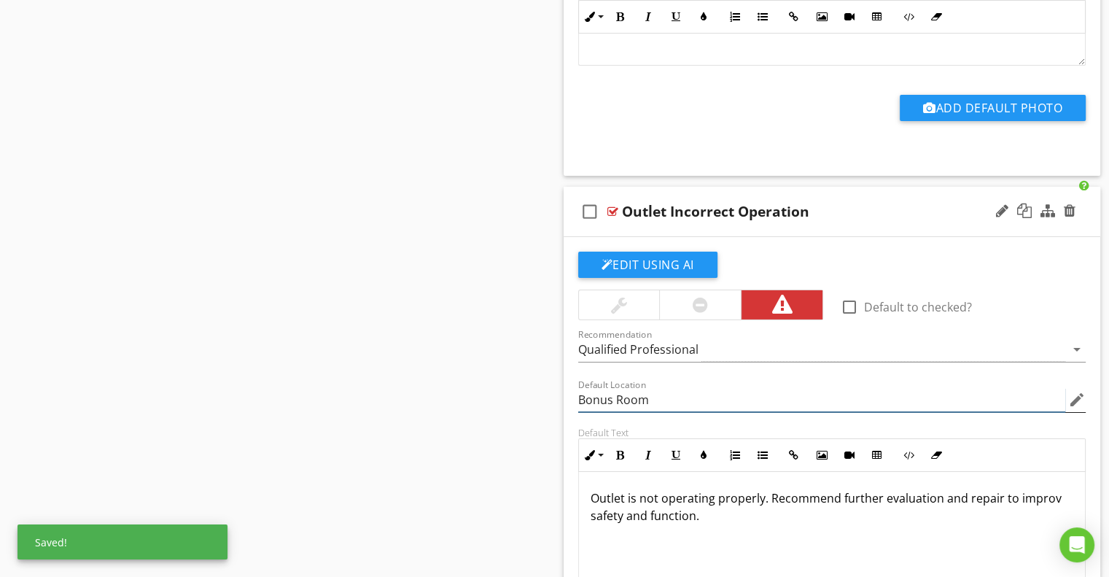
click at [598, 388] on input "Bonus Room" at bounding box center [822, 400] width 488 height 24
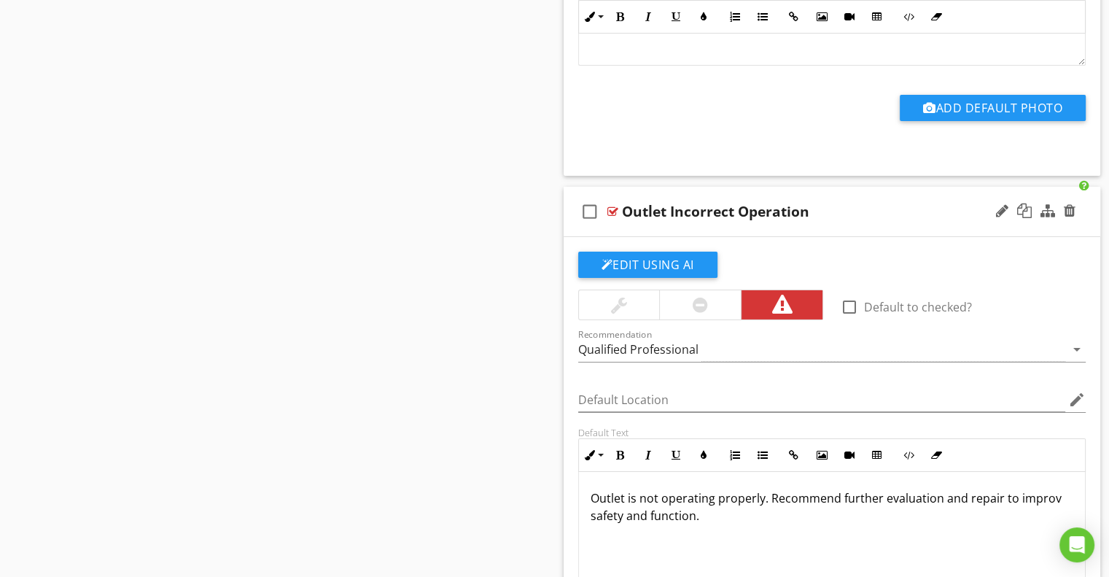
click at [573, 392] on div "Default Location edit" at bounding box center [833, 401] width 526 height 50
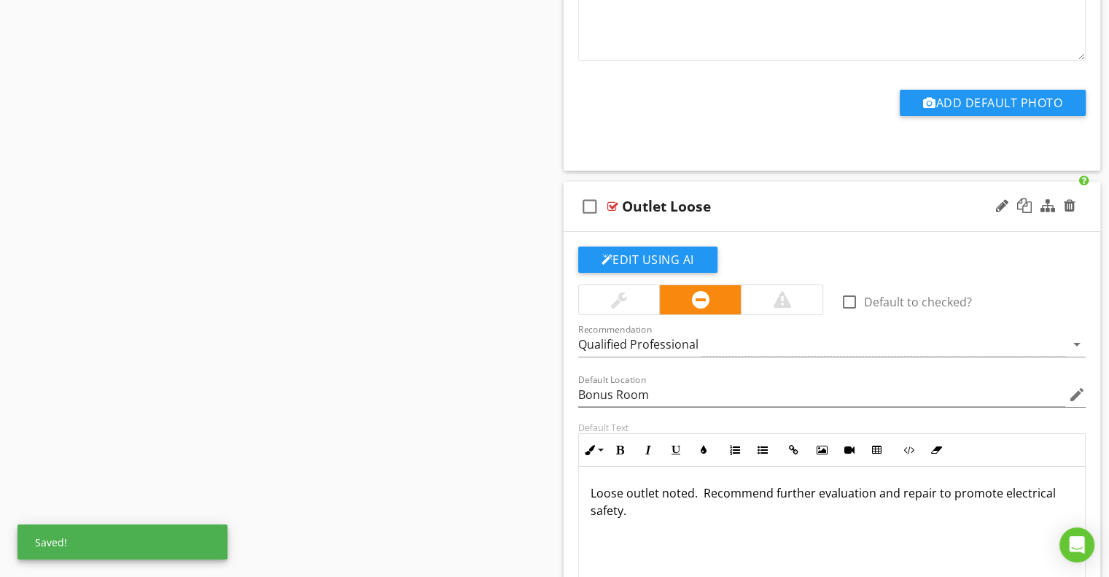
scroll to position [5471, 0]
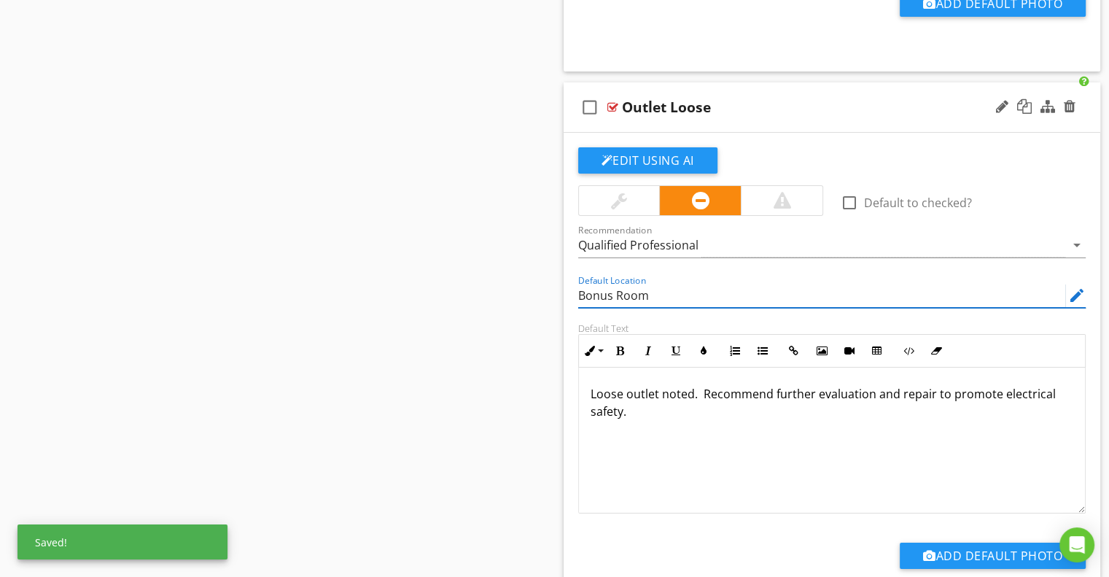
click at [596, 284] on input "Bonus Room" at bounding box center [822, 296] width 488 height 24
click at [595, 284] on input "Bonus Room" at bounding box center [822, 296] width 488 height 24
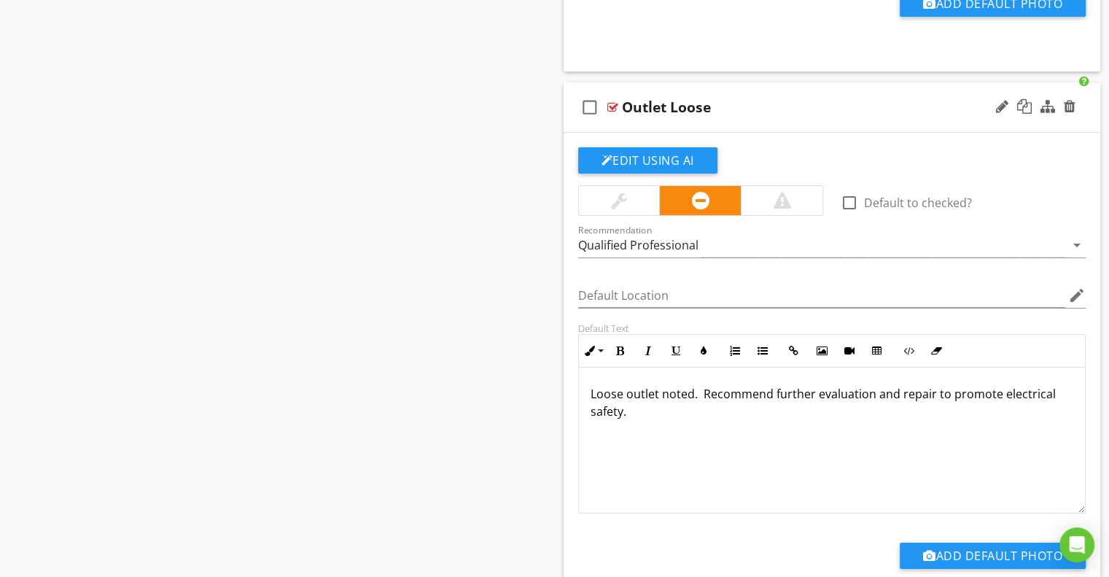
click at [572, 292] on div "Default Location edit" at bounding box center [833, 297] width 526 height 50
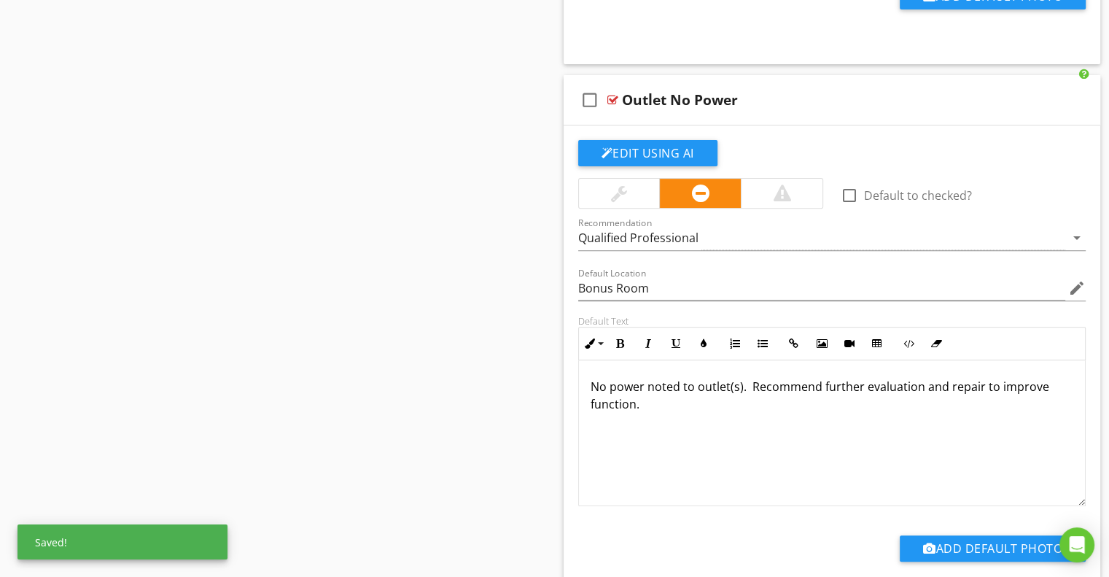
scroll to position [6127, 0]
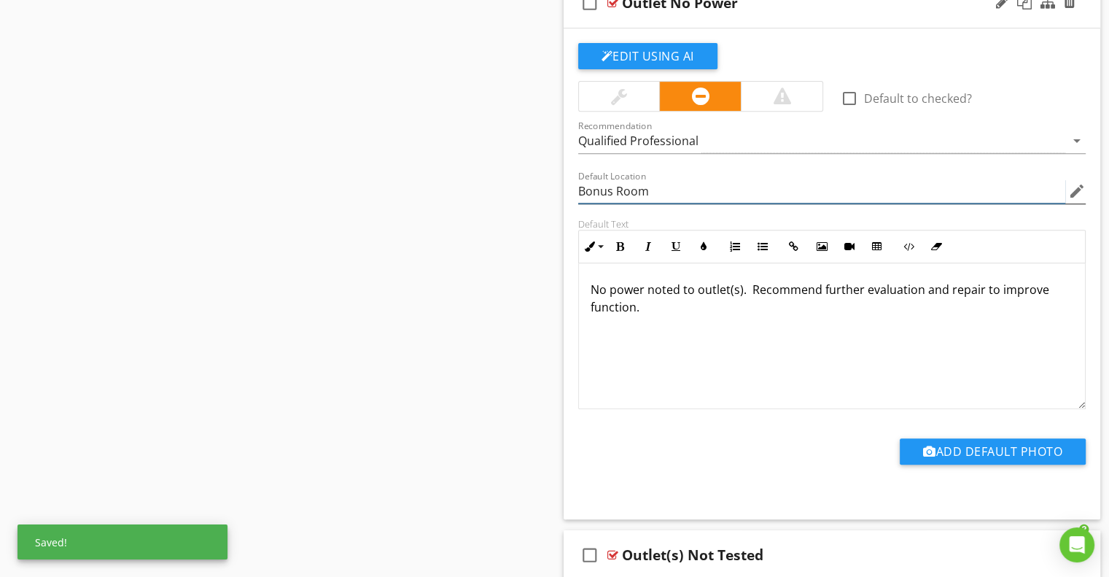
click at [600, 185] on input "Bonus Room" at bounding box center [822, 191] width 488 height 24
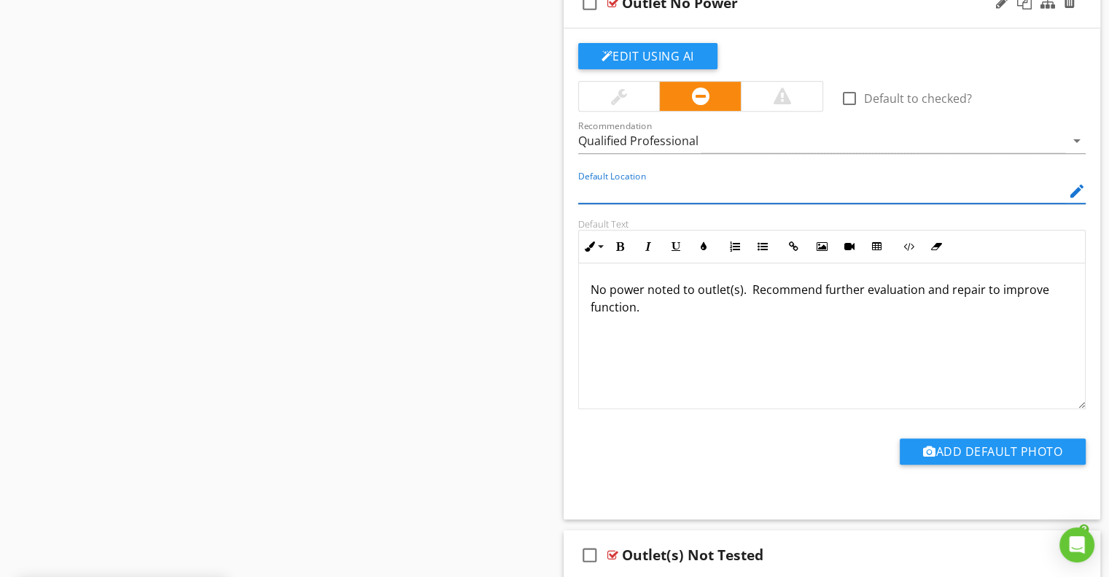
click at [564, 207] on div "Edit Using AI check_box_outline_blank Default to checked? Recommendation Qualif…" at bounding box center [832, 273] width 537 height 491
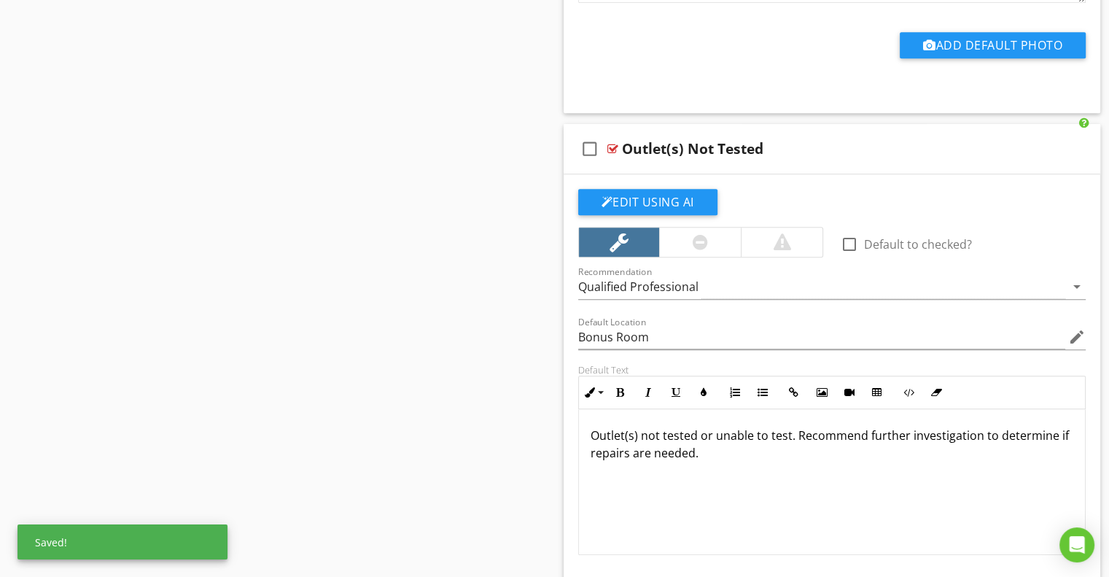
scroll to position [6565, 0]
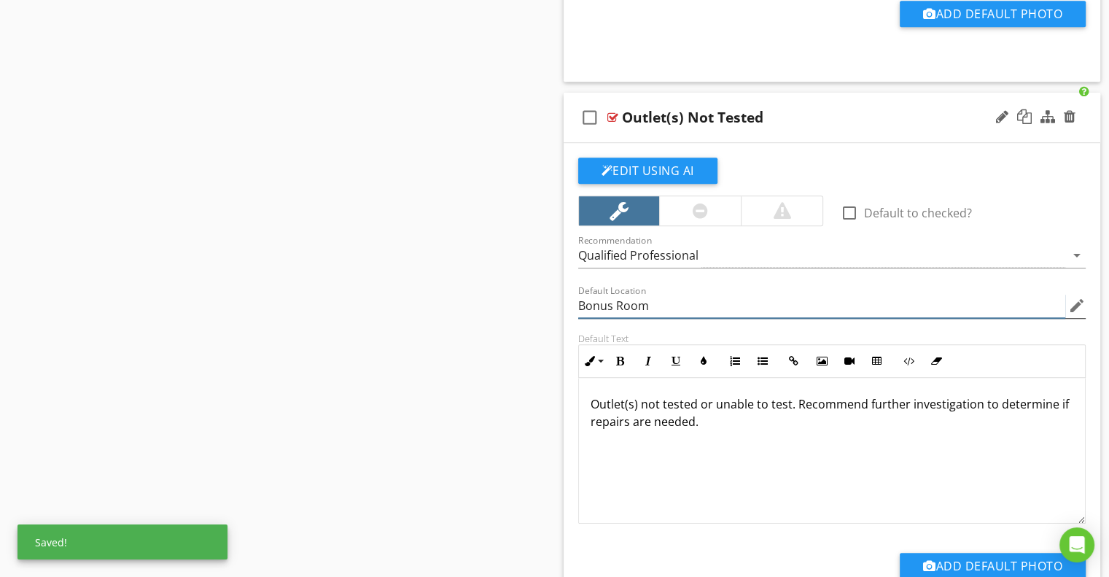
click at [591, 295] on input "Bonus Room" at bounding box center [822, 306] width 488 height 24
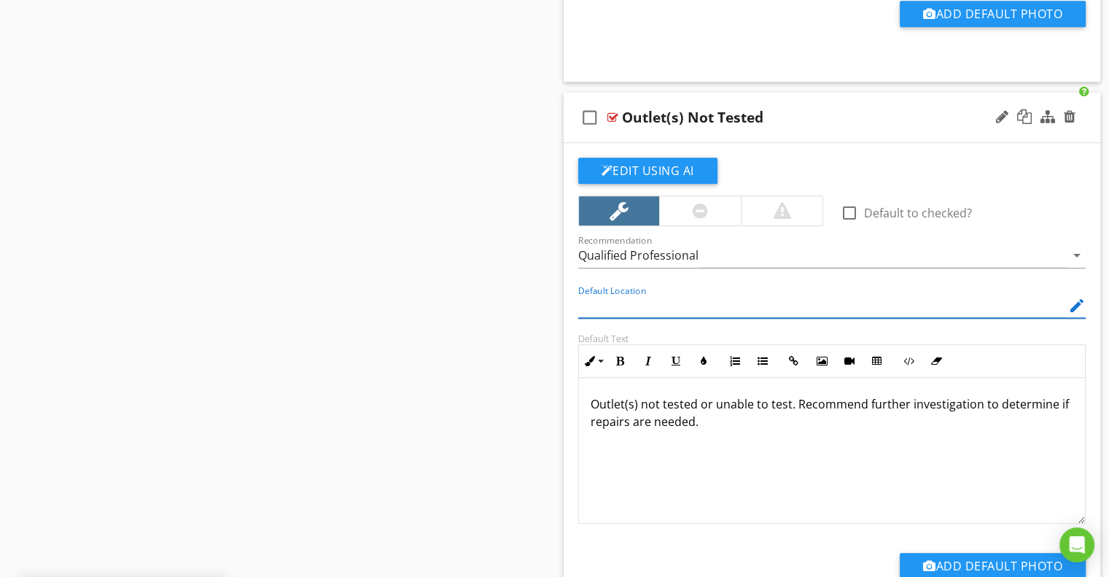
click at [575, 301] on div "Default Location edit" at bounding box center [833, 307] width 526 height 50
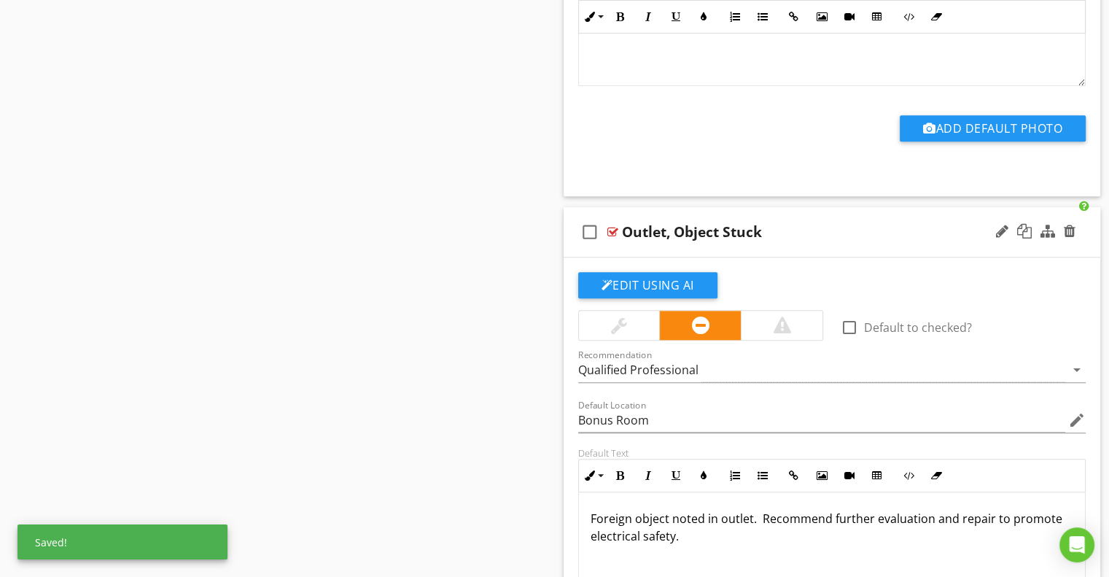
scroll to position [7221, 0]
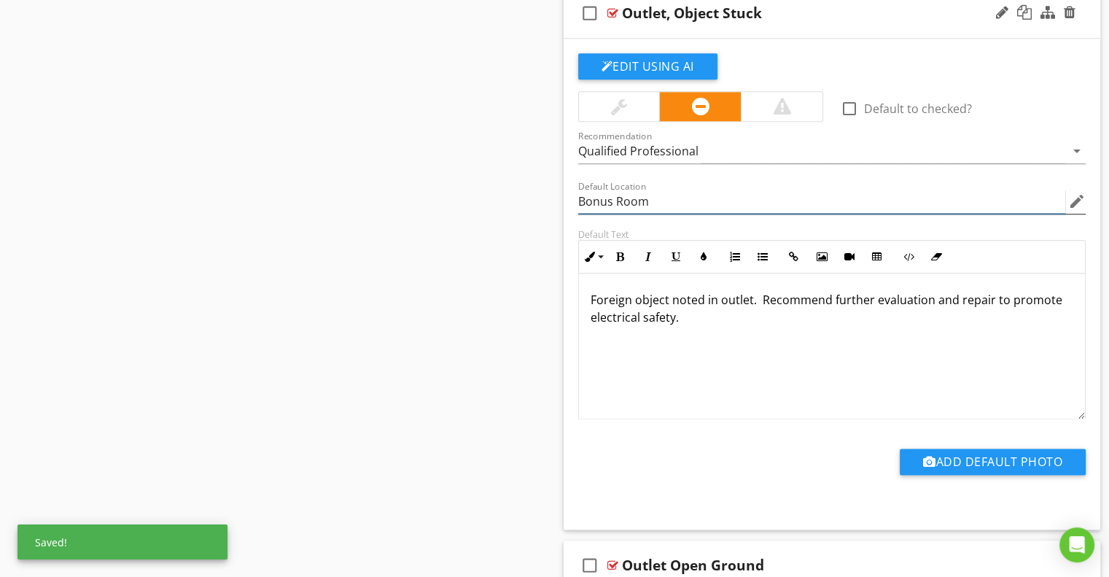
click at [600, 191] on input "Bonus Room" at bounding box center [822, 202] width 488 height 24
click at [600, 190] on input "Bonus Room" at bounding box center [822, 202] width 488 height 24
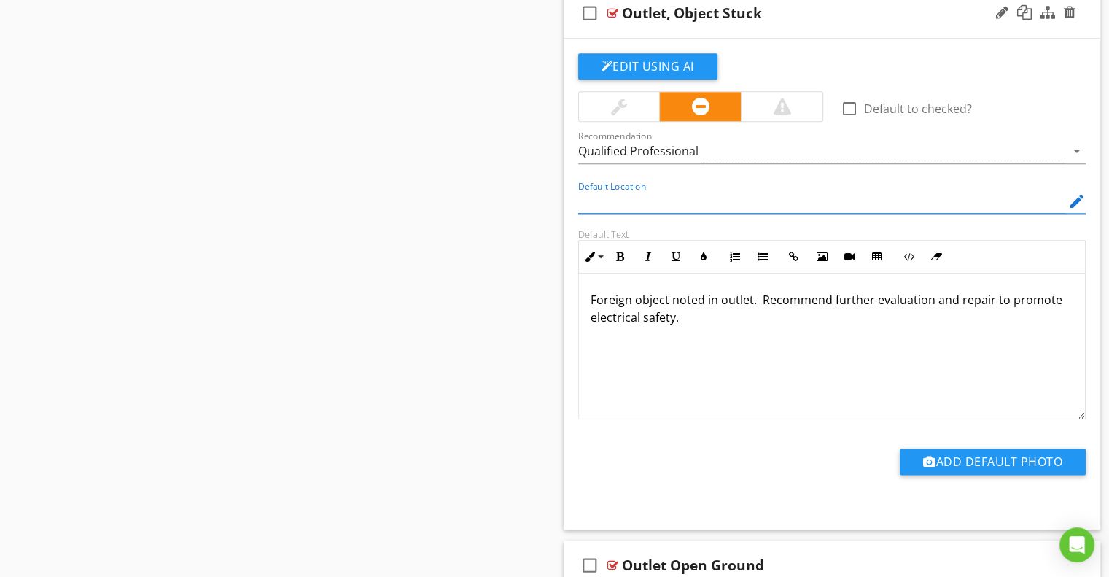
click at [570, 210] on div "Default Location edit" at bounding box center [833, 203] width 526 height 50
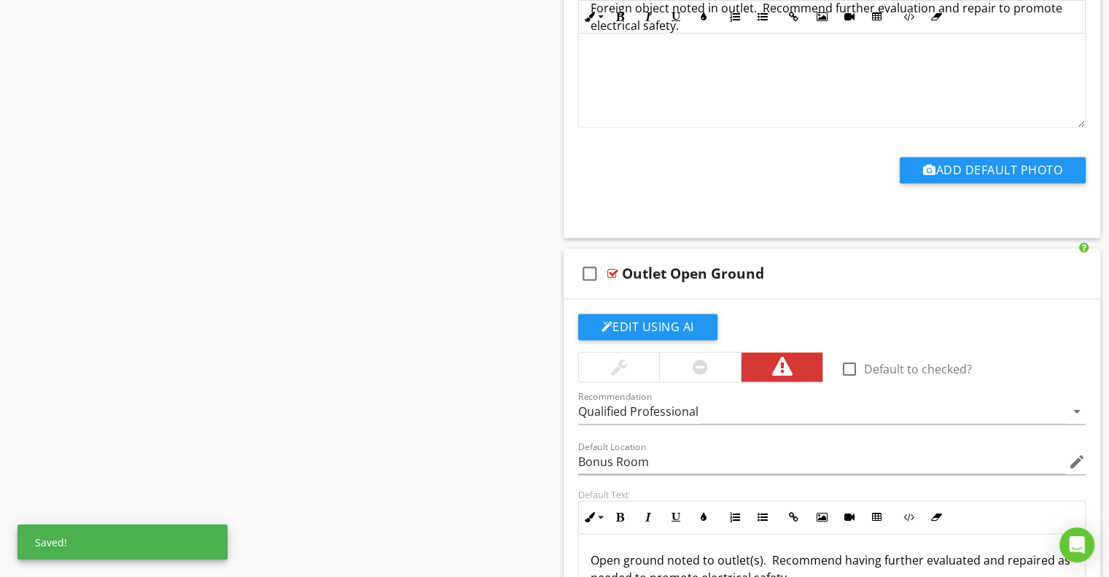
scroll to position [7659, 0]
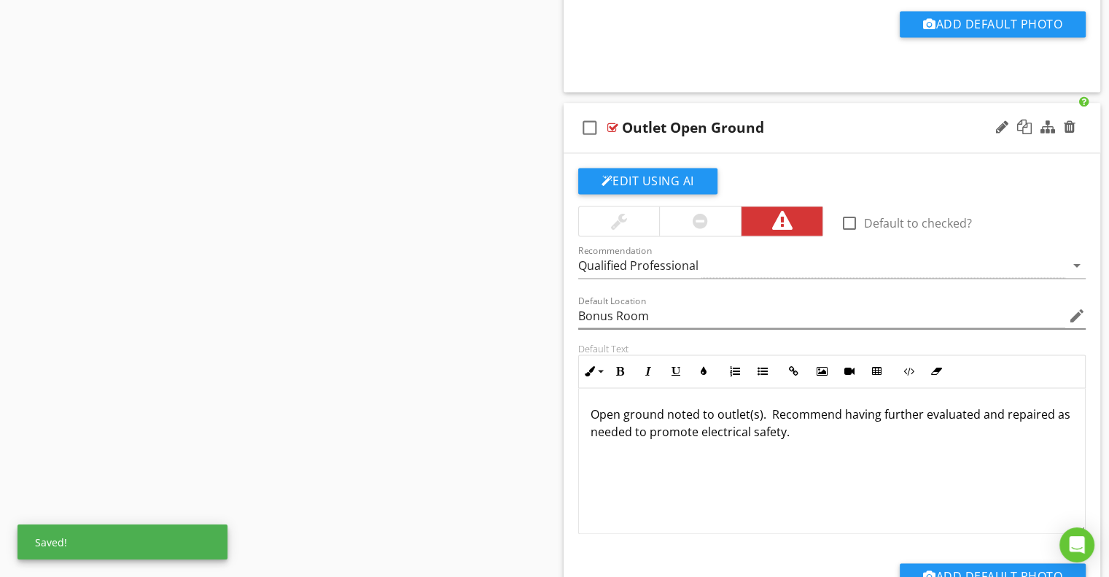
drag, startPoint x: 590, startPoint y: 287, endPoint x: 590, endPoint y: 296, distance: 8.8
click at [590, 295] on div "Default Location Bonus Room edit" at bounding box center [832, 318] width 508 height 47
click at [589, 304] on input "Bonus Room" at bounding box center [822, 316] width 488 height 24
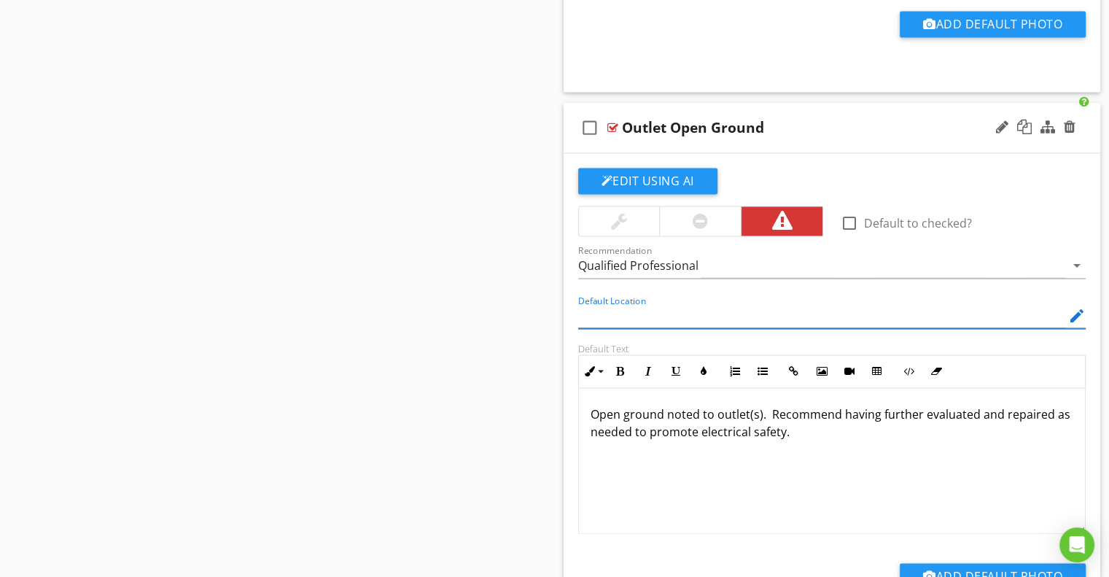
click at [575, 308] on div "Default Location edit" at bounding box center [833, 317] width 526 height 50
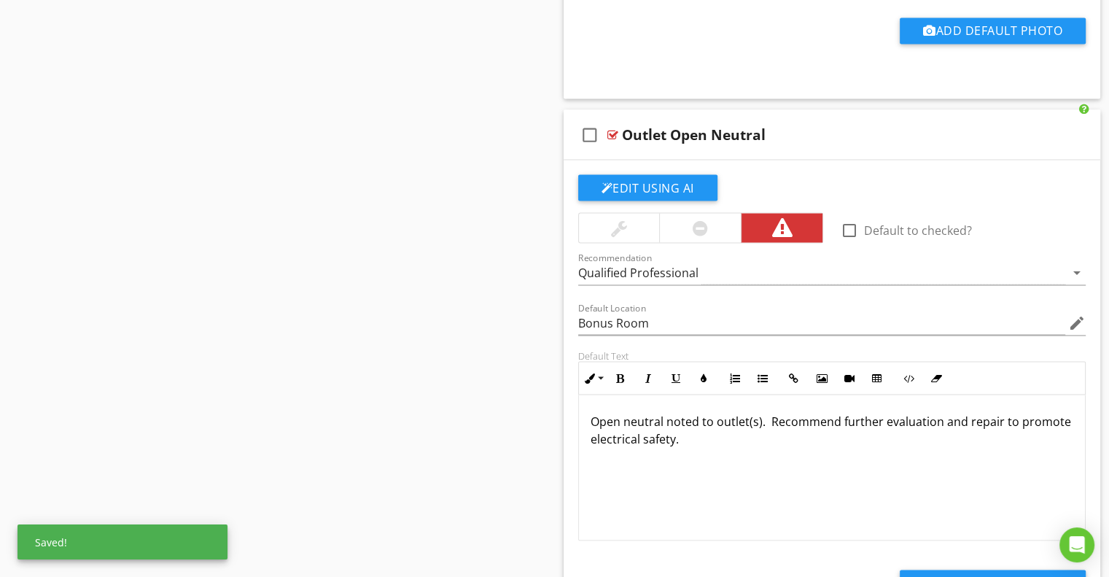
scroll to position [8315, 0]
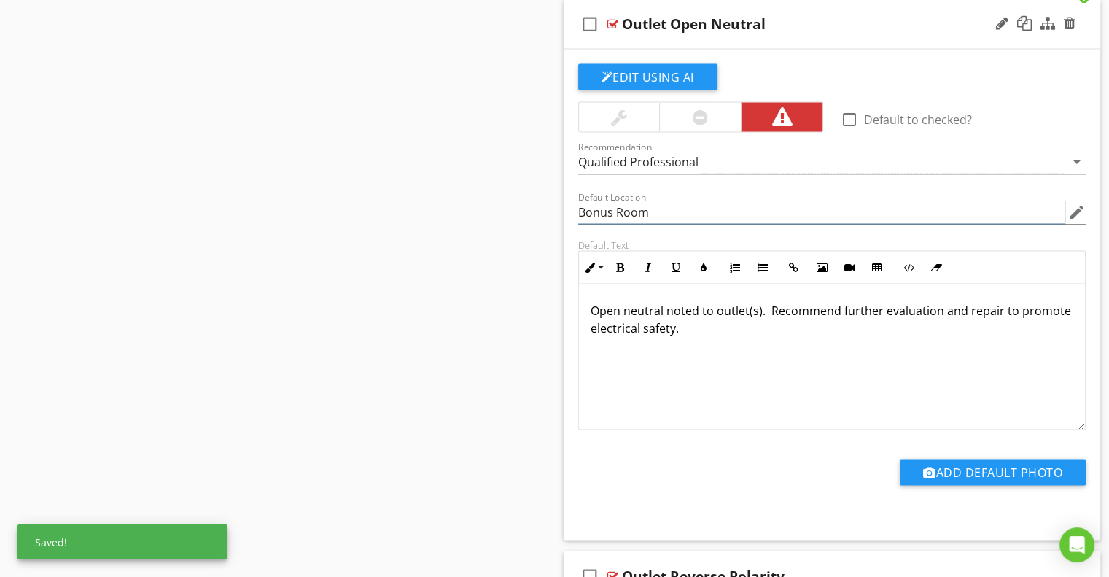
click at [602, 200] on input "Bonus Room" at bounding box center [822, 212] width 488 height 24
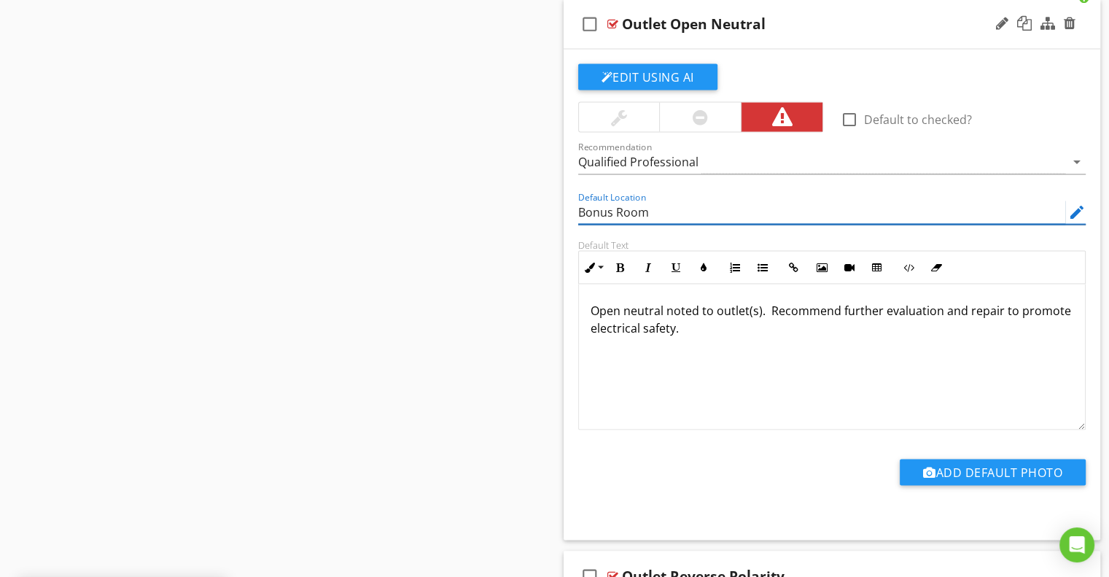
click at [599, 200] on input "Bonus Room" at bounding box center [822, 212] width 488 height 24
type input "Bous Room"
click at [595, 201] on input "Bous Room" at bounding box center [822, 212] width 488 height 24
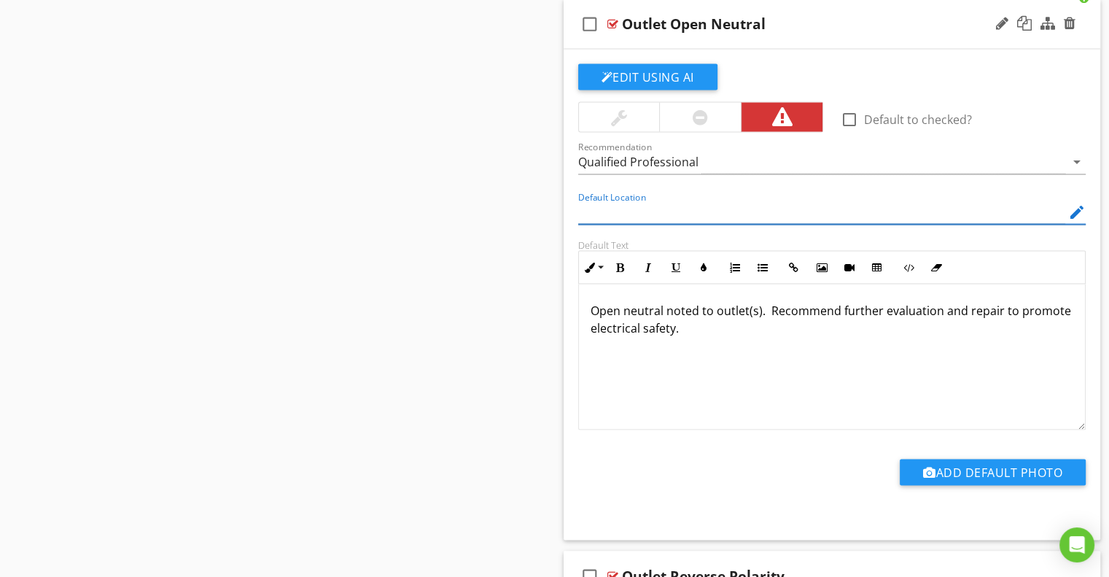
click at [575, 213] on div "Default Location edit" at bounding box center [833, 213] width 526 height 50
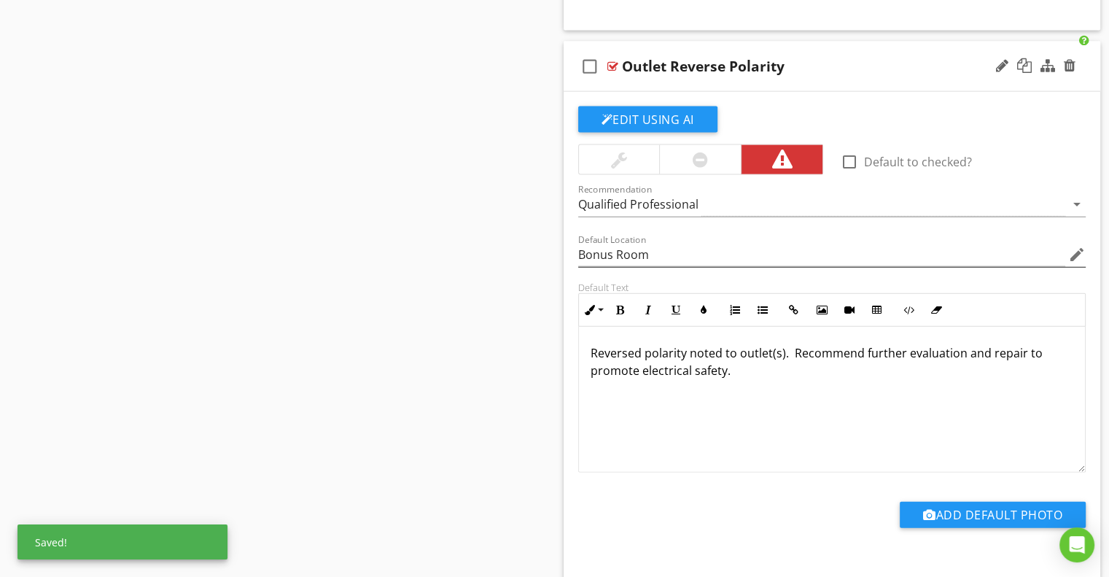
scroll to position [8826, 0]
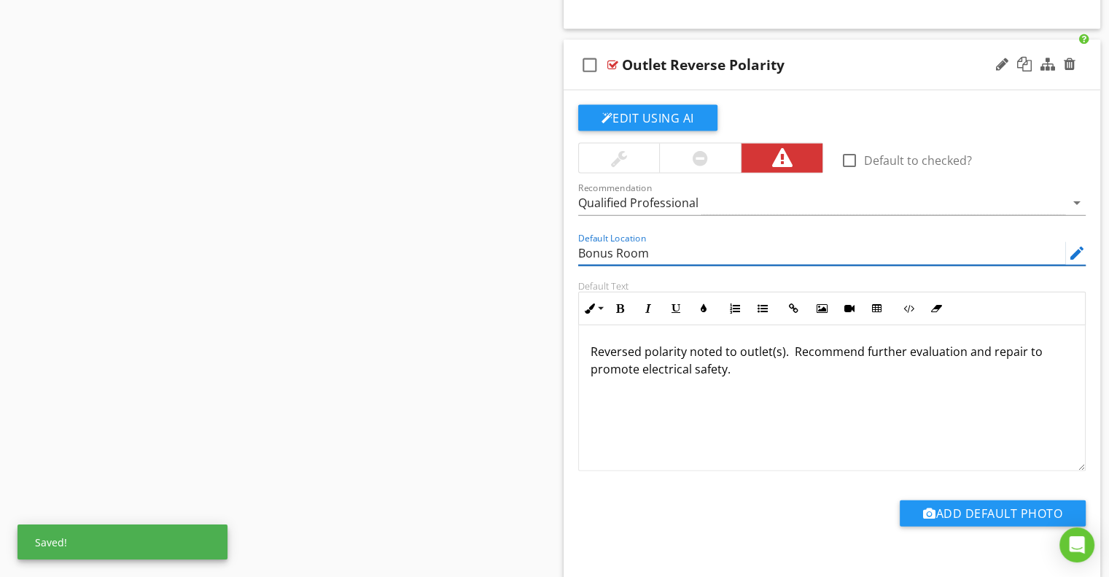
click at [592, 241] on input "Bonus Room" at bounding box center [822, 253] width 488 height 24
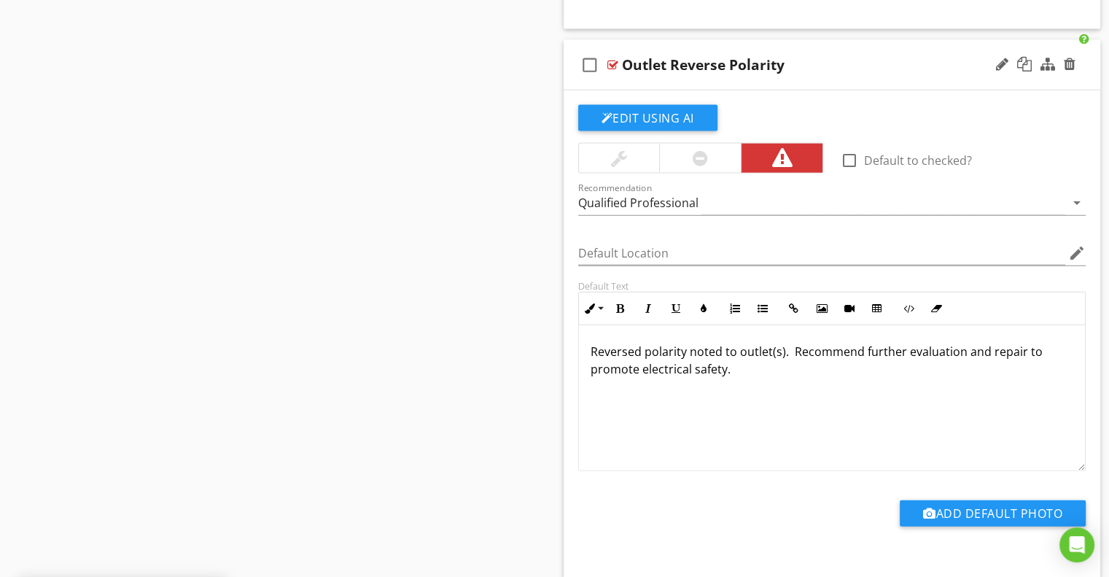
click at [574, 248] on div "Default Location edit" at bounding box center [833, 255] width 526 height 50
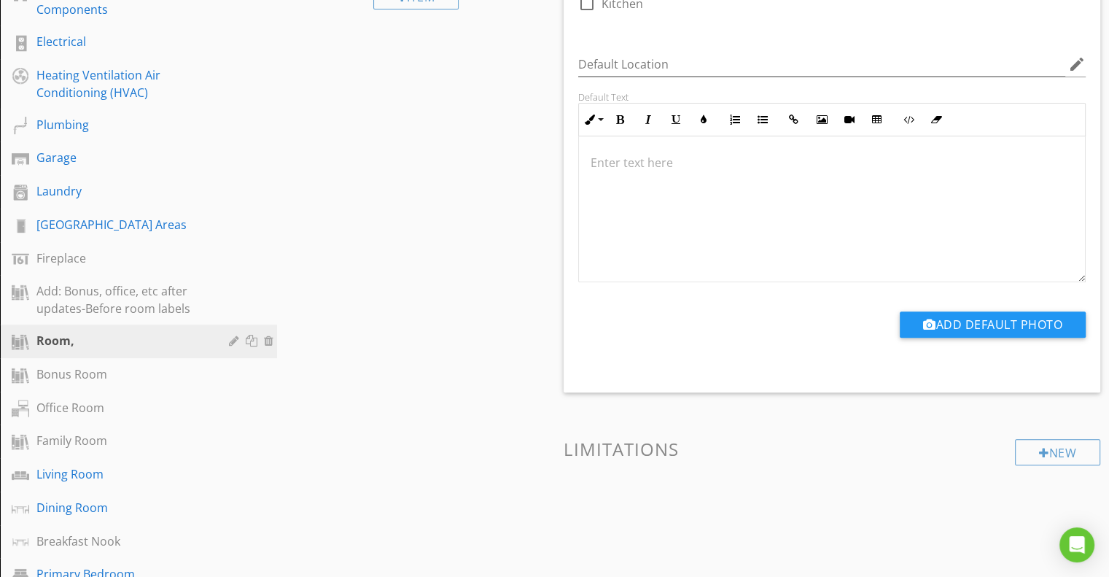
scroll to position [0, 0]
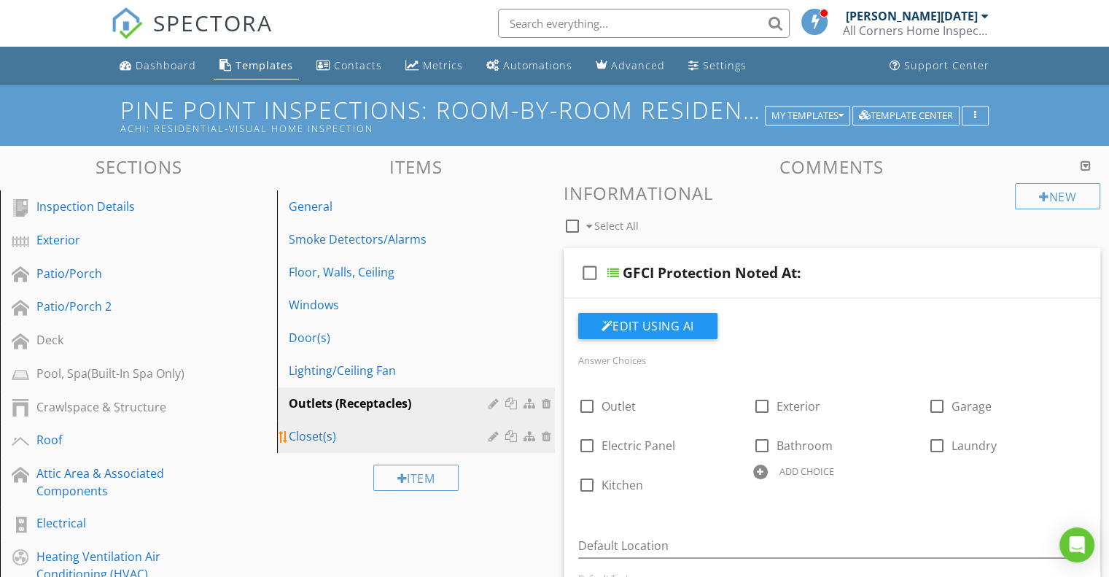
click at [322, 430] on div "Closet(s)" at bounding box center [390, 436] width 203 height 18
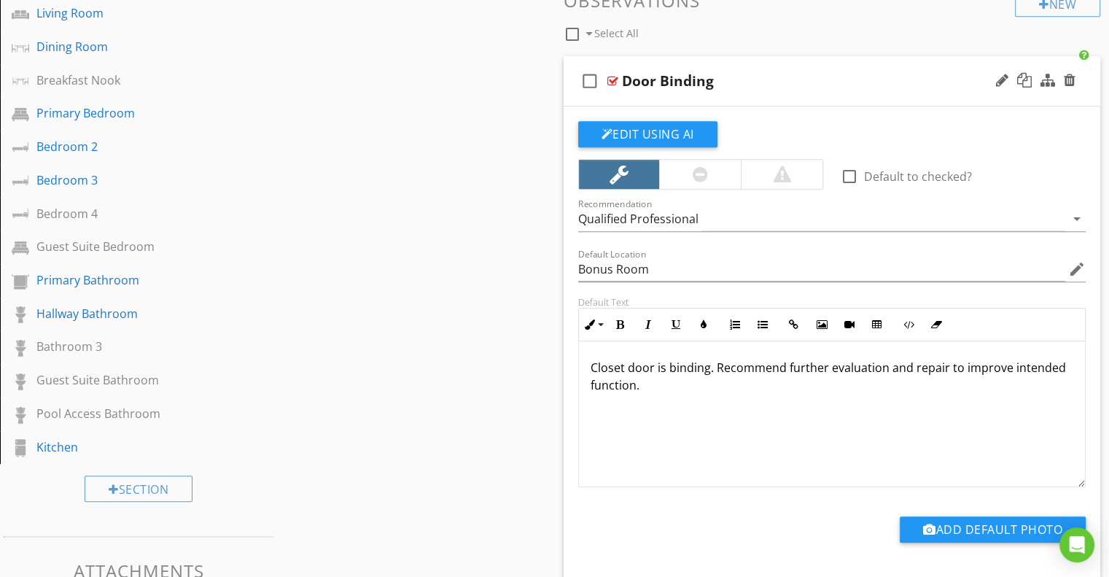
scroll to position [948, 0]
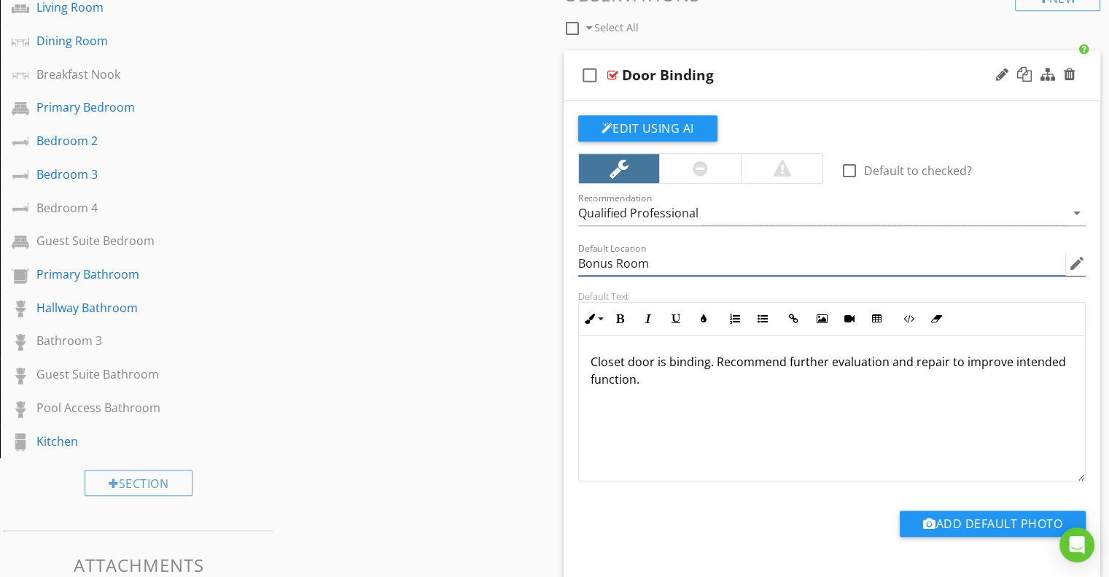
click at [600, 263] on input "Bonus Room" at bounding box center [822, 264] width 488 height 24
click at [570, 287] on div "Default Location edit" at bounding box center [833, 265] width 526 height 50
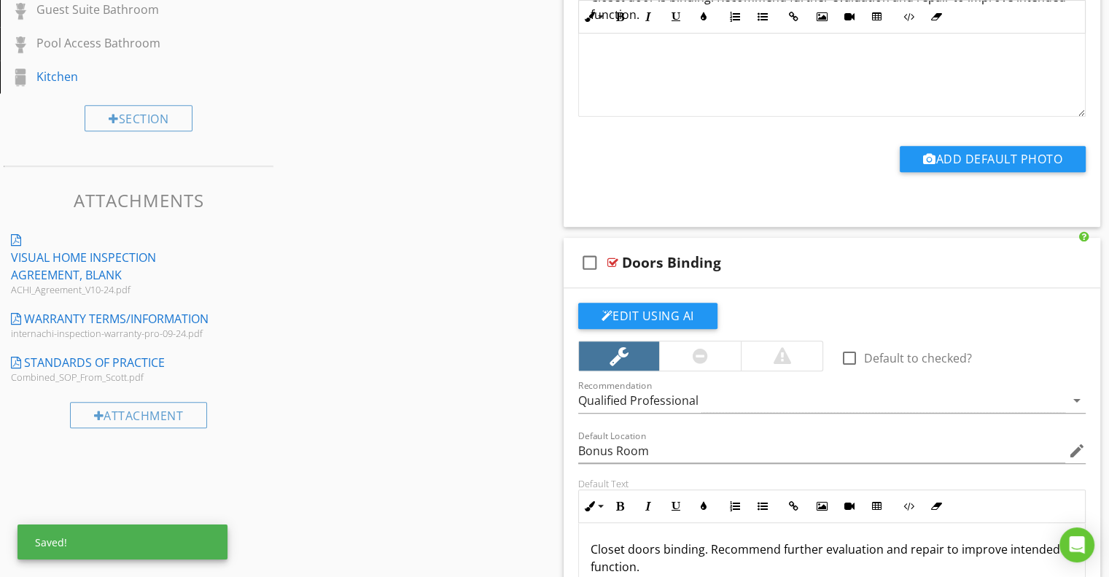
scroll to position [1531, 0]
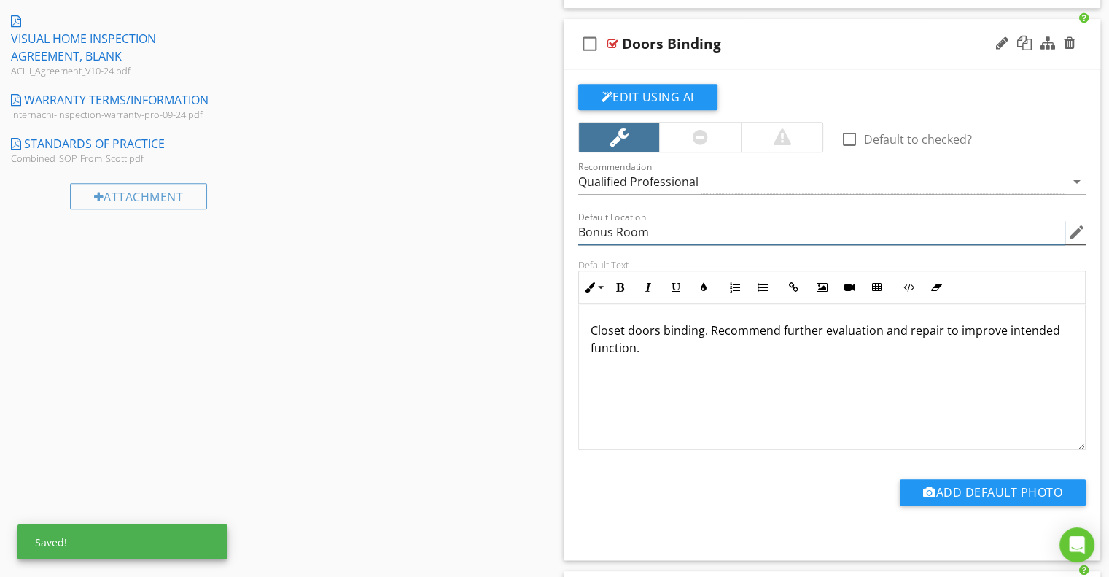
click at [598, 226] on input "Bonus Room" at bounding box center [822, 232] width 488 height 24
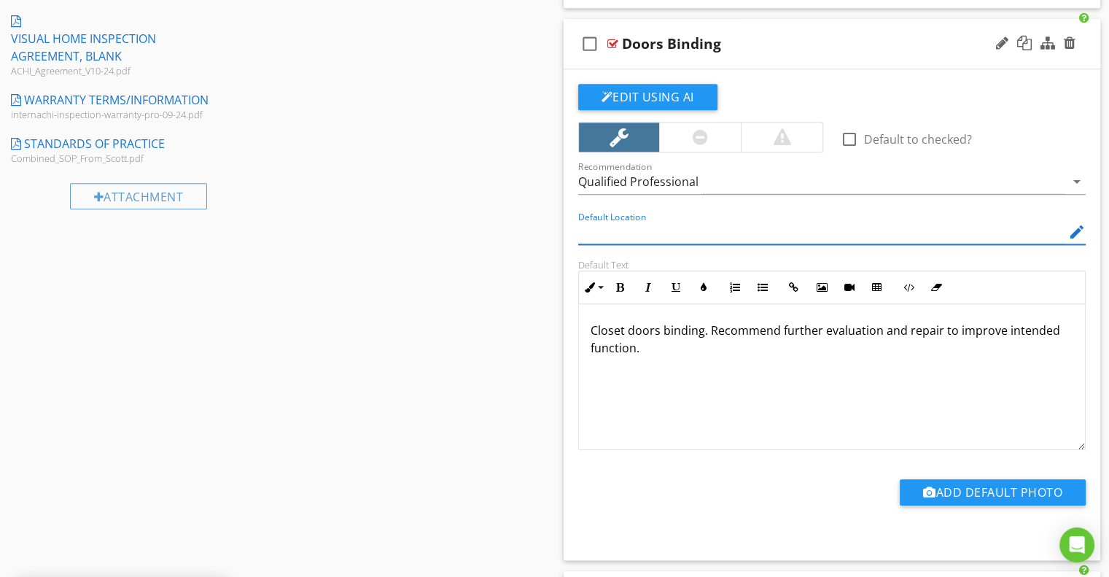
click at [567, 255] on div "Edit Using AI check_box_outline_blank Default to checked? Recommendation Qualif…" at bounding box center [832, 314] width 537 height 491
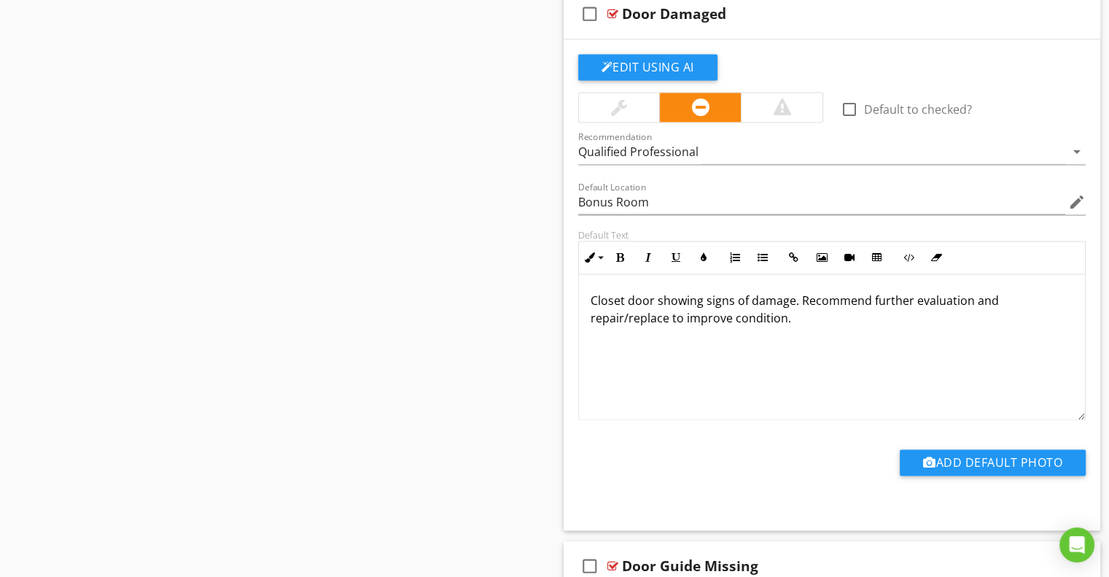
scroll to position [2115, 0]
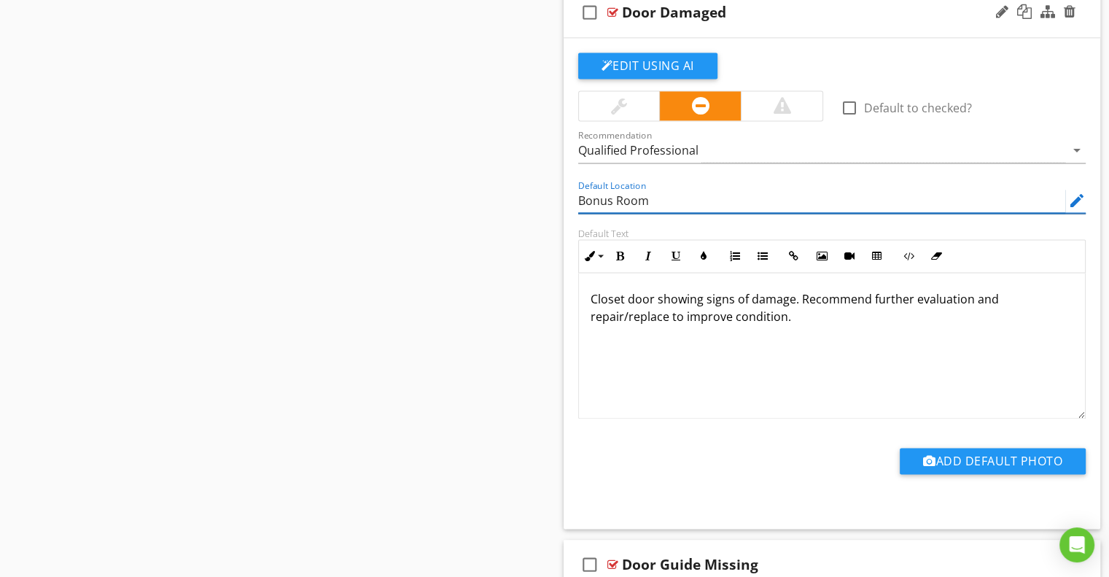
click at [594, 196] on input "Bonus Room" at bounding box center [822, 201] width 488 height 24
click at [572, 211] on div "Default Location edit" at bounding box center [833, 202] width 526 height 50
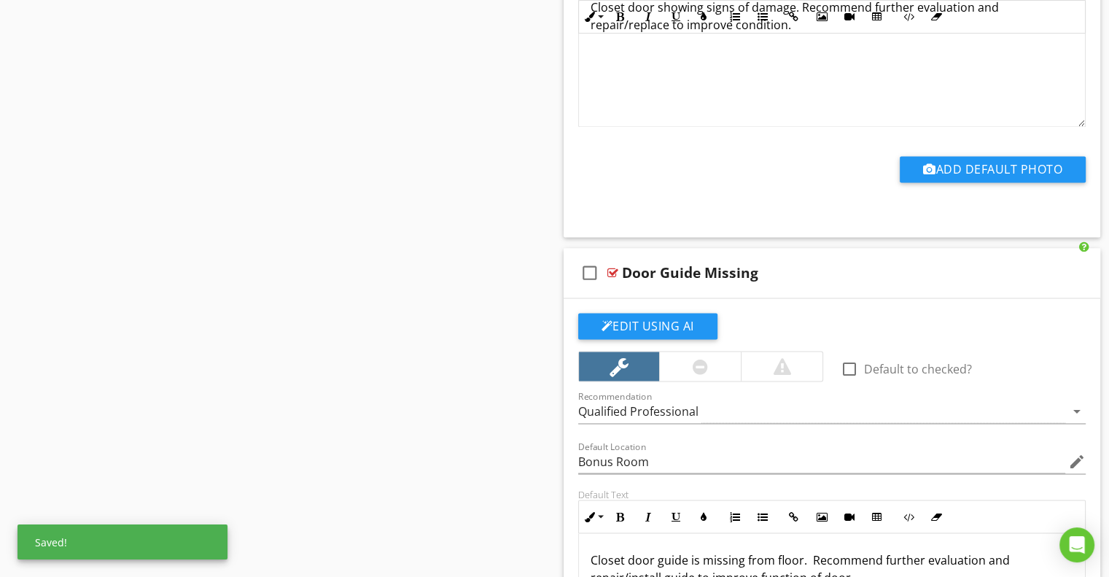
scroll to position [2552, 0]
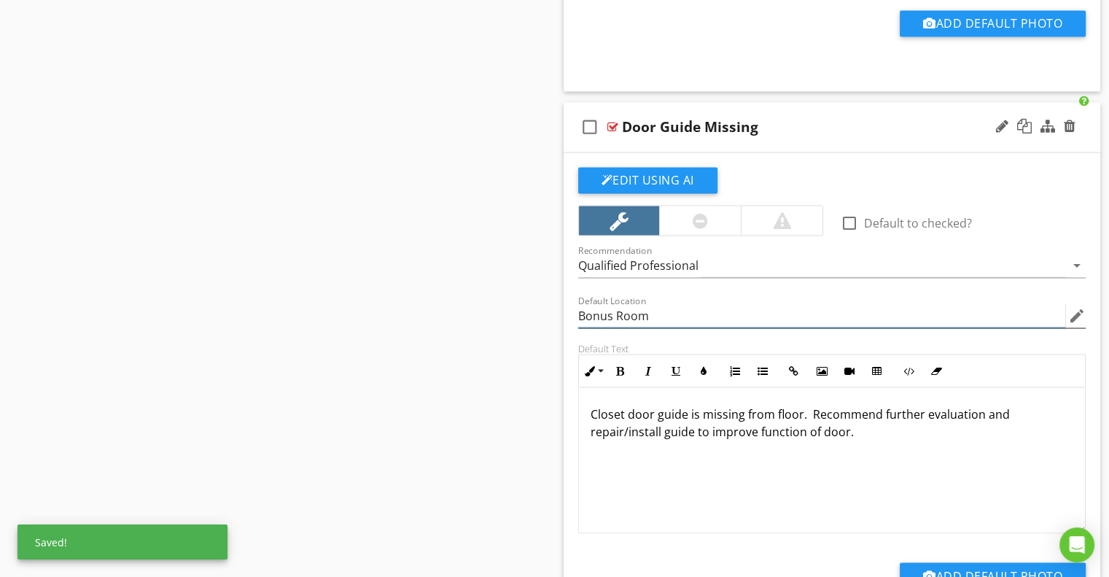
click at [602, 313] on input "Bonus Room" at bounding box center [822, 315] width 488 height 24
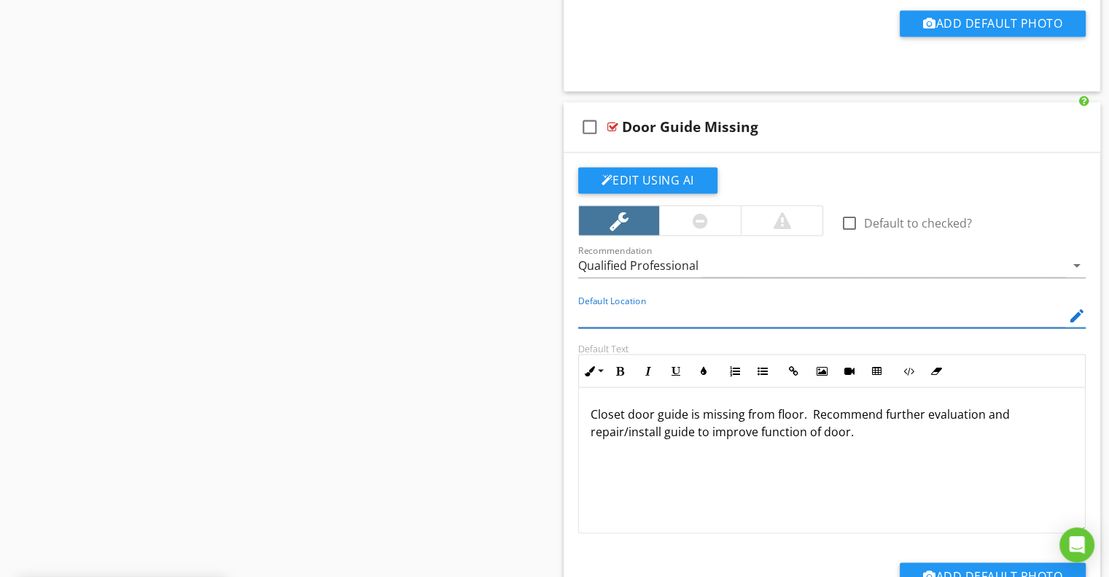
click at [561, 325] on div "Comments New Informational check_box_outline_blank Select All check_box_outline…" at bounding box center [832, 527] width 555 height 5846
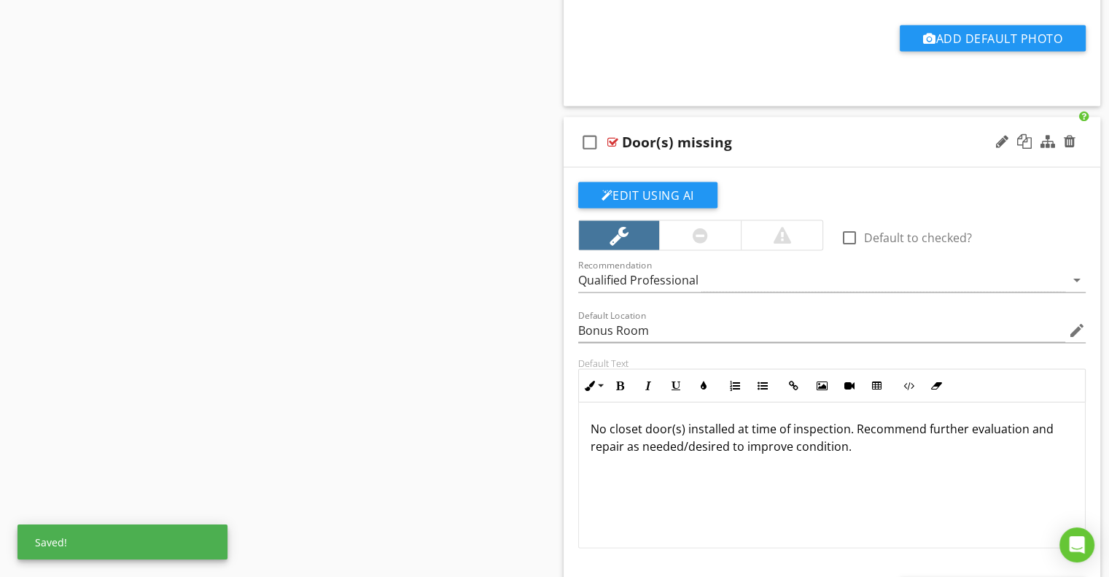
scroll to position [3136, 0]
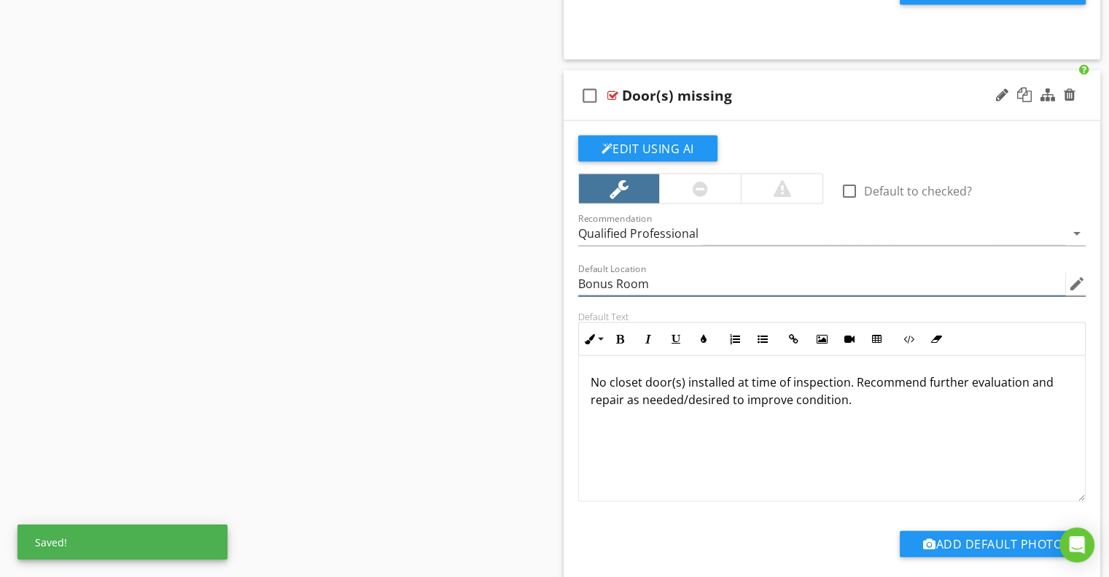
click at [596, 278] on input "Bonus Room" at bounding box center [822, 284] width 488 height 24
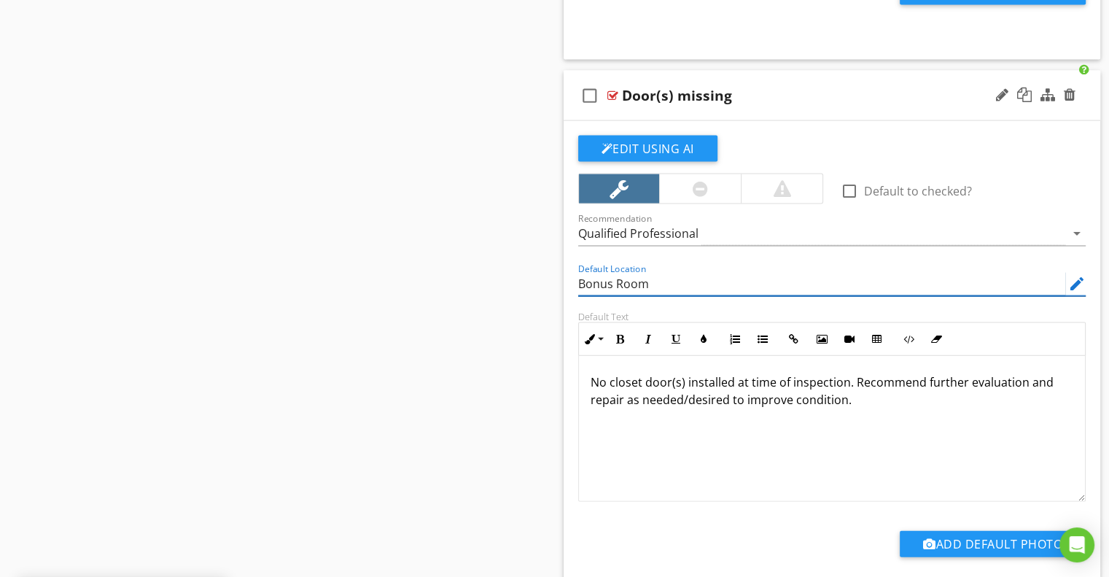
click at [596, 278] on input "Bonus Room" at bounding box center [822, 284] width 488 height 24
click at [564, 286] on div "Edit Using AI check_box_outline_blank Default to checked? Recommendation Qualif…" at bounding box center [832, 366] width 537 height 491
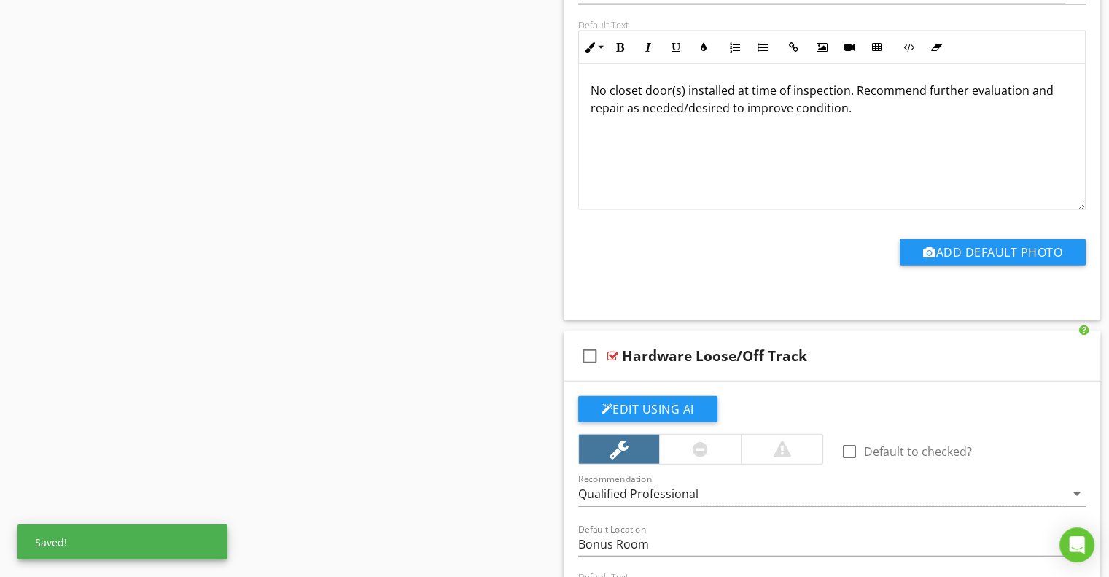
scroll to position [3646, 0]
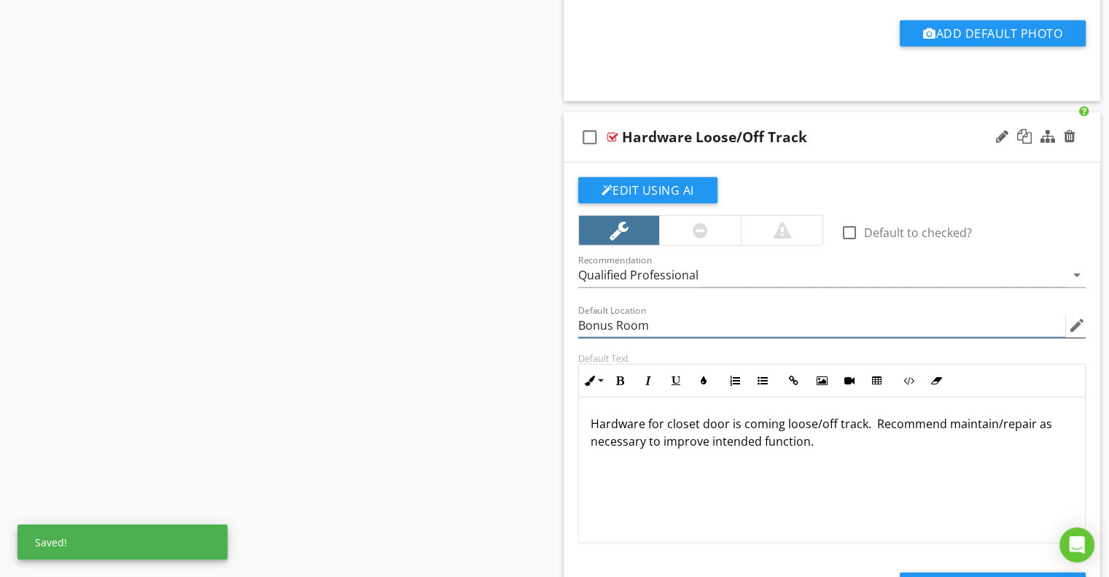
click at [607, 320] on input "Bonus Room" at bounding box center [822, 326] width 488 height 24
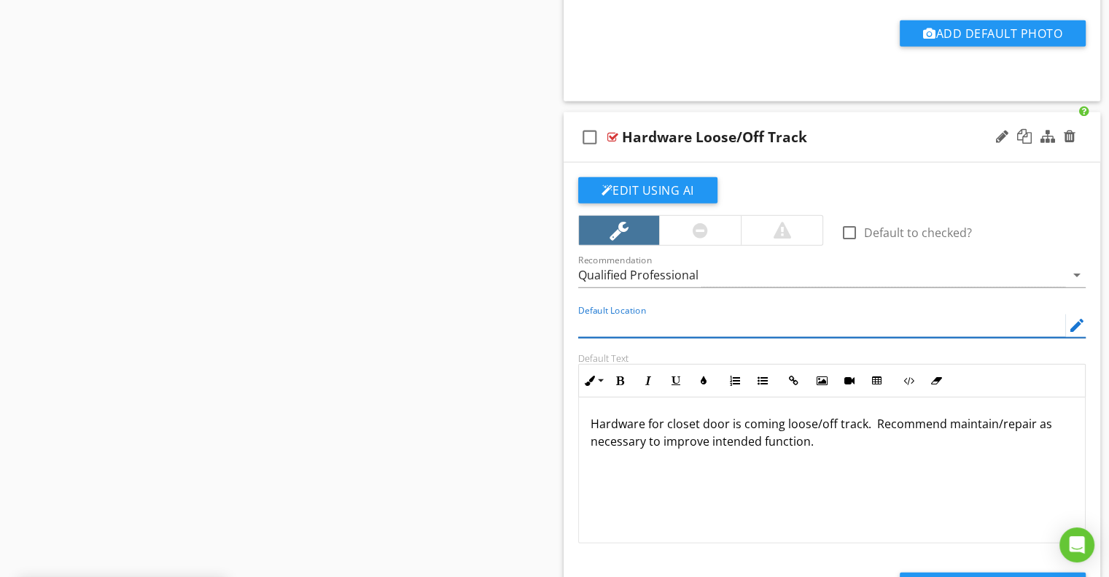
click at [578, 327] on input "Default Location" at bounding box center [822, 326] width 488 height 24
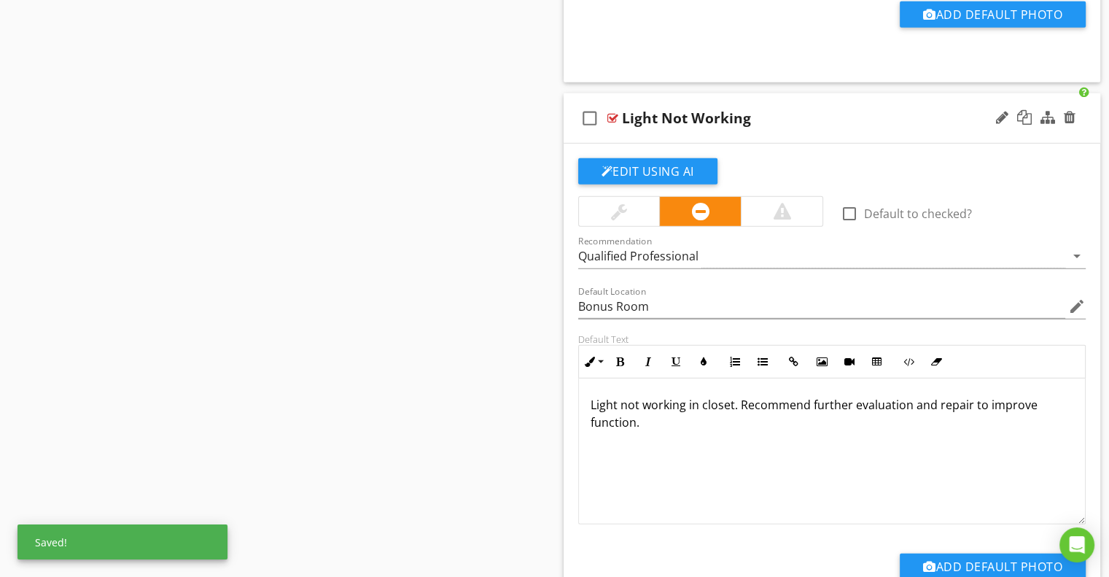
scroll to position [4230, 0]
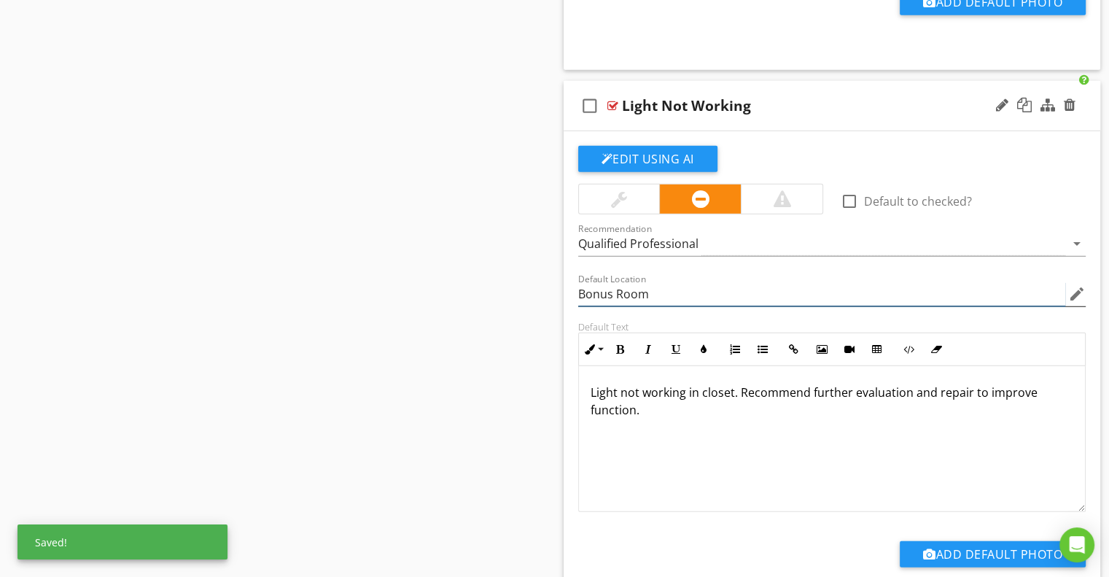
click at [598, 285] on input "Bonus Room" at bounding box center [822, 294] width 488 height 24
click at [597, 284] on input "Bonus Room" at bounding box center [822, 294] width 488 height 24
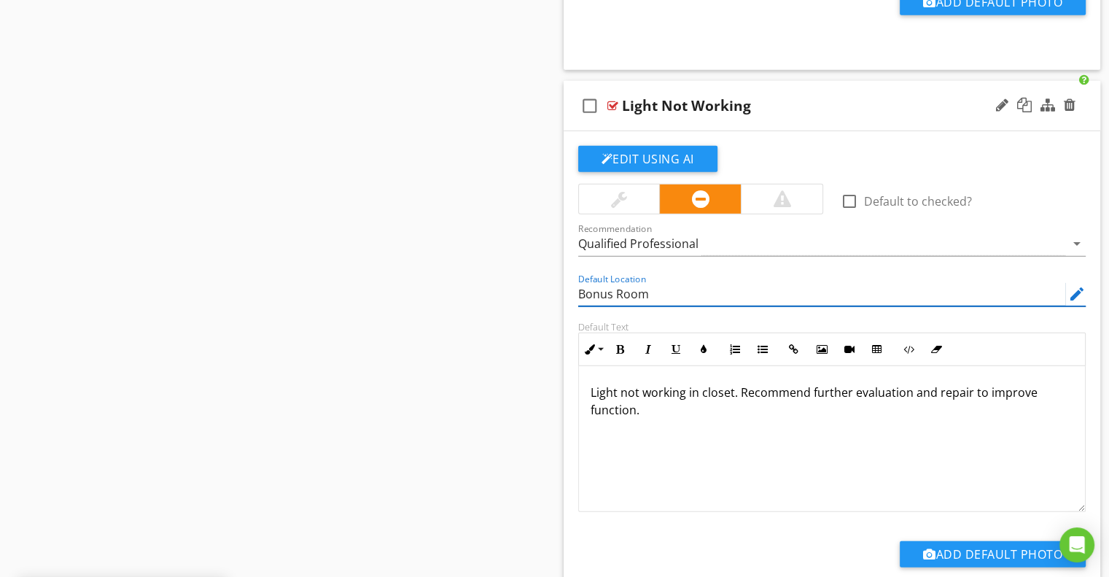
click at [597, 284] on input "Bonus Room" at bounding box center [822, 294] width 488 height 24
click at [572, 298] on div "Default Location edit" at bounding box center [833, 296] width 526 height 50
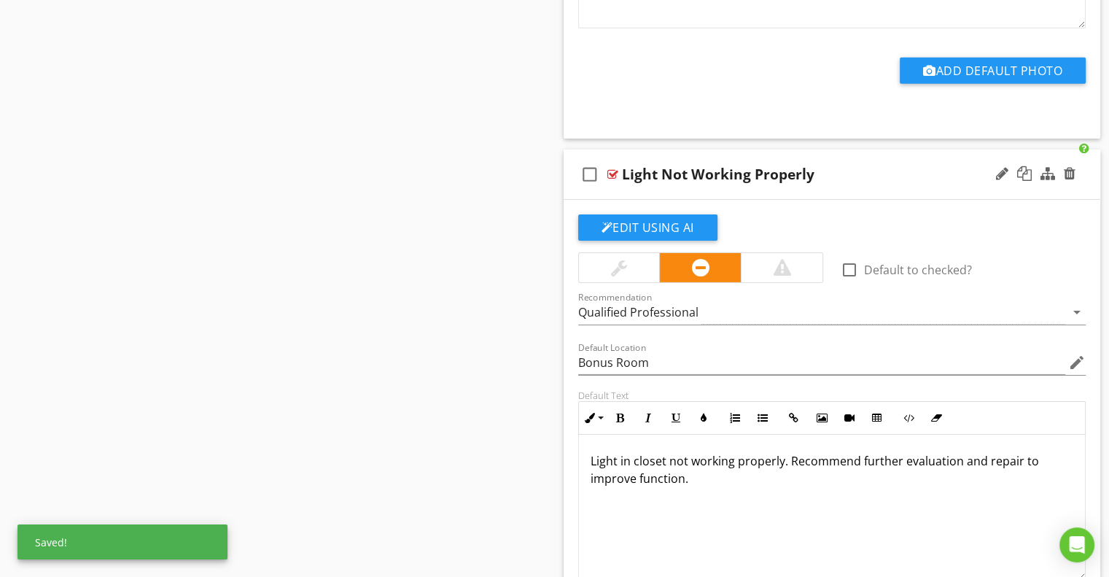
scroll to position [4813, 0]
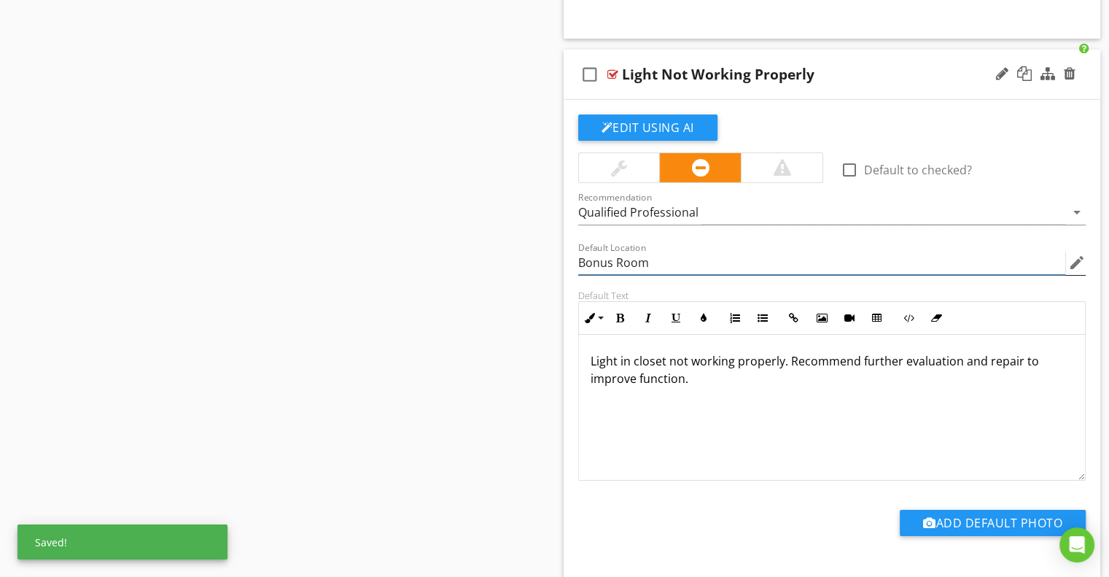
click at [590, 252] on input "Bonus Room" at bounding box center [822, 263] width 488 height 24
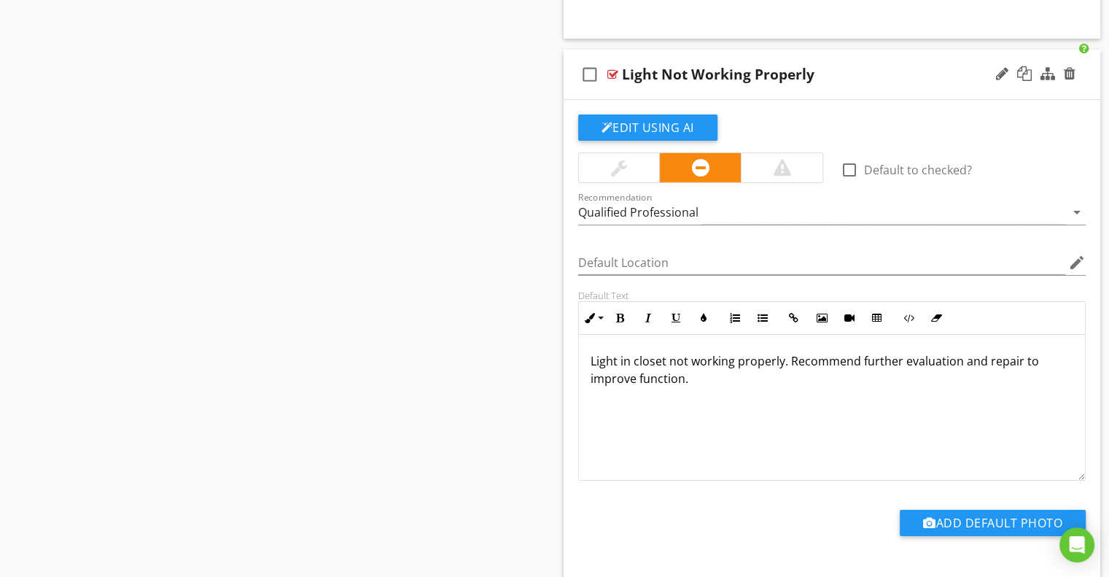
click at [571, 273] on div "Default Location edit" at bounding box center [833, 264] width 526 height 50
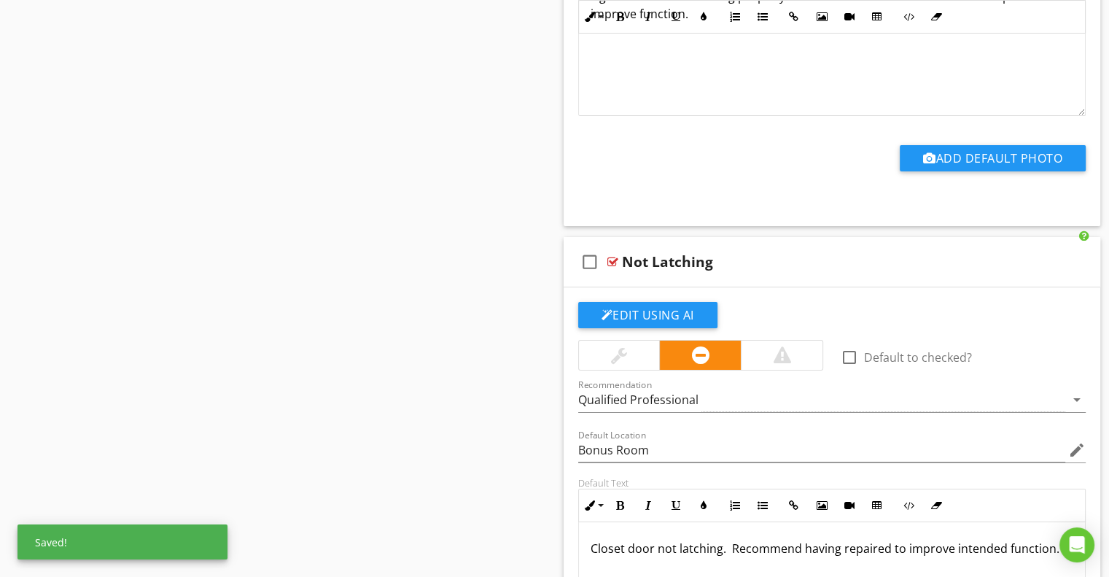
scroll to position [5397, 0]
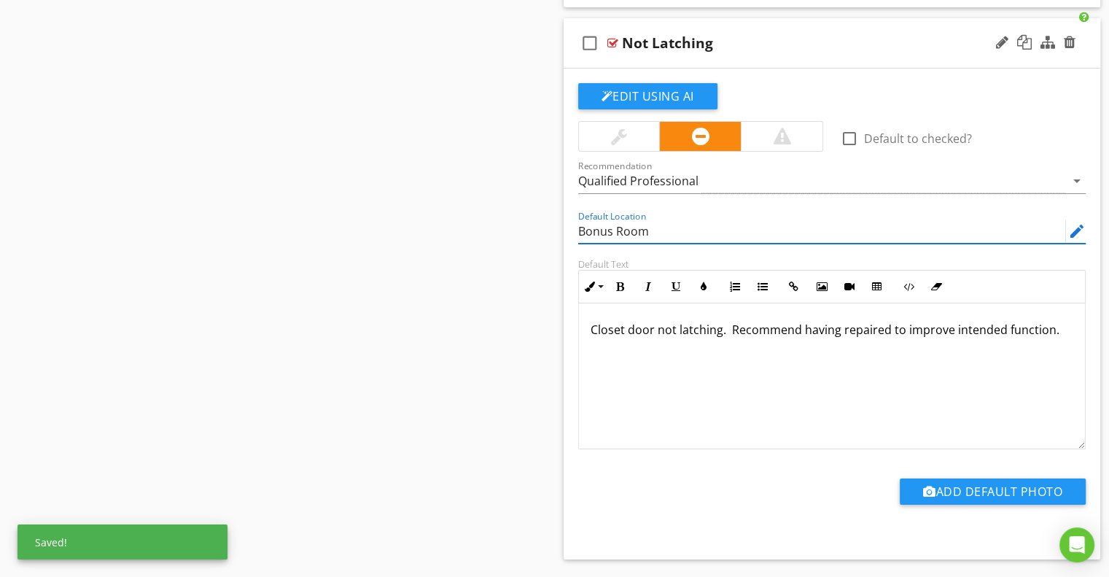
click at [604, 222] on input "Bonus Room" at bounding box center [822, 232] width 488 height 24
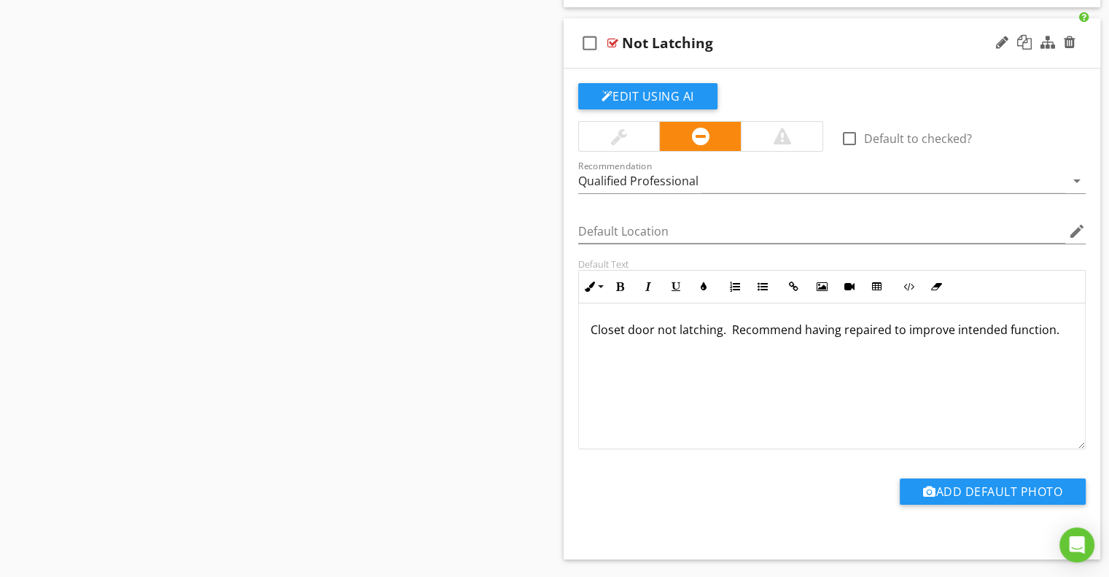
click at [565, 263] on div "Edit Using AI check_box_outline_blank Default to checked? Recommendation Qualif…" at bounding box center [832, 314] width 537 height 491
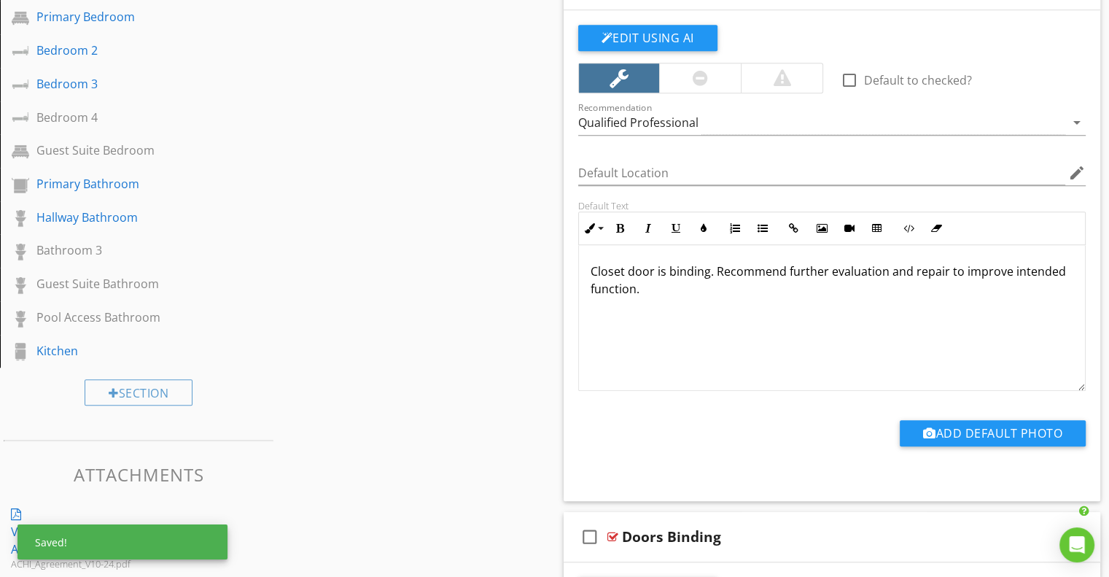
scroll to position [0, 0]
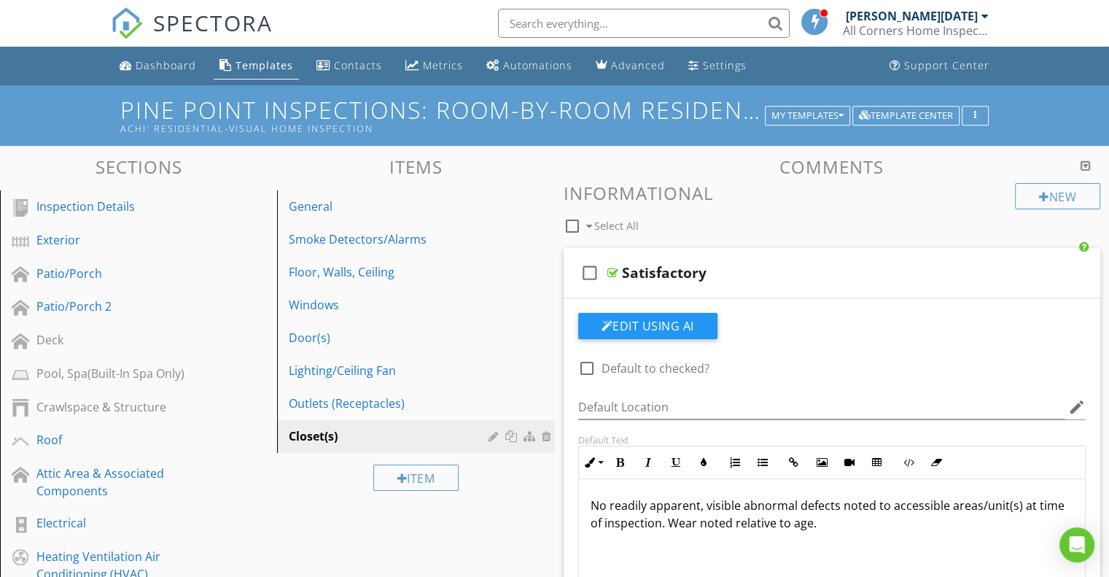
click at [330, 500] on div "Item" at bounding box center [415, 477] width 277 height 49
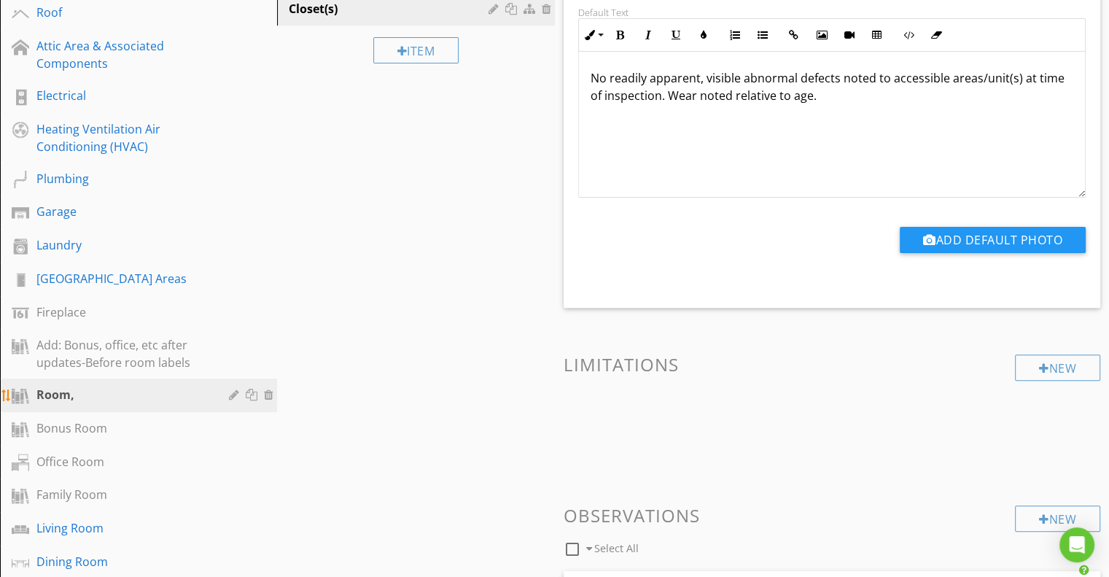
scroll to position [438, 0]
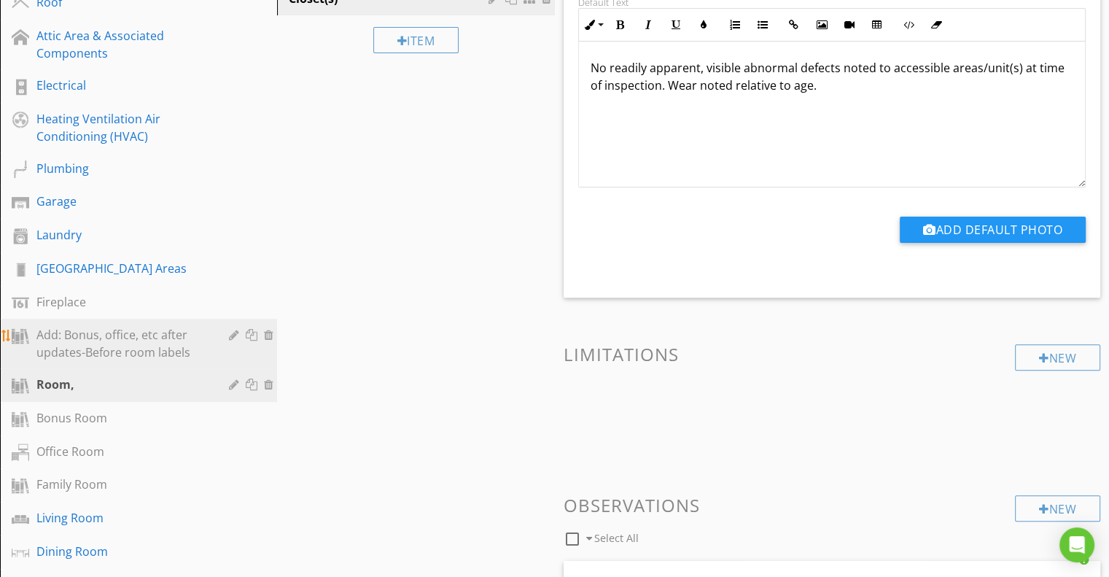
click at [182, 335] on div "Add: Bonus, office, etc after updates-Before room labels" at bounding box center [121, 343] width 171 height 35
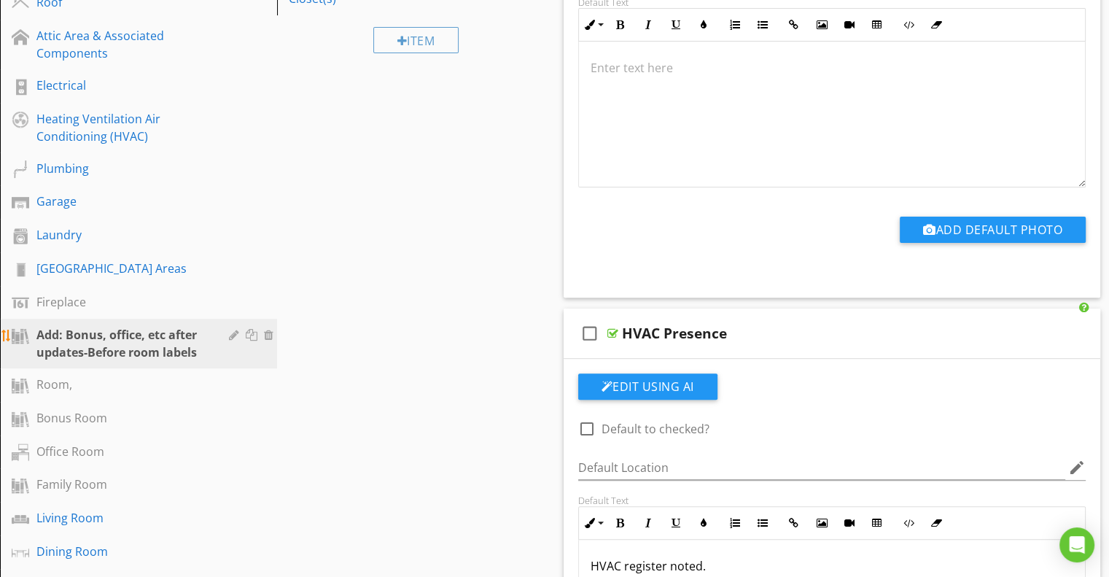
click at [270, 336] on div at bounding box center [270, 335] width 13 height 12
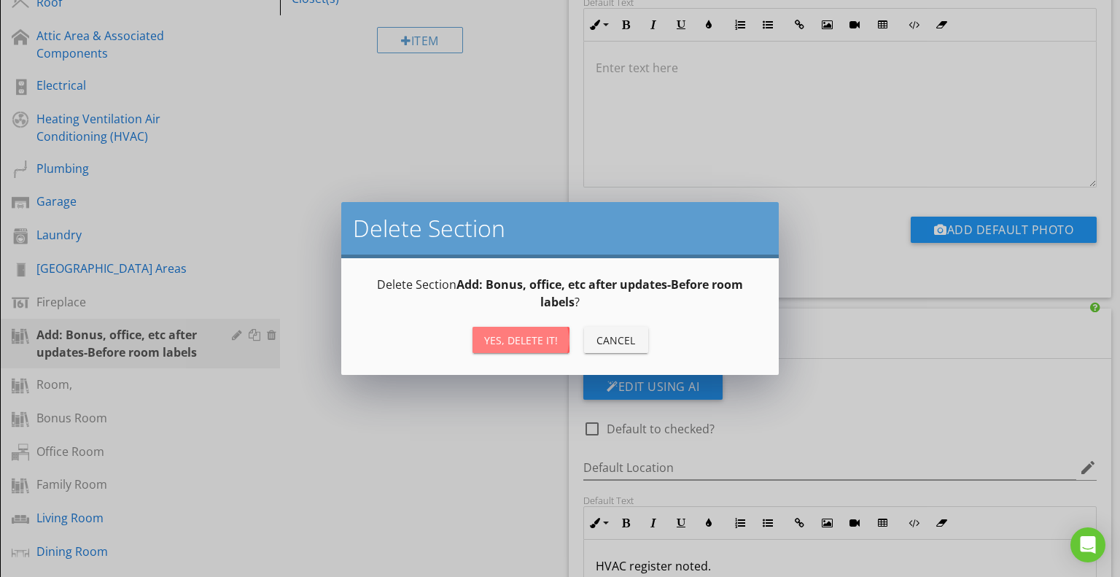
click at [521, 341] on div "Yes, Delete it!" at bounding box center [521, 340] width 74 height 15
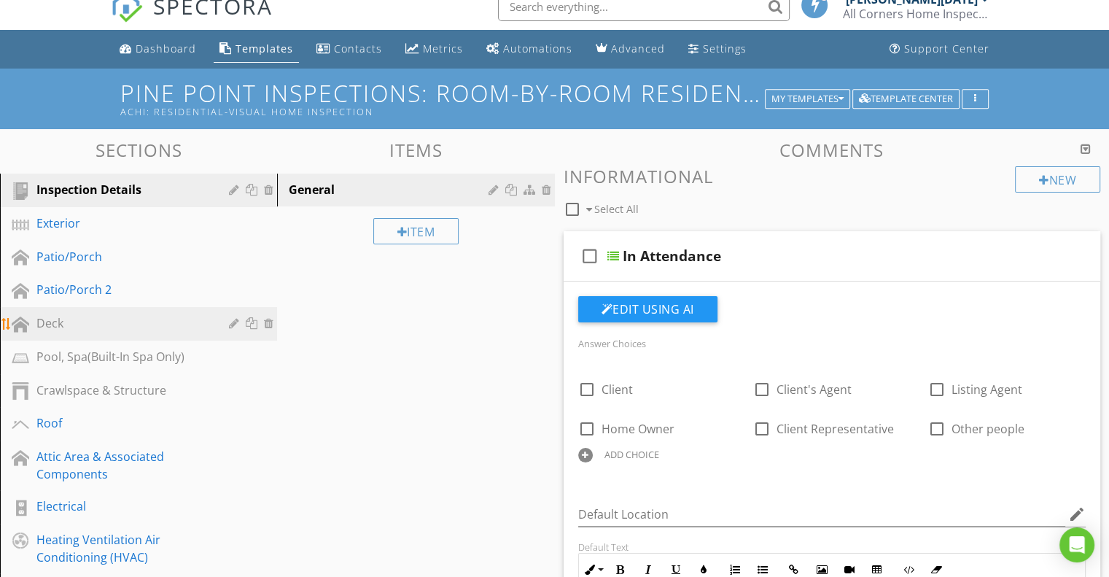
scroll to position [0, 0]
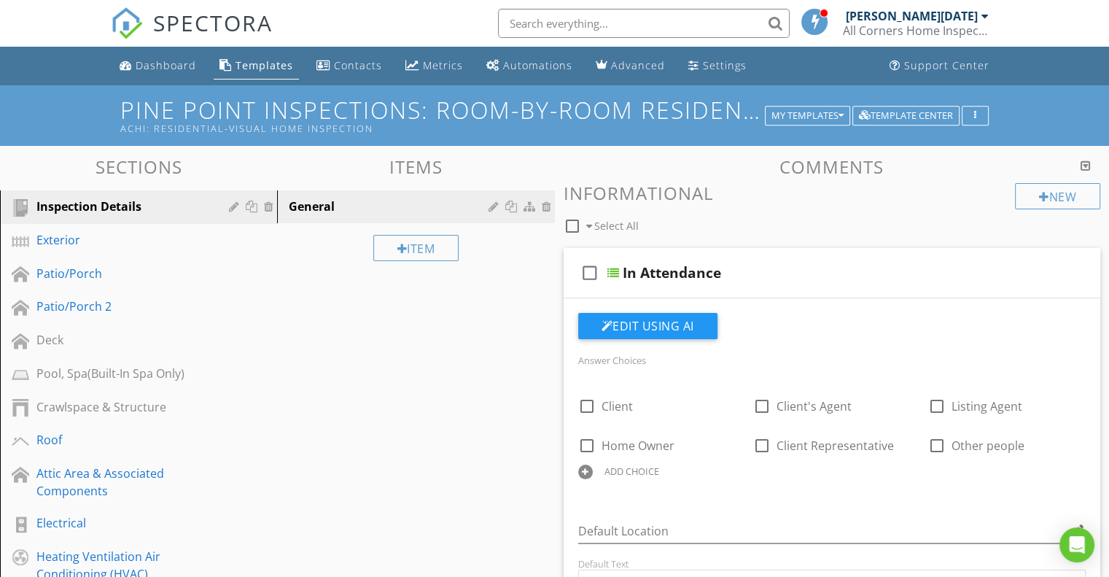
click at [198, 18] on span "SPECTORA" at bounding box center [213, 22] width 120 height 31
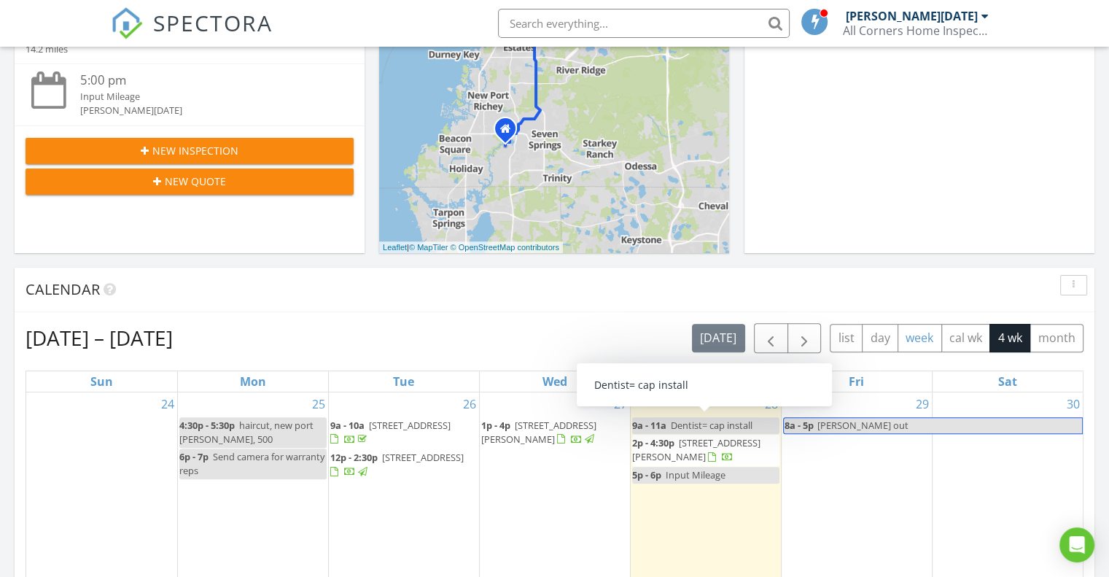
scroll to position [365, 0]
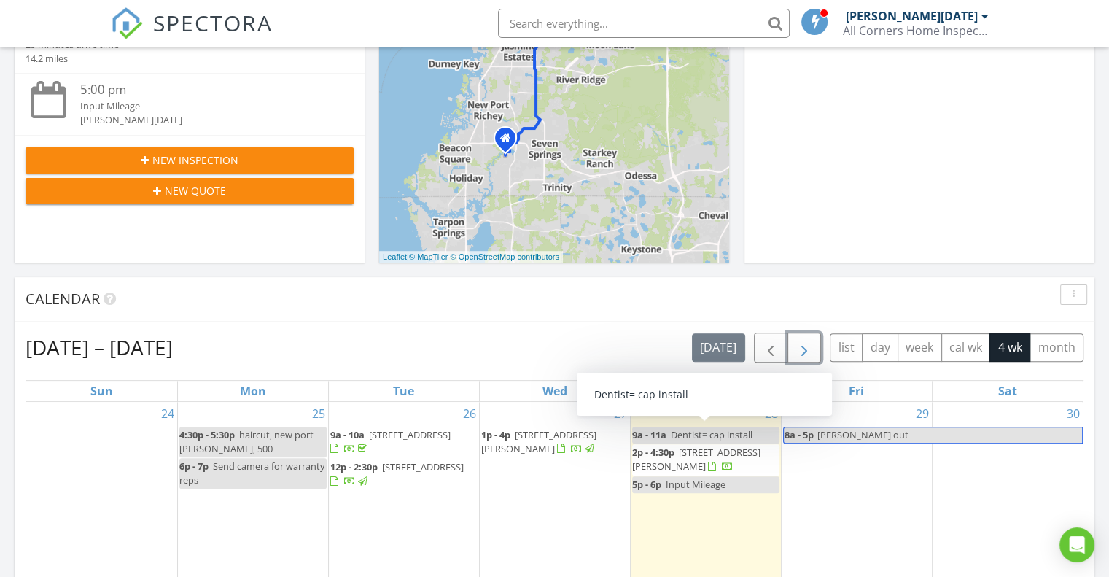
click at [812, 352] on span "button" at bounding box center [805, 348] width 18 height 18
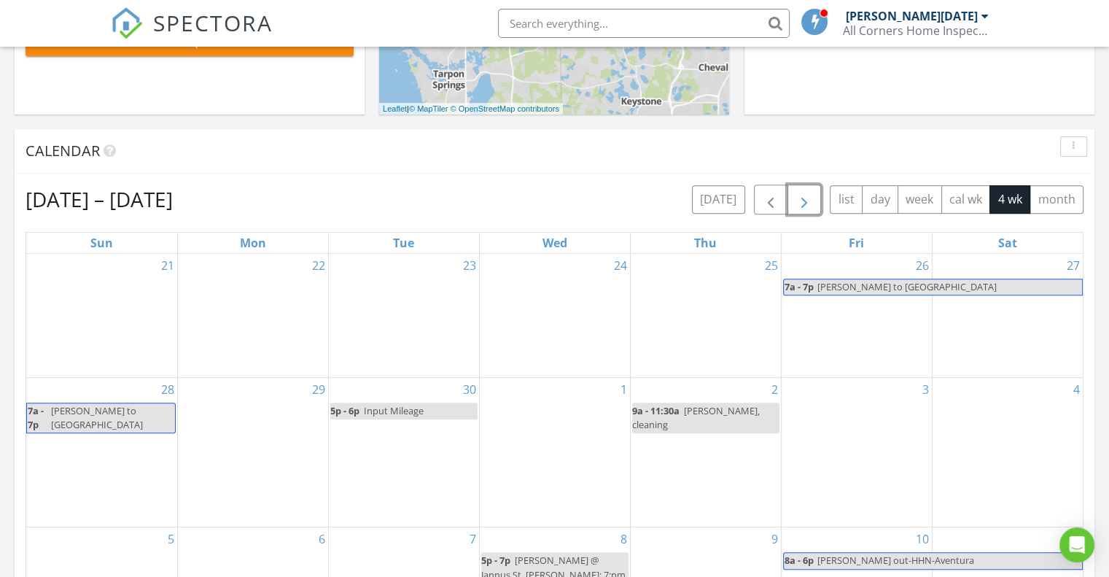
scroll to position [510, 0]
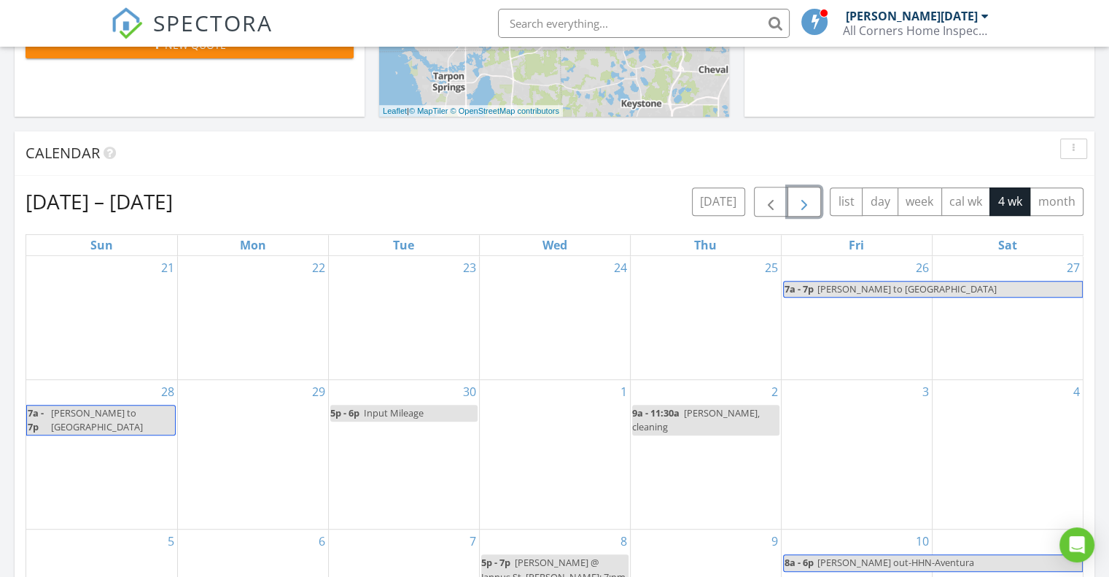
click at [806, 189] on button "button" at bounding box center [805, 202] width 34 height 30
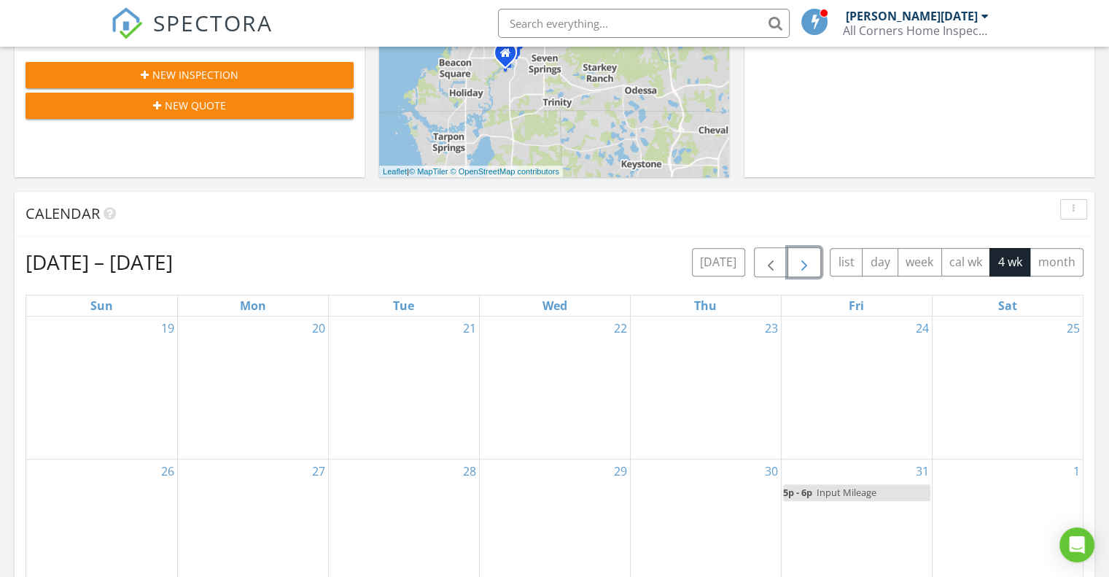
scroll to position [438, 0]
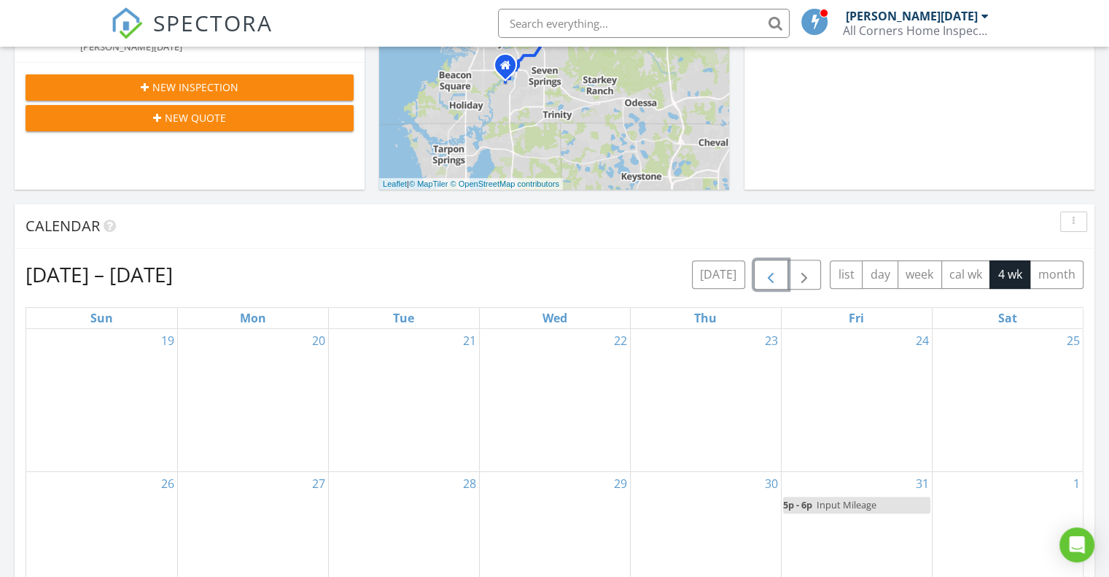
click at [758, 271] on button "button" at bounding box center [771, 275] width 34 height 30
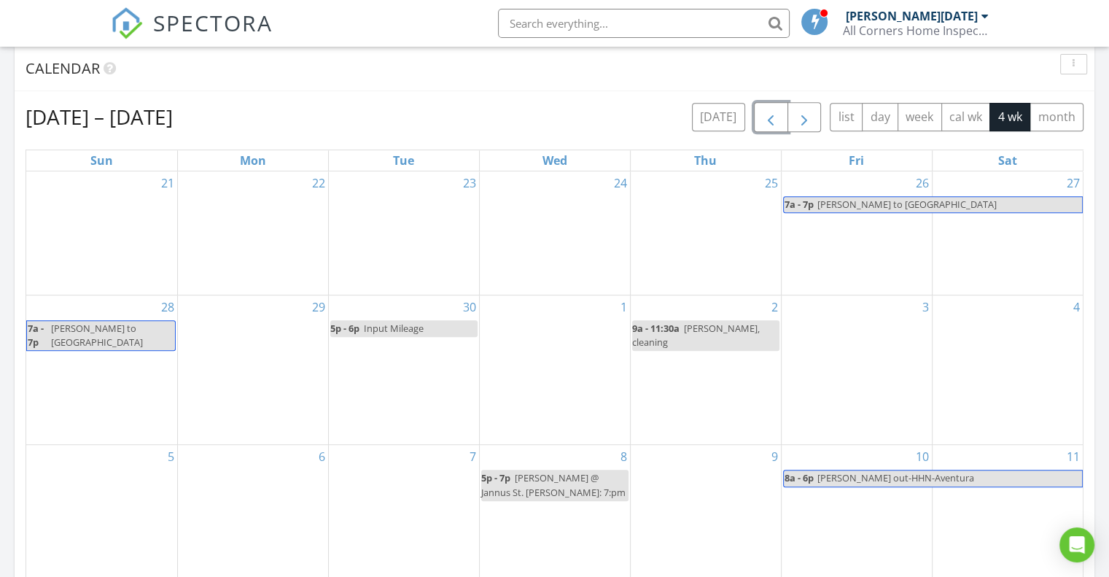
scroll to position [583, 0]
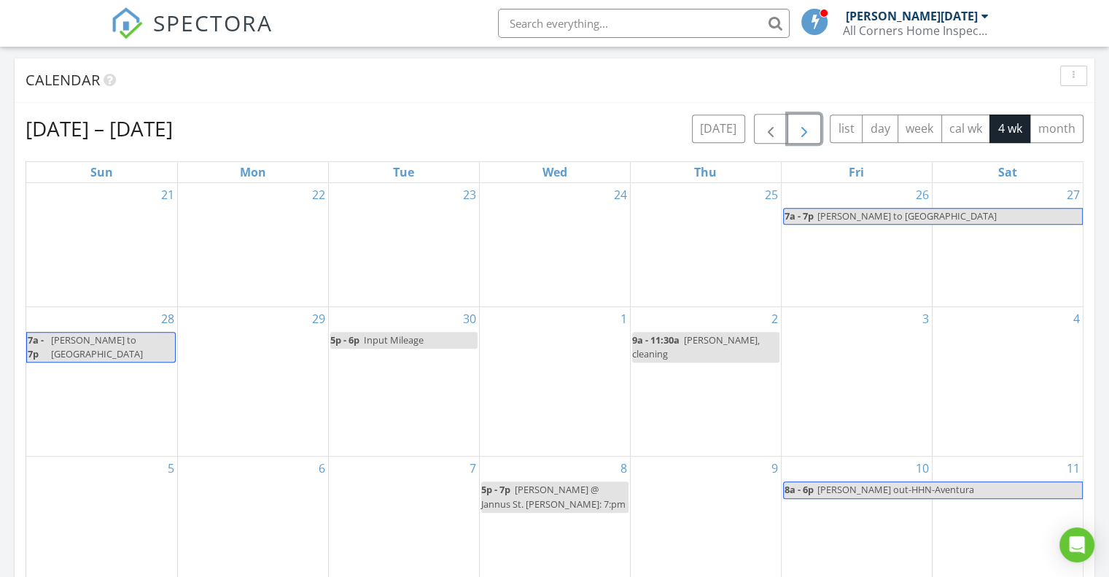
click at [807, 126] on span "button" at bounding box center [805, 129] width 18 height 18
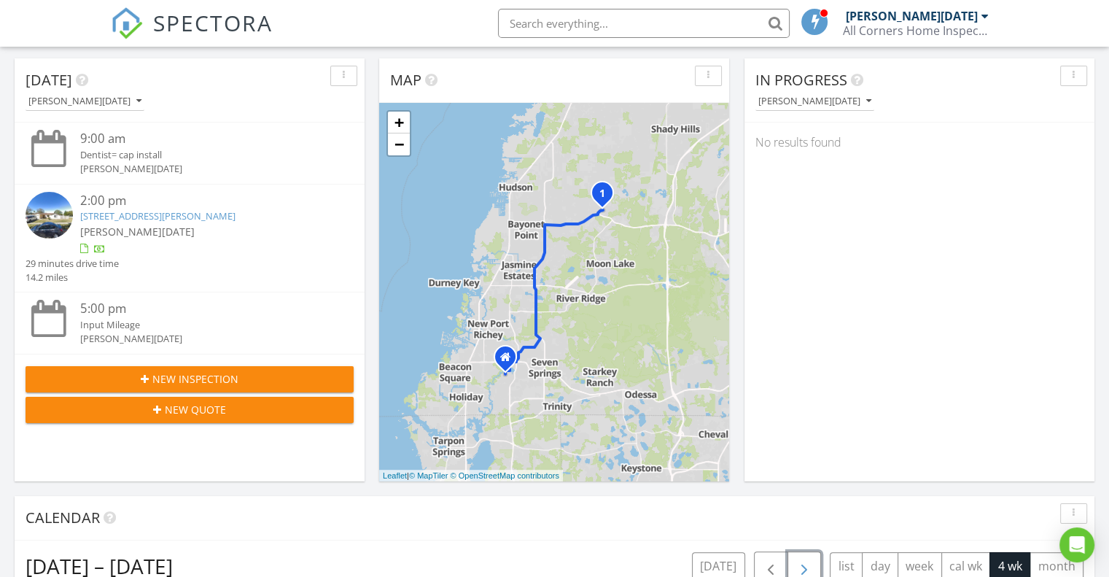
scroll to position [0, 0]
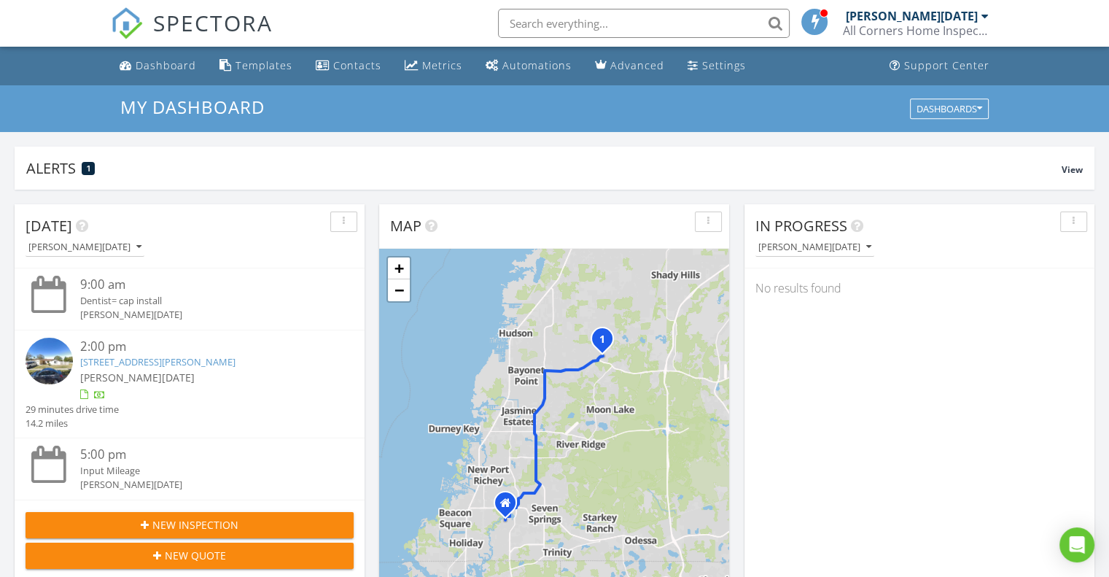
click at [203, 114] on span "My Dashboard" at bounding box center [192, 107] width 144 height 24
click at [185, 66] on div "Dashboard" at bounding box center [166, 65] width 61 height 14
click at [583, 21] on input "text" at bounding box center [644, 23] width 292 height 29
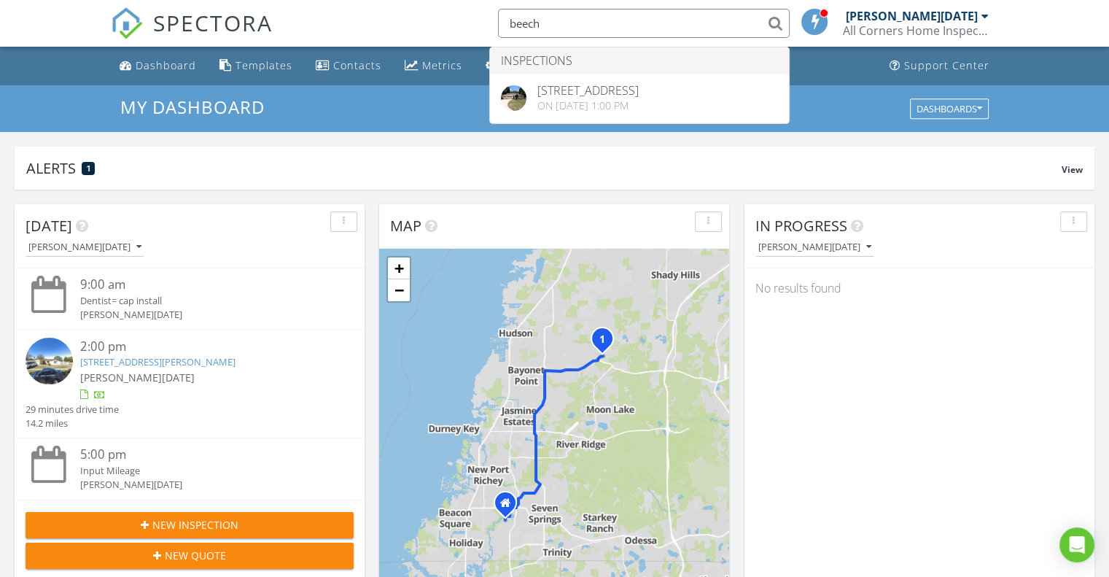
type input "beech"
